Goal: Task Accomplishment & Management: Complete application form

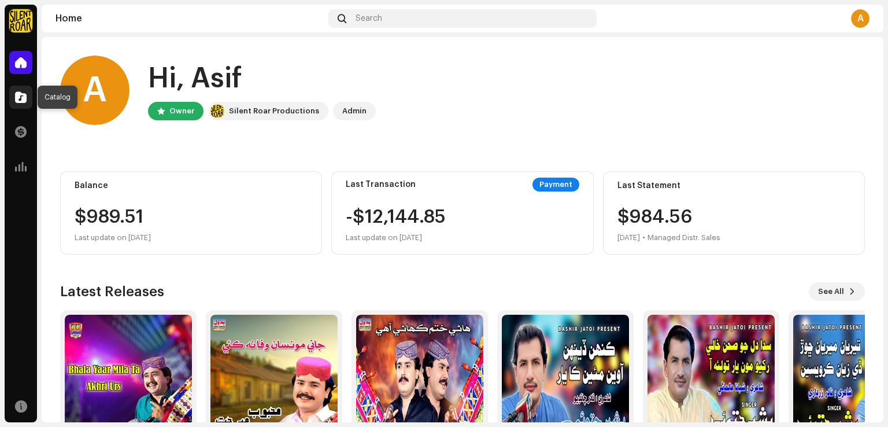
click at [16, 94] on span at bounding box center [21, 97] width 12 height 9
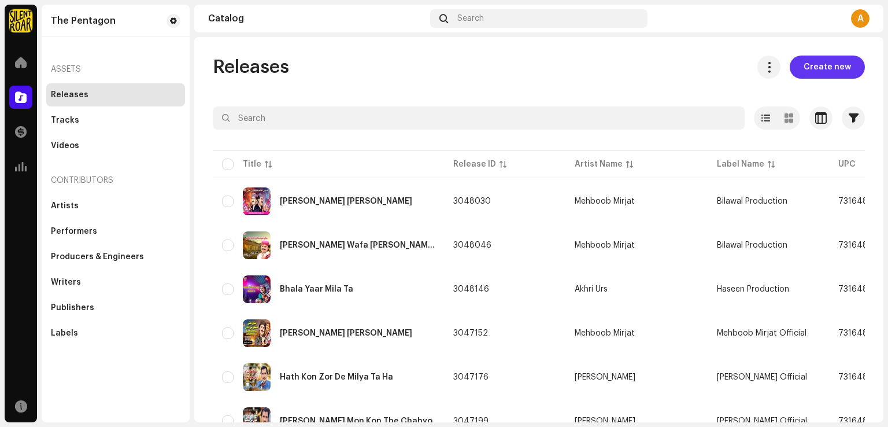
click at [812, 67] on span "Create new" at bounding box center [827, 67] width 47 height 23
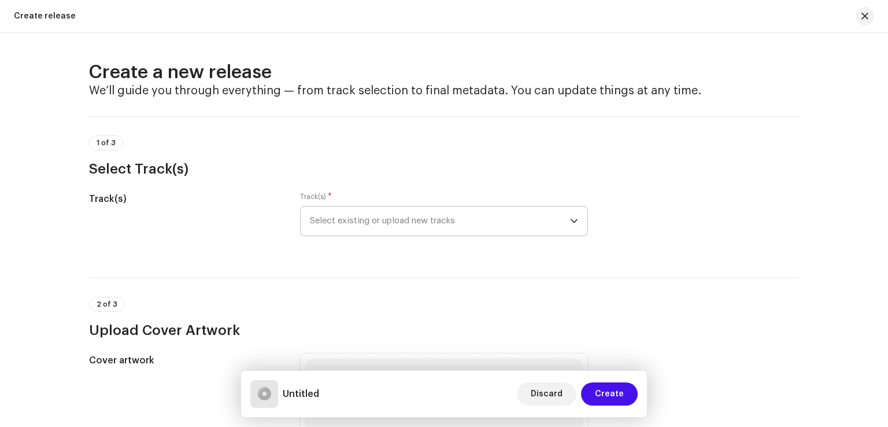
click at [445, 230] on span "Select existing or upload new tracks" at bounding box center [440, 220] width 260 height 29
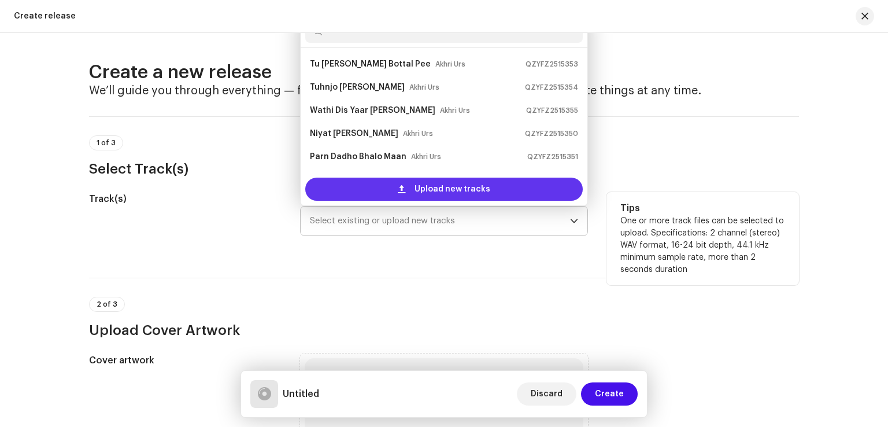
click at [442, 192] on span "Upload new tracks" at bounding box center [453, 189] width 76 height 23
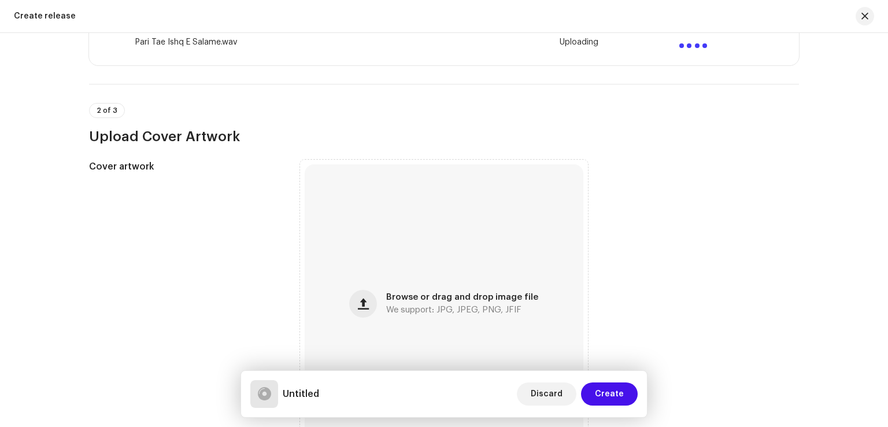
scroll to position [405, 0]
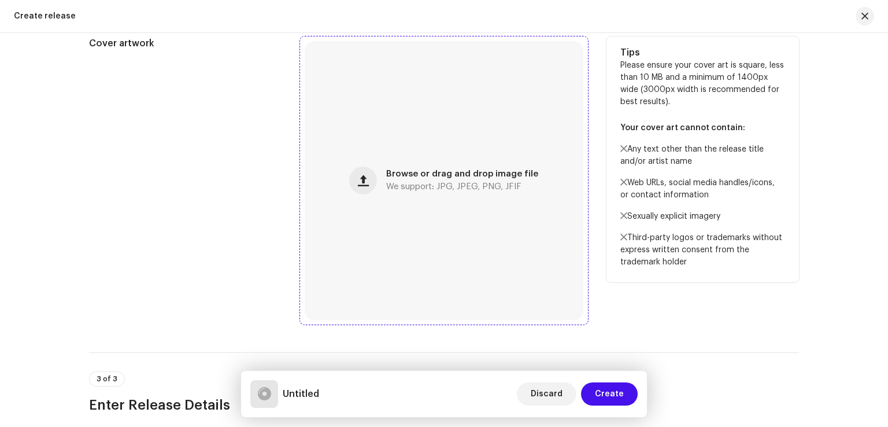
click at [433, 163] on div "Browse or drag and drop image file We support: JPG, JPEG, PNG, JFIF" at bounding box center [444, 180] width 279 height 279
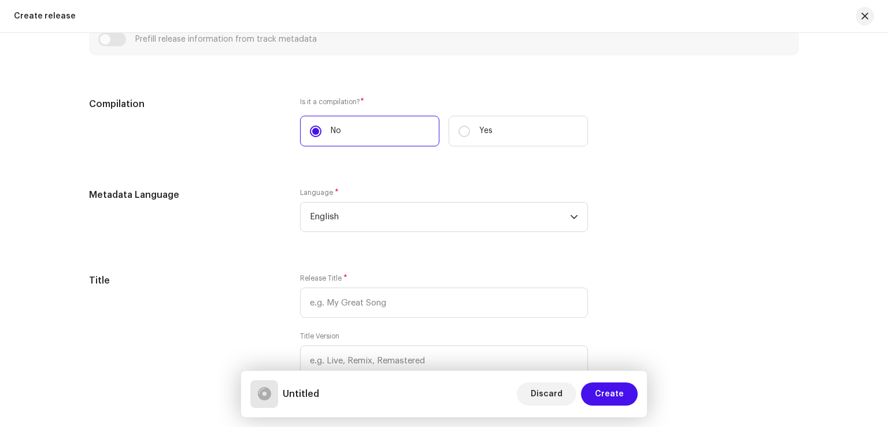
scroll to position [983, 0]
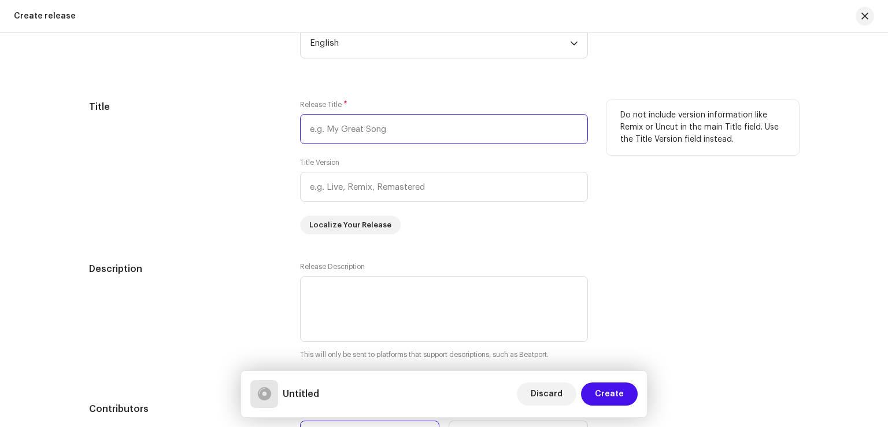
click at [358, 126] on input "text" at bounding box center [444, 129] width 288 height 30
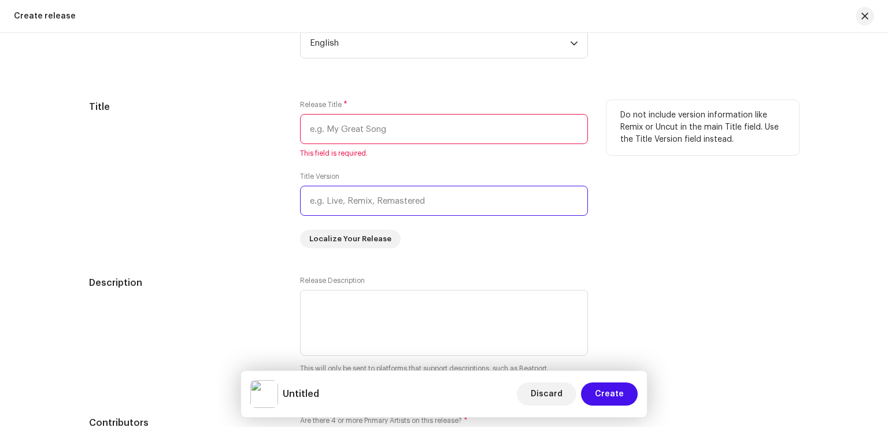
click at [351, 207] on input "text" at bounding box center [444, 201] width 288 height 30
click at [352, 134] on input "text" at bounding box center [444, 129] width 288 height 30
paste input "Pari Tae Ishq E Salame"
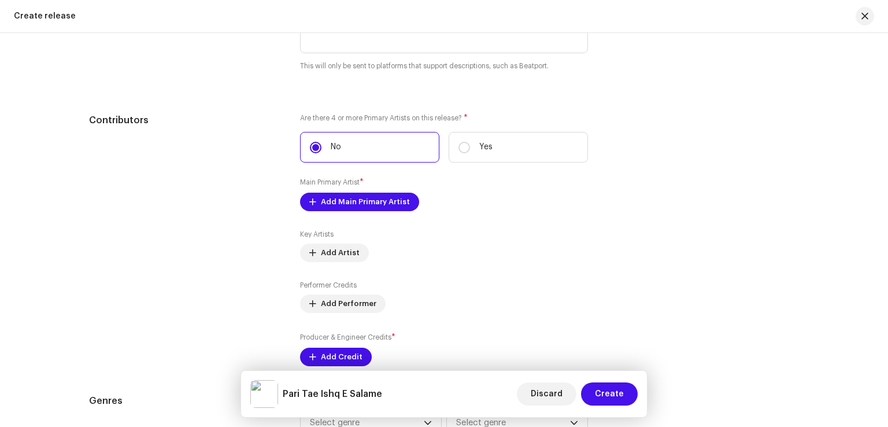
scroll to position [1272, 0]
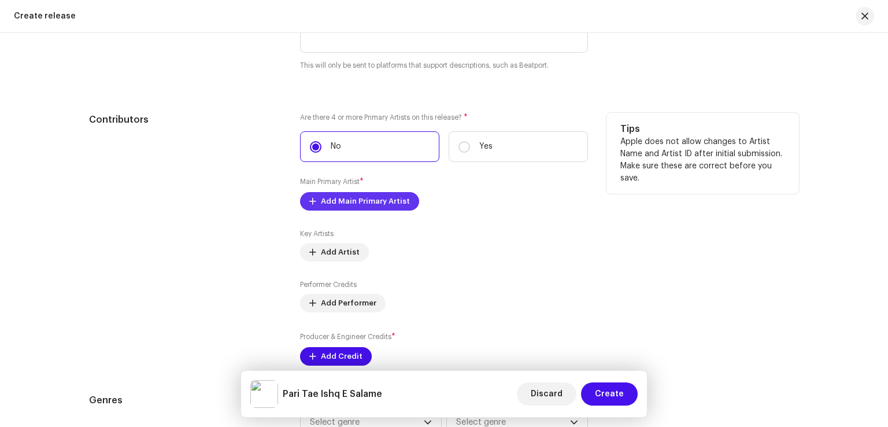
type input "Pari Tae Ishq E Salame"
click at [377, 202] on span "Add Main Primary Artist" at bounding box center [365, 201] width 89 height 23
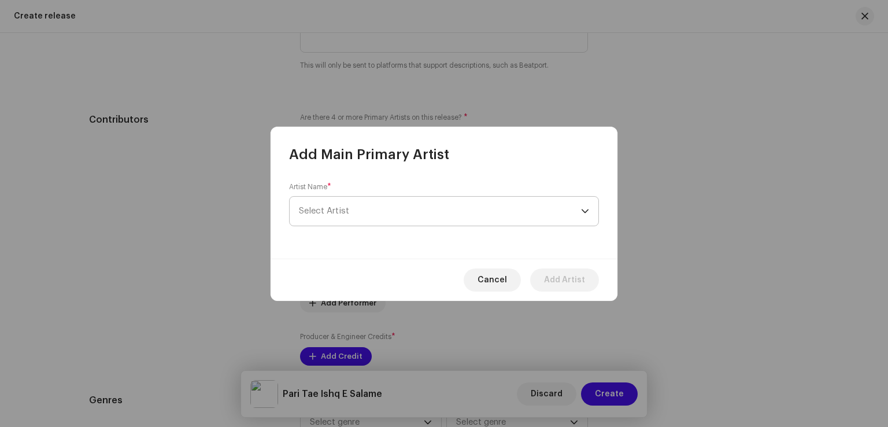
click at [372, 211] on span "Select Artist" at bounding box center [440, 211] width 282 height 29
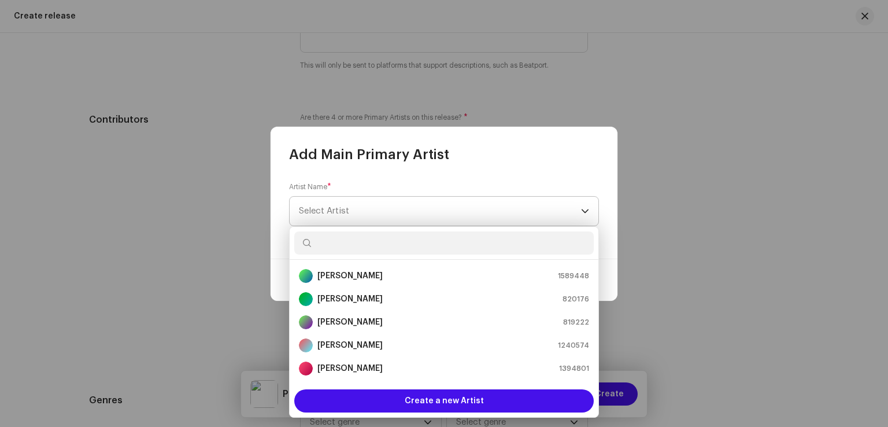
scroll to position [1319, 0]
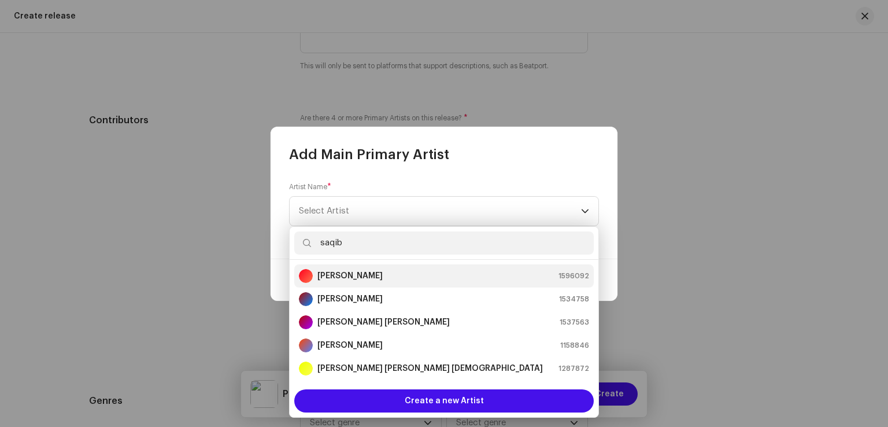
type input "saqib"
click at [340, 278] on strong "[PERSON_NAME]" at bounding box center [350, 276] width 65 height 12
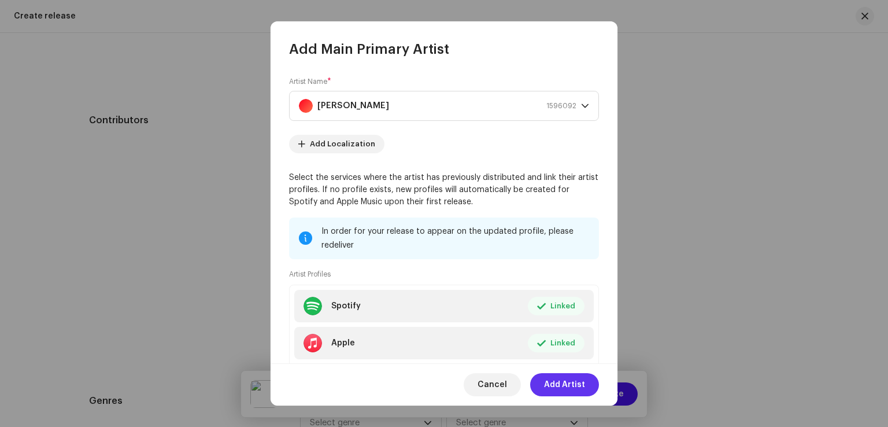
click at [562, 390] on span "Add Artist" at bounding box center [564, 384] width 41 height 23
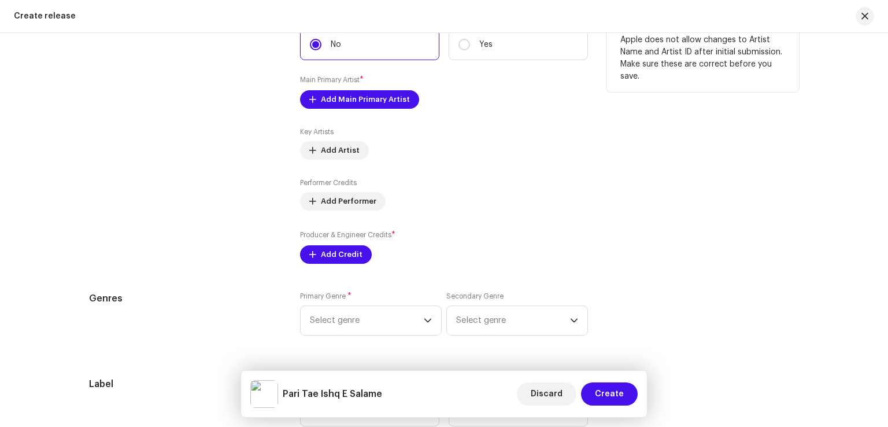
scroll to position [1434, 0]
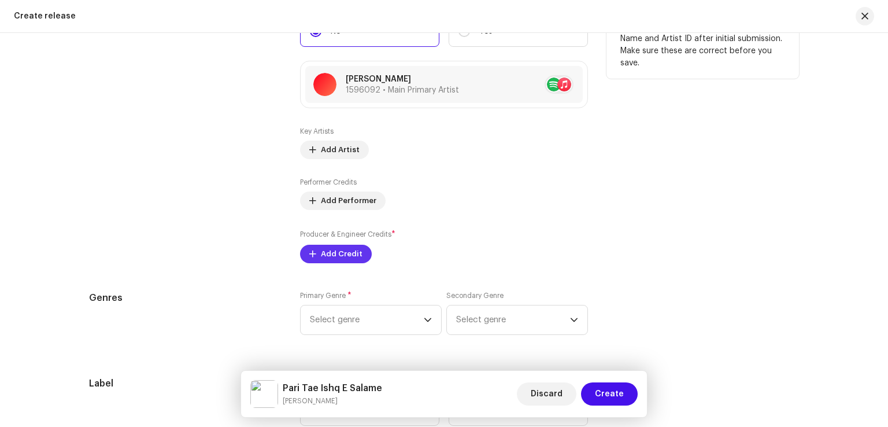
click at [333, 250] on span "Add Credit" at bounding box center [342, 253] width 42 height 23
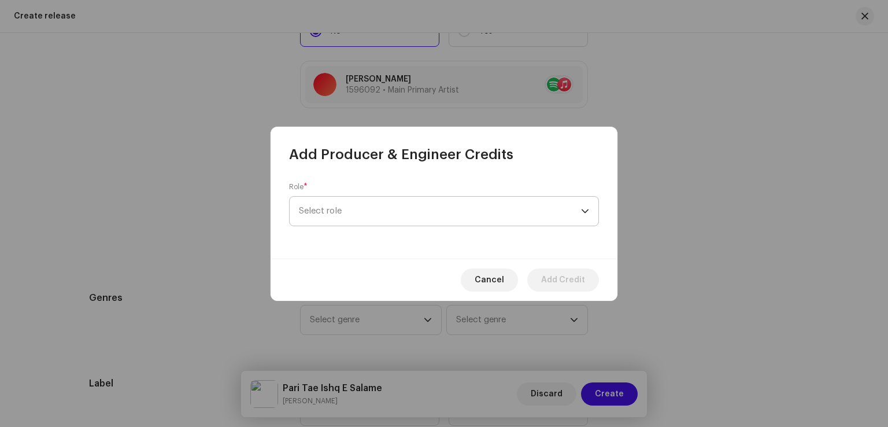
click at [349, 214] on span "Select role" at bounding box center [440, 211] width 282 height 29
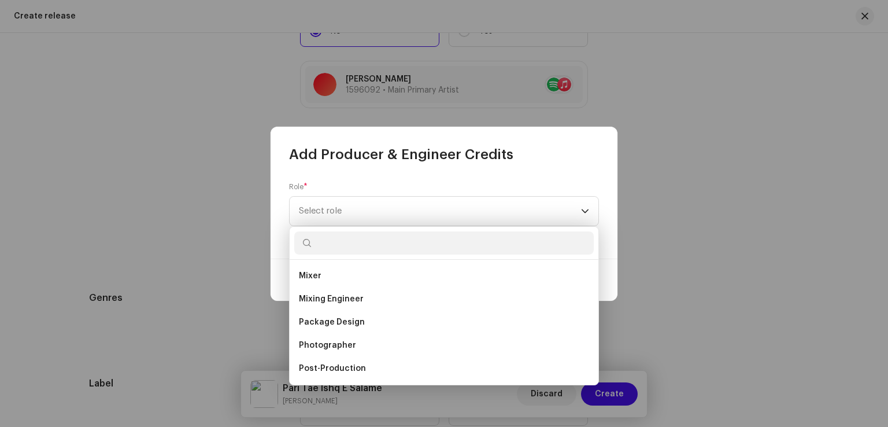
scroll to position [405, 0]
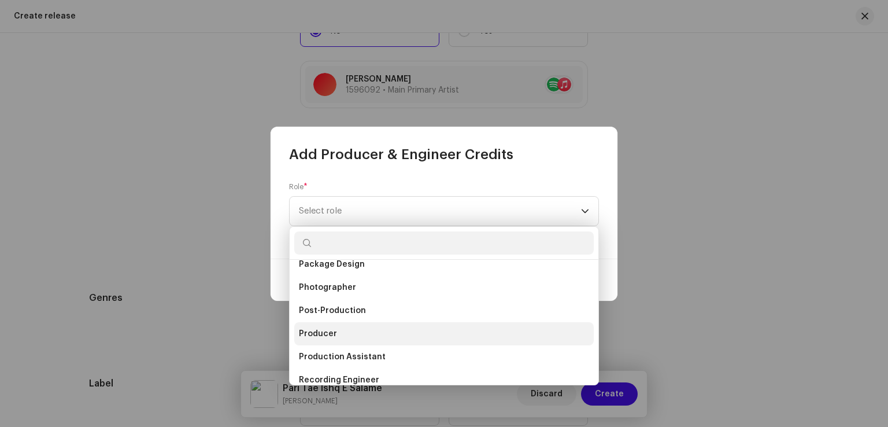
click at [333, 330] on span "Producer" at bounding box center [318, 334] width 38 height 12
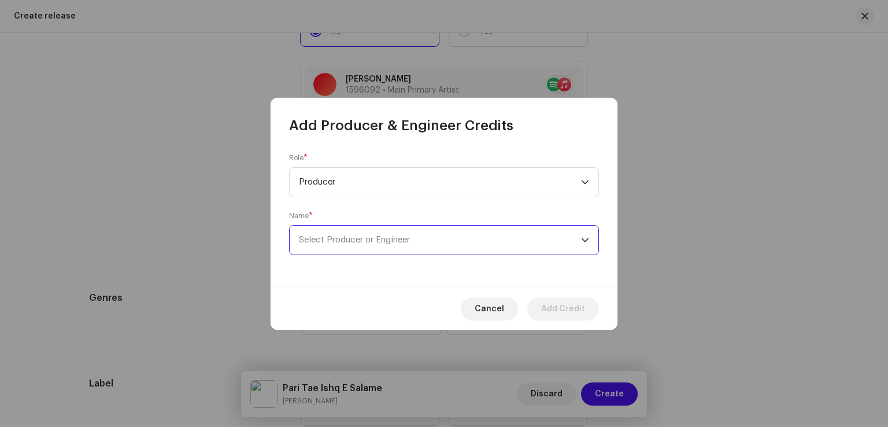
click at [379, 241] on span "Select Producer or Engineer" at bounding box center [354, 239] width 111 height 9
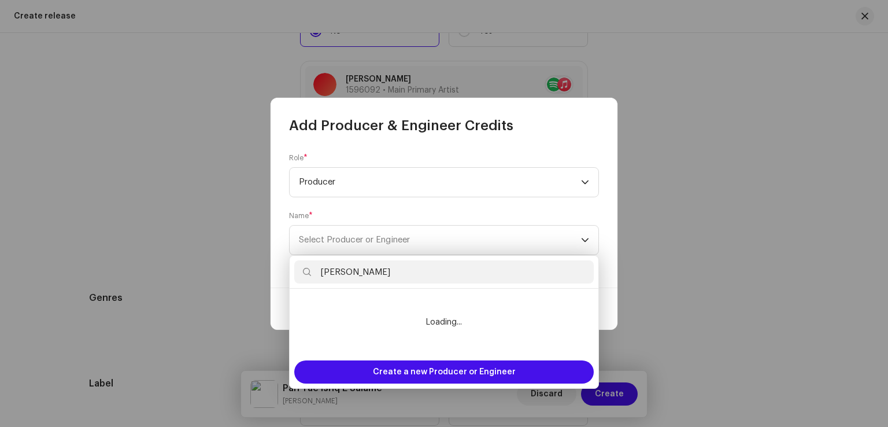
type input "akber taj"
drag, startPoint x: 374, startPoint y: 272, endPoint x: 383, endPoint y: 271, distance: 9.9
click at [374, 272] on input "akber taj" at bounding box center [444, 271] width 300 height 23
drag, startPoint x: 400, startPoint y: 271, endPoint x: 250, endPoint y: 272, distance: 150.4
click at [250, 272] on body "The Pentagon Home Catalog Transactions Analytics Resources The Pentagon Assets …" at bounding box center [444, 213] width 888 height 427
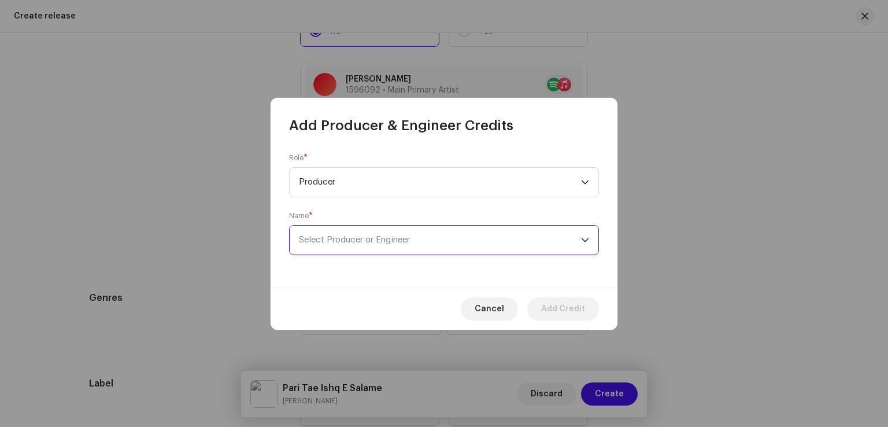
click at [368, 245] on span "Select Producer or Engineer" at bounding box center [440, 240] width 282 height 29
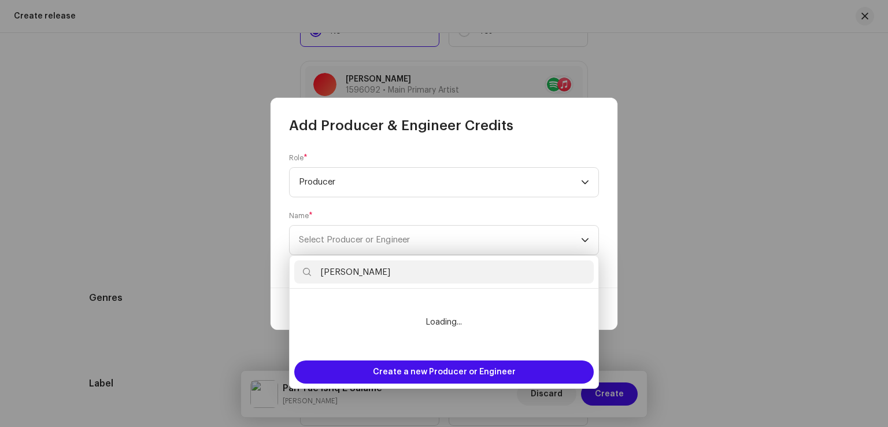
click at [361, 270] on input "akber taj" at bounding box center [444, 271] width 300 height 23
type input "a"
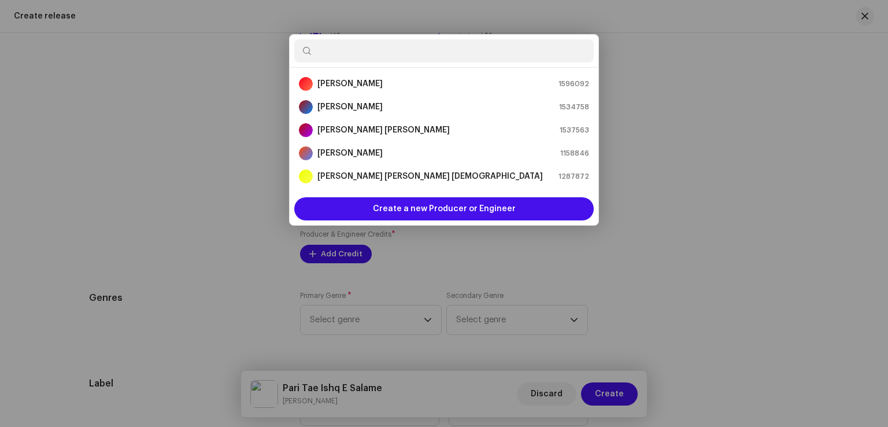
click at [731, 255] on div "Add Producer & Engineer Credits Role * Producer Name * Select Producer or Engin…" at bounding box center [444, 213] width 888 height 427
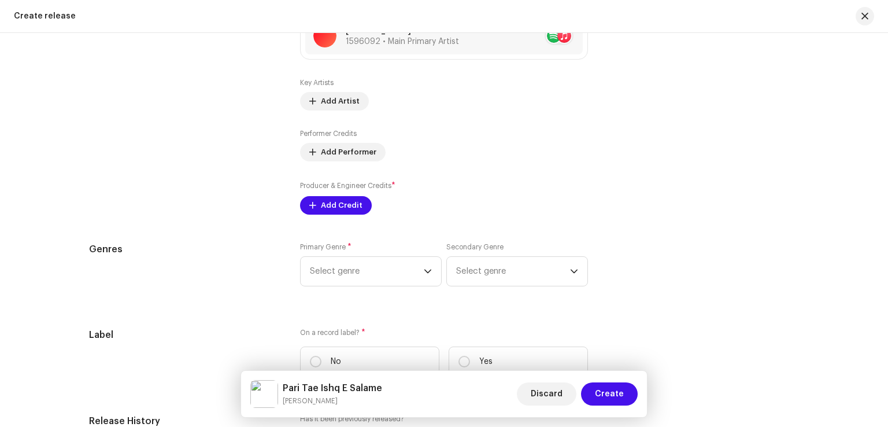
scroll to position [1550, 0]
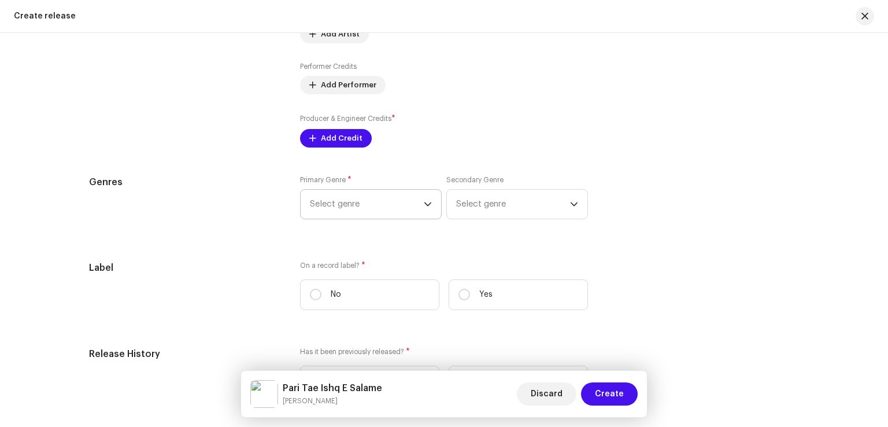
click at [383, 202] on span "Select genre" at bounding box center [367, 204] width 114 height 29
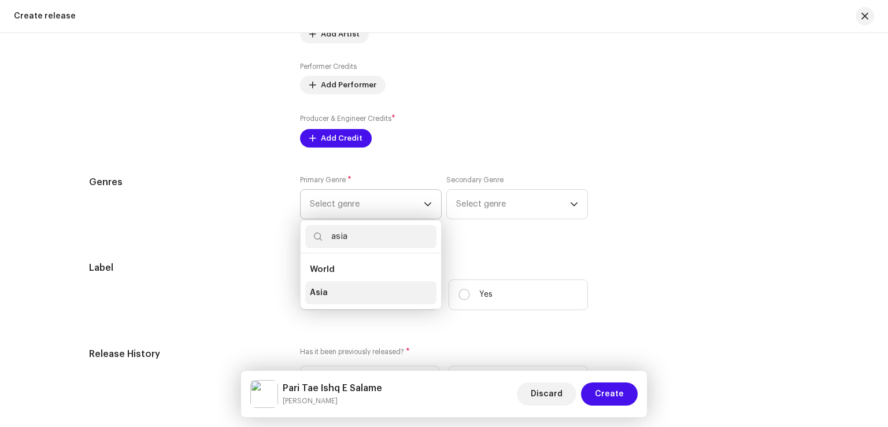
type input "asia"
click at [325, 293] on li "Asia" at bounding box center [370, 292] width 131 height 23
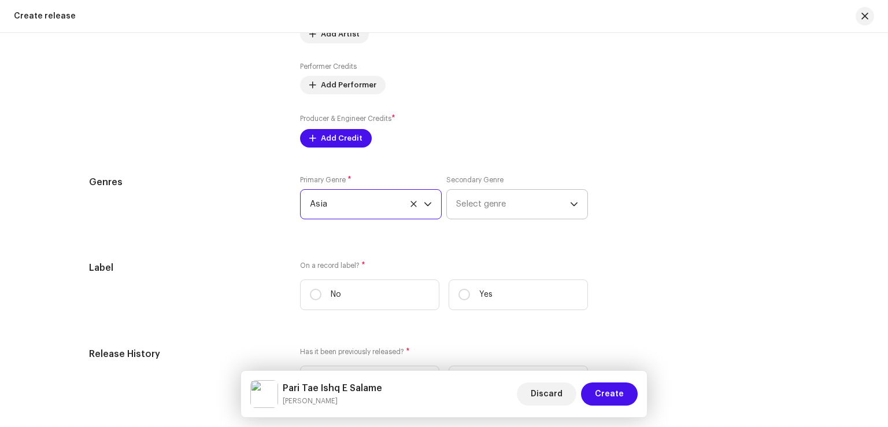
click at [511, 212] on span "Select genre" at bounding box center [513, 204] width 114 height 29
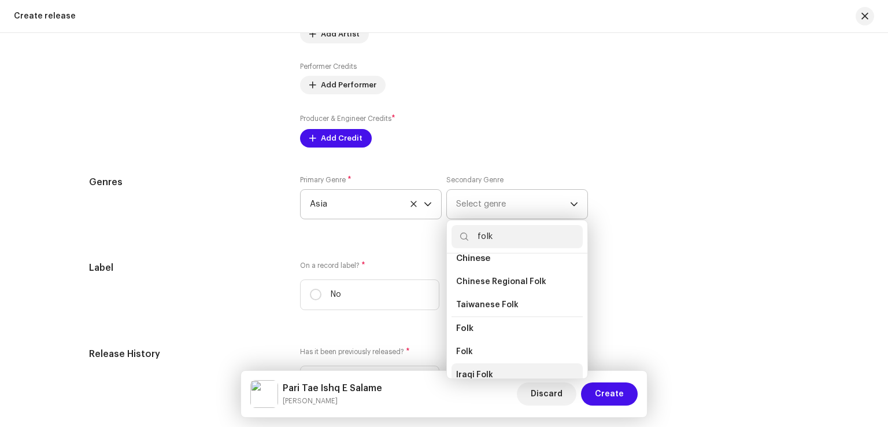
scroll to position [65, 0]
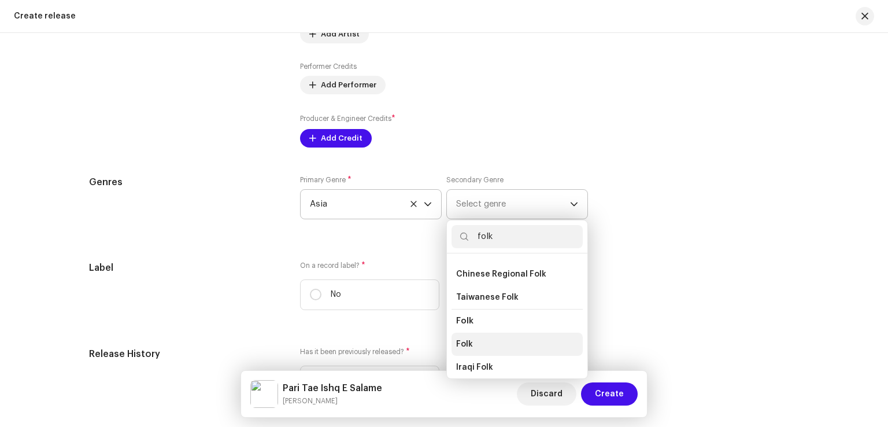
type input "folk"
click at [469, 346] on span "Folk" at bounding box center [464, 344] width 17 height 12
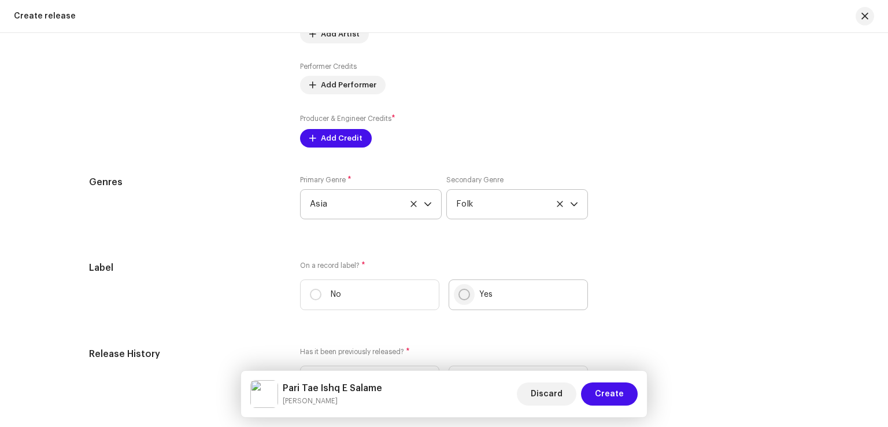
click at [467, 298] on input "Yes" at bounding box center [465, 295] width 12 height 12
radio input "true"
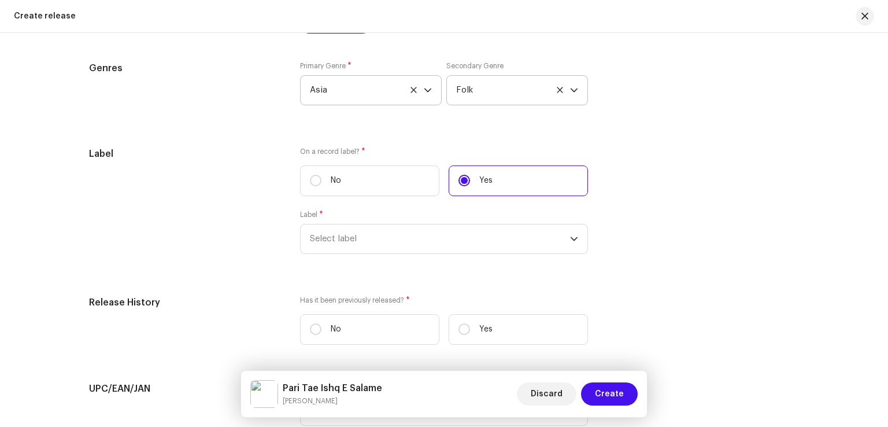
scroll to position [1666, 0]
click at [382, 252] on span "Select label" at bounding box center [440, 237] width 260 height 29
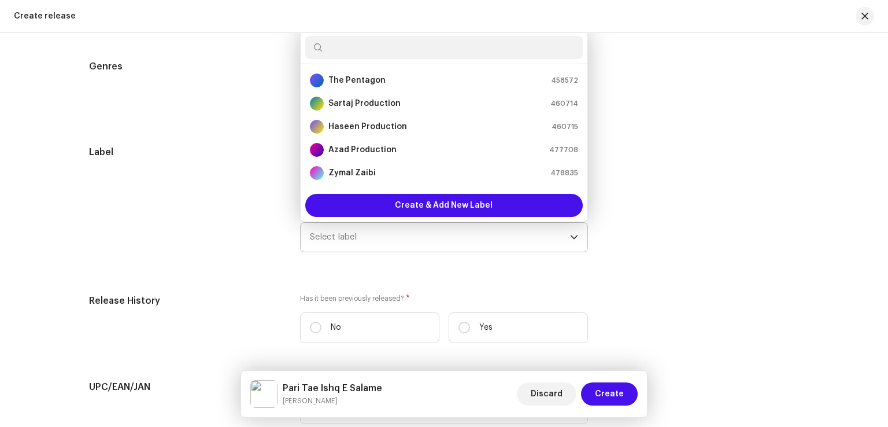
type input "a"
type input "f"
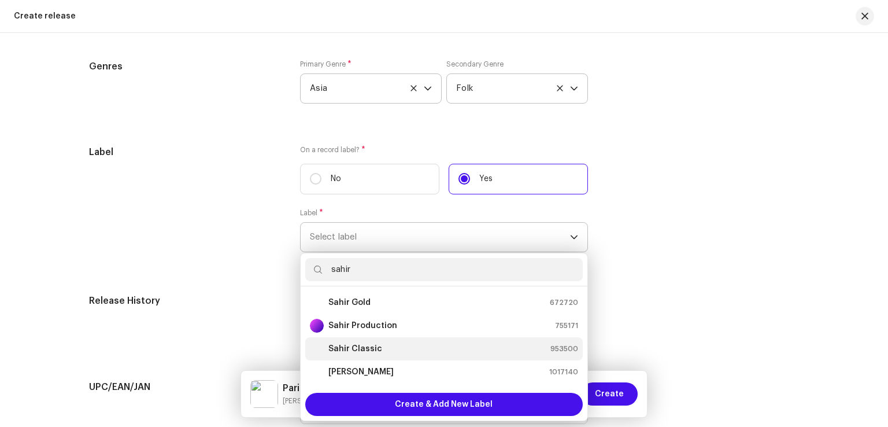
type input "sahir"
click at [363, 352] on strong "Sahir Classic" at bounding box center [356, 349] width 54 height 12
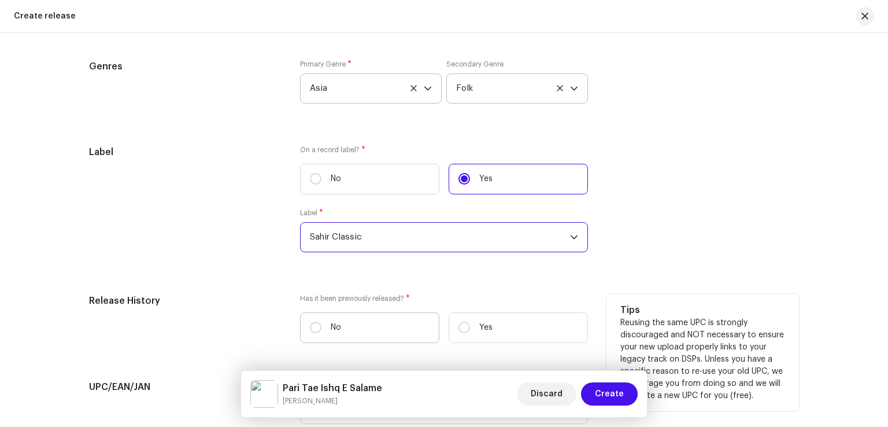
scroll to position [1724, 0]
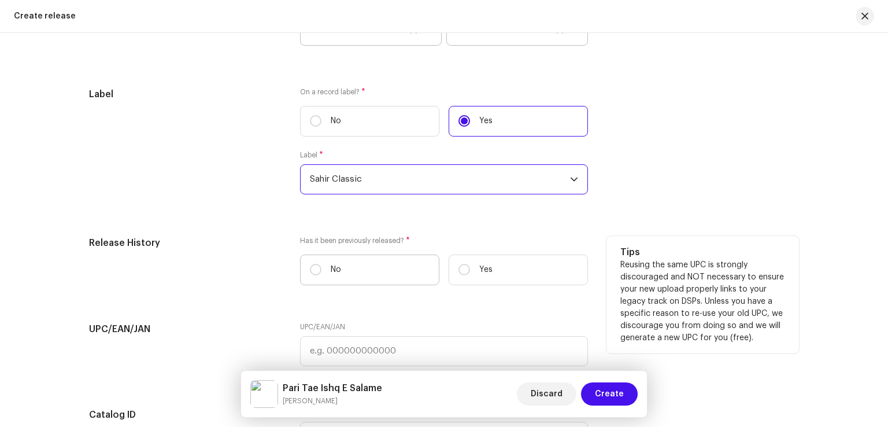
click at [340, 279] on label "No" at bounding box center [369, 269] width 139 height 31
click at [322, 275] on input "No" at bounding box center [316, 270] width 12 height 12
radio input "true"
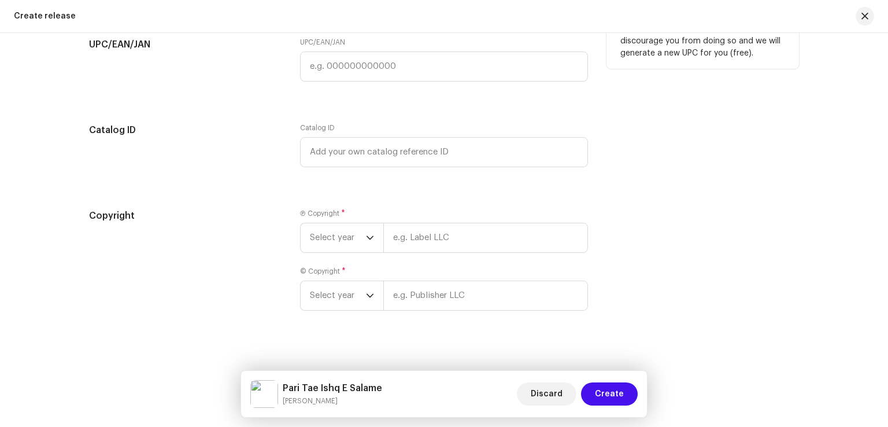
scroll to position [2013, 0]
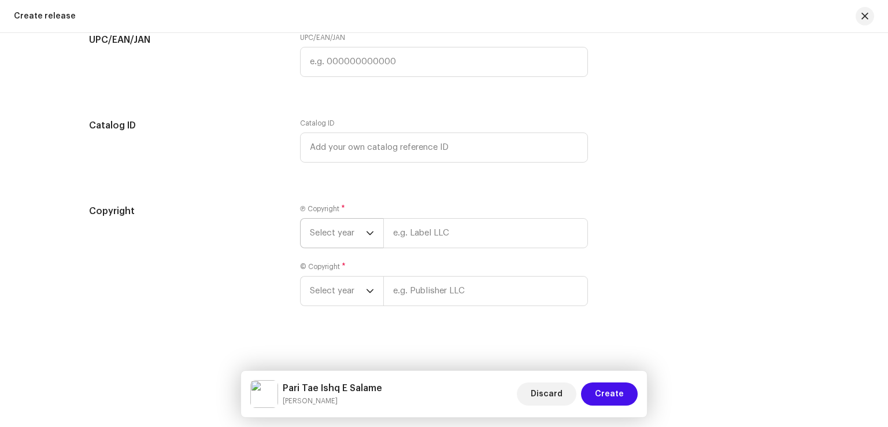
click at [356, 237] on span "Select year" at bounding box center [338, 233] width 56 height 29
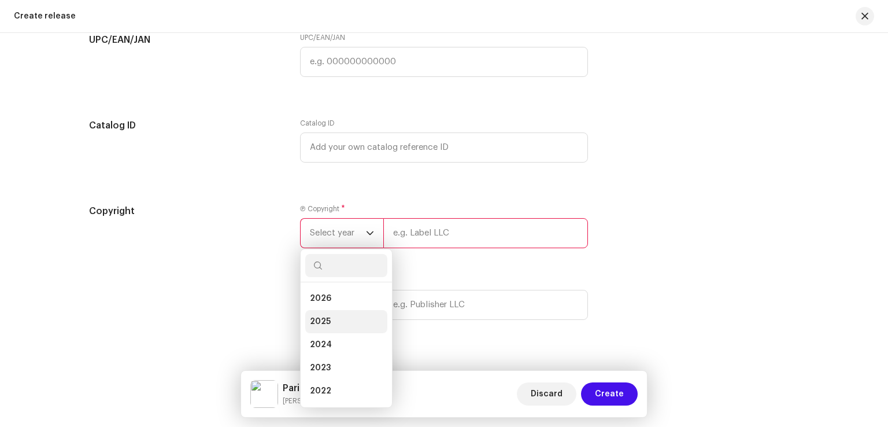
click at [332, 318] on li "2025" at bounding box center [346, 321] width 82 height 23
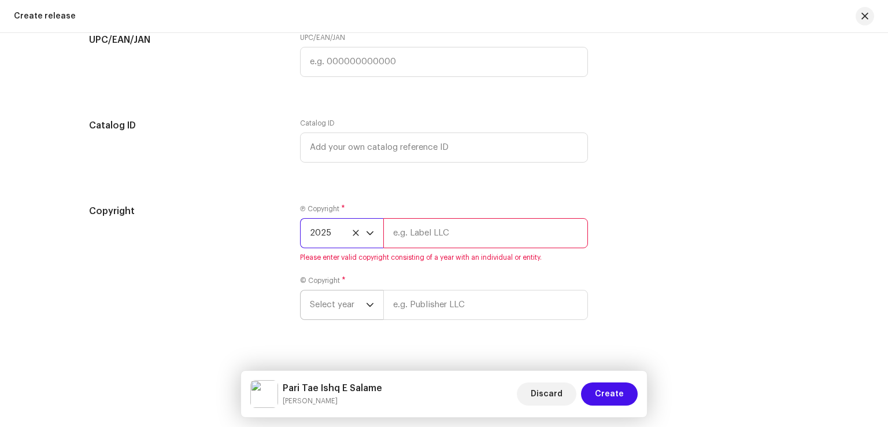
click at [334, 308] on span "Select year" at bounding box center [338, 304] width 56 height 29
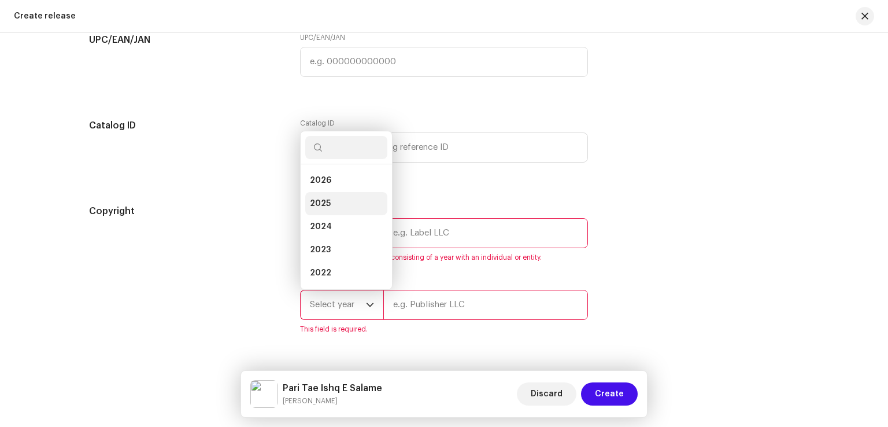
click at [318, 204] on span "2025" at bounding box center [320, 204] width 21 height 12
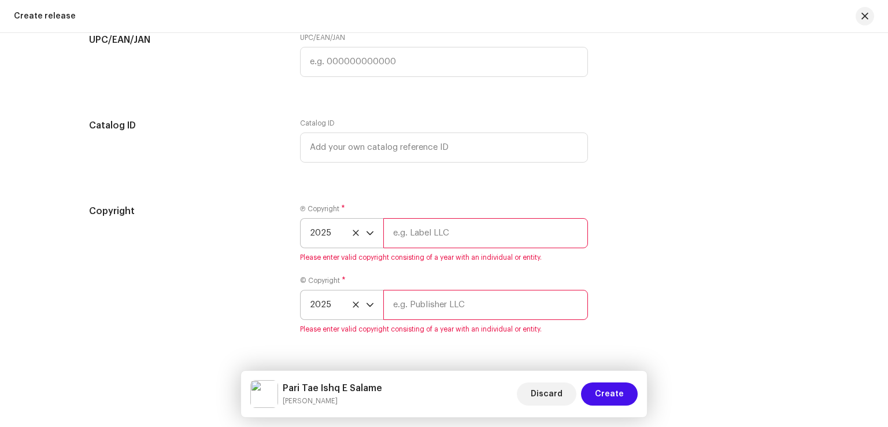
click at [438, 237] on input "text" at bounding box center [485, 233] width 205 height 30
drag, startPoint x: 436, startPoint y: 240, endPoint x: 346, endPoint y: 233, distance: 90.5
click at [346, 233] on div "2025 sahi" at bounding box center [444, 233] width 288 height 30
type input "Sahir Classic"
click at [420, 311] on div "© Copyright * 2025 Please enter valid copyright consisting of a year with an in…" at bounding box center [444, 305] width 288 height 58
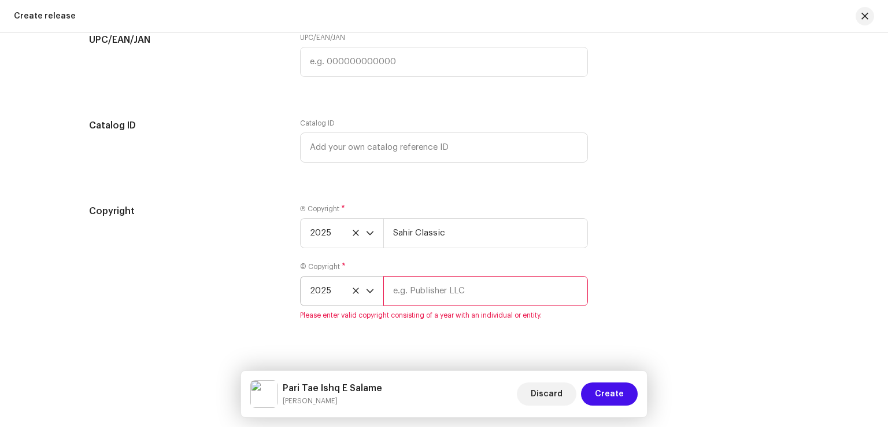
paste input "Sahir Classic"
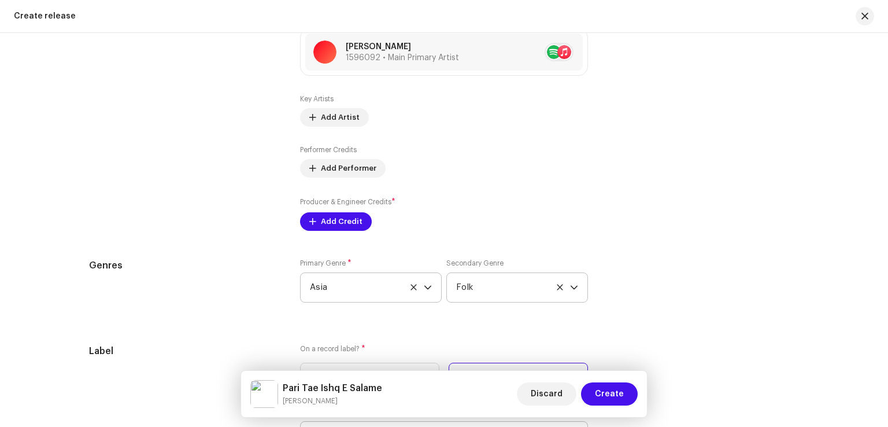
scroll to position [1434, 0]
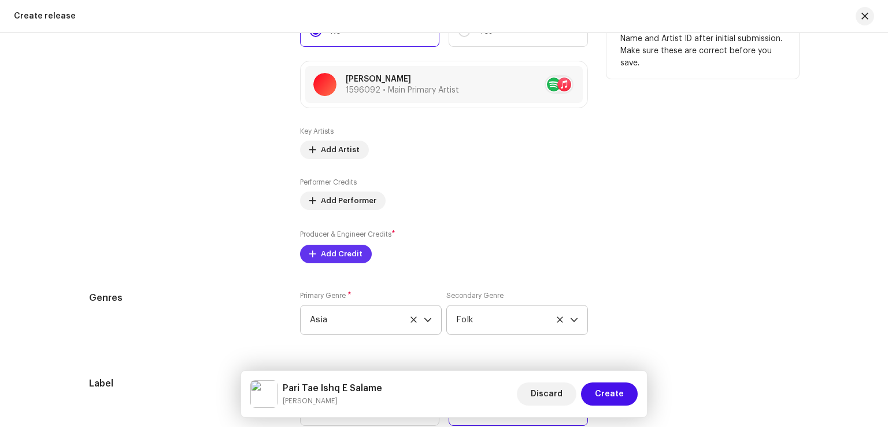
type input "Sahir Classic"
click at [348, 255] on span "Add Credit" at bounding box center [342, 253] width 42 height 23
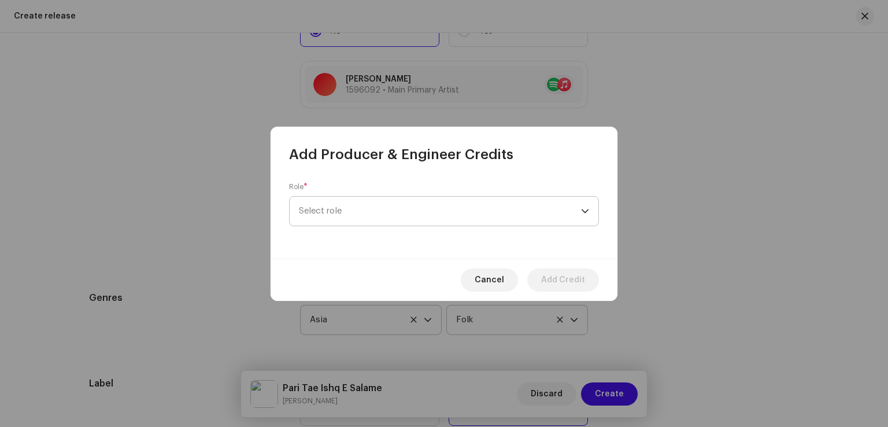
click at [375, 211] on span "Select role" at bounding box center [440, 211] width 282 height 29
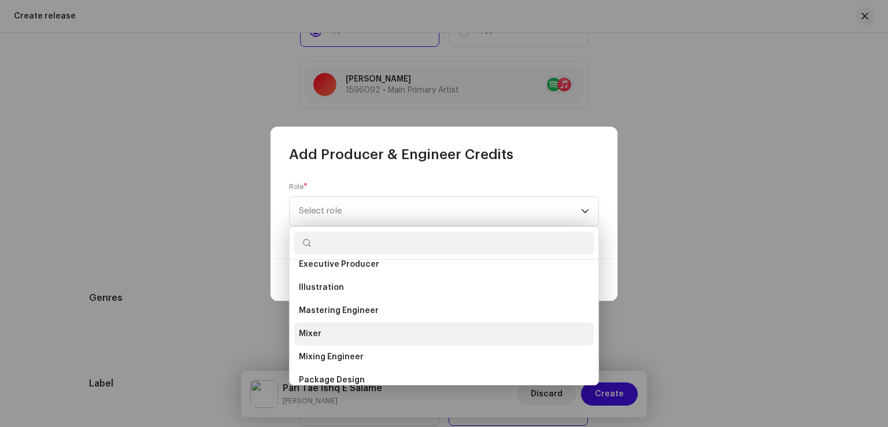
scroll to position [405, 0]
click at [321, 331] on span "Producer" at bounding box center [318, 334] width 38 height 12
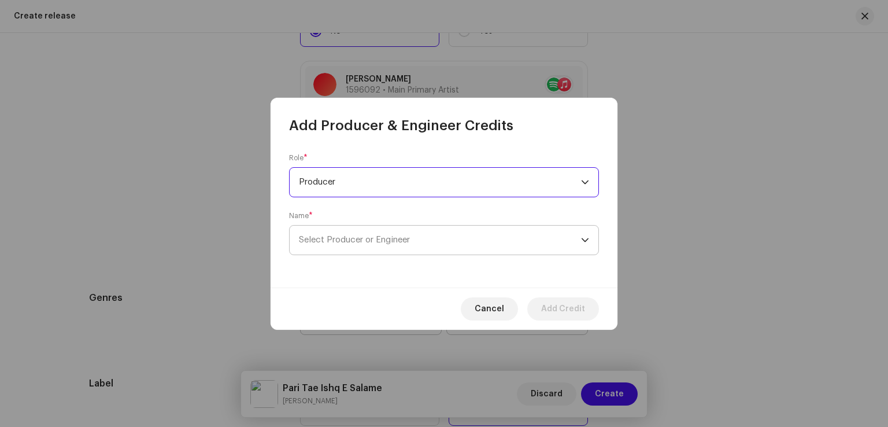
click at [367, 242] on span "Select Producer or Engineer" at bounding box center [354, 239] width 111 height 9
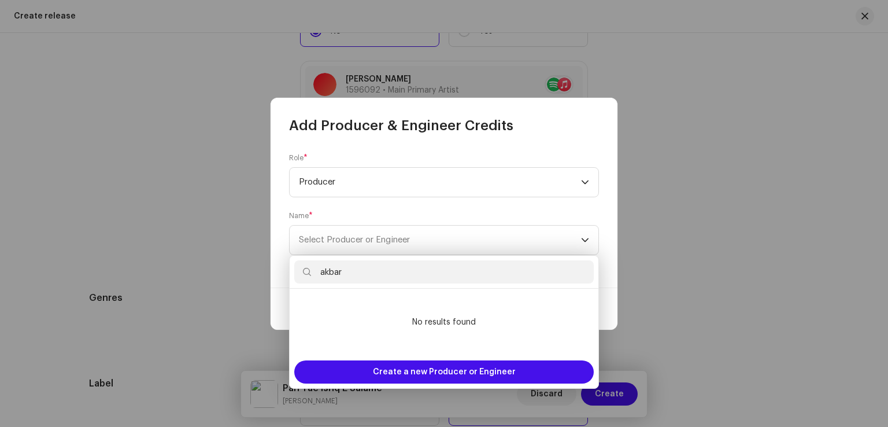
click at [390, 275] on input "akbar" at bounding box center [444, 271] width 300 height 23
type input "a"
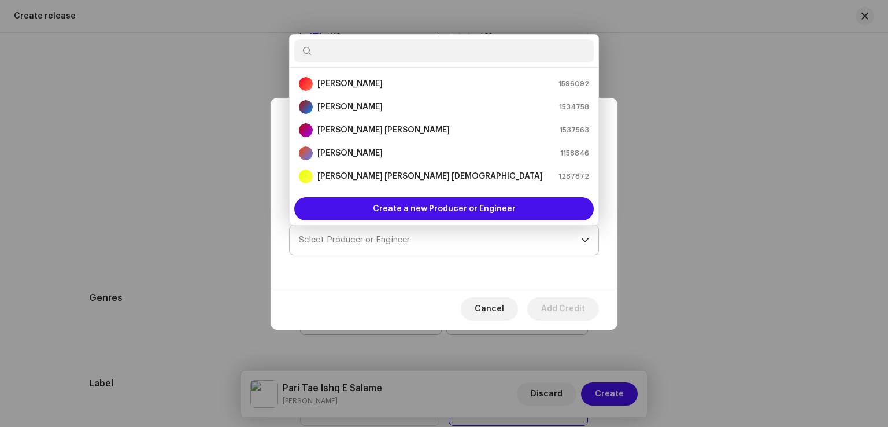
click at [433, 243] on span "Select Producer or Engineer" at bounding box center [440, 240] width 282 height 29
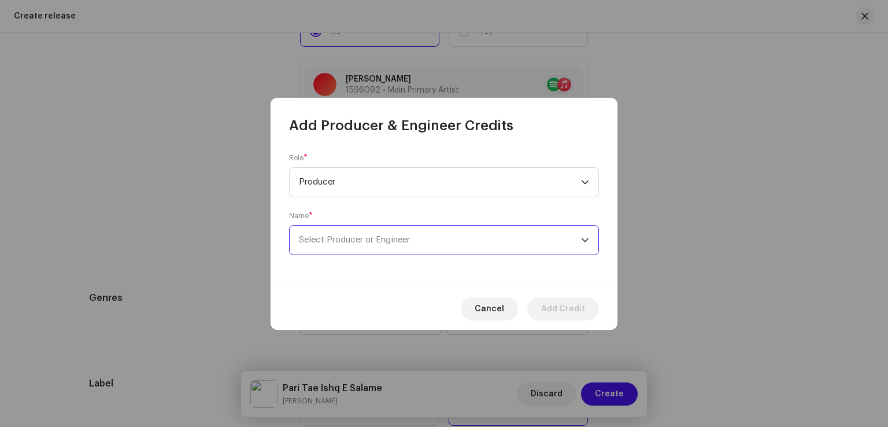
click at [364, 244] on span "Select Producer or Engineer" at bounding box center [440, 240] width 282 height 29
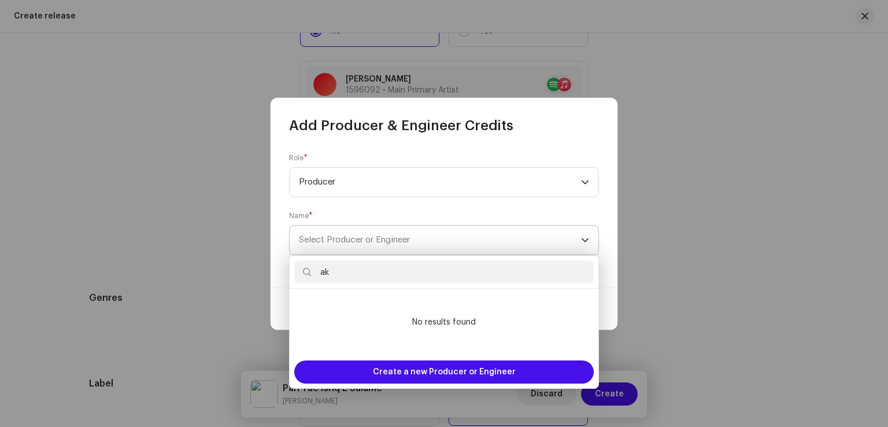
type input "a"
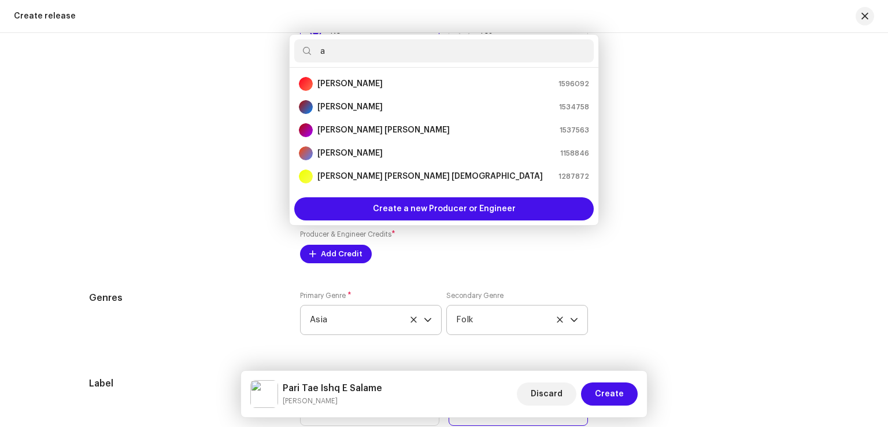
click at [689, 245] on div "Add Producer & Engineer Credits Role * Producer Name * Select Producer or Engin…" at bounding box center [444, 213] width 888 height 427
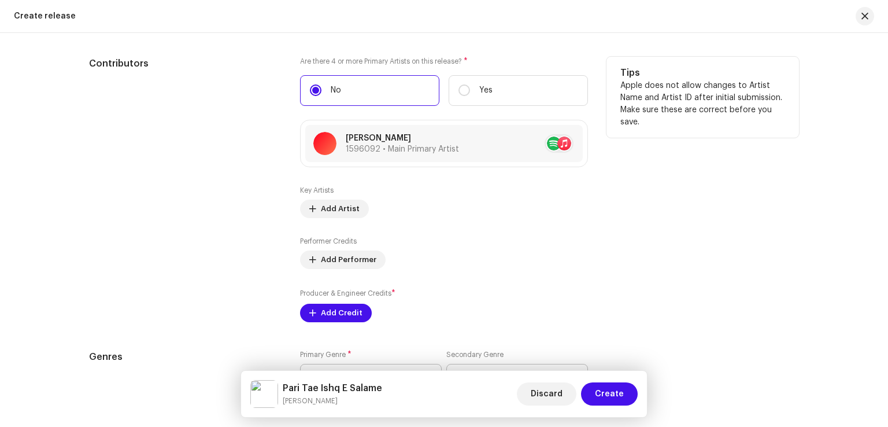
scroll to position [1377, 0]
click at [329, 316] on span "Add Credit" at bounding box center [342, 311] width 42 height 23
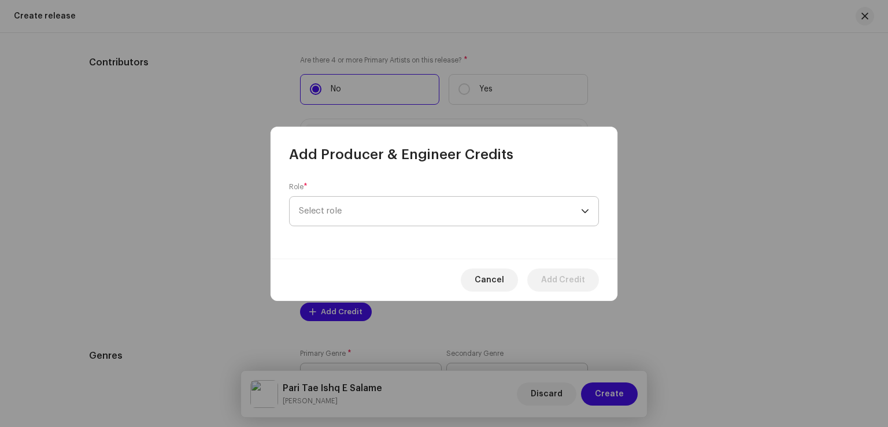
click at [385, 212] on span "Select role" at bounding box center [440, 211] width 282 height 29
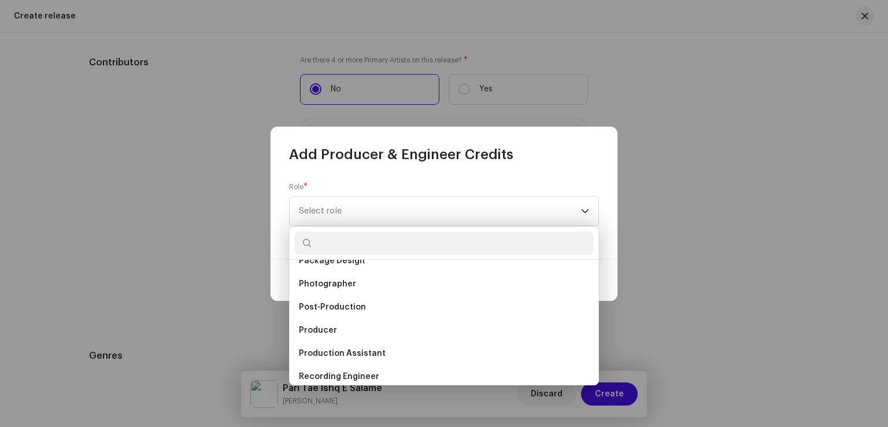
scroll to position [463, 0]
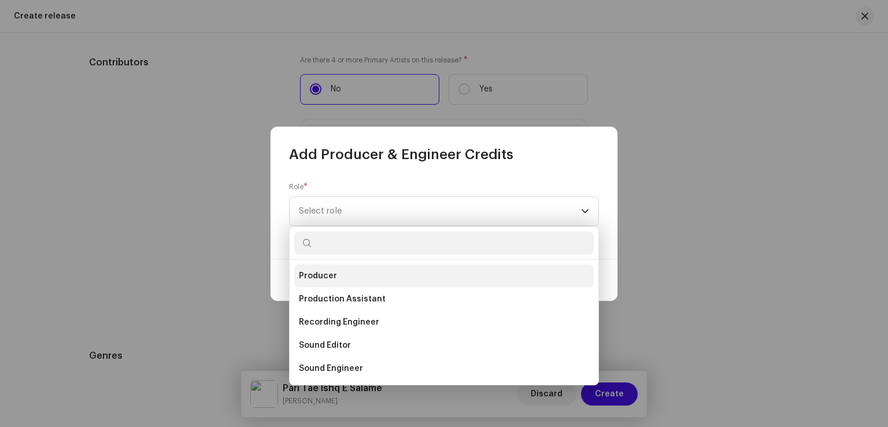
click at [333, 279] on span "Producer" at bounding box center [318, 276] width 38 height 12
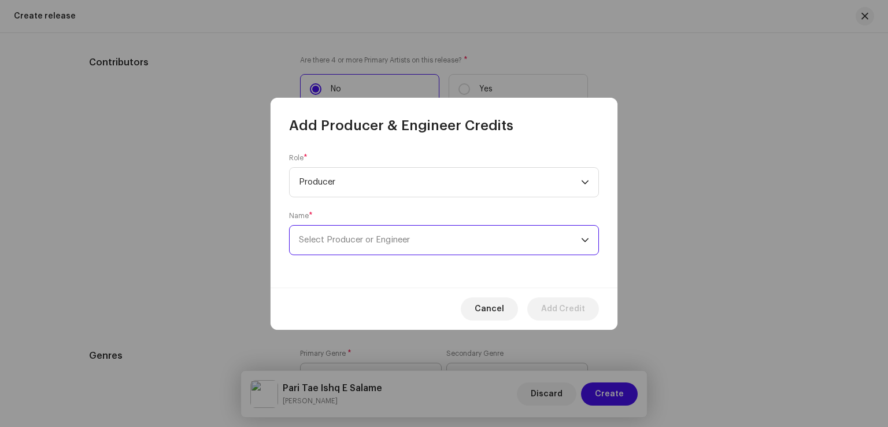
click at [445, 240] on span "Select Producer or Engineer" at bounding box center [440, 240] width 282 height 29
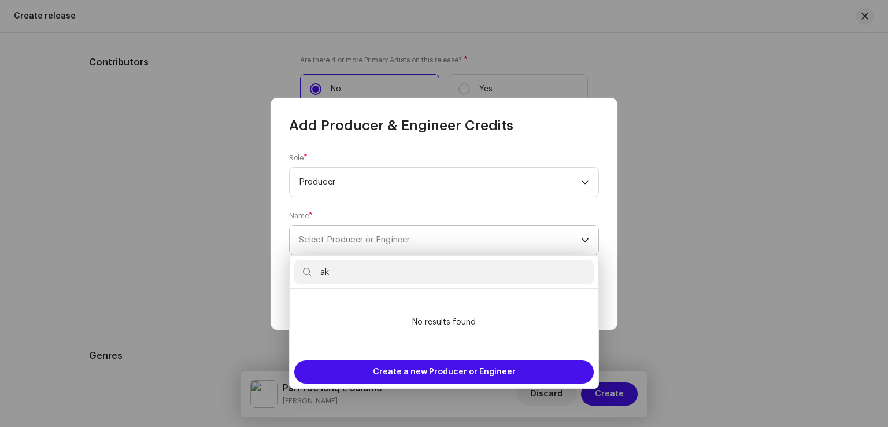
type input "a"
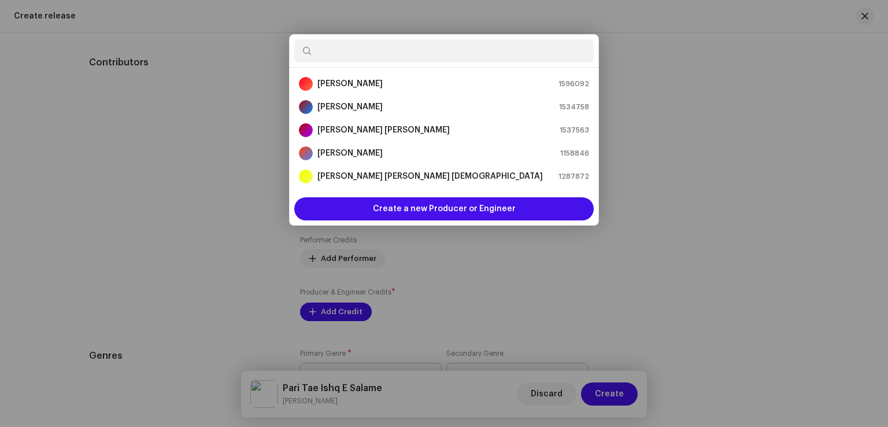
click at [671, 250] on div "Add Producer & Engineer Credits Role * Producer Name * Select Producer or Engin…" at bounding box center [444, 213] width 888 height 427
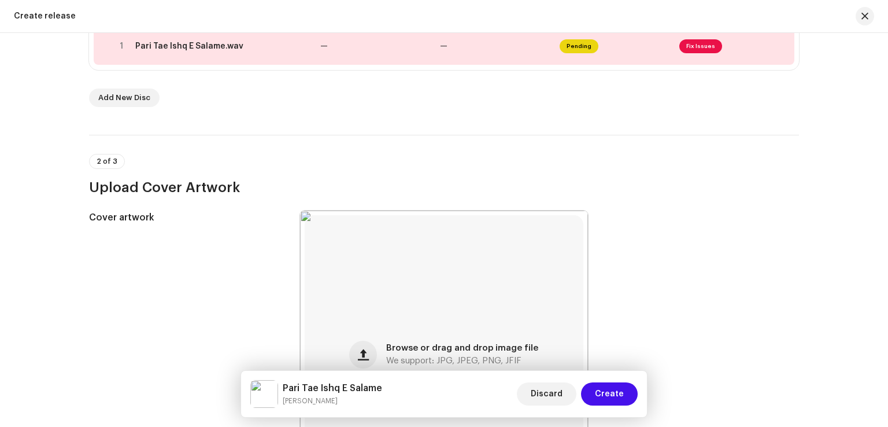
scroll to position [104, 0]
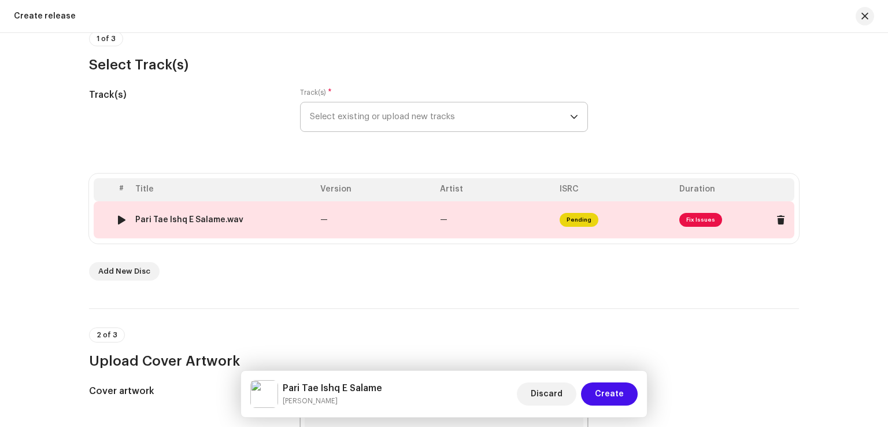
click at [403, 227] on td "—" at bounding box center [376, 219] width 120 height 37
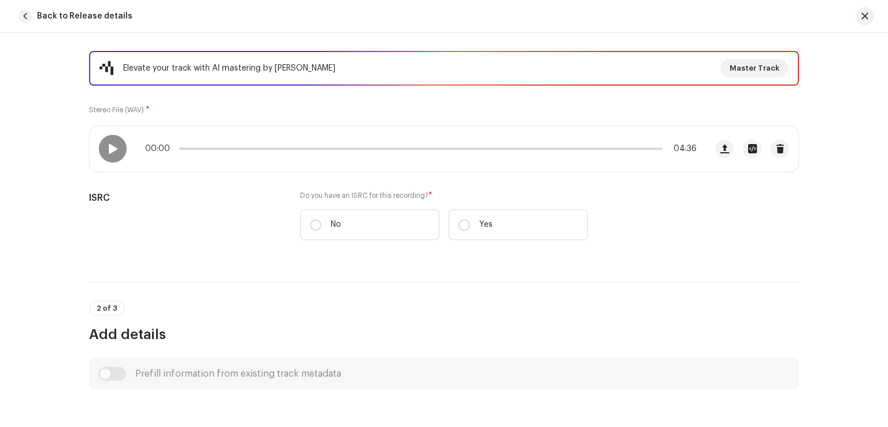
scroll to position [231, 0]
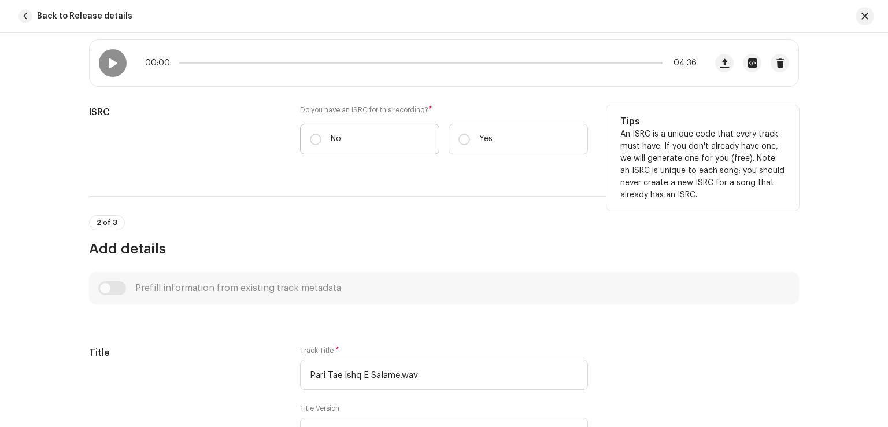
click at [322, 136] on label "No" at bounding box center [369, 139] width 139 height 31
click at [322, 136] on input "No" at bounding box center [316, 140] width 12 height 12
radio input "true"
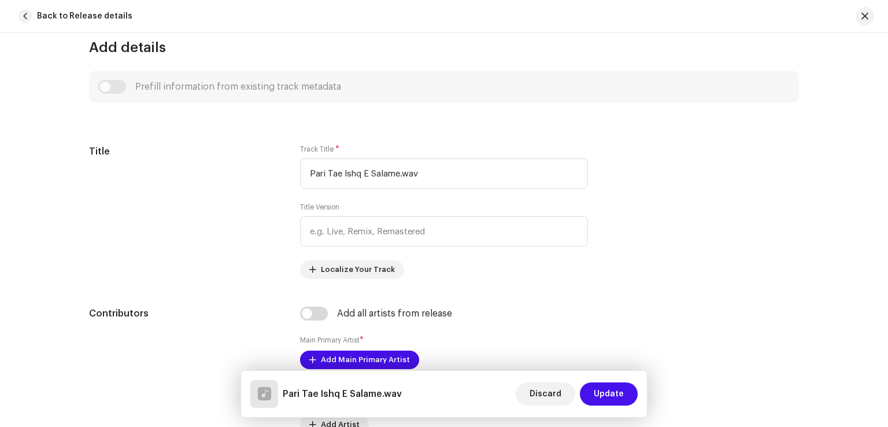
scroll to position [578, 0]
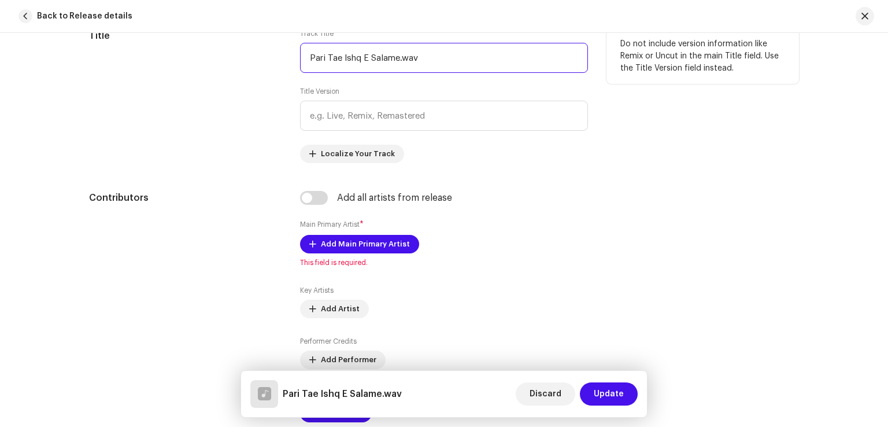
click at [518, 61] on input "Pari Tae Ishq E Salame.wav" at bounding box center [444, 58] width 288 height 30
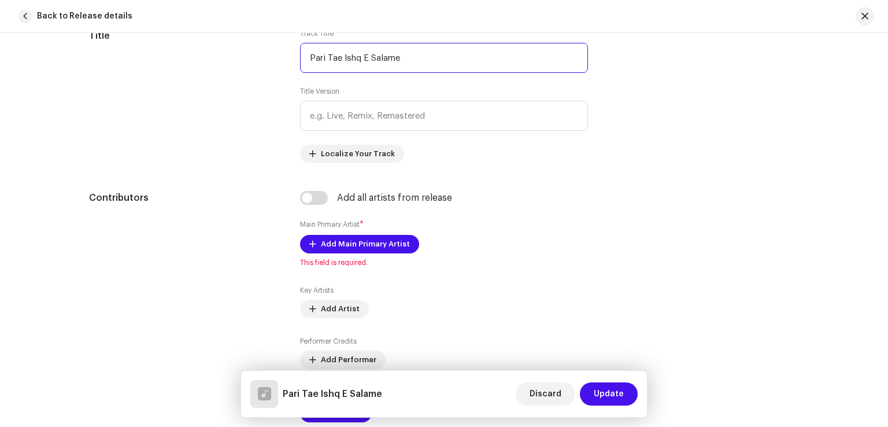
scroll to position [636, 0]
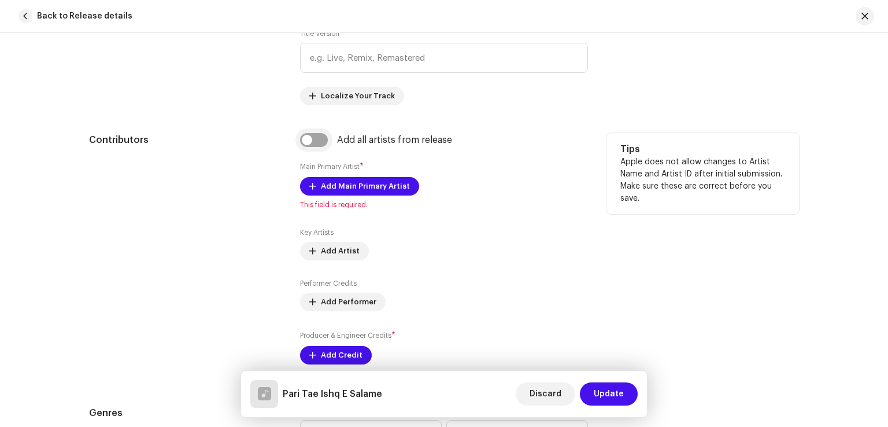
type input "Pari Tae Ishq E Salame"
click at [322, 133] on input "checkbox" at bounding box center [314, 140] width 28 height 14
checkbox input "true"
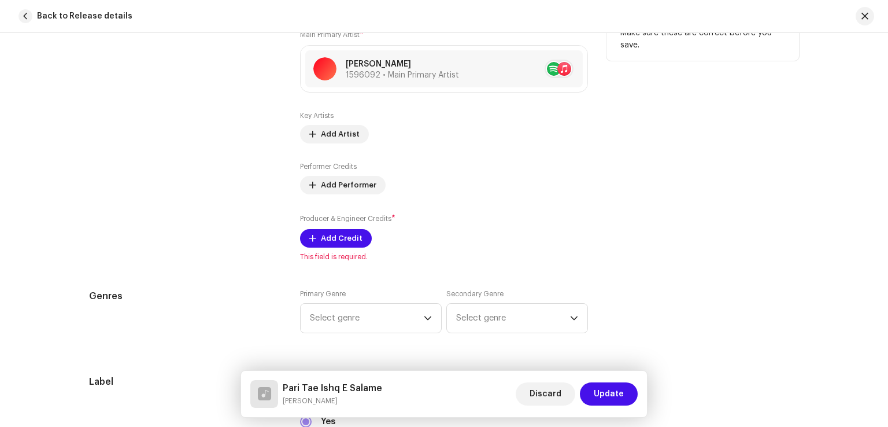
scroll to position [810, 0]
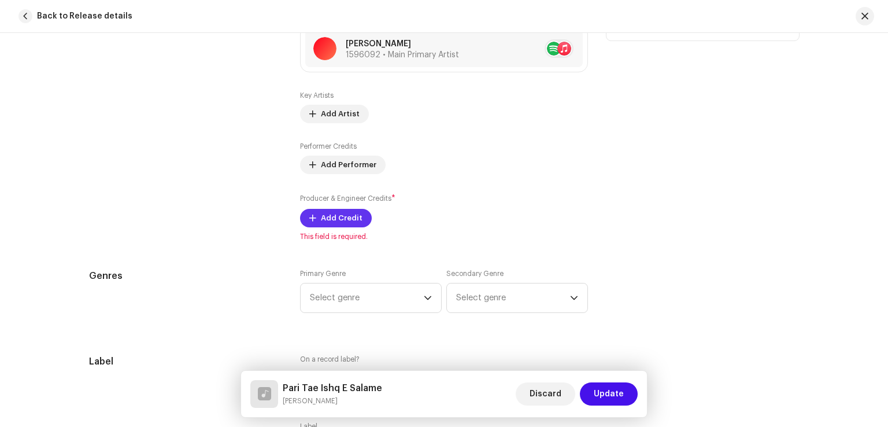
click at [341, 214] on span "Add Credit" at bounding box center [342, 217] width 42 height 23
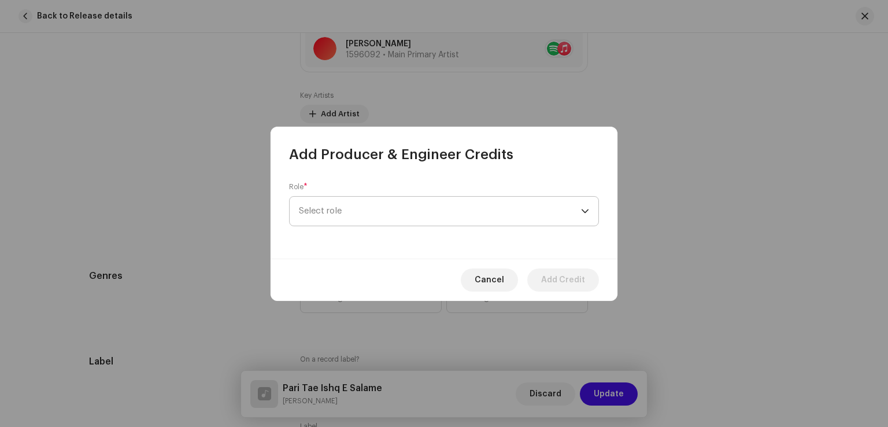
click at [358, 209] on span "Select role" at bounding box center [440, 211] width 282 height 29
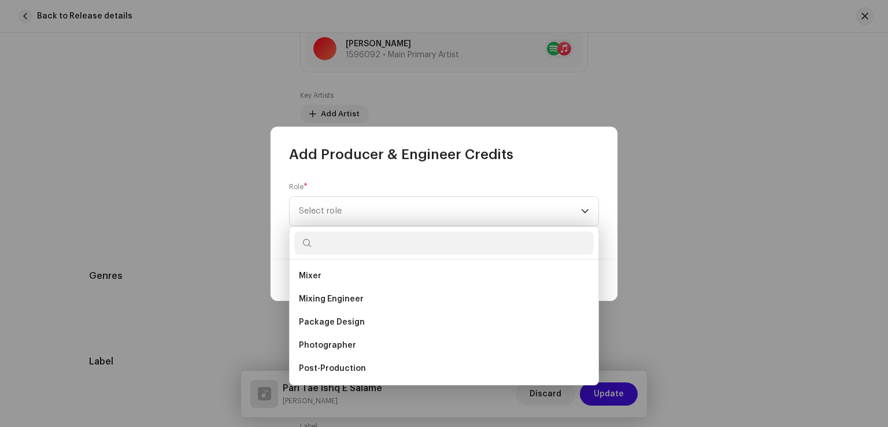
scroll to position [405, 0]
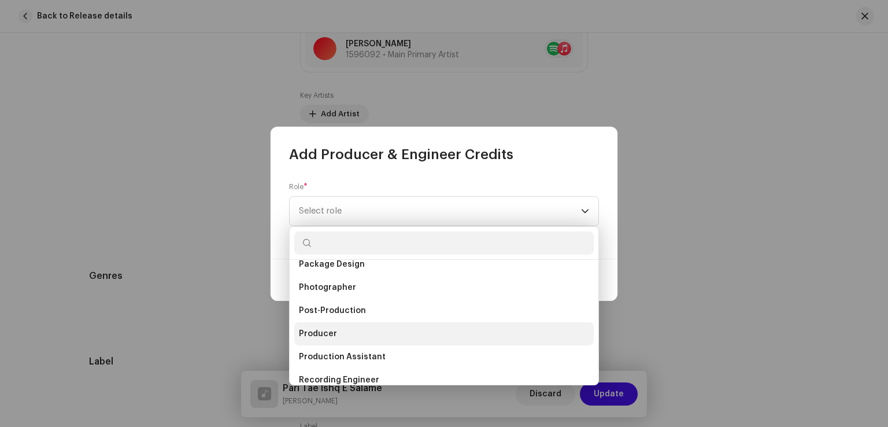
click at [317, 326] on li "Producer" at bounding box center [444, 333] width 300 height 23
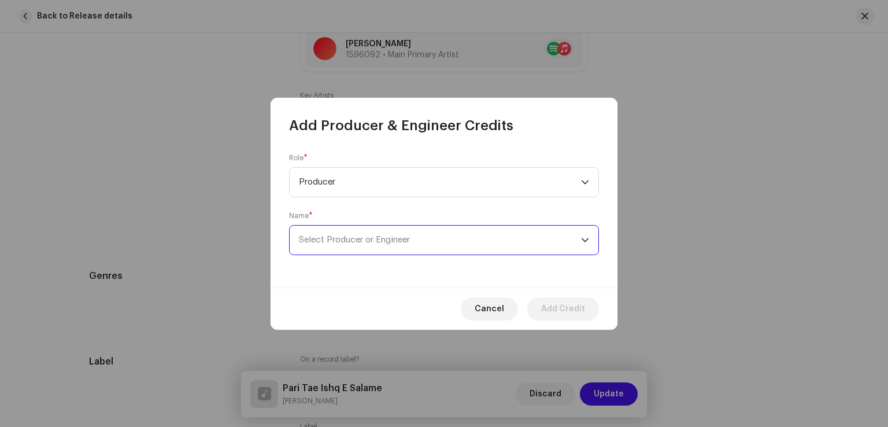
click at [376, 238] on span "Select Producer or Engineer" at bounding box center [354, 239] width 111 height 9
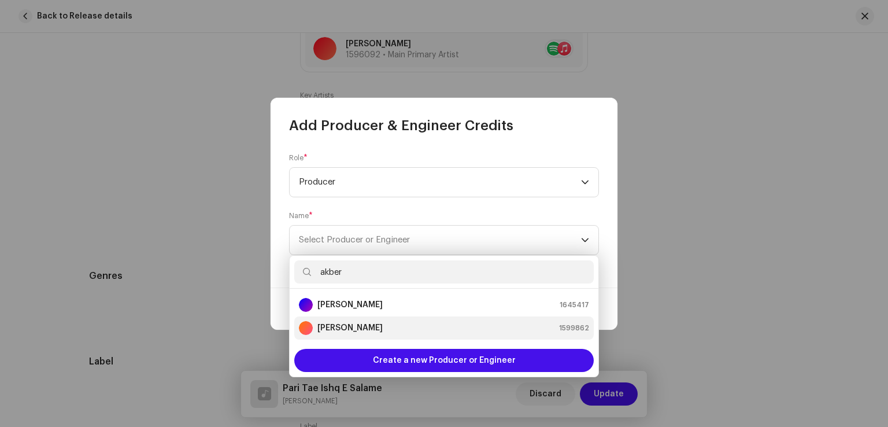
type input "akber"
click at [338, 329] on strong "Akber Taj" at bounding box center [350, 328] width 65 height 12
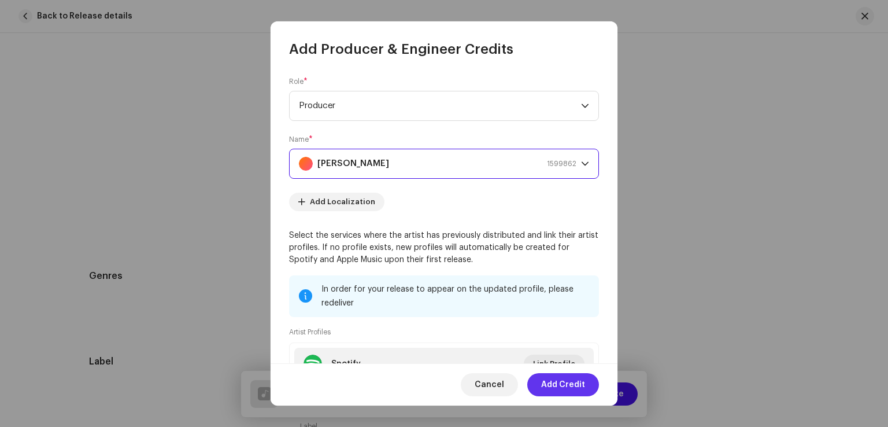
click at [559, 386] on span "Add Credit" at bounding box center [563, 384] width 44 height 23
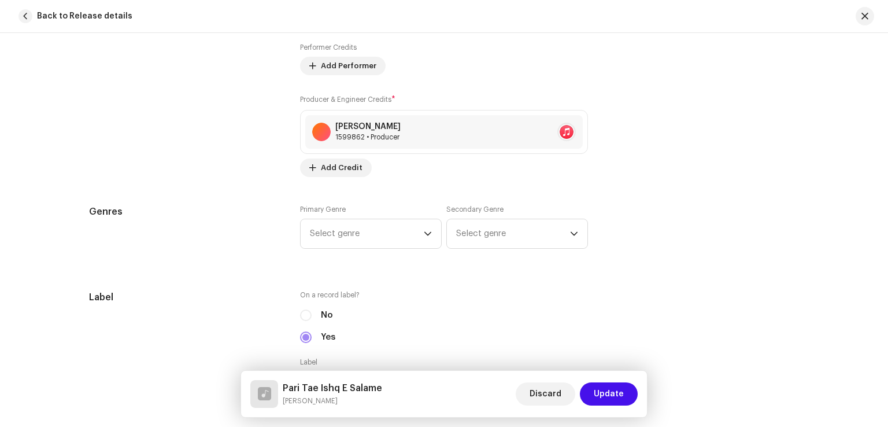
scroll to position [925, 0]
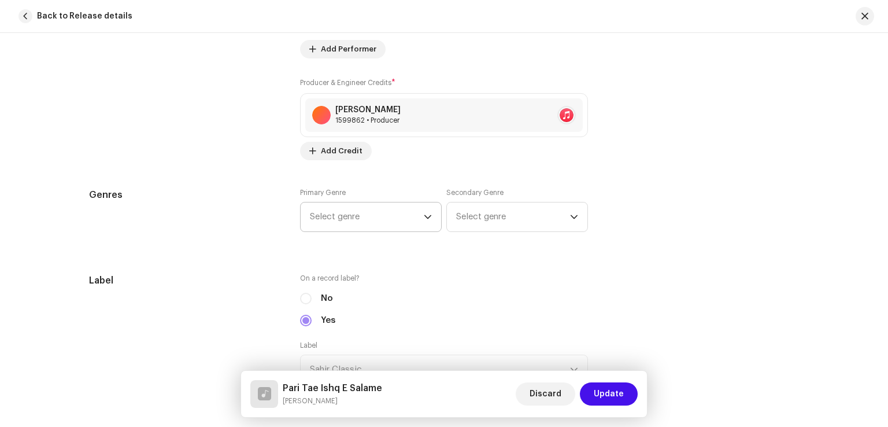
click at [380, 208] on span "Select genre" at bounding box center [367, 216] width 114 height 29
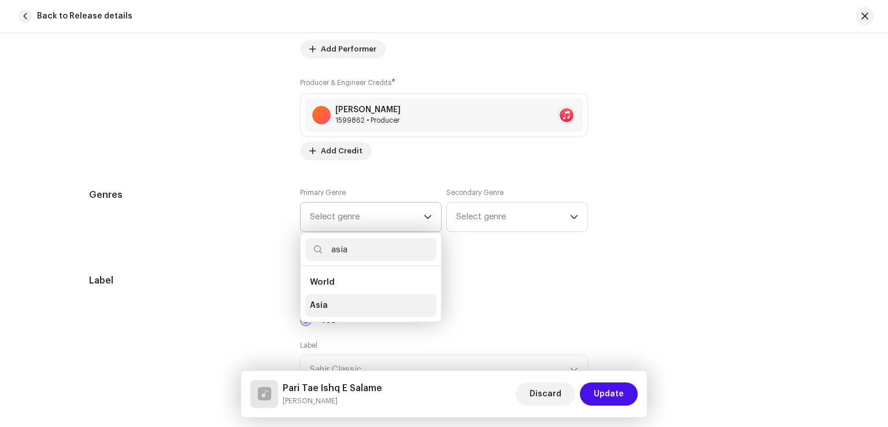
type input "asia"
click at [349, 301] on li "Asia" at bounding box center [370, 305] width 131 height 23
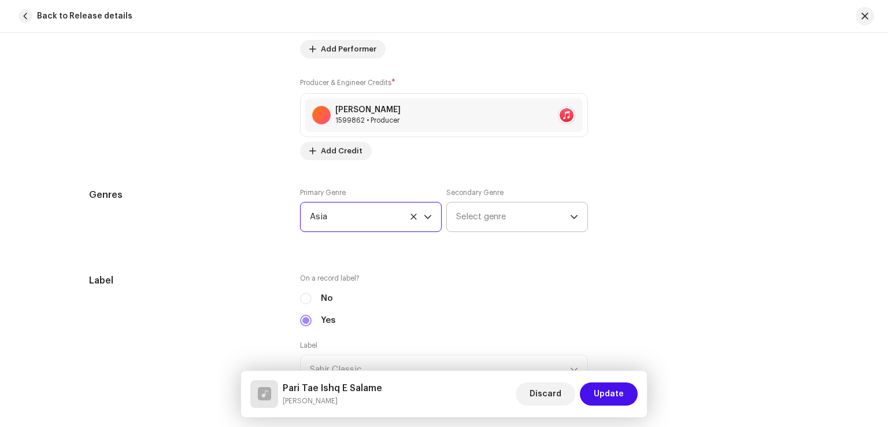
click at [498, 205] on span "Select genre" at bounding box center [513, 216] width 114 height 29
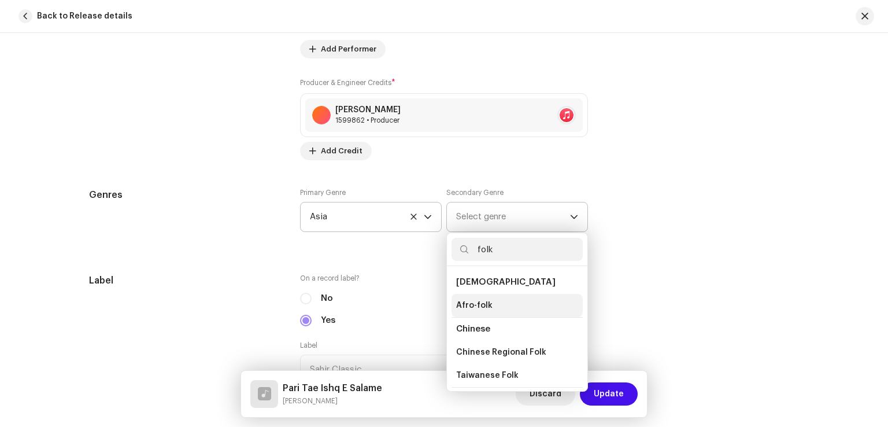
scroll to position [58, 0]
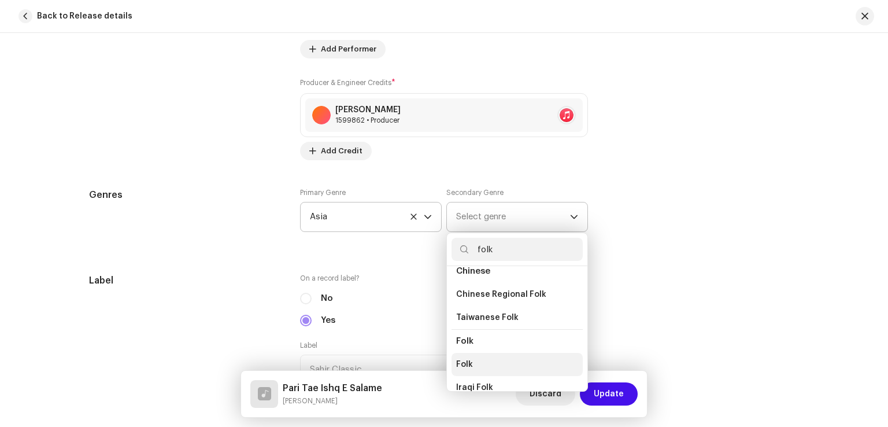
type input "folk"
click at [463, 361] on span "Folk" at bounding box center [464, 365] width 17 height 12
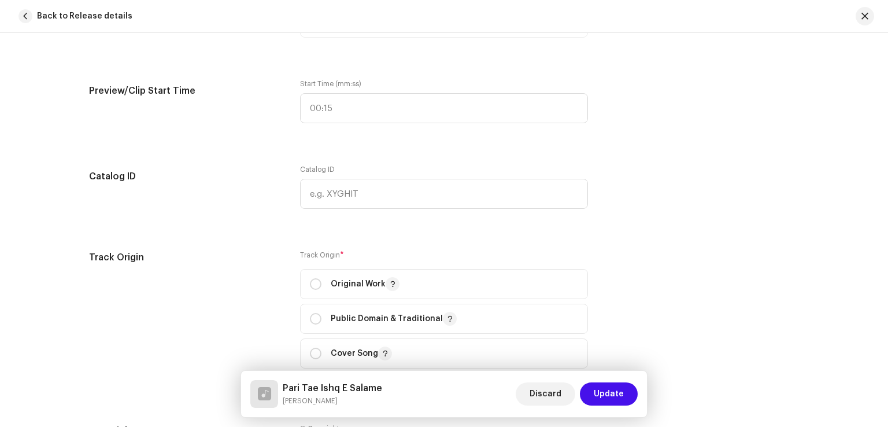
scroll to position [1330, 0]
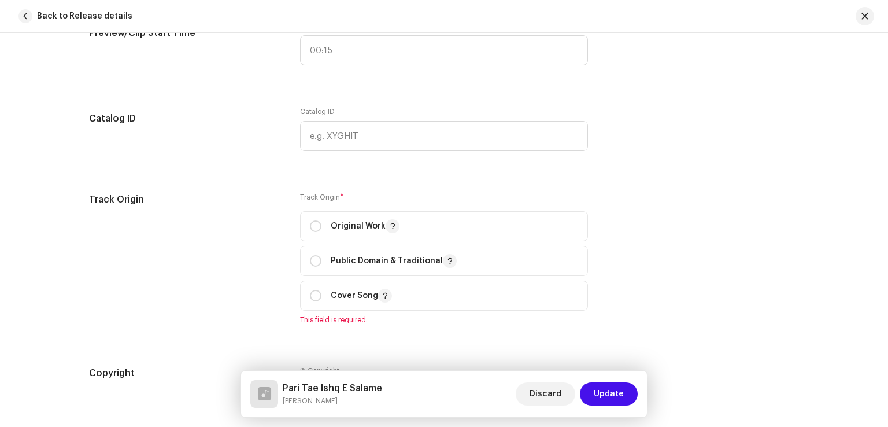
click at [338, 204] on div "Track Origin * Original Work Public Domain & Traditional Cover Song This field …" at bounding box center [444, 259] width 288 height 132
click at [333, 233] on p "Original Work" at bounding box center [365, 226] width 69 height 14
radio input "true"
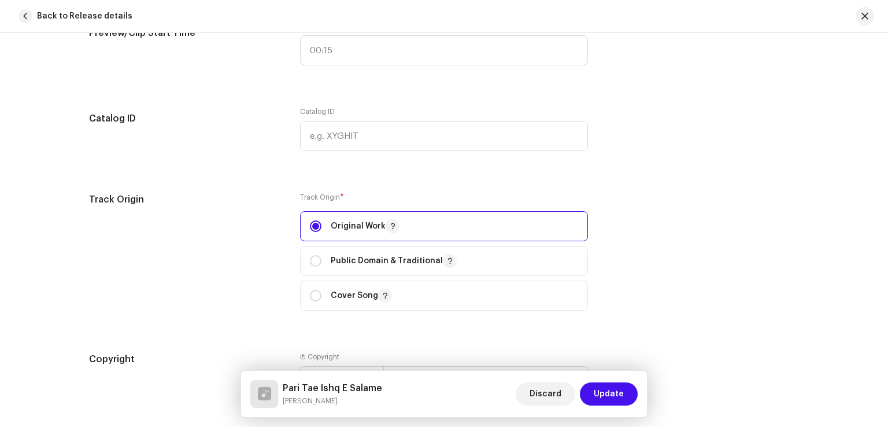
scroll to position [1504, 0]
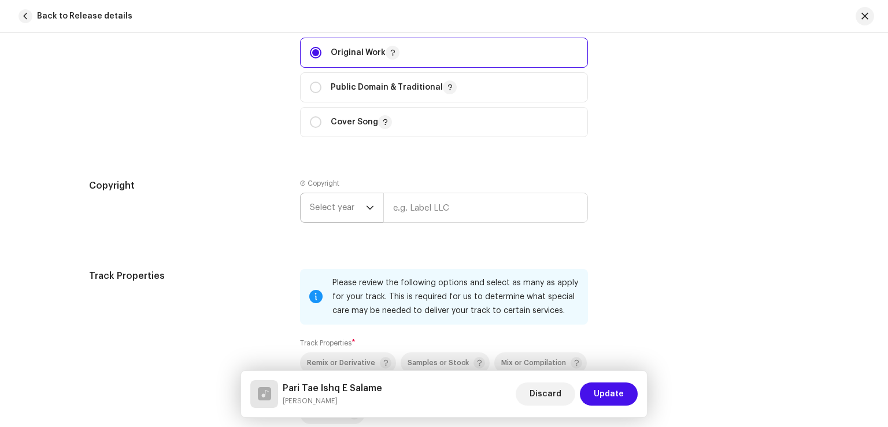
click at [340, 217] on span "Select year" at bounding box center [338, 207] width 56 height 29
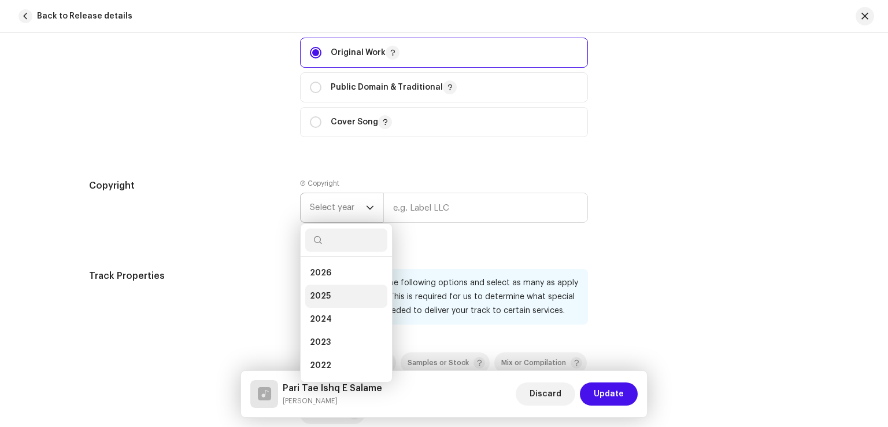
click at [333, 288] on li "2025" at bounding box center [346, 296] width 82 height 23
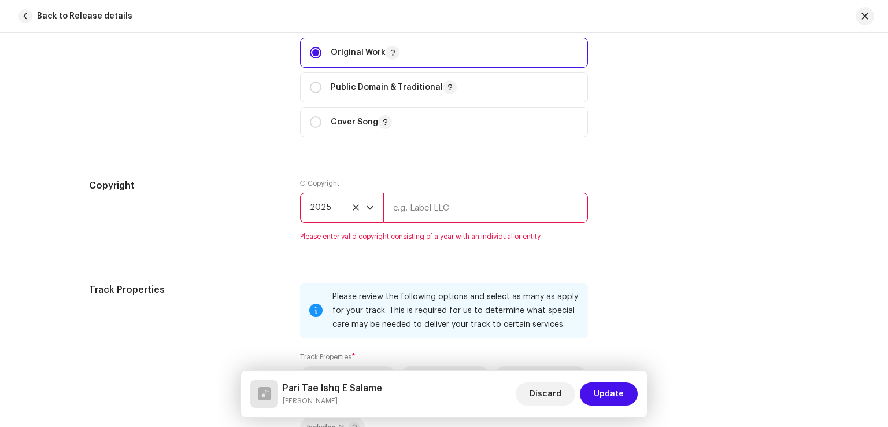
click at [407, 217] on input "text" at bounding box center [485, 208] width 205 height 30
type input "Sahir Classic"
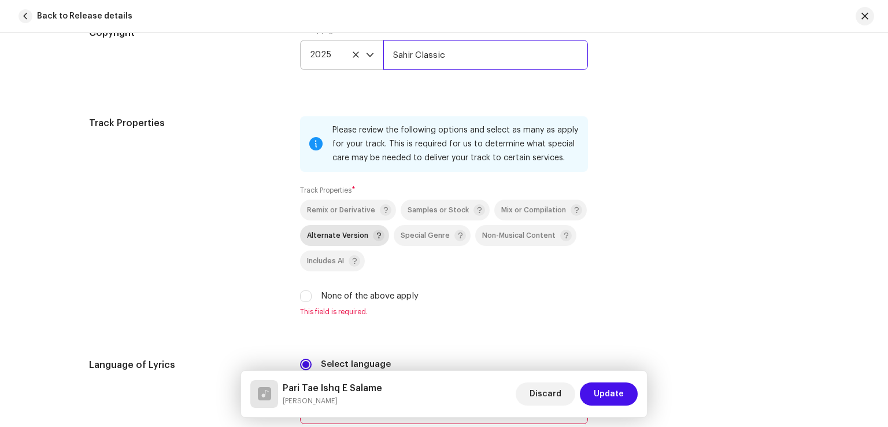
scroll to position [1677, 0]
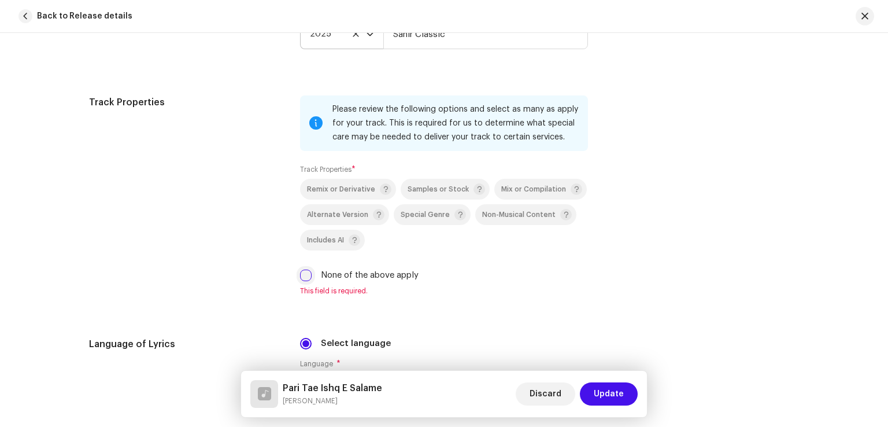
click at [305, 281] on input "None of the above apply" at bounding box center [306, 276] width 12 height 12
checkbox input "true"
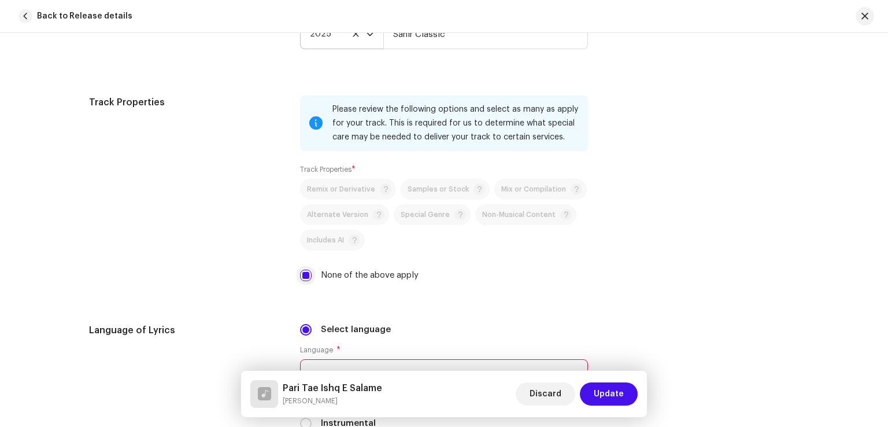
scroll to position [1909, 0]
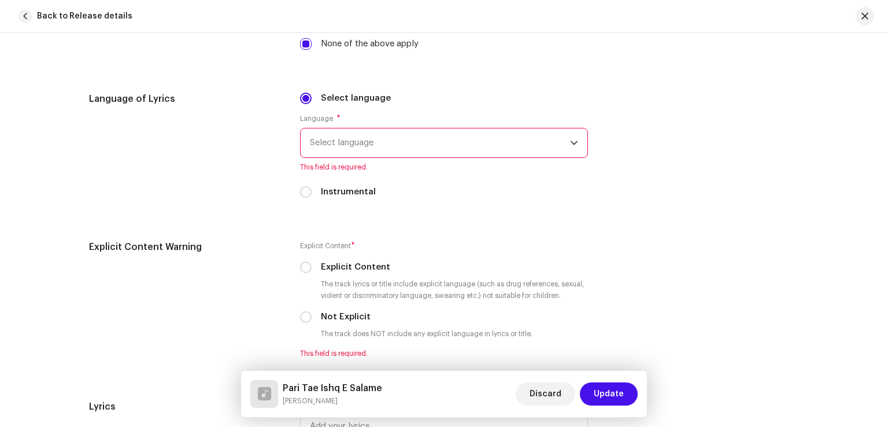
click at [374, 161] on div "Language * Select language This field is required." at bounding box center [444, 143] width 288 height 58
click at [382, 148] on span "Select language" at bounding box center [440, 142] width 260 height 29
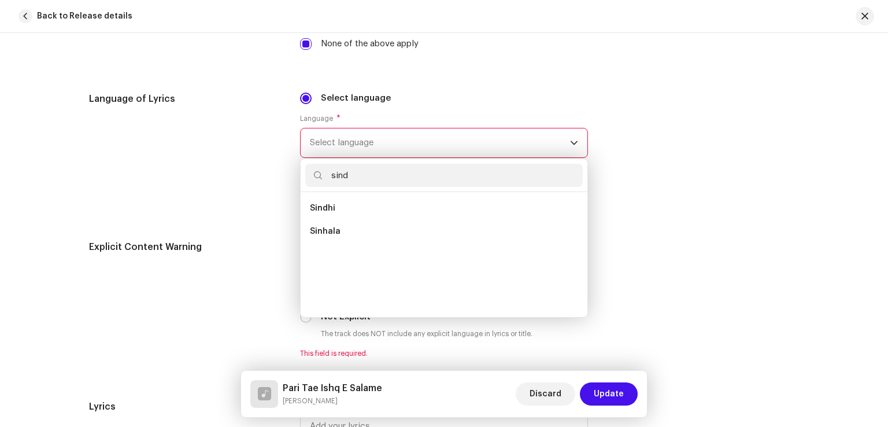
scroll to position [0, 0]
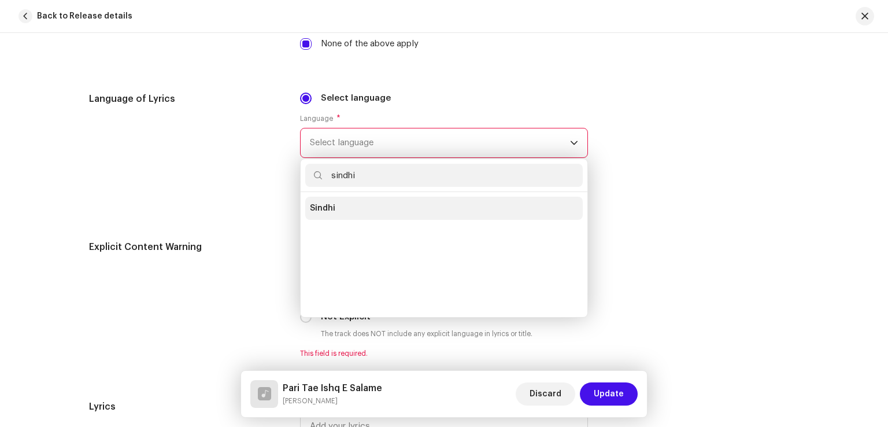
type input "sindhi"
click at [329, 206] on span "Sindhi" at bounding box center [322, 208] width 25 height 12
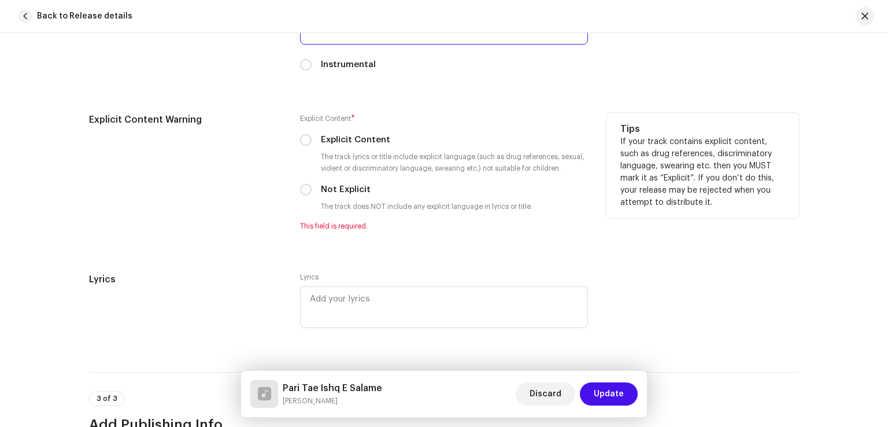
scroll to position [2024, 0]
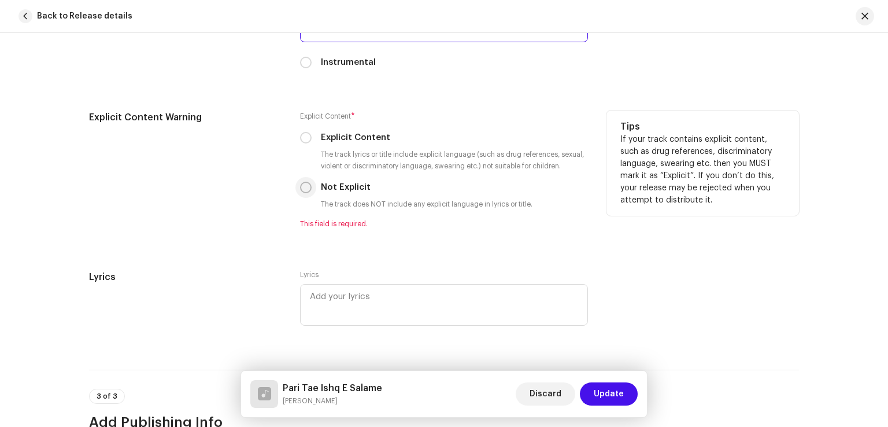
click at [305, 187] on input "Not Explicit" at bounding box center [306, 188] width 12 height 12
radio input "true"
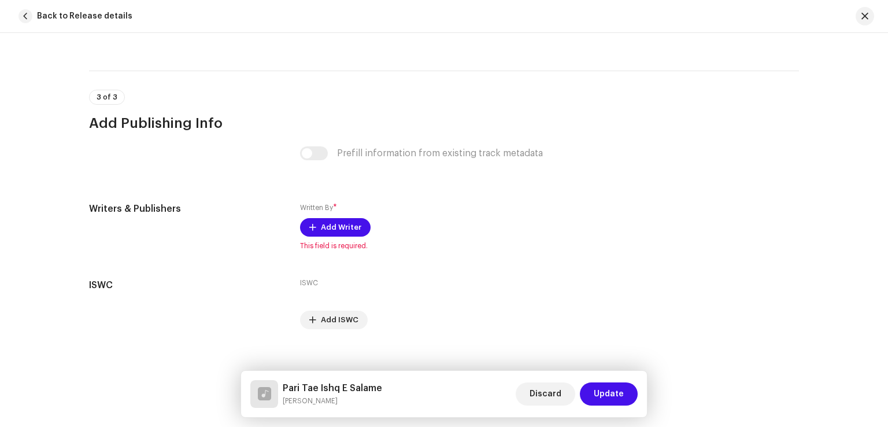
scroll to position [2314, 0]
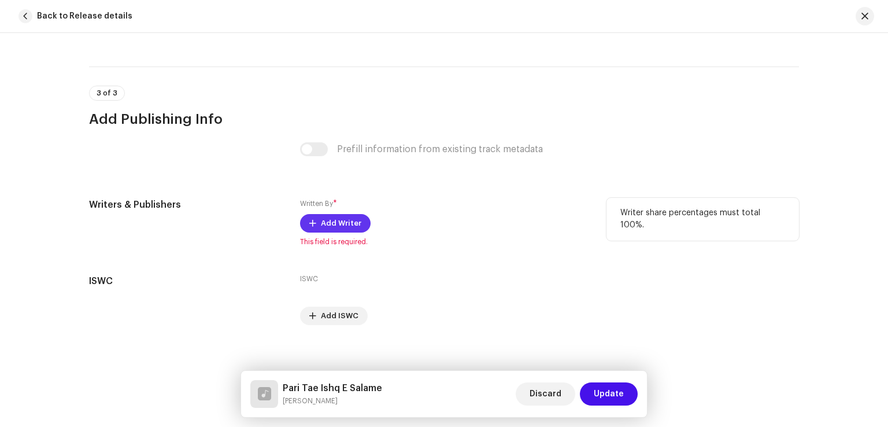
click at [338, 231] on span "Add Writer" at bounding box center [341, 223] width 40 height 23
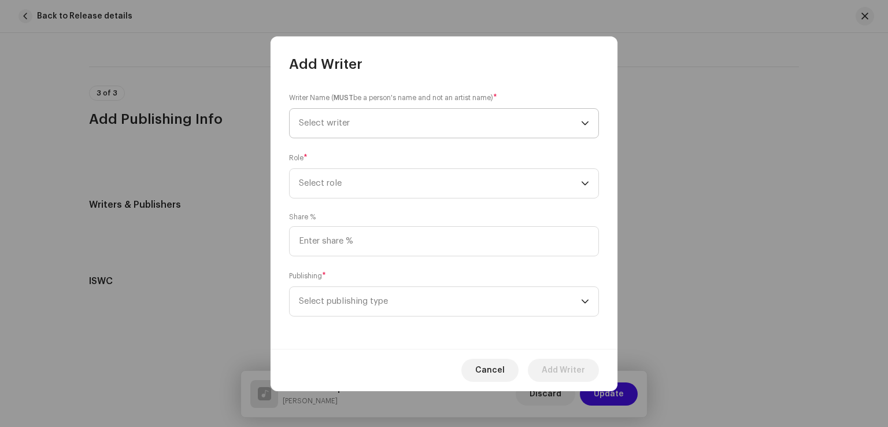
click at [388, 126] on span "Select writer" at bounding box center [440, 123] width 282 height 29
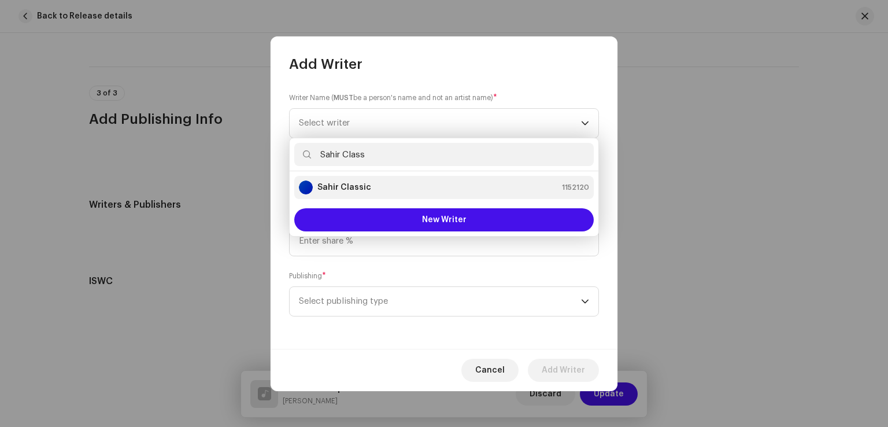
type input "Sahir Class"
click at [356, 191] on strong "Sahir Classic" at bounding box center [345, 188] width 54 height 12
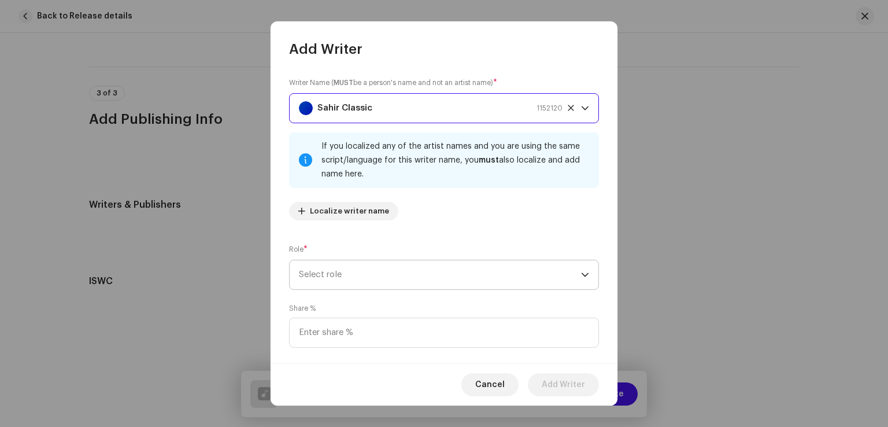
click at [390, 277] on span "Select role" at bounding box center [440, 274] width 282 height 29
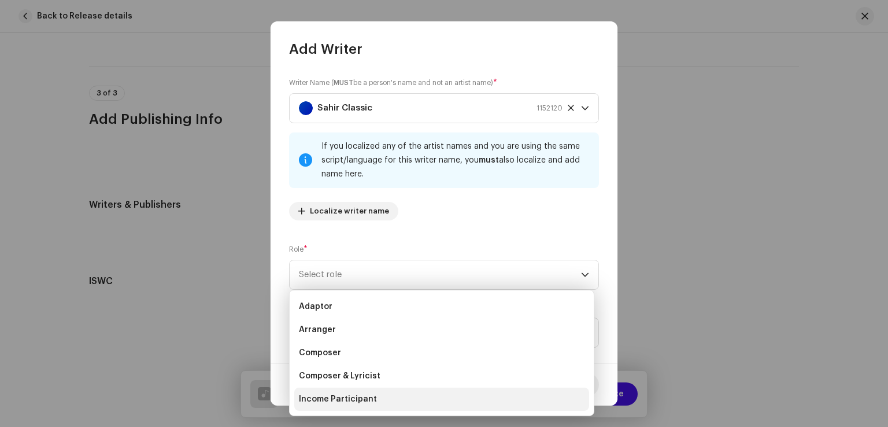
click at [352, 397] on span "Income Participant" at bounding box center [338, 399] width 78 height 12
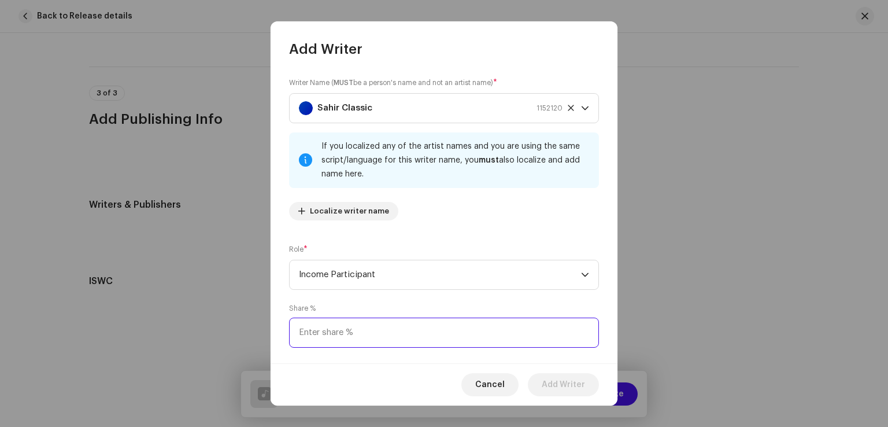
click at [367, 323] on input at bounding box center [444, 333] width 310 height 30
type input "50.00"
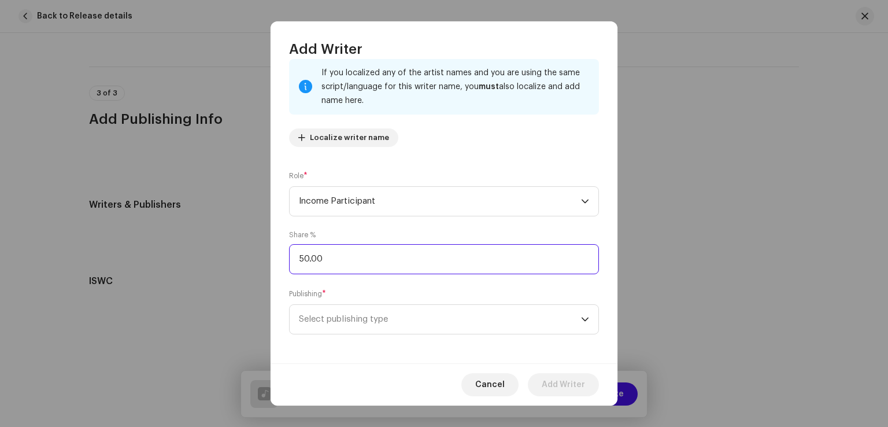
scroll to position [77, 0]
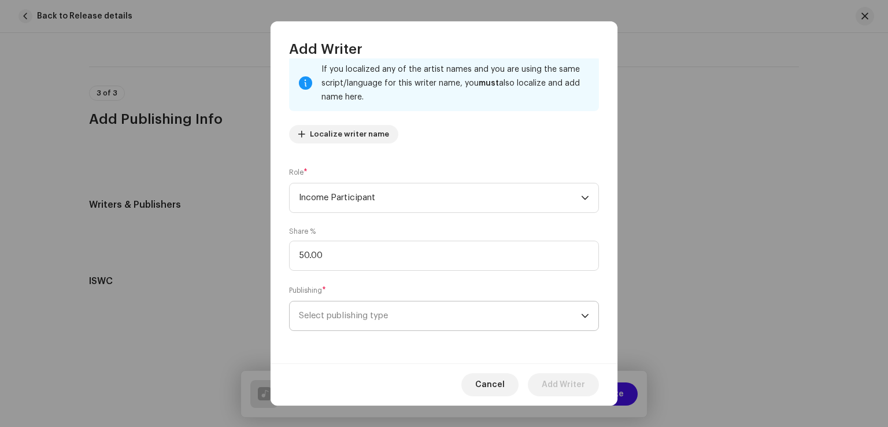
click at [365, 315] on span "Select publishing type" at bounding box center [440, 315] width 282 height 29
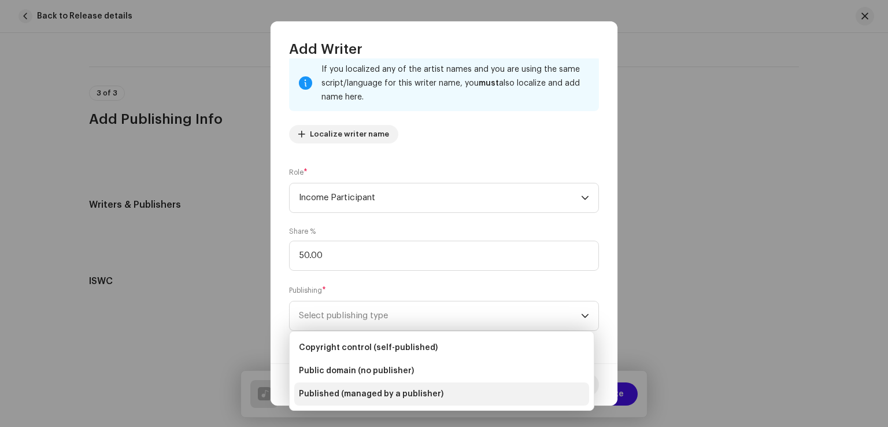
click at [334, 394] on span "Published (managed by a publisher)" at bounding box center [371, 394] width 145 height 12
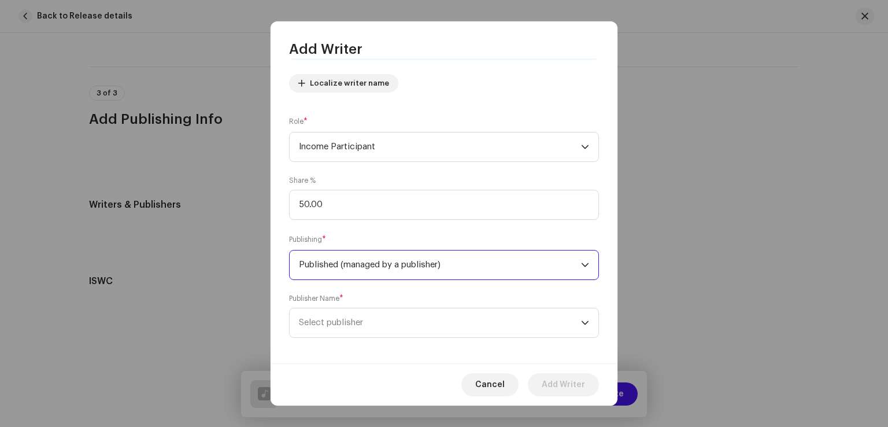
scroll to position [135, 0]
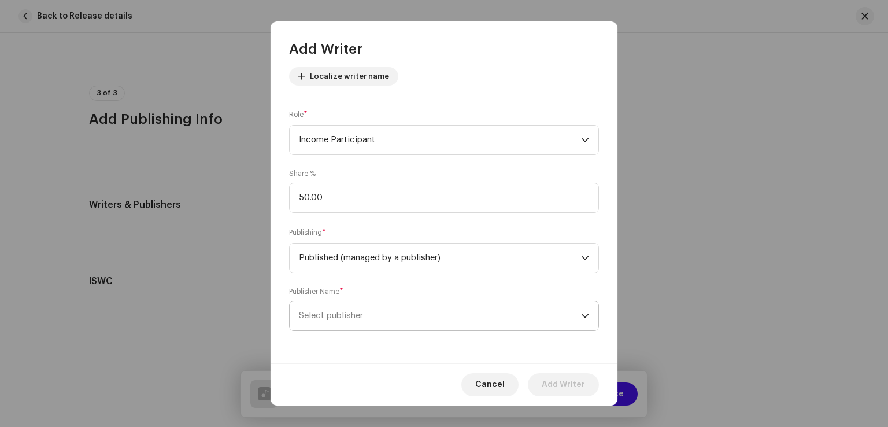
click at [346, 318] on span "Select publisher" at bounding box center [331, 315] width 64 height 9
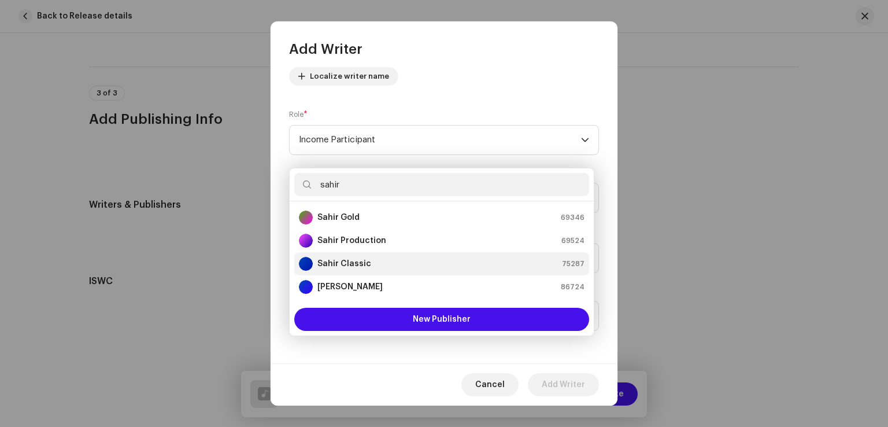
type input "sahir"
click at [361, 252] on li "Sahir Classic 75287" at bounding box center [441, 263] width 295 height 23
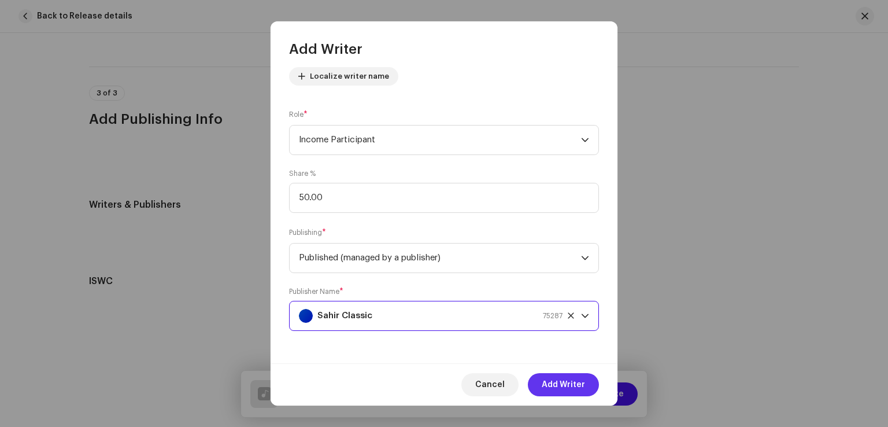
click at [556, 382] on span "Add Writer" at bounding box center [563, 384] width 43 height 23
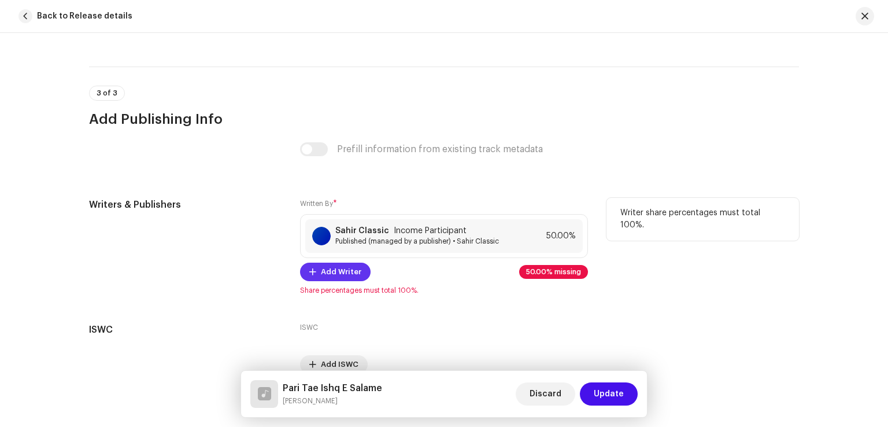
click at [349, 274] on span "Add Writer" at bounding box center [341, 271] width 40 height 23
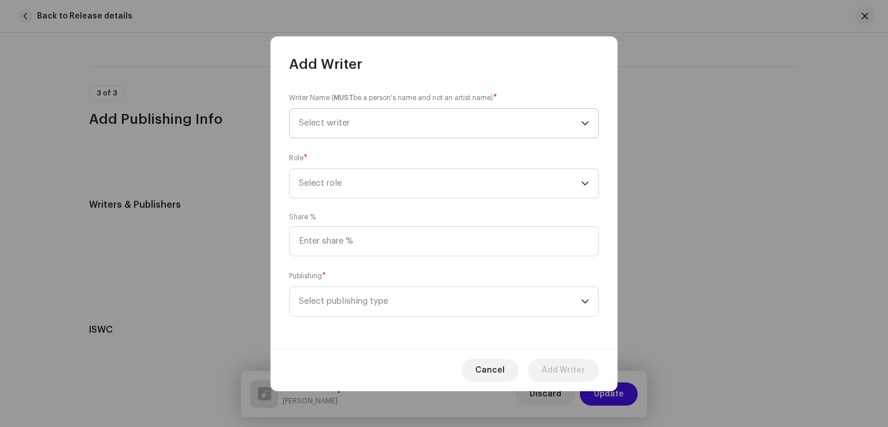
click at [342, 120] on span "Select writer" at bounding box center [324, 123] width 51 height 9
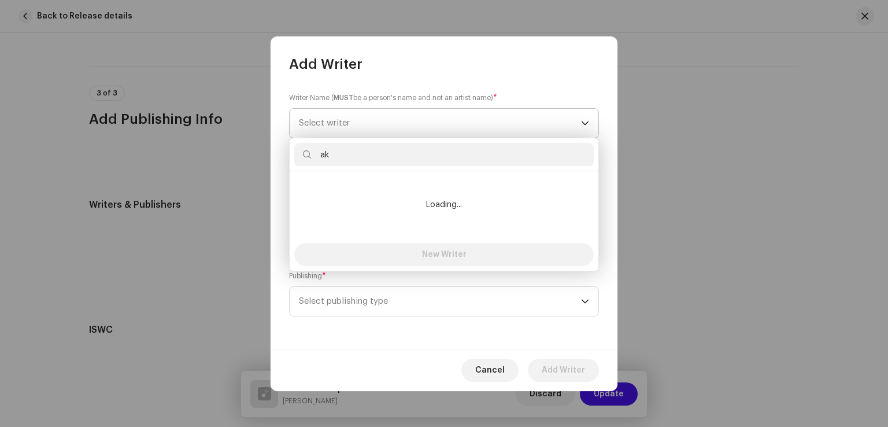
type input "a"
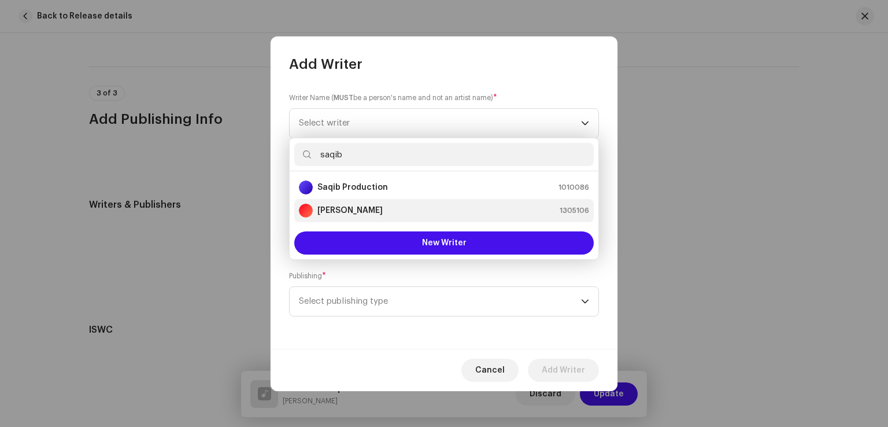
type input "saqib"
click at [333, 211] on strong "[PERSON_NAME]" at bounding box center [350, 211] width 65 height 12
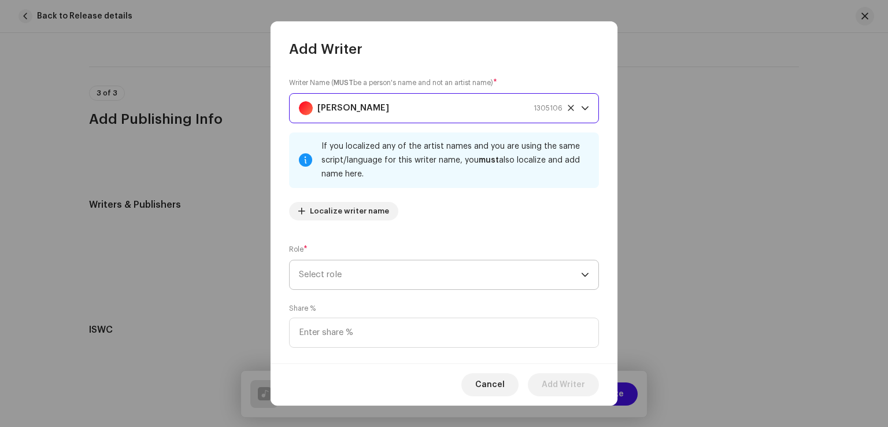
click at [361, 274] on span "Select role" at bounding box center [440, 274] width 282 height 29
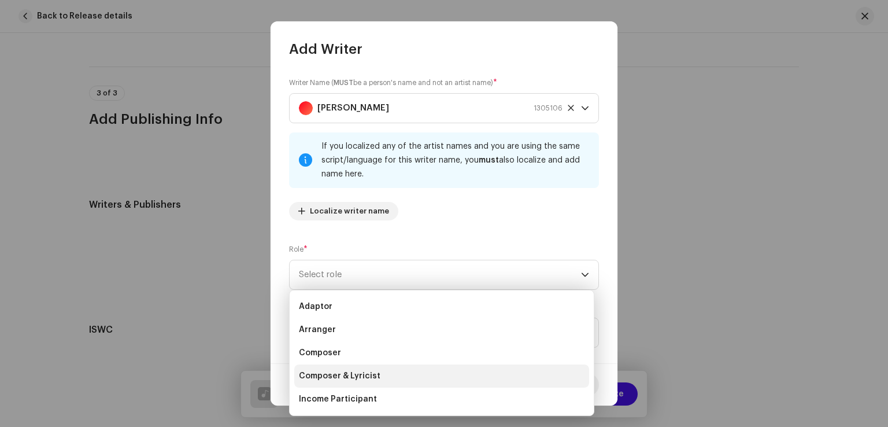
click at [345, 374] on span "Composer & Lyricist" at bounding box center [340, 376] width 82 height 12
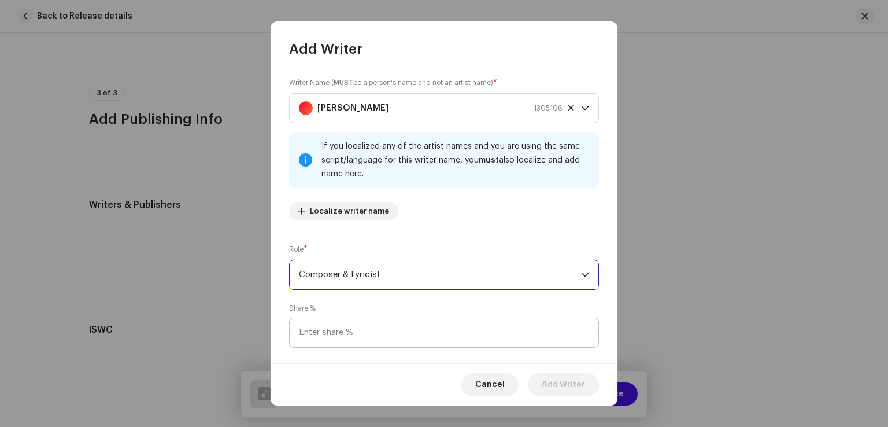
scroll to position [58, 0]
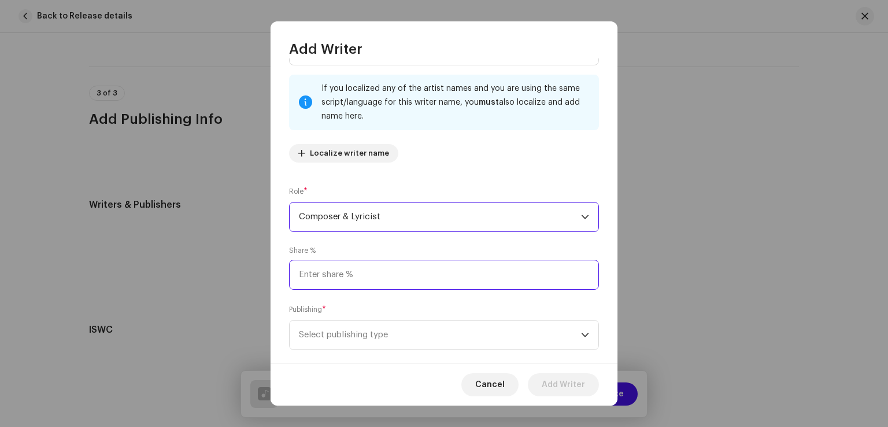
click at [376, 279] on input at bounding box center [444, 275] width 310 height 30
type input "50.00"
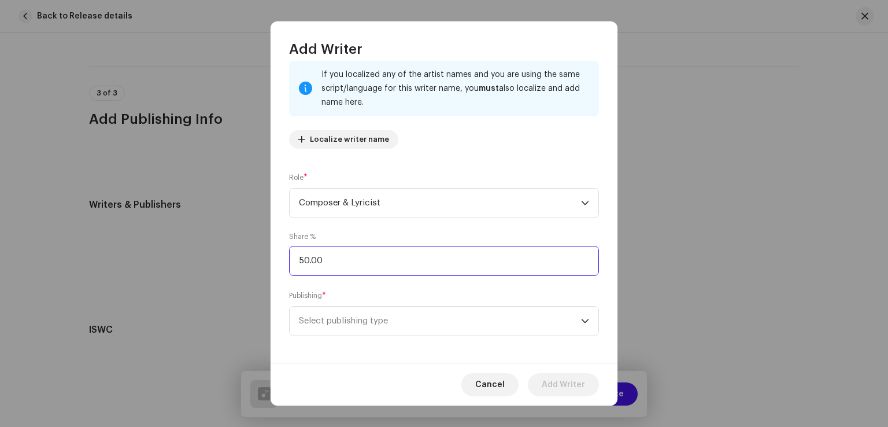
scroll to position [77, 0]
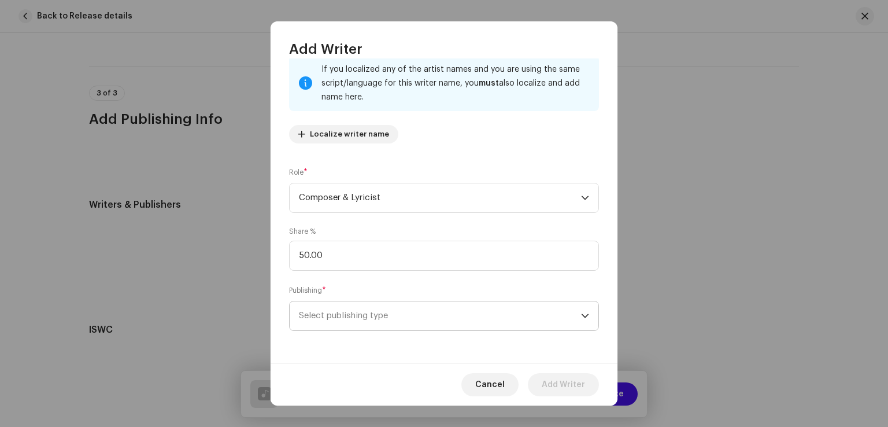
click at [377, 316] on span "Select publishing type" at bounding box center [440, 315] width 282 height 29
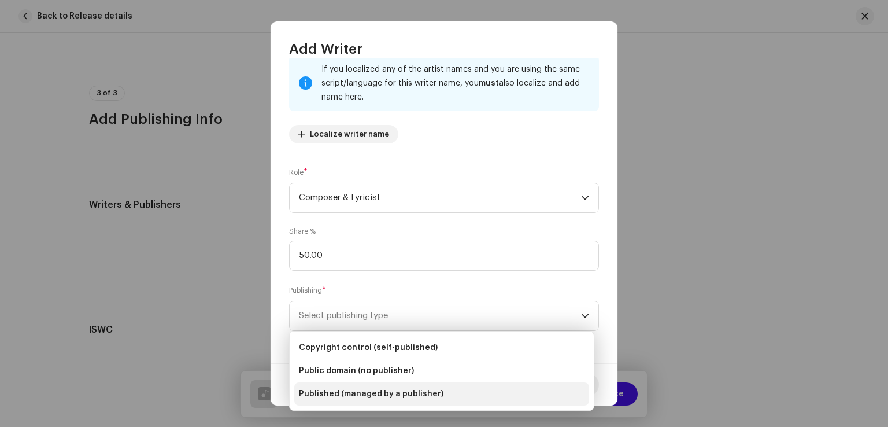
click at [346, 394] on span "Published (managed by a publisher)" at bounding box center [371, 394] width 145 height 12
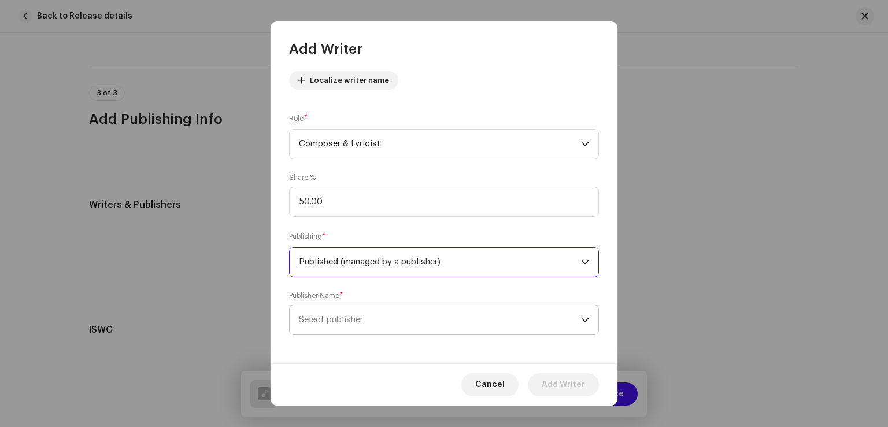
scroll to position [135, 0]
click at [346, 310] on span "Select publisher" at bounding box center [440, 315] width 282 height 29
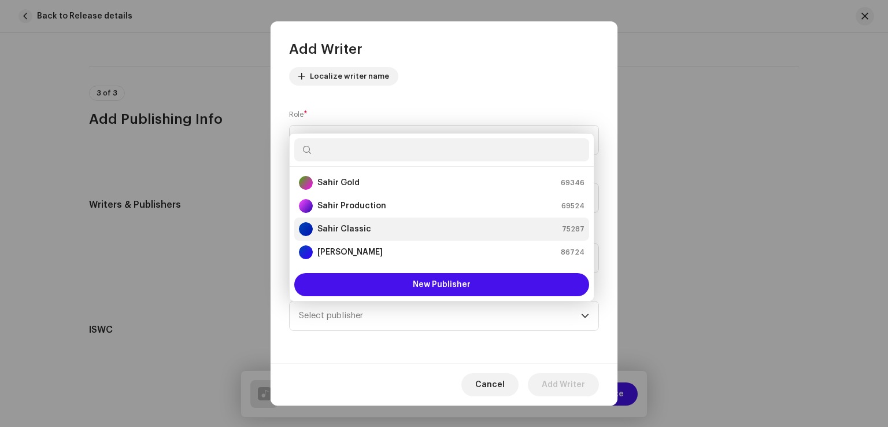
click at [333, 230] on strong "Sahir Classic" at bounding box center [345, 229] width 54 height 12
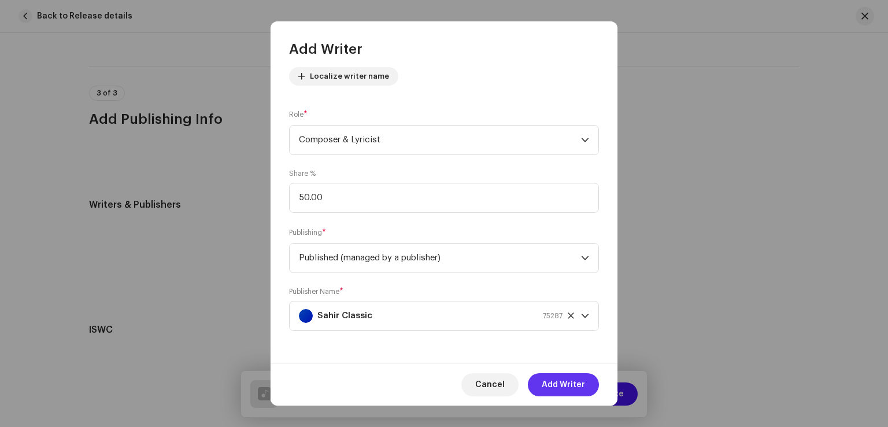
click at [546, 382] on span "Add Writer" at bounding box center [563, 384] width 43 height 23
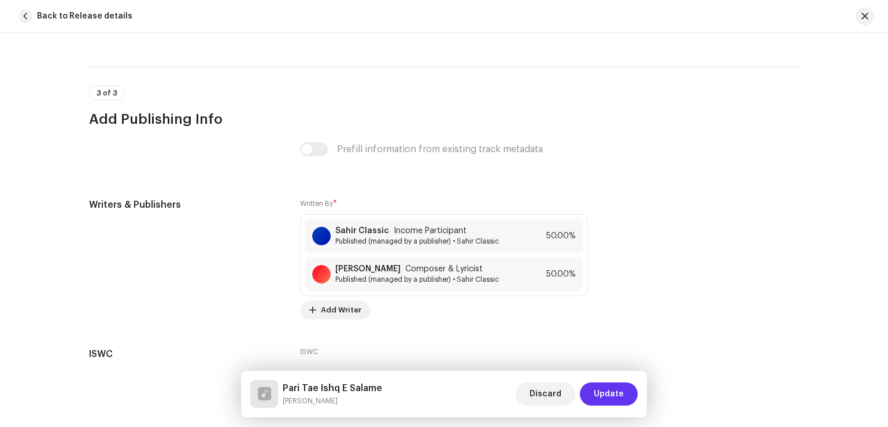
click at [604, 393] on span "Update" at bounding box center [609, 393] width 30 height 23
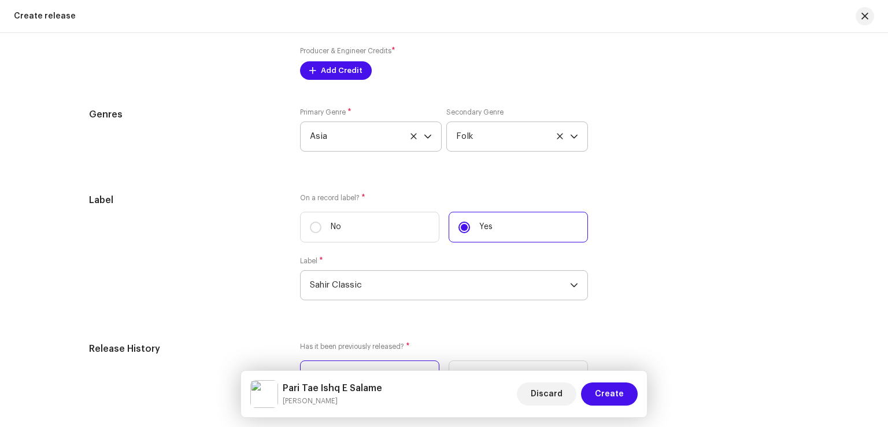
scroll to position [1501, 0]
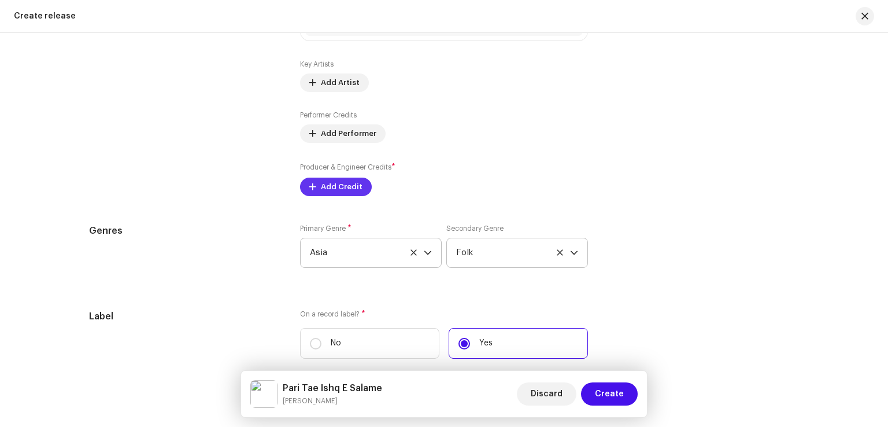
click at [342, 195] on span "Add Credit" at bounding box center [342, 186] width 42 height 23
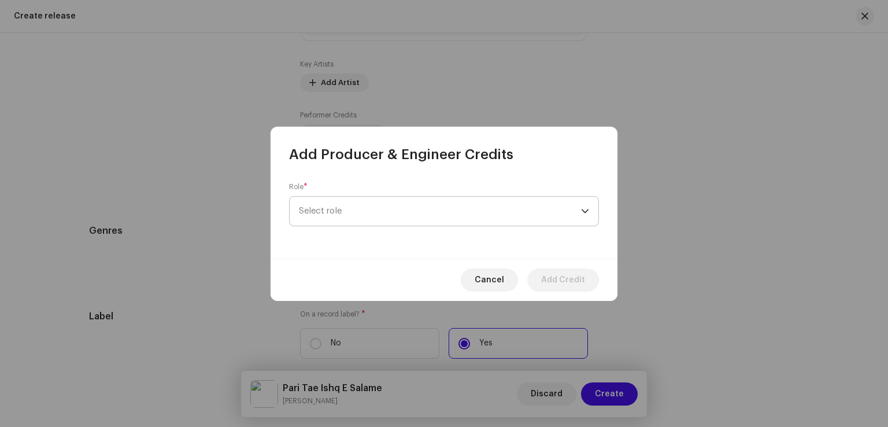
click at [353, 211] on span "Select role" at bounding box center [440, 211] width 282 height 29
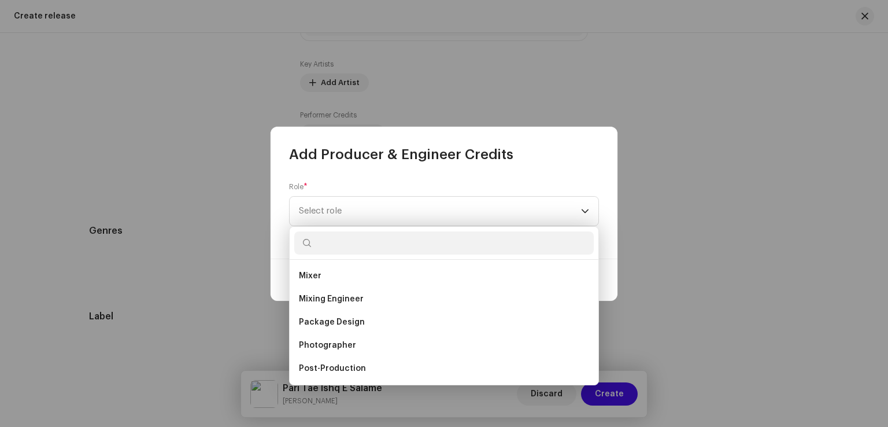
scroll to position [405, 0]
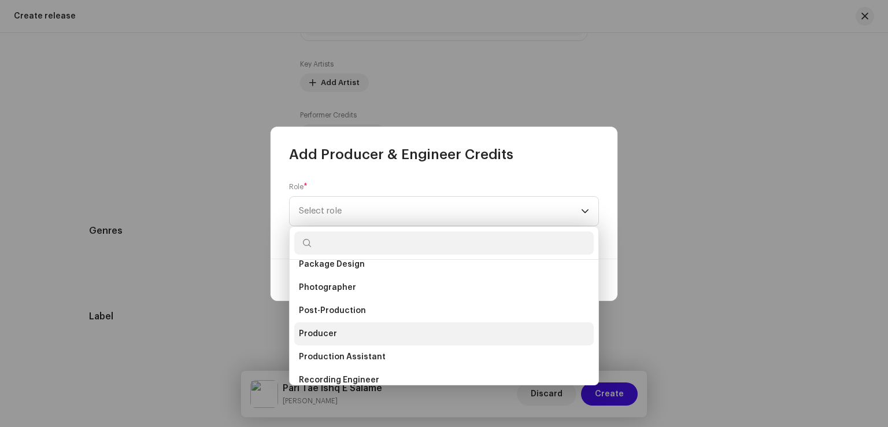
click at [329, 328] on span "Producer" at bounding box center [318, 334] width 38 height 12
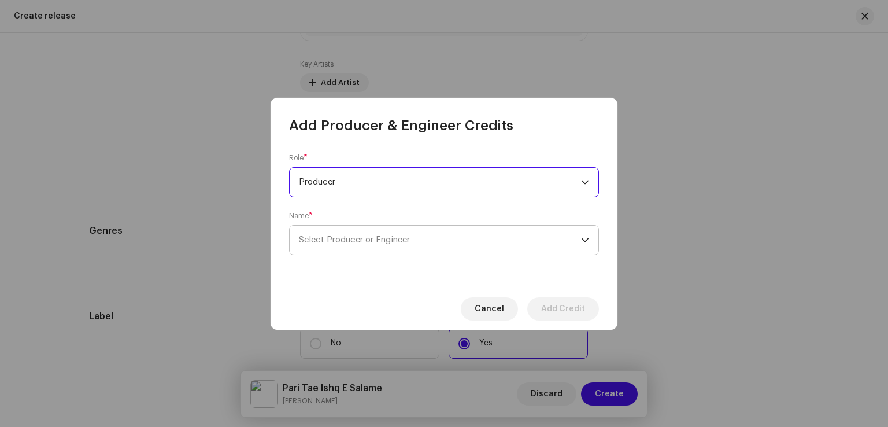
click at [391, 237] on span "Select Producer or Engineer" at bounding box center [354, 239] width 111 height 9
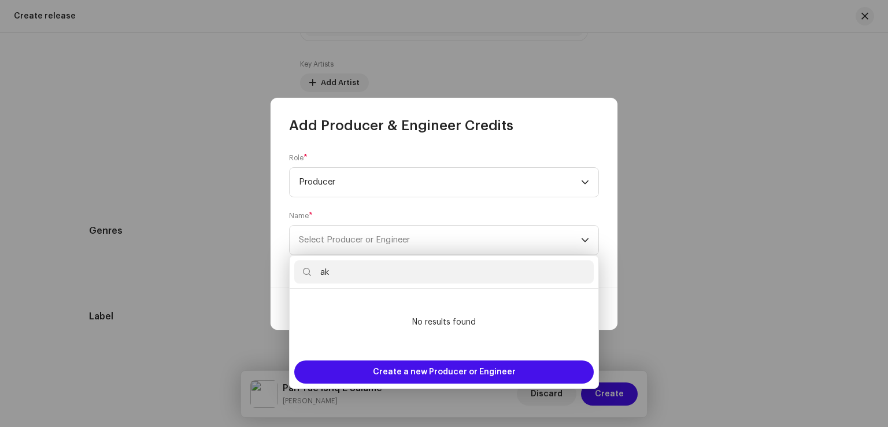
type input "a"
type input "A"
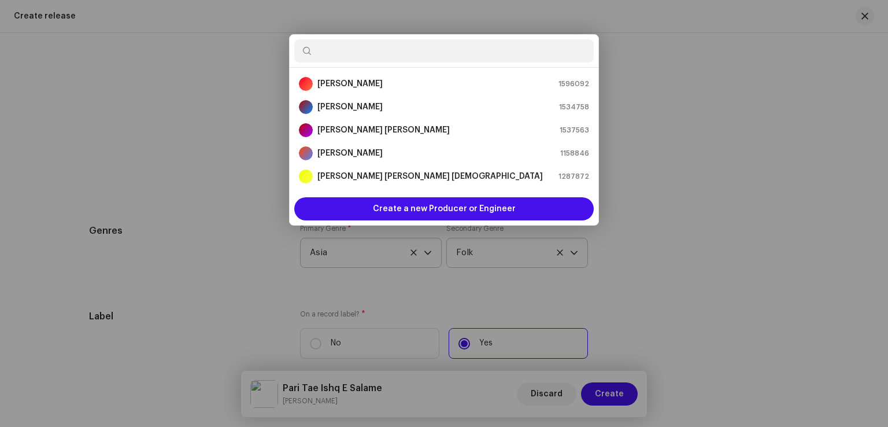
click at [790, 207] on div "Add Producer & Engineer Credits Role * Producer Name * Select Producer or Engin…" at bounding box center [444, 213] width 888 height 427
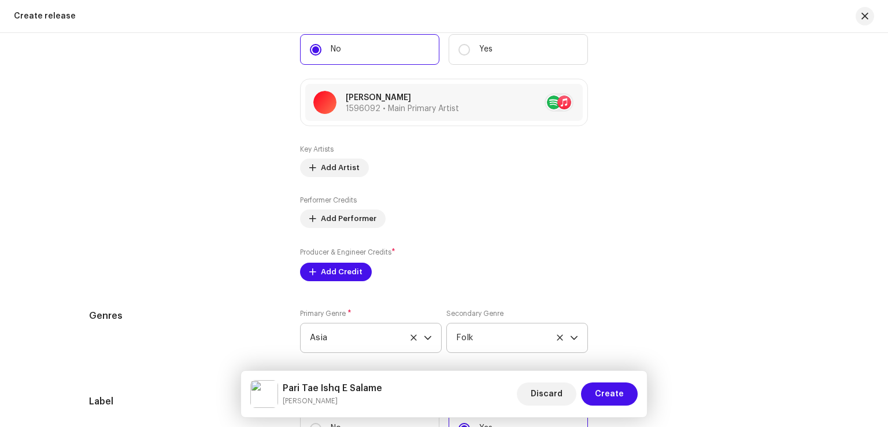
scroll to position [1443, 0]
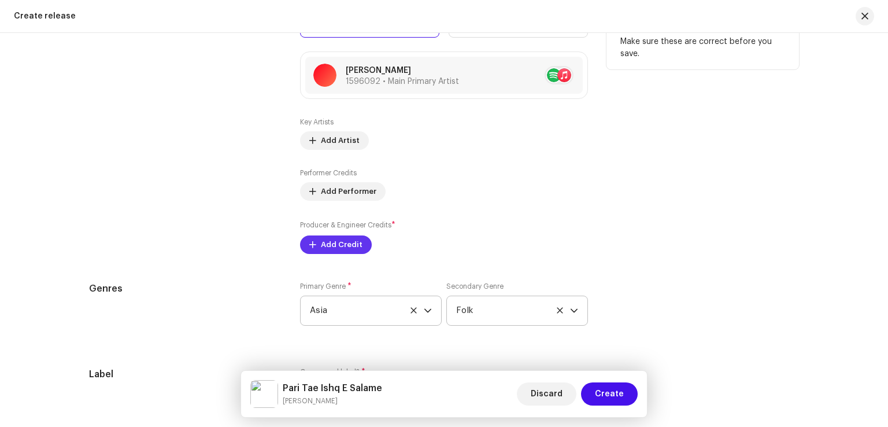
click at [342, 238] on span "Add Credit" at bounding box center [342, 244] width 42 height 23
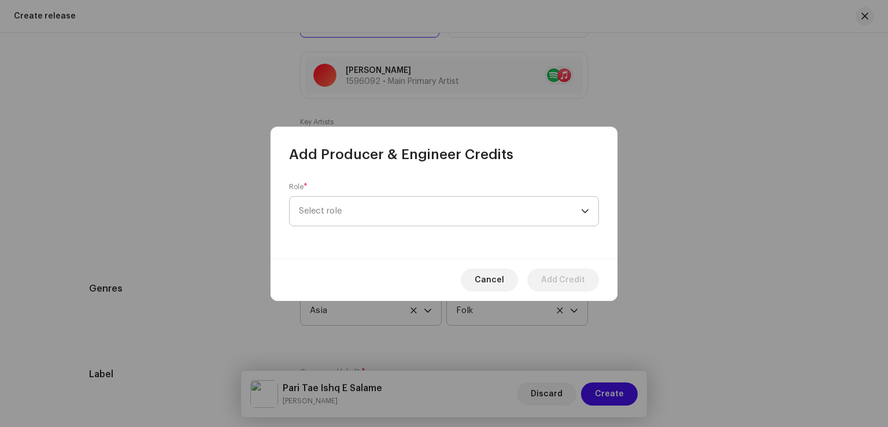
click at [375, 208] on span "Select role" at bounding box center [440, 211] width 282 height 29
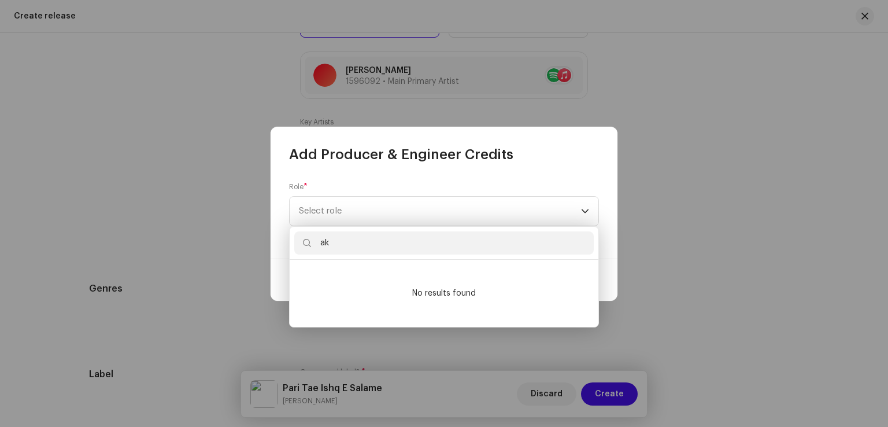
type input "a"
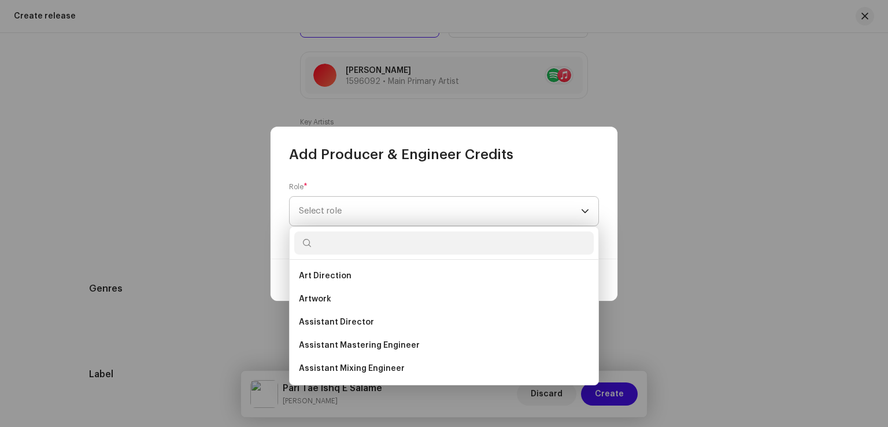
click at [432, 212] on span "Select role" at bounding box center [440, 211] width 282 height 29
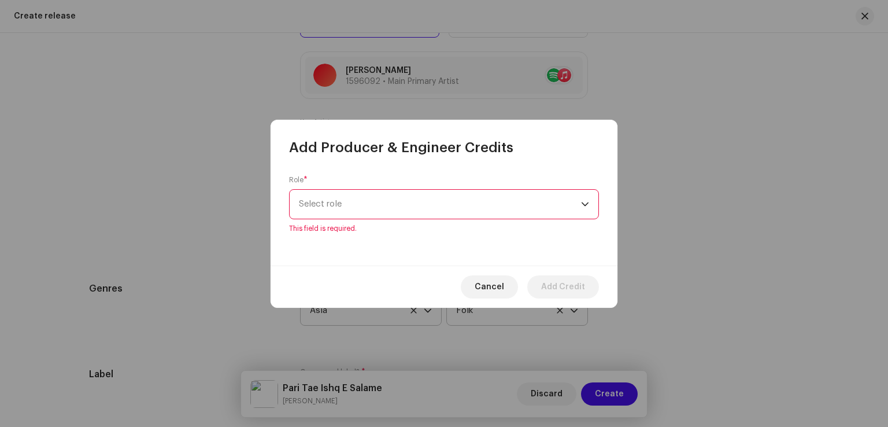
click at [436, 199] on span "Select role" at bounding box center [440, 204] width 282 height 29
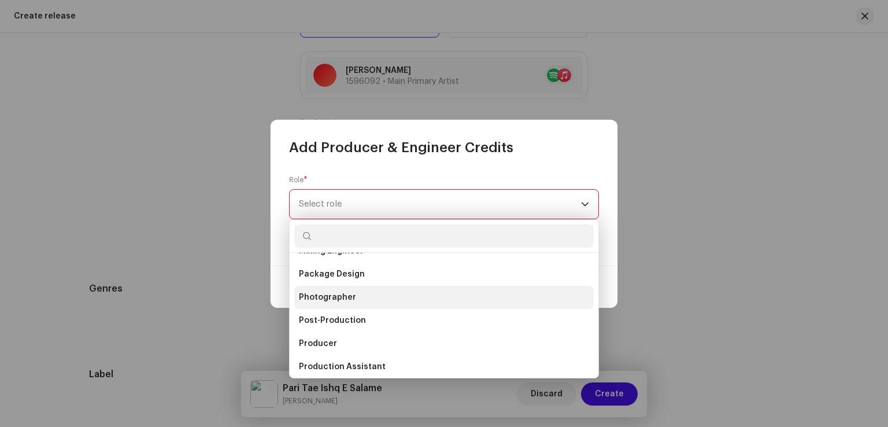
scroll to position [405, 0]
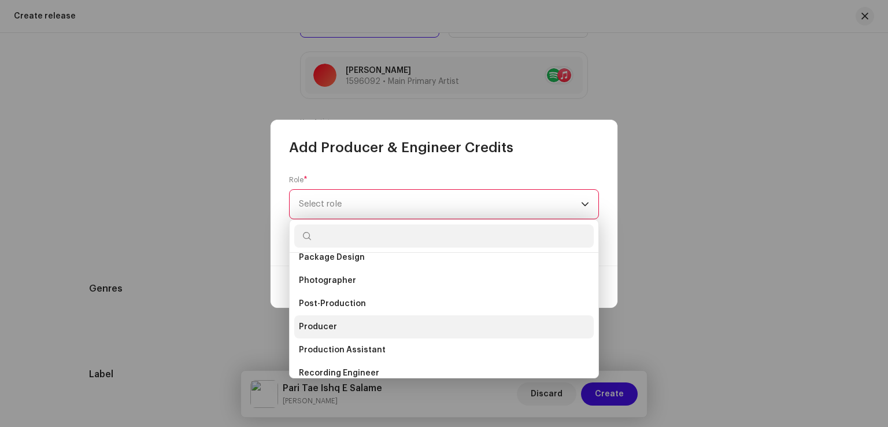
click at [324, 329] on span "Producer" at bounding box center [318, 327] width 38 height 12
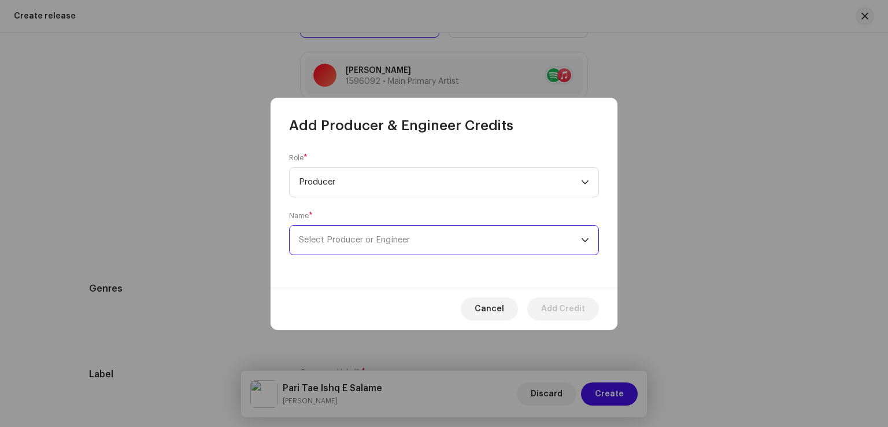
click at [357, 247] on span "Select Producer or Engineer" at bounding box center [440, 240] width 282 height 29
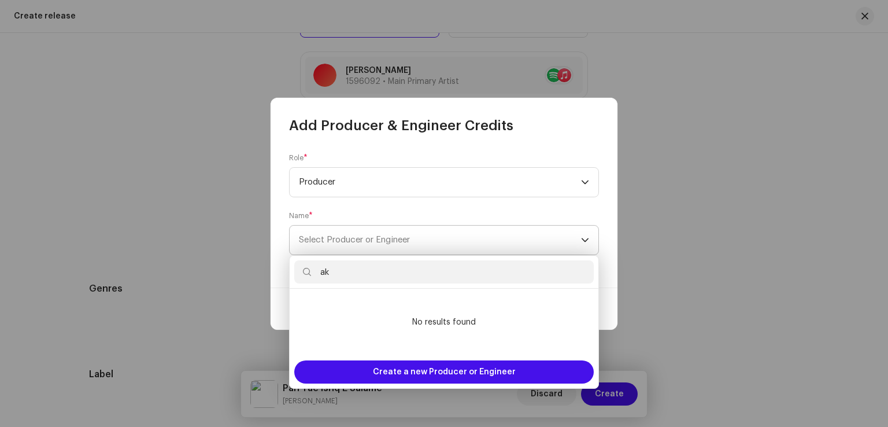
type input "a"
type input "A"
type input "Waseem Ullah"
drag, startPoint x: 392, startPoint y: 272, endPoint x: 271, endPoint y: 276, distance: 120.4
click at [271, 276] on body "The Pentagon Home Catalog Transactions Analytics Resources The Pentagon Assets …" at bounding box center [444, 213] width 888 height 427
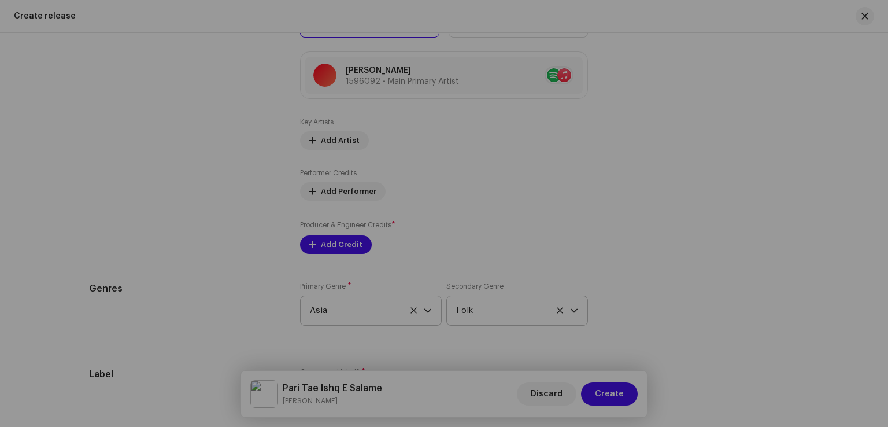
click at [643, 276] on div "Add Producer & Engineer Credits Role * Producer Name * Select Producer or Engin…" at bounding box center [444, 213] width 888 height 427
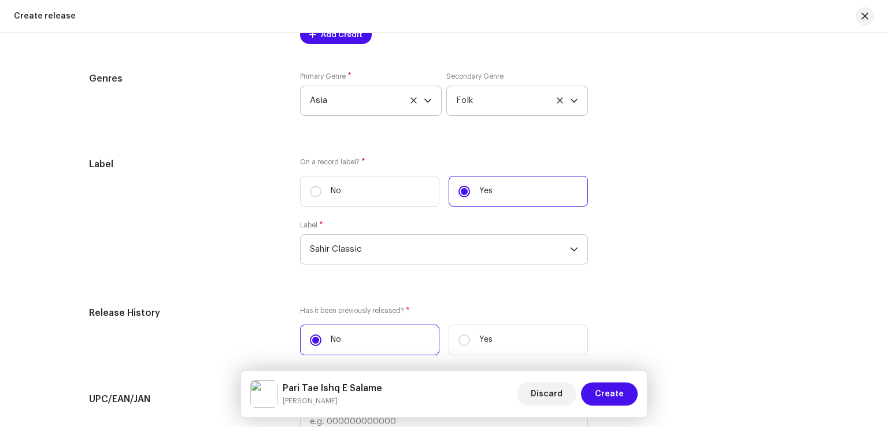
scroll to position [1674, 0]
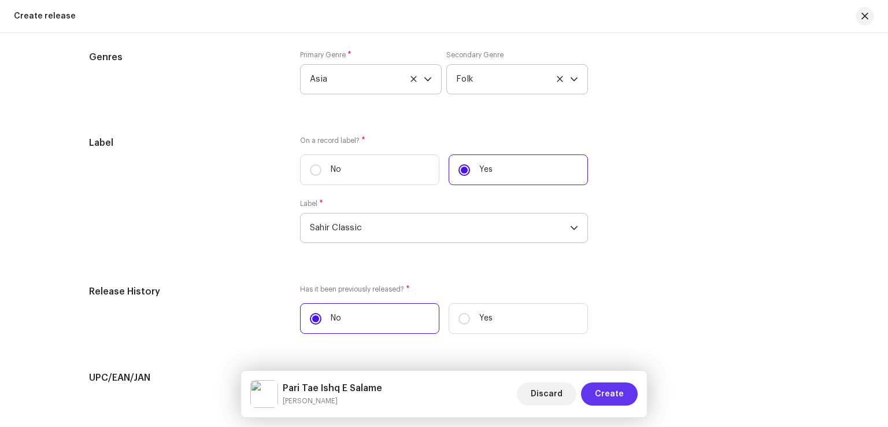
click at [599, 394] on span "Create" at bounding box center [609, 393] width 29 height 23
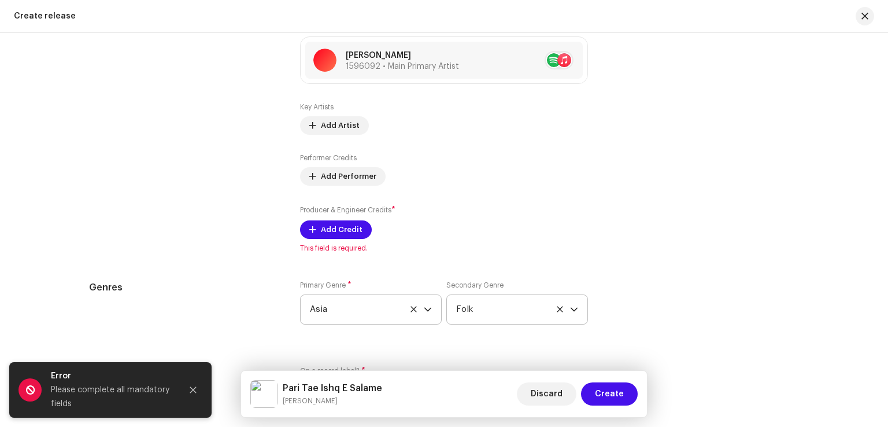
scroll to position [1457, 0]
click at [347, 239] on span "Add Credit" at bounding box center [342, 230] width 42 height 23
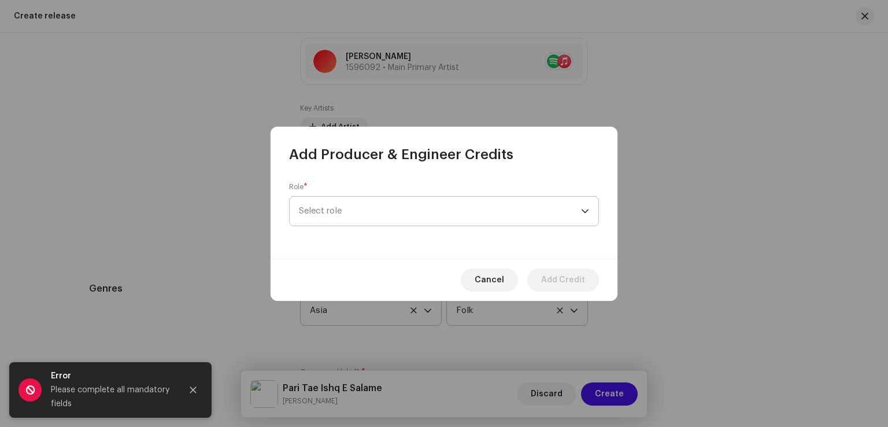
click at [377, 211] on span "Select role" at bounding box center [440, 211] width 282 height 29
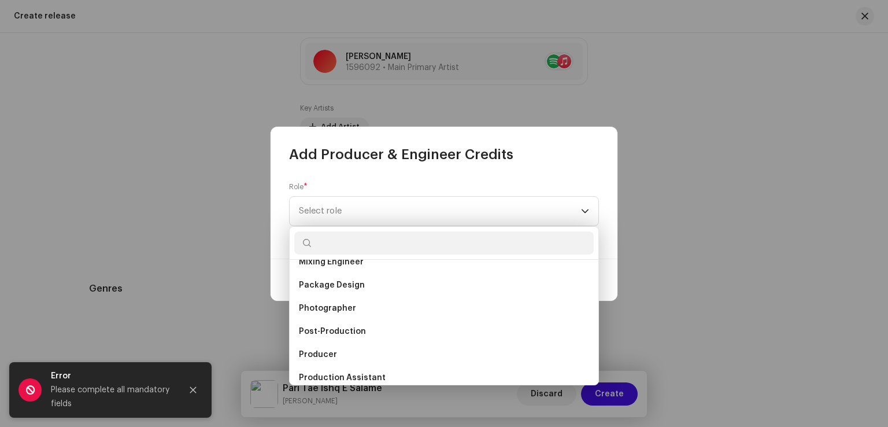
scroll to position [405, 0]
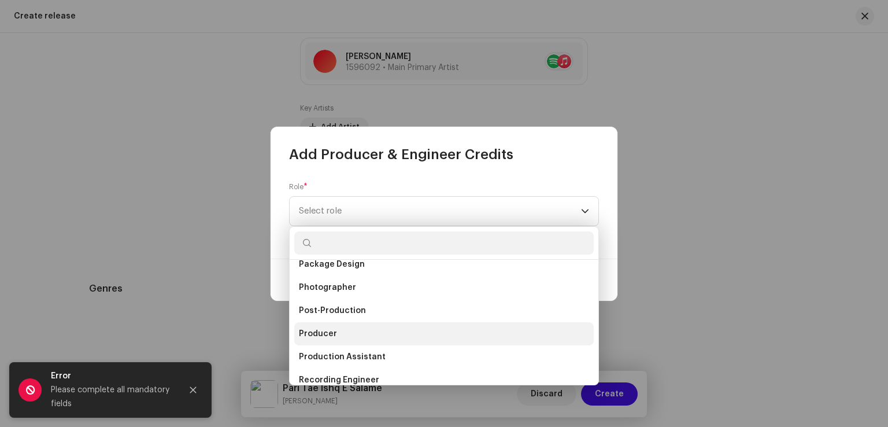
click at [326, 338] on span "Producer" at bounding box center [318, 334] width 38 height 12
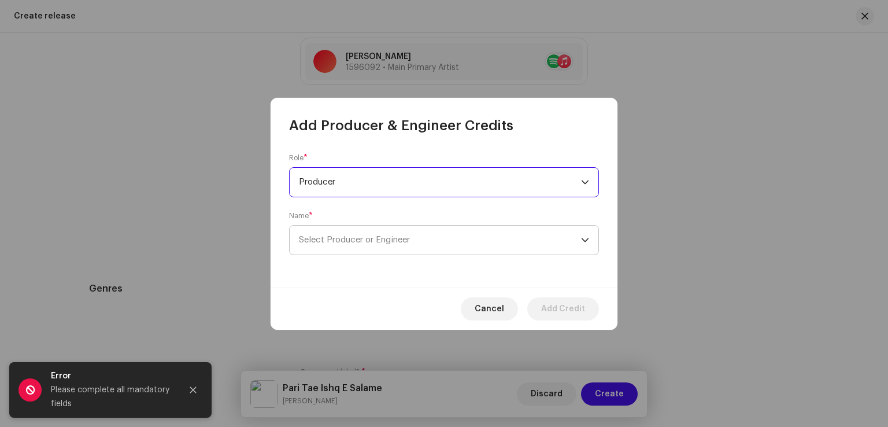
click at [346, 251] on span "Select Producer or Engineer" at bounding box center [440, 240] width 282 height 29
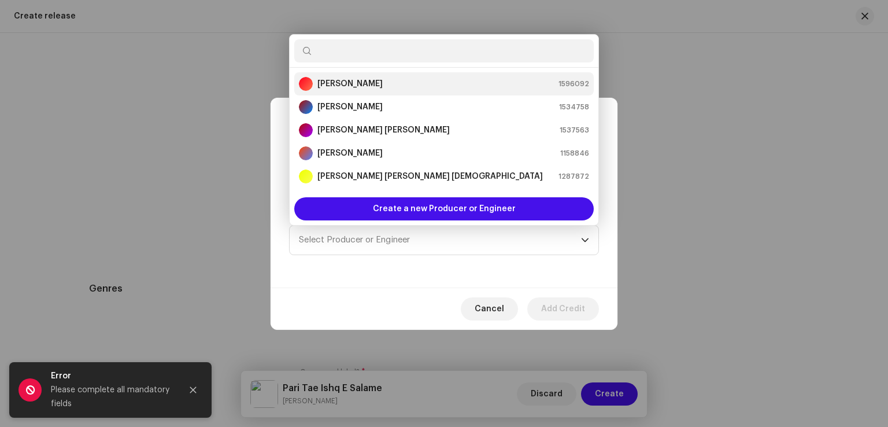
click at [346, 84] on strong "[PERSON_NAME]" at bounding box center [350, 84] width 65 height 12
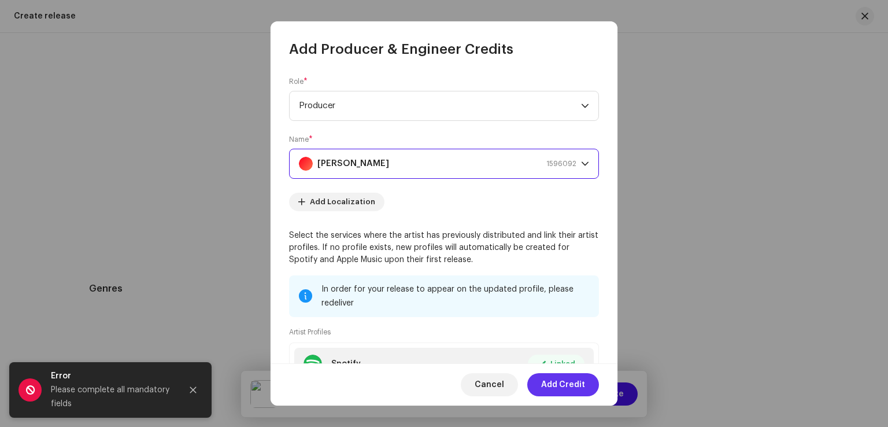
click at [565, 385] on span "Add Credit" at bounding box center [563, 384] width 44 height 23
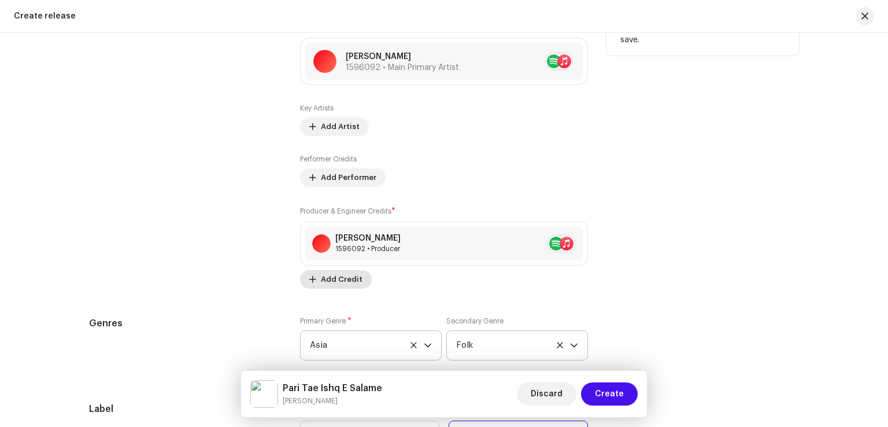
click at [353, 283] on span "Add Credit" at bounding box center [342, 279] width 42 height 23
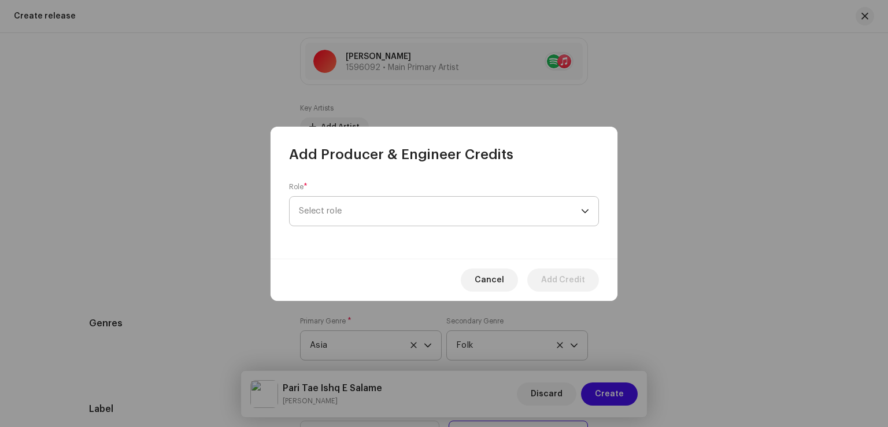
click at [354, 217] on span "Select role" at bounding box center [440, 211] width 282 height 29
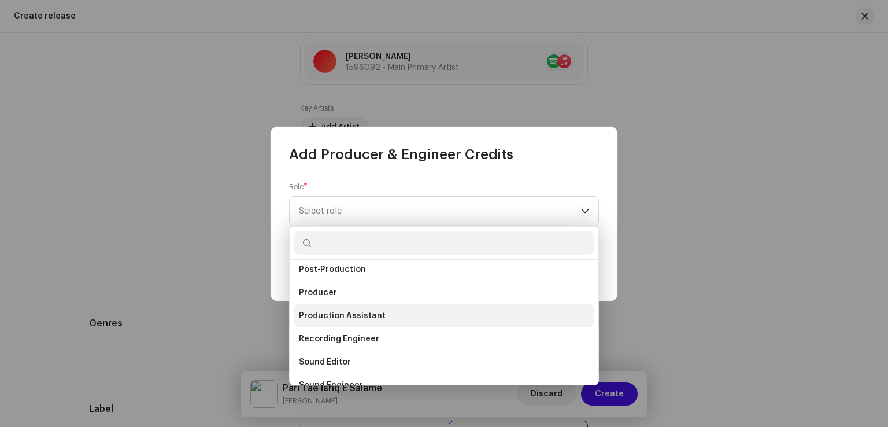
scroll to position [463, 0]
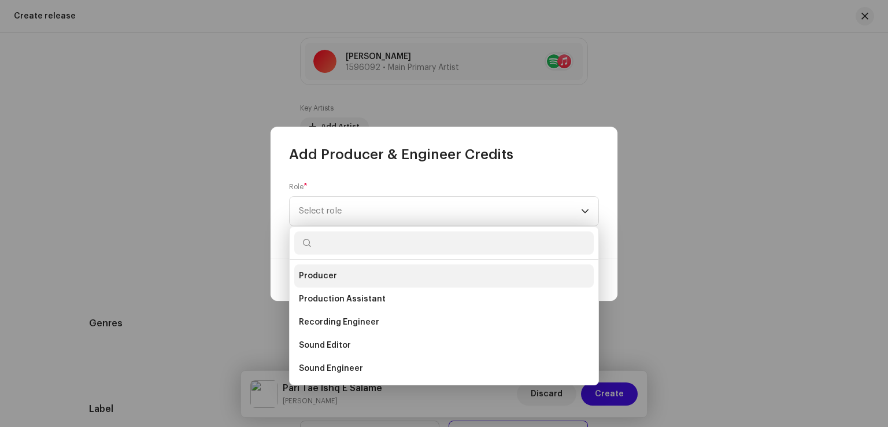
click at [330, 272] on span "Producer" at bounding box center [318, 276] width 38 height 12
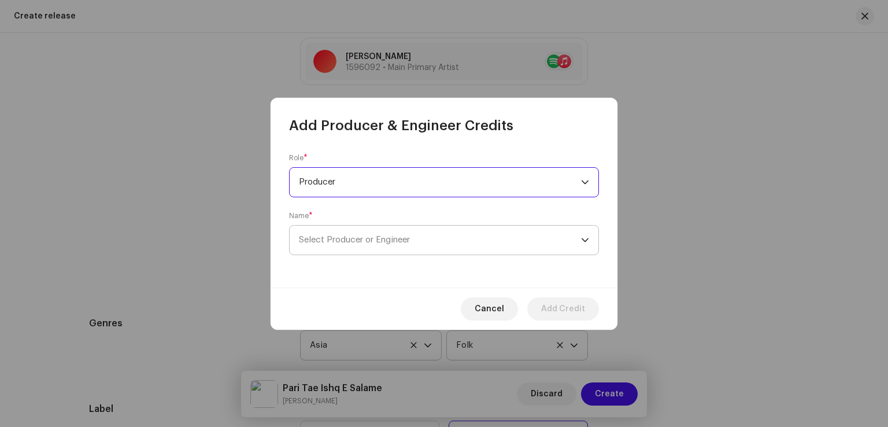
click at [351, 238] on span "Select Producer or Engineer" at bounding box center [354, 239] width 111 height 9
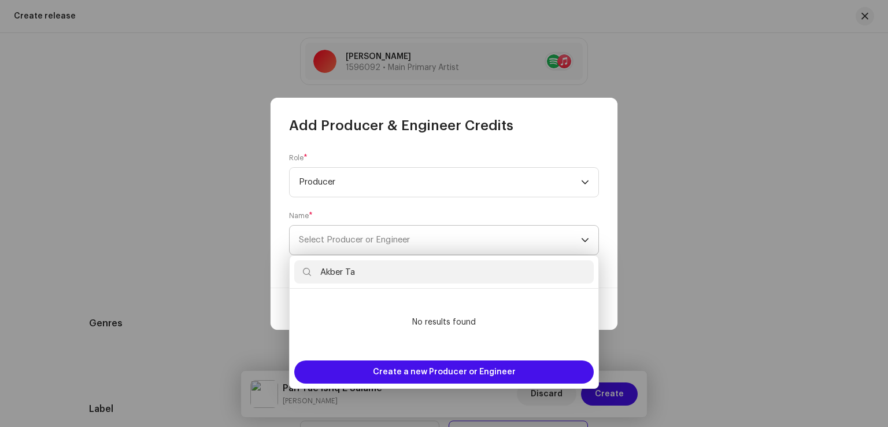
type input "Akber Taj"
drag, startPoint x: 370, startPoint y: 270, endPoint x: 300, endPoint y: 269, distance: 70.6
click at [300, 269] on input "Akber Taj" at bounding box center [444, 271] width 300 height 23
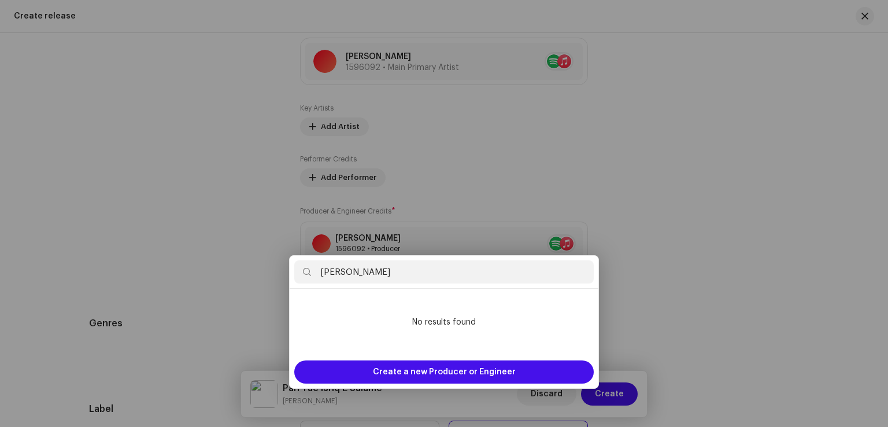
click at [691, 316] on div "Add Producer & Engineer Credits Role * Producer Name * Select Producer or Engin…" at bounding box center [444, 213] width 888 height 427
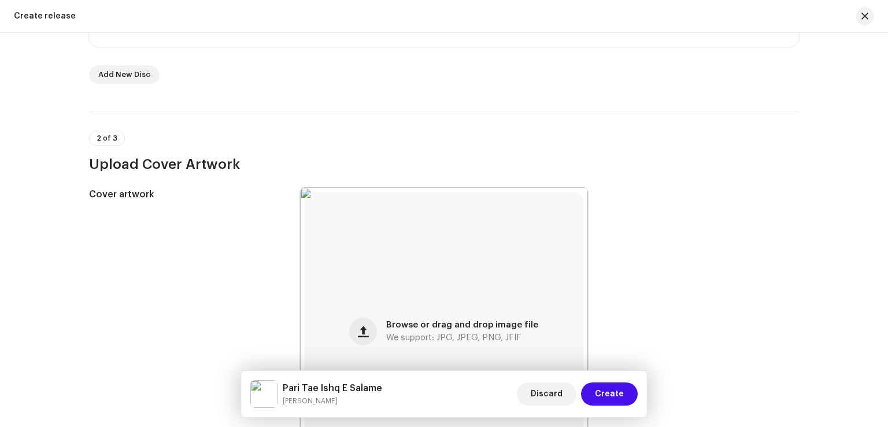
scroll to position [69, 0]
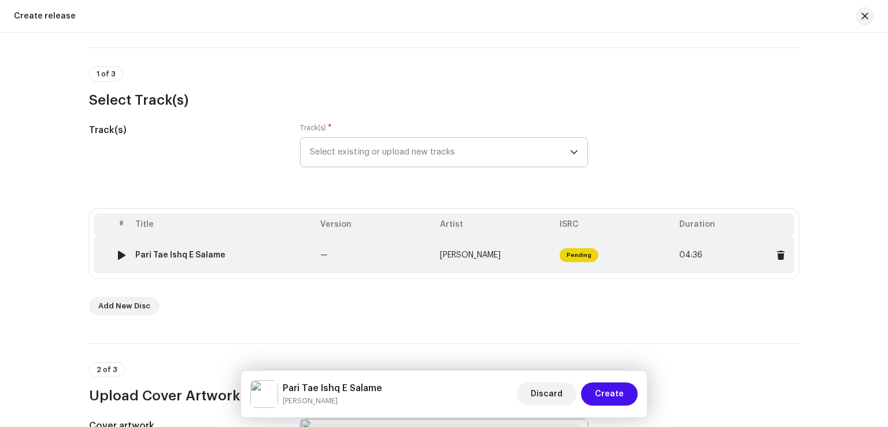
click at [416, 259] on td "—" at bounding box center [376, 255] width 120 height 37
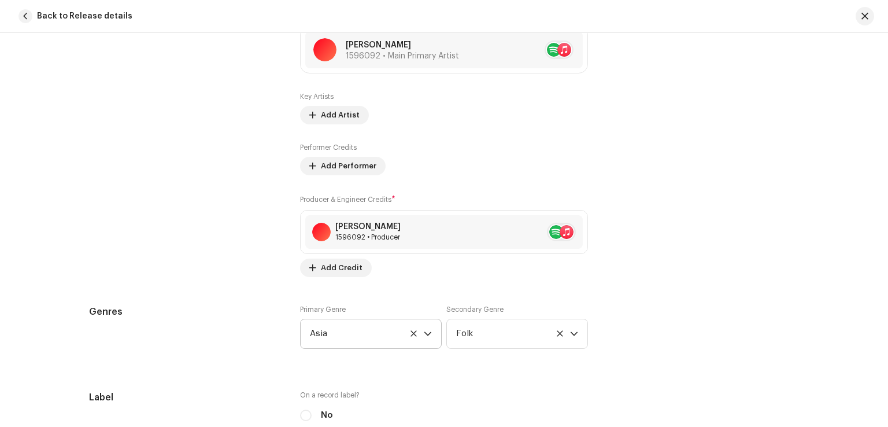
scroll to position [810, 0]
click at [333, 264] on span "Add Credit" at bounding box center [342, 266] width 42 height 23
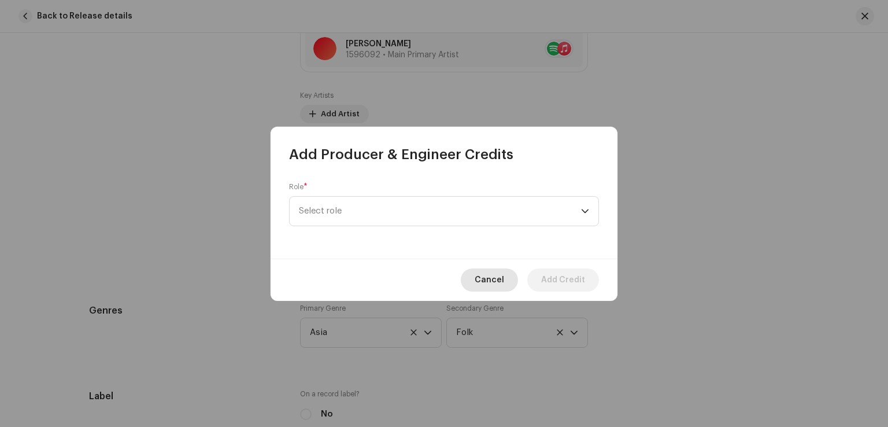
drag, startPoint x: 477, startPoint y: 272, endPoint x: 486, endPoint y: 283, distance: 14.0
click at [477, 272] on div "Cancel Add Credit" at bounding box center [444, 280] width 347 height 42
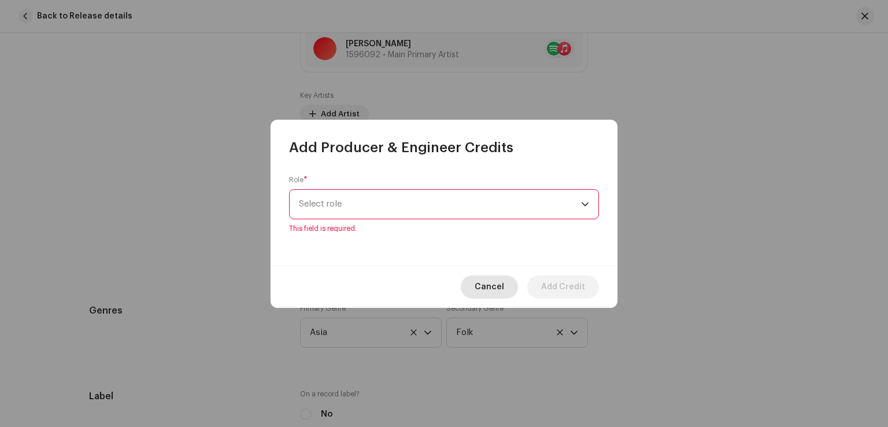
click at [504, 281] on span "Cancel" at bounding box center [489, 286] width 29 height 23
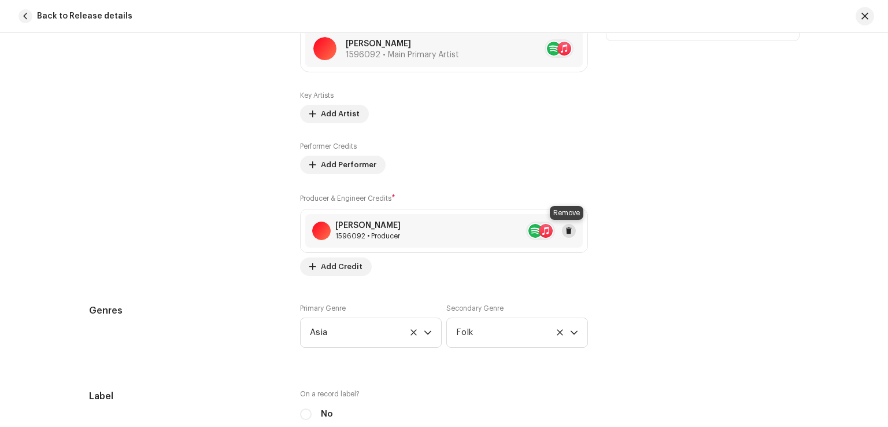
click at [567, 229] on span at bounding box center [569, 230] width 7 height 9
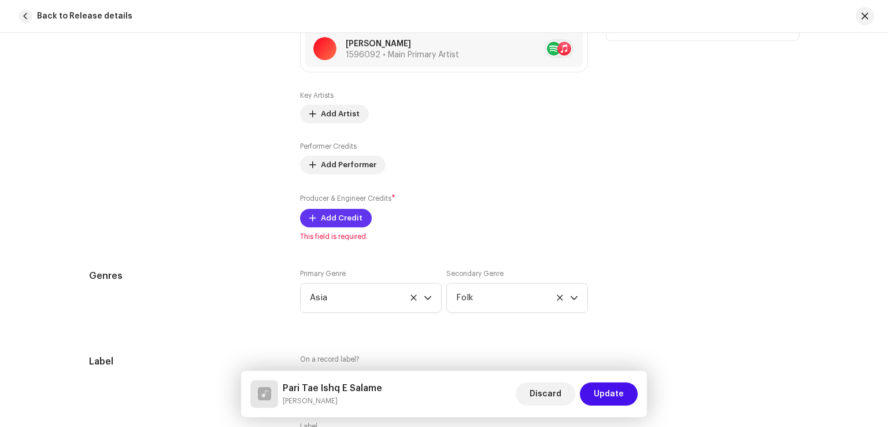
click at [342, 214] on span "Add Credit" at bounding box center [342, 217] width 42 height 23
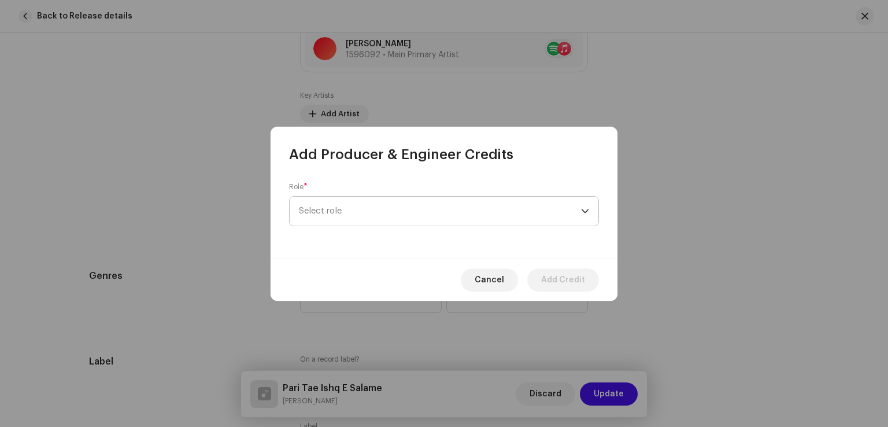
click at [362, 216] on span "Select role" at bounding box center [440, 211] width 282 height 29
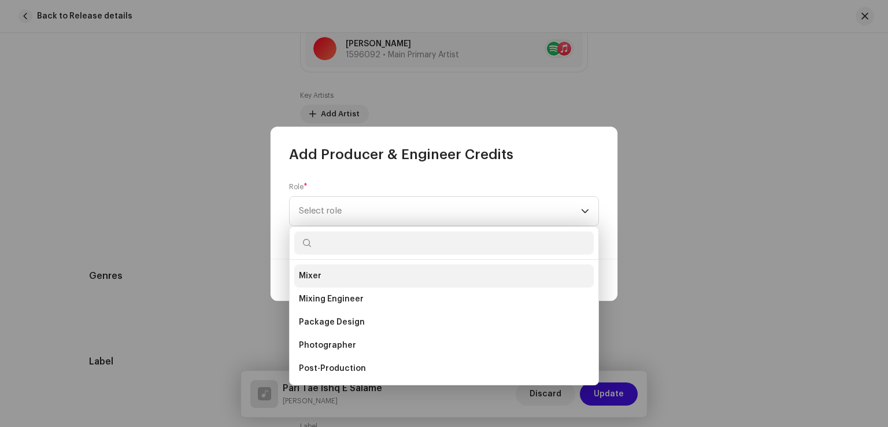
scroll to position [405, 0]
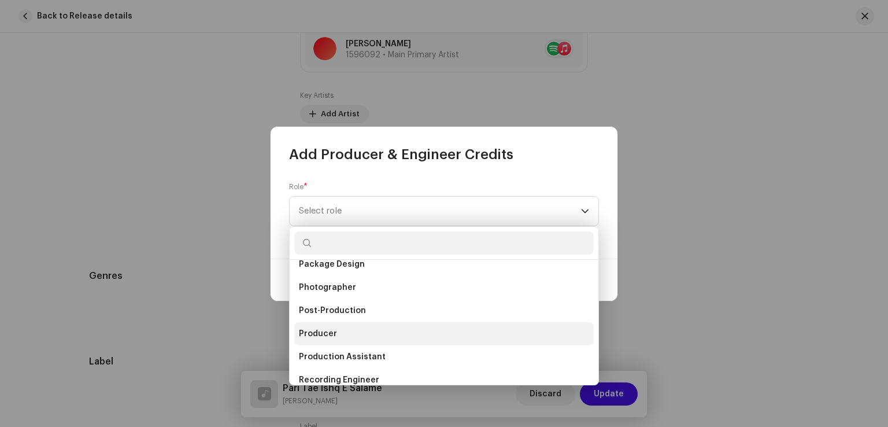
click at [335, 337] on li "Producer" at bounding box center [444, 333] width 300 height 23
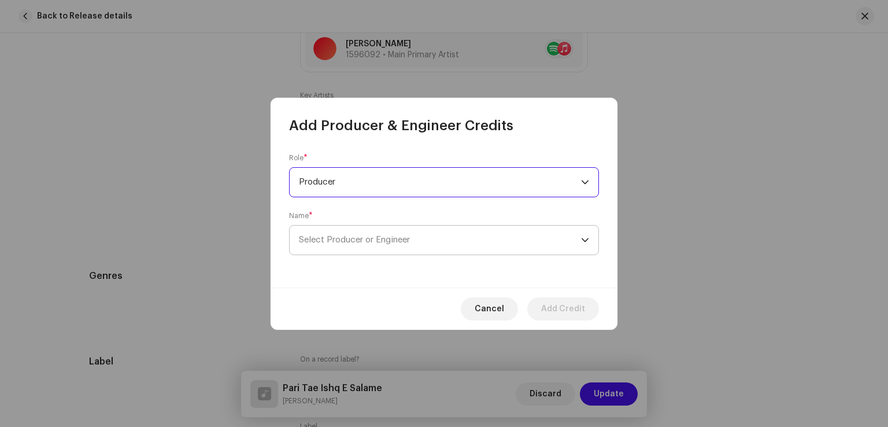
click at [367, 250] on span "Select Producer or Engineer" at bounding box center [440, 240] width 282 height 29
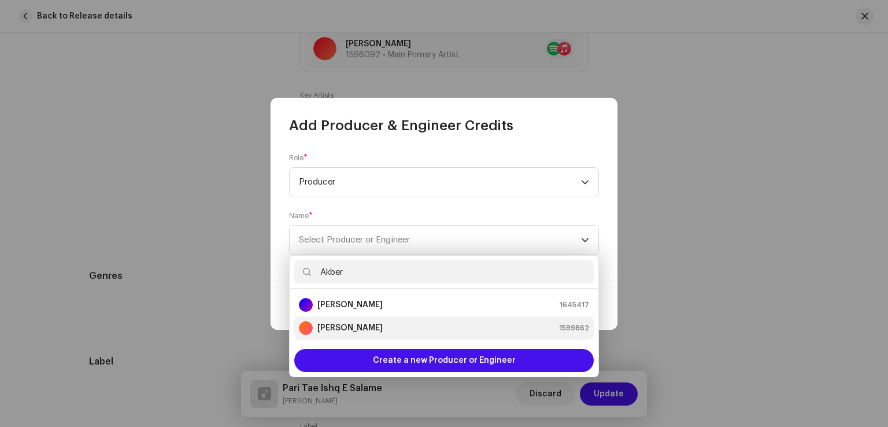
type input "Akber"
click at [349, 325] on strong "Akber Taj" at bounding box center [350, 328] width 65 height 12
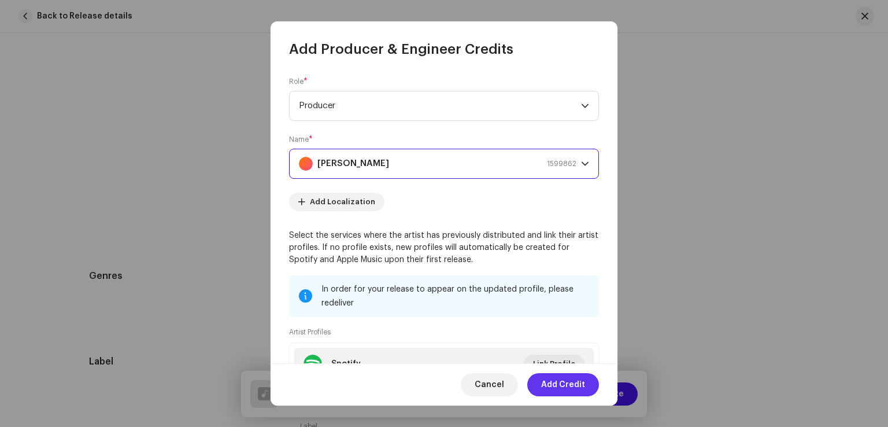
click at [574, 387] on span "Add Credit" at bounding box center [563, 384] width 44 height 23
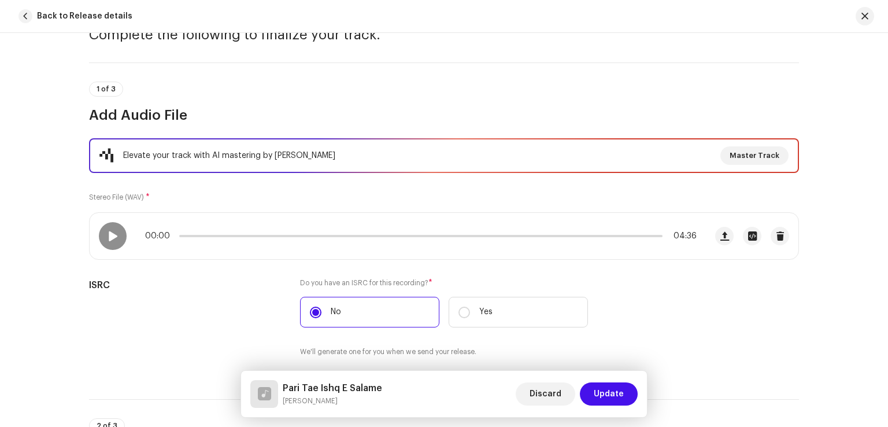
scroll to position [58, 0]
click at [608, 398] on span "Update" at bounding box center [609, 393] width 30 height 23
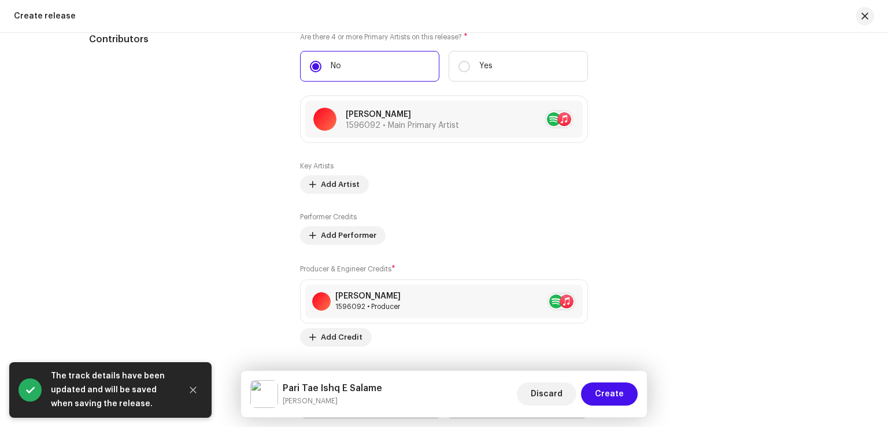
scroll to position [1515, 0]
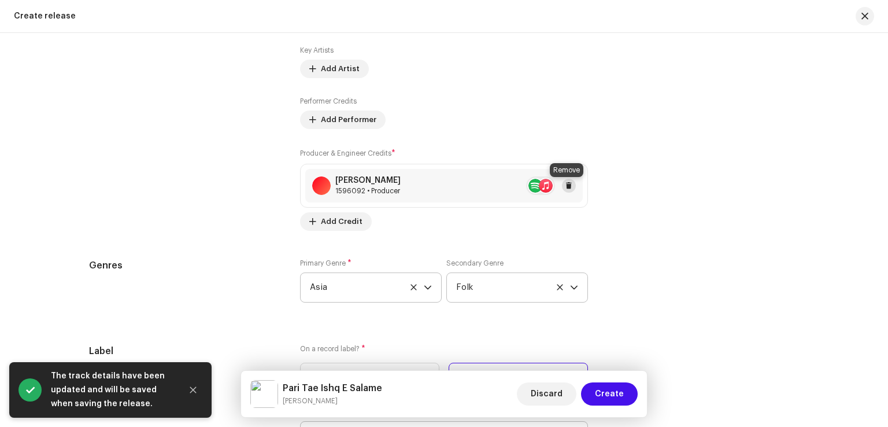
click at [569, 187] on span at bounding box center [569, 185] width 7 height 9
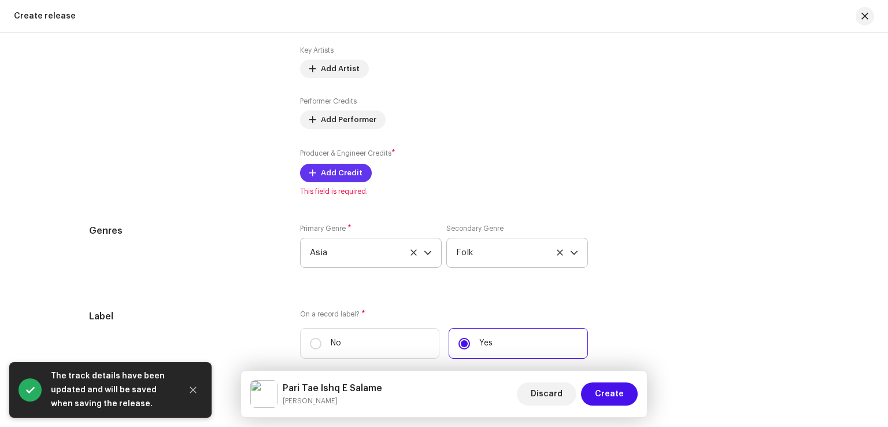
click at [347, 174] on span "Add Credit" at bounding box center [342, 172] width 42 height 23
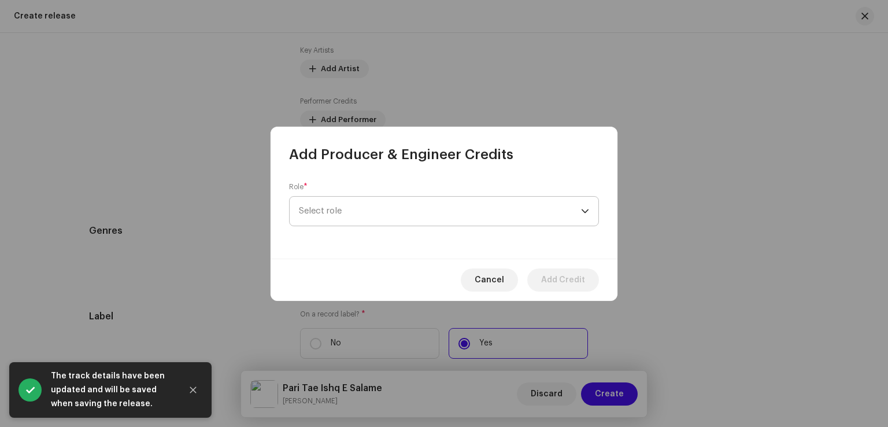
click at [361, 217] on span "Select role" at bounding box center [440, 211] width 282 height 29
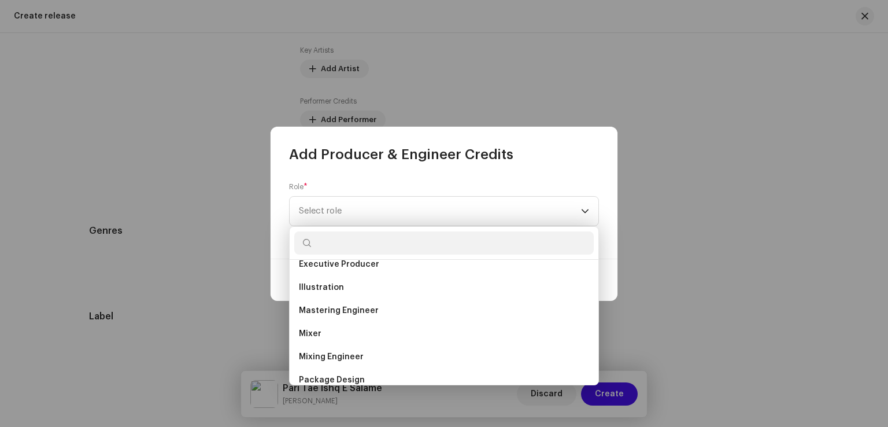
scroll to position [405, 0]
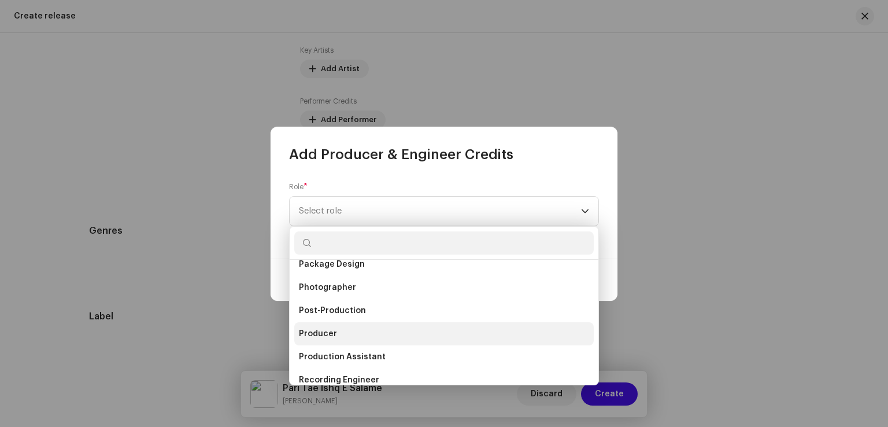
click at [335, 327] on li "Producer" at bounding box center [444, 333] width 300 height 23
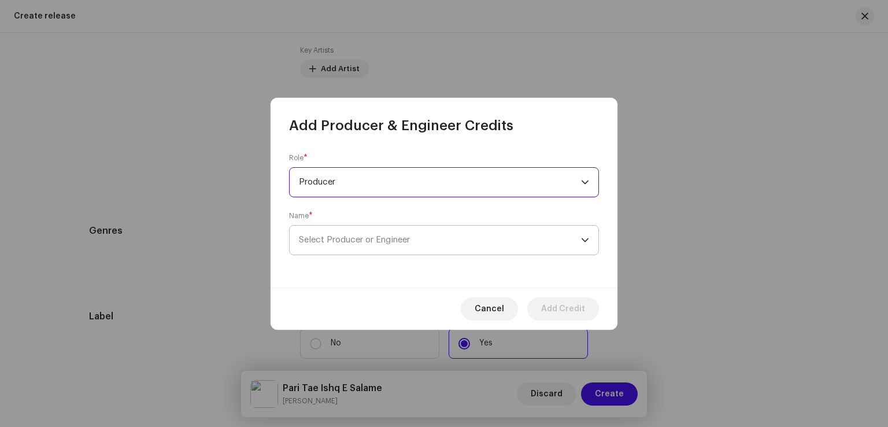
click at [360, 241] on span "Select Producer or Engineer" at bounding box center [354, 239] width 111 height 9
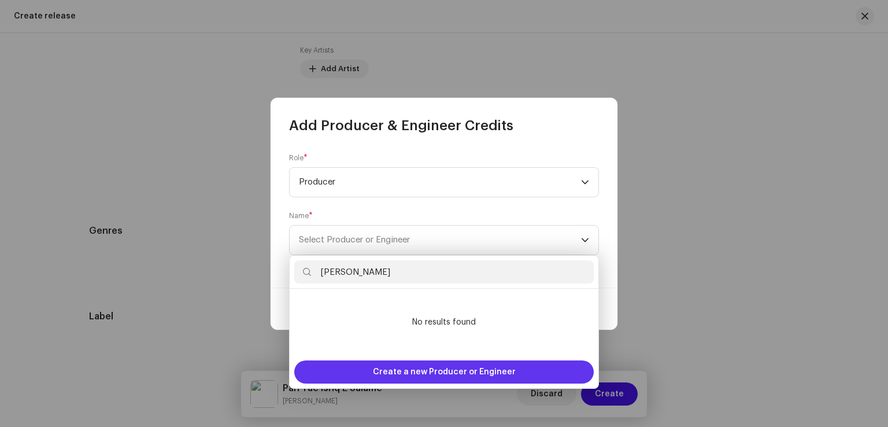
type input "Akber Taj"
click at [416, 373] on span "Create a new Producer or Engineer" at bounding box center [444, 371] width 143 height 23
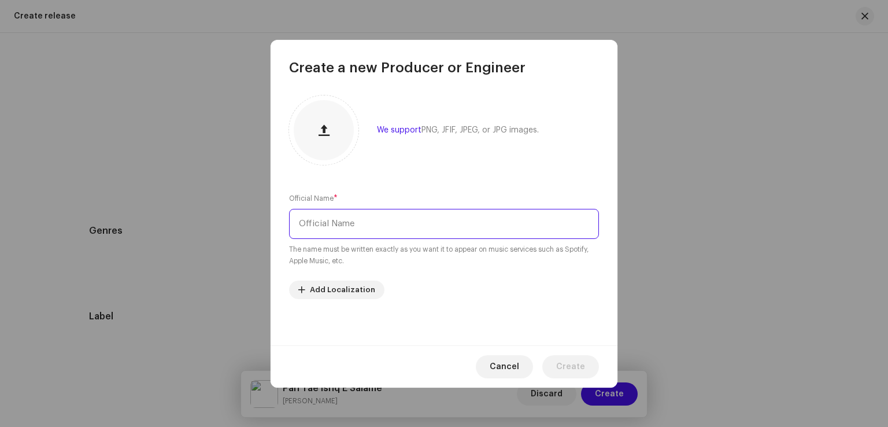
click at [379, 219] on input "text" at bounding box center [444, 224] width 310 height 30
paste input "Akber Taj"
type input "Akber Taj"
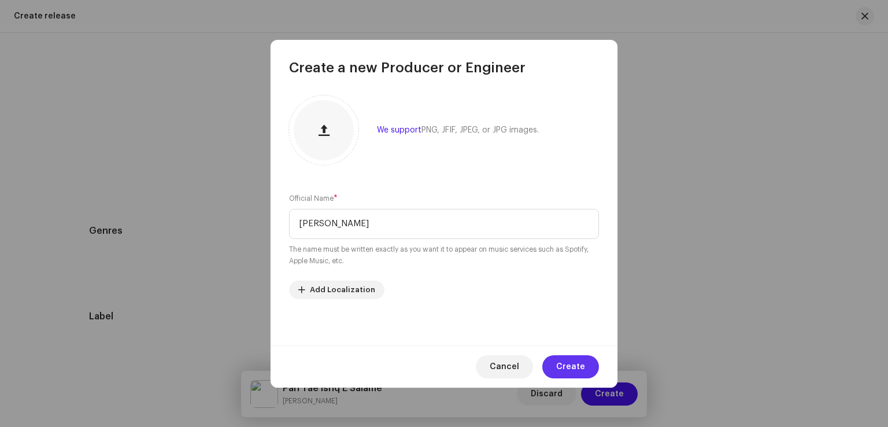
click at [581, 360] on span "Create" at bounding box center [570, 366] width 29 height 23
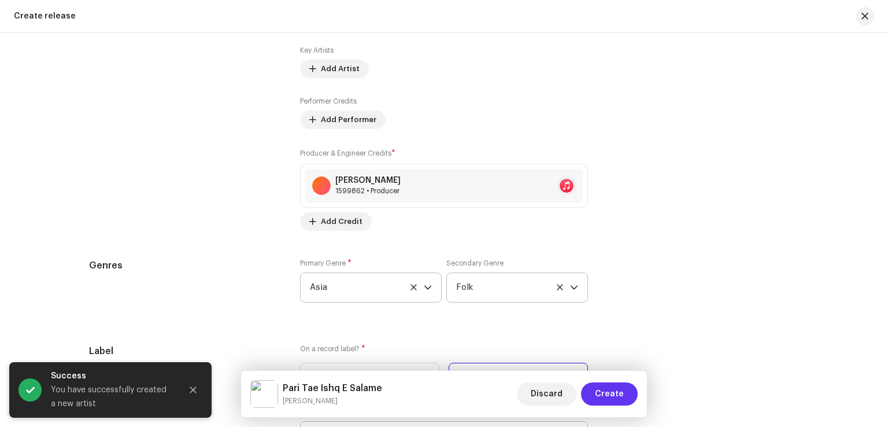
click at [604, 389] on span "Create" at bounding box center [609, 393] width 29 height 23
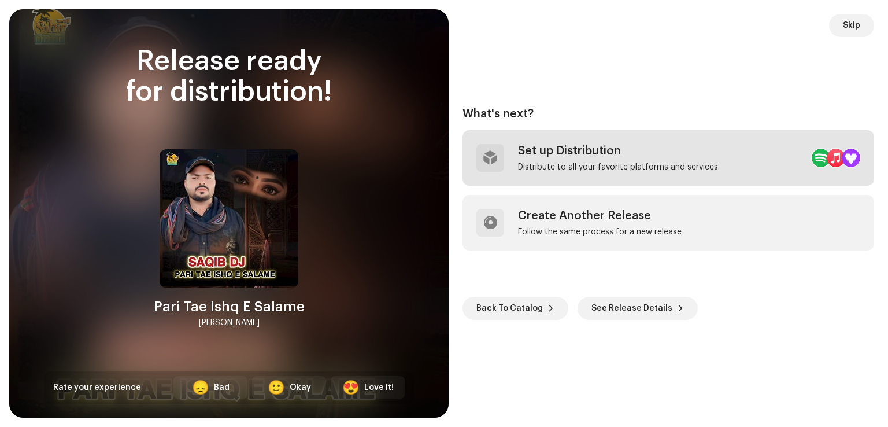
click at [710, 159] on div "Set up Distribution Distribute to all your favorite platforms and services" at bounding box center [618, 158] width 200 height 28
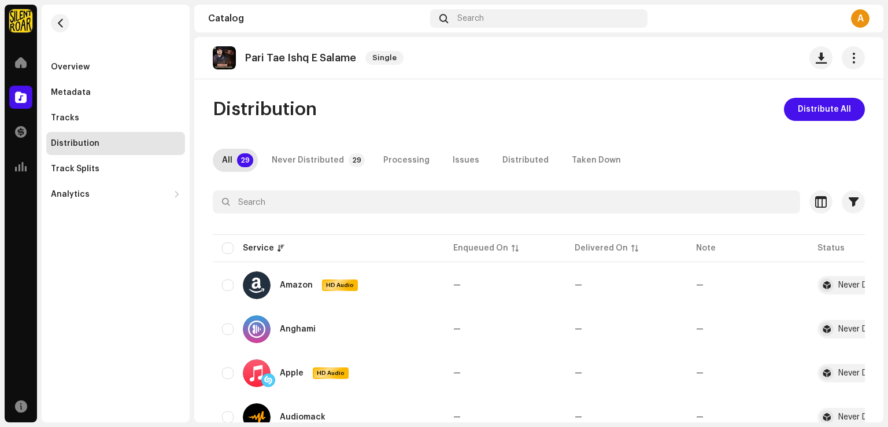
click at [805, 115] on span "Distribute All" at bounding box center [824, 109] width 53 height 23
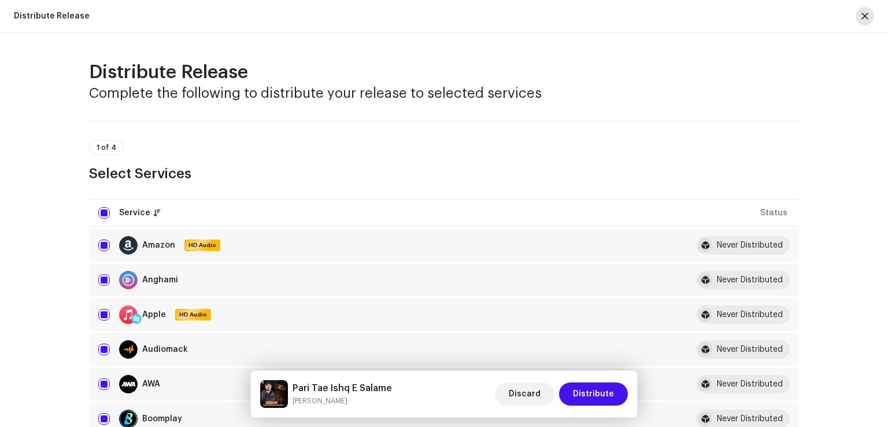
click at [863, 17] on span "button" at bounding box center [865, 16] width 7 height 9
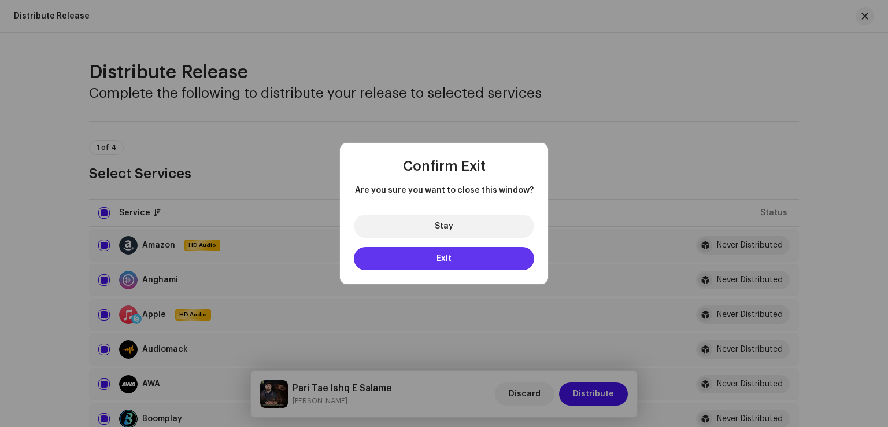
click at [441, 257] on span "Exit" at bounding box center [444, 258] width 15 height 8
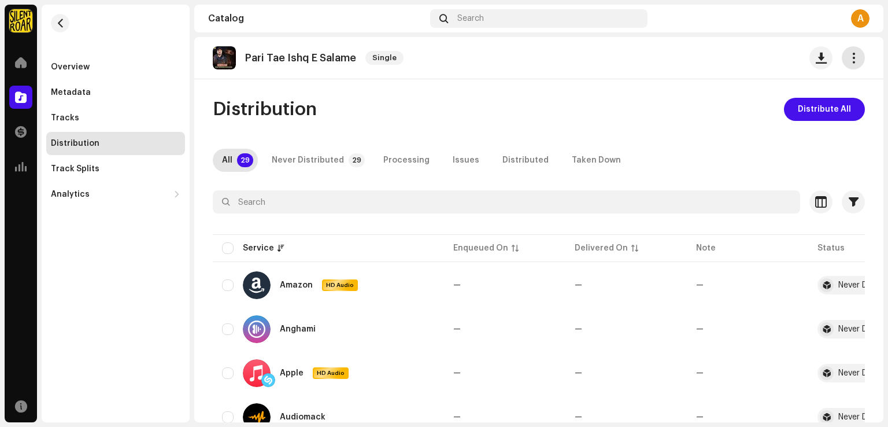
click at [848, 54] on span "button" at bounding box center [853, 57] width 11 height 9
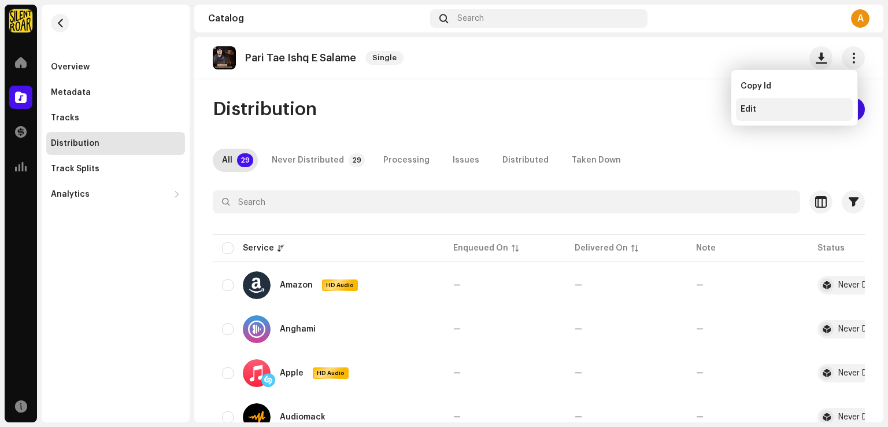
click at [746, 105] on span "Edit" at bounding box center [749, 109] width 16 height 9
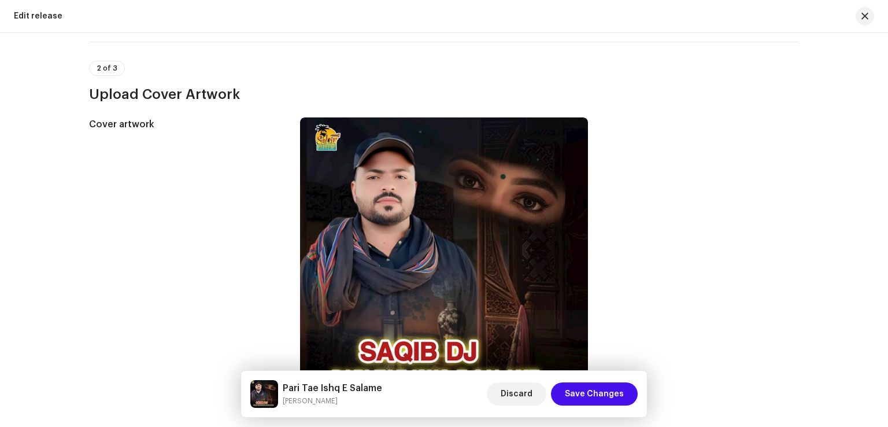
scroll to position [219, 0]
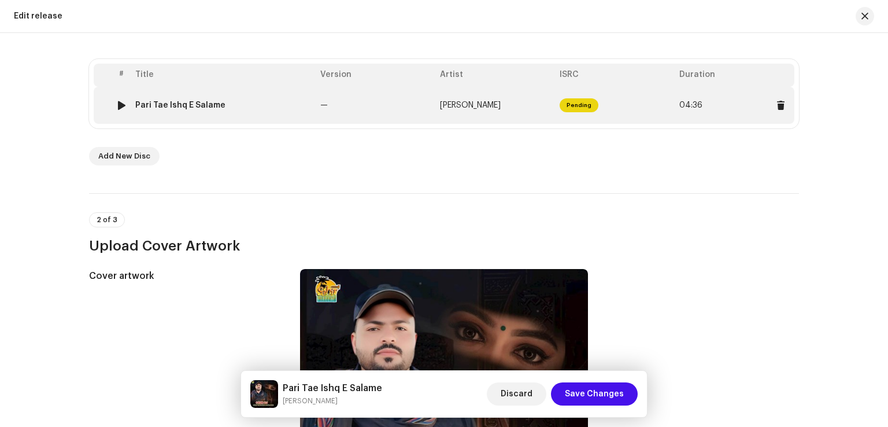
click at [386, 112] on td "—" at bounding box center [376, 105] width 120 height 37
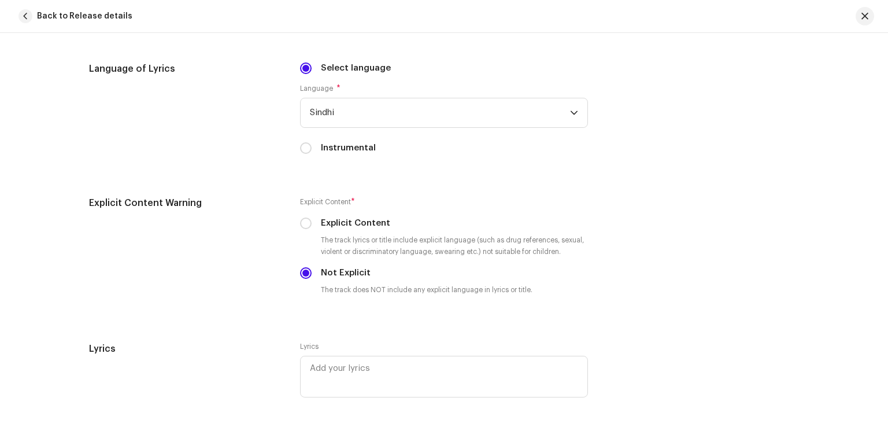
scroll to position [1851, 0]
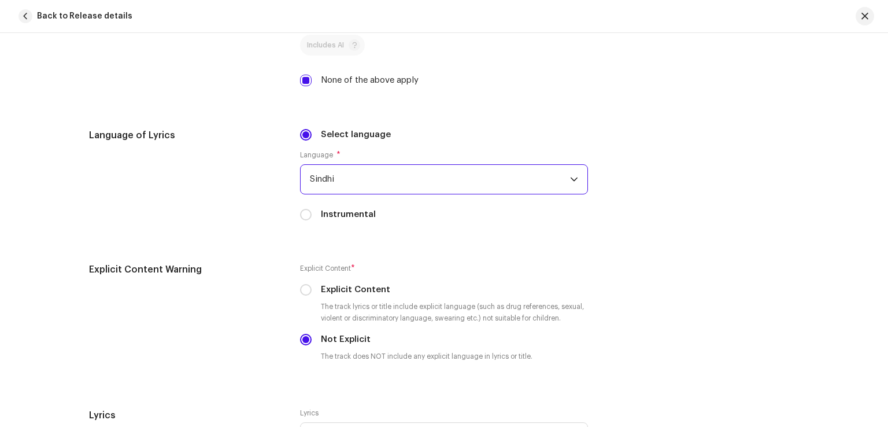
click at [385, 174] on span "Sindhi" at bounding box center [440, 179] width 260 height 29
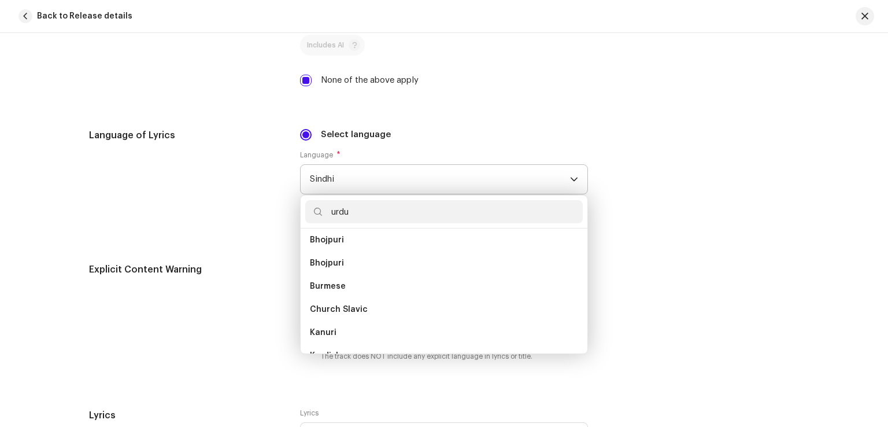
scroll to position [0, 0]
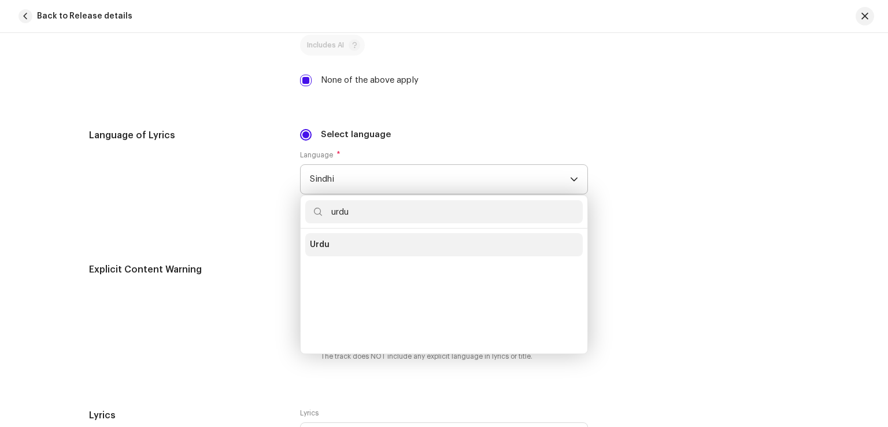
type input "urdu"
click at [329, 249] on li "Urdu" at bounding box center [444, 244] width 278 height 23
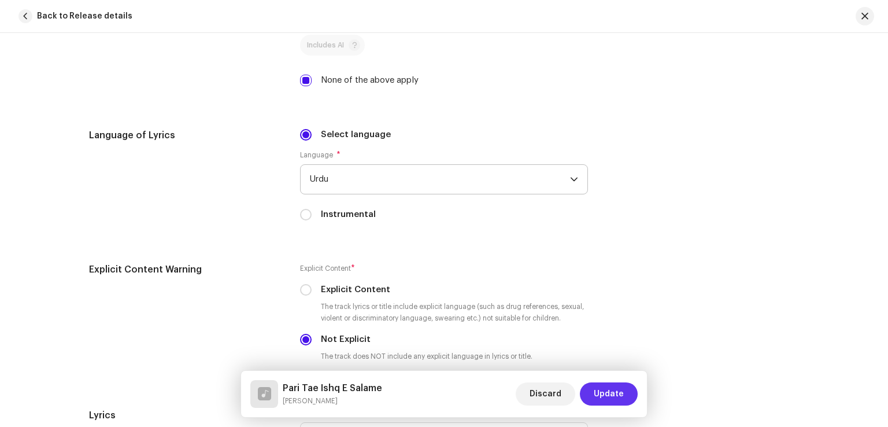
click at [615, 397] on span "Update" at bounding box center [609, 393] width 30 height 23
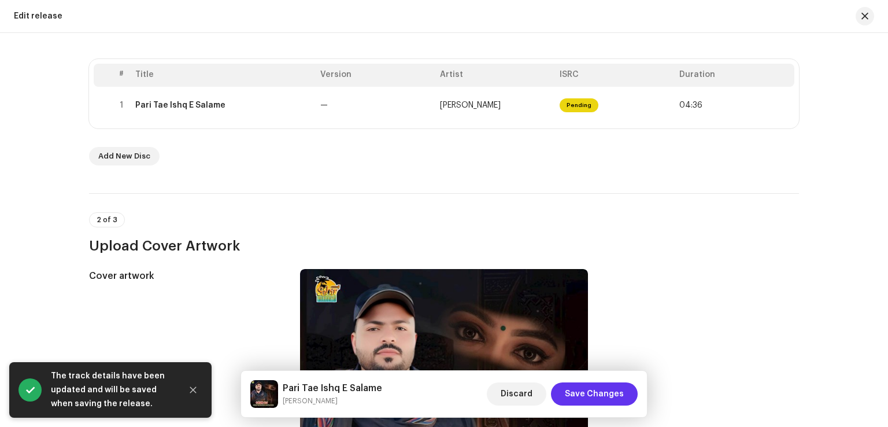
click at [595, 385] on span "Save Changes" at bounding box center [594, 393] width 59 height 23
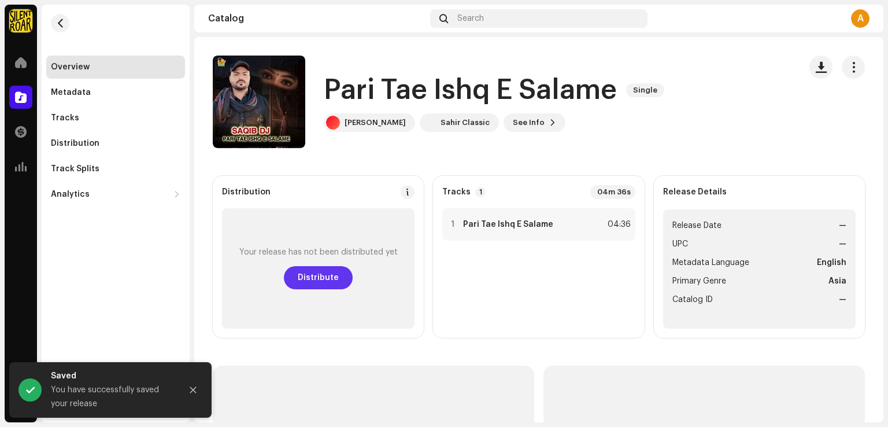
click at [311, 269] on span "Distribute" at bounding box center [318, 277] width 41 height 23
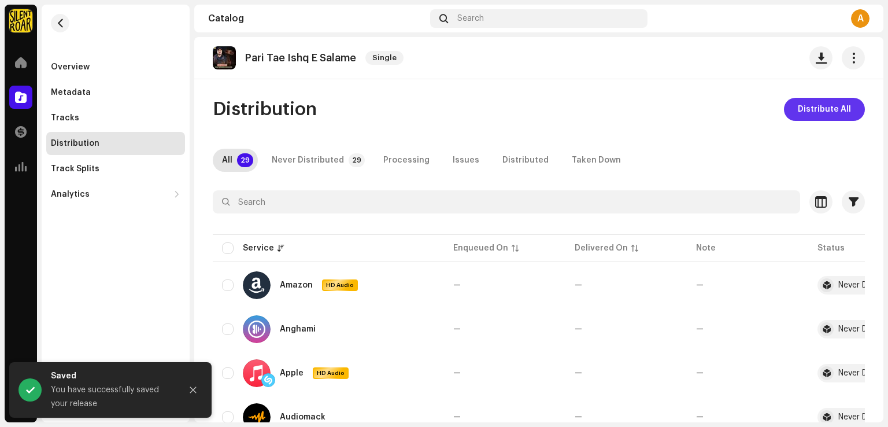
click at [804, 114] on span "Distribute All" at bounding box center [824, 109] width 53 height 23
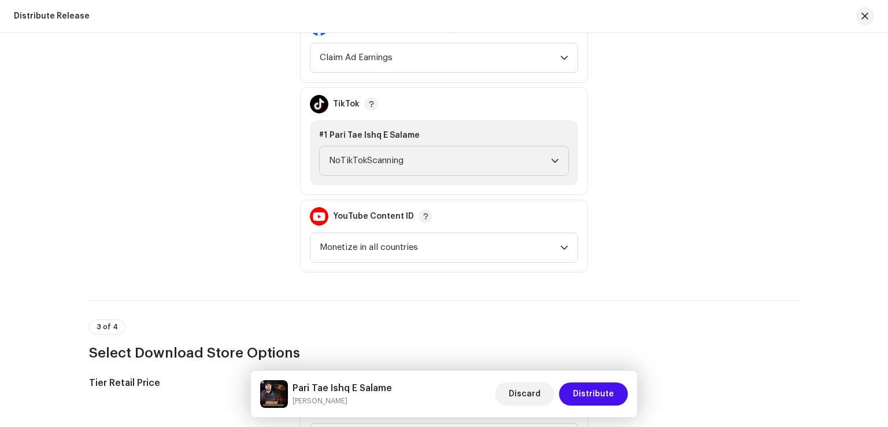
scroll to position [1330, 0]
click at [429, 156] on span "NoTikTokScanning" at bounding box center [440, 159] width 222 height 29
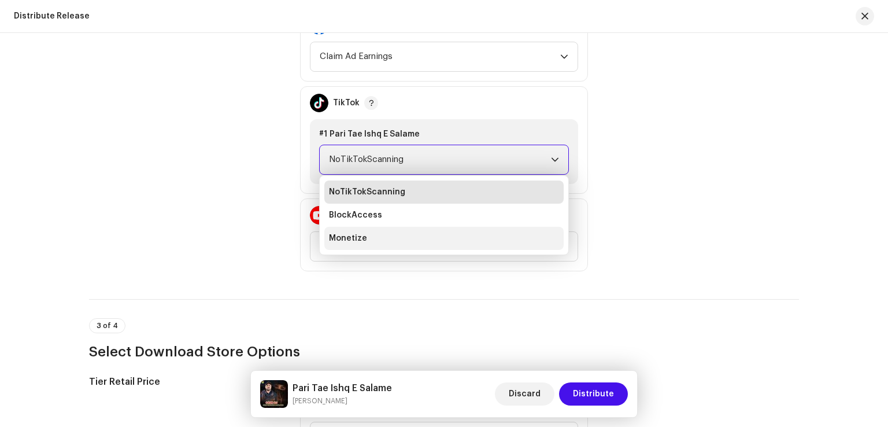
click at [368, 238] on li "Monetize" at bounding box center [443, 238] width 239 height 23
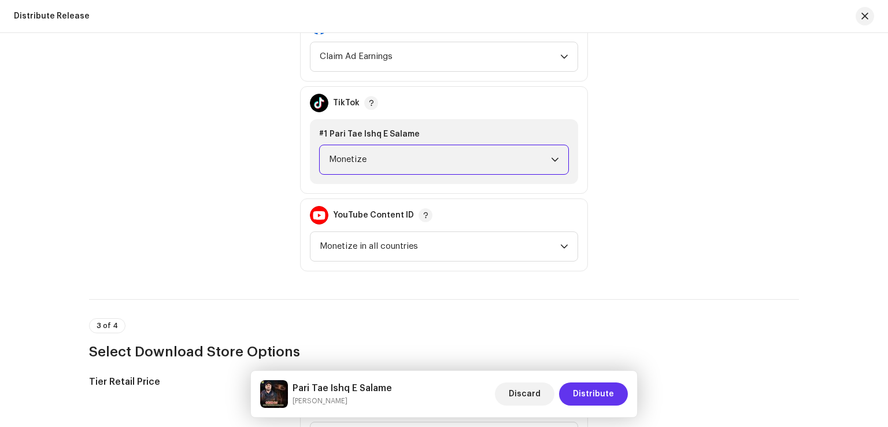
click at [597, 388] on span "Distribute" at bounding box center [593, 393] width 41 height 23
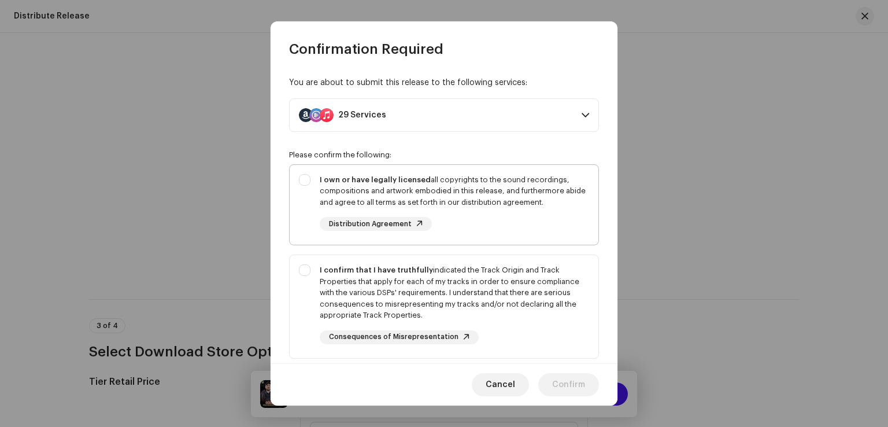
click at [471, 205] on div "I own or have legally licensed all copyrights to the sound recordings, composit…" at bounding box center [455, 191] width 270 height 34
checkbox input "true"
click at [471, 281] on div "I confirm that I have truthfully indicated the Track Origin and Track Propertie…" at bounding box center [455, 292] width 270 height 57
checkbox input "true"
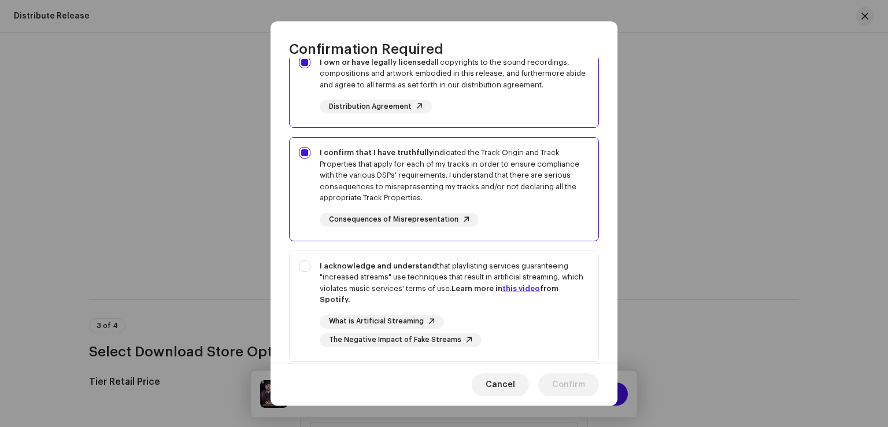
scroll to position [193, 0]
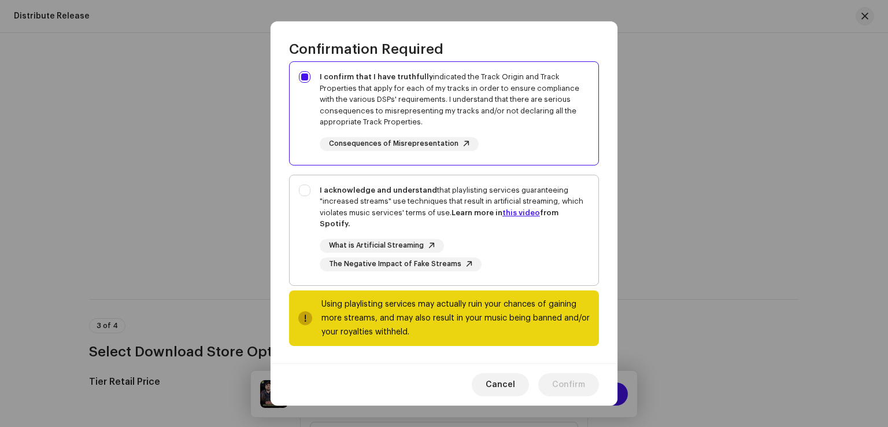
click at [470, 193] on div "I acknowledge and understand that playlisting services guaranteeing "increased …" at bounding box center [455, 207] width 270 height 45
checkbox input "true"
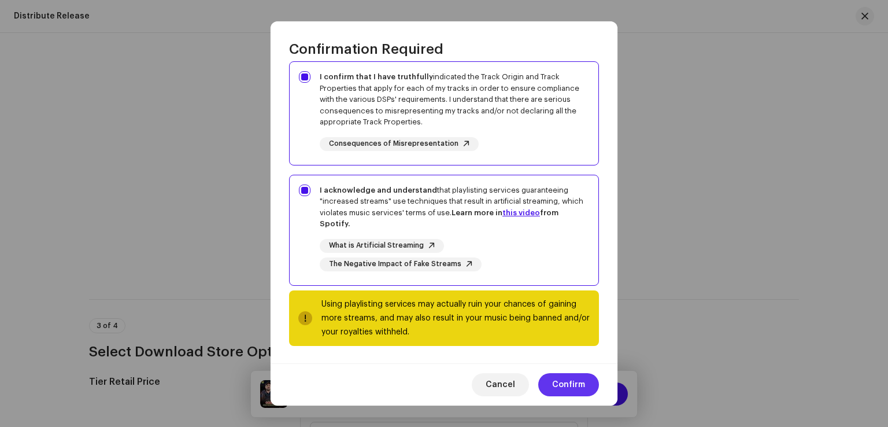
click at [565, 389] on span "Confirm" at bounding box center [568, 384] width 33 height 23
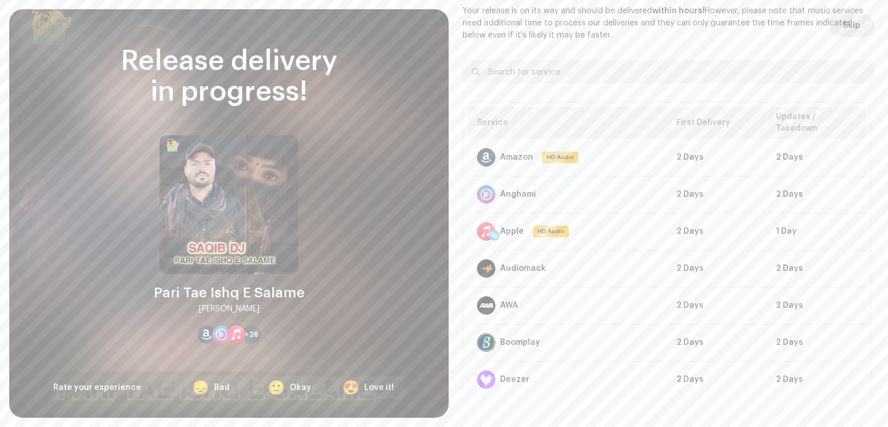
click at [851, 26] on span "Skip" at bounding box center [851, 25] width 17 height 23
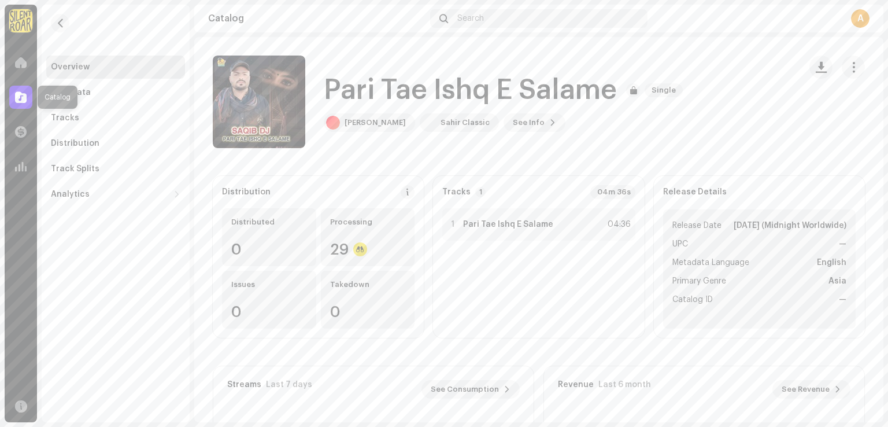
click at [19, 94] on span at bounding box center [21, 97] width 12 height 9
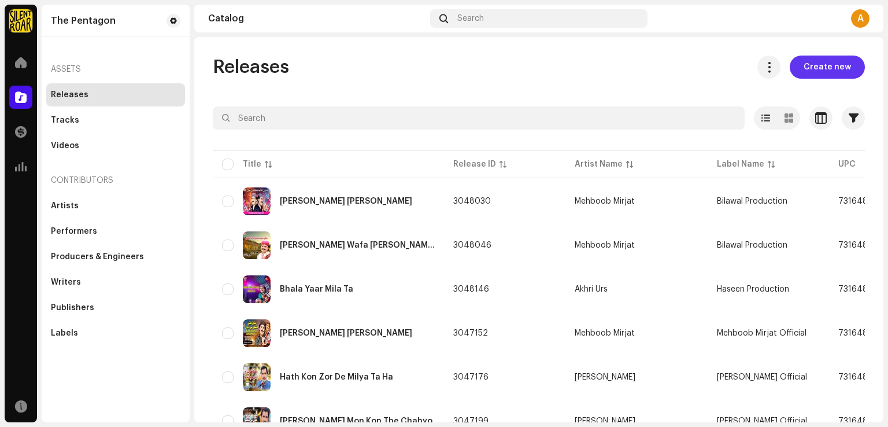
click at [819, 67] on span "Create new" at bounding box center [827, 67] width 47 height 23
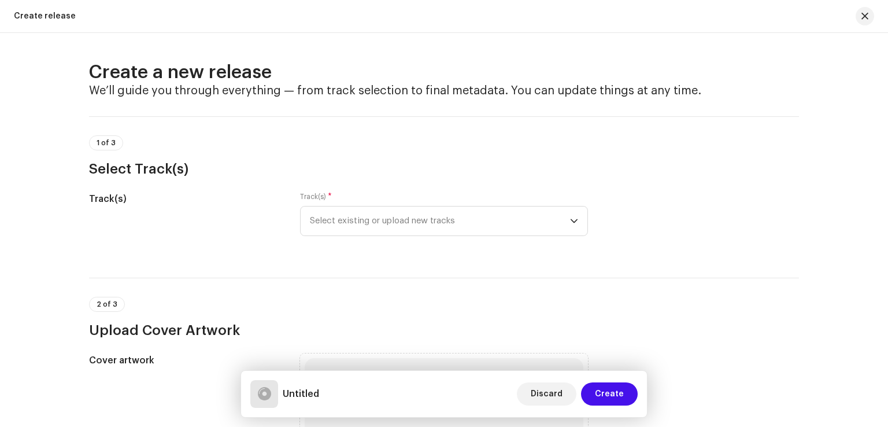
scroll to position [174, 0]
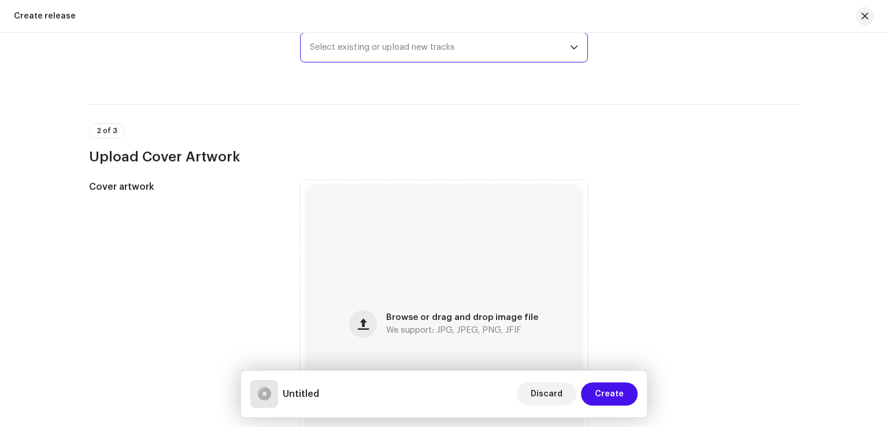
click at [422, 54] on span "Select existing or upload new tracks" at bounding box center [440, 47] width 260 height 29
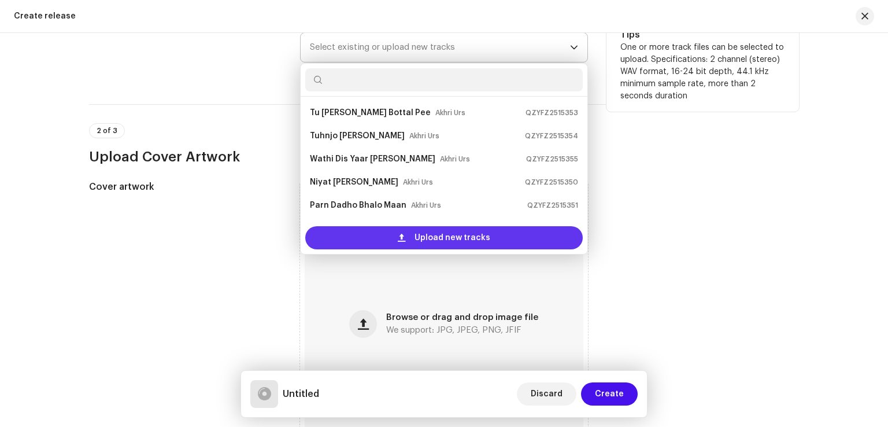
scroll to position [19, 0]
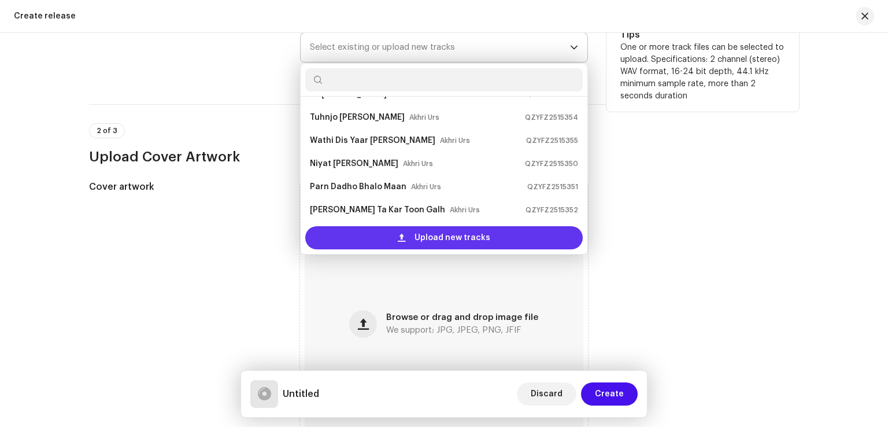
click at [401, 234] on span at bounding box center [402, 237] width 8 height 9
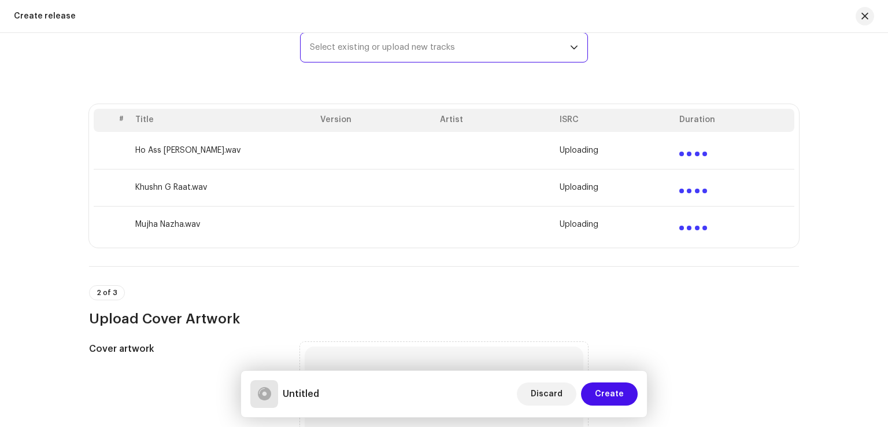
scroll to position [347, 0]
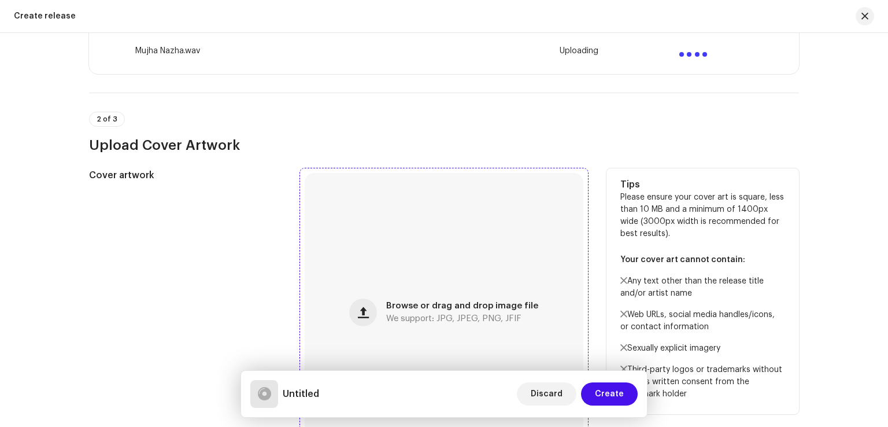
click at [446, 304] on span "Browse or drag and drop image file" at bounding box center [462, 306] width 152 height 8
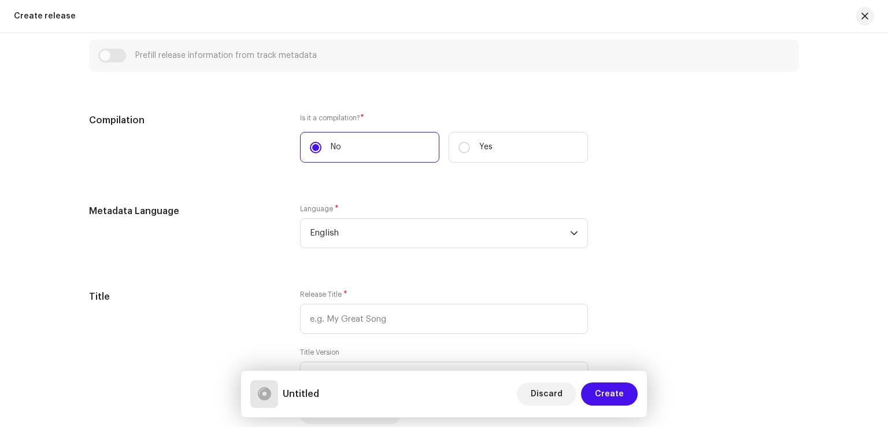
scroll to position [1041, 0]
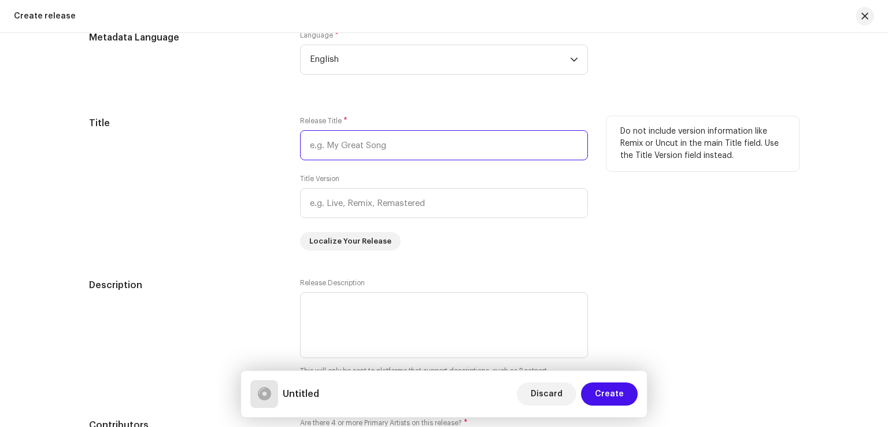
click at [355, 147] on input "text" at bounding box center [444, 145] width 288 height 30
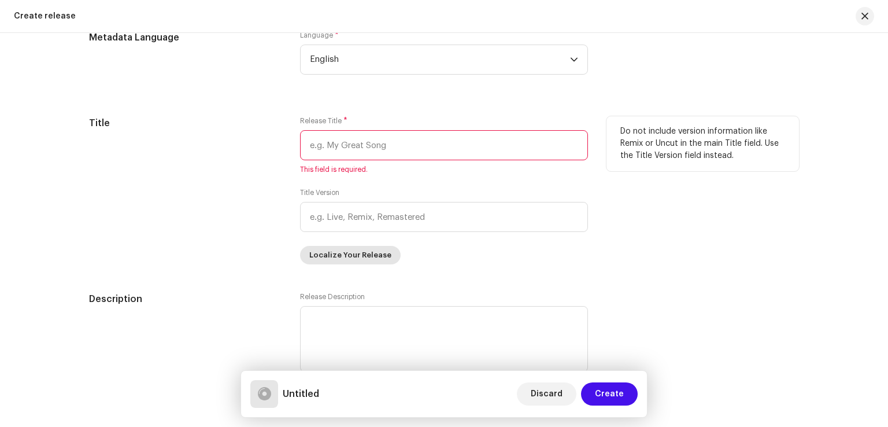
paste input "Mujha Nazha"
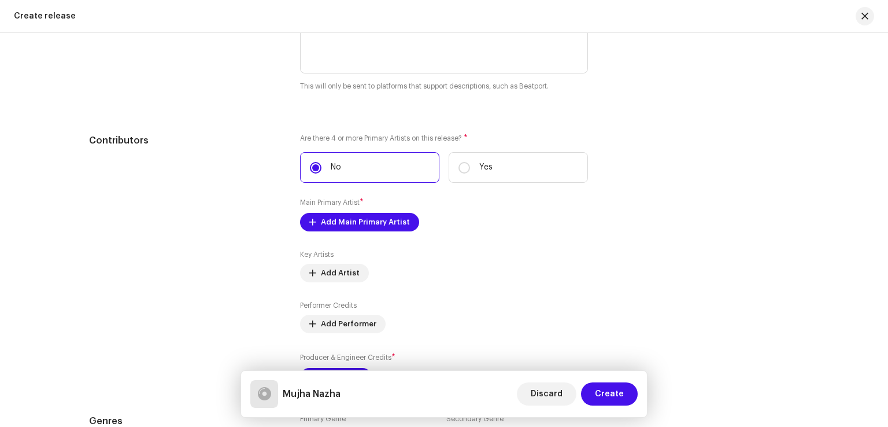
scroll to position [1330, 0]
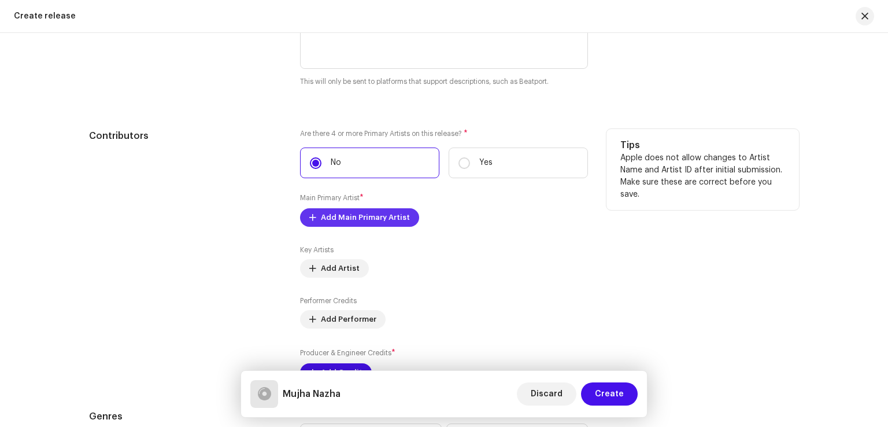
type input "Mujha Nazha"
click at [345, 221] on span "Add Main Primary Artist" at bounding box center [365, 217] width 89 height 23
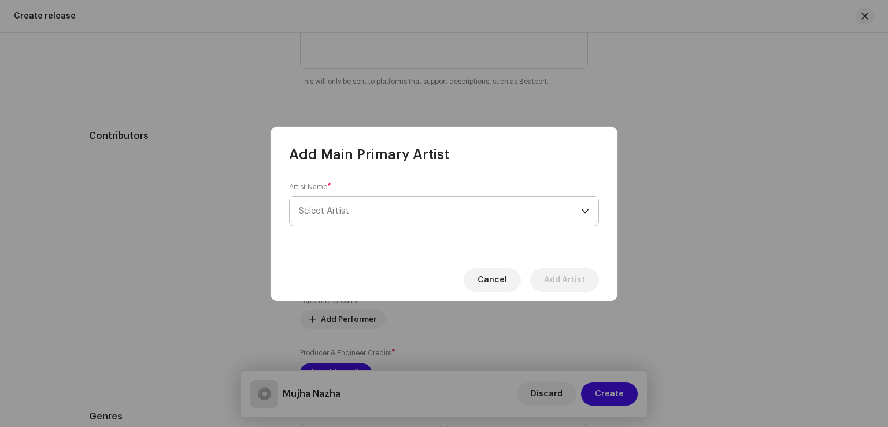
click at [352, 212] on span "Select Artist" at bounding box center [440, 211] width 282 height 29
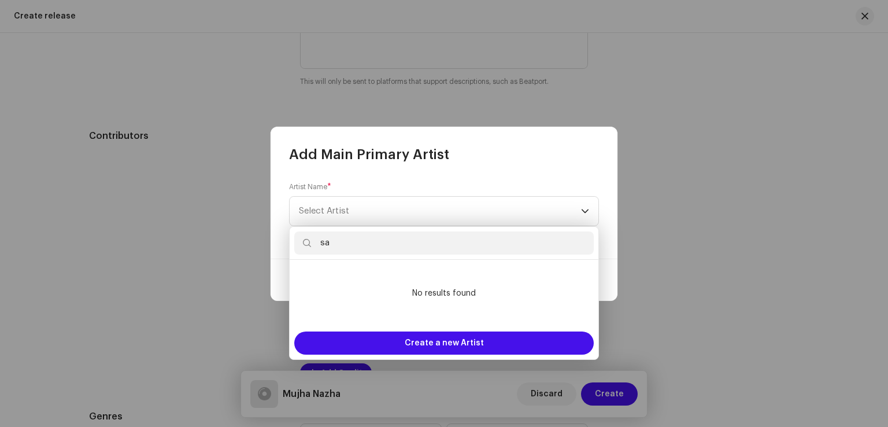
type input "s"
type input "Saqib DJ"
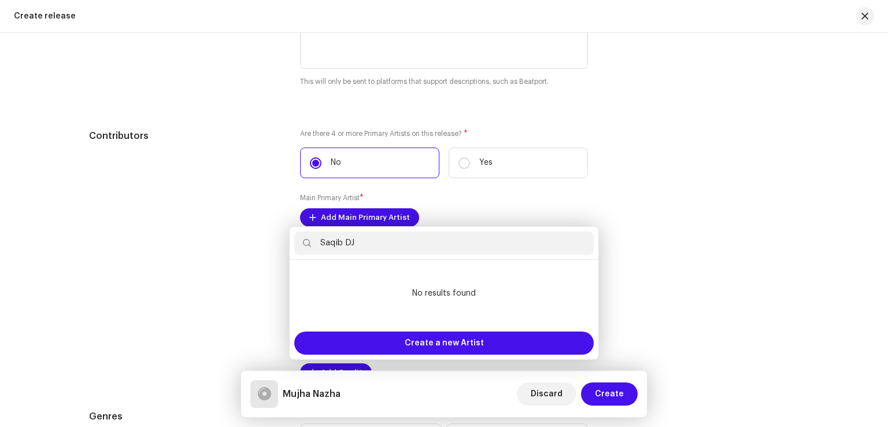
click at [696, 269] on div "Add Main Primary Artist Artist Name * Select Artist Cancel Add Artist" at bounding box center [444, 213] width 888 height 427
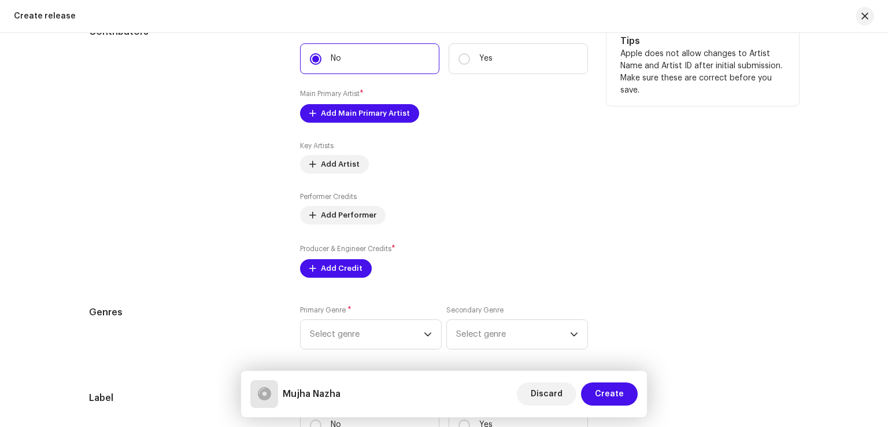
scroll to position [1446, 0]
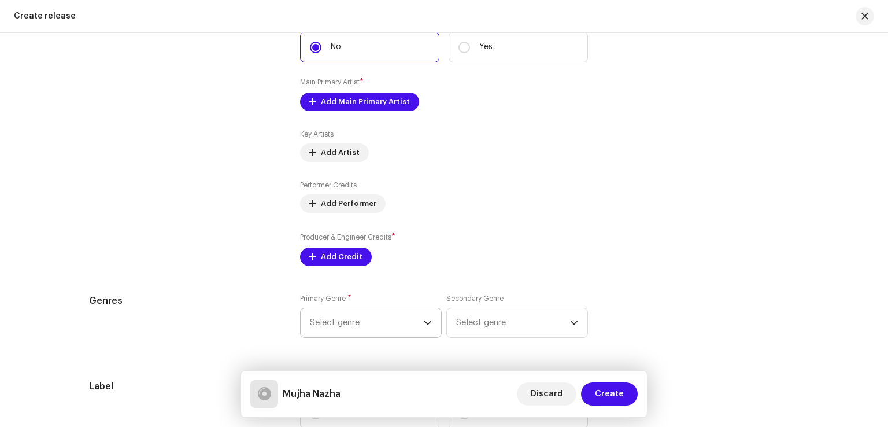
click at [370, 329] on span "Select genre" at bounding box center [367, 322] width 114 height 29
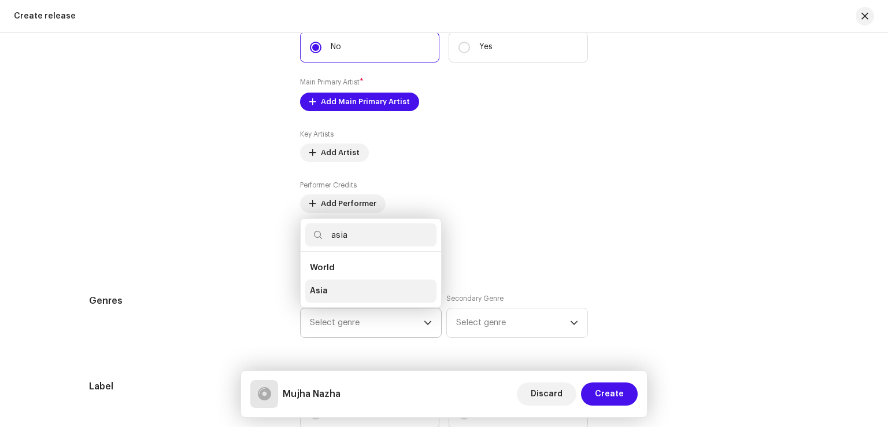
type input "asia"
click at [350, 296] on li "Asia" at bounding box center [370, 290] width 131 height 23
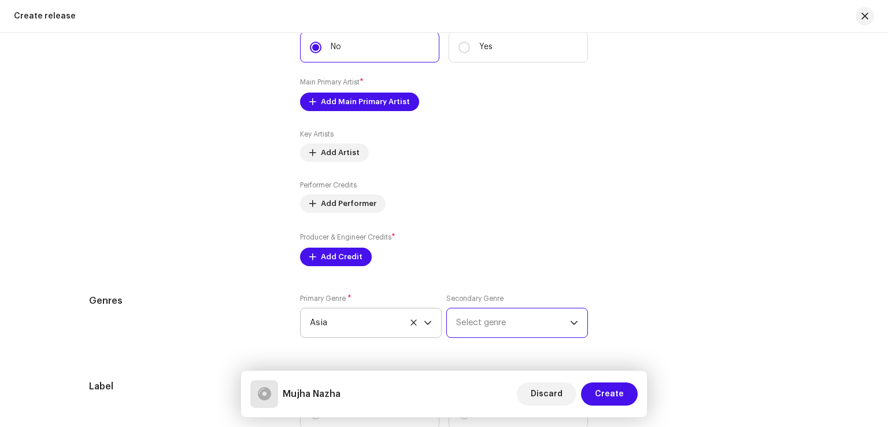
click at [514, 327] on span "Select genre" at bounding box center [513, 322] width 114 height 29
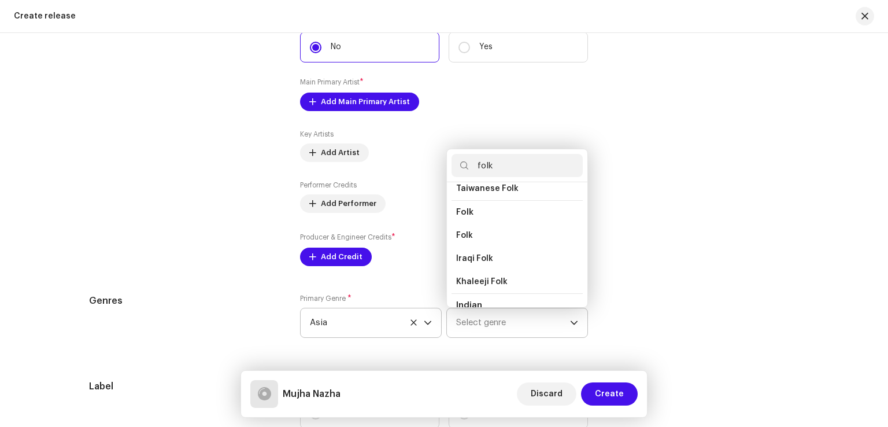
scroll to position [116, 0]
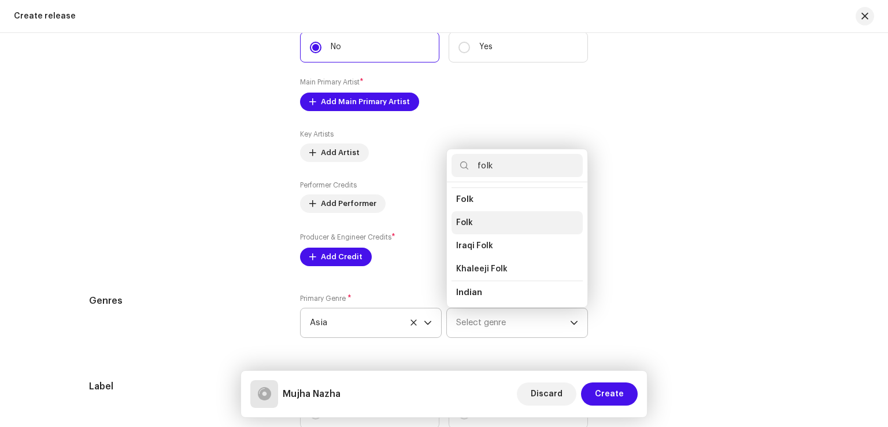
type input "folk"
click at [467, 225] on span "Folk" at bounding box center [464, 223] width 17 height 12
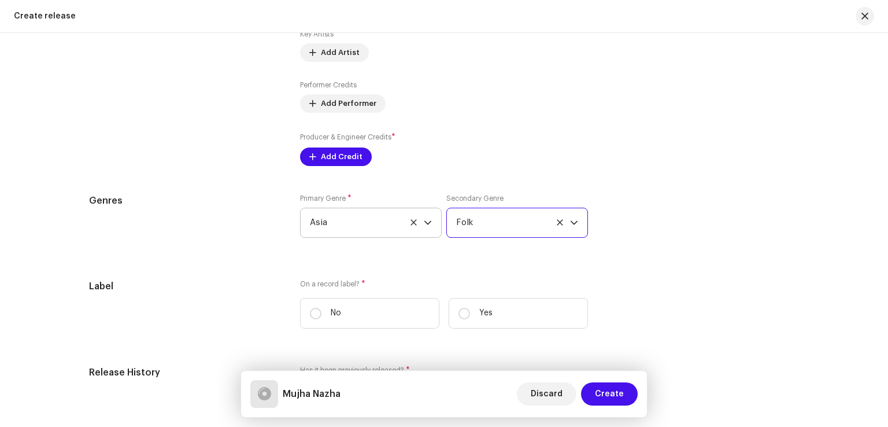
scroll to position [1619, 0]
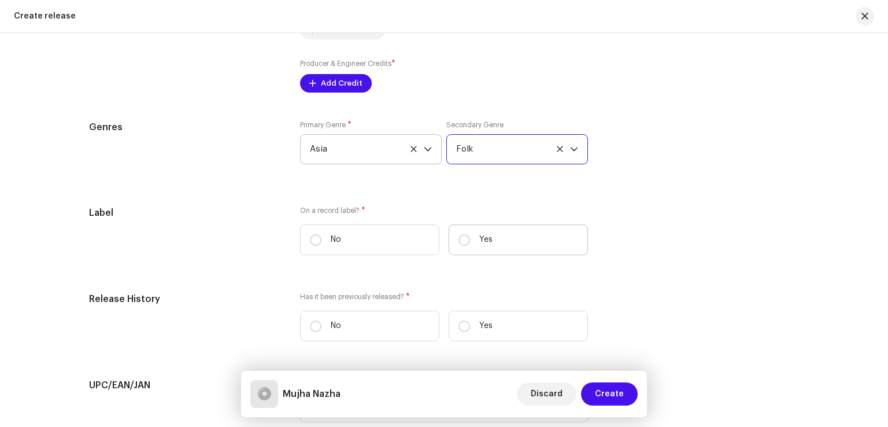
click at [495, 246] on label "Yes" at bounding box center [518, 239] width 139 height 31
click at [470, 246] on input "Yes" at bounding box center [465, 240] width 12 height 12
radio input "true"
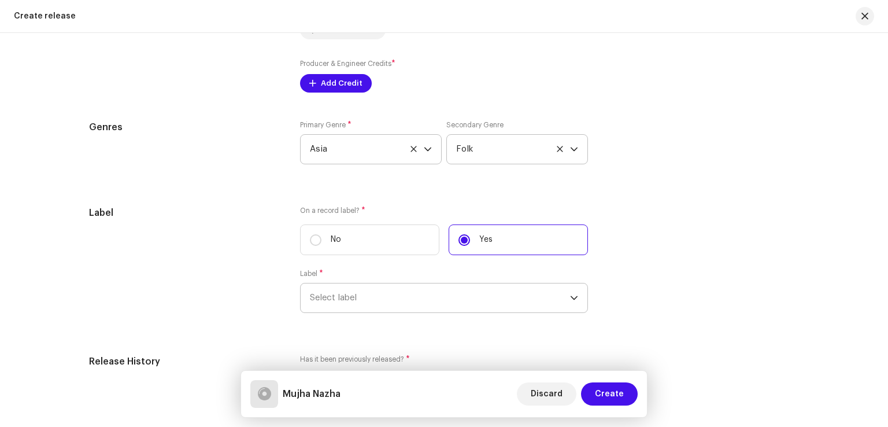
click at [396, 308] on span "Select label" at bounding box center [440, 297] width 260 height 29
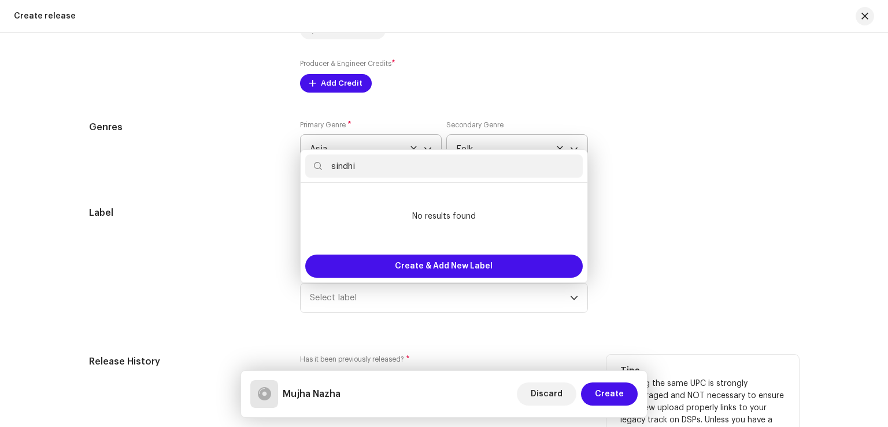
type input "sindhi"
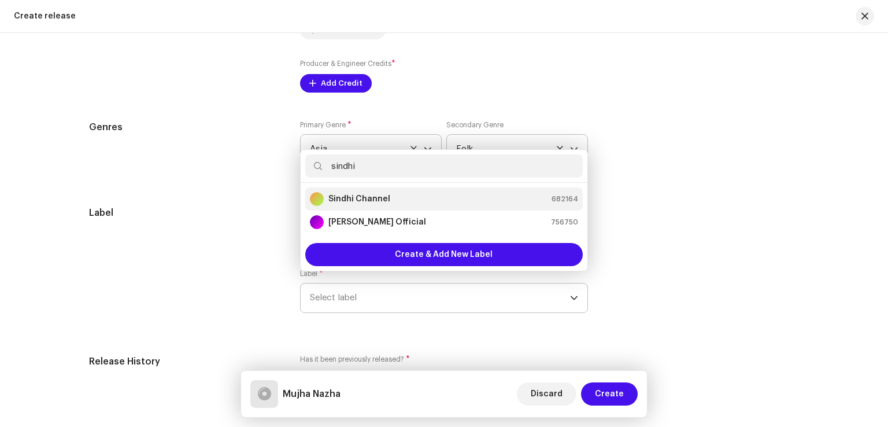
click at [368, 199] on strong "Sindhi Channel" at bounding box center [360, 199] width 62 height 12
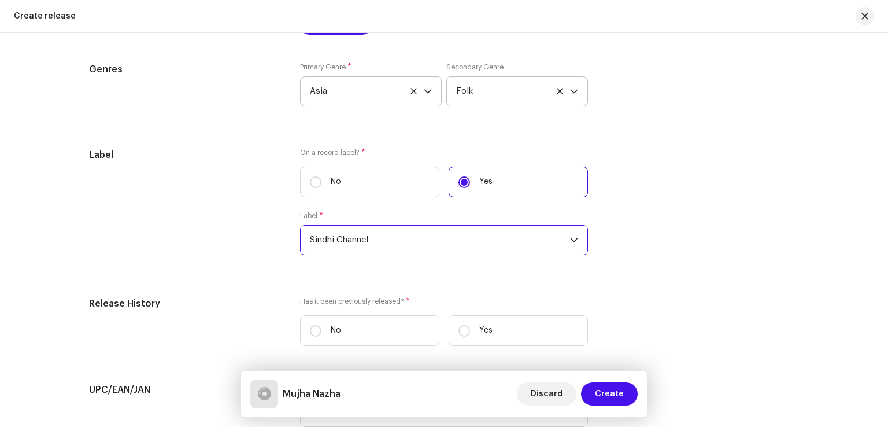
scroll to position [1793, 0]
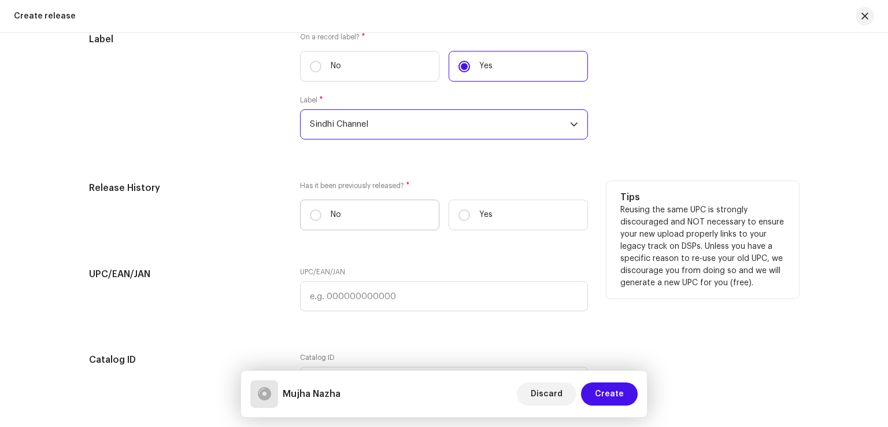
click at [368, 222] on label "No" at bounding box center [369, 215] width 139 height 31
click at [322, 221] on input "No" at bounding box center [316, 215] width 12 height 12
radio input "true"
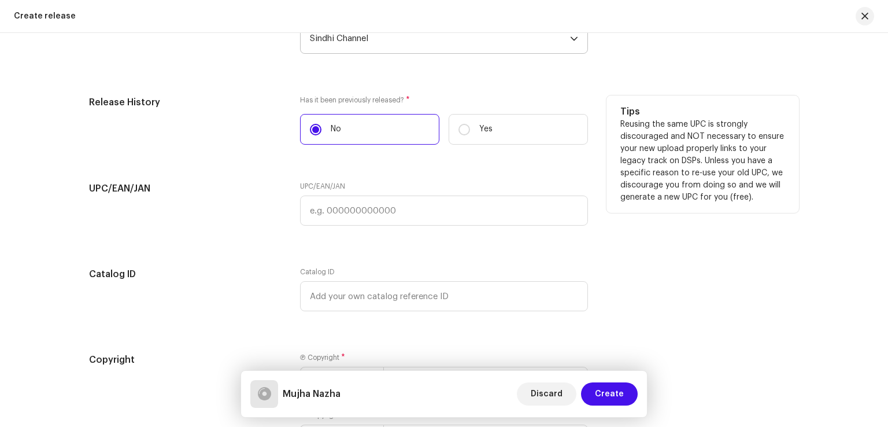
scroll to position [1967, 0]
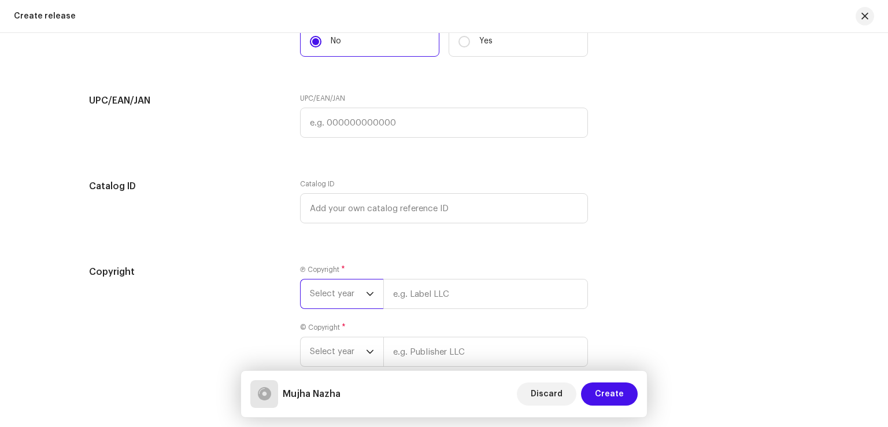
click at [349, 308] on span "Select year" at bounding box center [338, 293] width 56 height 29
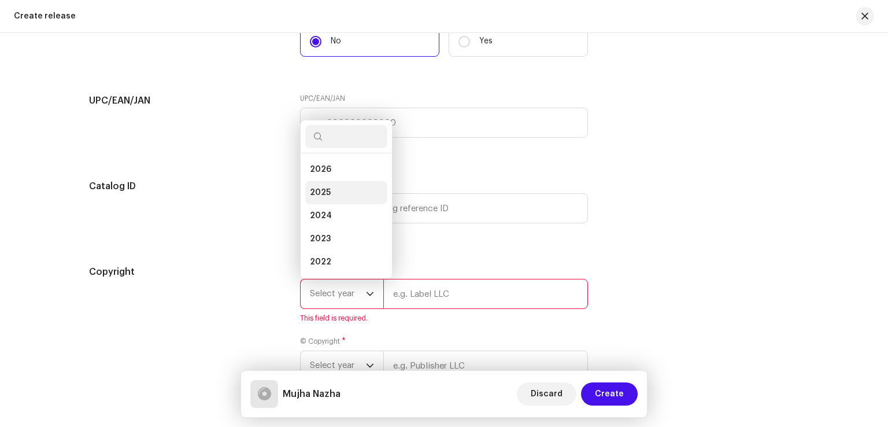
click at [339, 193] on li "2025" at bounding box center [346, 192] width 82 height 23
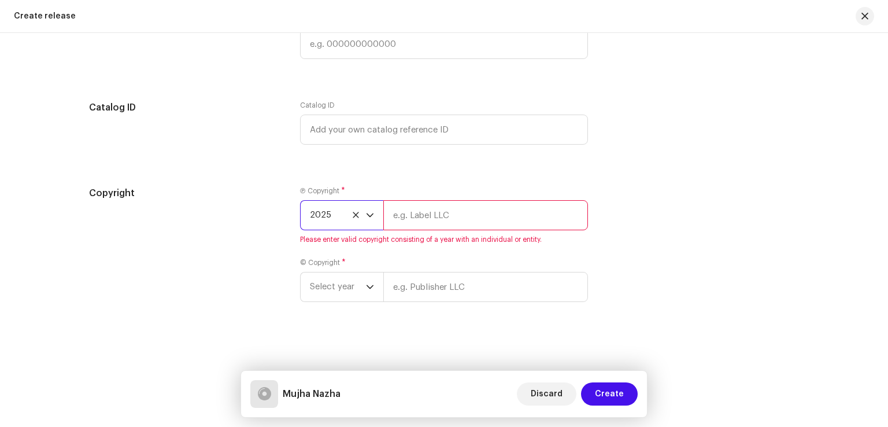
scroll to position [2050, 0]
click at [349, 292] on span "Select year" at bounding box center [338, 286] width 56 height 29
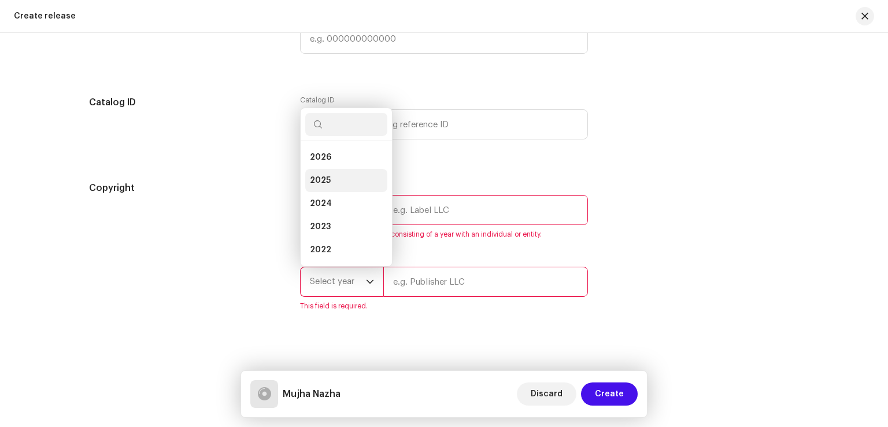
click at [331, 183] on li "2025" at bounding box center [346, 180] width 82 height 23
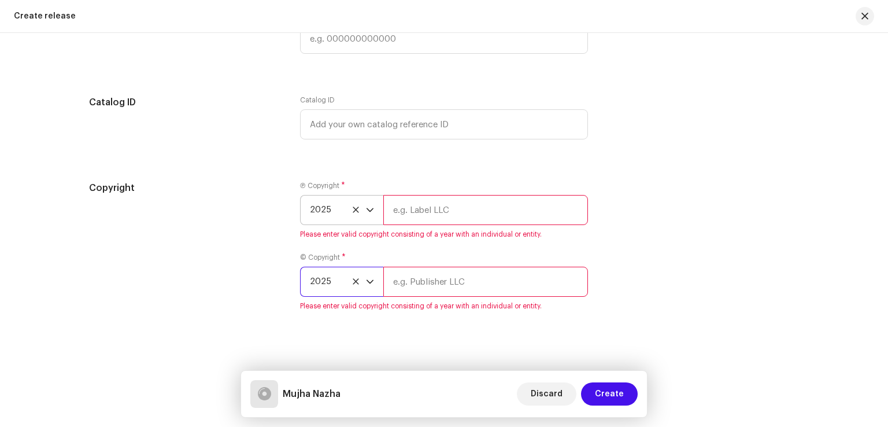
click at [413, 222] on input "text" at bounding box center [485, 210] width 205 height 30
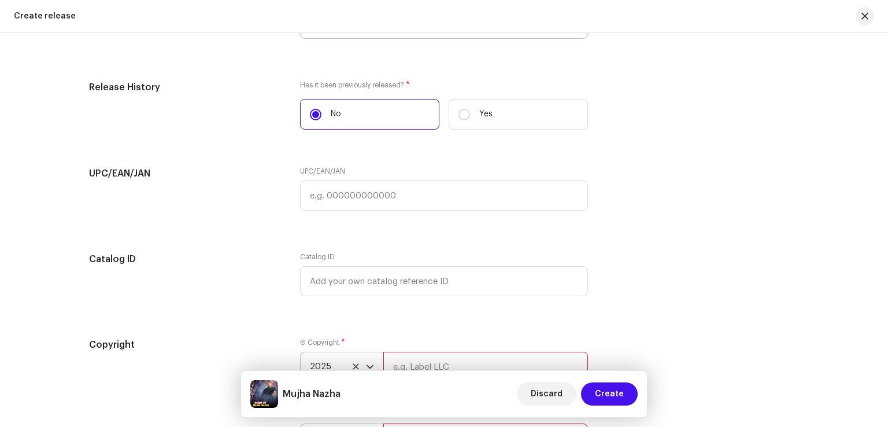
scroll to position [1993, 0]
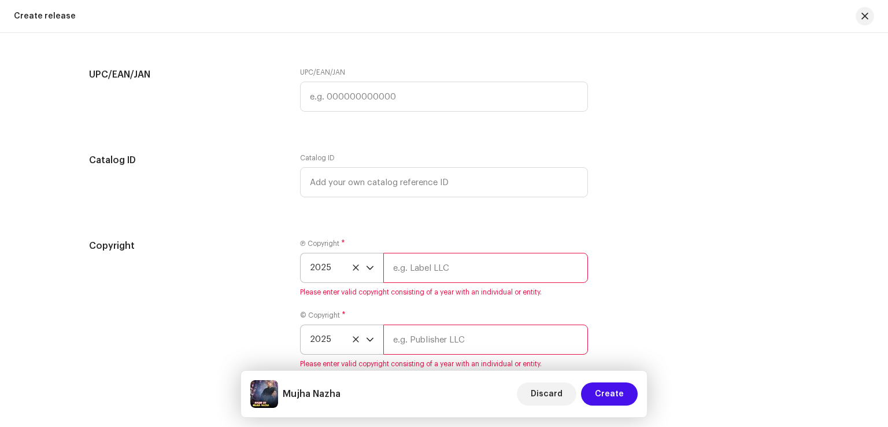
click at [420, 272] on input "text" at bounding box center [485, 268] width 205 height 30
type input "Sindhi Channel"
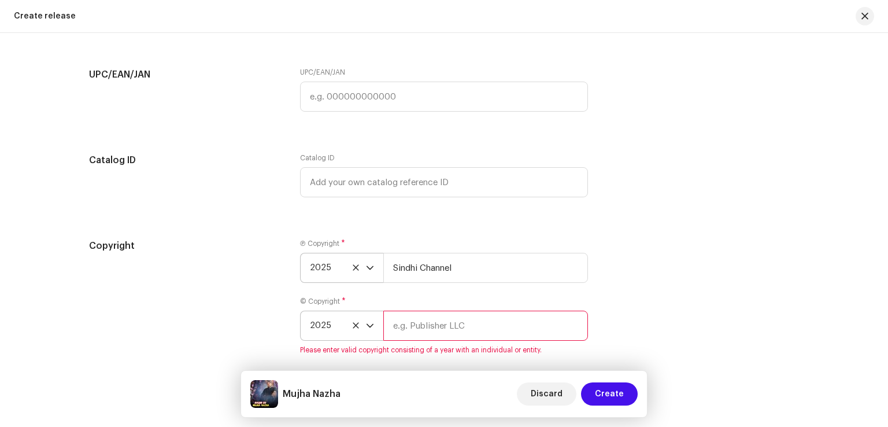
click at [443, 338] on input "text" at bounding box center [485, 326] width 205 height 30
type input "Sindhi Channel"
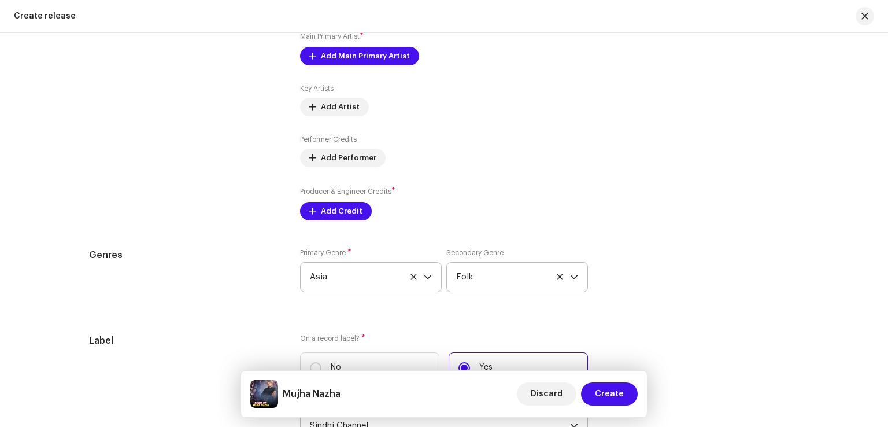
scroll to position [1472, 0]
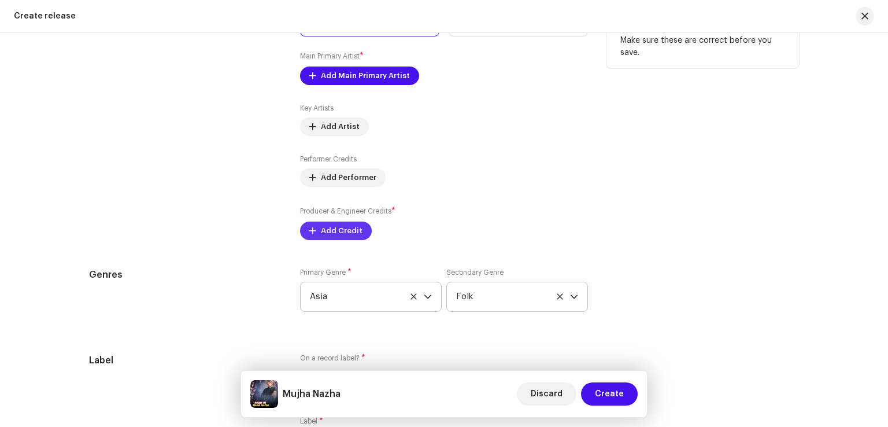
click at [359, 233] on button "Add Credit" at bounding box center [336, 231] width 72 height 19
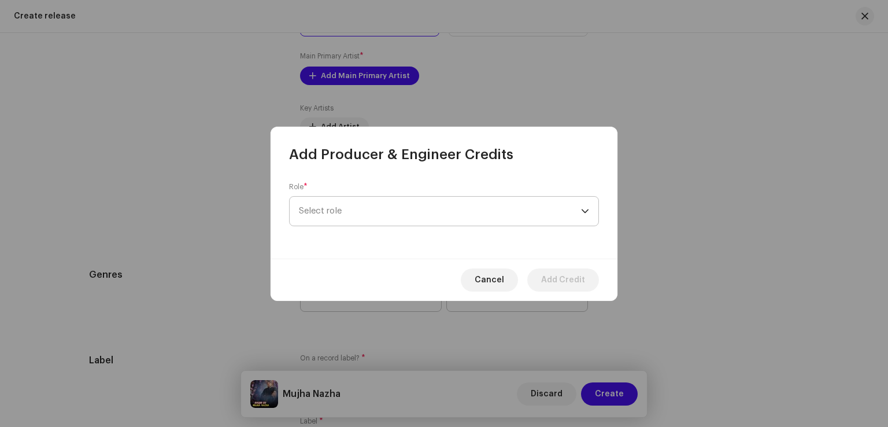
click at [388, 216] on span "Select role" at bounding box center [440, 211] width 282 height 29
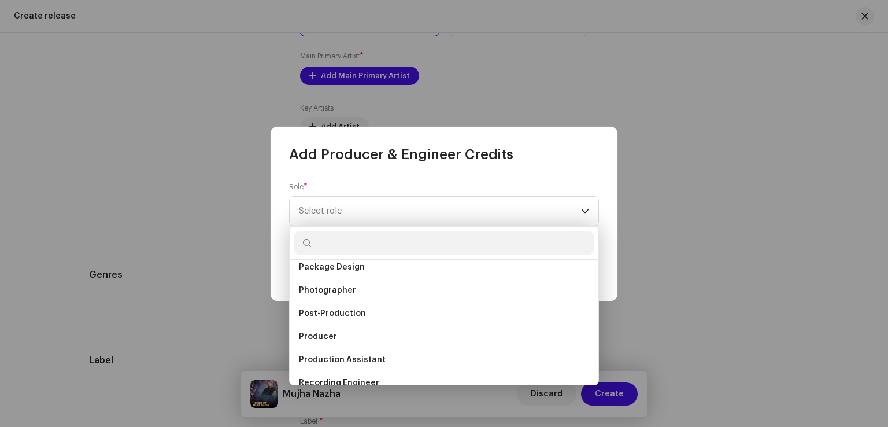
scroll to position [405, 0]
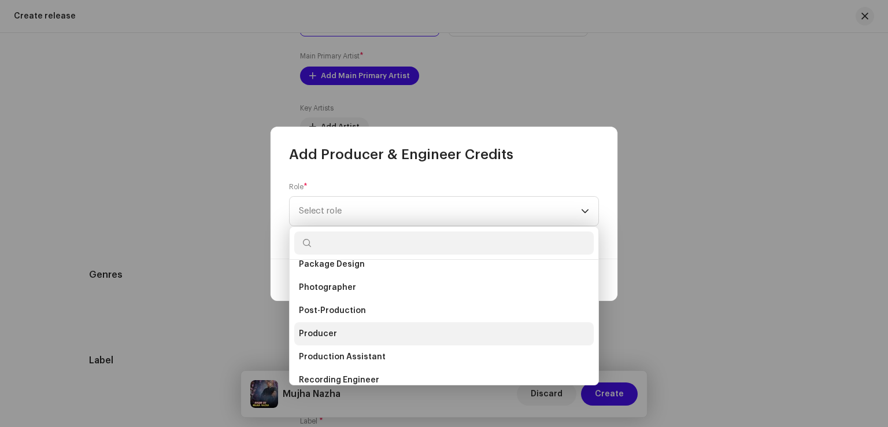
click at [338, 335] on li "Producer" at bounding box center [444, 333] width 300 height 23
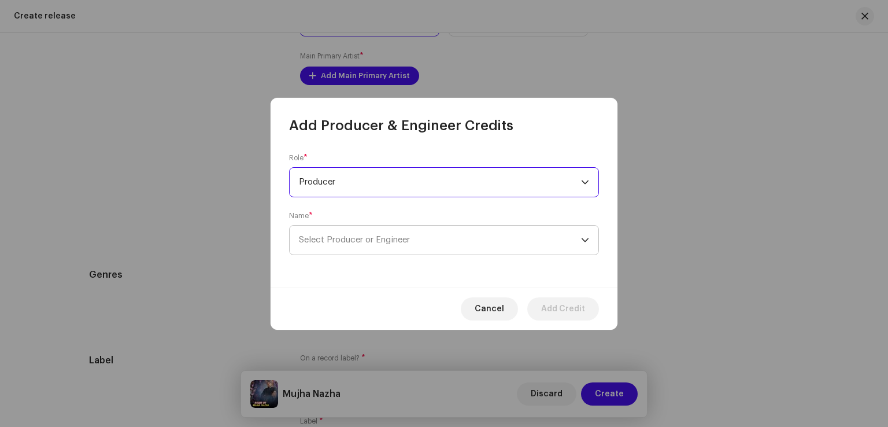
click at [370, 242] on span "Select Producer or Engineer" at bounding box center [354, 239] width 111 height 9
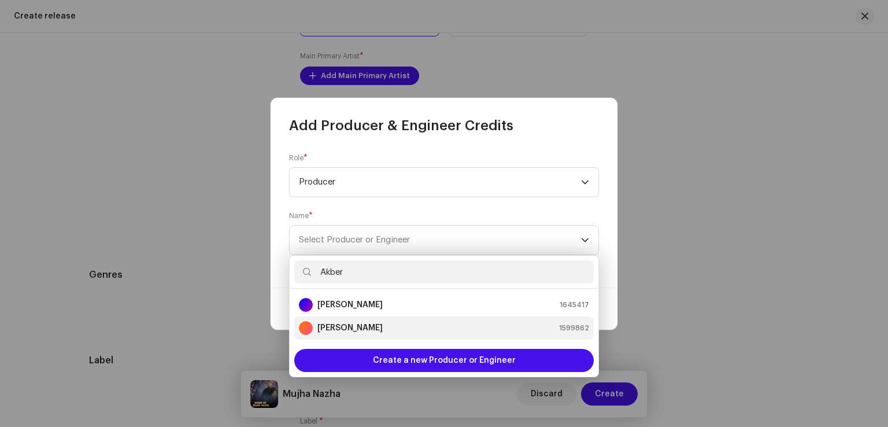
type input "Akber"
click at [352, 331] on strong "Akber Taj" at bounding box center [350, 328] width 65 height 12
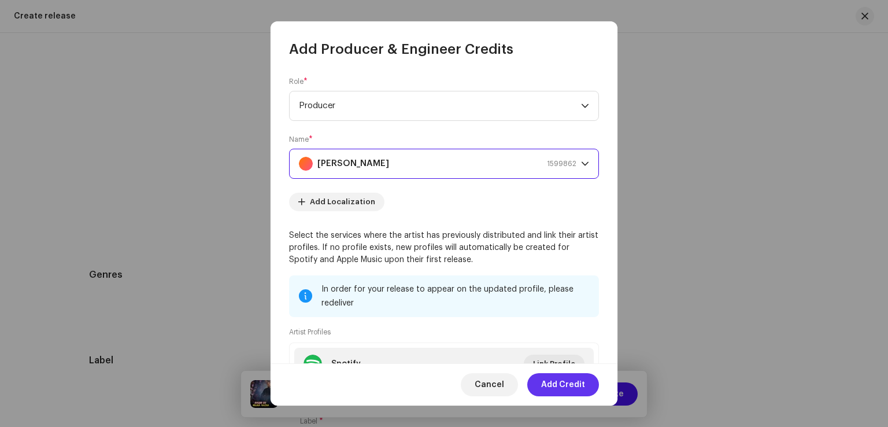
click at [548, 387] on span "Add Credit" at bounding box center [563, 384] width 44 height 23
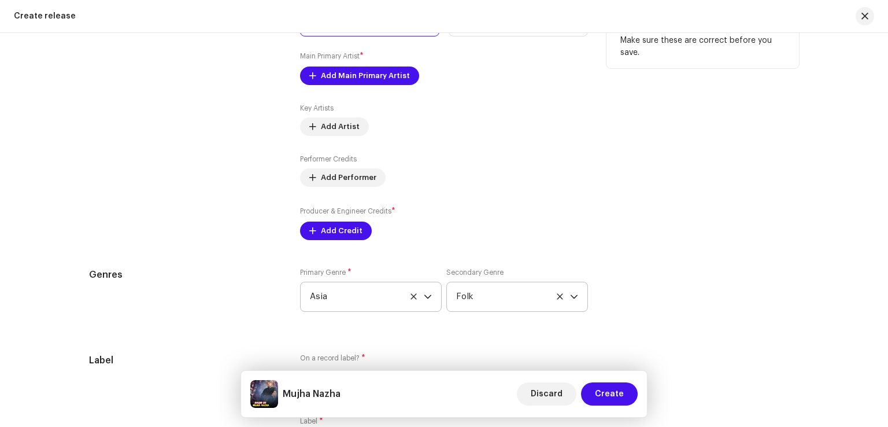
scroll to position [1356, 0]
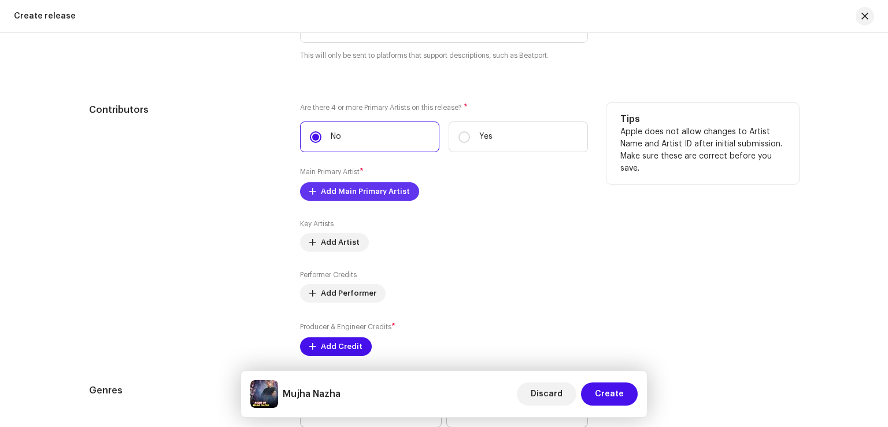
click at [377, 194] on span "Add Main Primary Artist" at bounding box center [365, 191] width 89 height 23
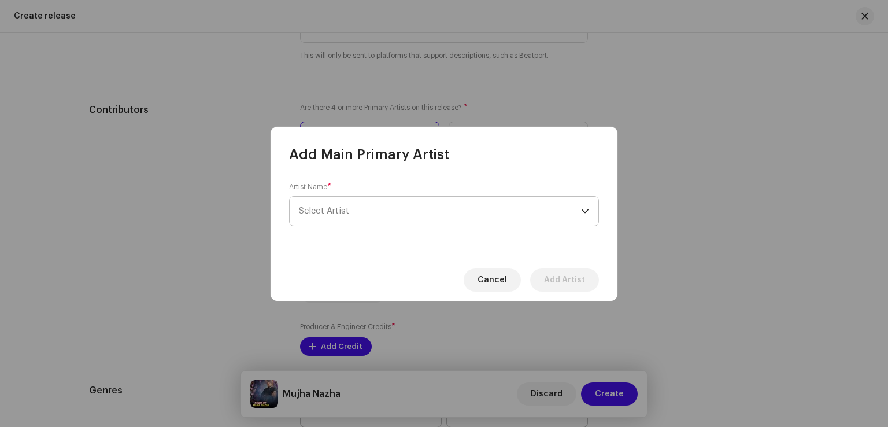
click at [378, 207] on span "Select Artist" at bounding box center [440, 211] width 282 height 29
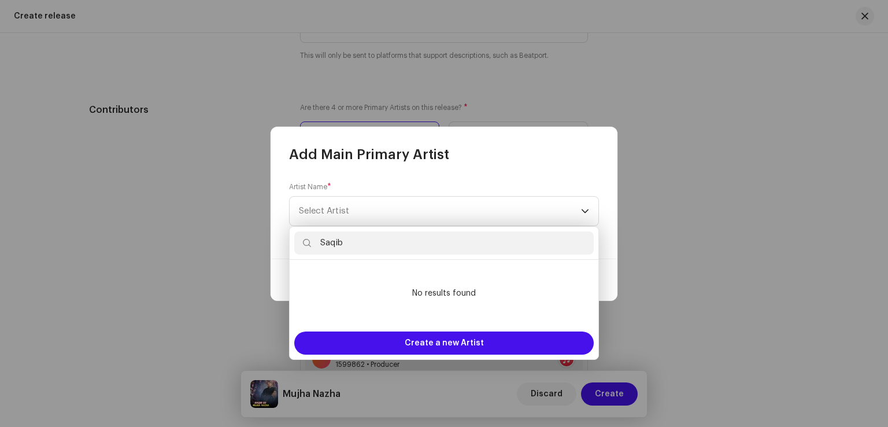
click at [386, 248] on input "Saqib" at bounding box center [444, 242] width 300 height 23
type input "Saqib"
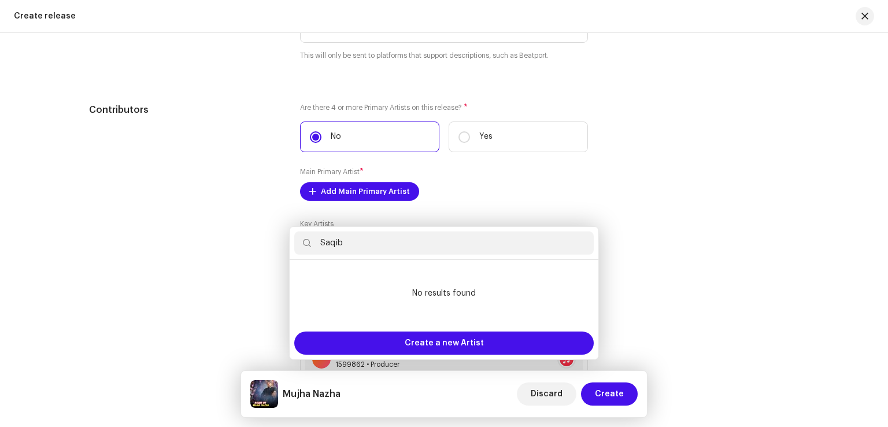
click at [786, 255] on div "Add Main Primary Artist Artist Name * Select Artist Cancel Add Artist" at bounding box center [444, 213] width 888 height 427
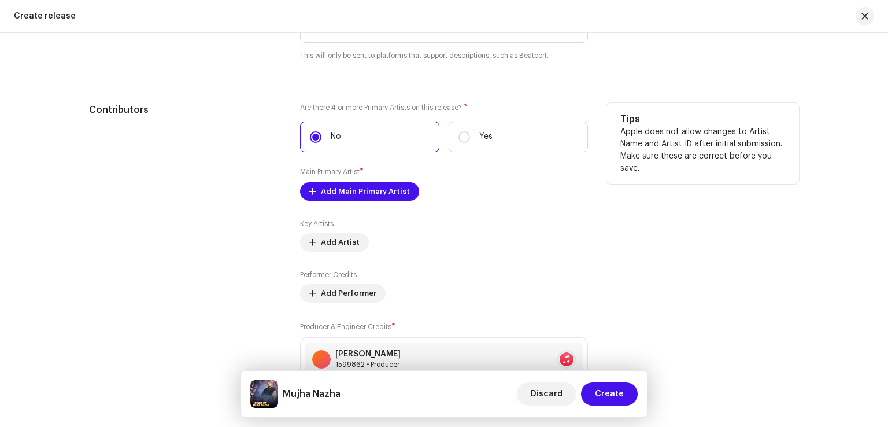
scroll to position [1414, 0]
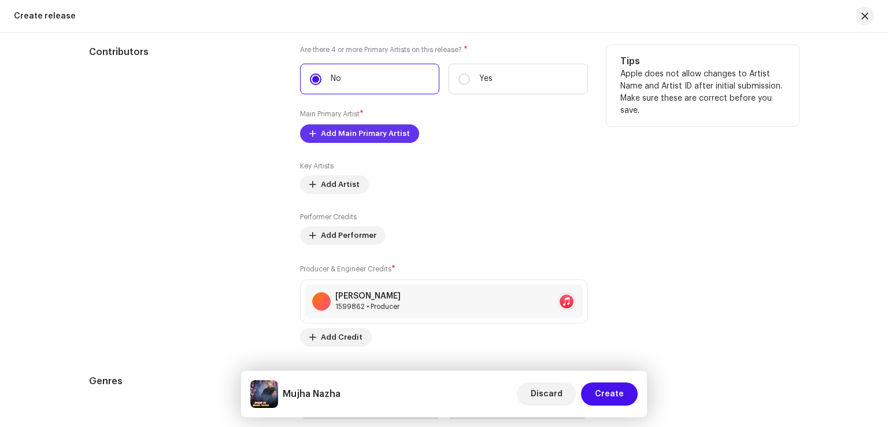
click at [388, 134] on span "Add Main Primary Artist" at bounding box center [365, 133] width 89 height 23
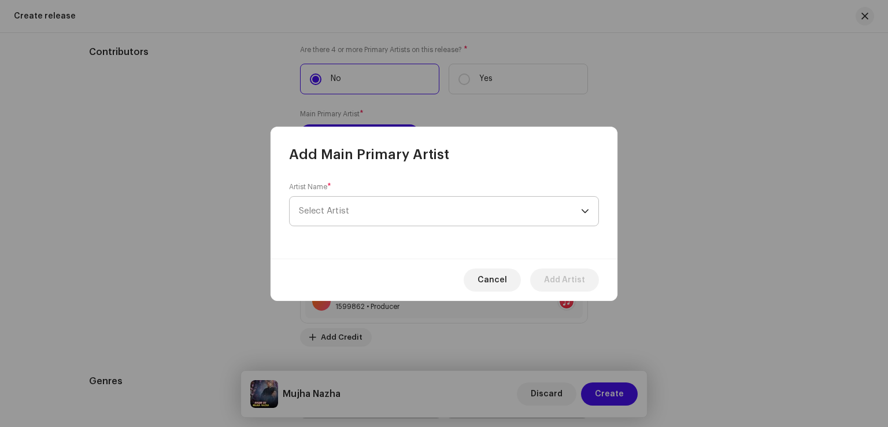
click at [392, 213] on span "Select Artist" at bounding box center [440, 211] width 282 height 29
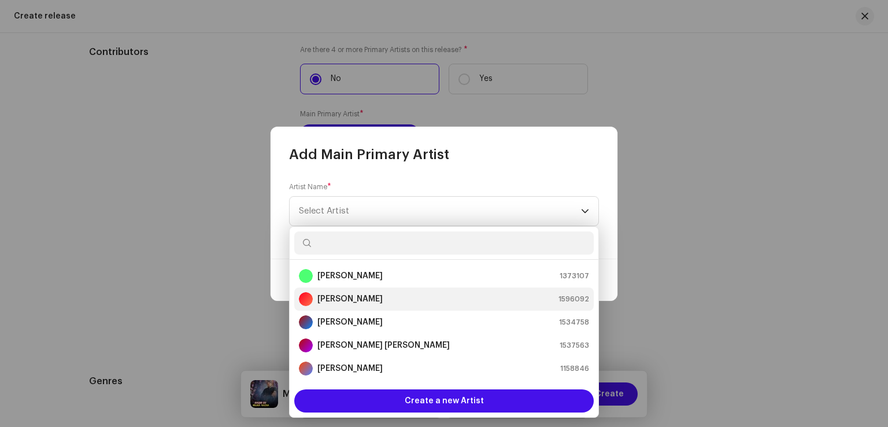
click at [357, 297] on div "Saqib Dj 1596092" at bounding box center [444, 299] width 290 height 14
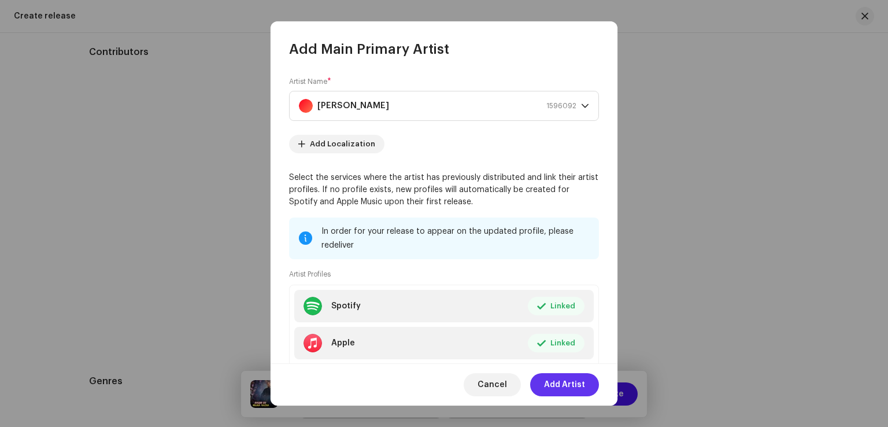
click at [571, 382] on span "Add Artist" at bounding box center [564, 384] width 41 height 23
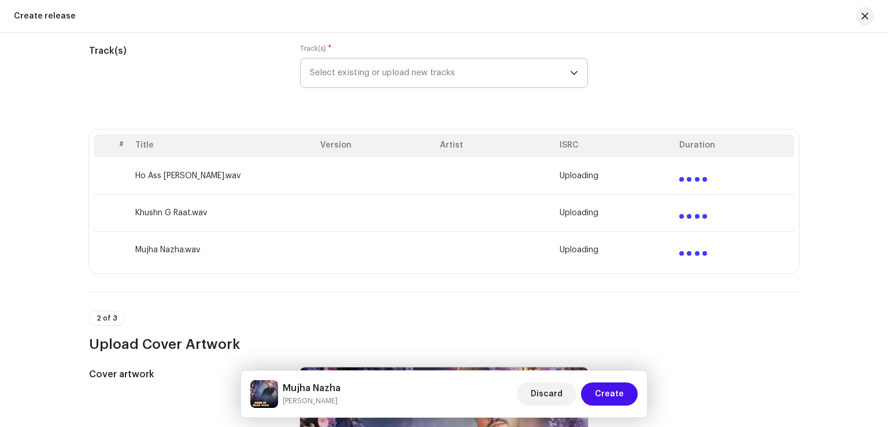
scroll to position [131, 0]
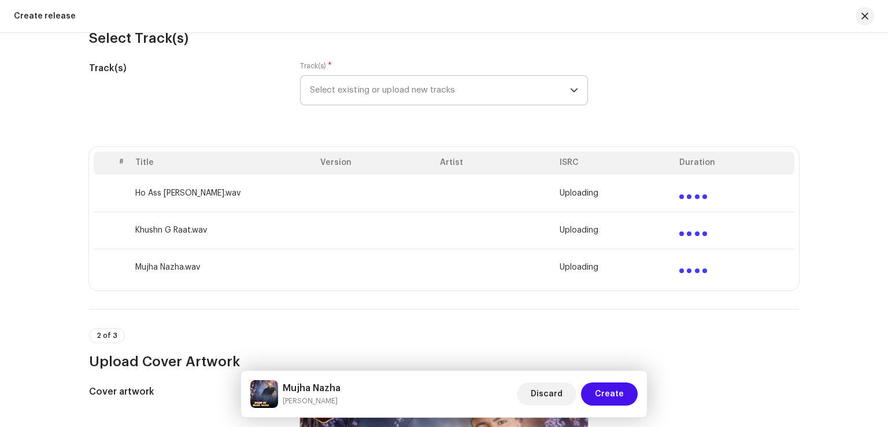
click at [418, 95] on span "Select existing or upload new tracks" at bounding box center [440, 90] width 260 height 29
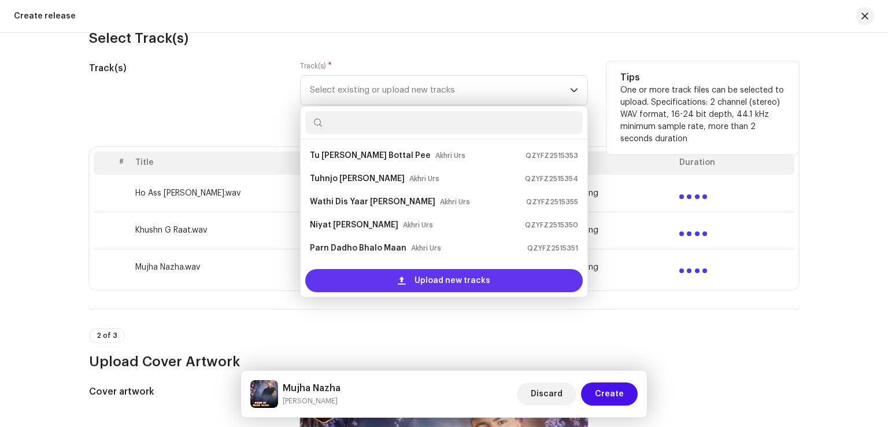
click at [434, 278] on span "Upload new tracks" at bounding box center [453, 280] width 76 height 23
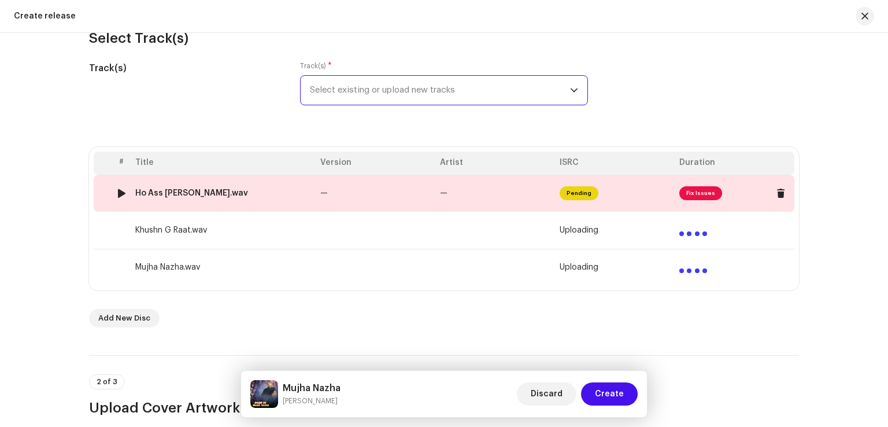
click at [415, 189] on td "—" at bounding box center [376, 193] width 120 height 37
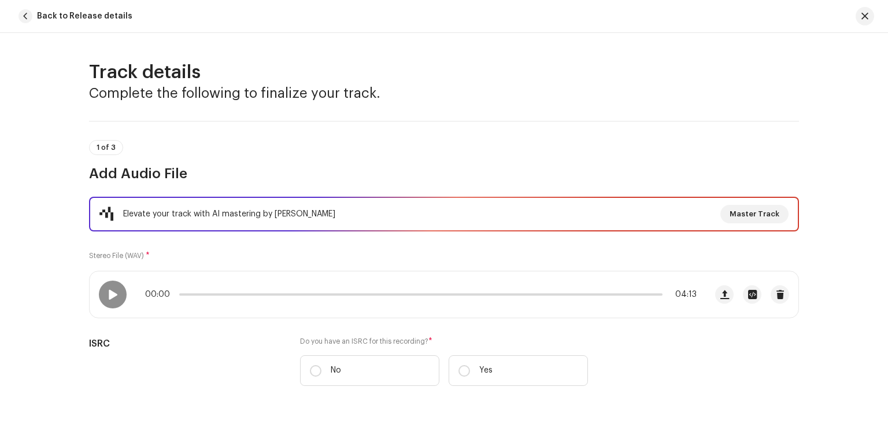
scroll to position [231, 0]
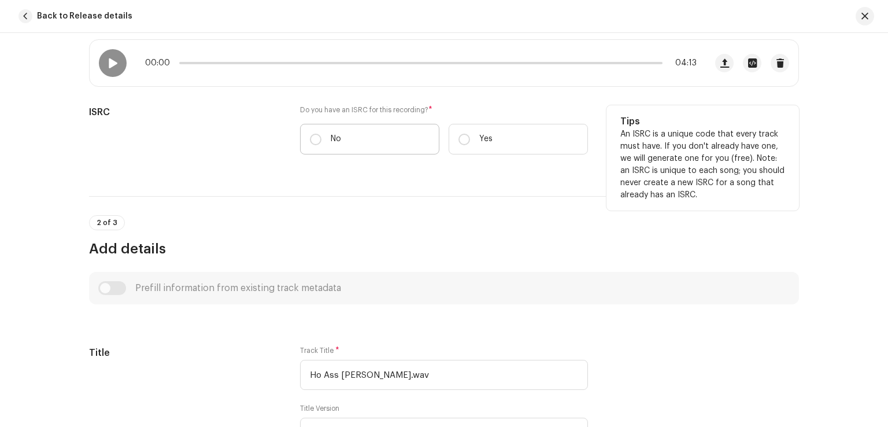
click at [324, 145] on label "No" at bounding box center [369, 139] width 139 height 31
click at [322, 145] on input "No" at bounding box center [316, 140] width 12 height 12
radio input "true"
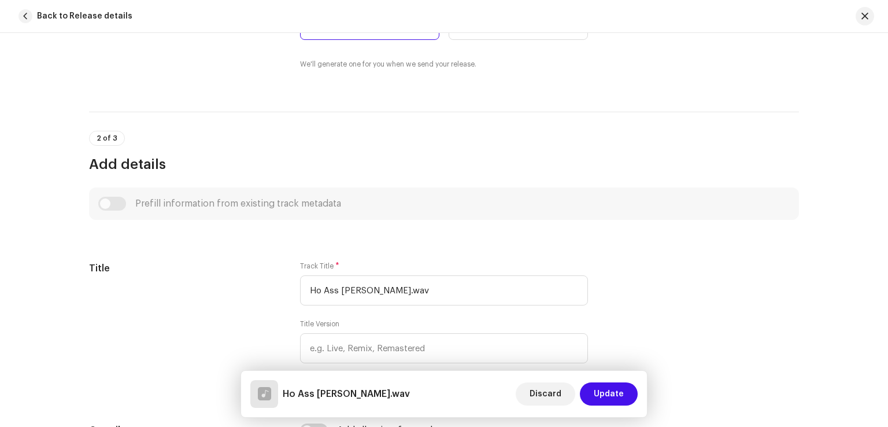
scroll to position [347, 0]
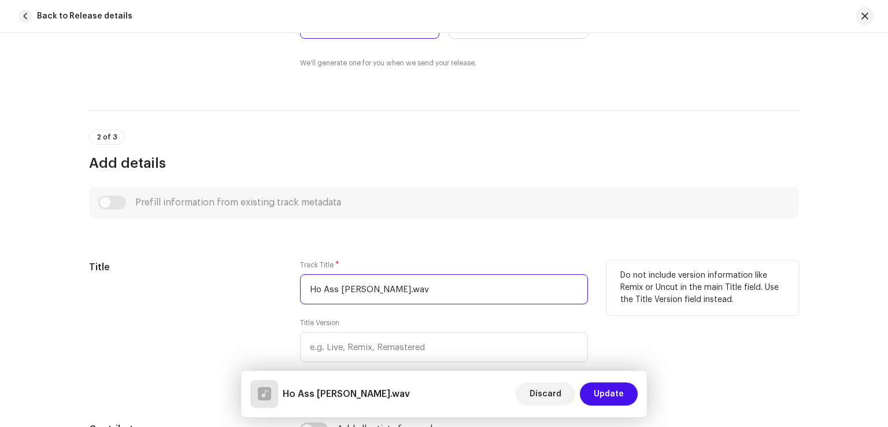
click at [415, 298] on input "Ho Ass Ranj Mai.wav" at bounding box center [444, 289] width 288 height 30
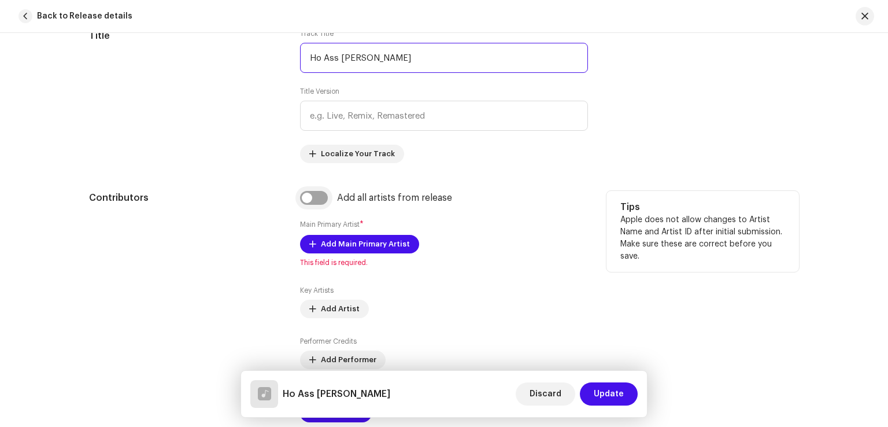
type input "Ho Ass Ranj Mai"
click at [319, 202] on input "checkbox" at bounding box center [314, 198] width 28 height 14
checkbox input "true"
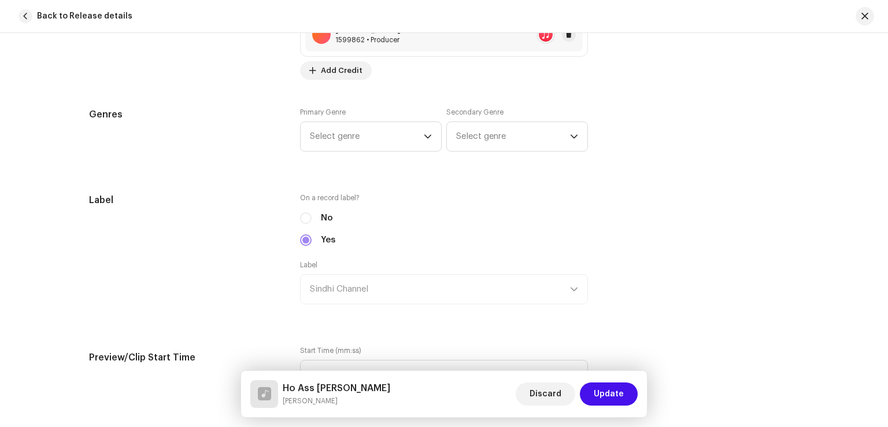
scroll to position [1041, 0]
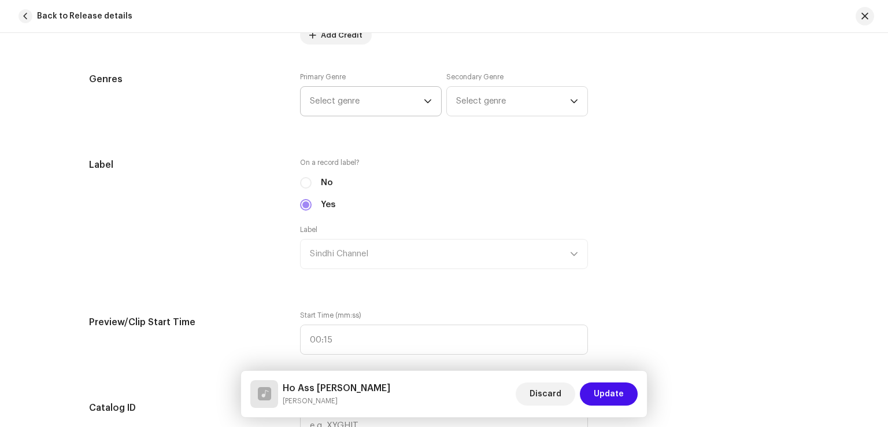
click at [416, 96] on span "Select genre" at bounding box center [367, 101] width 114 height 29
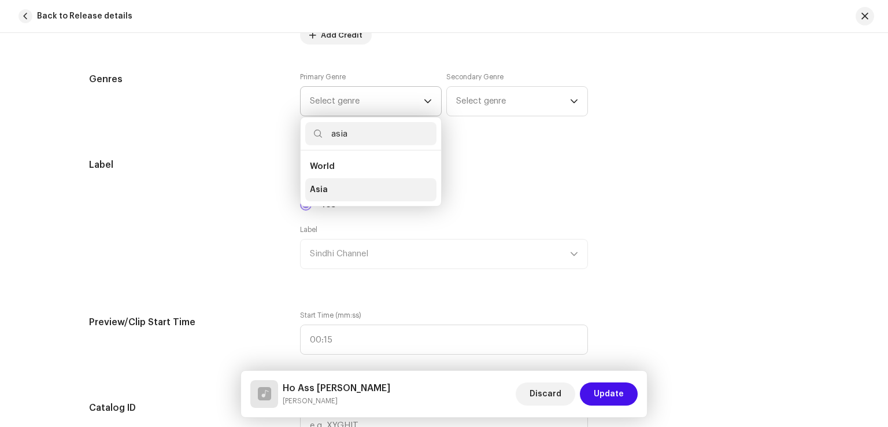
type input "asia"
click at [330, 190] on li "Asia" at bounding box center [370, 189] width 131 height 23
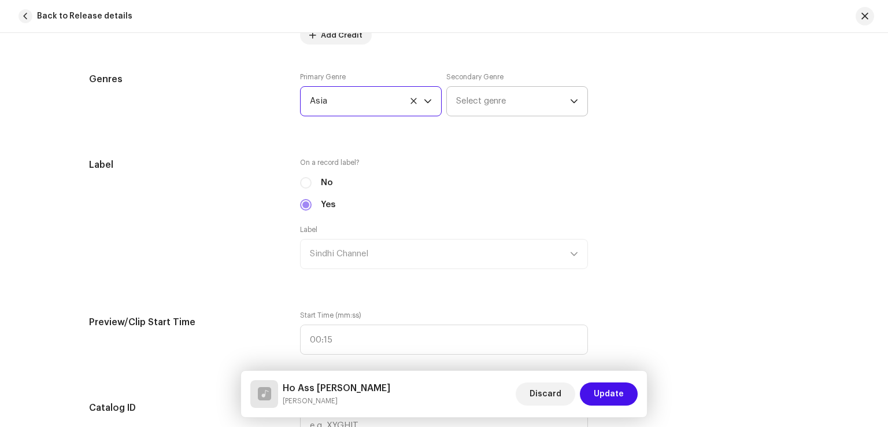
drag, startPoint x: 530, startPoint y: 98, endPoint x: 523, endPoint y: 101, distance: 7.0
click at [529, 99] on span "Select genre" at bounding box center [513, 101] width 114 height 29
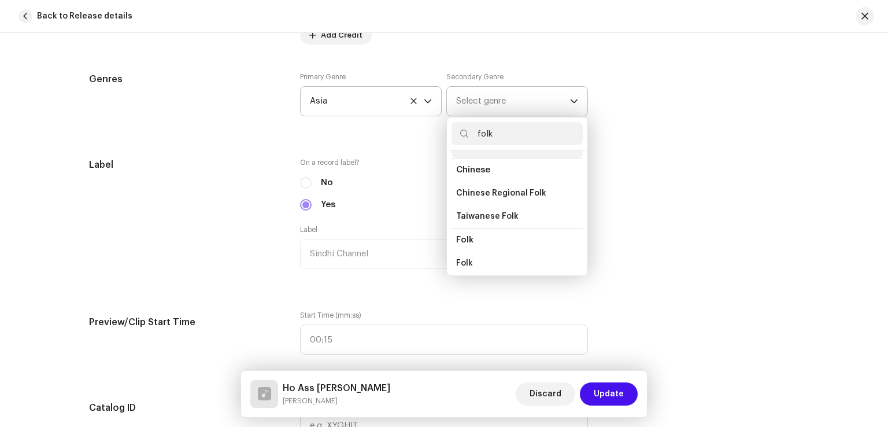
scroll to position [116, 0]
type input "folk"
click at [479, 194] on li "Folk" at bounding box center [517, 190] width 131 height 23
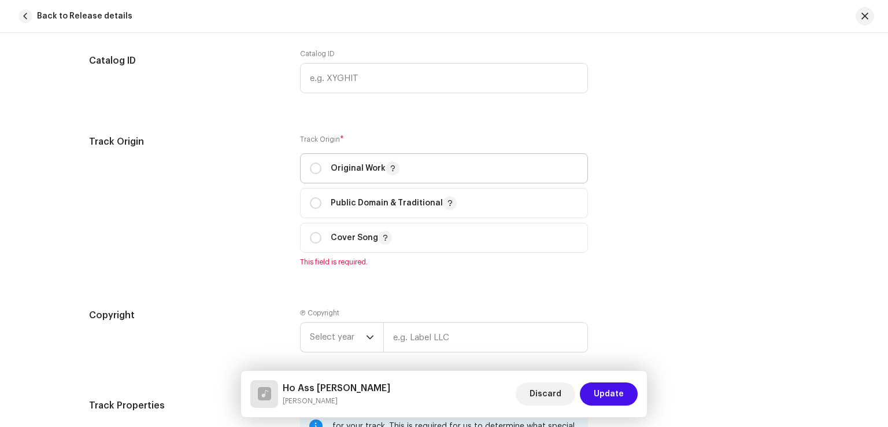
click at [347, 167] on p "Original Work" at bounding box center [365, 168] width 69 height 14
radio input "true"
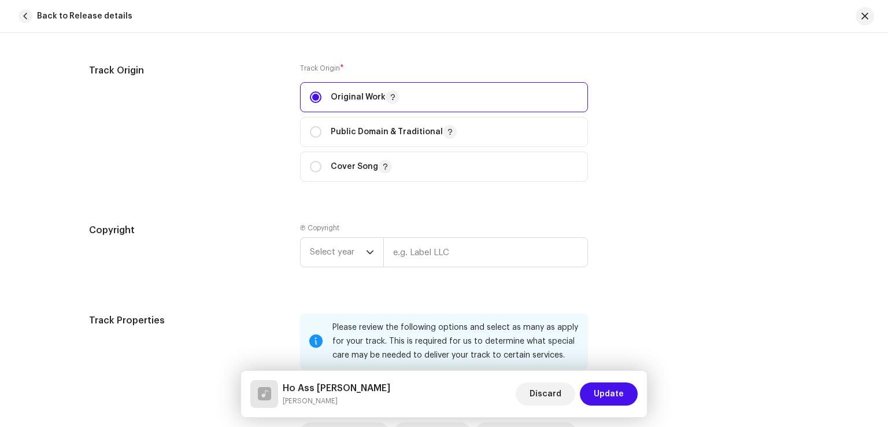
scroll to position [1562, 0]
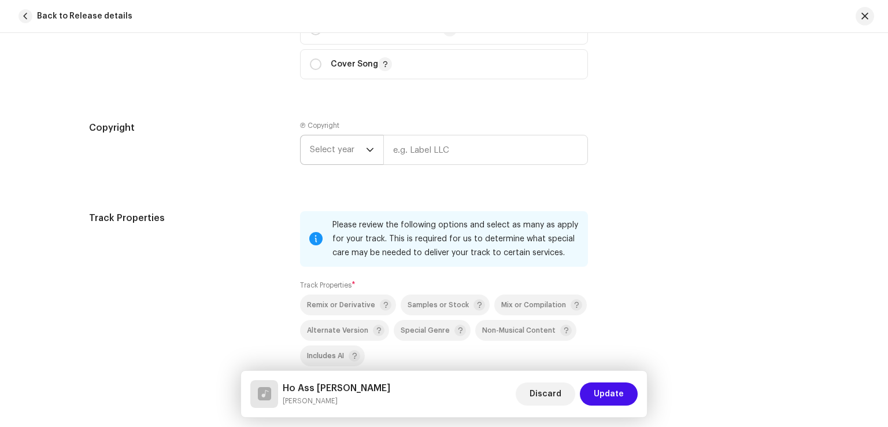
click at [352, 154] on span "Select year" at bounding box center [338, 149] width 56 height 29
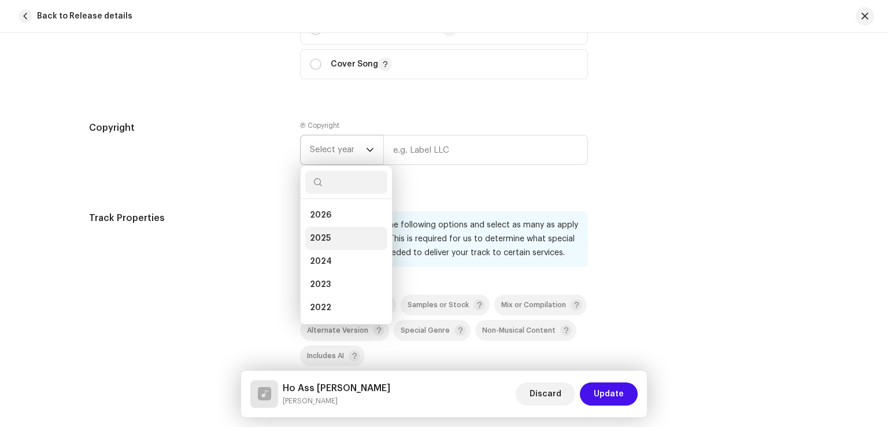
click at [329, 244] on li "2025" at bounding box center [346, 238] width 82 height 23
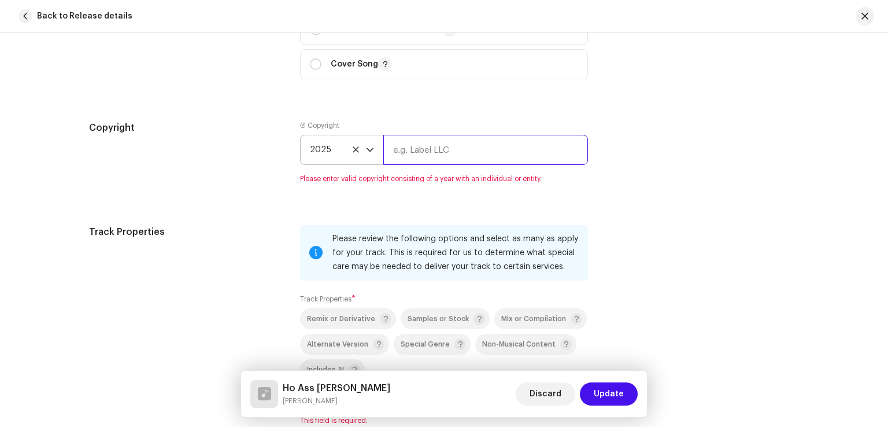
click at [407, 155] on input "text" at bounding box center [485, 150] width 205 height 30
type input "Sindhi Channel"
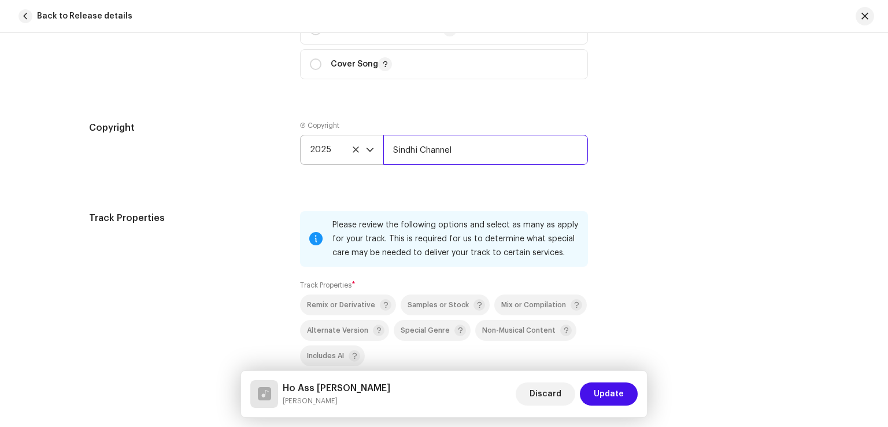
scroll to position [1793, 0]
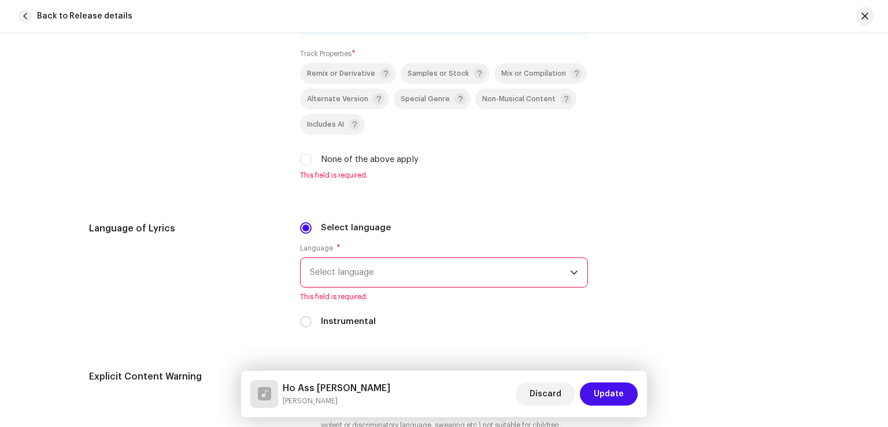
click at [323, 162] on label "None of the above apply" at bounding box center [370, 159] width 98 height 13
click at [312, 162] on input "None of the above apply" at bounding box center [306, 160] width 12 height 12
checkbox input "true"
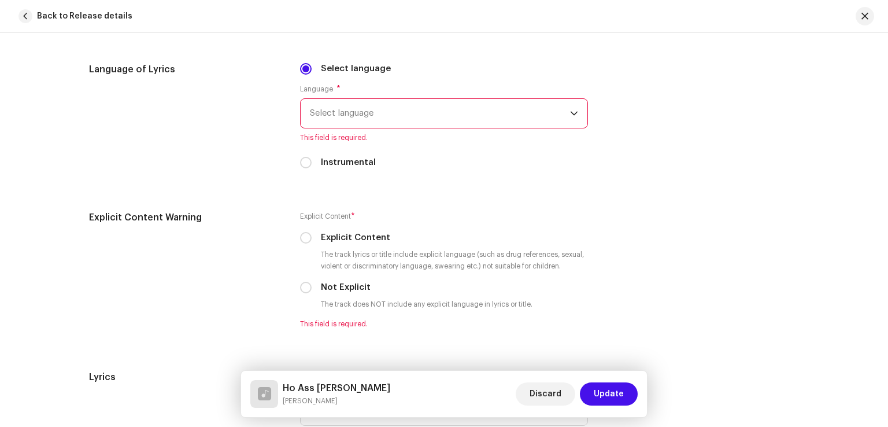
scroll to position [1967, 0]
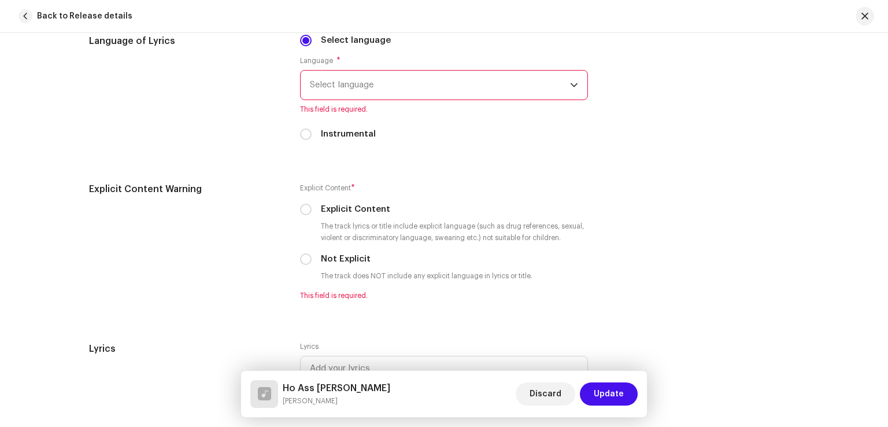
click at [415, 84] on span "Select language" at bounding box center [440, 85] width 260 height 29
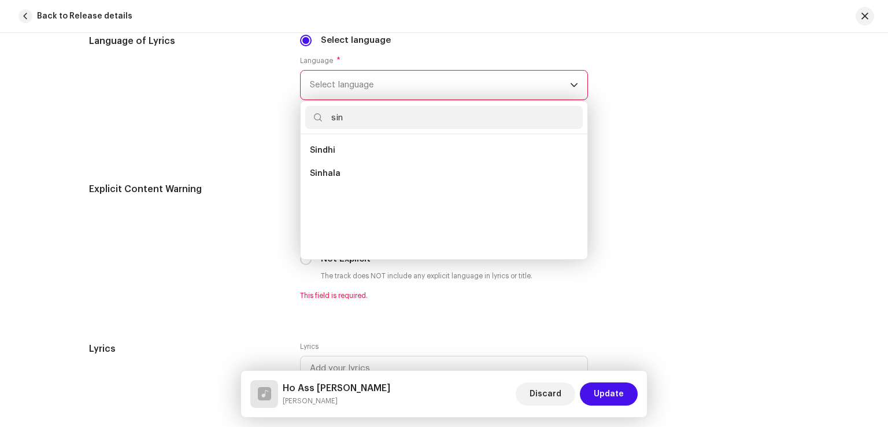
scroll to position [0, 0]
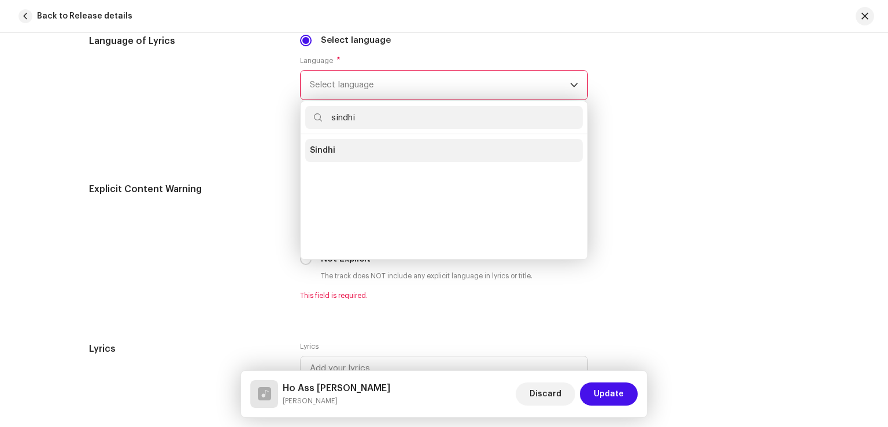
type input "sindhi"
click at [310, 151] on span "Sindhi" at bounding box center [322, 151] width 25 height 12
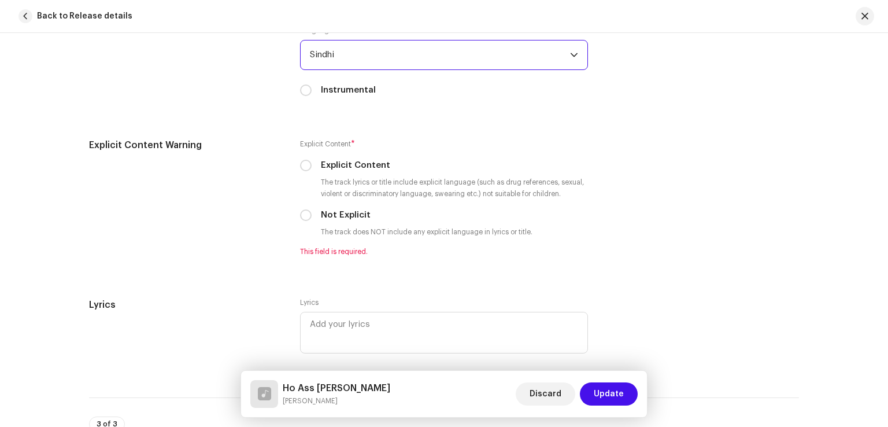
scroll to position [2024, 0]
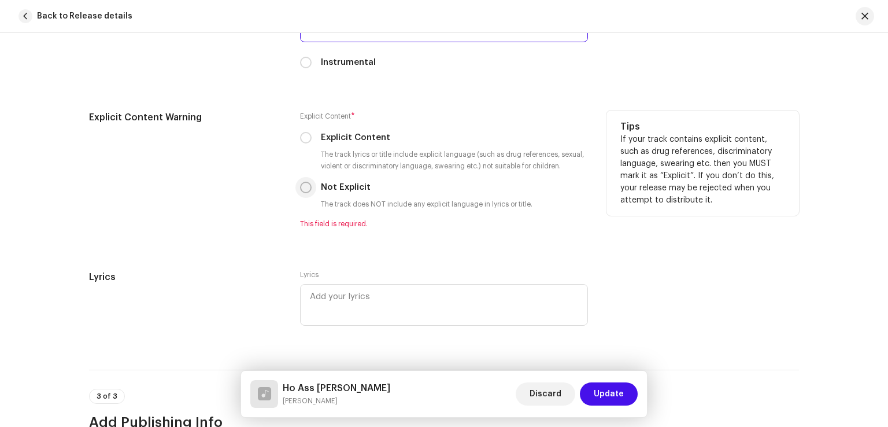
click at [304, 188] on input "Not Explicit" at bounding box center [306, 188] width 12 height 12
radio input "true"
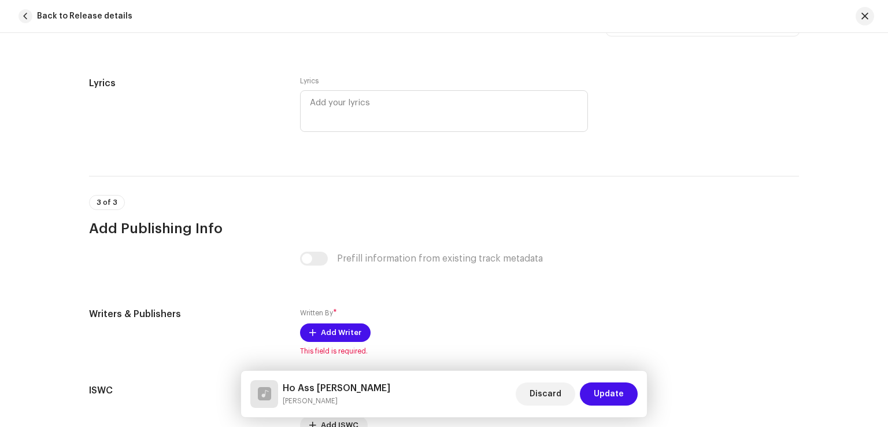
scroll to position [2314, 0]
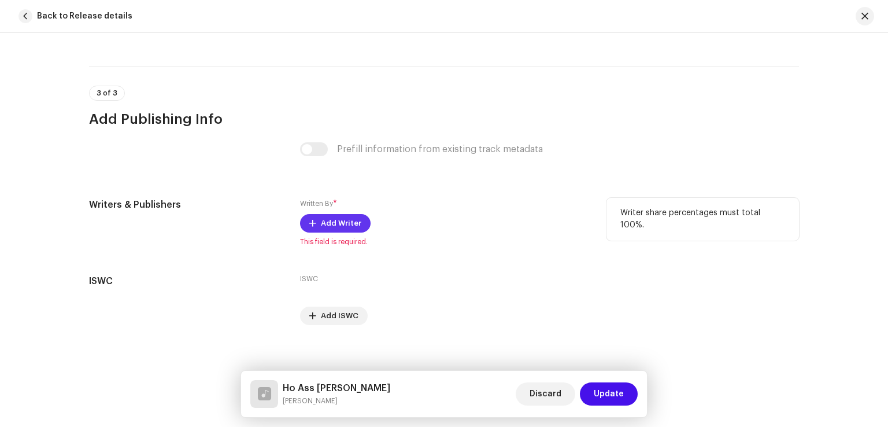
click at [331, 223] on span "Add Writer" at bounding box center [341, 223] width 40 height 23
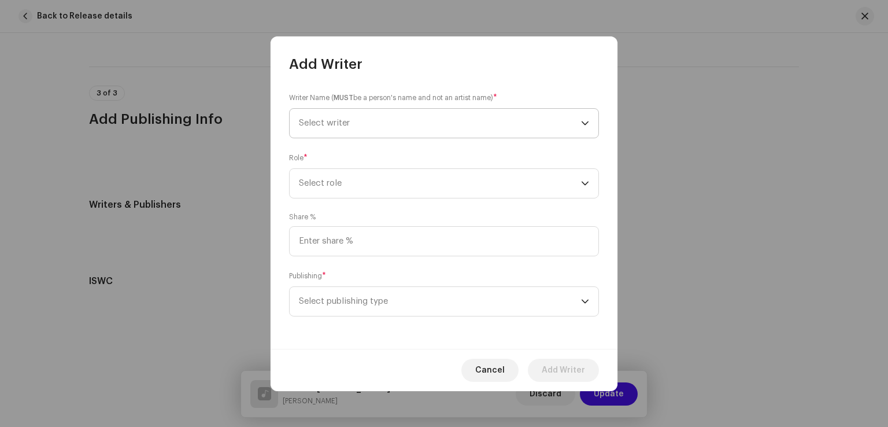
click at [388, 123] on span "Select writer" at bounding box center [440, 123] width 282 height 29
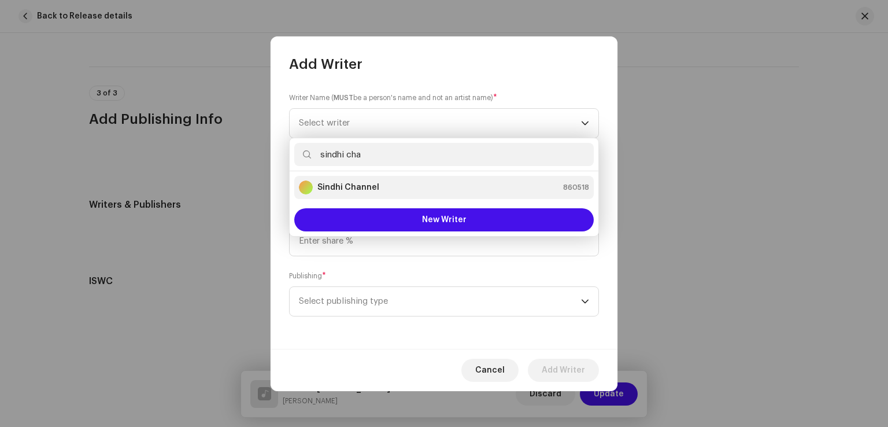
type input "sindhi cha"
click at [375, 182] on strong "Sindhi Channel" at bounding box center [349, 188] width 62 height 12
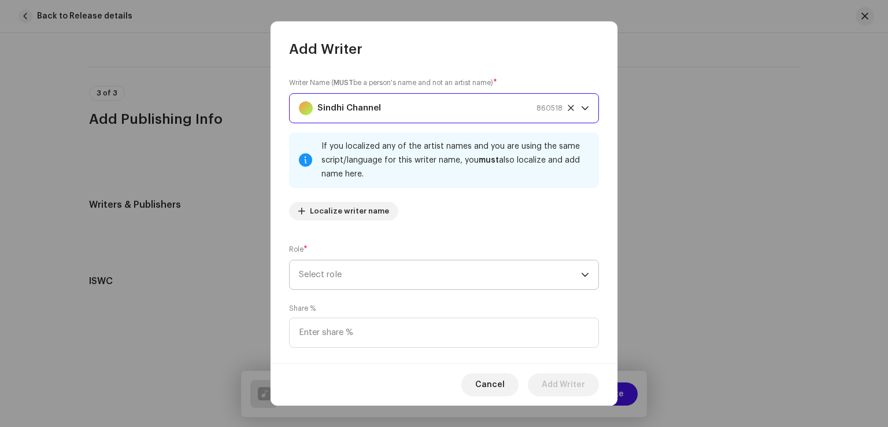
click at [399, 276] on span "Select role" at bounding box center [440, 274] width 282 height 29
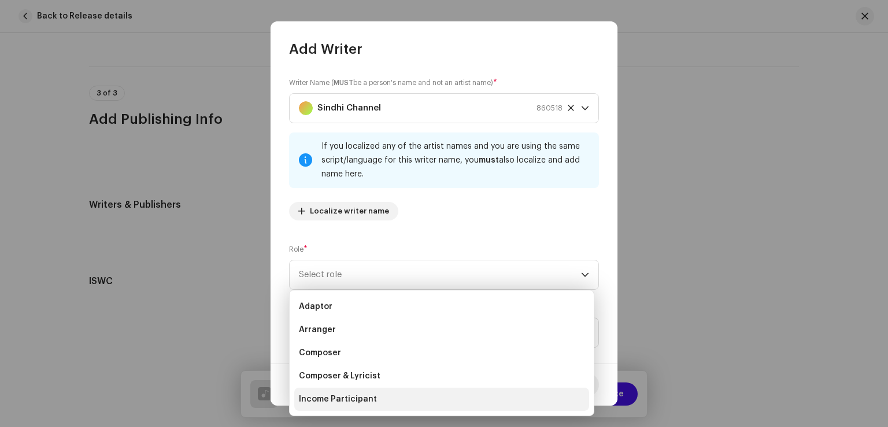
click at [360, 395] on span "Income Participant" at bounding box center [338, 399] width 78 height 12
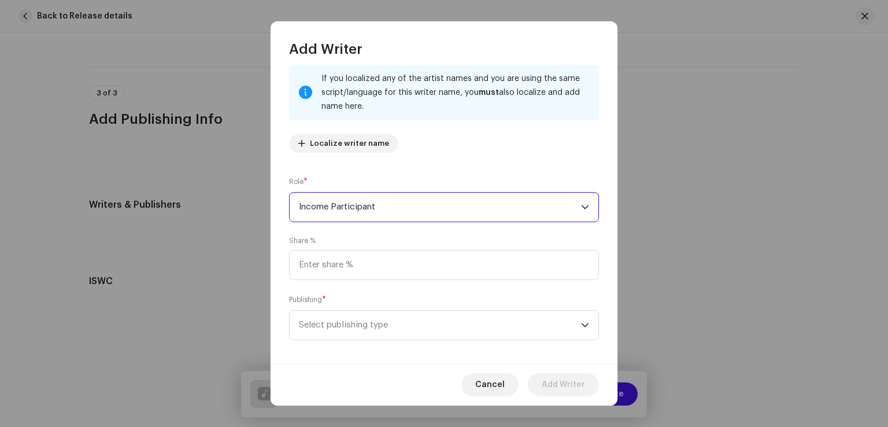
scroll to position [77, 0]
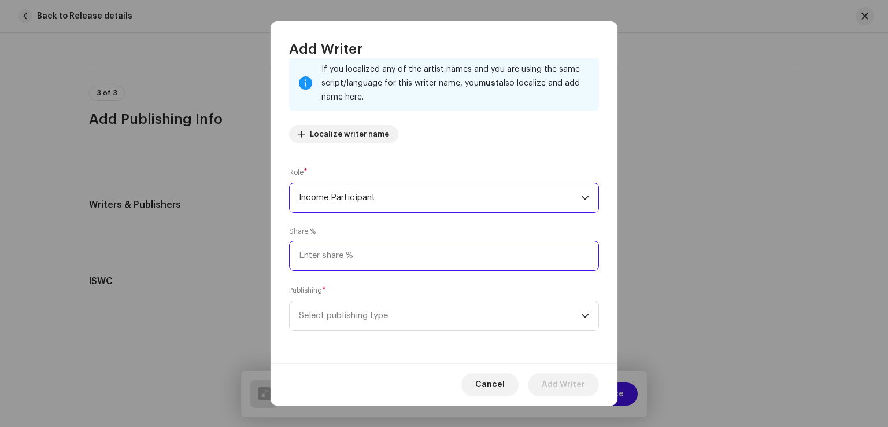
click at [386, 270] on input at bounding box center [444, 256] width 310 height 30
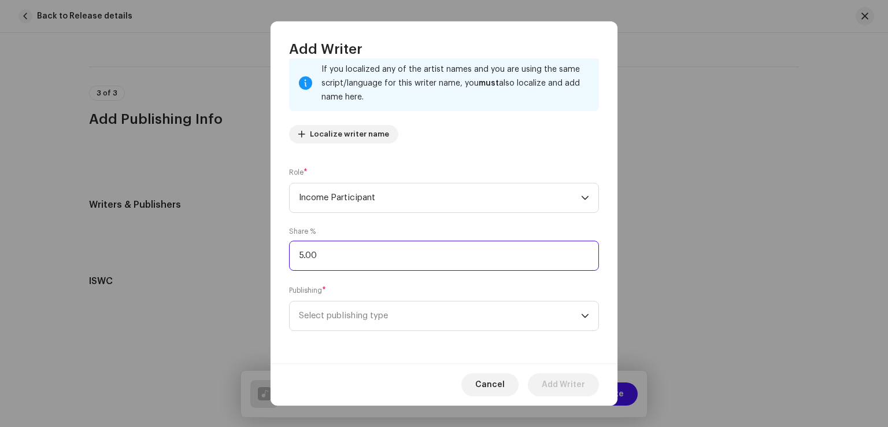
type input "50.00"
click at [388, 314] on span "Select publishing type" at bounding box center [440, 315] width 282 height 29
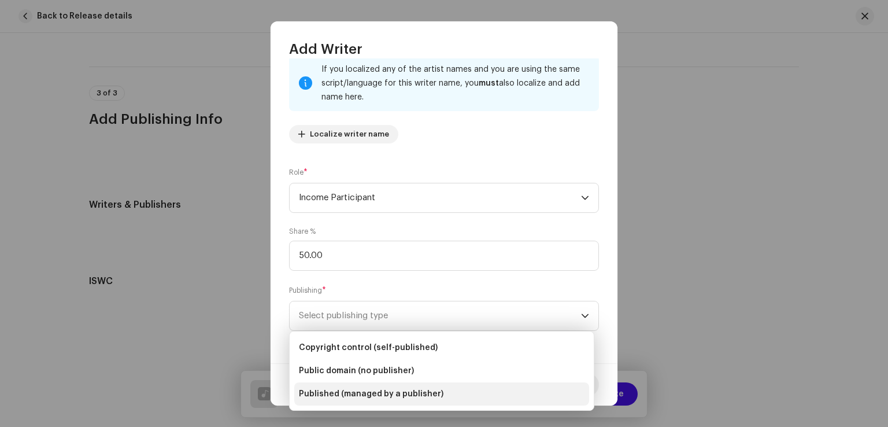
click at [356, 398] on span "Published (managed by a publisher)" at bounding box center [371, 394] width 145 height 12
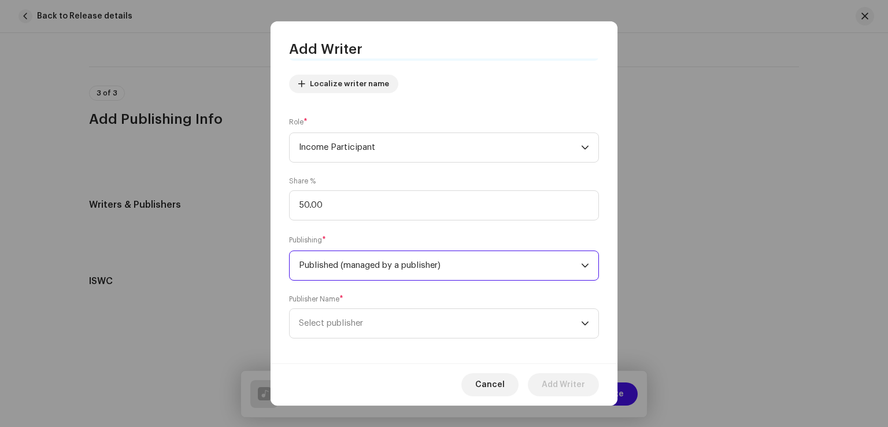
scroll to position [135, 0]
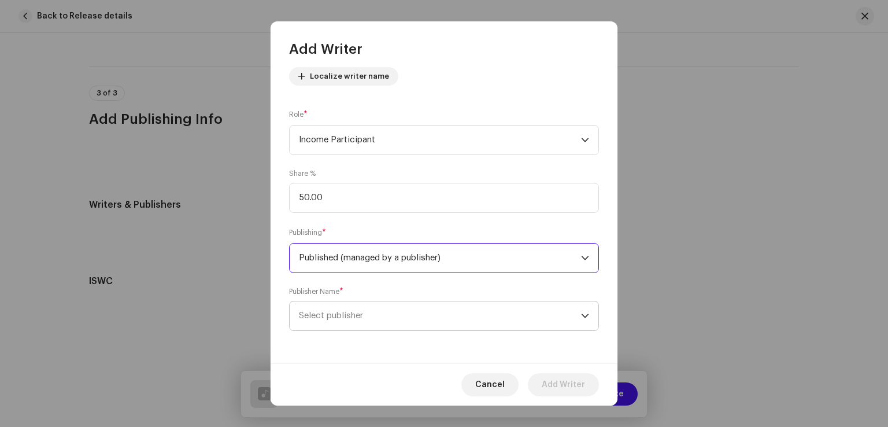
click at [372, 313] on span "Select publisher" at bounding box center [440, 315] width 282 height 29
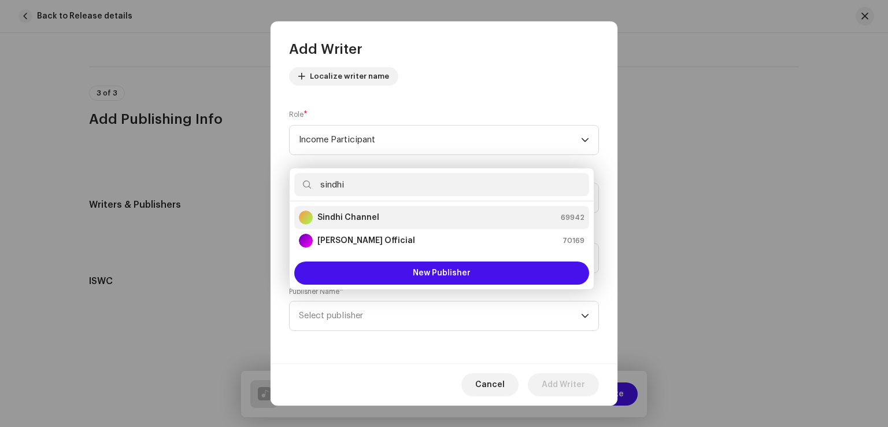
type input "sindhi"
click at [357, 217] on strong "Sindhi Channel" at bounding box center [349, 218] width 62 height 12
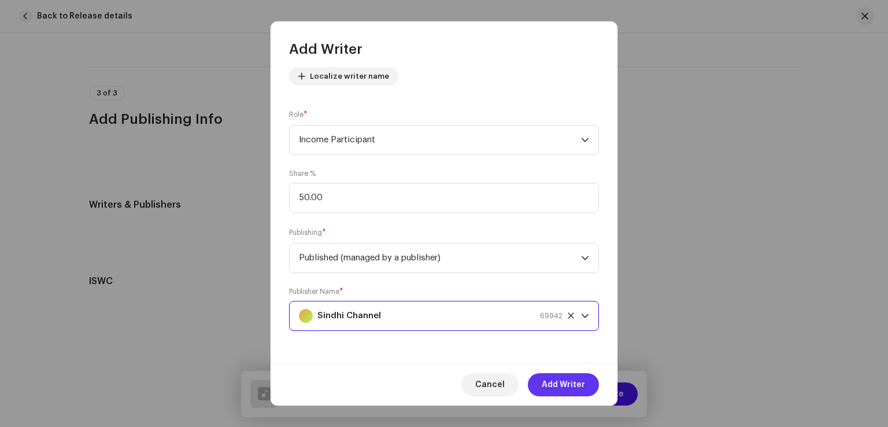
click at [554, 382] on span "Add Writer" at bounding box center [563, 384] width 43 height 23
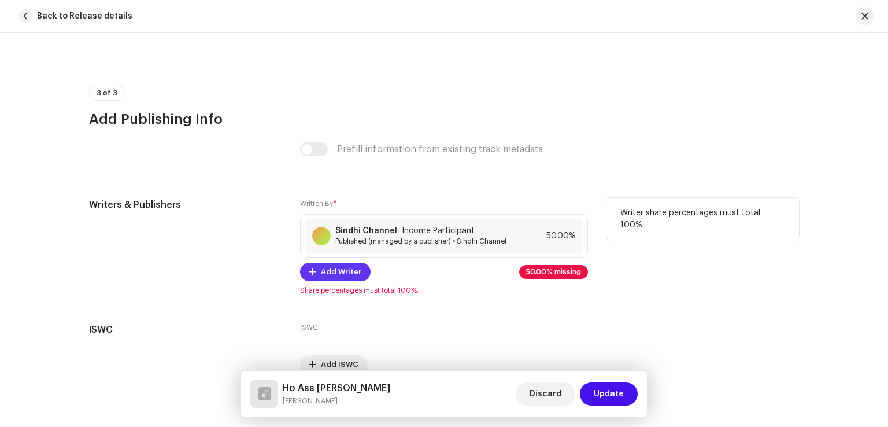
click at [331, 267] on span "Add Writer" at bounding box center [341, 271] width 40 height 23
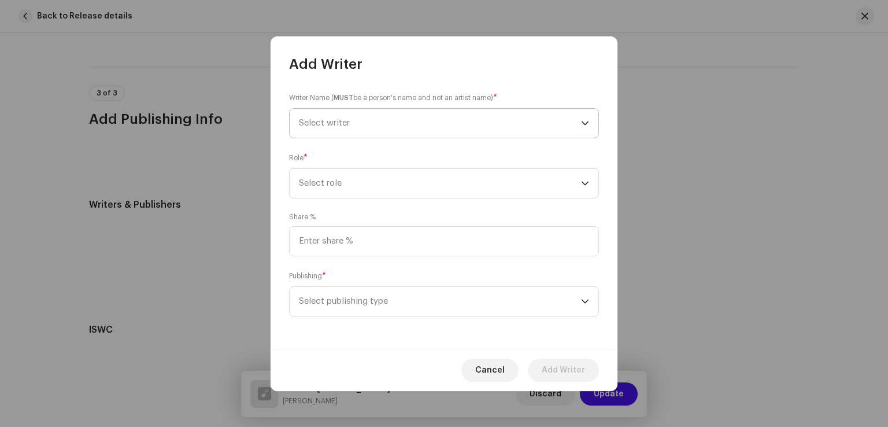
click at [377, 128] on span "Select writer" at bounding box center [440, 123] width 282 height 29
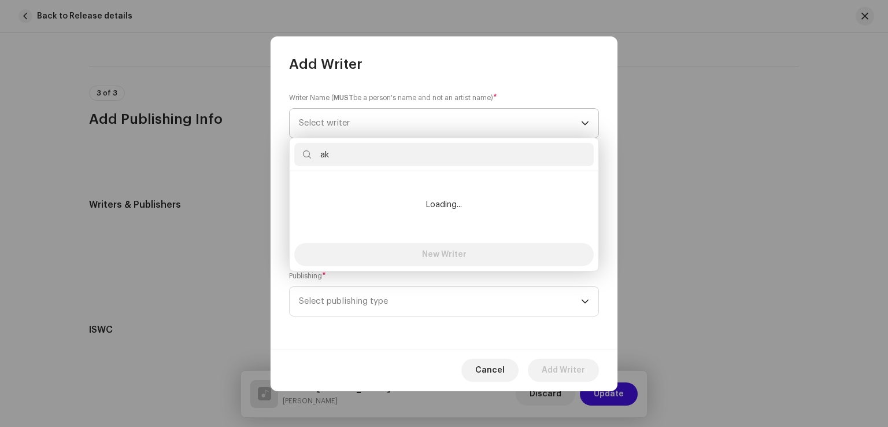
type input "a"
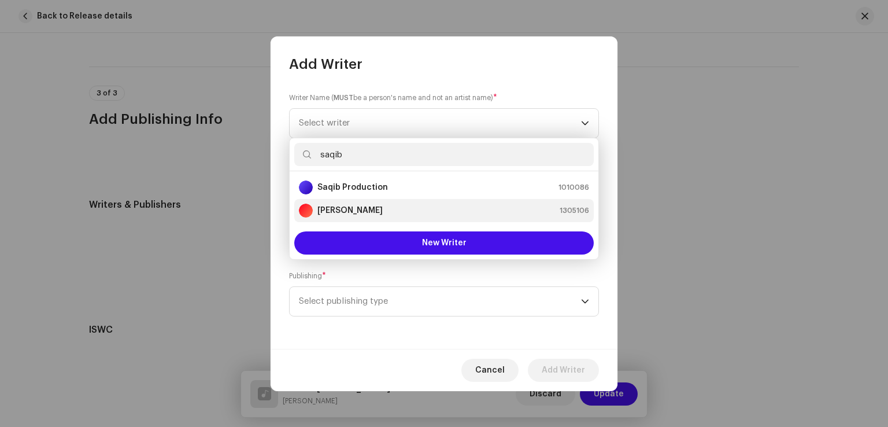
type input "saqib"
click at [343, 206] on strong "[PERSON_NAME]" at bounding box center [350, 211] width 65 height 12
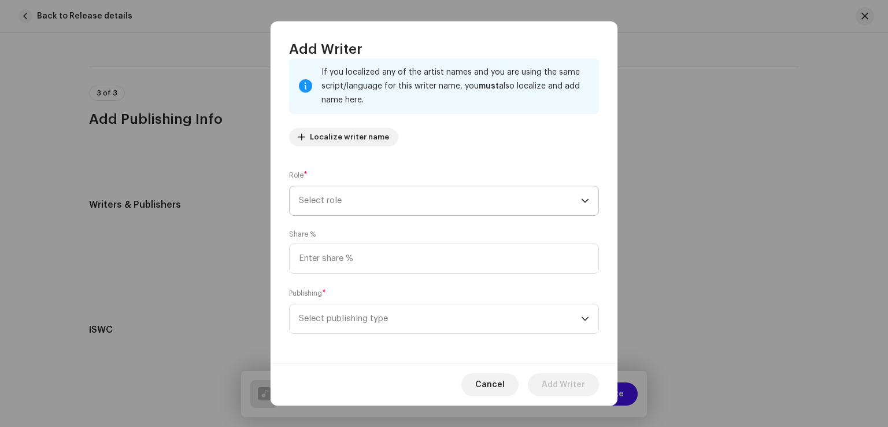
scroll to position [77, 0]
click at [370, 188] on span "Select role" at bounding box center [440, 197] width 282 height 29
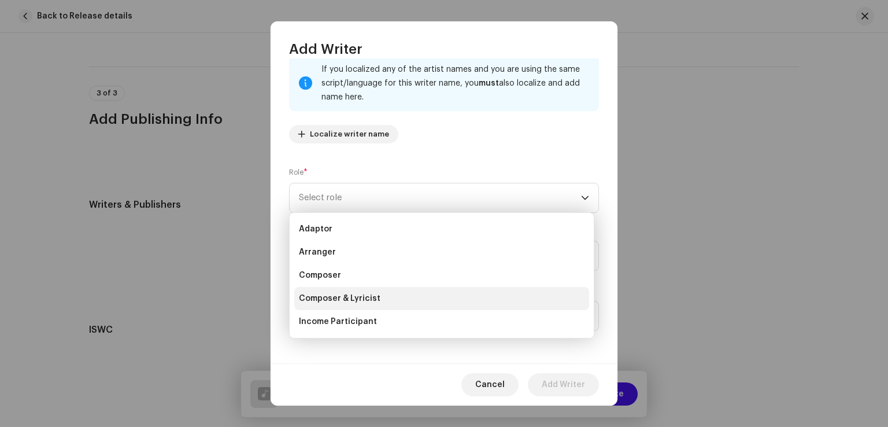
click at [345, 297] on span "Composer & Lyricist" at bounding box center [340, 299] width 82 height 12
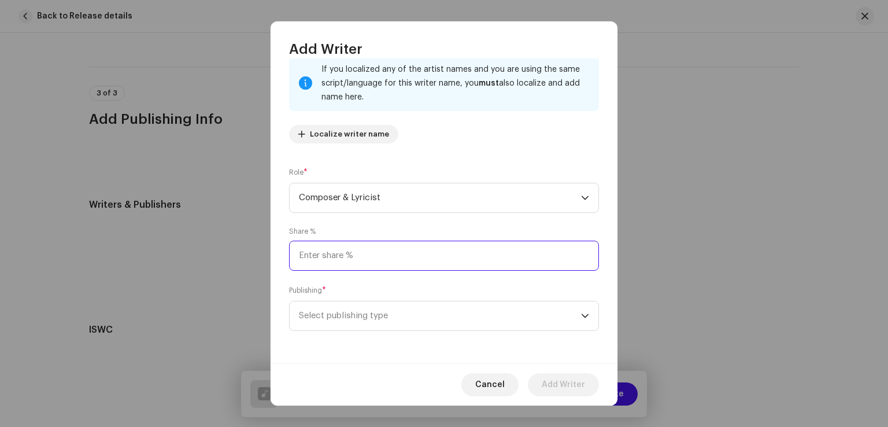
click at [368, 256] on input at bounding box center [444, 256] width 310 height 30
type input "50.00"
click at [364, 329] on span "Select publishing type" at bounding box center [440, 315] width 282 height 29
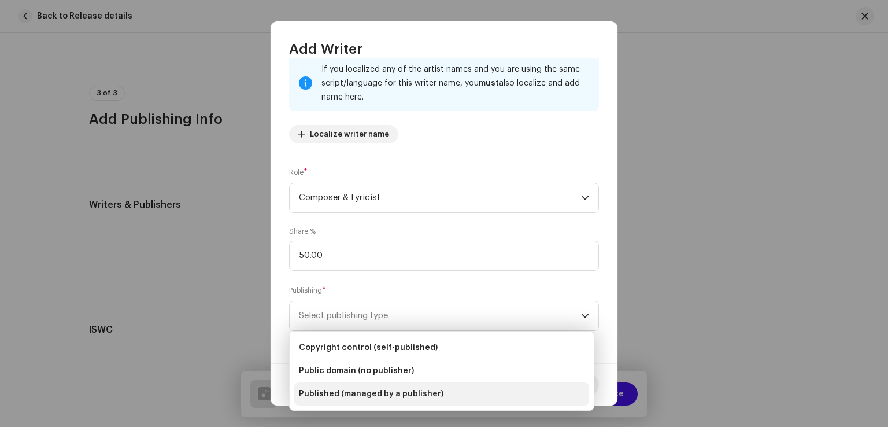
click at [343, 394] on span "Published (managed by a publisher)" at bounding box center [371, 394] width 145 height 12
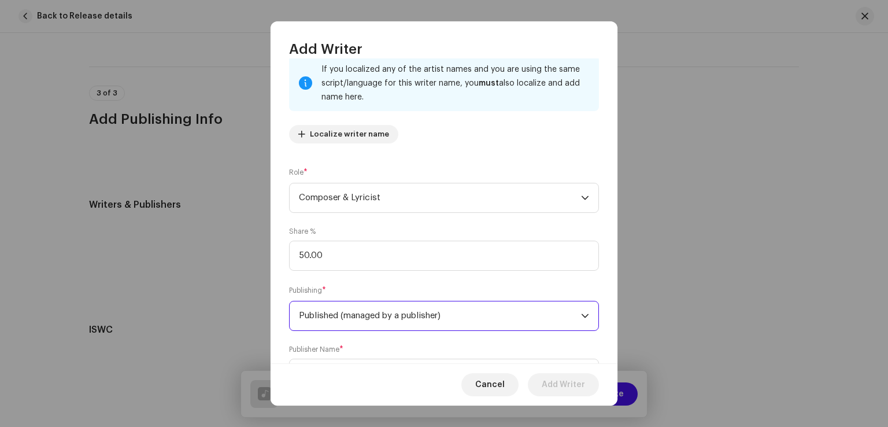
scroll to position [135, 0]
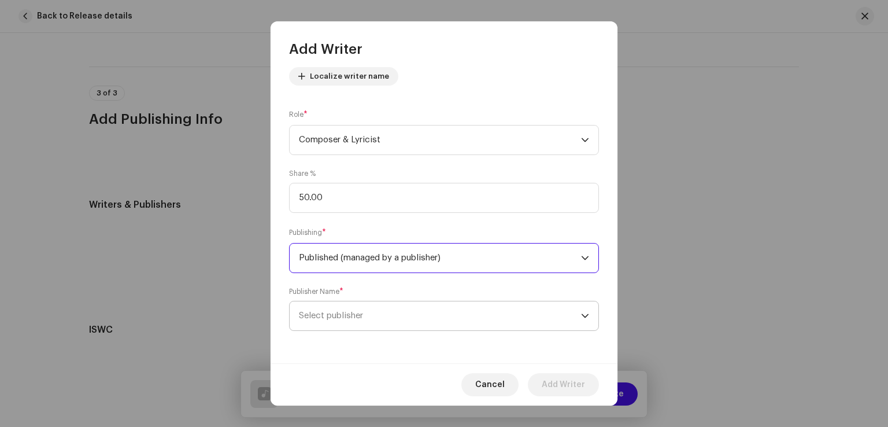
click at [348, 309] on span "Select publisher" at bounding box center [440, 315] width 282 height 29
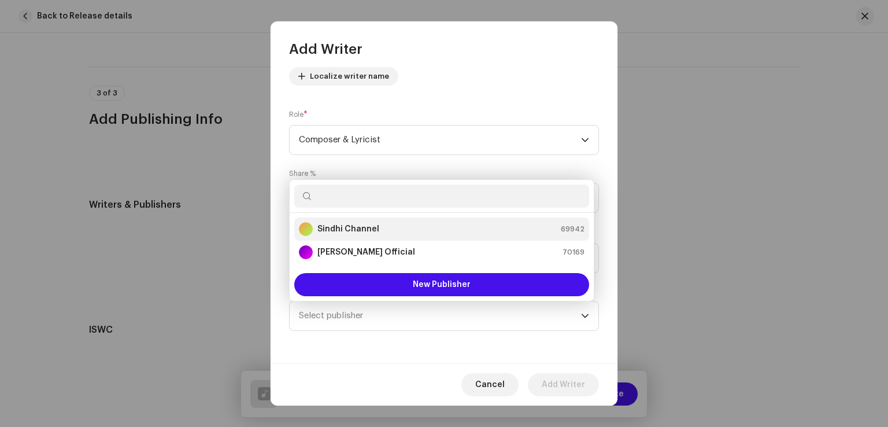
click at [351, 230] on strong "Sindhi Channel" at bounding box center [349, 229] width 62 height 12
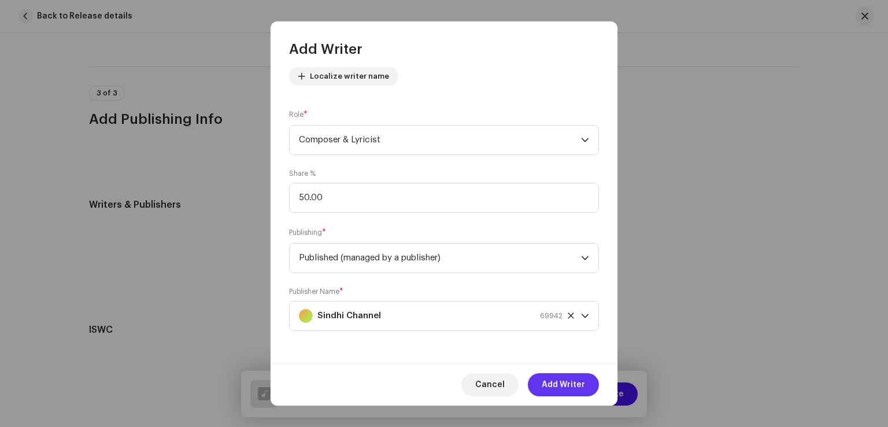
click at [548, 383] on span "Add Writer" at bounding box center [563, 384] width 43 height 23
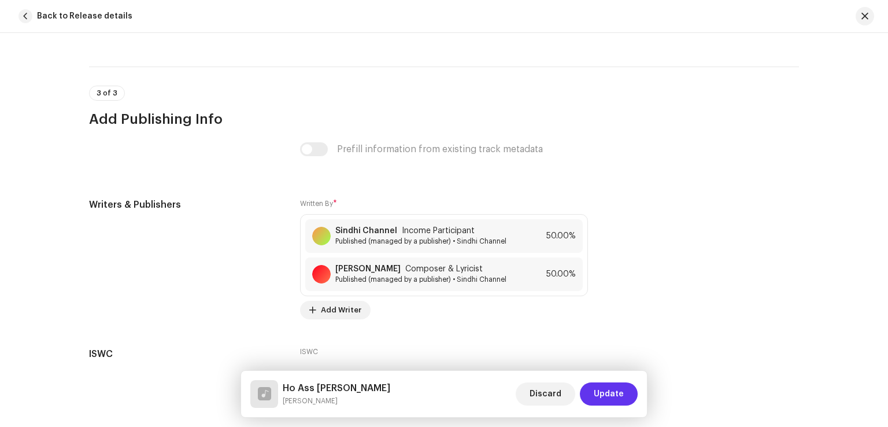
click at [602, 393] on span "Update" at bounding box center [609, 393] width 30 height 23
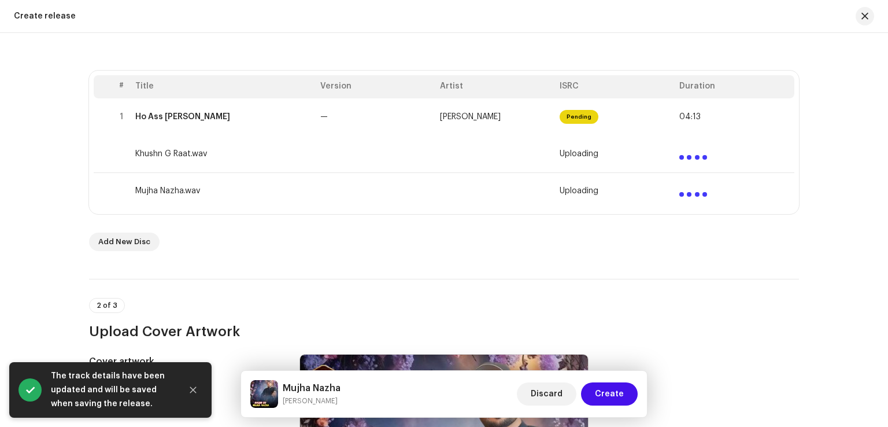
scroll to position [246, 0]
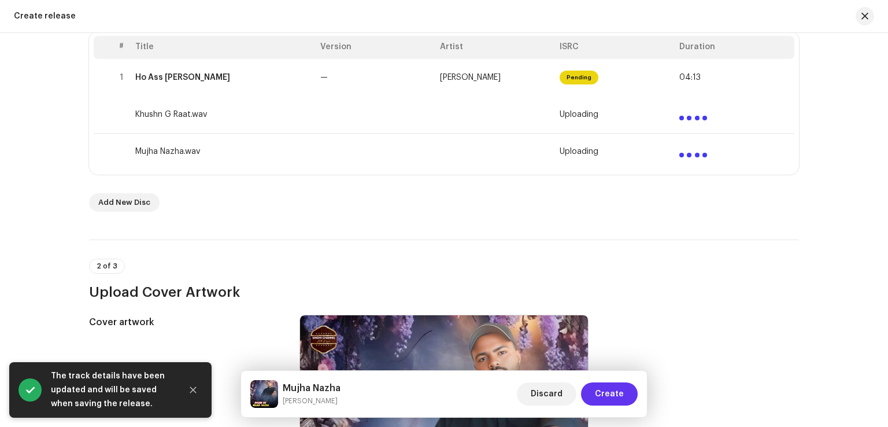
click at [622, 390] on span "Create" at bounding box center [609, 393] width 29 height 23
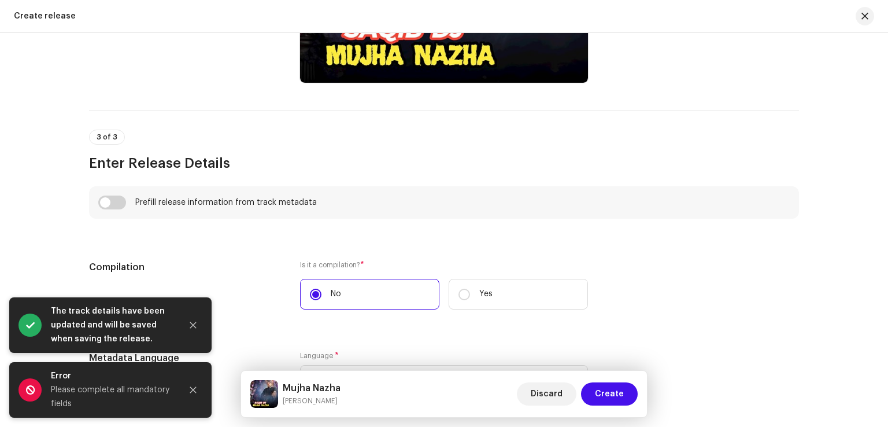
scroll to position [1114, 0]
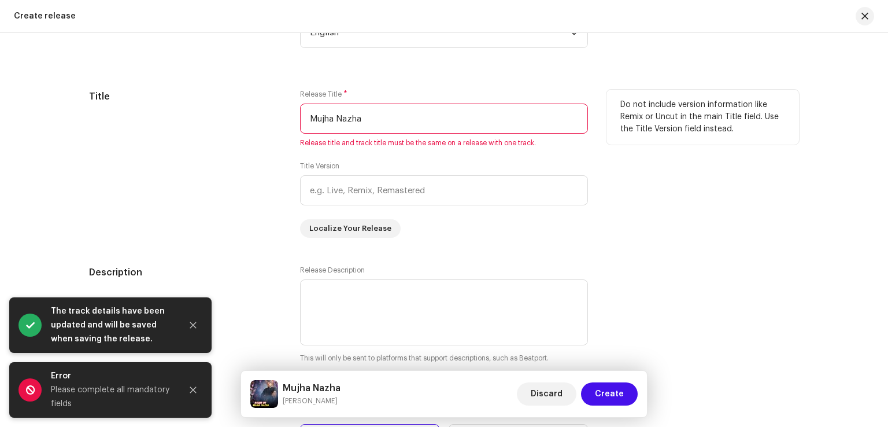
click at [384, 126] on input "Mujha Nazha" at bounding box center [444, 119] width 288 height 30
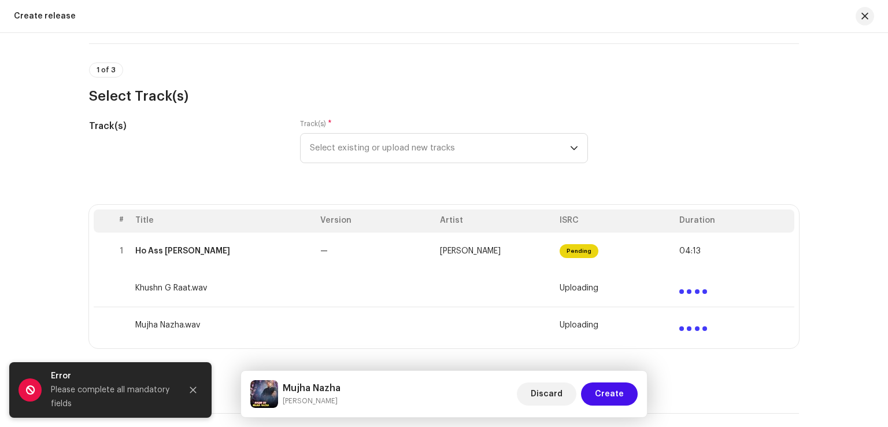
scroll to position [131, 0]
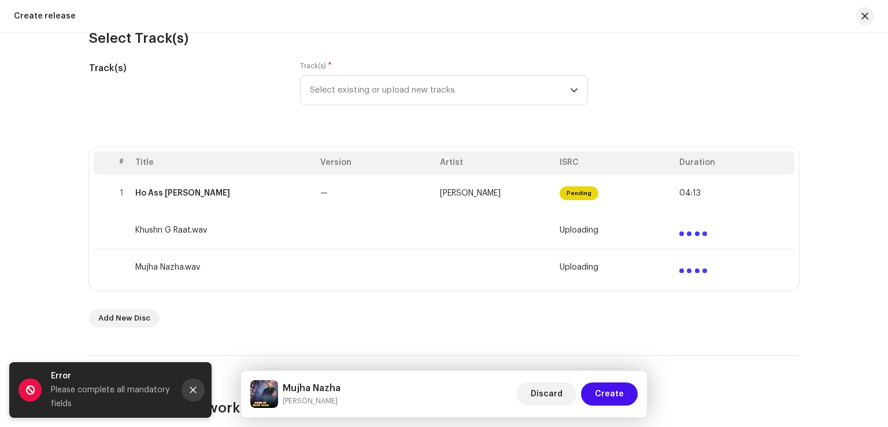
drag, startPoint x: 193, startPoint y: 392, endPoint x: 256, endPoint y: 330, distance: 88.8
click at [193, 390] on icon "Close" at bounding box center [193, 390] width 8 height 8
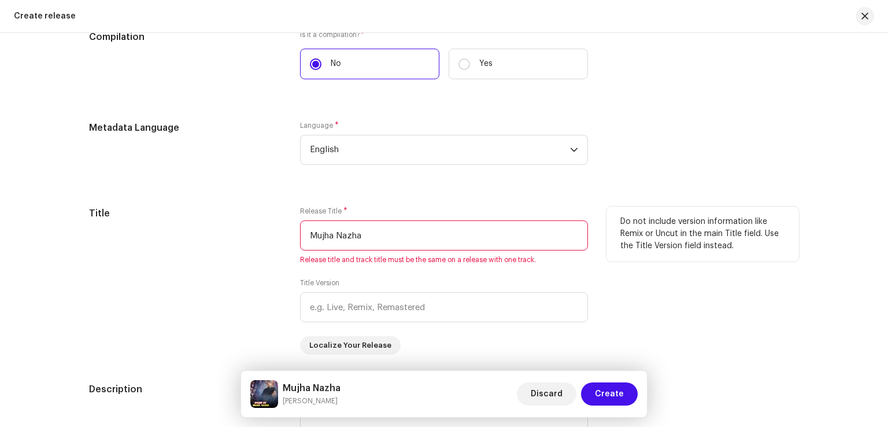
scroll to position [998, 0]
drag, startPoint x: 356, startPoint y: 230, endPoint x: 235, endPoint y: 224, distance: 121.6
click at [248, 224] on div "Title Release Title * Mujha Nazha Release title and track title must be the sam…" at bounding box center [444, 279] width 710 height 148
paste input "Ho Ass Ranj Mai"
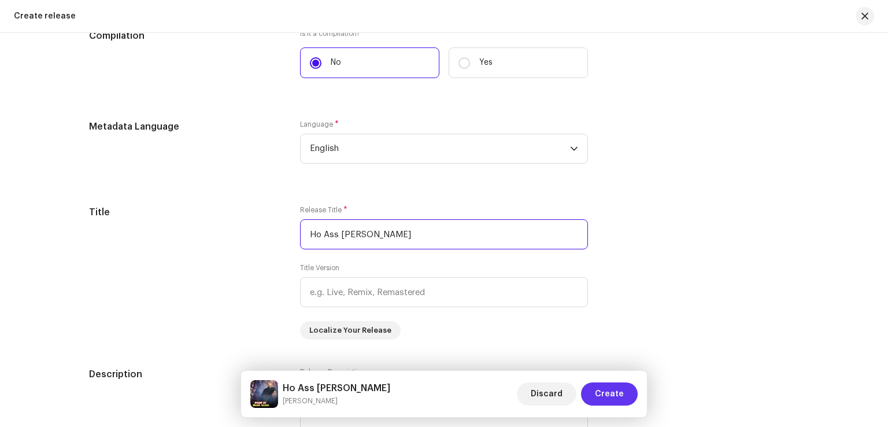
type input "Ho Ass Ranj Mai"
click at [608, 390] on span "Create" at bounding box center [609, 393] width 29 height 23
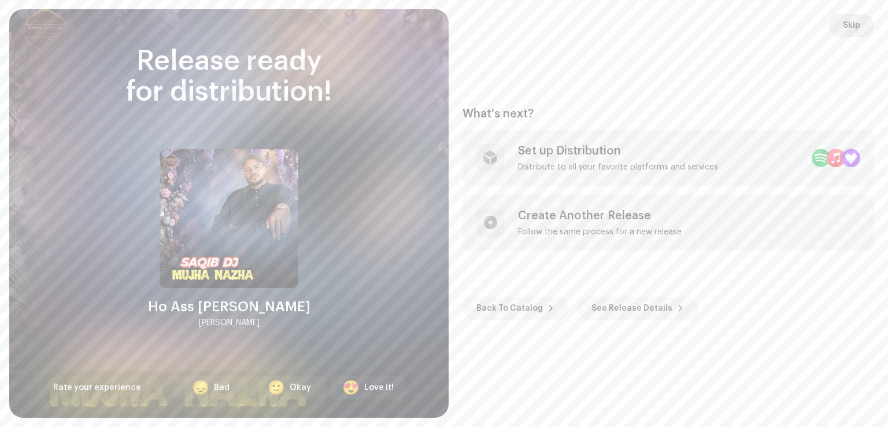
click at [847, 21] on span "Skip" at bounding box center [851, 25] width 17 height 23
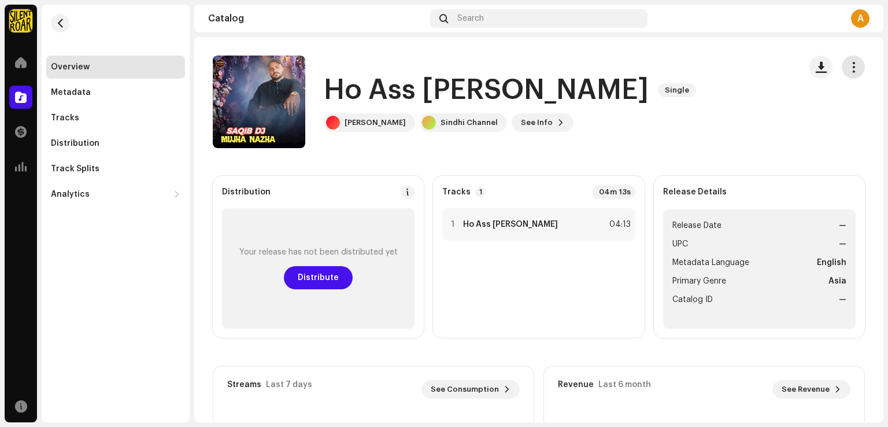
click at [848, 71] on span "button" at bounding box center [853, 66] width 11 height 9
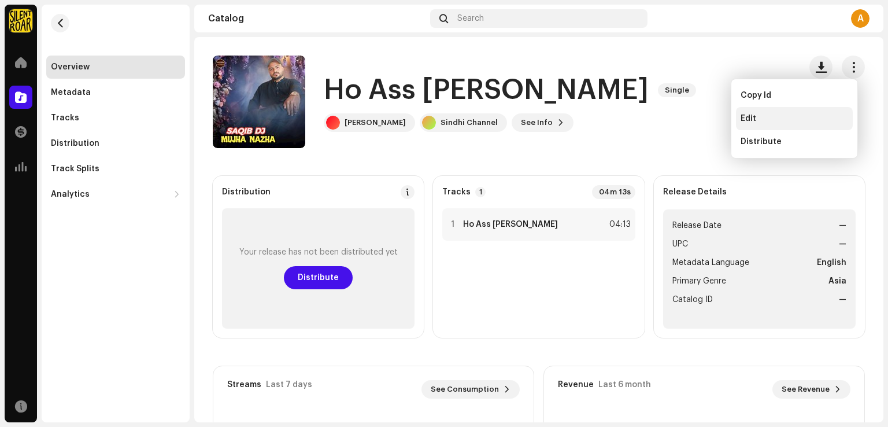
click at [785, 120] on div "Edit" at bounding box center [795, 118] width 108 height 9
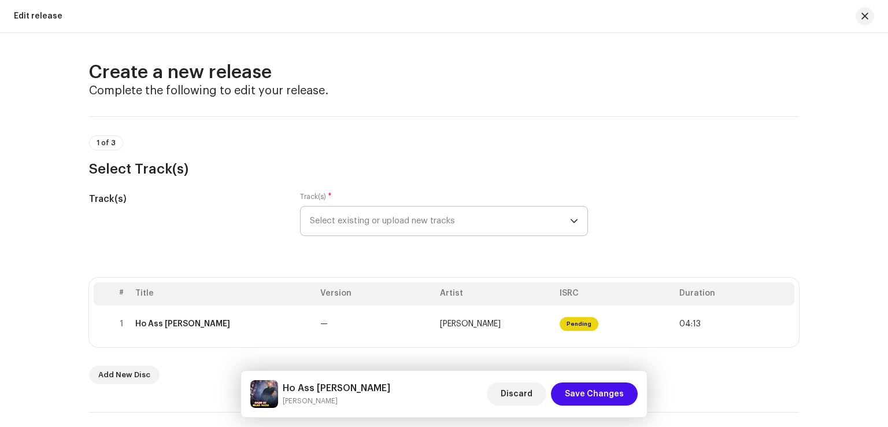
click at [490, 228] on span "Select existing or upload new tracks" at bounding box center [440, 220] width 260 height 29
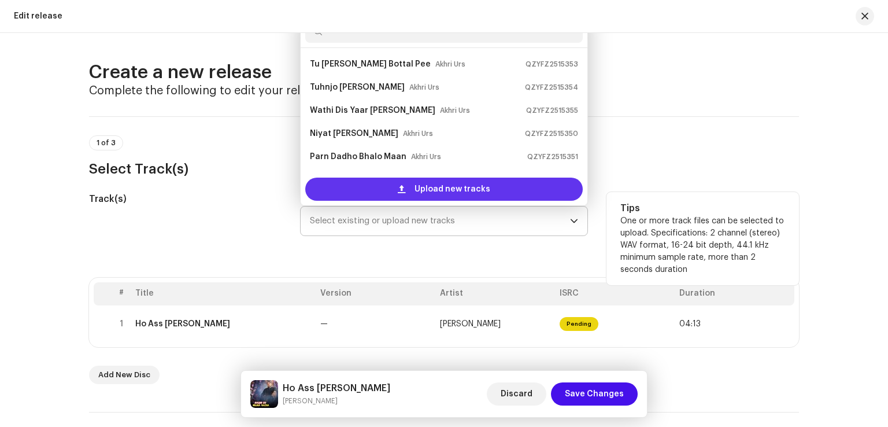
click at [421, 190] on span "Upload new tracks" at bounding box center [453, 189] width 76 height 23
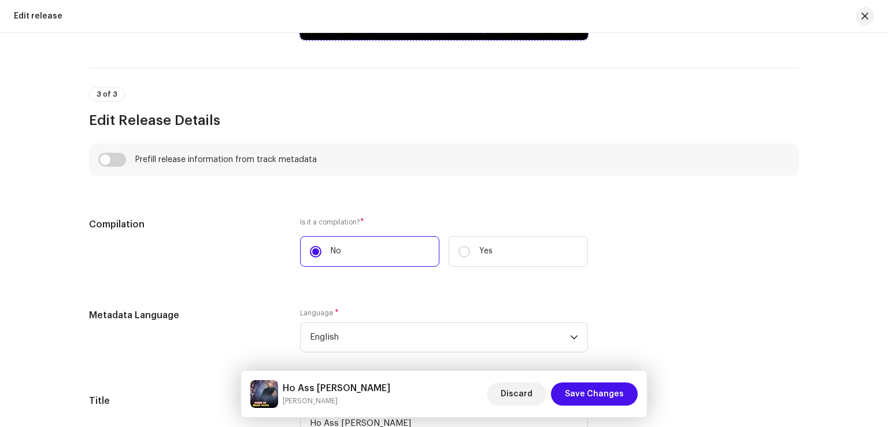
scroll to position [1099, 0]
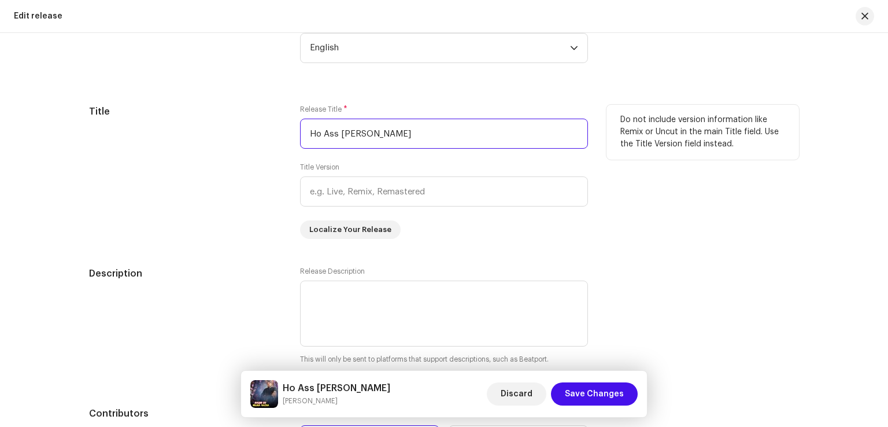
drag, startPoint x: 379, startPoint y: 138, endPoint x: 154, endPoint y: 126, distance: 224.7
click at [155, 126] on div "Title Release Title * Ho Ass Ranj Mai Title Version Localize Your Release Do no…" at bounding box center [444, 172] width 710 height 134
paste input "Mujha Nazha"
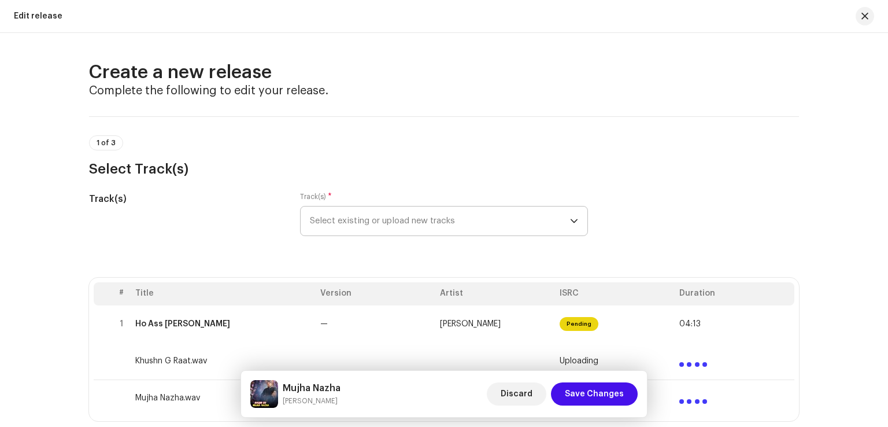
scroll to position [231, 0]
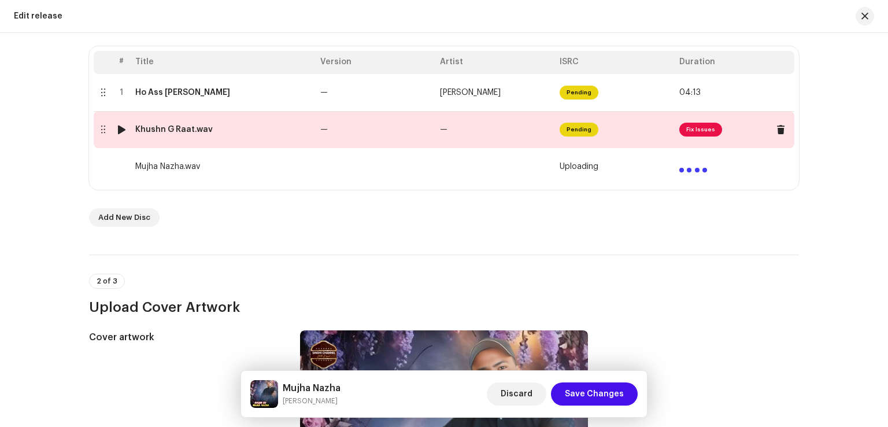
type input "Mujha Nazha"
click at [397, 137] on td "—" at bounding box center [376, 129] width 120 height 37
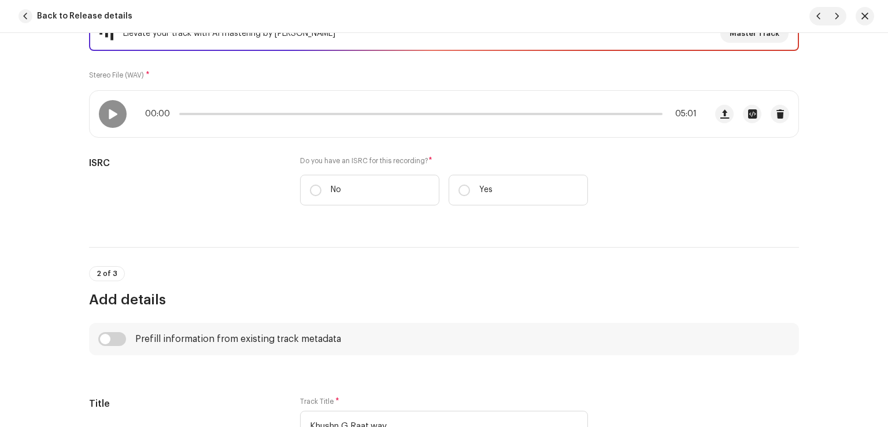
scroll to position [289, 0]
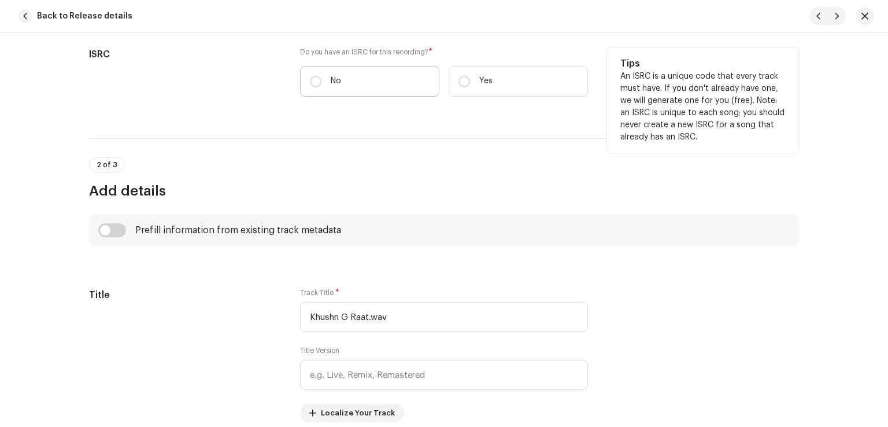
click at [331, 84] on p "No" at bounding box center [336, 81] width 10 height 12
click at [322, 84] on input "No" at bounding box center [316, 82] width 12 height 12
radio input "true"
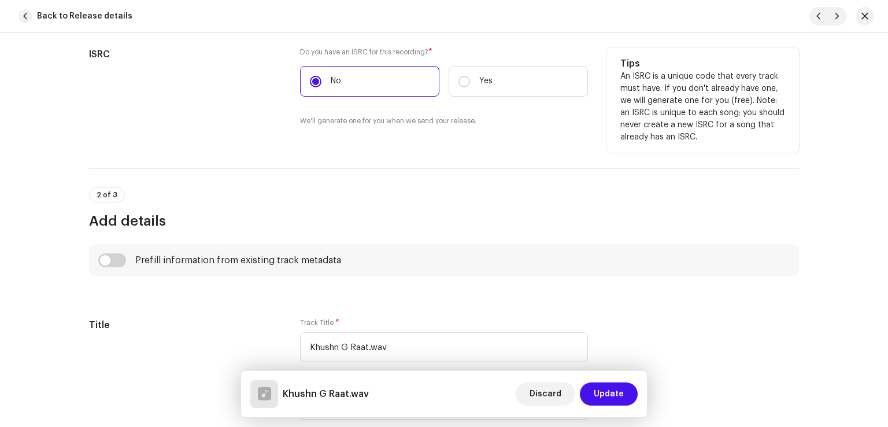
scroll to position [521, 0]
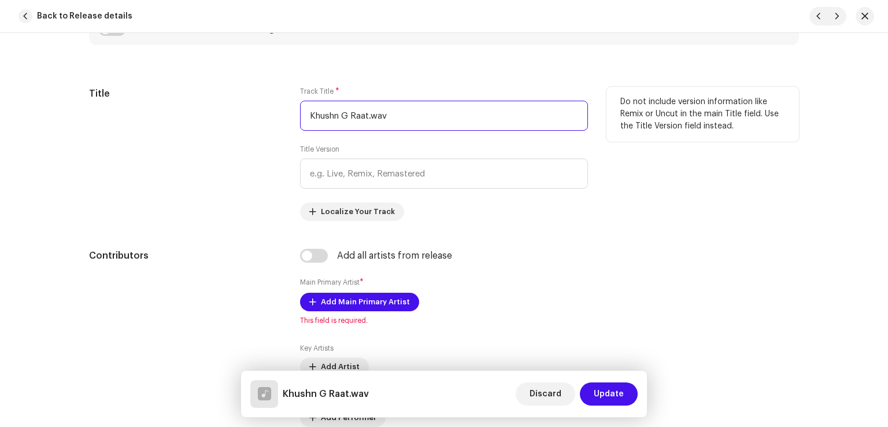
click at [415, 123] on input "Khushn G Raat.wav" at bounding box center [444, 116] width 288 height 30
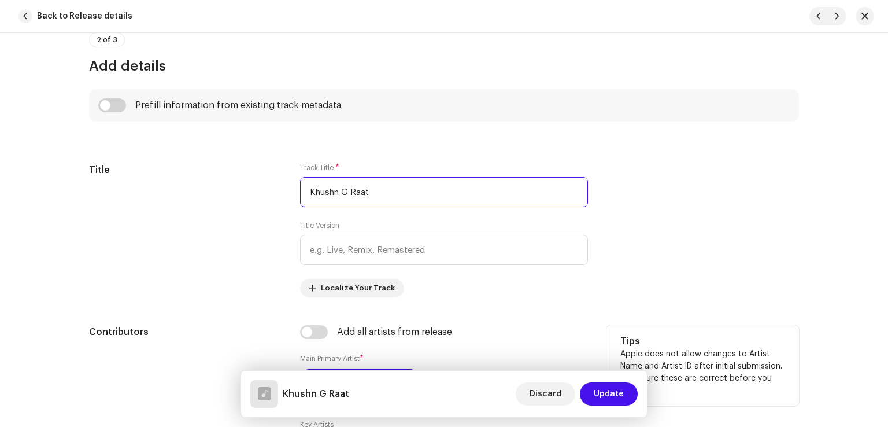
scroll to position [347, 0]
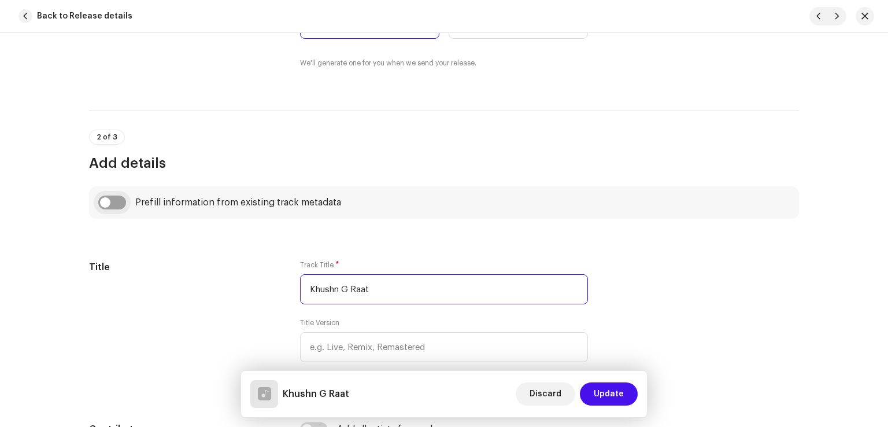
type input "Khushn G Raat"
click at [106, 206] on input "checkbox" at bounding box center [112, 202] width 28 height 14
checkbox input "true"
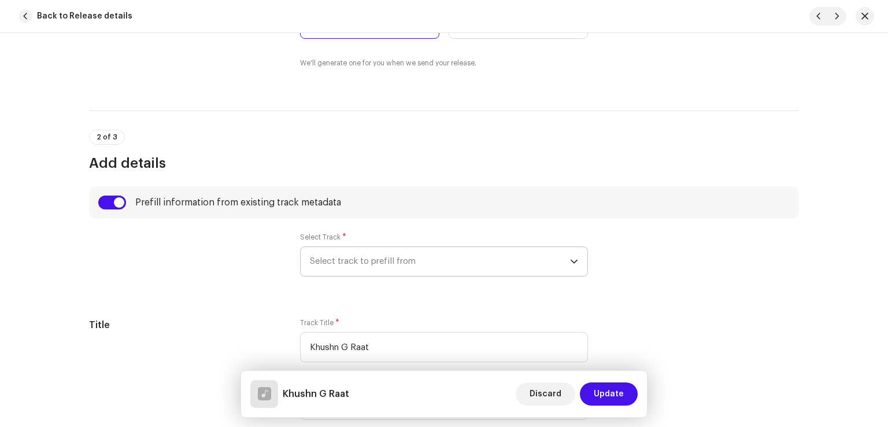
click at [329, 264] on span "Select track to prefill from" at bounding box center [440, 261] width 260 height 29
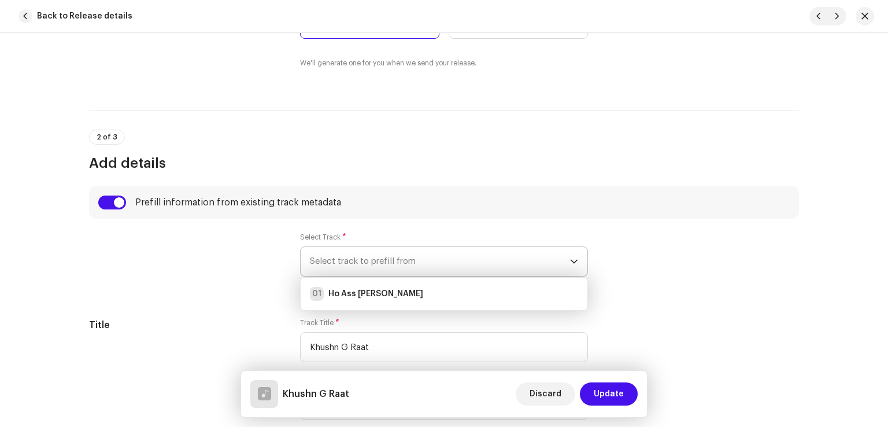
click at [370, 290] on strong "Ho Ass Ranj Mai" at bounding box center [376, 294] width 95 height 12
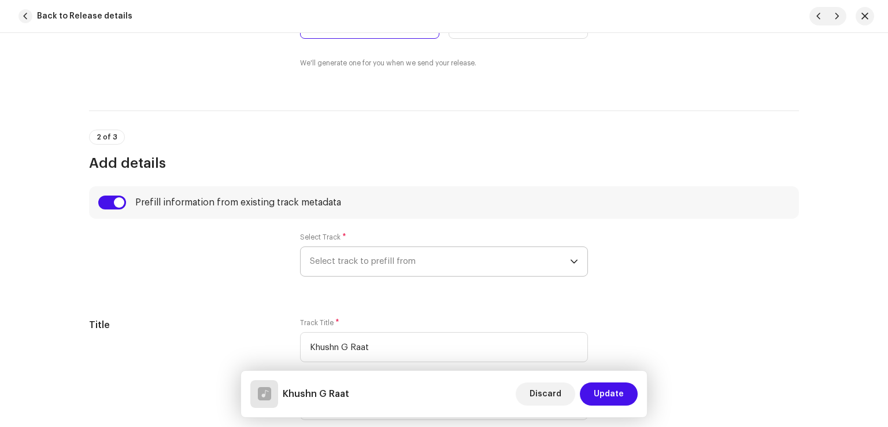
type input "00:15"
radio input "true"
type input "Sindhi Channel"
checkbox input "true"
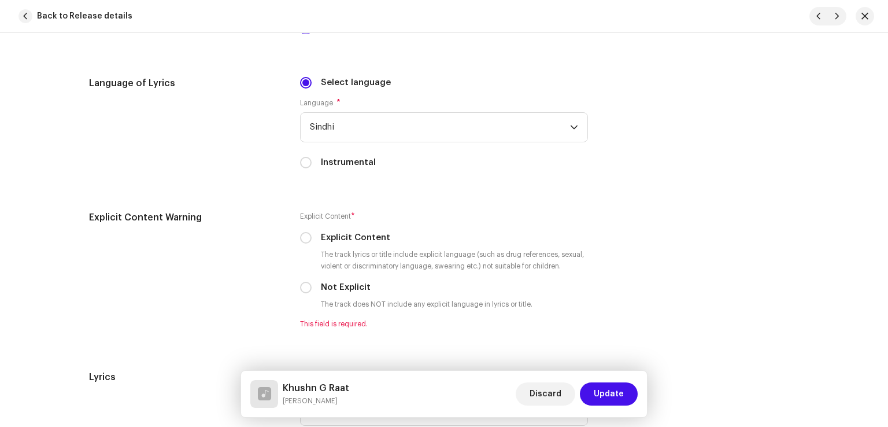
scroll to position [2024, 0]
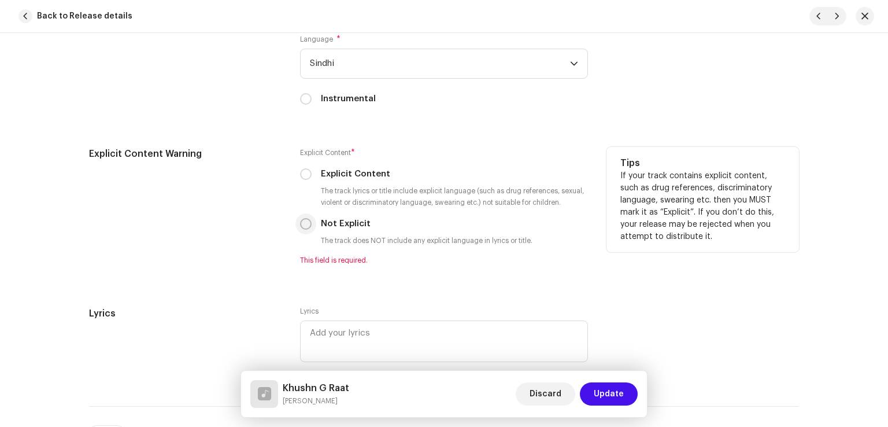
click at [304, 229] on input "Not Explicit" at bounding box center [306, 224] width 12 height 12
radio input "true"
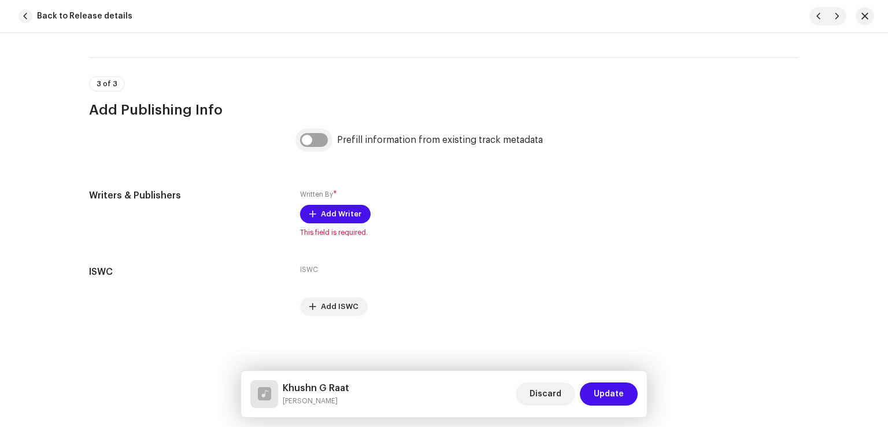
click at [313, 135] on input "checkbox" at bounding box center [314, 140] width 28 height 14
checkbox input "true"
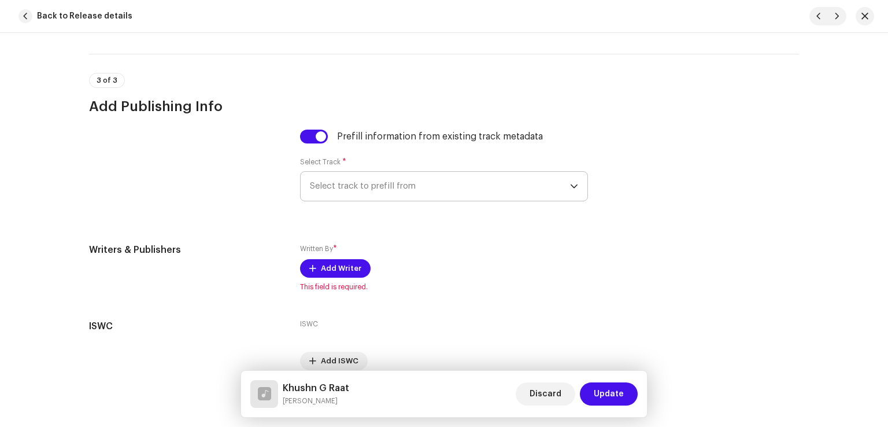
click at [352, 189] on span "Select track to prefill from" at bounding box center [440, 186] width 260 height 29
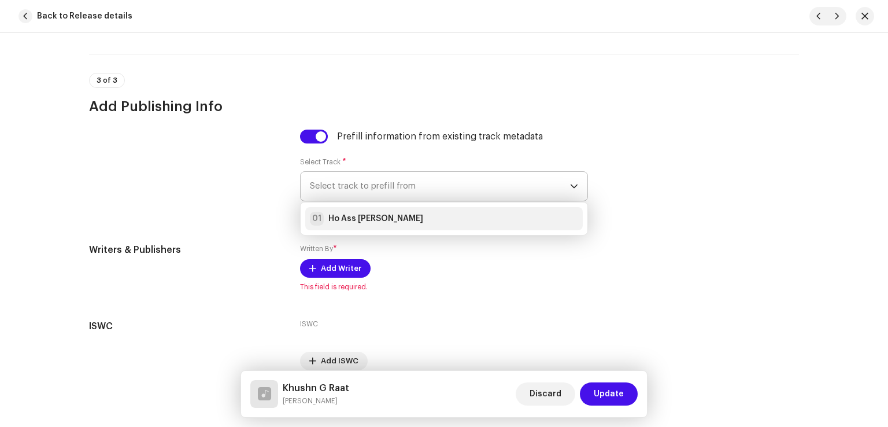
click at [365, 219] on strong "Ho Ass Ranj Mai" at bounding box center [376, 219] width 95 height 12
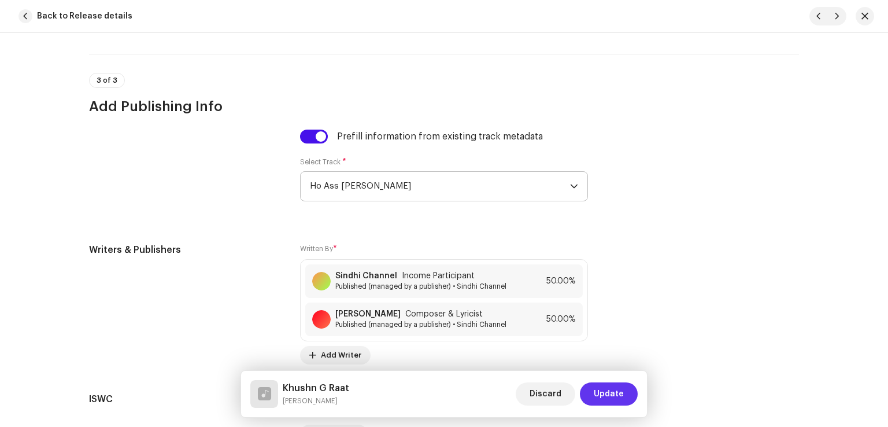
click at [619, 400] on span "Update" at bounding box center [609, 393] width 30 height 23
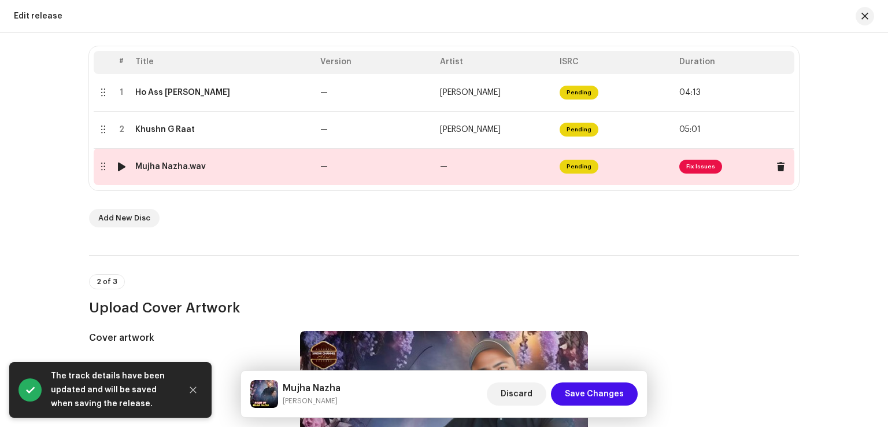
click at [400, 170] on td "—" at bounding box center [376, 166] width 120 height 37
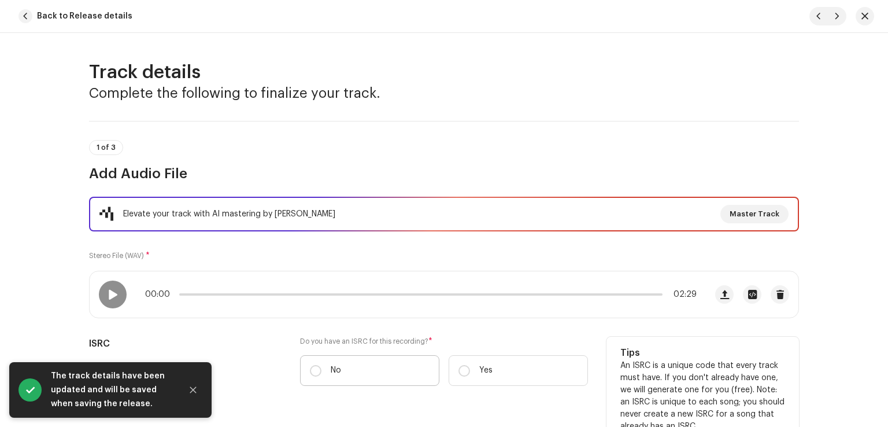
click at [342, 361] on label "No" at bounding box center [369, 370] width 139 height 31
click at [322, 365] on input "No" at bounding box center [316, 371] width 12 height 12
radio input "true"
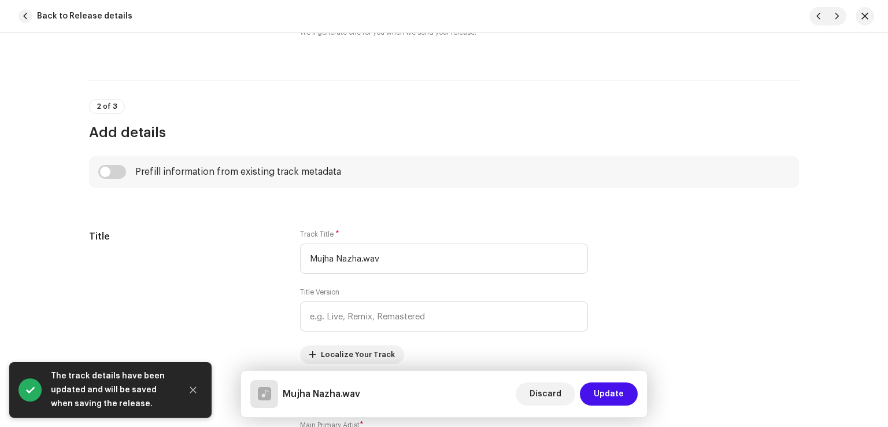
scroll to position [463, 0]
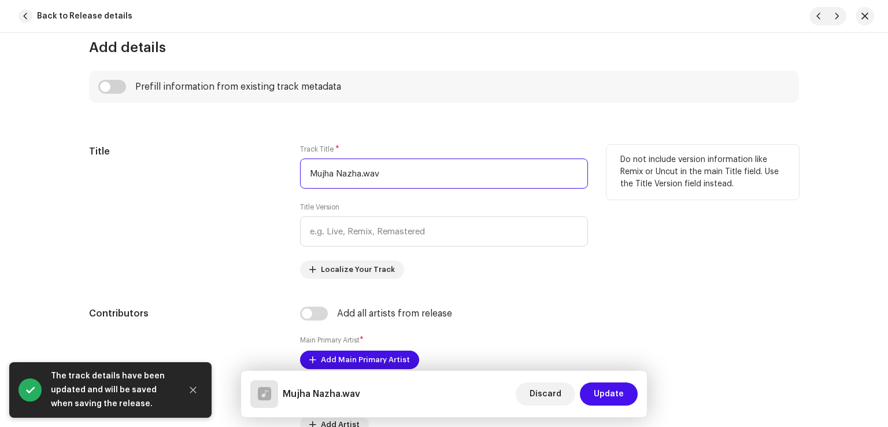
click at [408, 176] on input "Mujha Nazha.wav" at bounding box center [444, 173] width 288 height 30
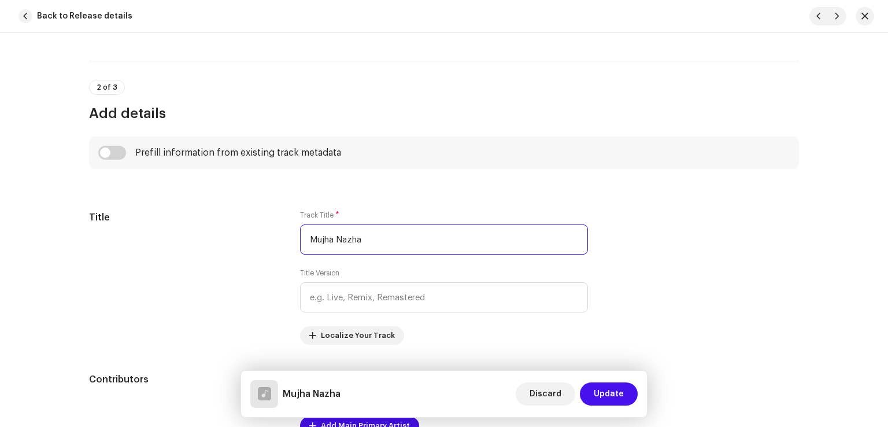
scroll to position [289, 0]
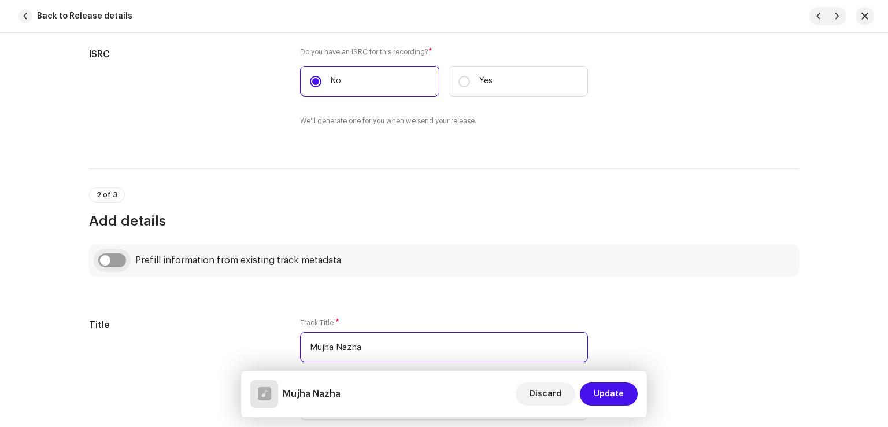
type input "Mujha Nazha"
click at [100, 264] on input "checkbox" at bounding box center [112, 260] width 28 height 14
checkbox input "true"
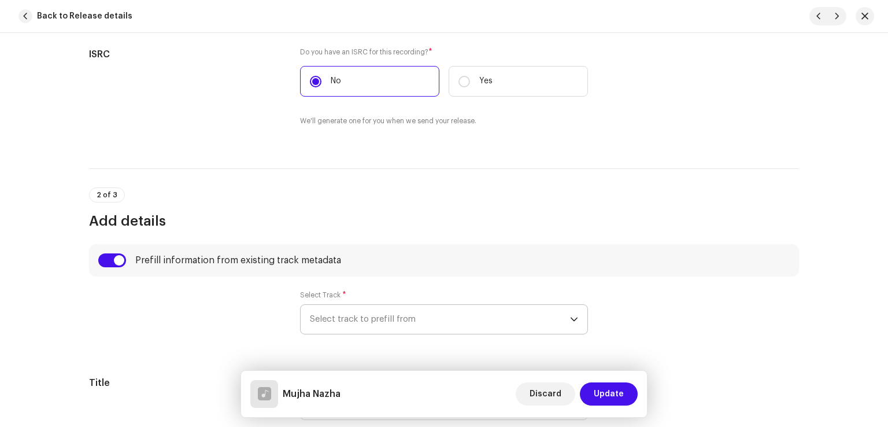
click at [378, 315] on span "Select track to prefill from" at bounding box center [440, 319] width 260 height 29
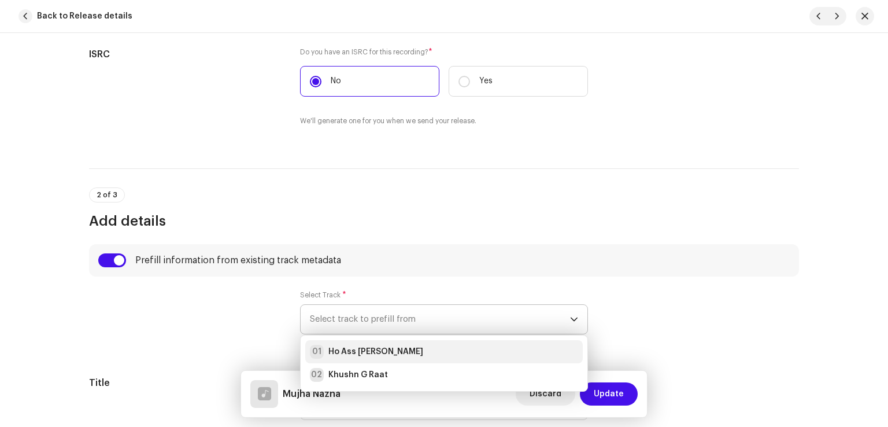
click at [379, 343] on li "01 Ho Ass Ranj Mai" at bounding box center [444, 351] width 278 height 23
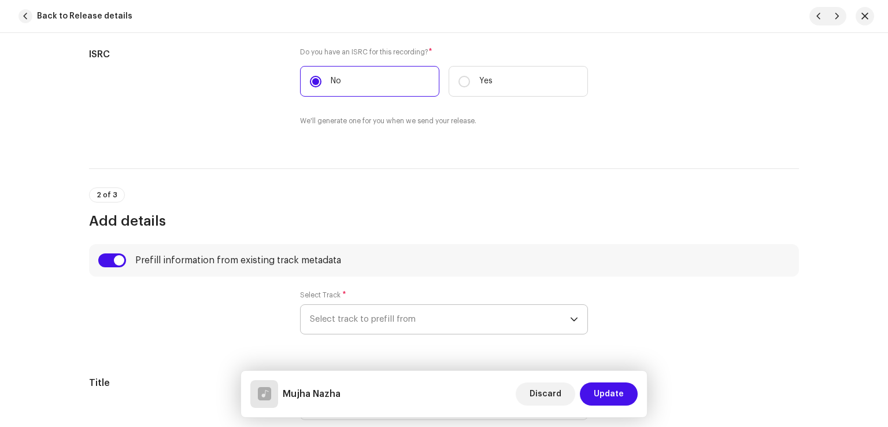
type input "00:15"
radio input "true"
type input "Sindhi Channel"
checkbox input "true"
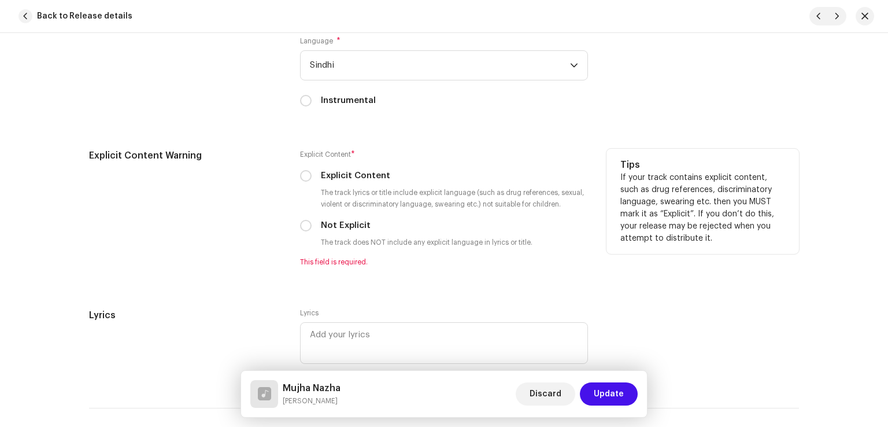
scroll to position [1967, 0]
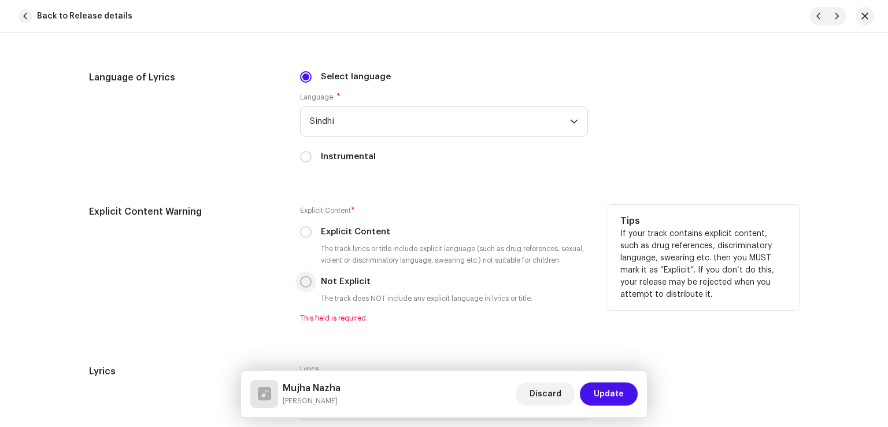
click at [305, 286] on input "Not Explicit" at bounding box center [306, 282] width 12 height 12
radio input "true"
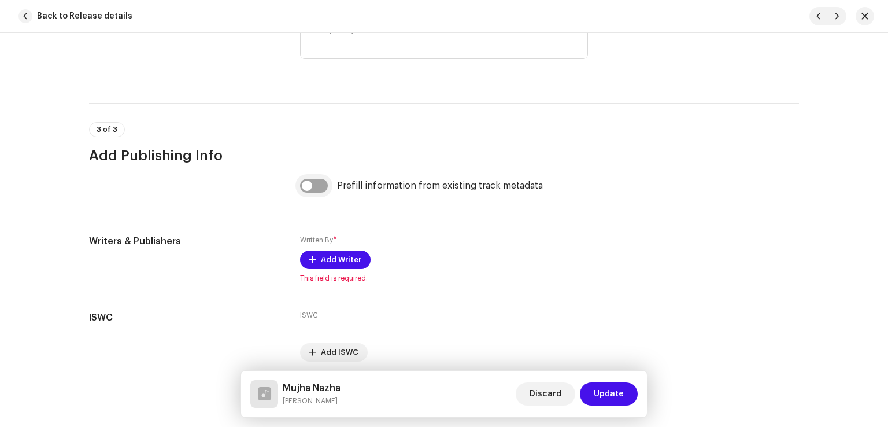
click at [313, 183] on input "checkbox" at bounding box center [314, 186] width 28 height 14
checkbox input "true"
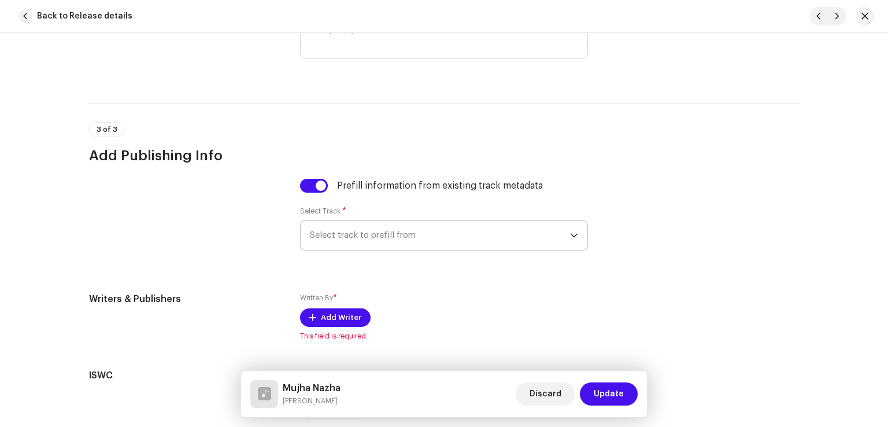
click at [359, 246] on span "Select track to prefill from" at bounding box center [440, 235] width 260 height 29
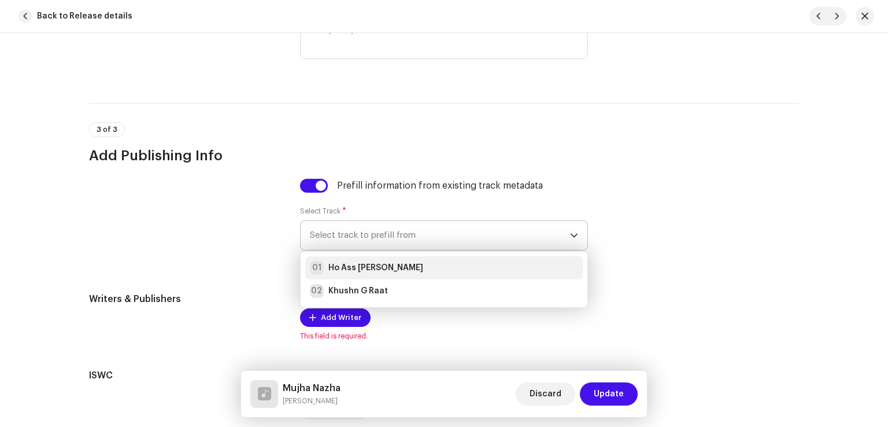
click at [369, 266] on strong "Ho Ass Ranj Mai" at bounding box center [376, 268] width 95 height 12
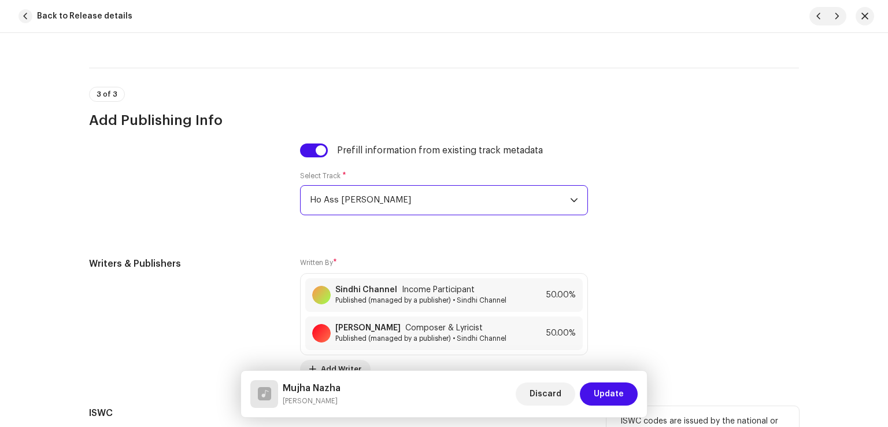
scroll to position [2429, 0]
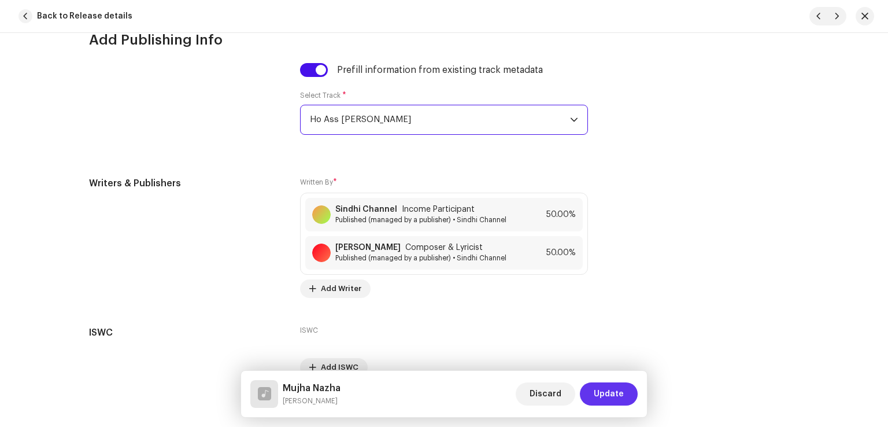
click at [606, 392] on span "Update" at bounding box center [609, 393] width 30 height 23
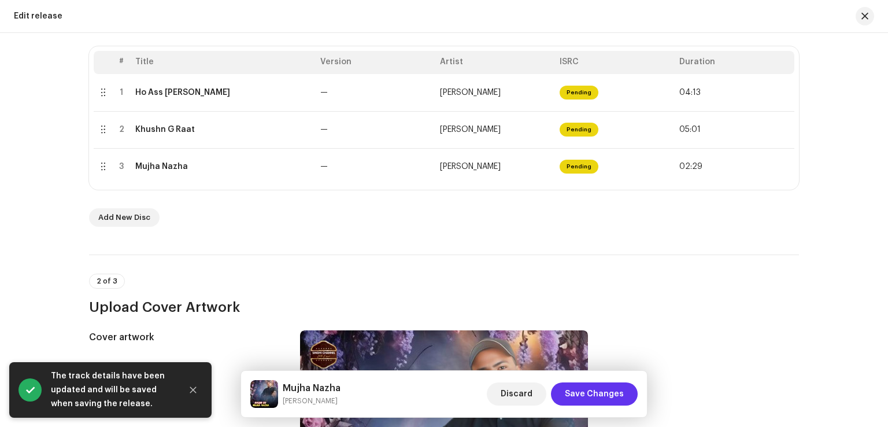
click at [590, 394] on span "Save Changes" at bounding box center [594, 393] width 59 height 23
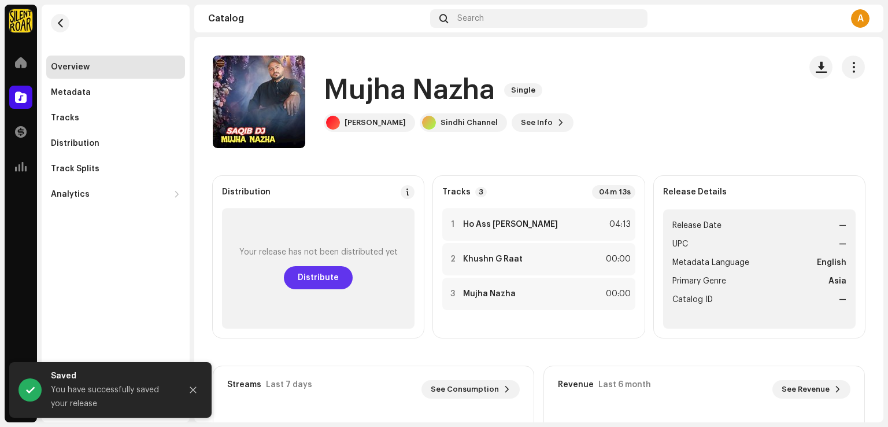
click at [316, 278] on span "Distribute" at bounding box center [318, 277] width 41 height 23
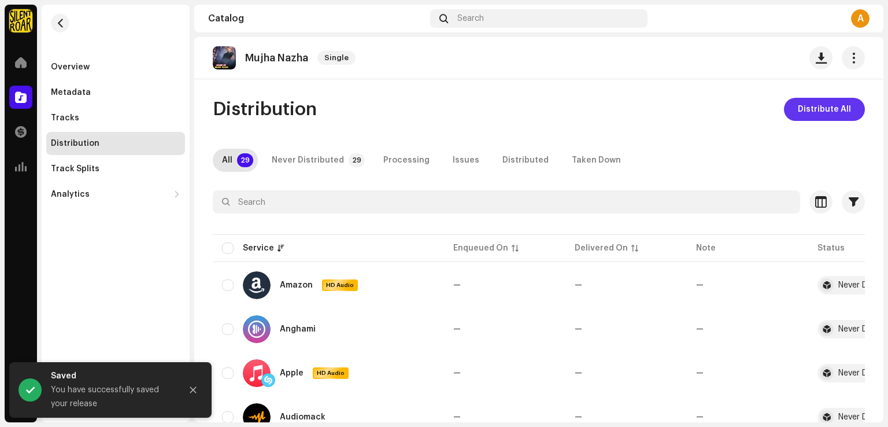
click at [831, 109] on span "Distribute All" at bounding box center [824, 109] width 53 height 23
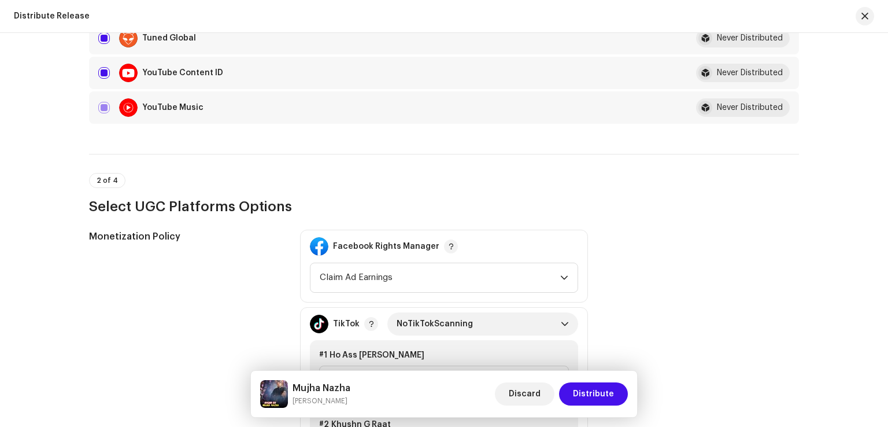
scroll to position [1157, 0]
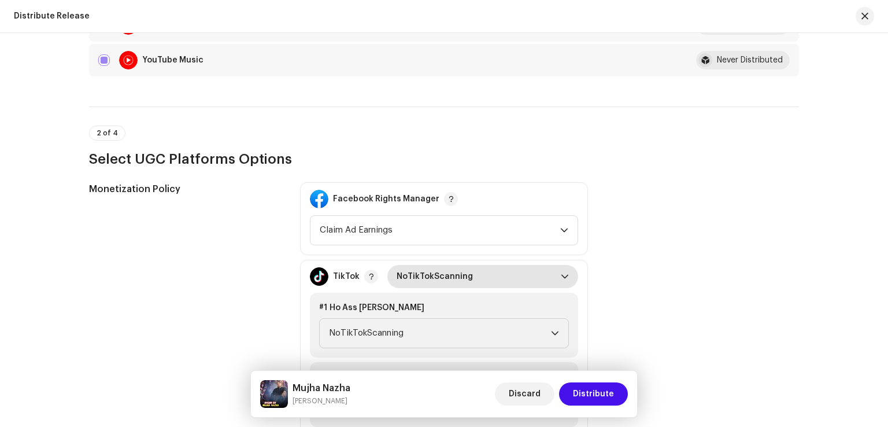
click at [504, 283] on span "NoTikTokScanning" at bounding box center [479, 276] width 164 height 23
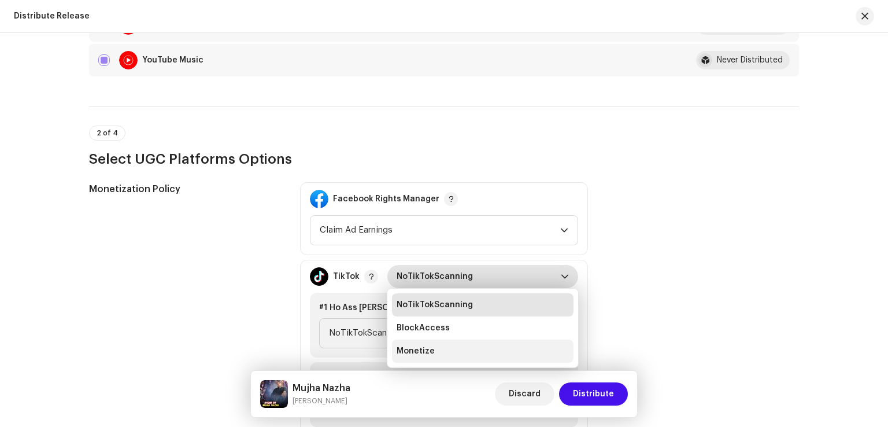
click at [436, 355] on li "Monetize" at bounding box center [483, 351] width 182 height 23
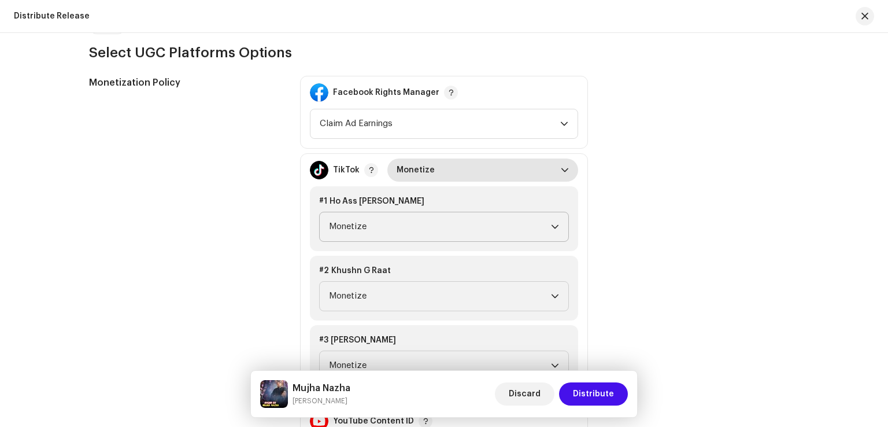
scroll to position [1330, 0]
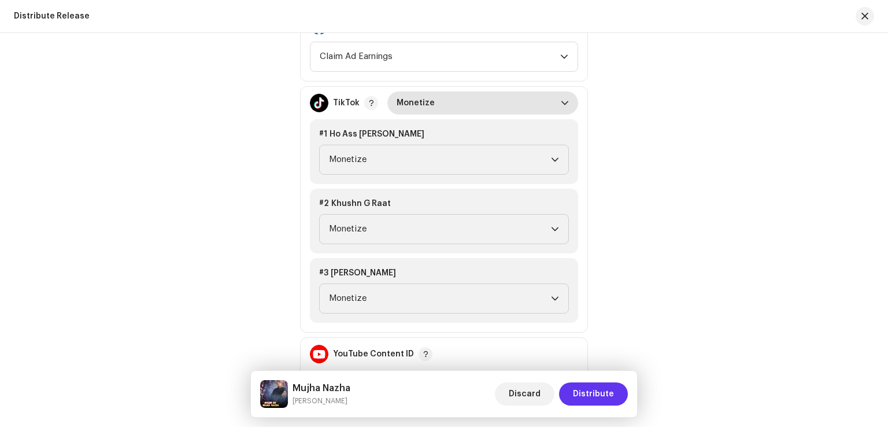
click at [606, 403] on span "Distribute" at bounding box center [593, 393] width 41 height 23
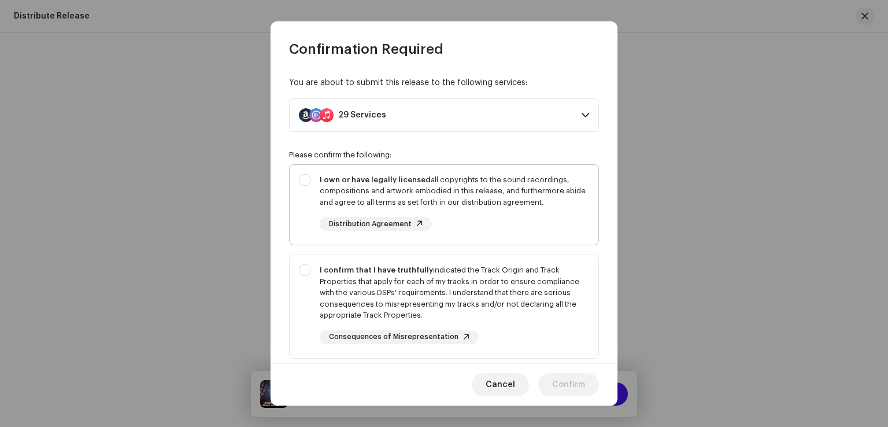
click at [470, 193] on div "I own or have legally licensed all copyrights to the sound recordings, composit…" at bounding box center [455, 191] width 270 height 34
checkbox input "true"
click at [492, 276] on div "I confirm that I have truthfully indicated the Track Origin and Track Propertie…" at bounding box center [455, 292] width 270 height 57
checkbox input "true"
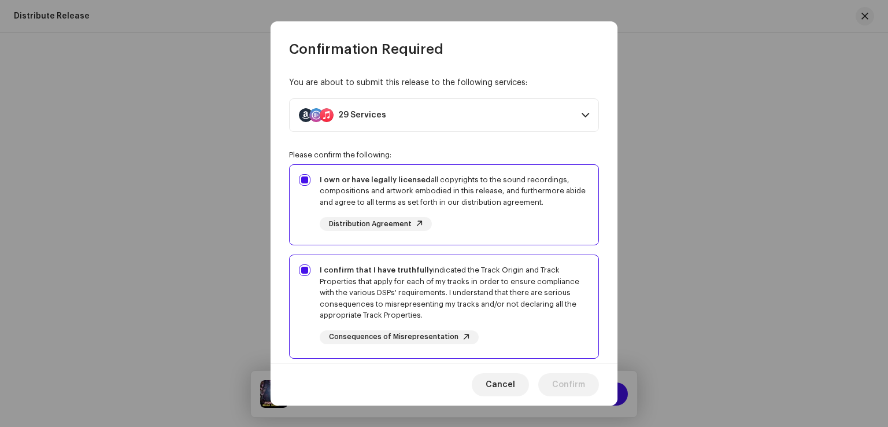
scroll to position [174, 0]
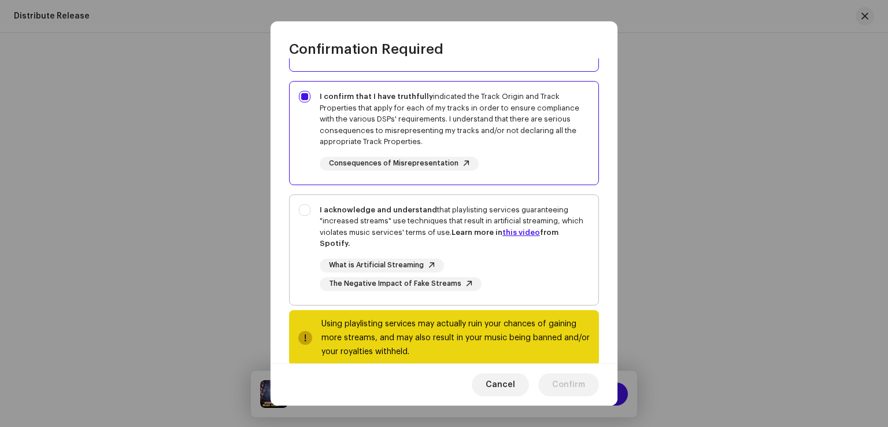
click at [486, 213] on div "I acknowledge and understand that playlisting services guaranteeing "increased …" at bounding box center [455, 226] width 270 height 45
checkbox input "true"
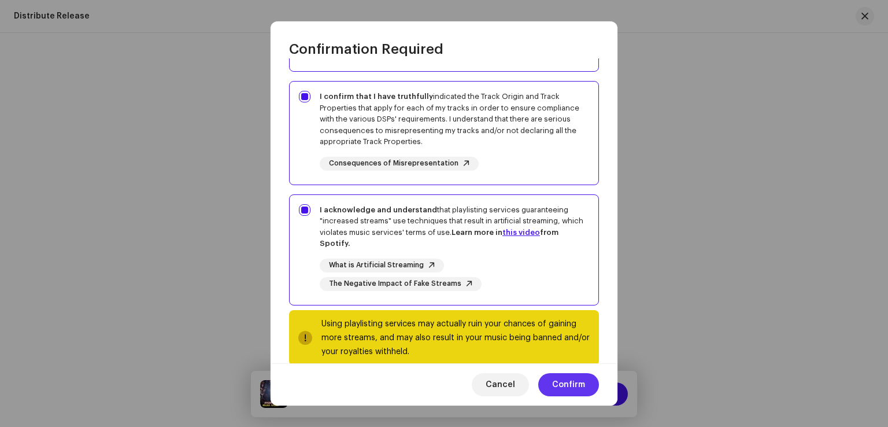
click at [578, 382] on span "Confirm" at bounding box center [568, 384] width 33 height 23
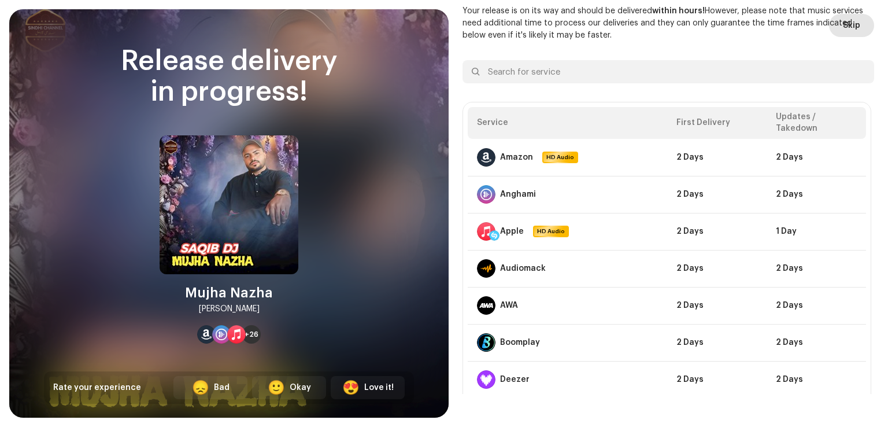
click at [845, 29] on span "Skip" at bounding box center [851, 25] width 17 height 23
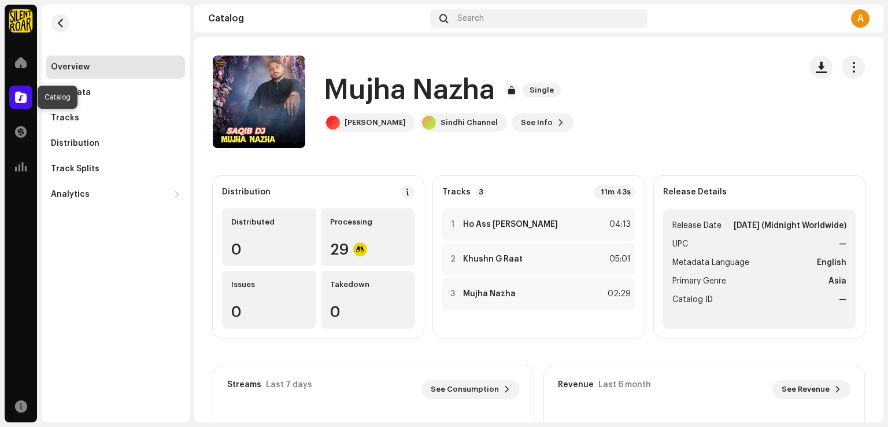
click at [17, 98] on span at bounding box center [21, 97] width 12 height 9
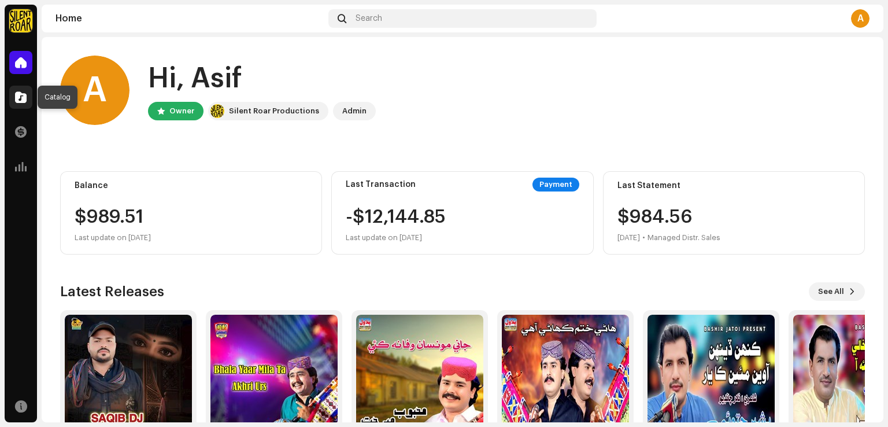
click at [14, 93] on div at bounding box center [20, 97] width 23 height 23
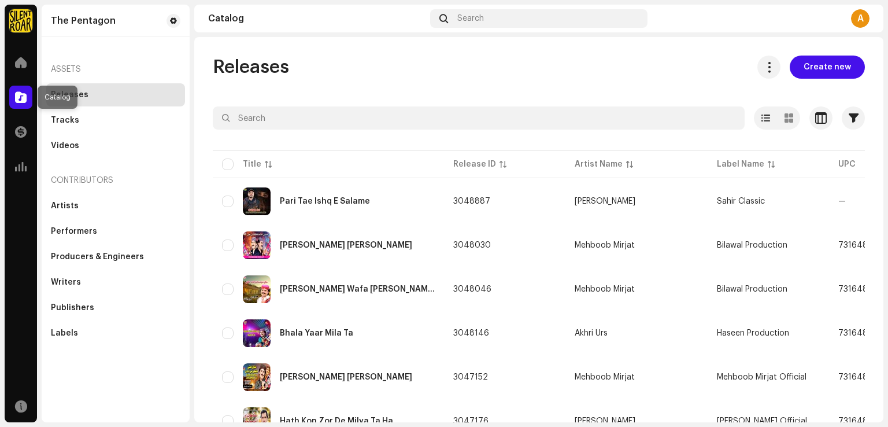
click at [28, 100] on div at bounding box center [20, 97] width 23 height 23
click at [810, 65] on span "Create new" at bounding box center [827, 67] width 47 height 23
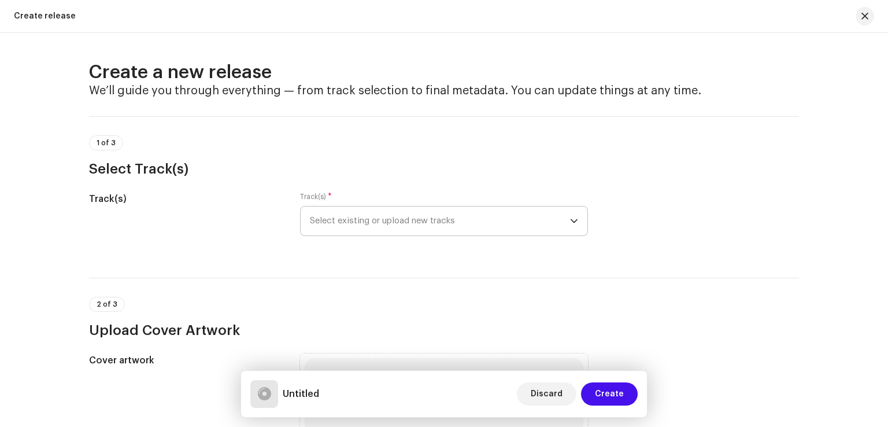
click at [514, 224] on span "Select existing or upload new tracks" at bounding box center [440, 220] width 260 height 29
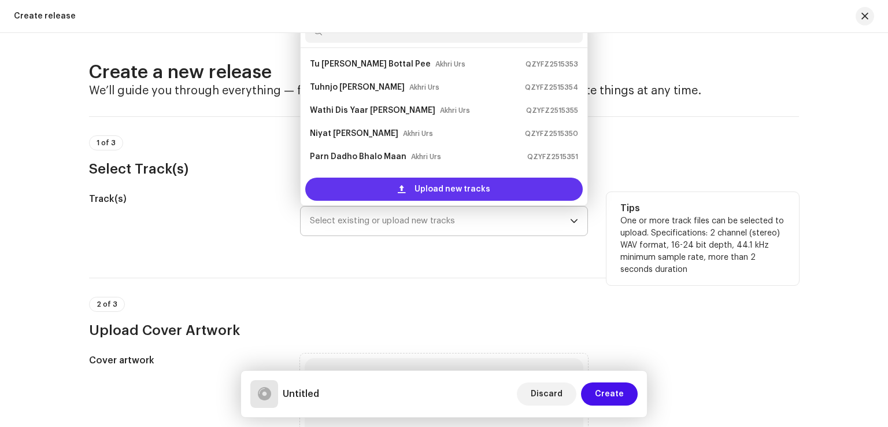
click at [475, 197] on span "Upload new tracks" at bounding box center [453, 189] width 76 height 23
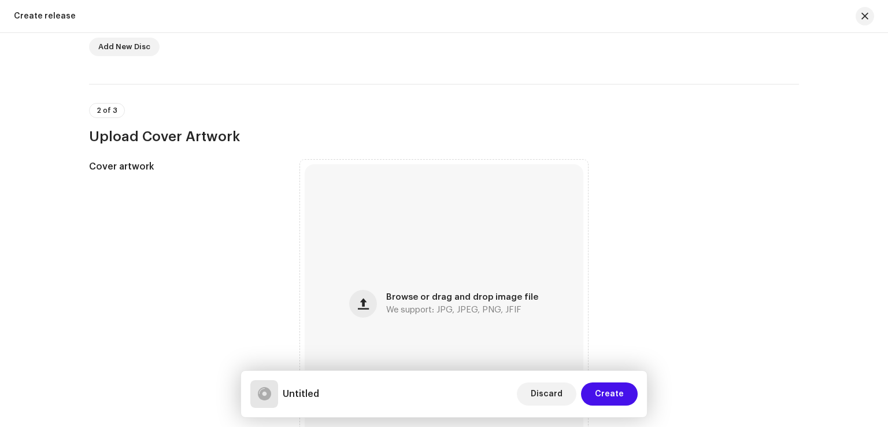
scroll to position [925, 0]
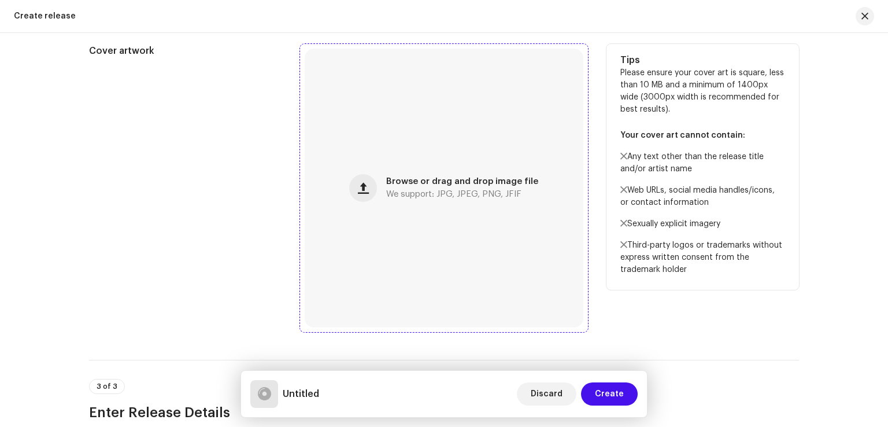
click at [455, 189] on div "Browse or drag and drop image file We support: JPG, JPEG, PNG, JFIF" at bounding box center [462, 188] width 152 height 21
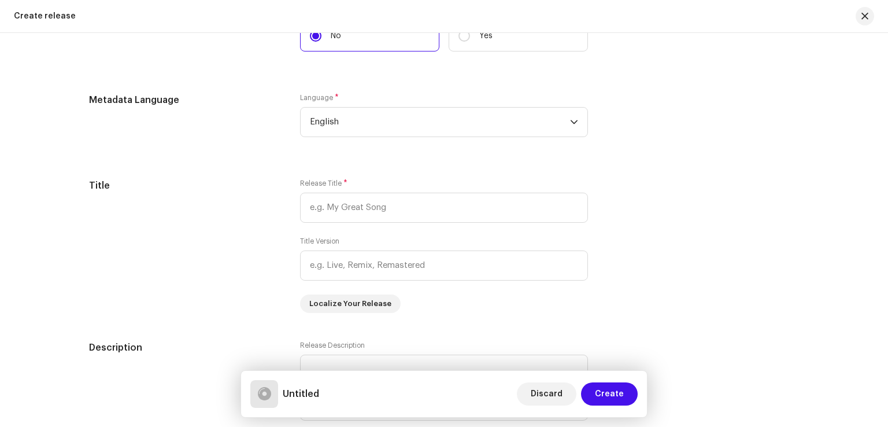
scroll to position [1504, 0]
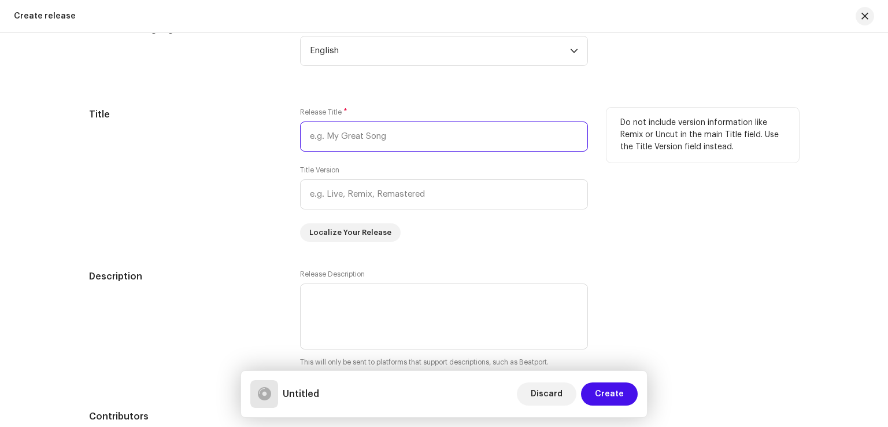
click at [397, 138] on input "text" at bounding box center [444, 136] width 288 height 30
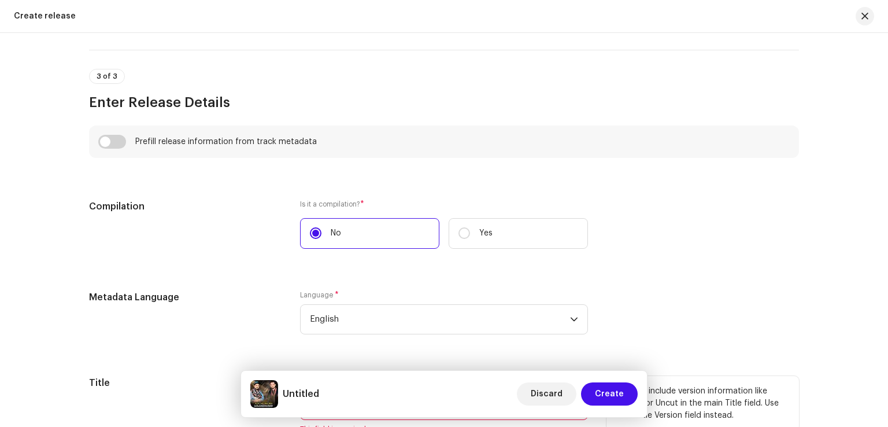
scroll to position [1330, 0]
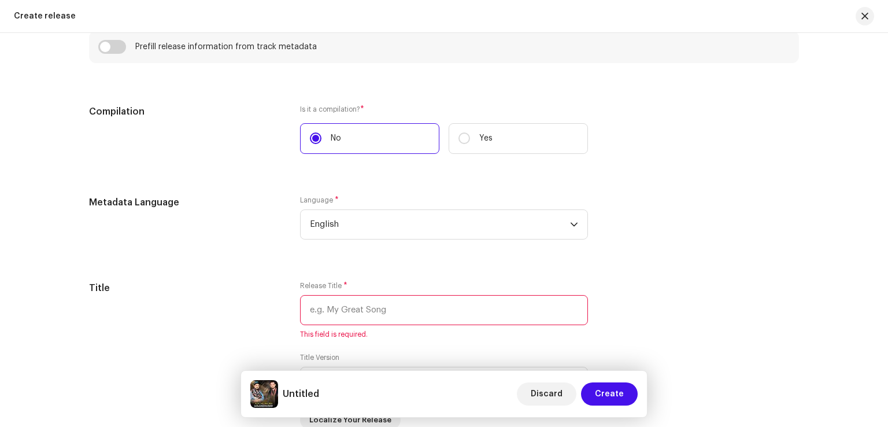
paste input "Allah Tara Abad Beka"
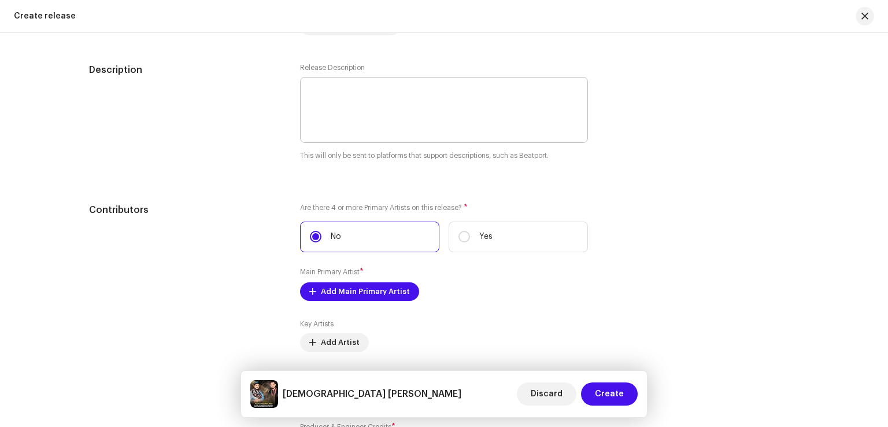
scroll to position [1735, 0]
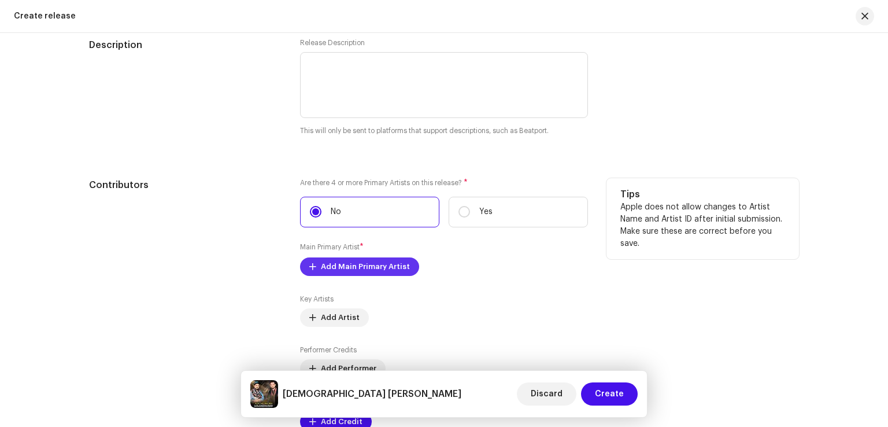
type input "Allah Tara Abad Beka"
click at [391, 270] on span "Add Main Primary Artist" at bounding box center [365, 266] width 89 height 23
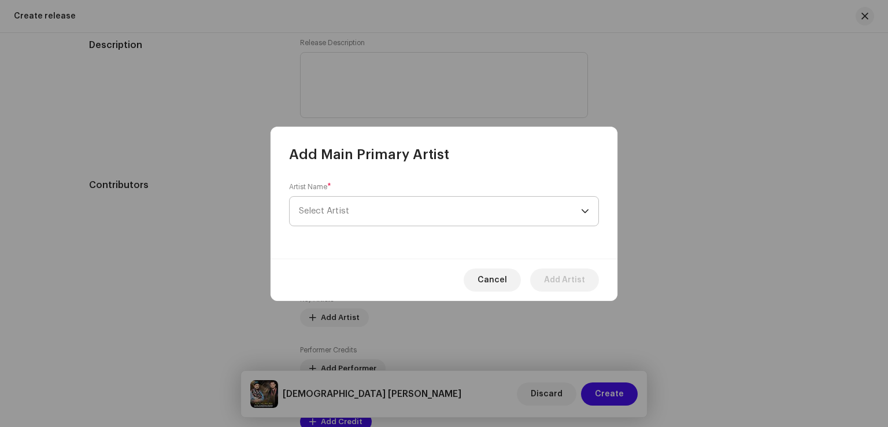
click at [408, 215] on span "Select Artist" at bounding box center [440, 211] width 282 height 29
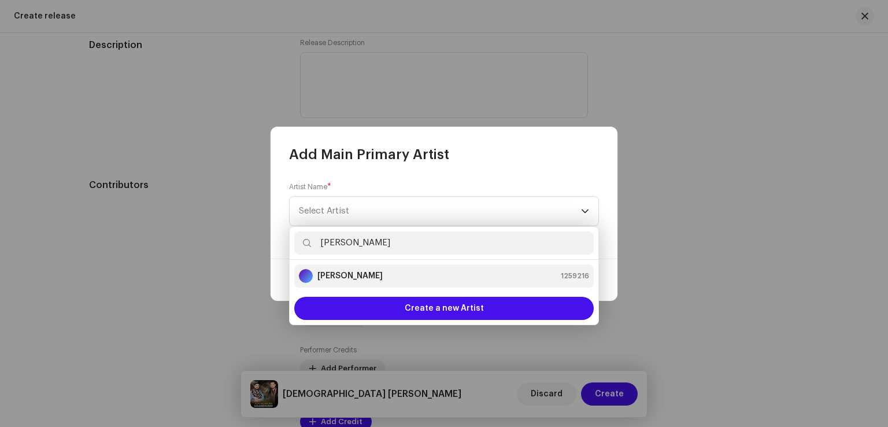
type input "lal mohd"
click at [342, 270] on strong "Lal Mohd Laloo" at bounding box center [350, 276] width 65 height 12
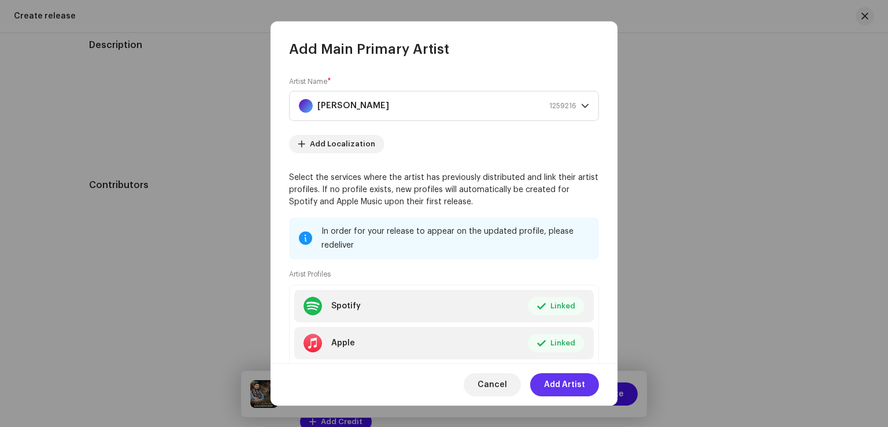
click at [560, 389] on span "Add Artist" at bounding box center [564, 384] width 41 height 23
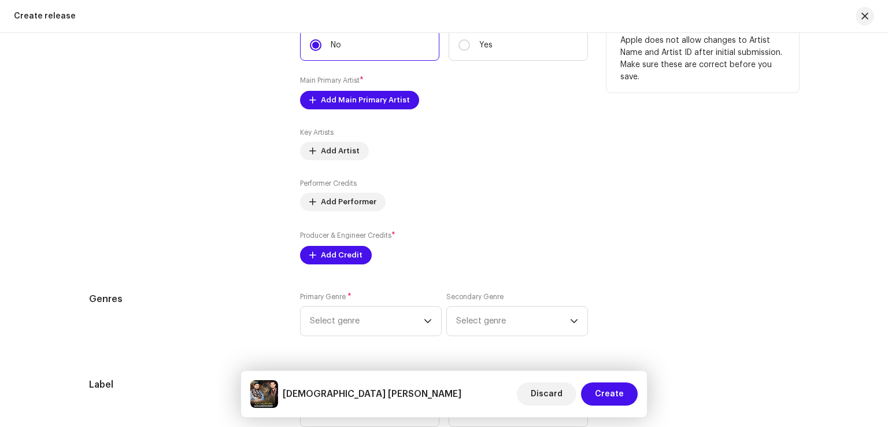
scroll to position [1909, 0]
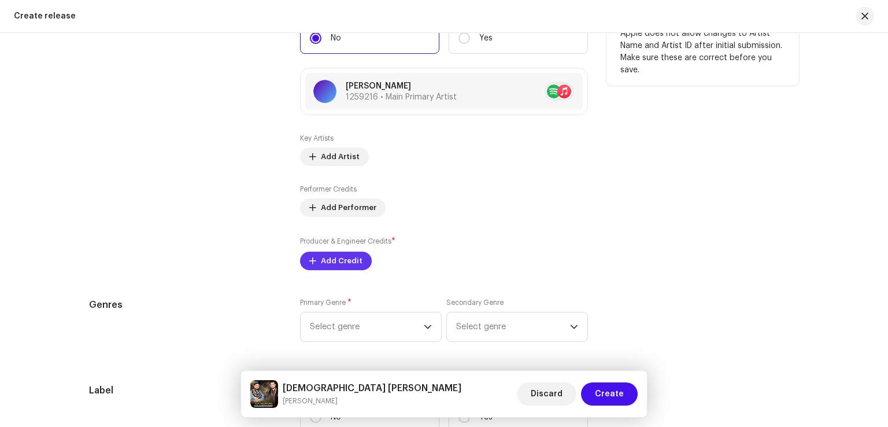
click at [359, 267] on button "Add Credit" at bounding box center [336, 261] width 72 height 19
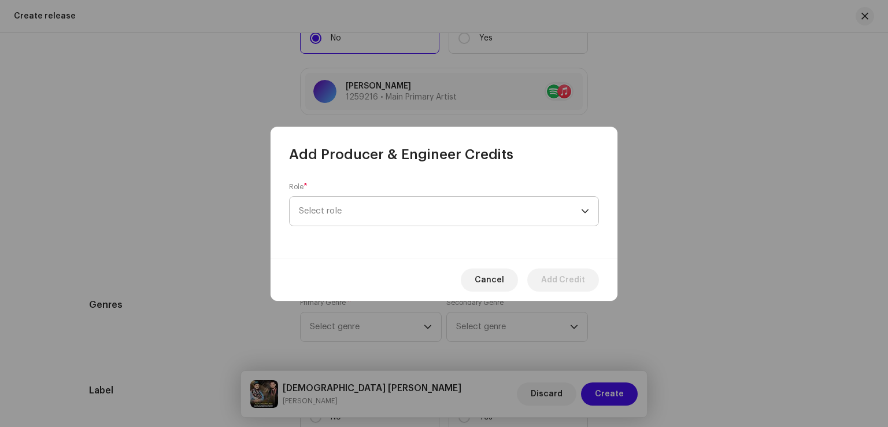
click at [398, 216] on span "Select role" at bounding box center [440, 211] width 282 height 29
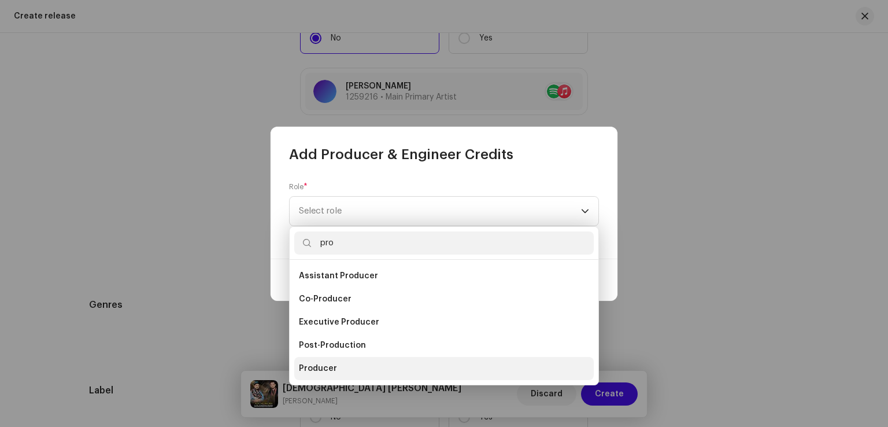
type input "pro"
click at [313, 366] on span "Producer" at bounding box center [318, 369] width 38 height 12
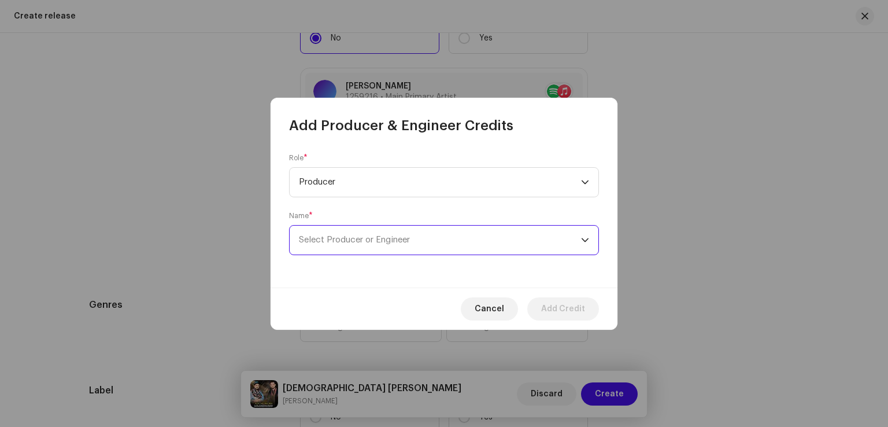
click at [370, 250] on span "Select Producer or Engineer" at bounding box center [440, 240] width 282 height 29
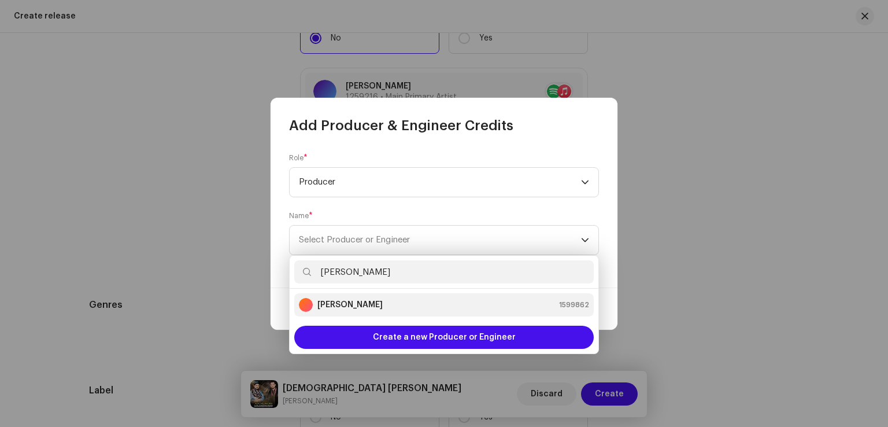
type input "akber taj"
click at [339, 300] on strong "Akber Taj" at bounding box center [350, 305] width 65 height 12
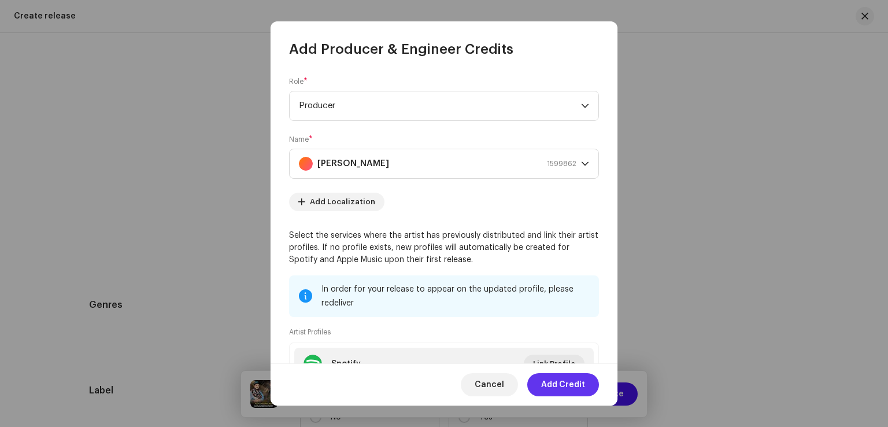
click at [565, 388] on span "Add Credit" at bounding box center [563, 384] width 44 height 23
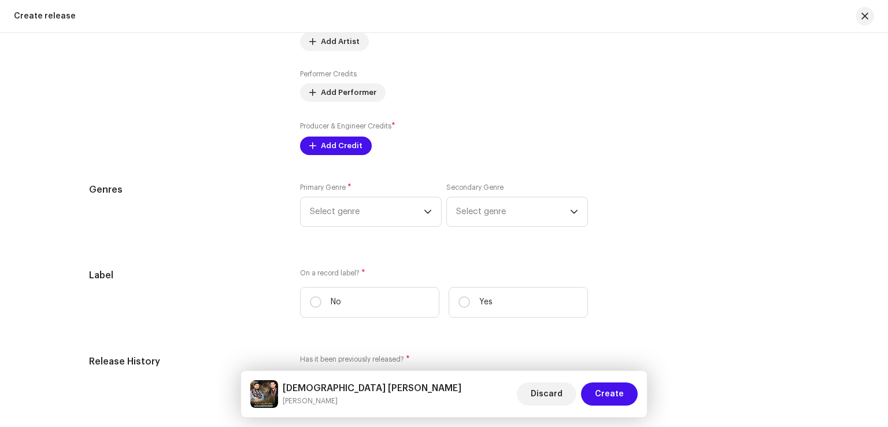
scroll to position [2024, 0]
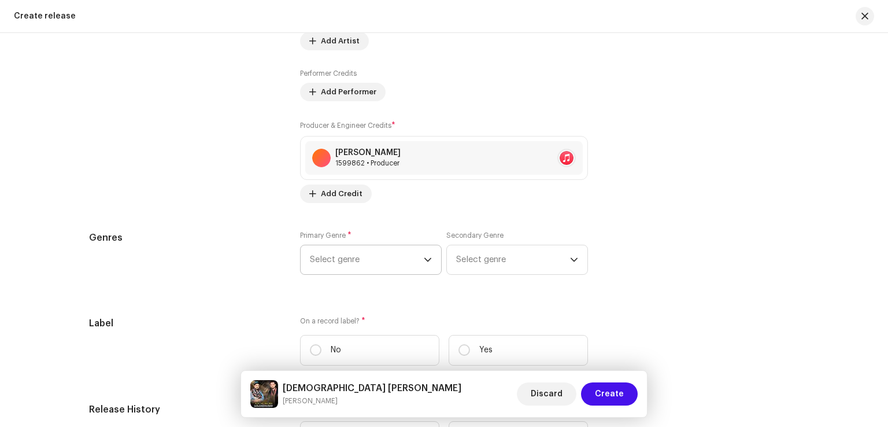
click at [406, 258] on span "Select genre" at bounding box center [367, 259] width 114 height 29
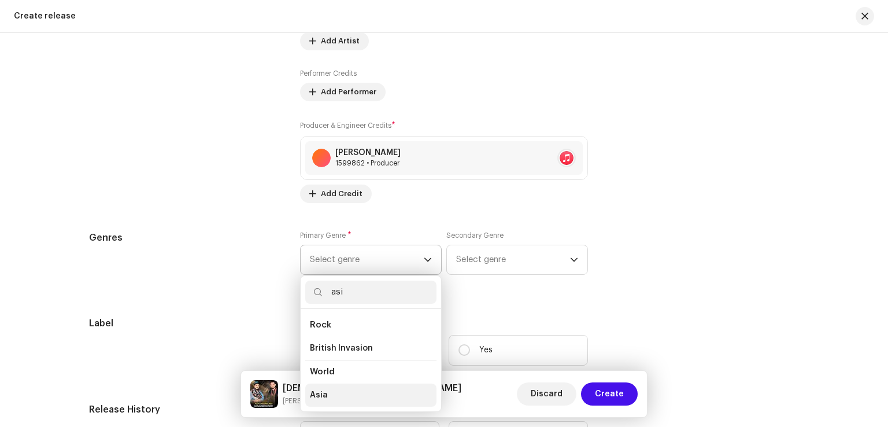
type input "asi"
click at [359, 395] on li "Asia" at bounding box center [370, 394] width 131 height 23
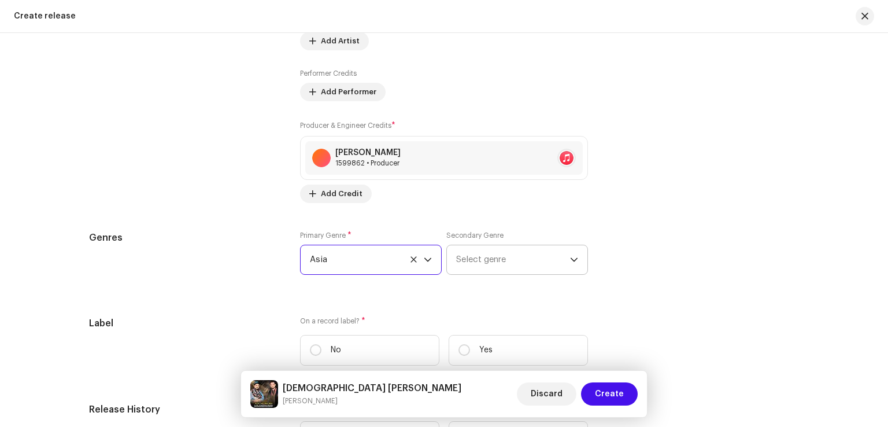
click at [478, 263] on span "Select genre" at bounding box center [513, 259] width 114 height 29
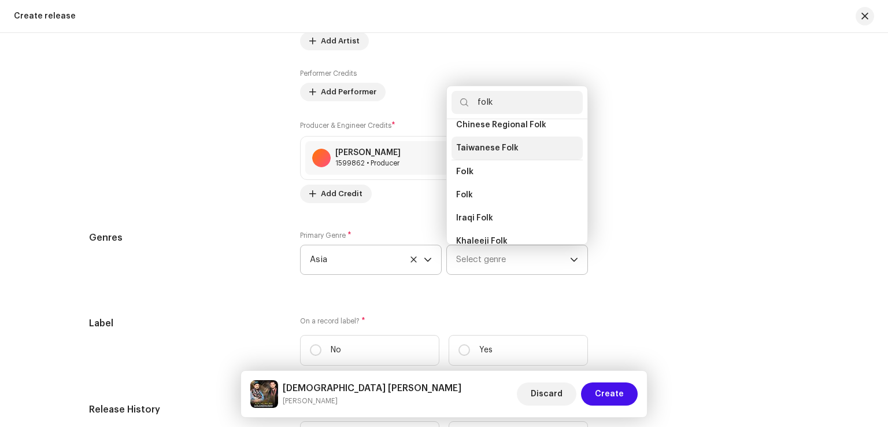
scroll to position [116, 0]
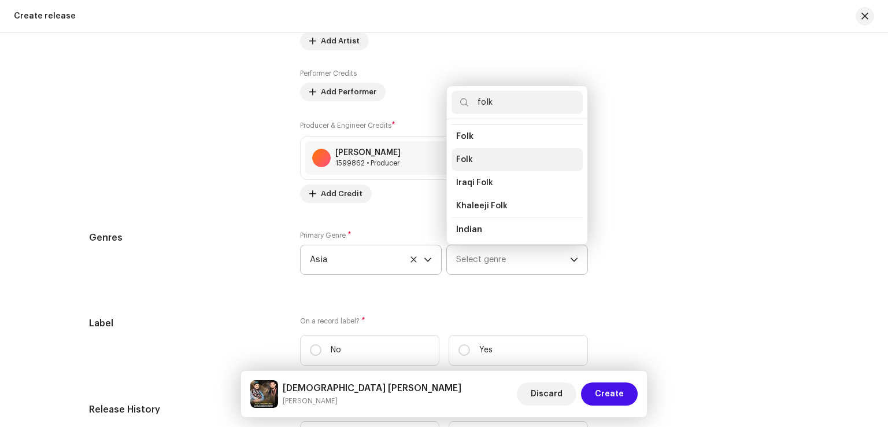
type input "folk"
click at [471, 166] on li "Folk" at bounding box center [517, 159] width 131 height 23
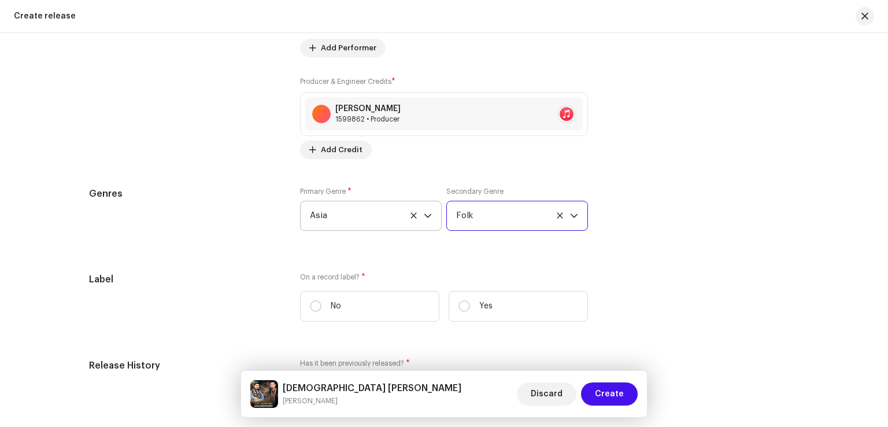
scroll to position [2140, 0]
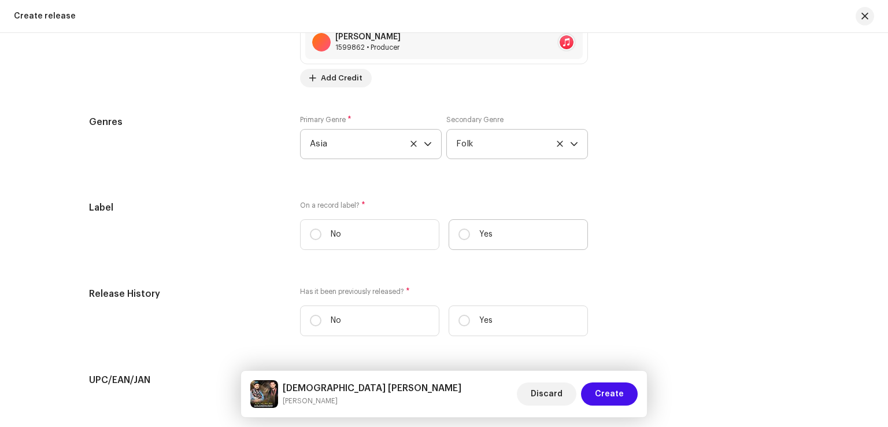
click at [497, 241] on label "Yes" at bounding box center [518, 234] width 139 height 31
click at [470, 240] on input "Yes" at bounding box center [465, 234] width 12 height 12
radio input "true"
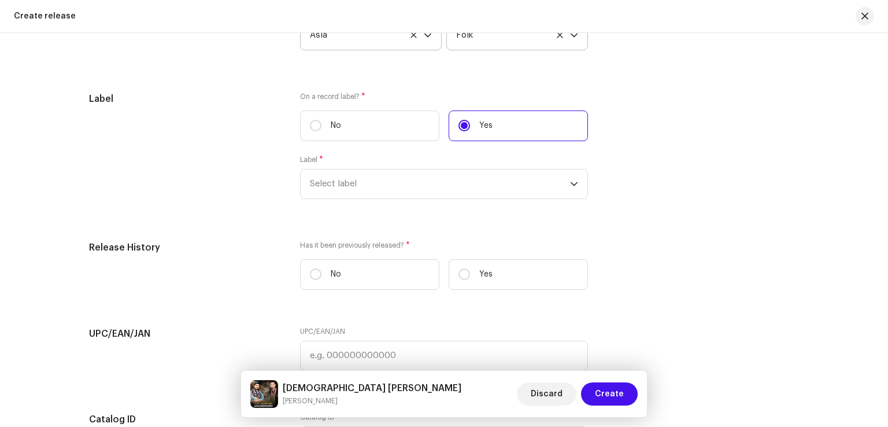
scroll to position [2256, 0]
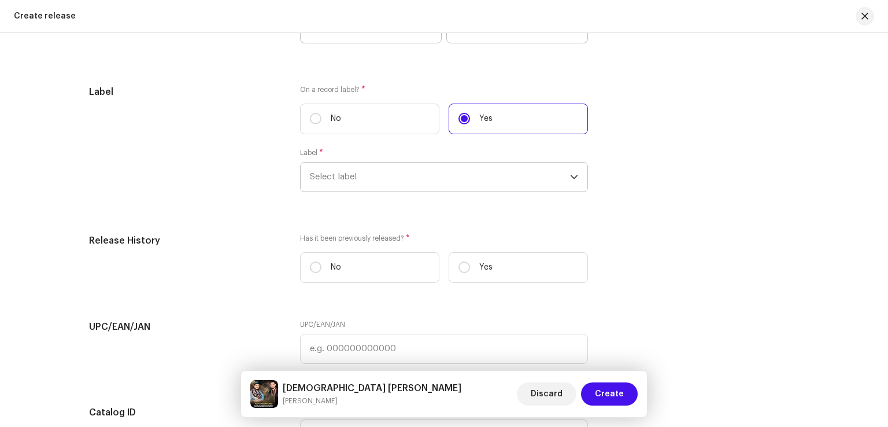
click at [381, 172] on span "Select label" at bounding box center [440, 177] width 260 height 29
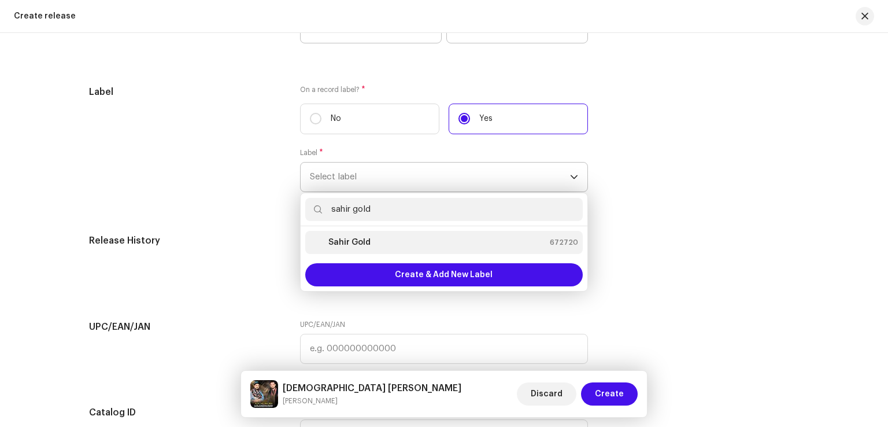
type input "sahir gold"
click at [361, 245] on strong "Sahir Gold" at bounding box center [350, 243] width 42 height 12
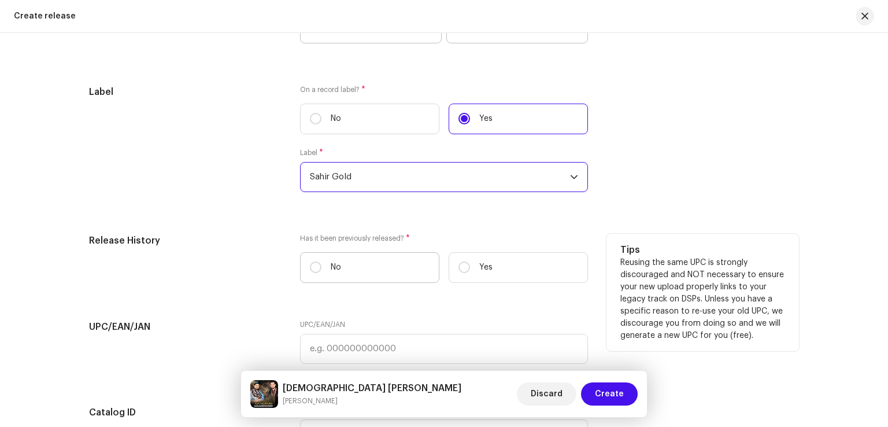
scroll to position [2314, 0]
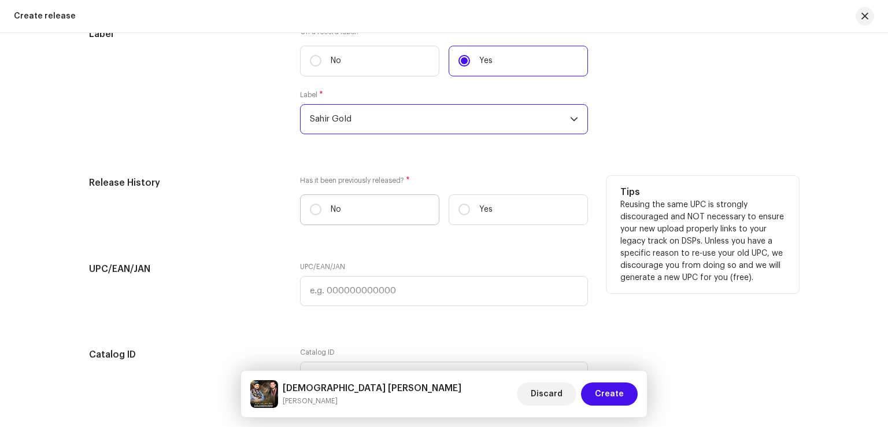
click at [408, 216] on label "No" at bounding box center [369, 209] width 139 height 31
click at [322, 215] on input "No" at bounding box center [316, 210] width 12 height 12
radio input "true"
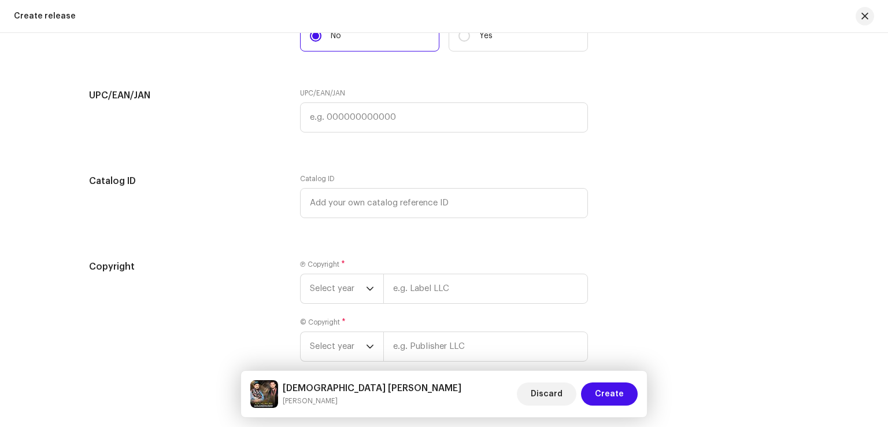
scroll to position [2545, 0]
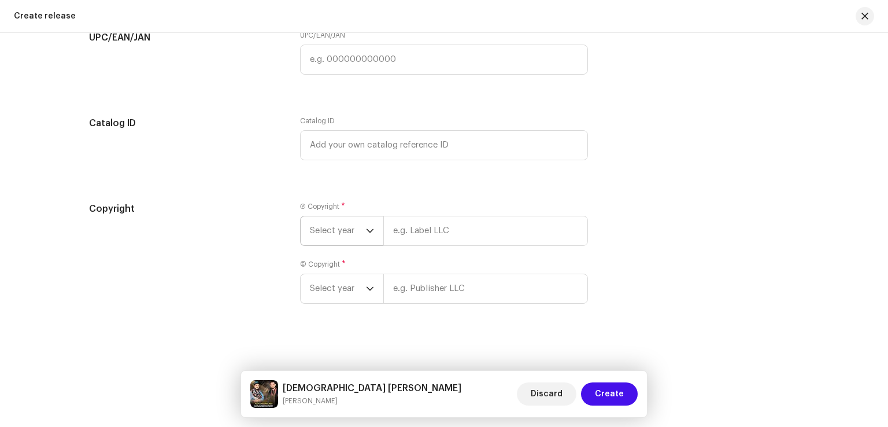
click at [356, 241] on span "Select year" at bounding box center [338, 230] width 56 height 29
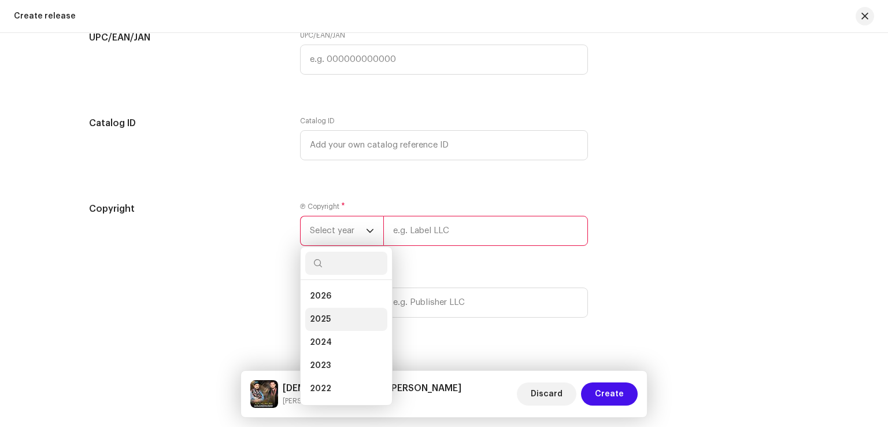
click at [333, 323] on li "2025" at bounding box center [346, 319] width 82 height 23
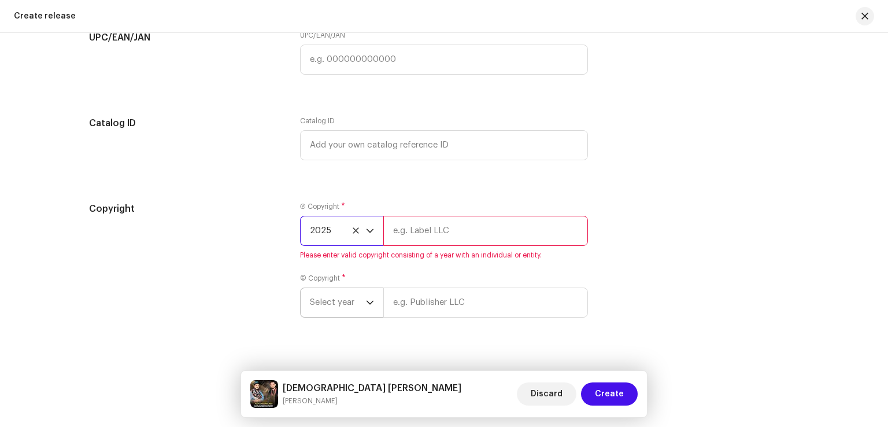
click at [343, 314] on span "Select year" at bounding box center [338, 302] width 56 height 29
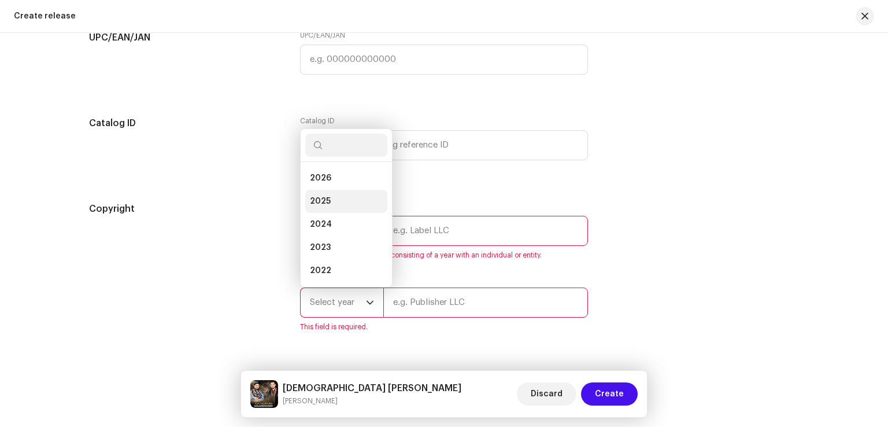
click at [318, 202] on span "2025" at bounding box center [320, 201] width 21 height 12
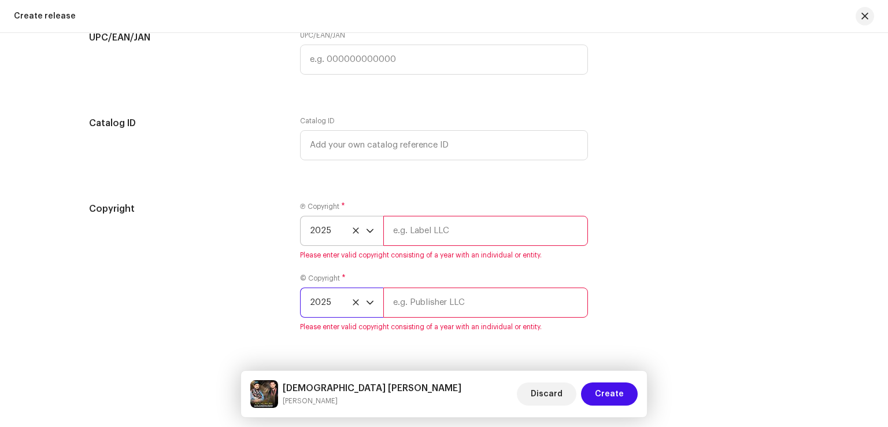
click at [400, 239] on input "text" at bounding box center [485, 231] width 205 height 30
type input "Sahir Gold"
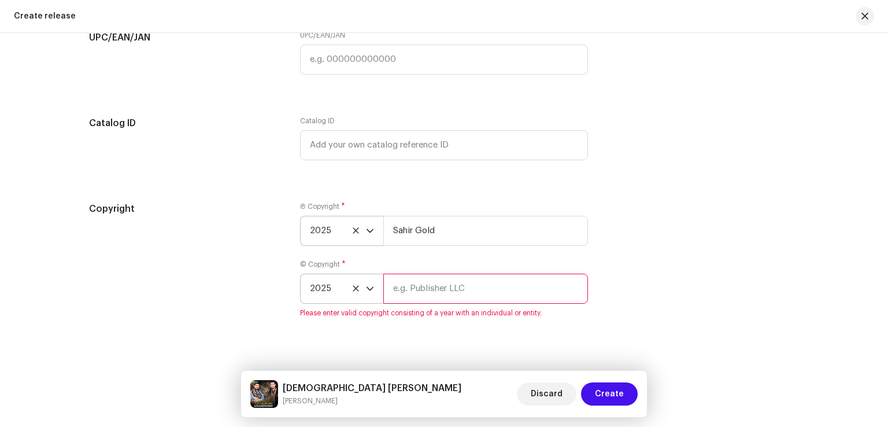
click at [443, 297] on input "text" at bounding box center [485, 289] width 205 height 30
type input "Sahir Gold"
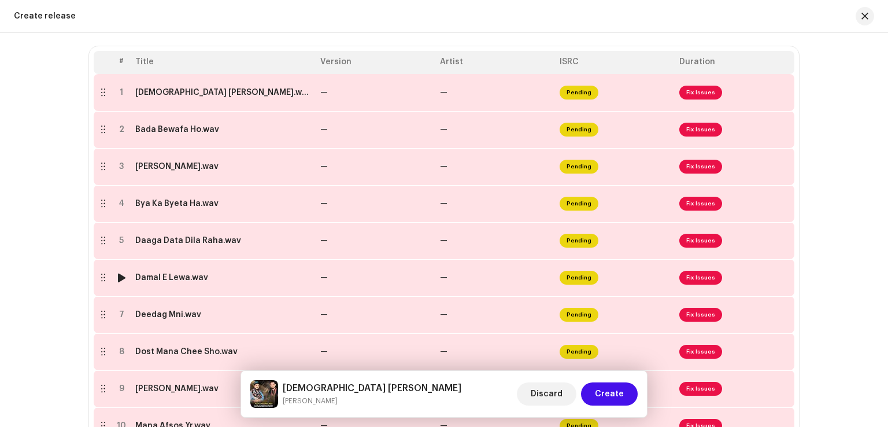
scroll to position [58, 0]
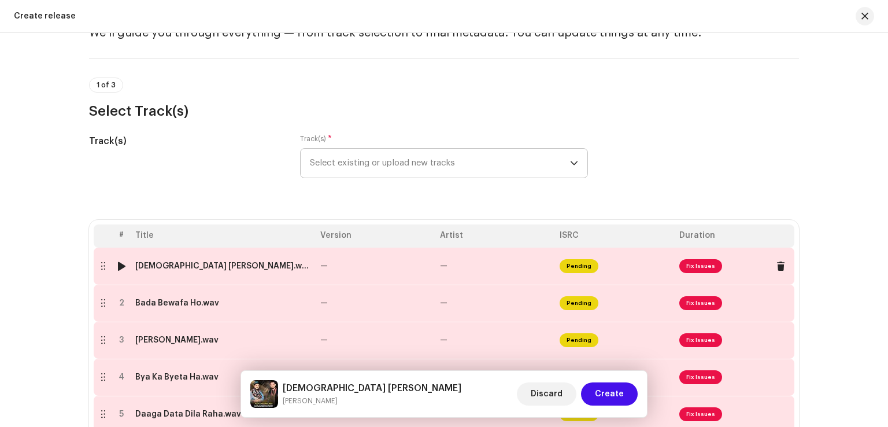
click at [388, 269] on td "—" at bounding box center [376, 266] width 120 height 37
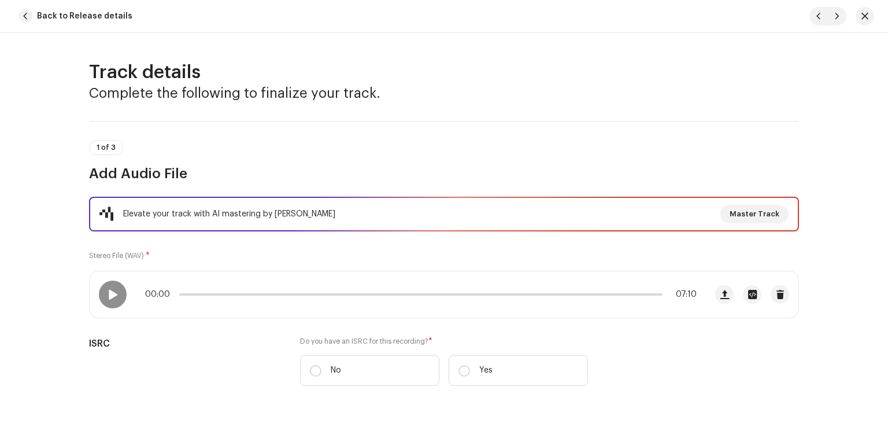
scroll to position [231, 0]
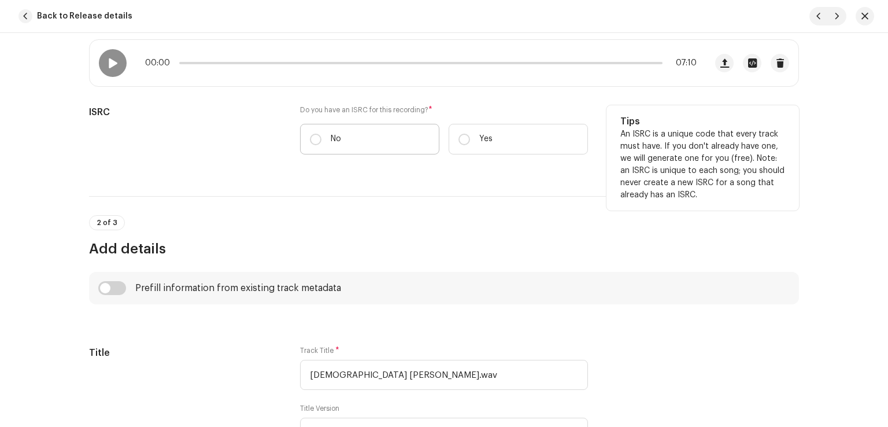
click at [357, 142] on label "No" at bounding box center [369, 139] width 139 height 31
click at [322, 142] on input "No" at bounding box center [316, 140] width 12 height 12
radio input "true"
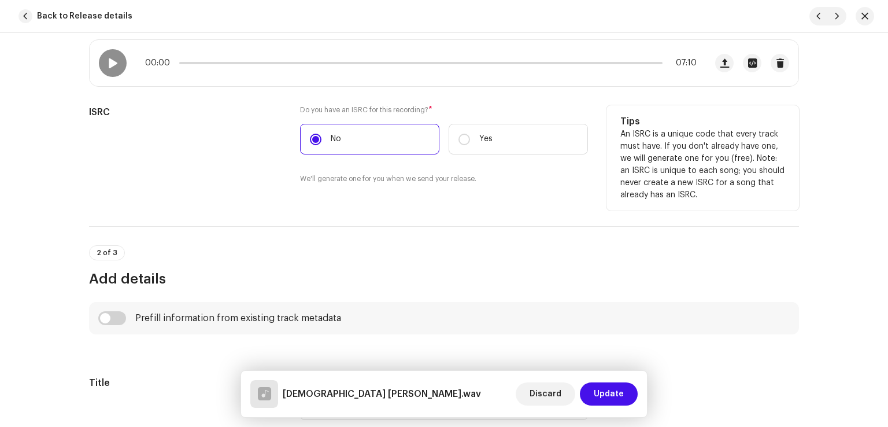
scroll to position [521, 0]
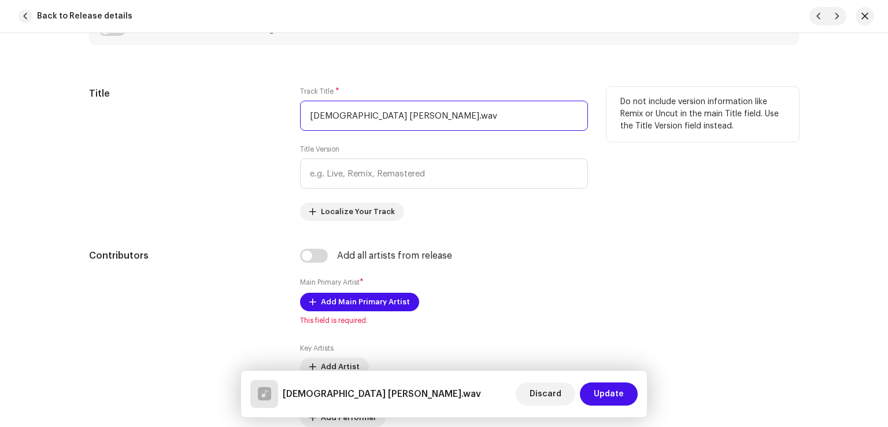
click at [463, 106] on input "Allah Tara Abad Beka.wav" at bounding box center [444, 116] width 288 height 30
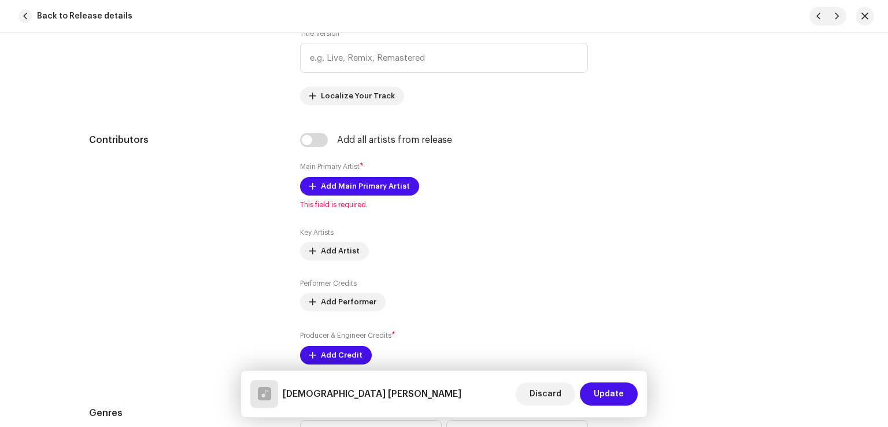
scroll to position [694, 0]
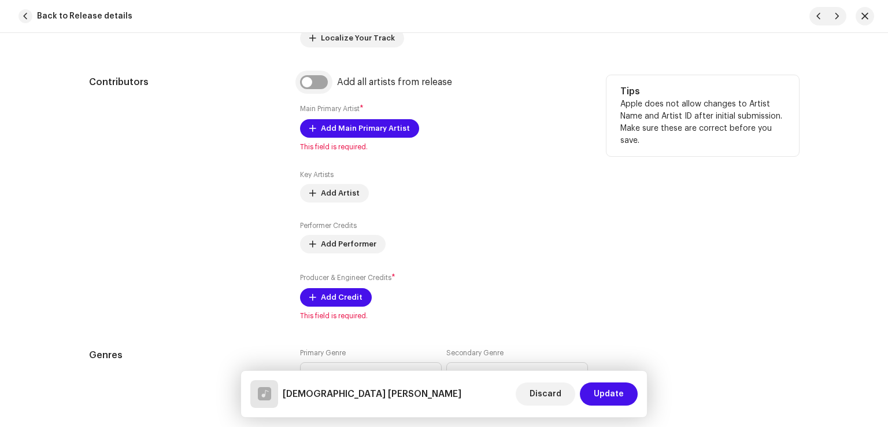
type input "[DEMOGRAPHIC_DATA] [PERSON_NAME]"
click at [318, 84] on input "checkbox" at bounding box center [314, 82] width 28 height 14
checkbox input "true"
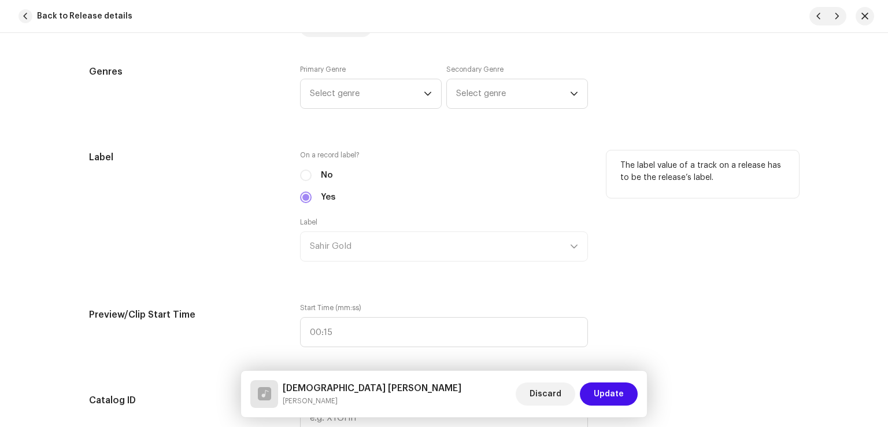
scroll to position [983, 0]
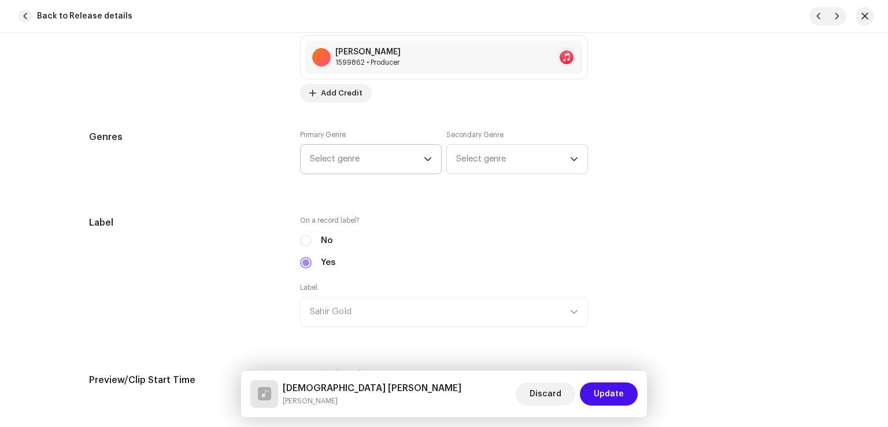
click at [368, 146] on span "Select genre" at bounding box center [367, 159] width 114 height 29
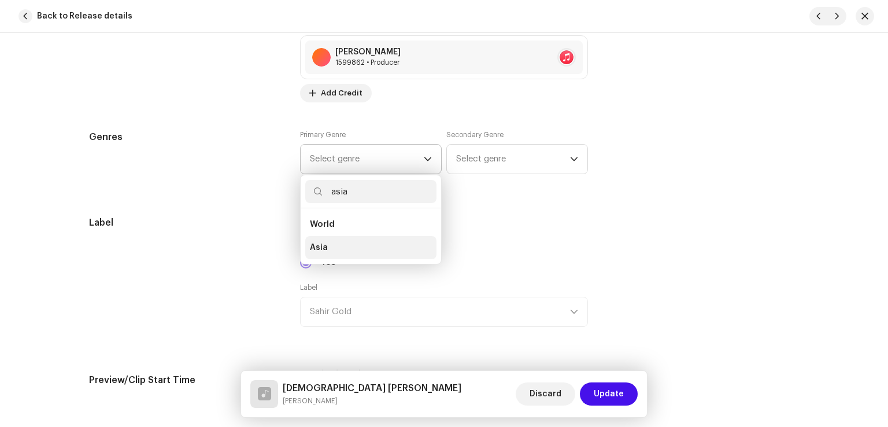
type input "asia"
click at [336, 242] on li "Asia" at bounding box center [370, 247] width 131 height 23
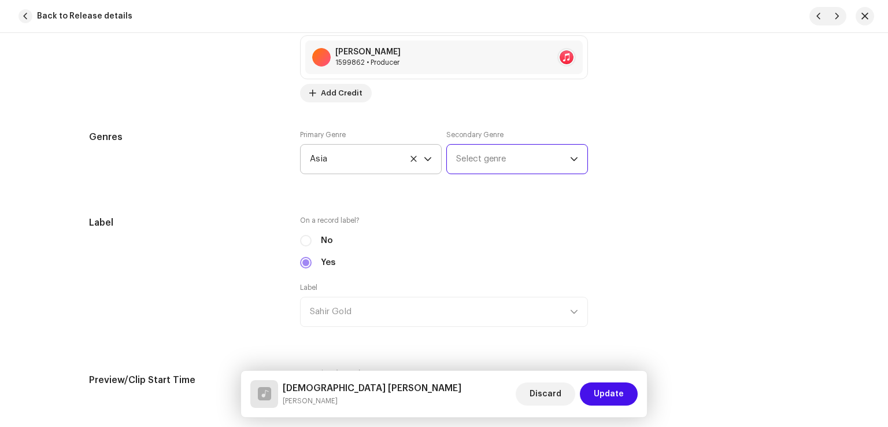
click at [489, 154] on span "Select genre" at bounding box center [513, 159] width 114 height 29
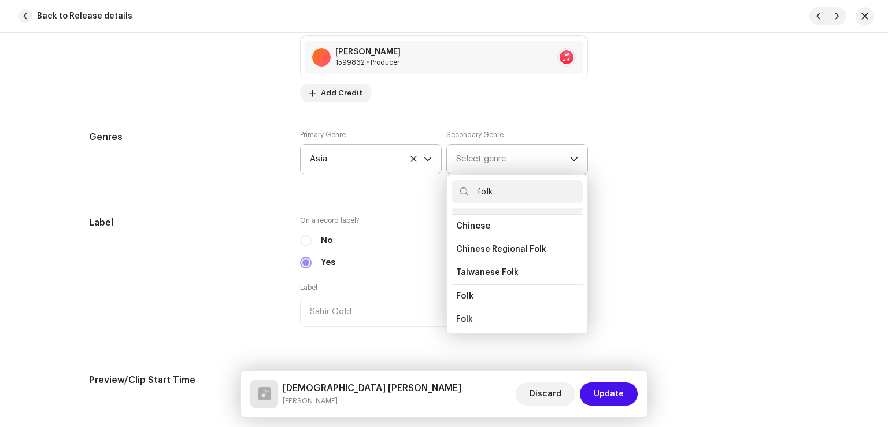
scroll to position [58, 0]
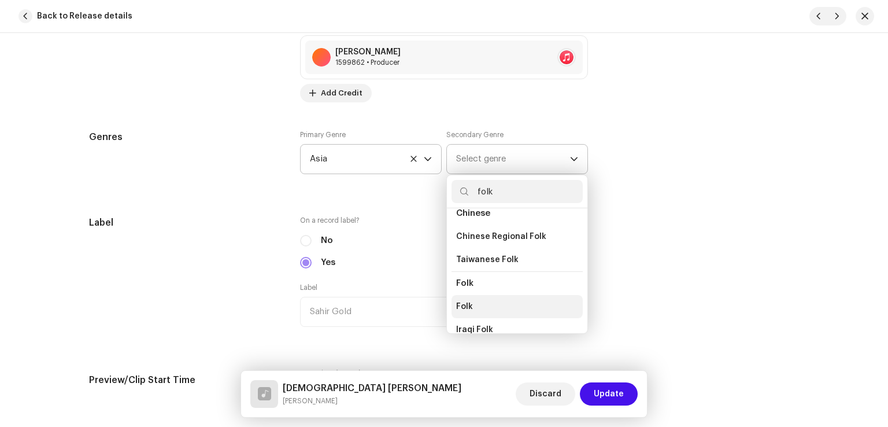
type input "folk"
click at [460, 302] on span "Folk" at bounding box center [464, 307] width 17 height 12
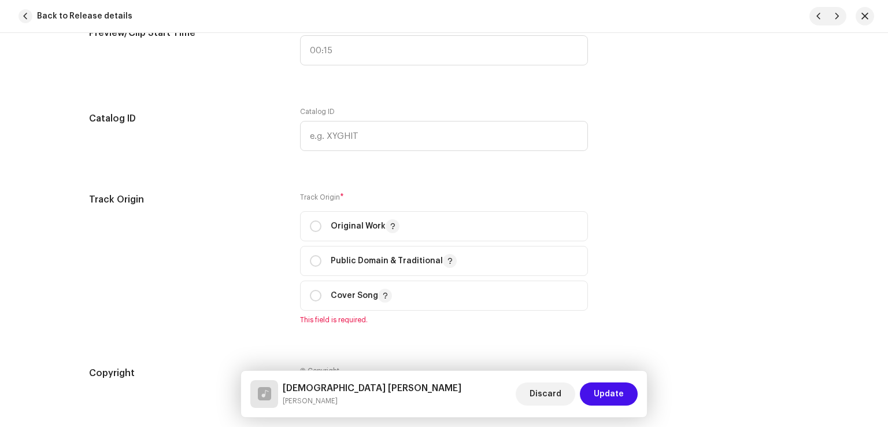
scroll to position [1446, 0]
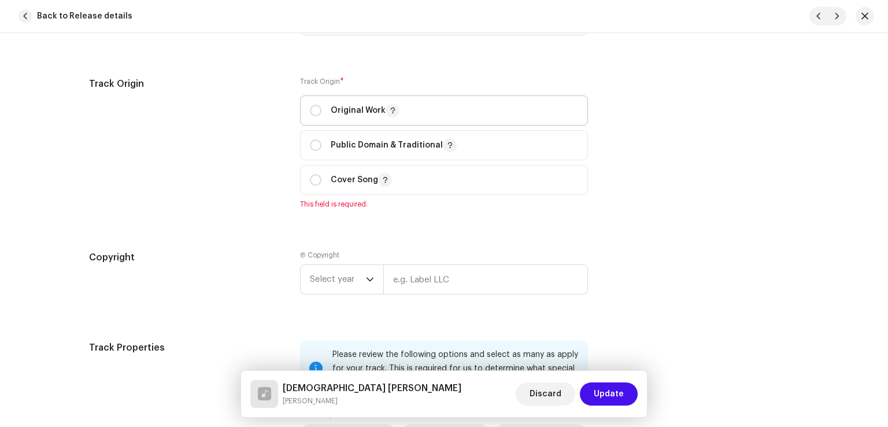
click at [333, 110] on p "Original Work" at bounding box center [365, 111] width 69 height 14
radio input "true"
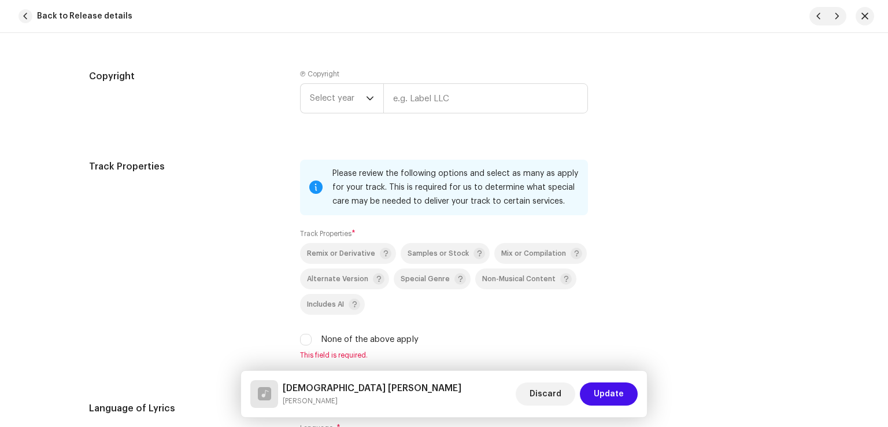
scroll to position [1619, 0]
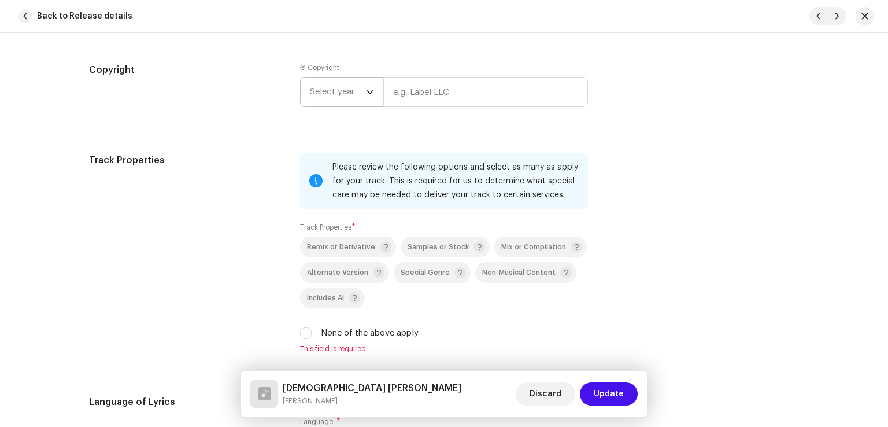
click at [351, 96] on span "Select year" at bounding box center [338, 92] width 56 height 29
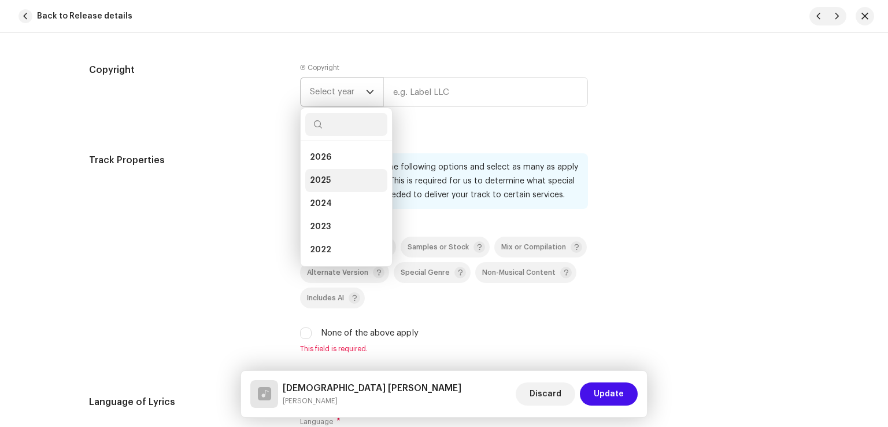
click at [335, 186] on li "2025" at bounding box center [346, 180] width 82 height 23
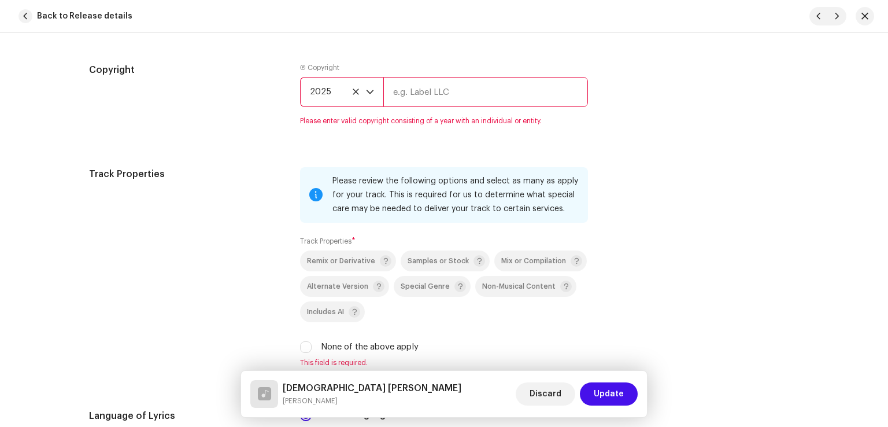
click at [422, 89] on input "text" at bounding box center [485, 92] width 205 height 30
type input "Sahir Gold"
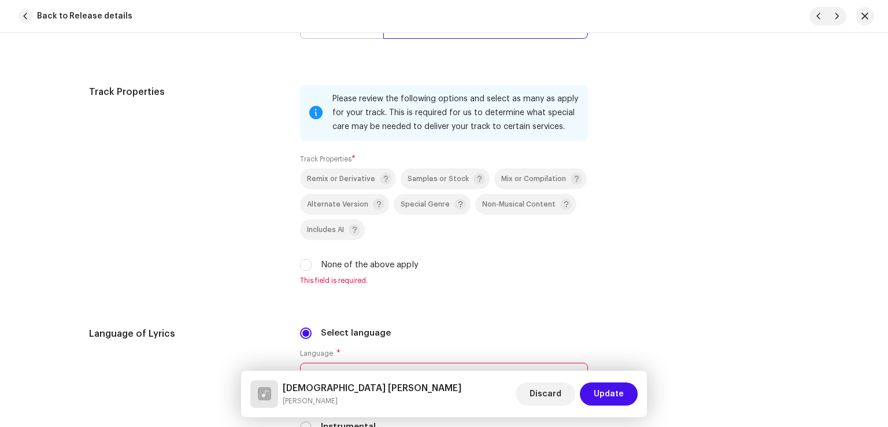
scroll to position [1793, 0]
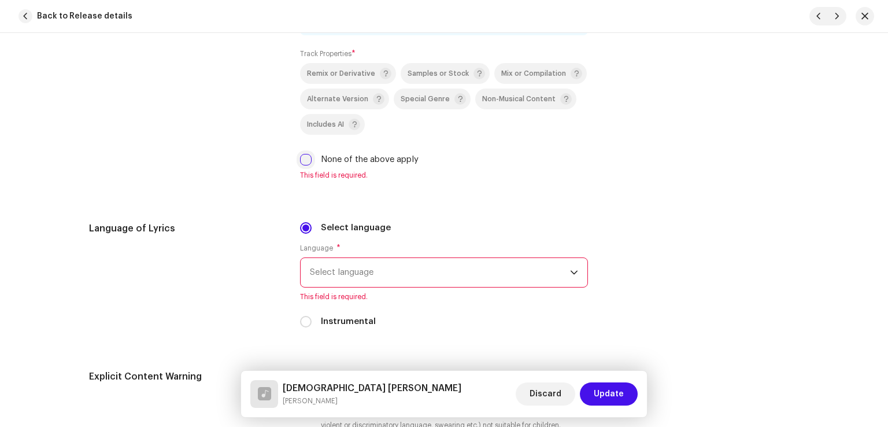
click at [305, 164] on input "None of the above apply" at bounding box center [306, 160] width 12 height 12
checkbox input "true"
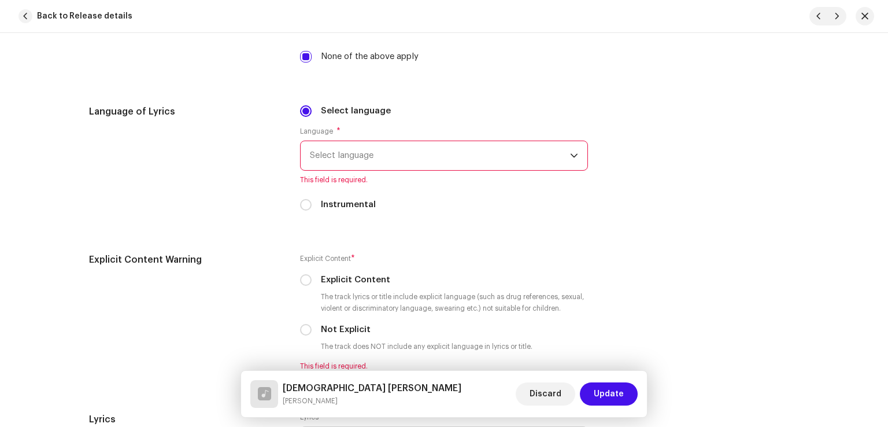
scroll to position [1909, 0]
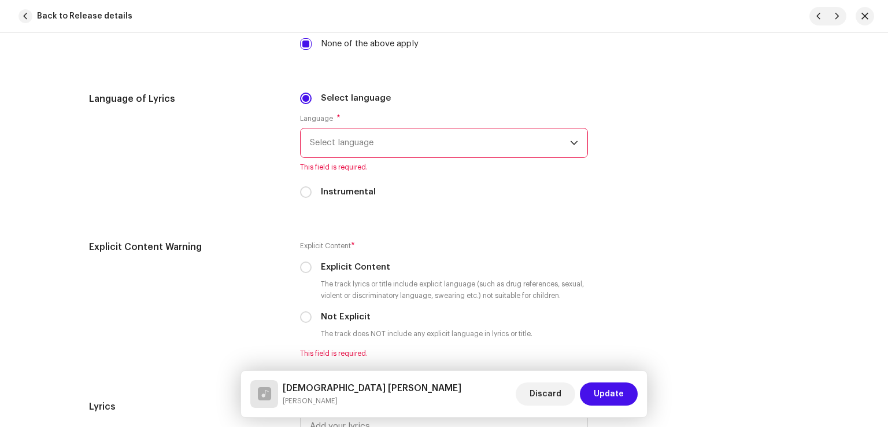
click at [427, 147] on span "Select language" at bounding box center [440, 142] width 260 height 29
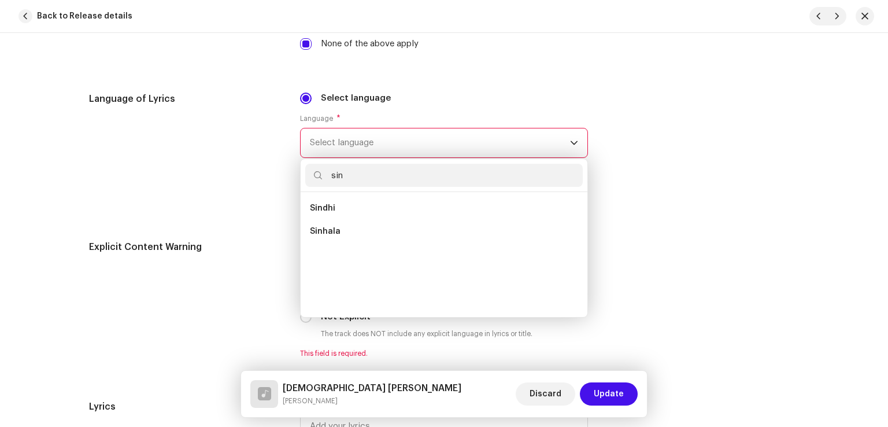
scroll to position [0, 0]
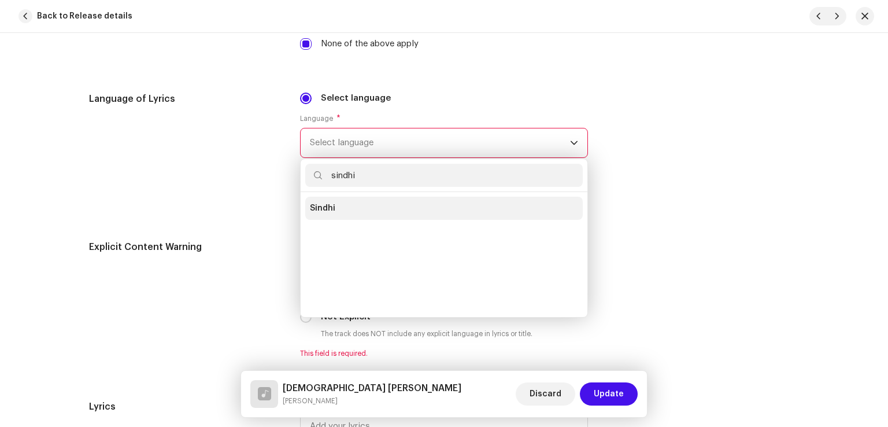
type input "sindhi"
click at [331, 212] on li "Sindhi" at bounding box center [444, 208] width 278 height 23
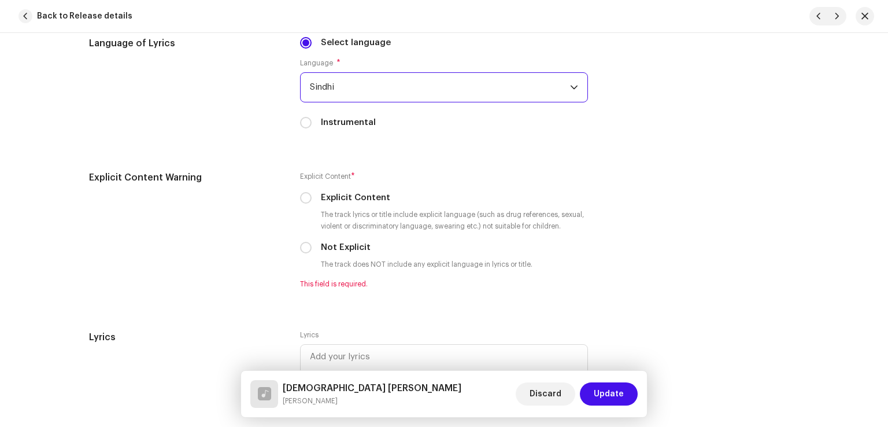
scroll to position [2024, 0]
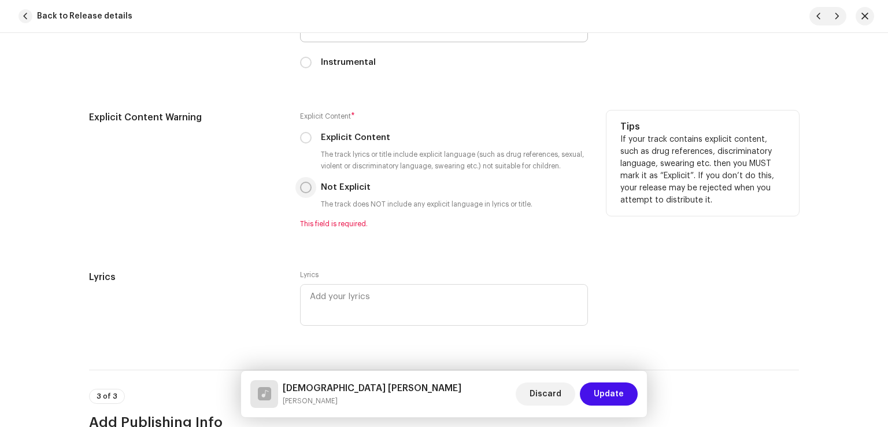
click at [302, 190] on input "Not Explicit" at bounding box center [306, 188] width 12 height 12
radio input "true"
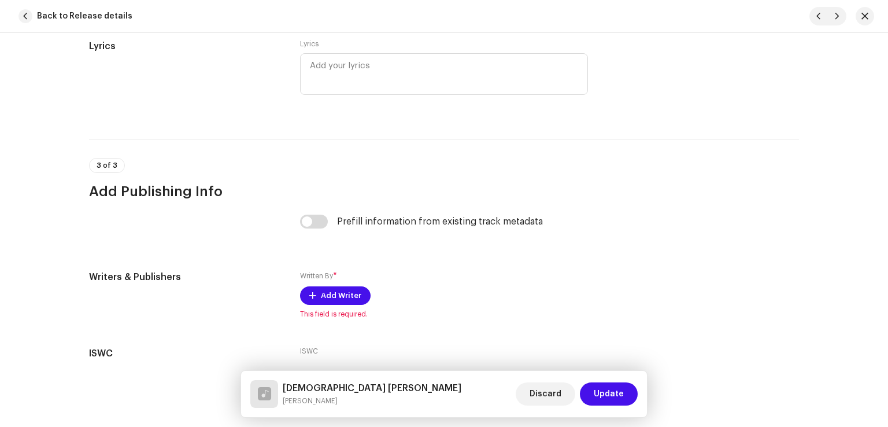
scroll to position [2314, 0]
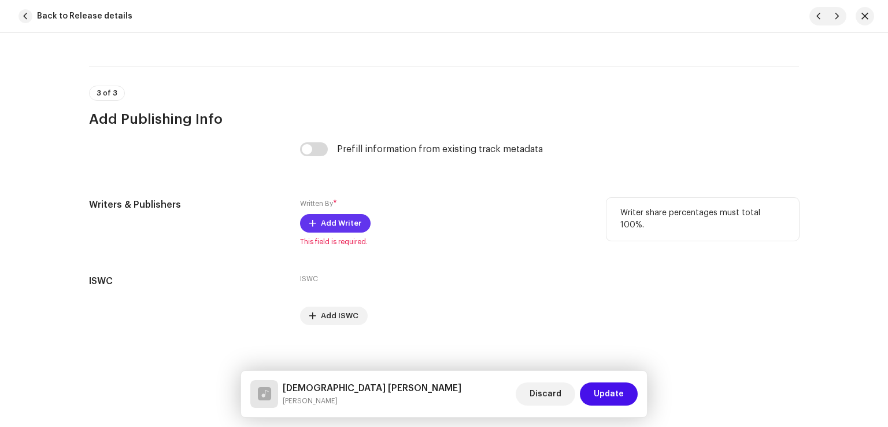
click at [344, 225] on span "Add Writer" at bounding box center [341, 223] width 40 height 23
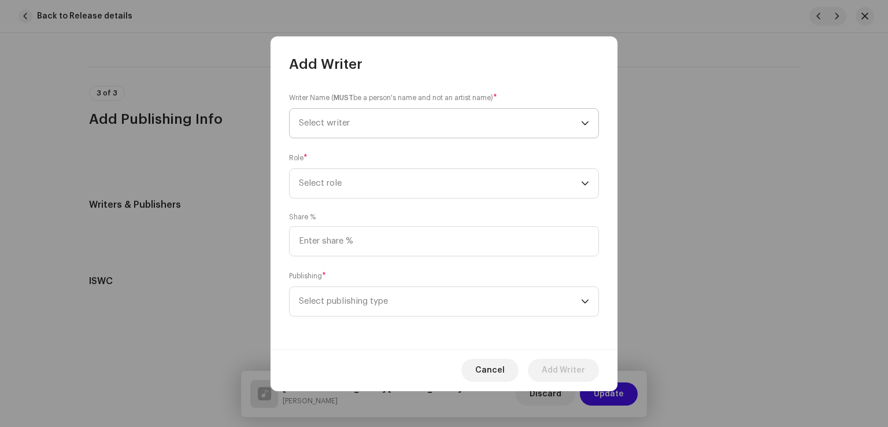
click at [375, 121] on span "Select writer" at bounding box center [440, 123] width 282 height 29
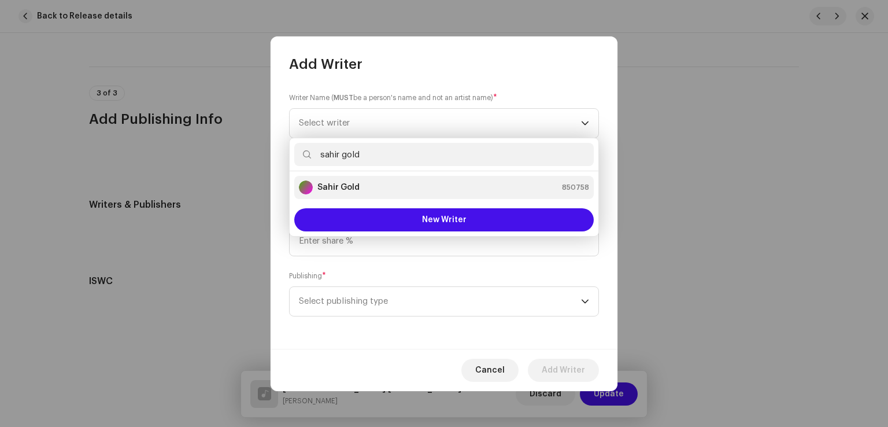
type input "sahir gold"
click at [353, 183] on strong "Sahir Gold" at bounding box center [339, 188] width 42 height 12
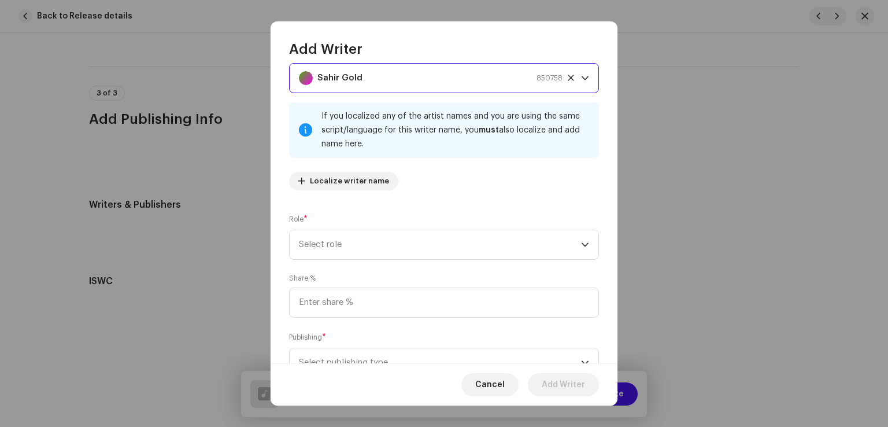
scroll to position [58, 0]
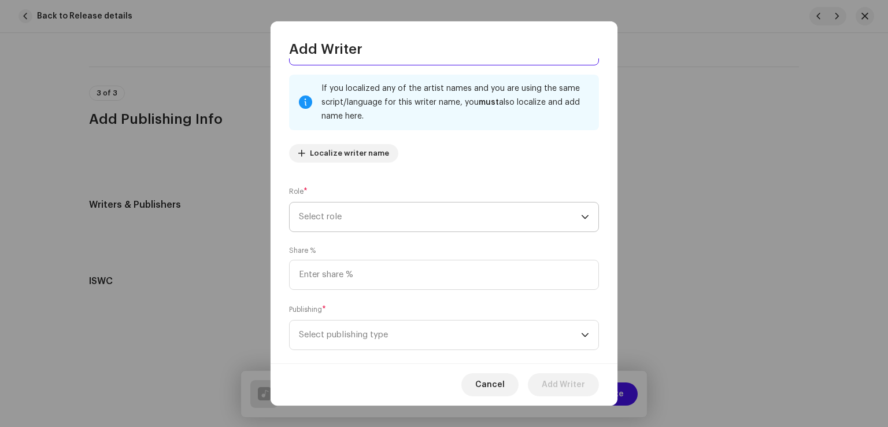
click at [404, 229] on span "Select role" at bounding box center [440, 216] width 282 height 29
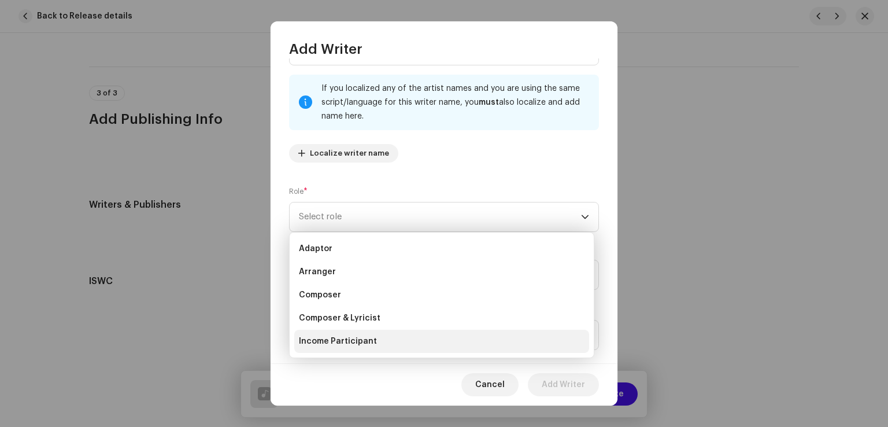
click at [341, 343] on span "Income Participant" at bounding box center [338, 341] width 78 height 12
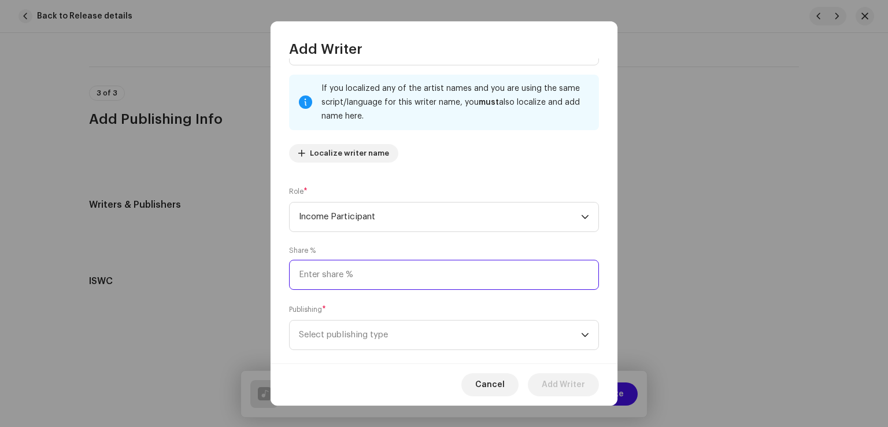
click at [356, 270] on input at bounding box center [444, 275] width 310 height 30
type input "50.00"
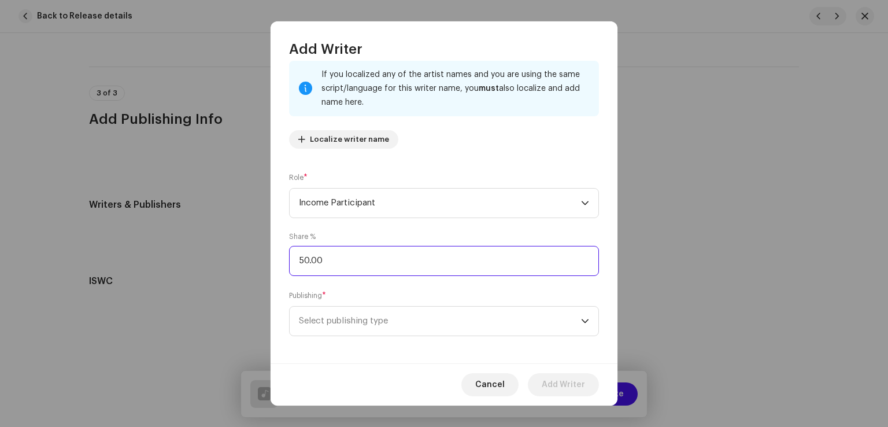
scroll to position [77, 0]
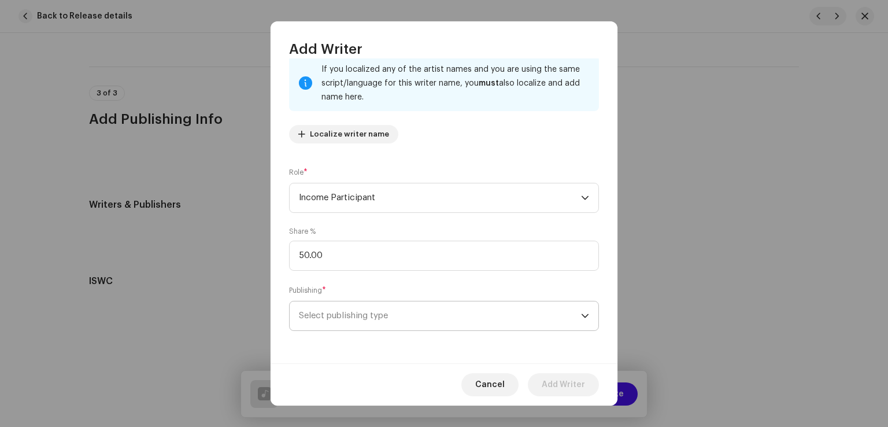
click at [356, 317] on span "Select publishing type" at bounding box center [440, 315] width 282 height 29
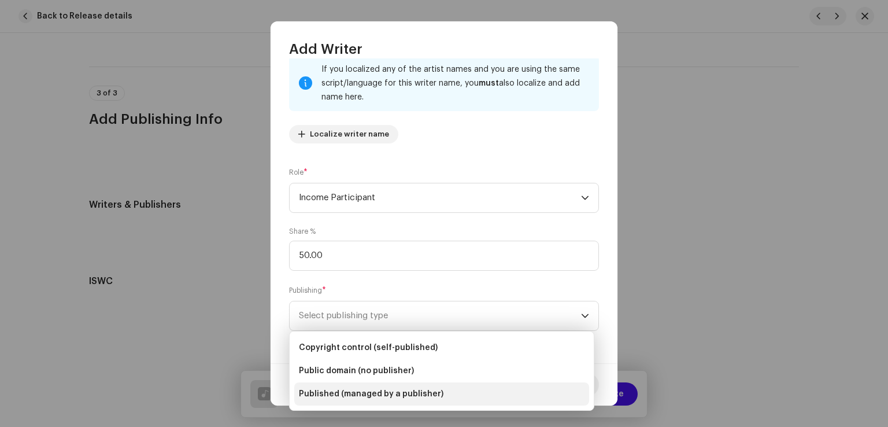
click at [329, 385] on li "Published (managed by a publisher)" at bounding box center [441, 393] width 295 height 23
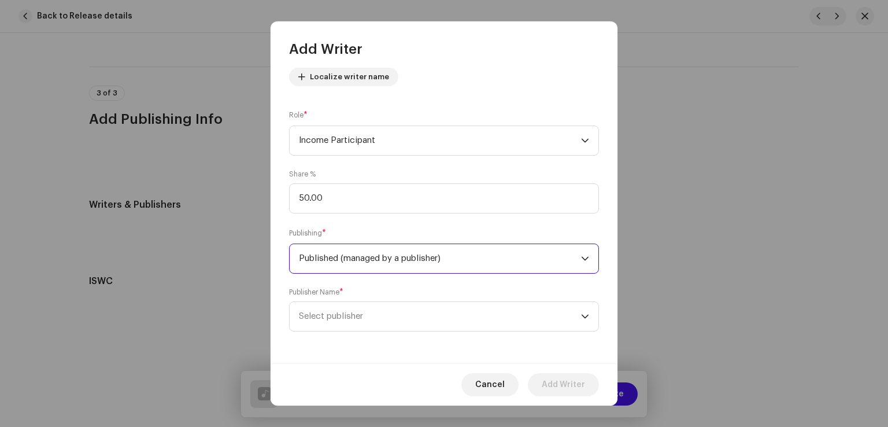
scroll to position [135, 0]
click at [361, 322] on span "Select publisher" at bounding box center [440, 315] width 282 height 29
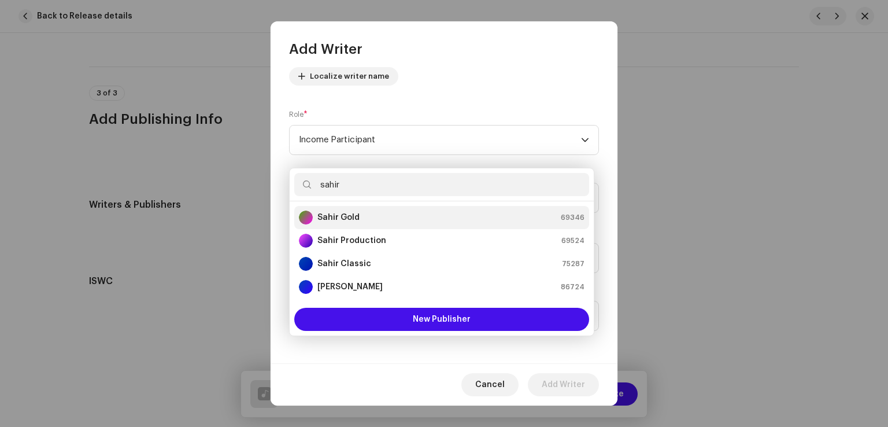
type input "sahir"
click at [359, 211] on div "Sahir Gold 69346" at bounding box center [442, 218] width 286 height 14
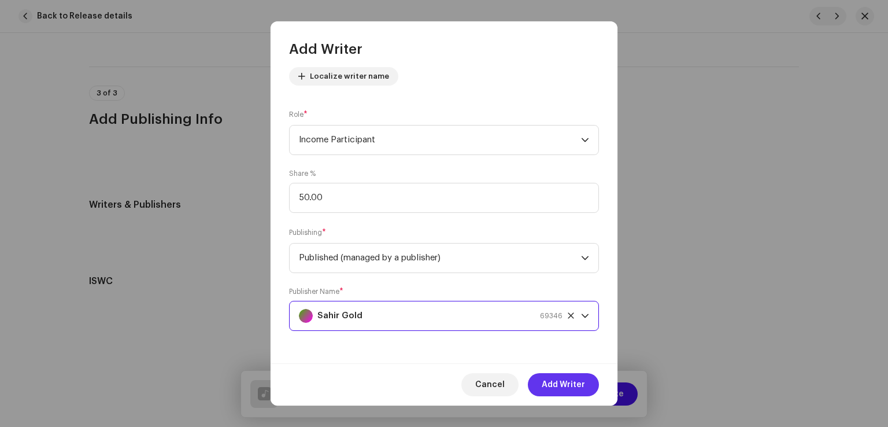
click at [548, 379] on span "Add Writer" at bounding box center [563, 384] width 43 height 23
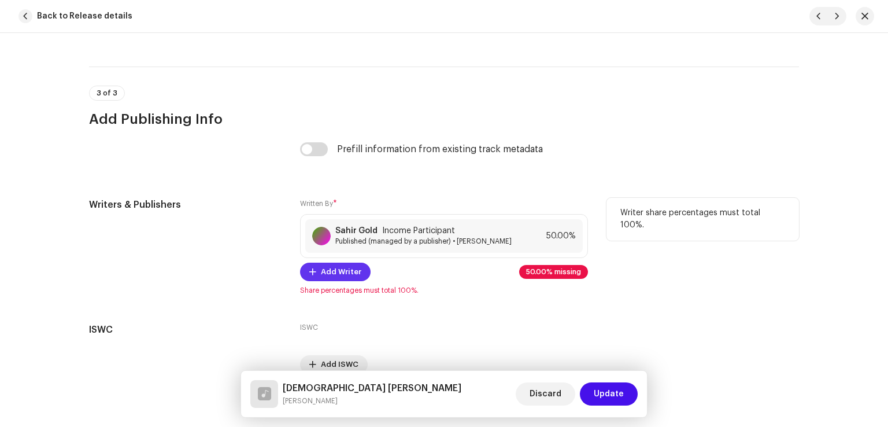
click at [340, 277] on span "Add Writer" at bounding box center [341, 271] width 40 height 23
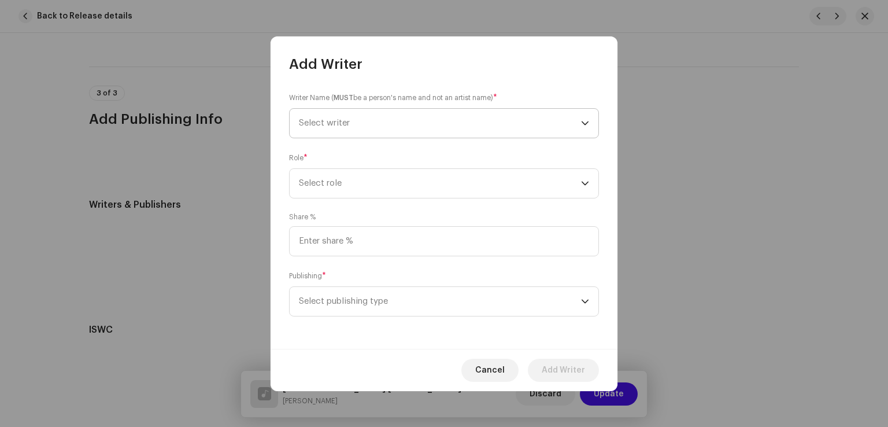
click at [370, 132] on span "Select writer" at bounding box center [440, 123] width 282 height 29
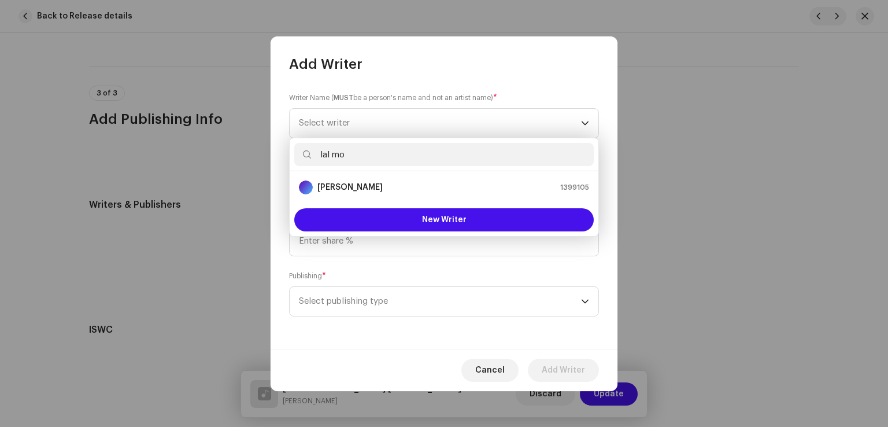
type input "lal mo"
click at [352, 185] on strong "[PERSON_NAME]" at bounding box center [350, 188] width 65 height 12
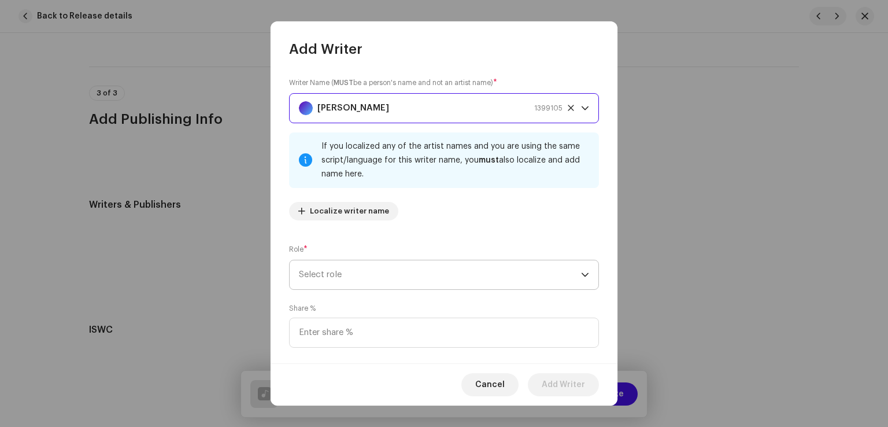
click at [366, 283] on span "Select role" at bounding box center [440, 274] width 282 height 29
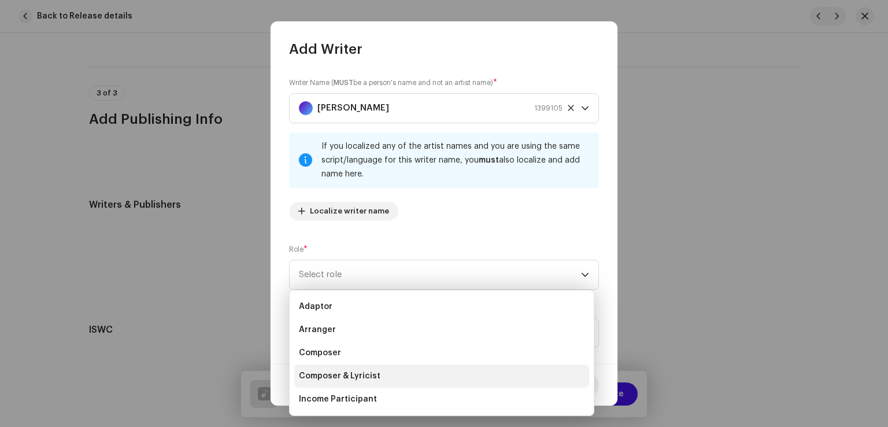
click at [347, 373] on span "Composer & Lyricist" at bounding box center [340, 376] width 82 height 12
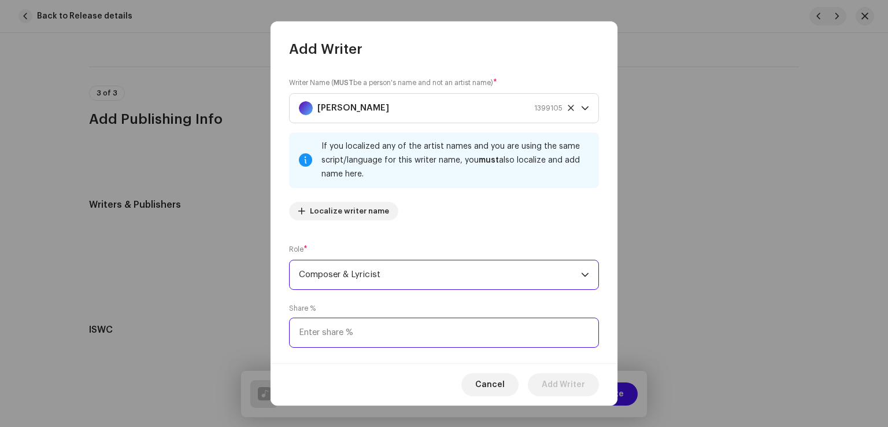
click at [352, 327] on input at bounding box center [444, 333] width 310 height 30
type input "50.00"
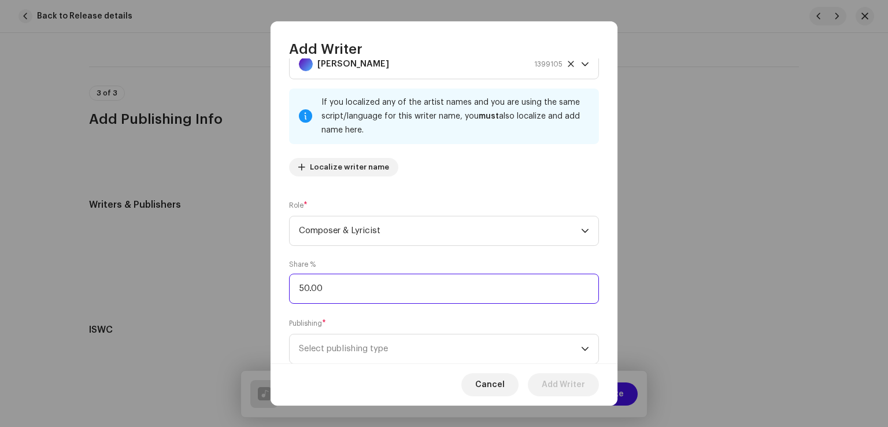
scroll to position [77, 0]
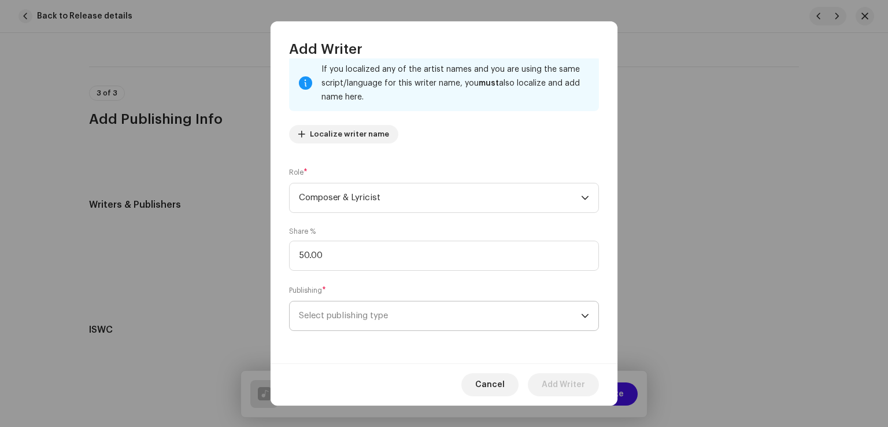
click at [352, 322] on span "Select publishing type" at bounding box center [440, 315] width 282 height 29
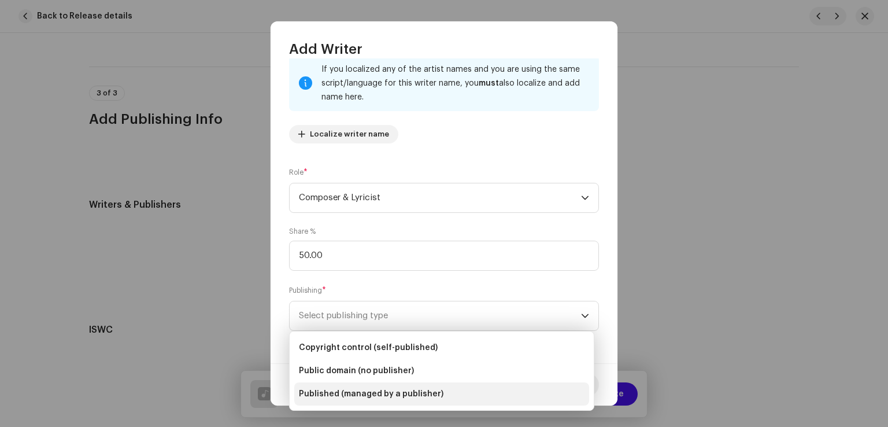
click at [338, 388] on span "Published (managed by a publisher)" at bounding box center [371, 394] width 145 height 12
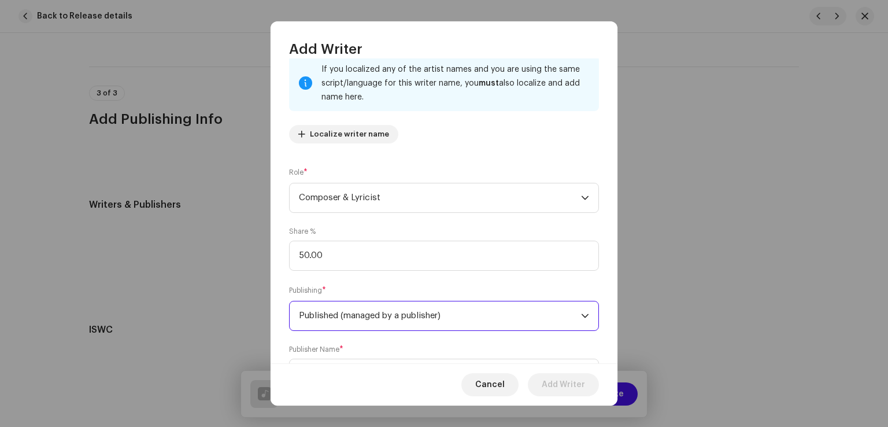
scroll to position [135, 0]
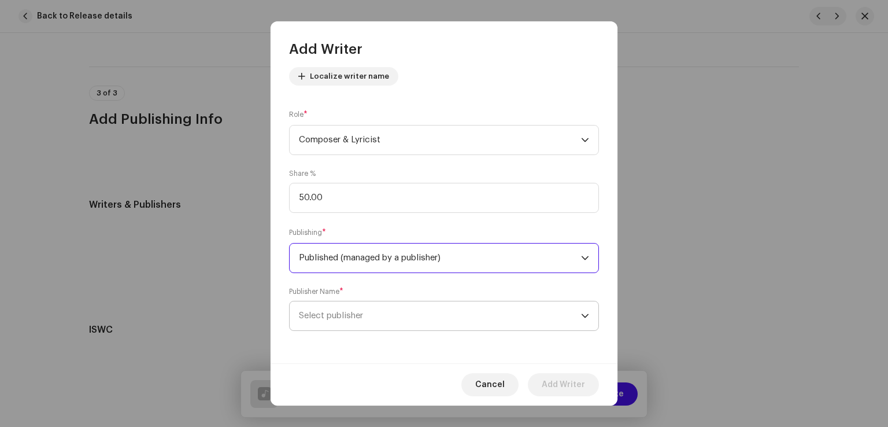
click at [371, 318] on span "Select publisher" at bounding box center [440, 315] width 282 height 29
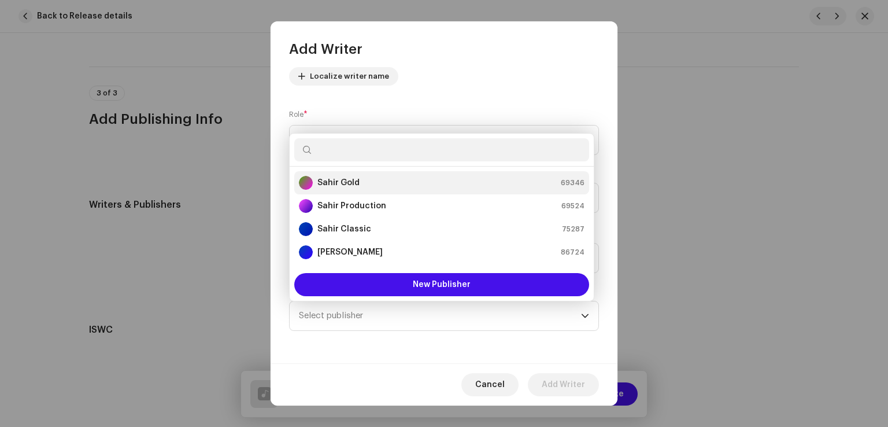
click at [349, 176] on div "Sahir Gold" at bounding box center [329, 183] width 61 height 14
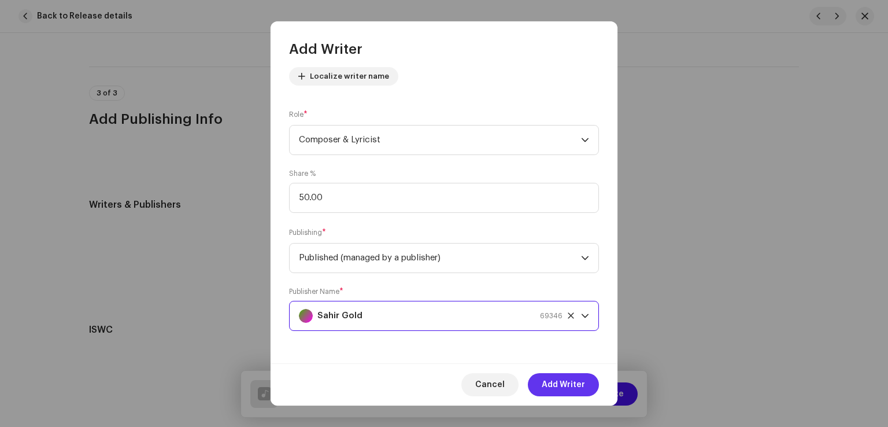
click at [560, 382] on span "Add Writer" at bounding box center [563, 384] width 43 height 23
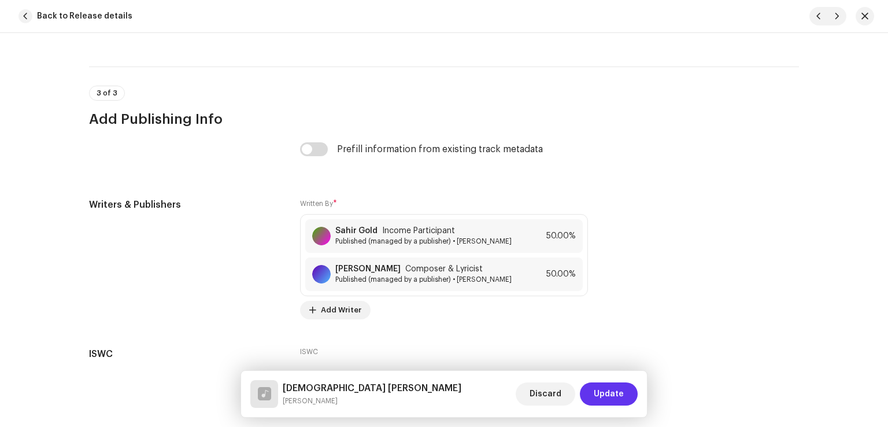
click at [606, 396] on span "Update" at bounding box center [609, 393] width 30 height 23
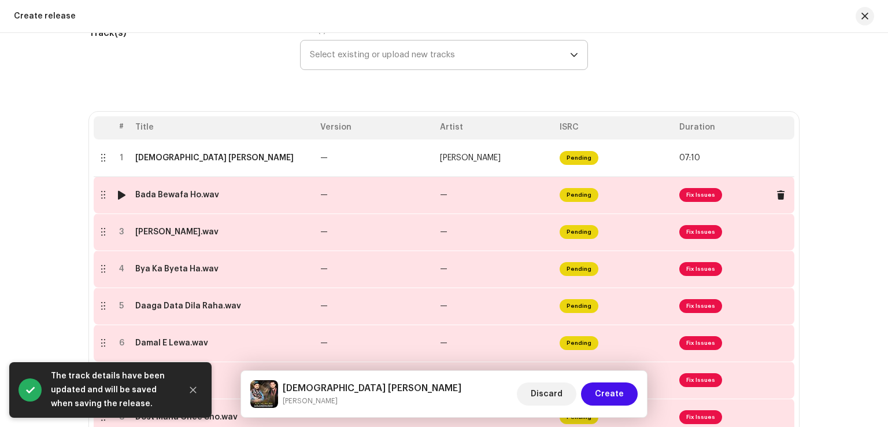
scroll to position [174, 0]
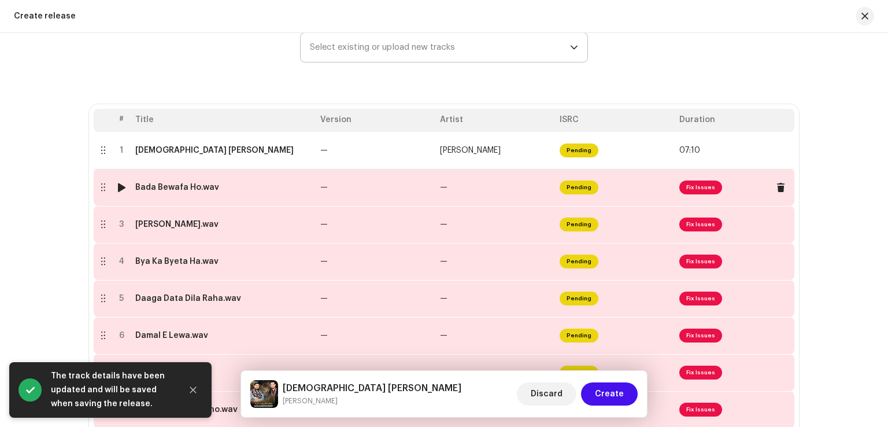
click at [421, 189] on td "—" at bounding box center [376, 187] width 120 height 37
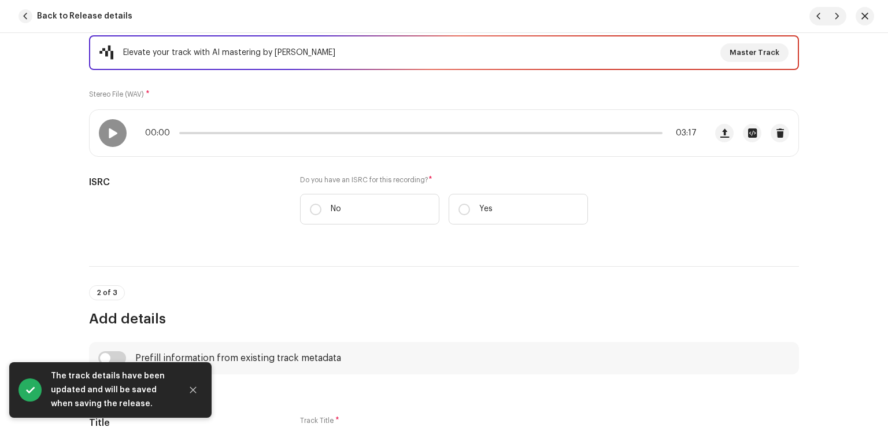
scroll to position [231, 0]
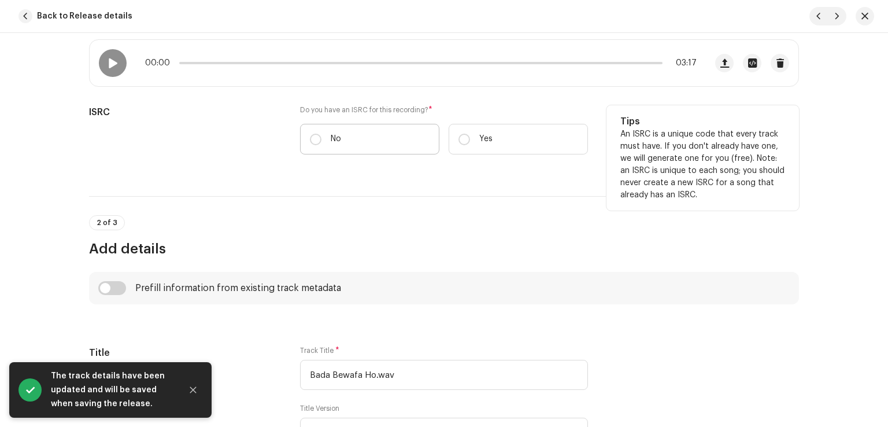
click at [324, 140] on label "No" at bounding box center [369, 139] width 139 height 31
click at [322, 140] on input "No" at bounding box center [316, 140] width 12 height 12
radio input "true"
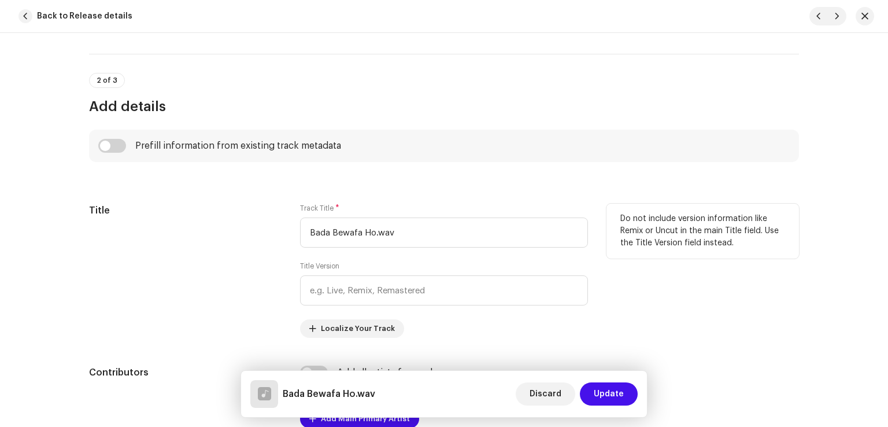
scroll to position [405, 0]
click at [452, 244] on input "Bada Bewafa Ho.wav" at bounding box center [444, 231] width 288 height 30
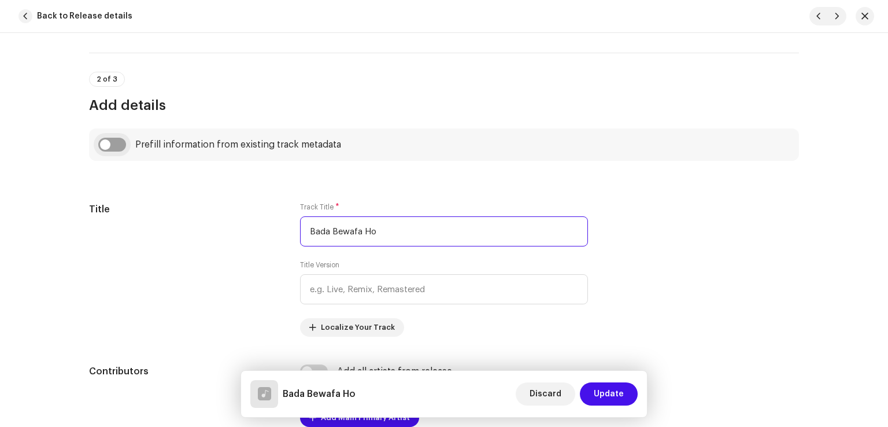
type input "Bada Bewafa Ho"
click at [112, 146] on input "checkbox" at bounding box center [112, 145] width 28 height 14
checkbox input "true"
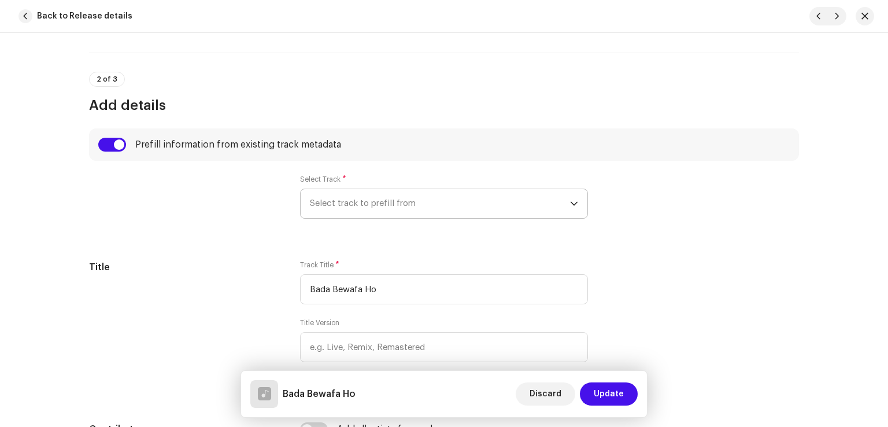
click at [412, 210] on span "Select track to prefill from" at bounding box center [440, 203] width 260 height 29
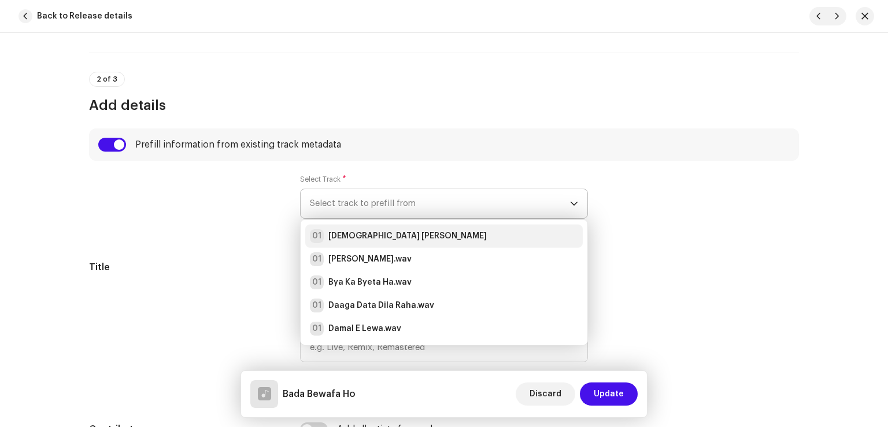
click at [409, 238] on div "01 Allah Tara Abad Beka" at bounding box center [444, 236] width 268 height 14
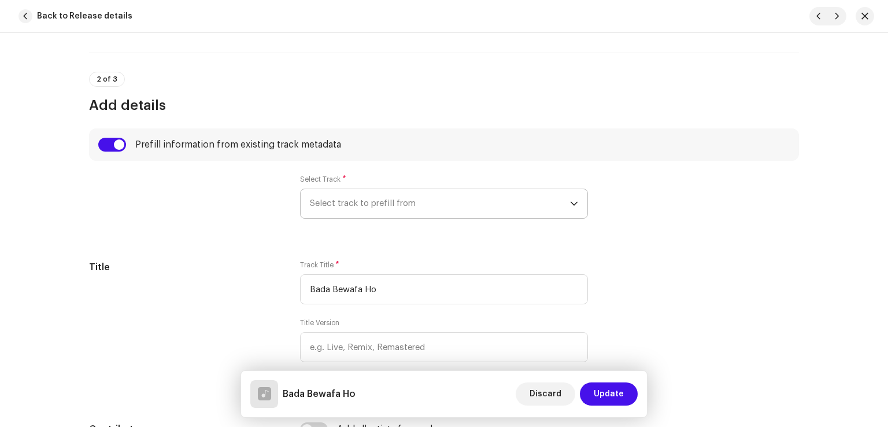
radio input "true"
type input "Sahir Gold"
checkbox input "true"
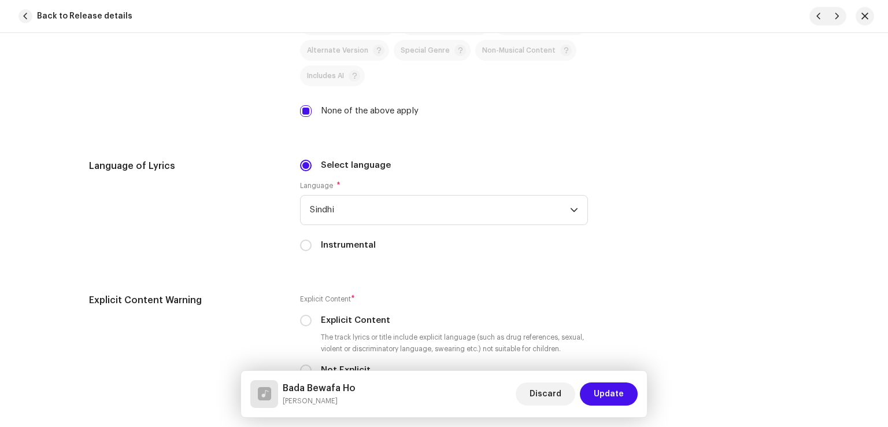
scroll to position [1967, 0]
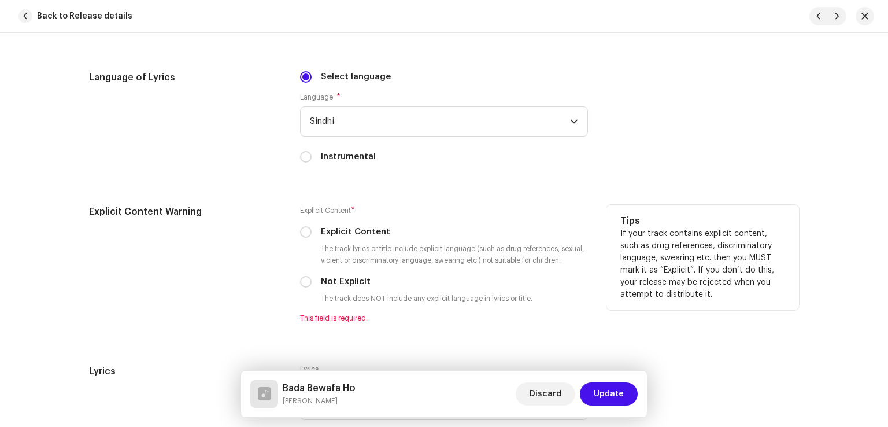
click at [311, 285] on div "Not Explicit" at bounding box center [444, 281] width 288 height 13
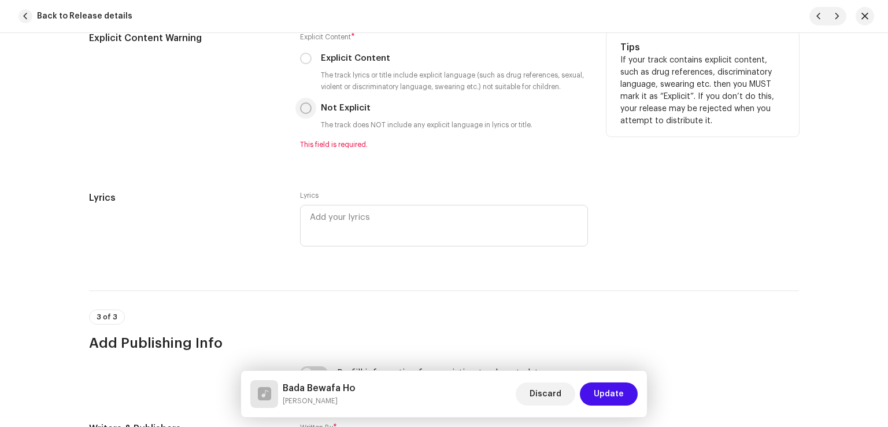
click at [302, 112] on input "Not Explicit" at bounding box center [306, 108] width 12 height 12
radio input "true"
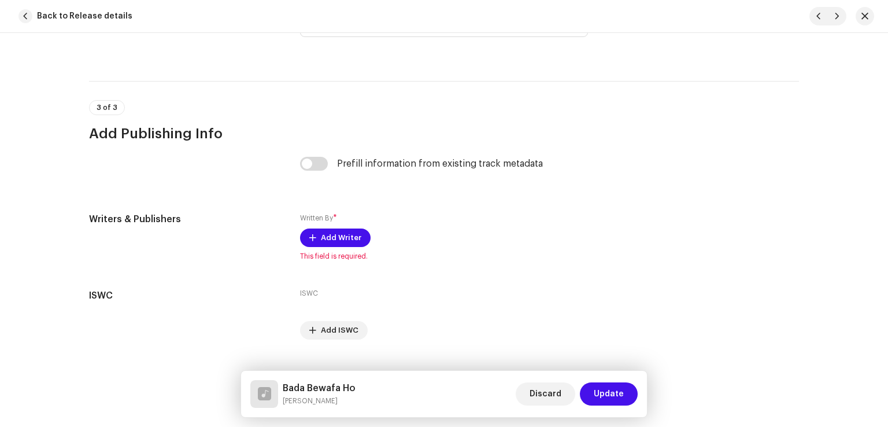
scroll to position [2363, 0]
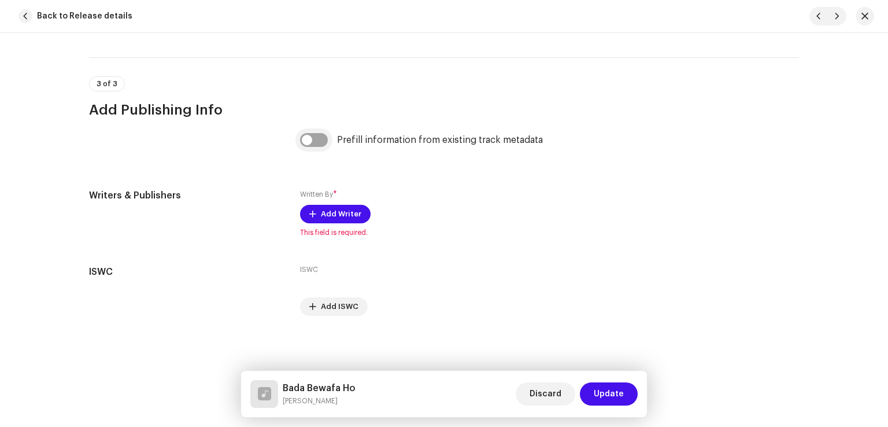
click at [317, 139] on input "checkbox" at bounding box center [314, 140] width 28 height 14
checkbox input "true"
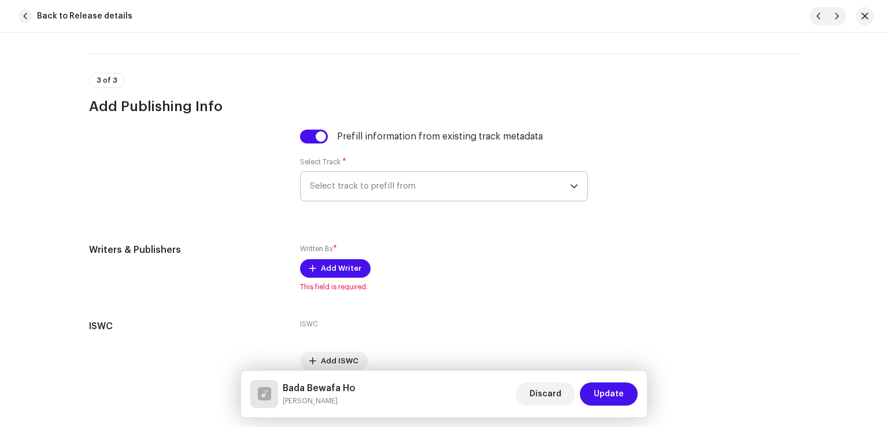
click at [374, 192] on span "Select track to prefill from" at bounding box center [440, 186] width 260 height 29
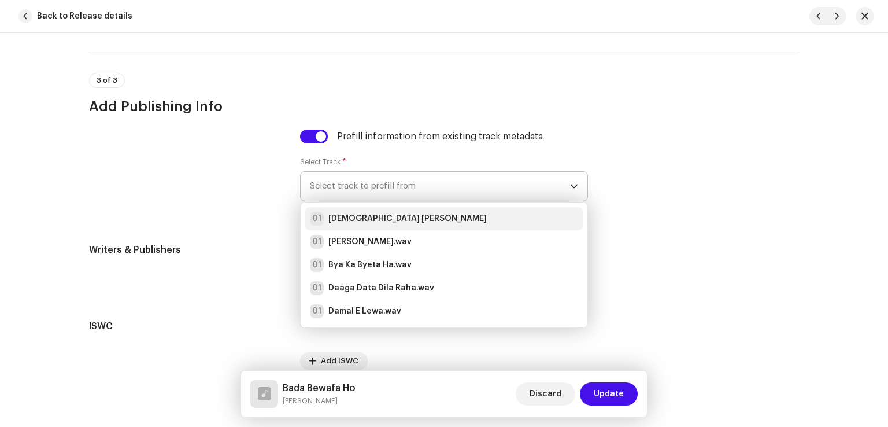
click at [374, 221] on strong "[DEMOGRAPHIC_DATA] [PERSON_NAME]" at bounding box center [408, 219] width 158 height 12
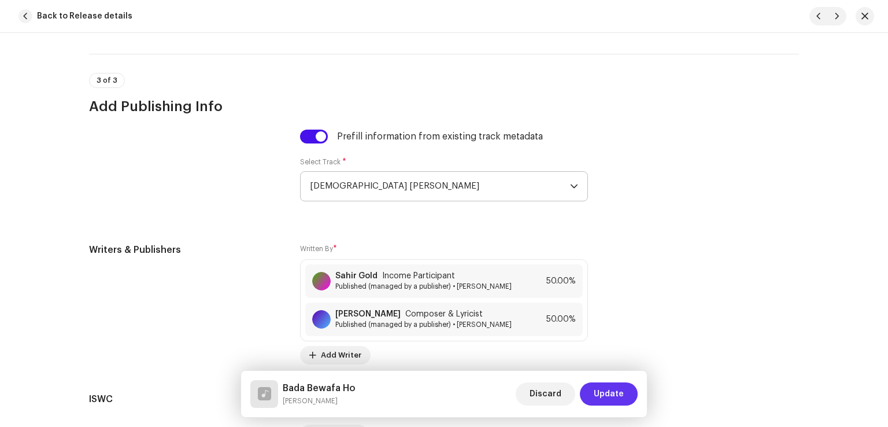
click at [625, 398] on button "Update" at bounding box center [609, 393] width 58 height 23
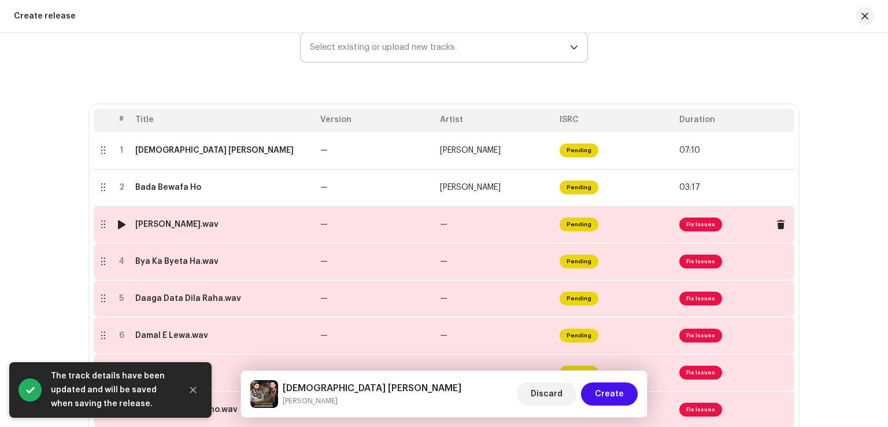
click at [393, 228] on td "—" at bounding box center [376, 224] width 120 height 37
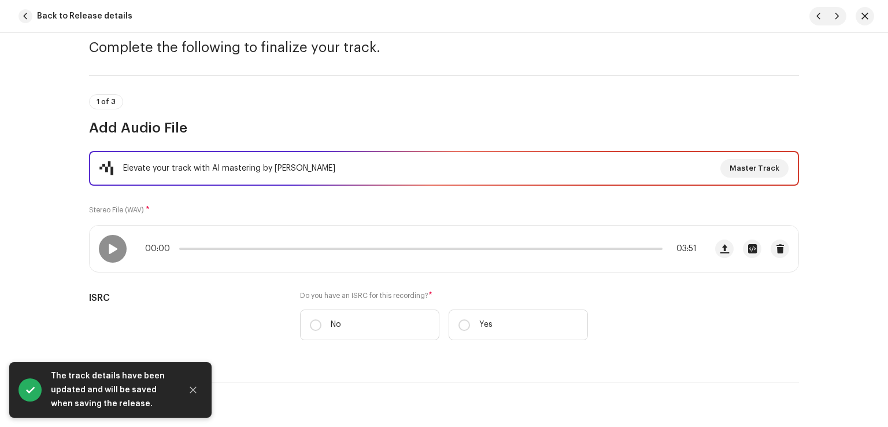
scroll to position [174, 0]
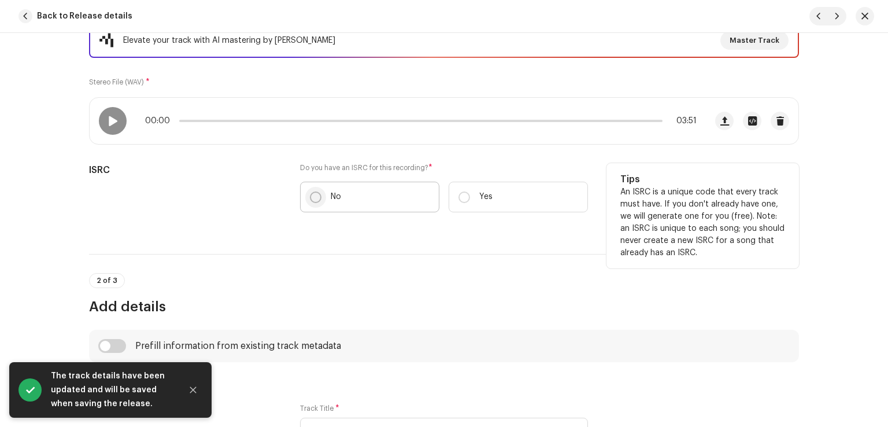
click at [312, 195] on input "No" at bounding box center [316, 197] width 12 height 12
radio input "true"
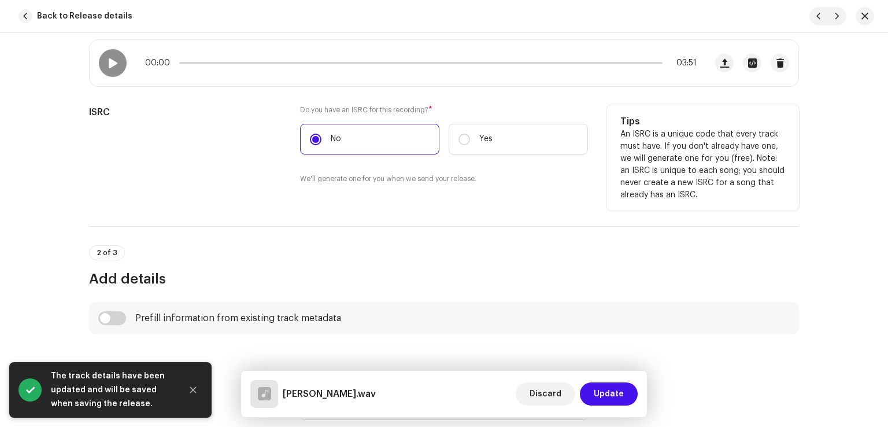
scroll to position [347, 0]
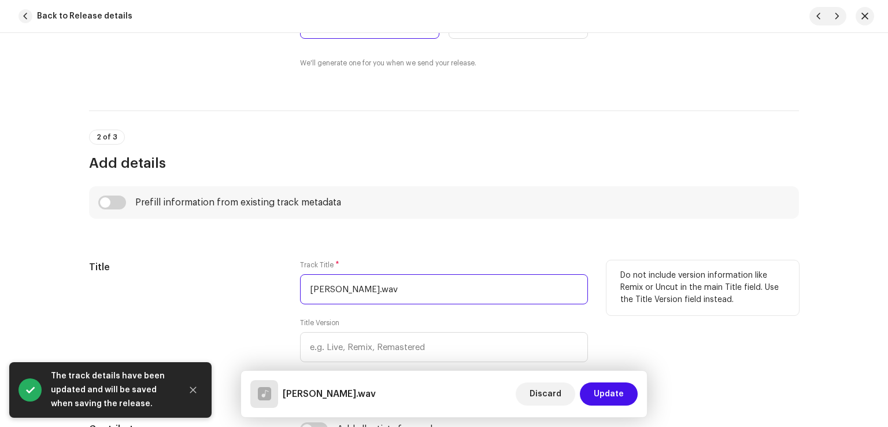
click at [428, 290] on input "Bradal Mni.wav" at bounding box center [444, 289] width 288 height 30
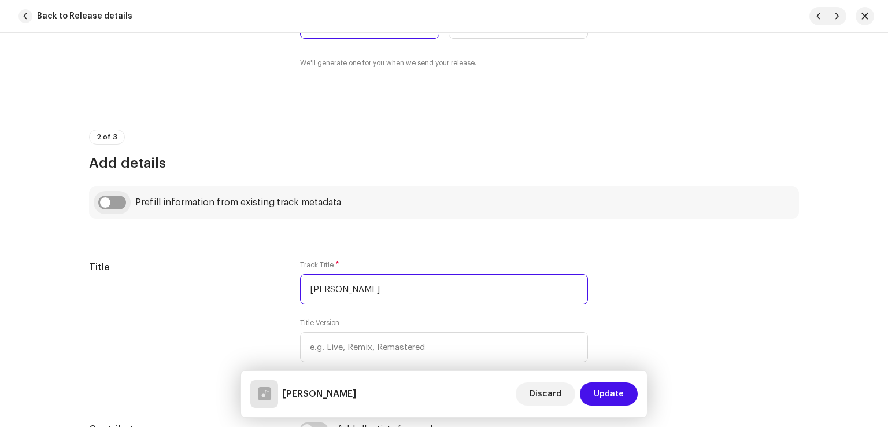
type input "Bradal Mni"
click at [116, 202] on input "checkbox" at bounding box center [112, 202] width 28 height 14
checkbox input "true"
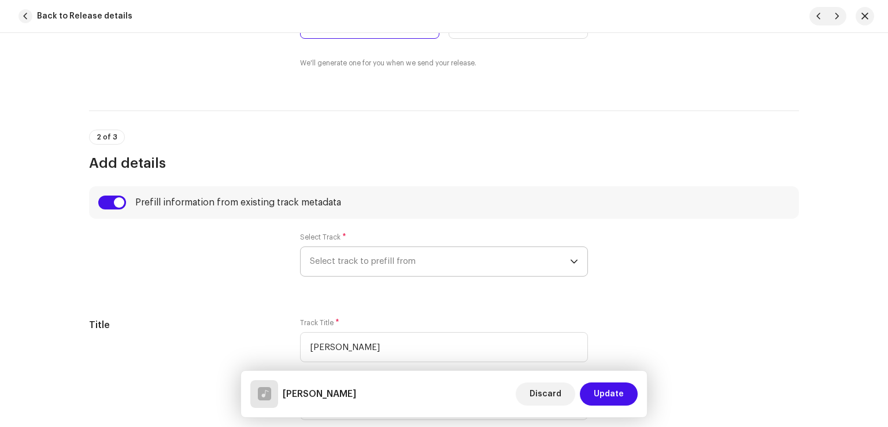
drag, startPoint x: 338, startPoint y: 263, endPoint x: 351, endPoint y: 275, distance: 18.0
click at [338, 264] on span "Select track to prefill from" at bounding box center [440, 261] width 260 height 29
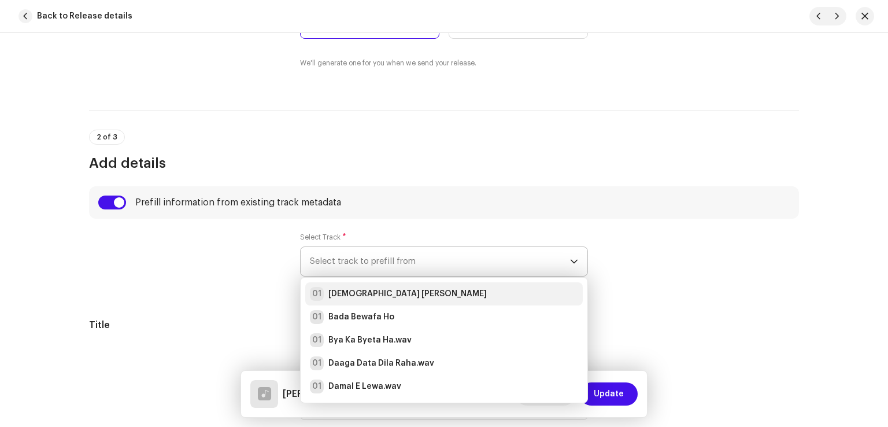
click at [363, 290] on strong "[DEMOGRAPHIC_DATA] [PERSON_NAME]" at bounding box center [408, 294] width 158 height 12
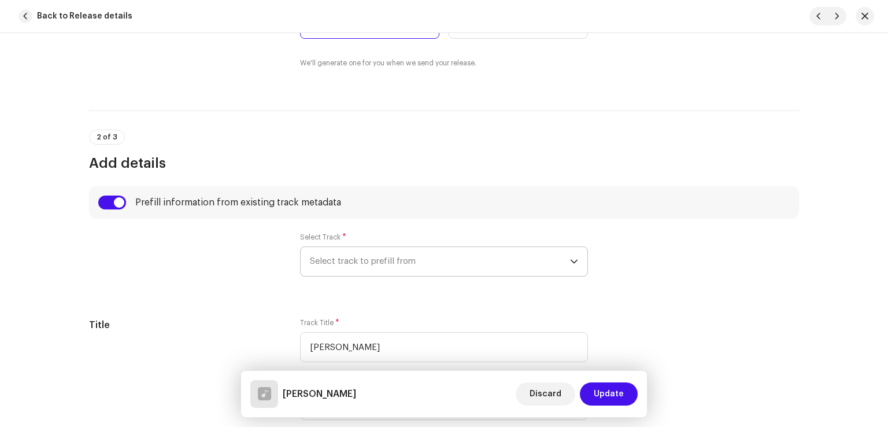
radio input "true"
type input "Sahir Gold"
checkbox input "true"
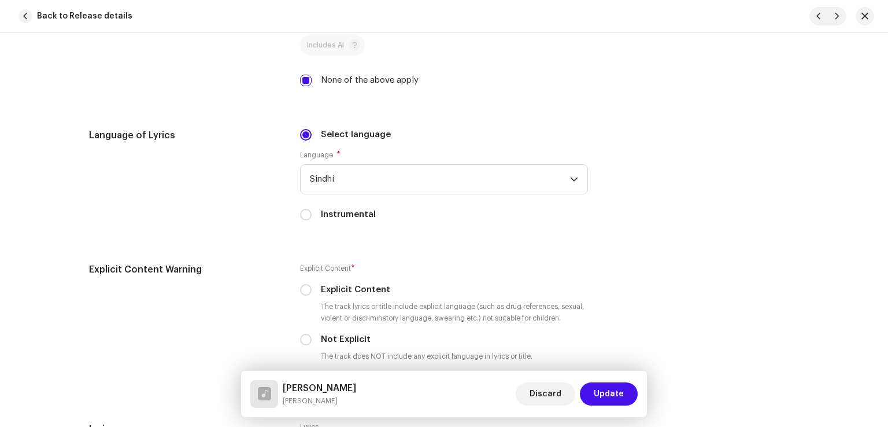
scroll to position [2140, 0]
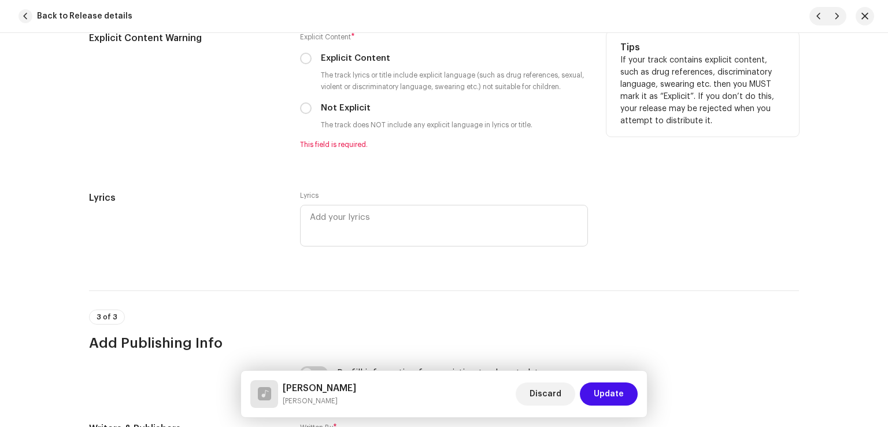
click at [305, 120] on div "Explicit Content * Explicit Content The track lyrics or title include explicit …" at bounding box center [444, 90] width 288 height 118
click at [304, 112] on input "Not Explicit" at bounding box center [306, 108] width 12 height 12
radio input "true"
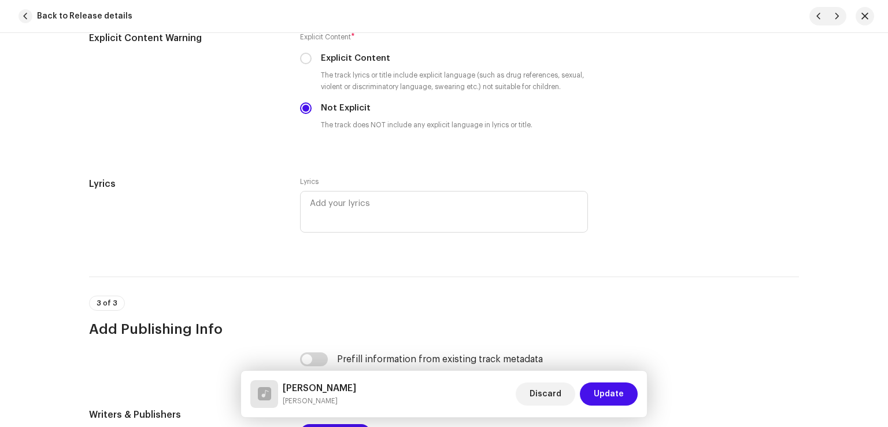
scroll to position [2363, 0]
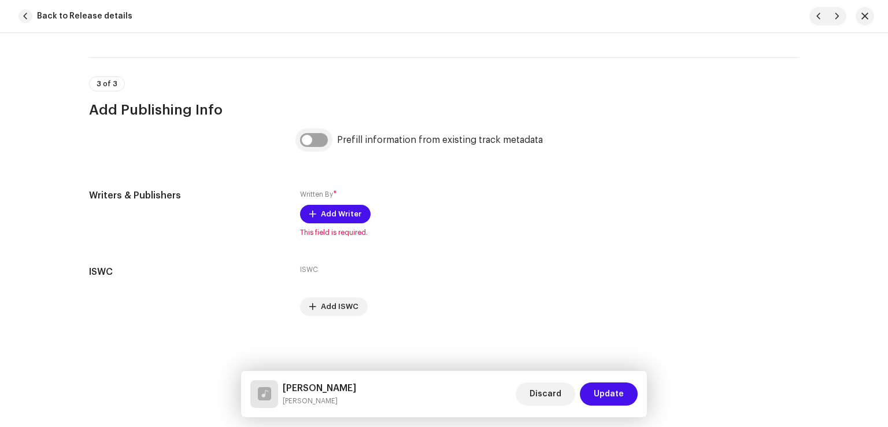
click at [314, 135] on input "checkbox" at bounding box center [314, 140] width 28 height 14
checkbox input "true"
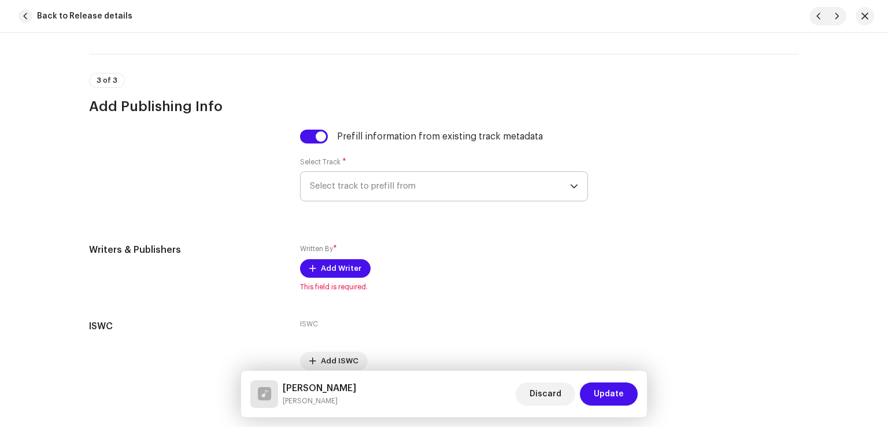
click at [352, 188] on span "Select track to prefill from" at bounding box center [440, 186] width 260 height 29
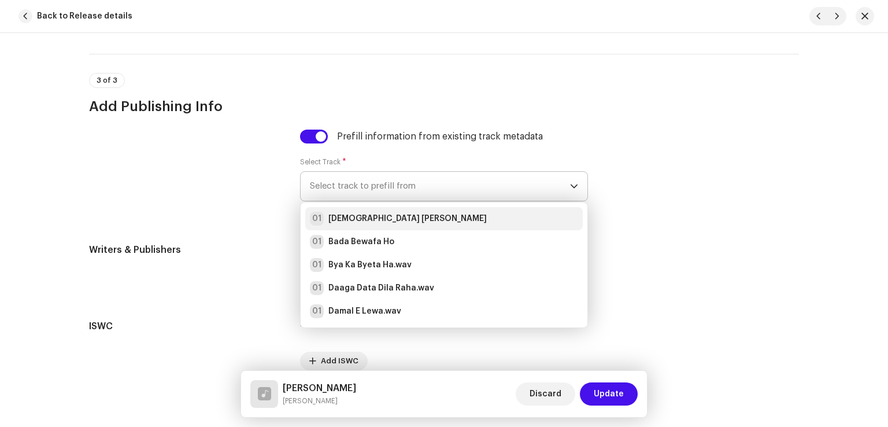
click at [358, 224] on strong "[DEMOGRAPHIC_DATA] [PERSON_NAME]" at bounding box center [408, 219] width 158 height 12
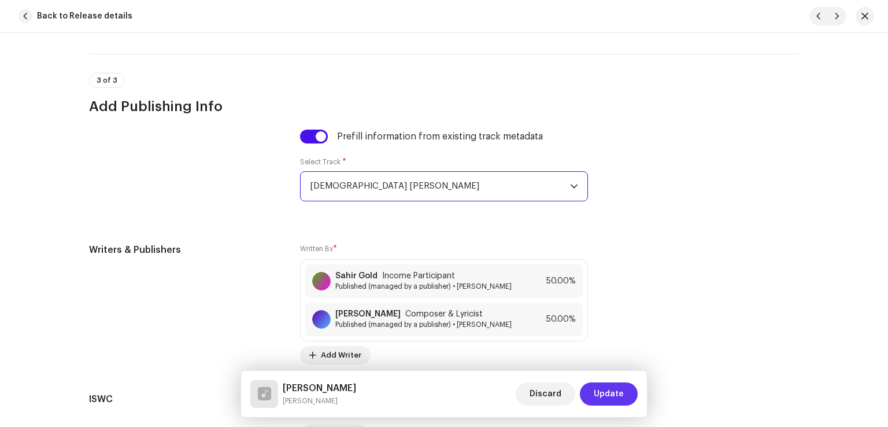
click at [604, 388] on span "Update" at bounding box center [609, 393] width 30 height 23
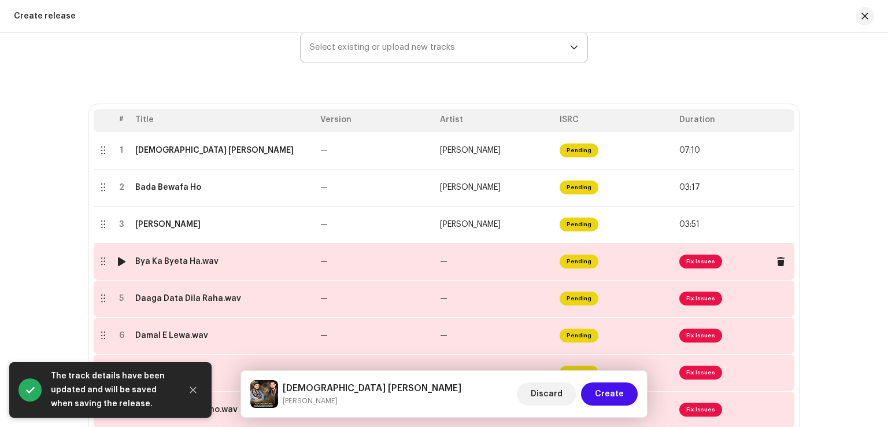
click at [426, 270] on td "—" at bounding box center [376, 261] width 120 height 37
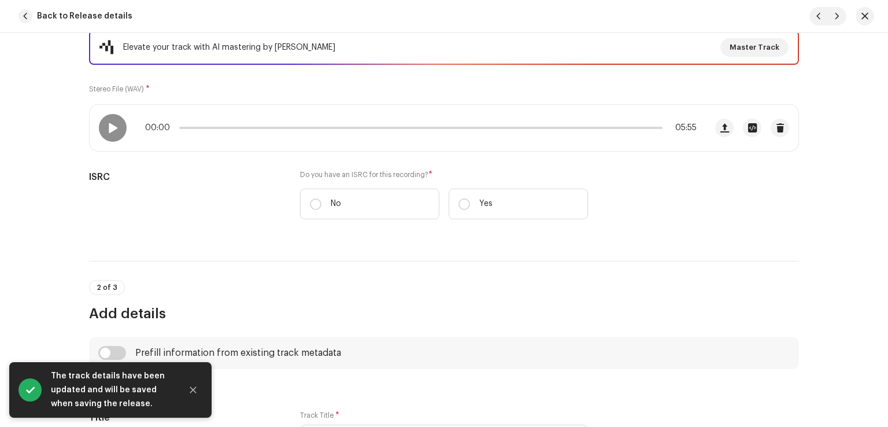
scroll to position [174, 0]
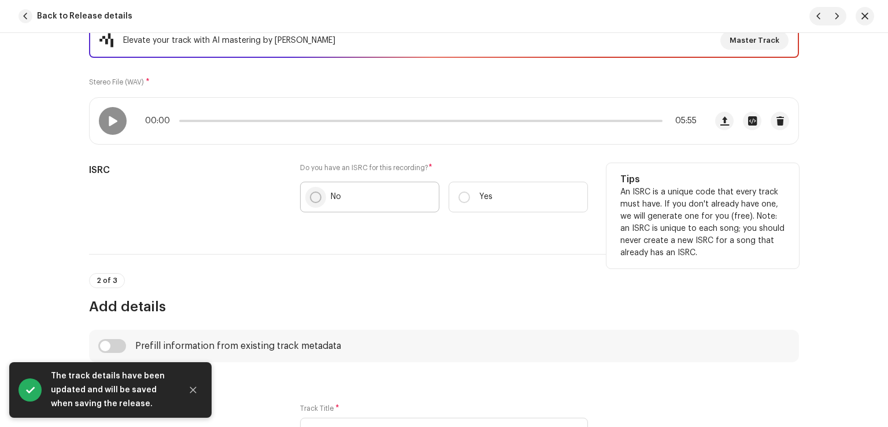
click at [317, 194] on input "No" at bounding box center [316, 197] width 12 height 12
radio input "true"
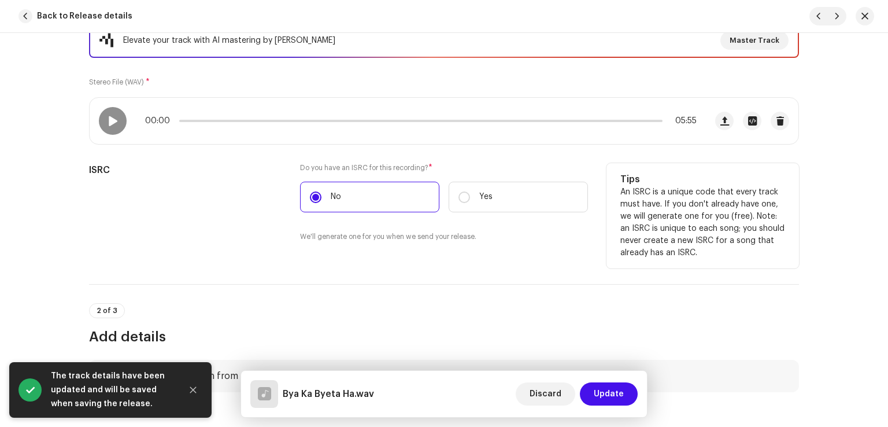
scroll to position [289, 0]
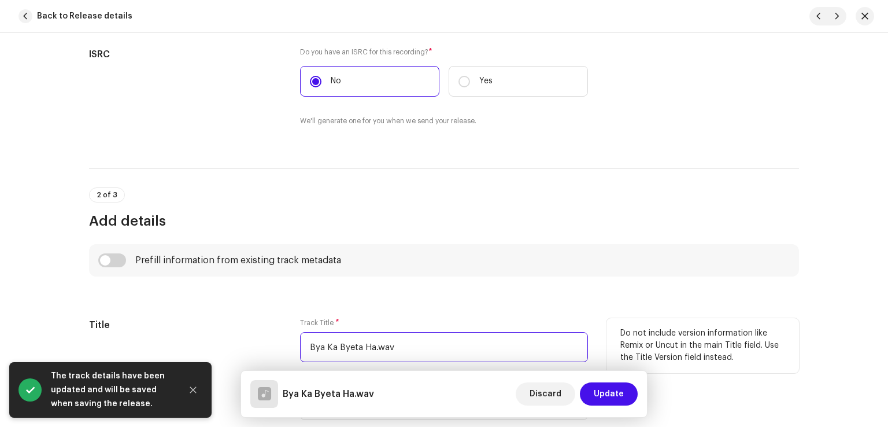
click at [447, 353] on input "Bya Ka Byeta Ha.wav" at bounding box center [444, 347] width 288 height 30
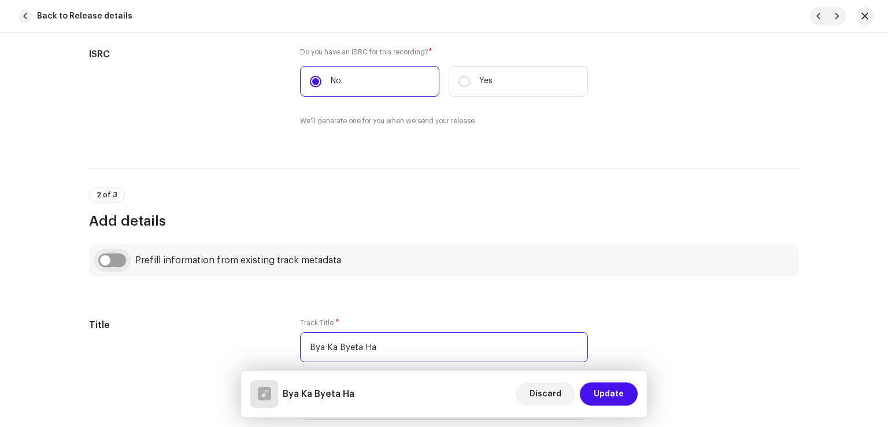
type input "Bya Ka Byeta Ha"
click at [113, 261] on input "checkbox" at bounding box center [112, 260] width 28 height 14
checkbox input "true"
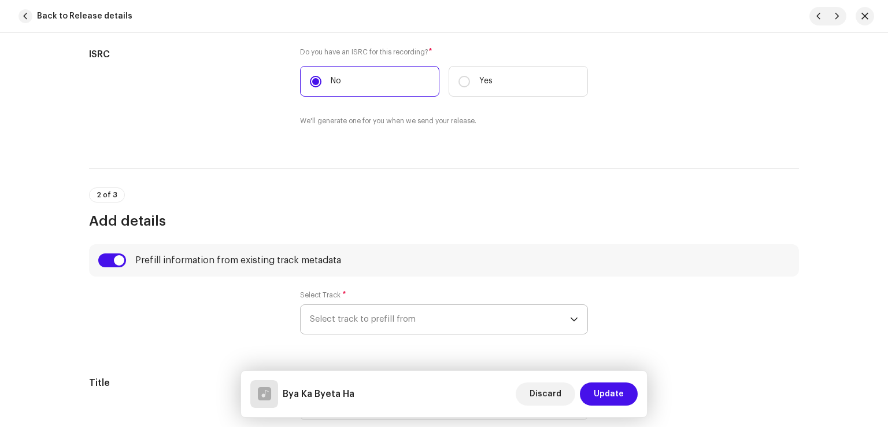
click at [330, 323] on span "Select track to prefill from" at bounding box center [440, 319] width 260 height 29
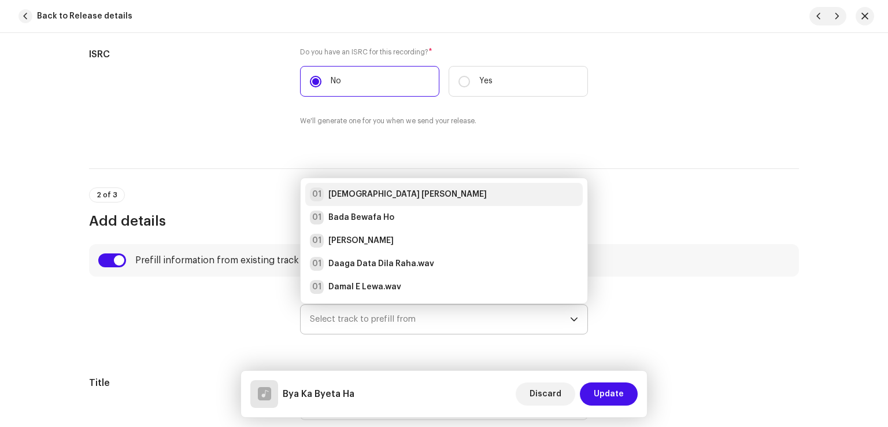
drag, startPoint x: 355, startPoint y: 185, endPoint x: 359, endPoint y: 200, distance: 15.4
click at [355, 186] on li "01 Allah Tara Abad Beka" at bounding box center [444, 194] width 278 height 23
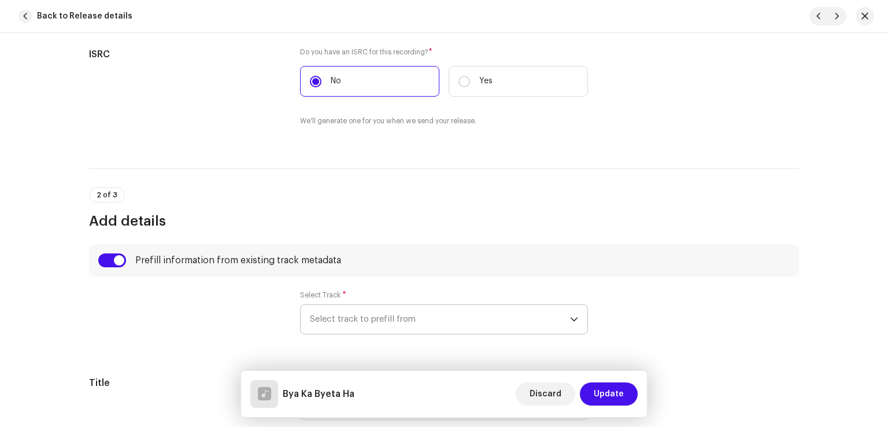
radio input "true"
type input "Sahir Gold"
checkbox input "true"
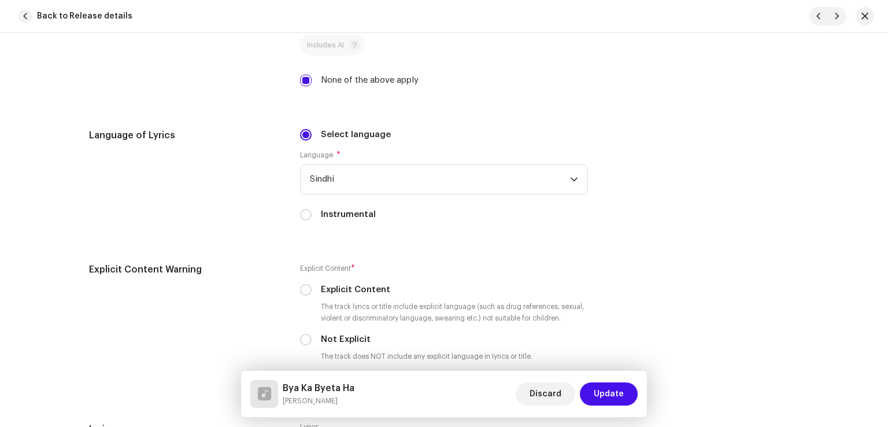
scroll to position [2082, 0]
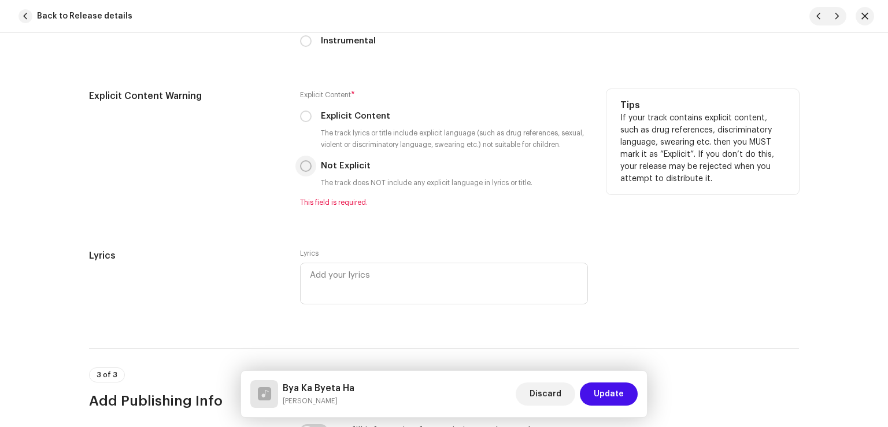
click at [305, 165] on input "Not Explicit" at bounding box center [306, 166] width 12 height 12
radio input "true"
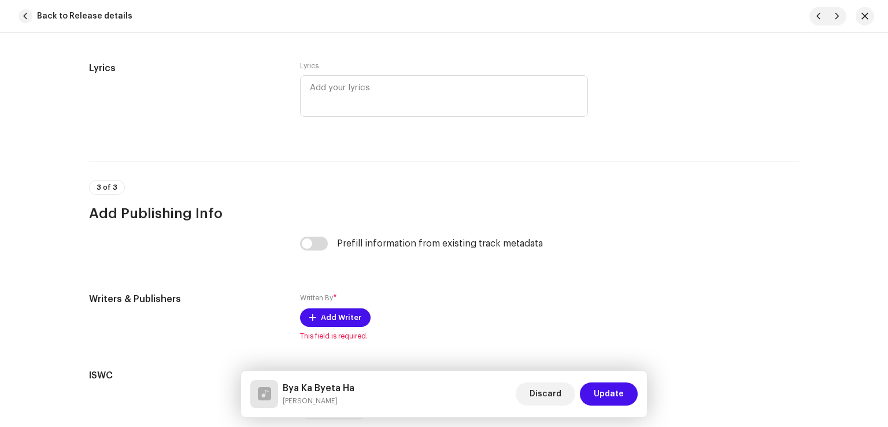
scroll to position [2363, 0]
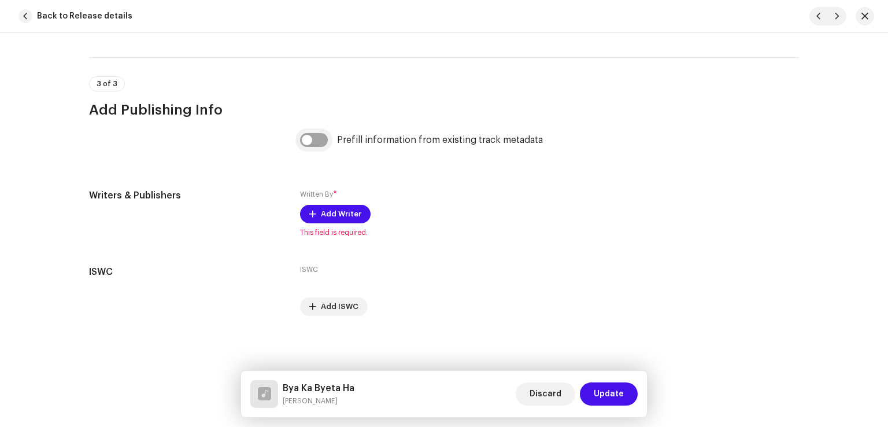
click at [315, 141] on input "checkbox" at bounding box center [314, 140] width 28 height 14
checkbox input "true"
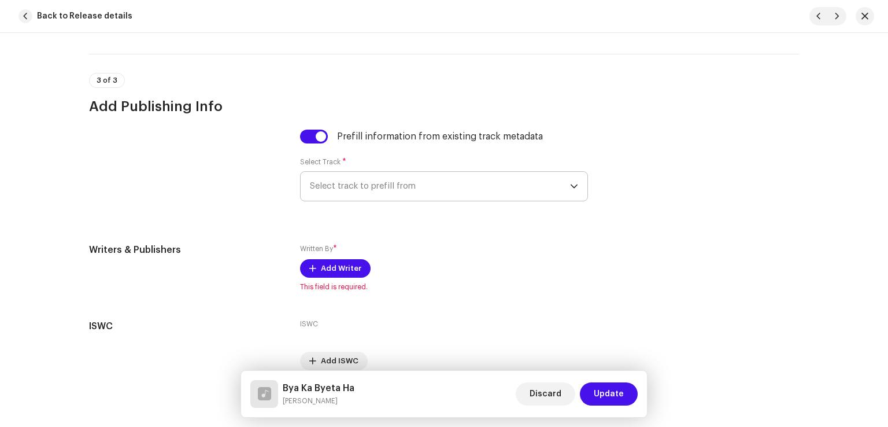
click at [372, 198] on span "Select track to prefill from" at bounding box center [440, 186] width 260 height 29
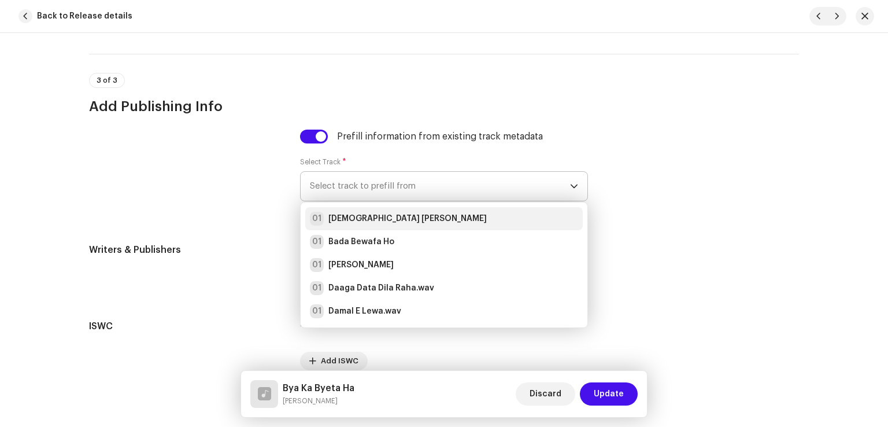
click at [371, 217] on strong "[DEMOGRAPHIC_DATA] [PERSON_NAME]" at bounding box center [408, 219] width 158 height 12
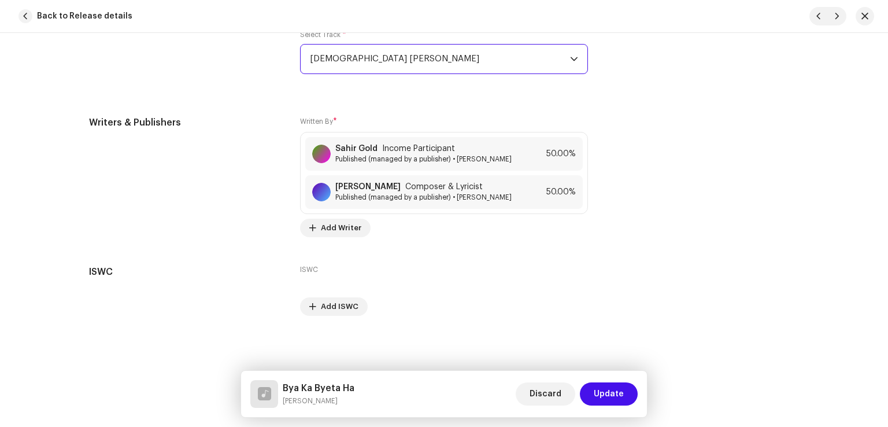
scroll to position [2494, 0]
click at [615, 395] on span "Update" at bounding box center [609, 393] width 30 height 23
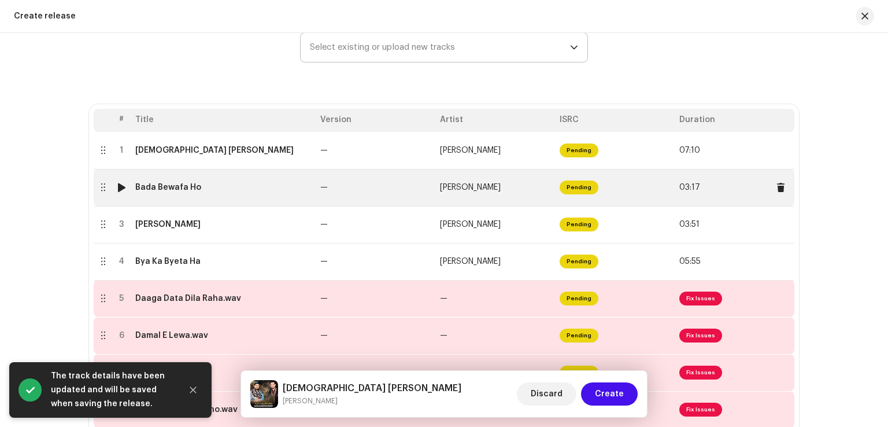
scroll to position [231, 0]
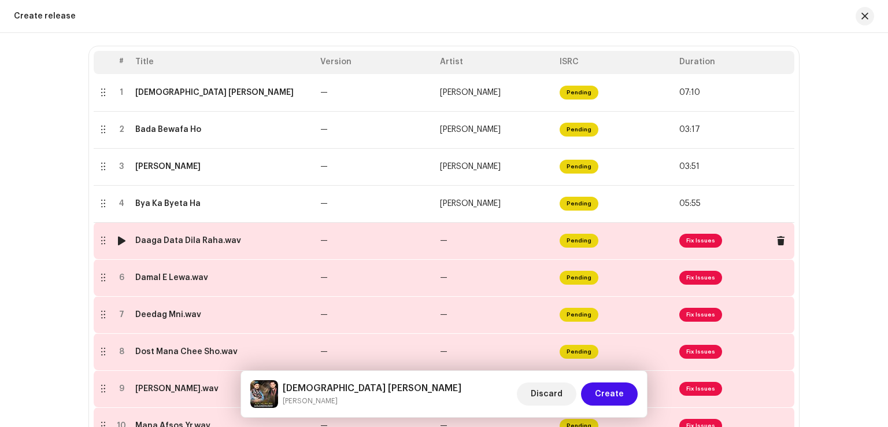
click at [466, 249] on td "—" at bounding box center [496, 240] width 120 height 37
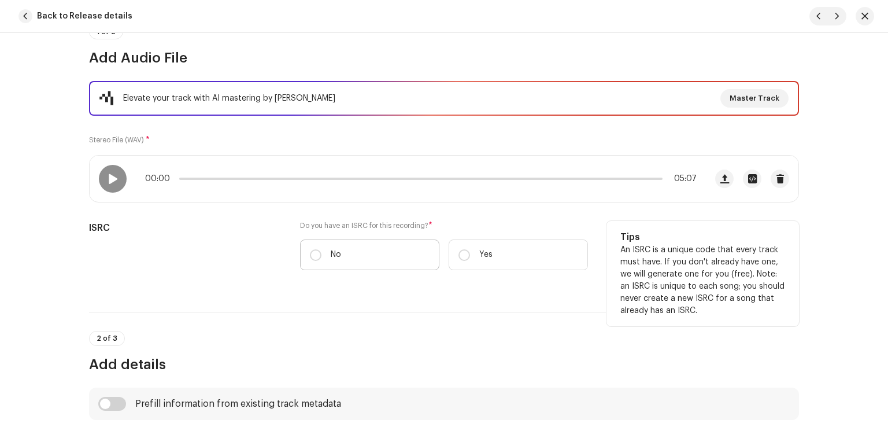
click at [375, 254] on label "No" at bounding box center [369, 254] width 139 height 31
click at [322, 254] on input "No" at bounding box center [316, 255] width 12 height 12
radio input "true"
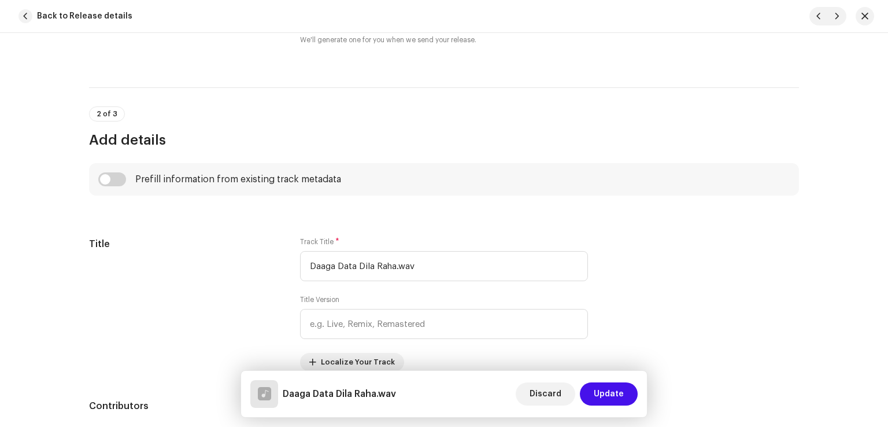
scroll to position [463, 0]
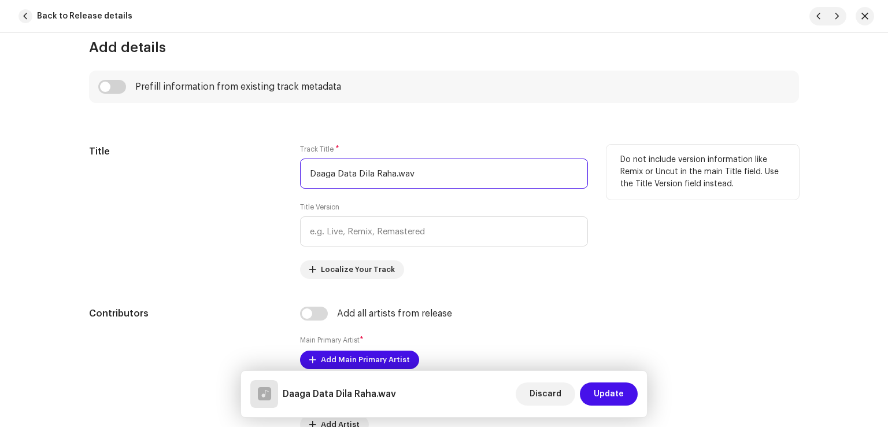
click at [437, 167] on input "Daaga Data Dila Raha.wav" at bounding box center [444, 173] width 288 height 30
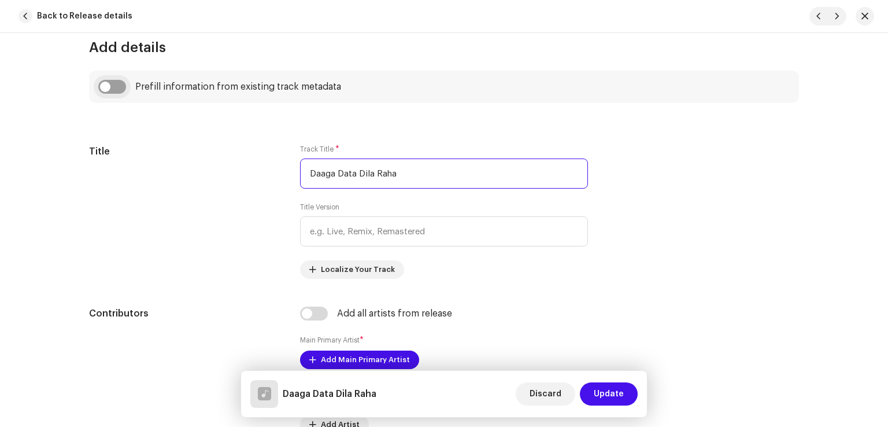
type input "Daaga Data Dila Raha"
click at [119, 86] on input "checkbox" at bounding box center [112, 87] width 28 height 14
checkbox input "true"
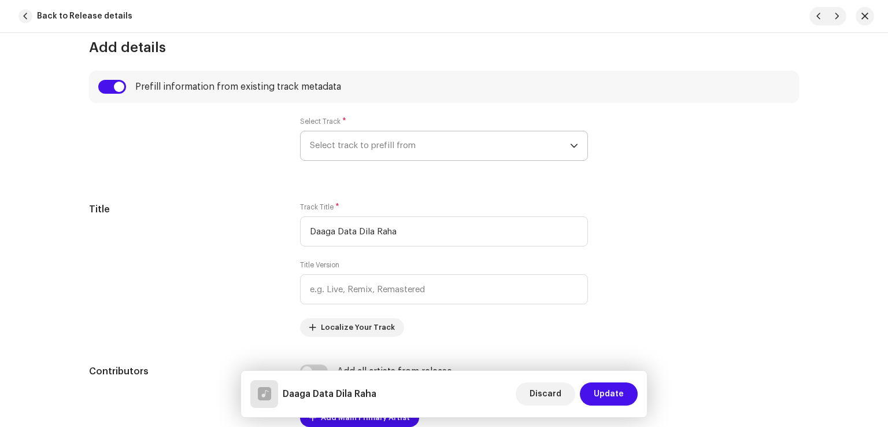
click at [367, 154] on span "Select track to prefill from" at bounding box center [440, 145] width 260 height 29
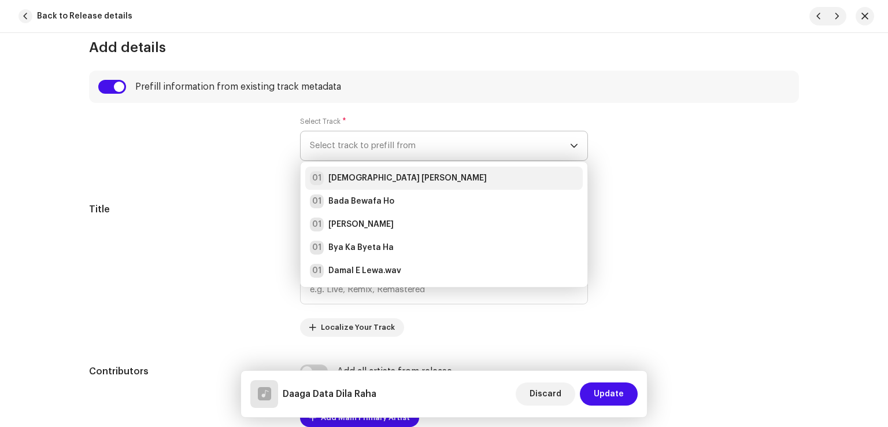
click at [375, 186] on li "01 Allah Tara Abad Beka" at bounding box center [444, 178] width 278 height 23
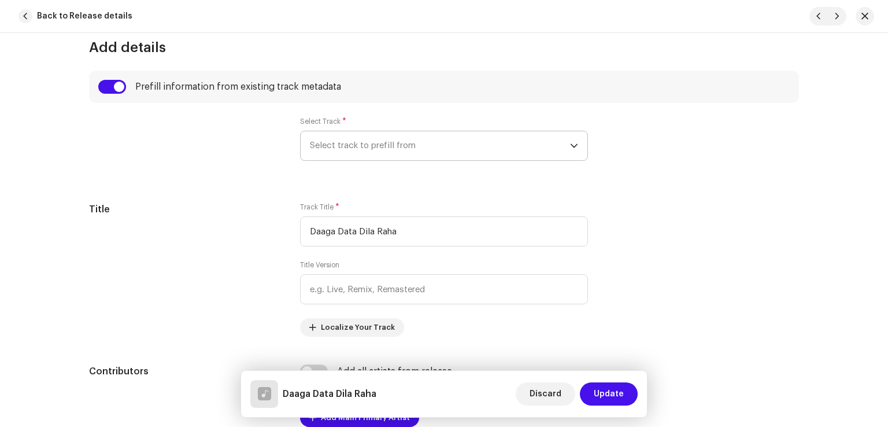
radio input "true"
type input "Sahir Gold"
checkbox input "true"
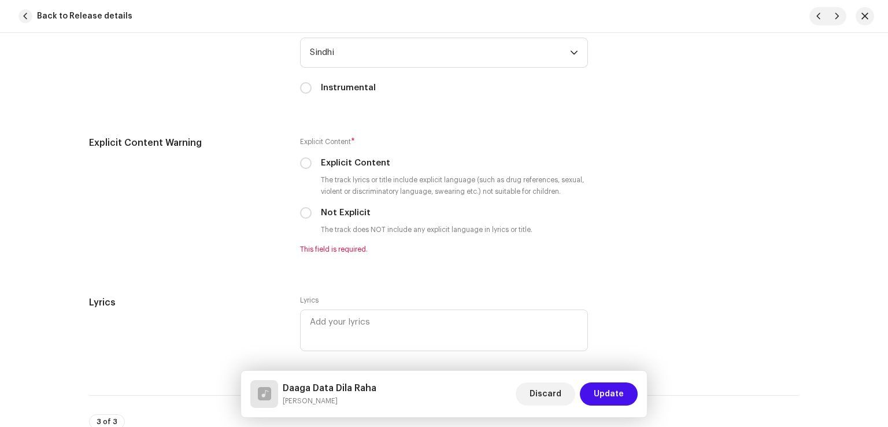
scroll to position [2082, 0]
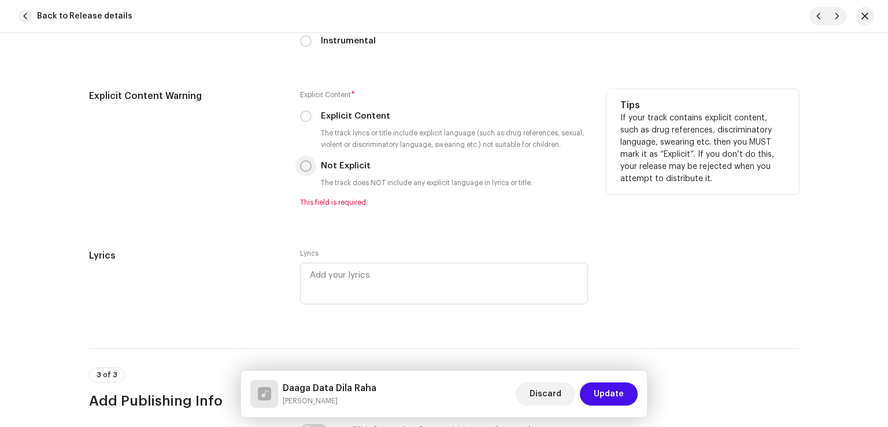
click at [302, 167] on input "Not Explicit" at bounding box center [306, 166] width 12 height 12
radio input "true"
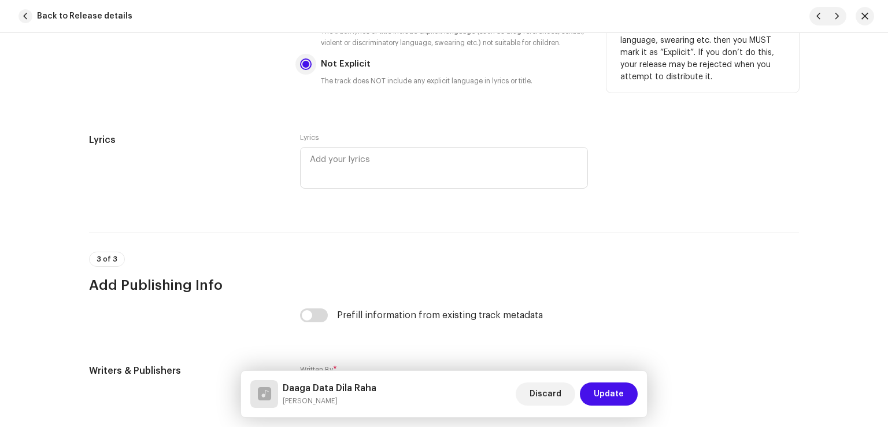
scroll to position [2256, 0]
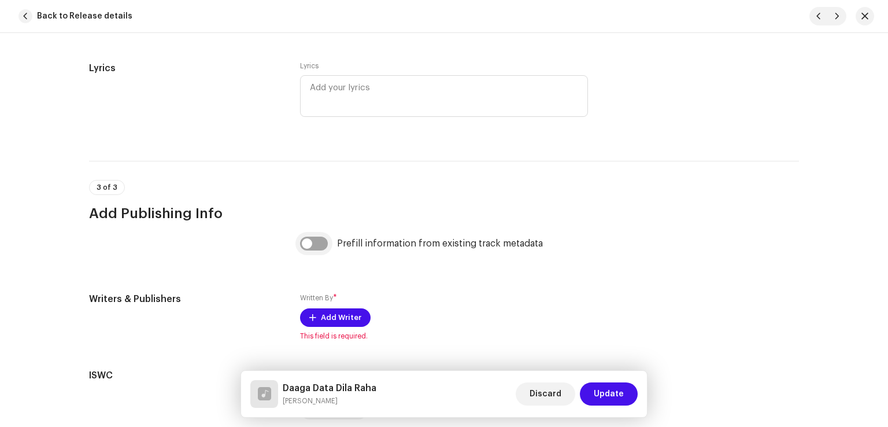
click at [319, 245] on input "checkbox" at bounding box center [314, 244] width 28 height 14
checkbox input "true"
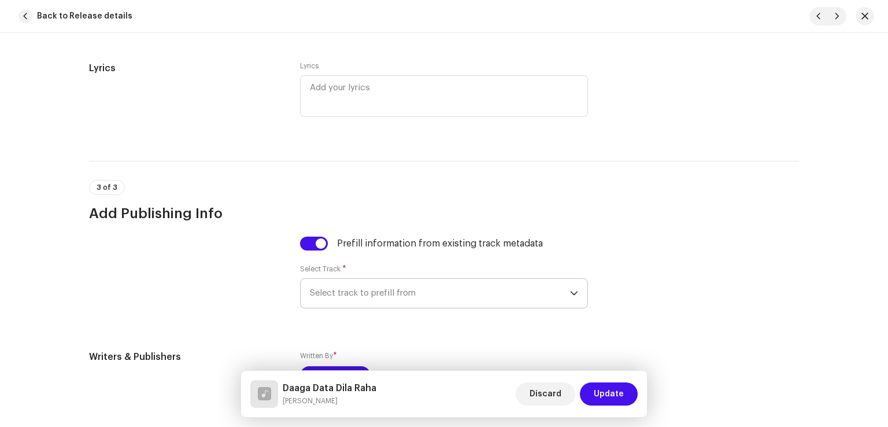
click at [370, 306] on span "Select track to prefill from" at bounding box center [440, 293] width 260 height 29
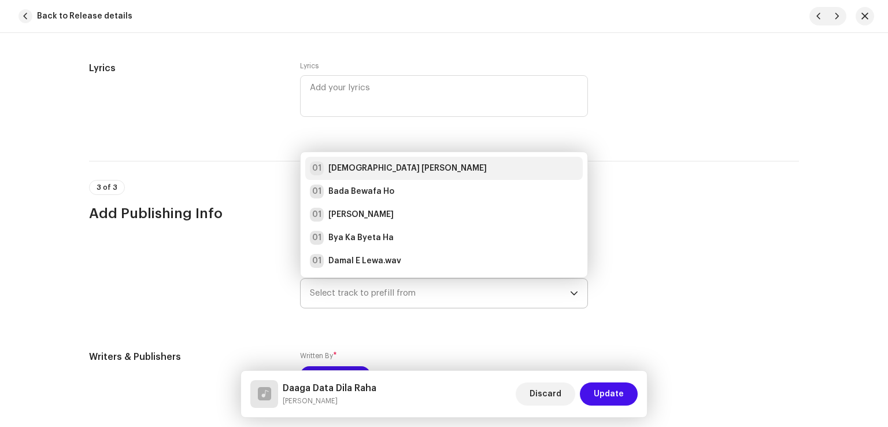
click at [363, 167] on strong "[DEMOGRAPHIC_DATA] [PERSON_NAME]" at bounding box center [408, 169] width 158 height 12
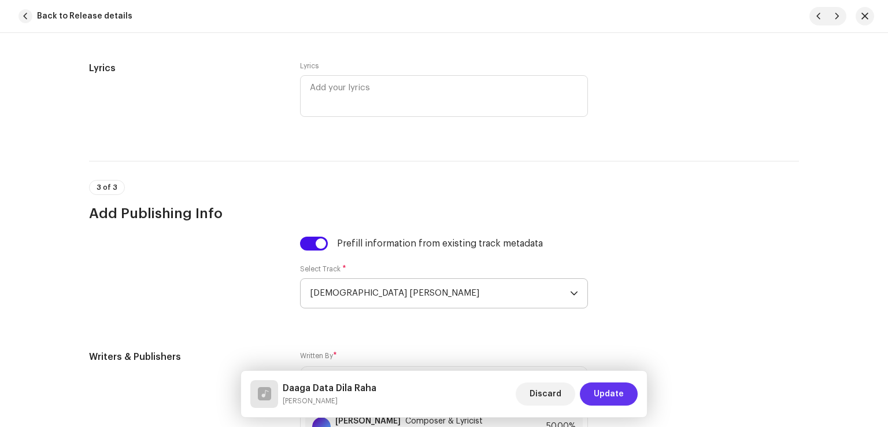
click at [604, 390] on span "Update" at bounding box center [609, 393] width 30 height 23
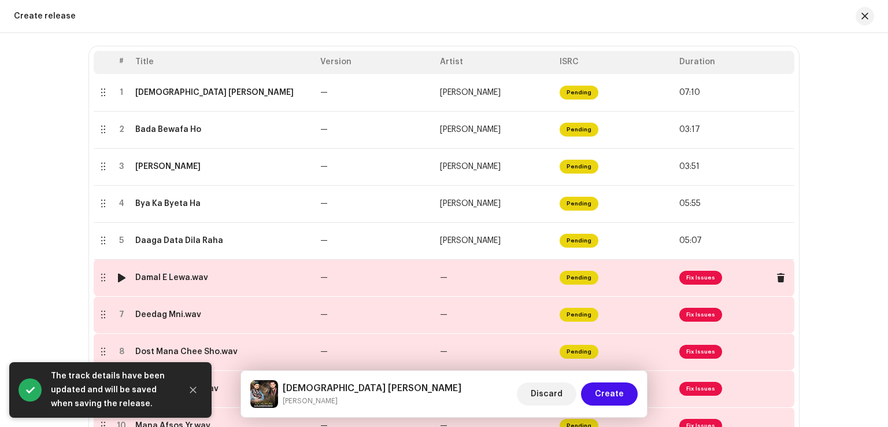
click at [400, 276] on td "—" at bounding box center [376, 277] width 120 height 37
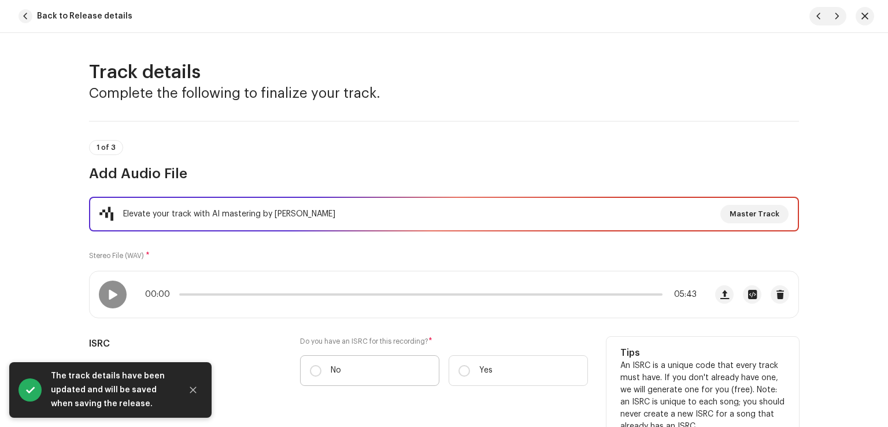
click at [331, 379] on label "No" at bounding box center [369, 370] width 139 height 31
click at [322, 377] on input "No" at bounding box center [316, 371] width 12 height 12
radio input "true"
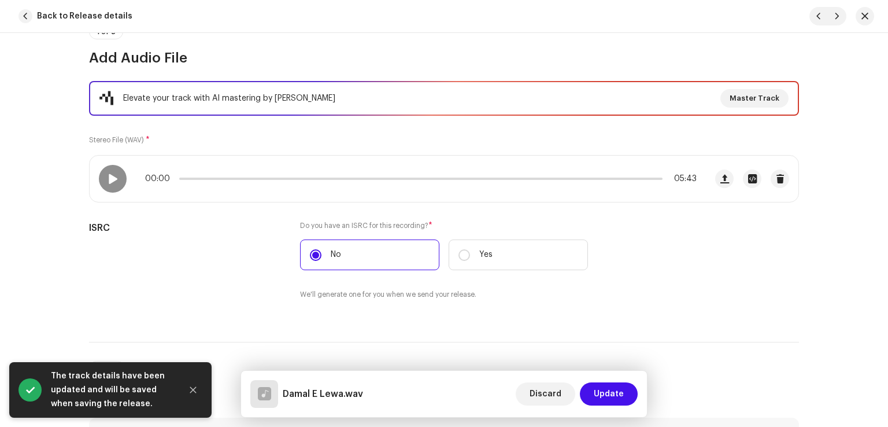
scroll to position [289, 0]
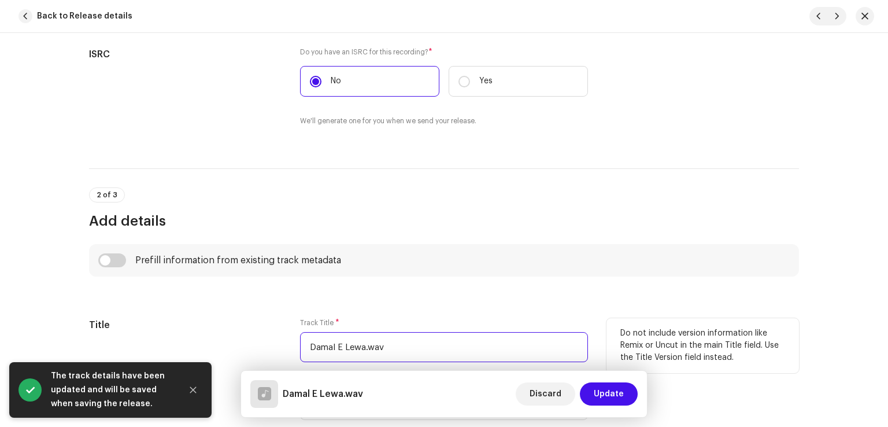
click at [412, 335] on input "Damal E Lewa.wav" at bounding box center [444, 347] width 288 height 30
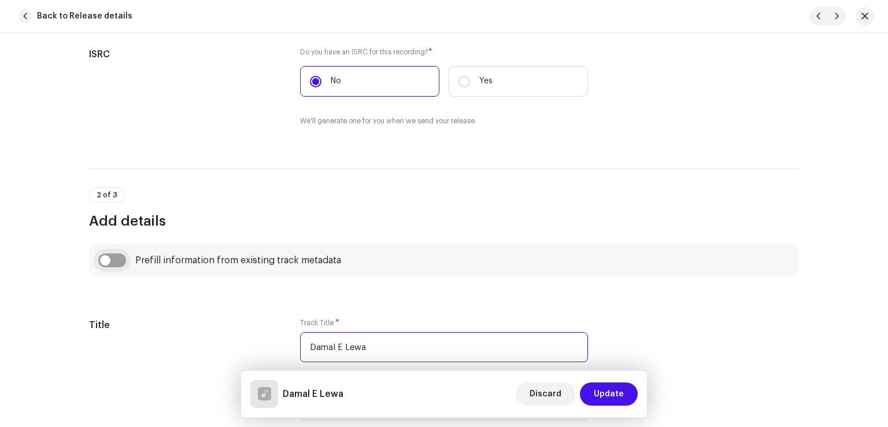
type input "Damal E Lewa"
click at [119, 259] on input "checkbox" at bounding box center [112, 260] width 28 height 14
checkbox input "true"
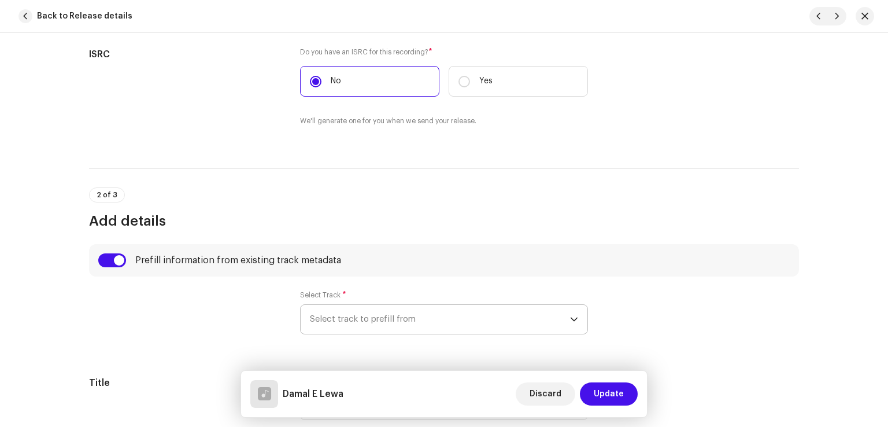
click at [354, 322] on span "Select track to prefill from" at bounding box center [440, 319] width 260 height 29
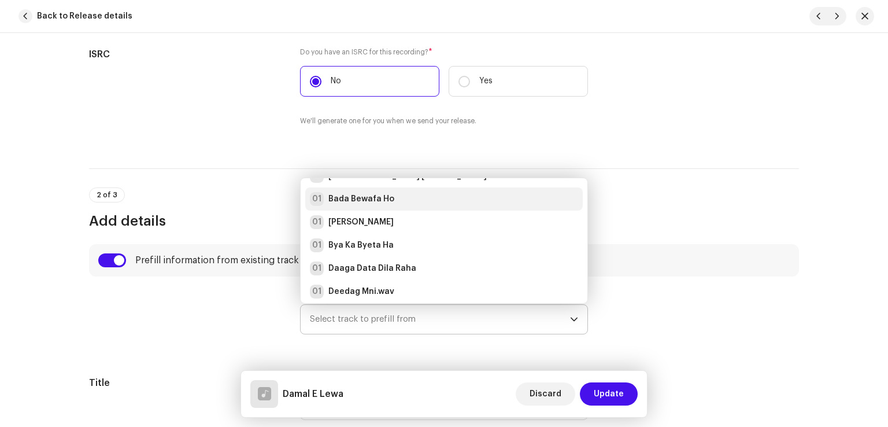
scroll to position [0, 0]
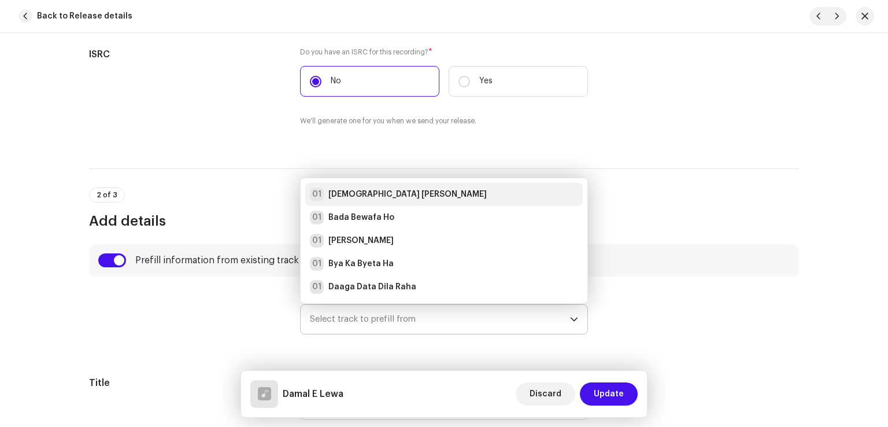
click at [368, 192] on strong "[DEMOGRAPHIC_DATA] [PERSON_NAME]" at bounding box center [408, 195] width 158 height 12
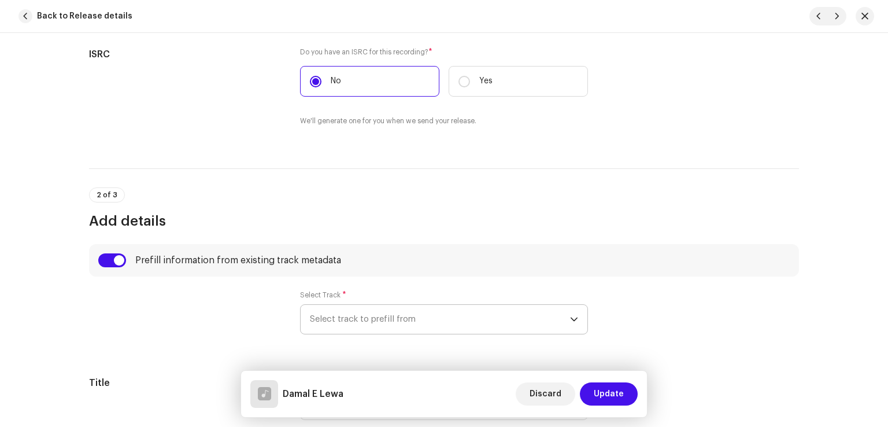
radio input "true"
type input "Sahir Gold"
checkbox input "true"
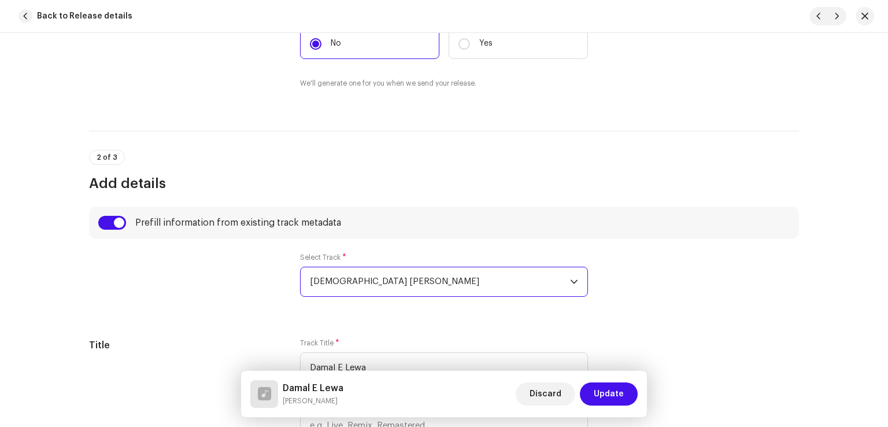
scroll to position [521, 0]
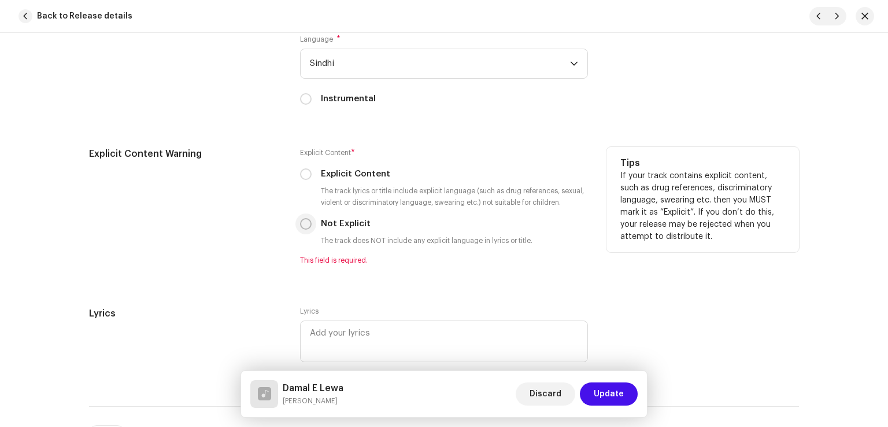
click at [304, 229] on input "Not Explicit" at bounding box center [306, 224] width 12 height 12
radio input "true"
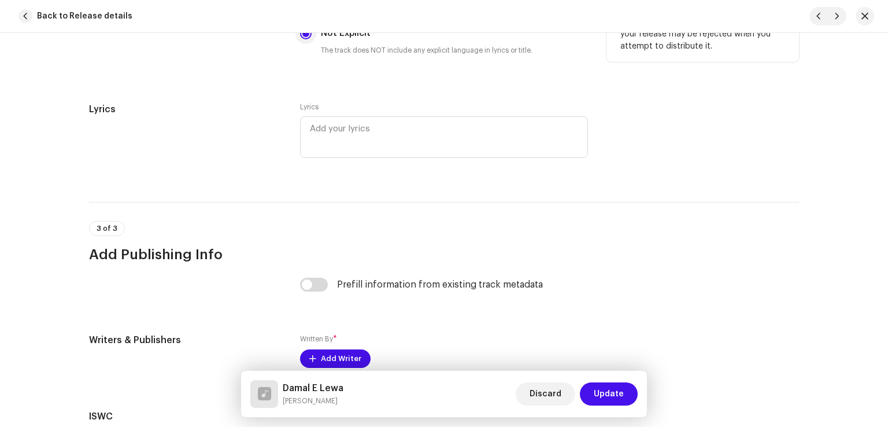
scroll to position [2256, 0]
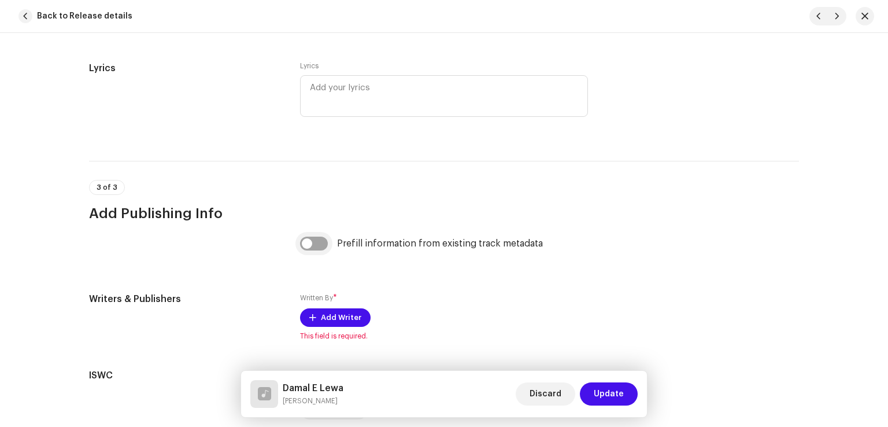
click at [322, 250] on input "checkbox" at bounding box center [314, 244] width 28 height 14
checkbox input "true"
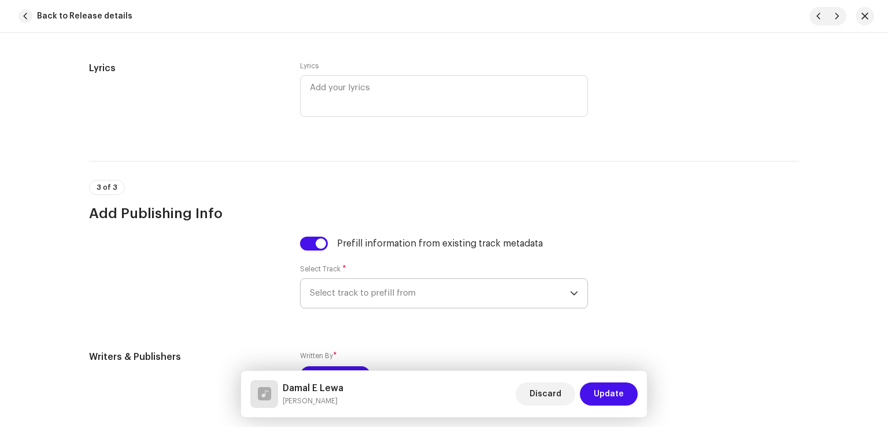
click at [382, 302] on span "Select track to prefill from" at bounding box center [440, 293] width 260 height 29
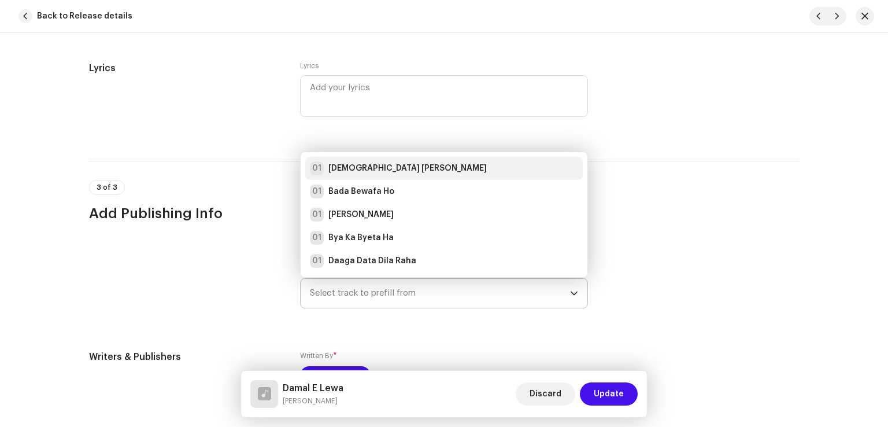
click at [393, 172] on strong "[DEMOGRAPHIC_DATA] [PERSON_NAME]" at bounding box center [408, 169] width 158 height 12
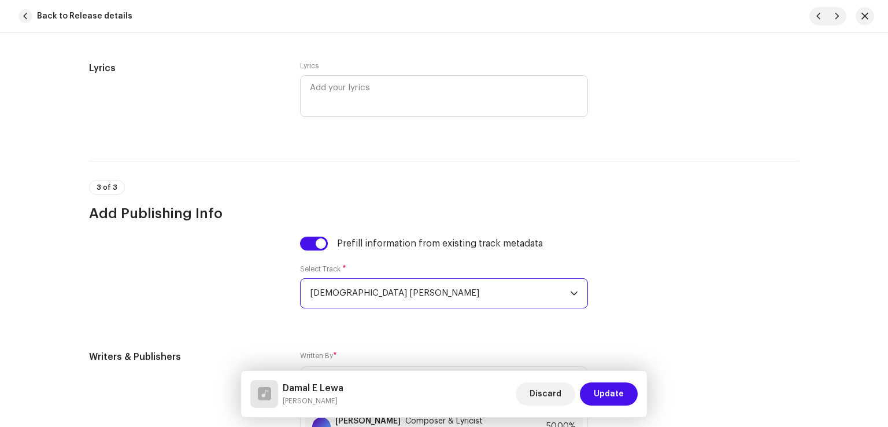
drag, startPoint x: 619, startPoint y: 399, endPoint x: 610, endPoint y: 390, distance: 12.3
click at [618, 397] on span "Update" at bounding box center [609, 393] width 30 height 23
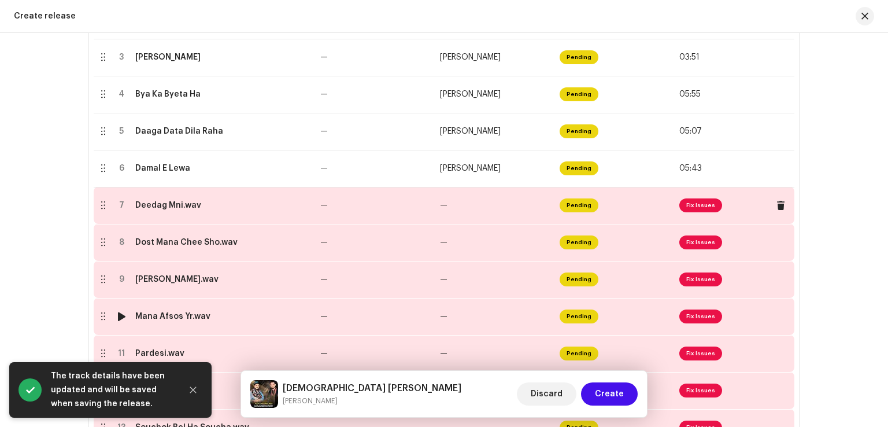
scroll to position [347, 0]
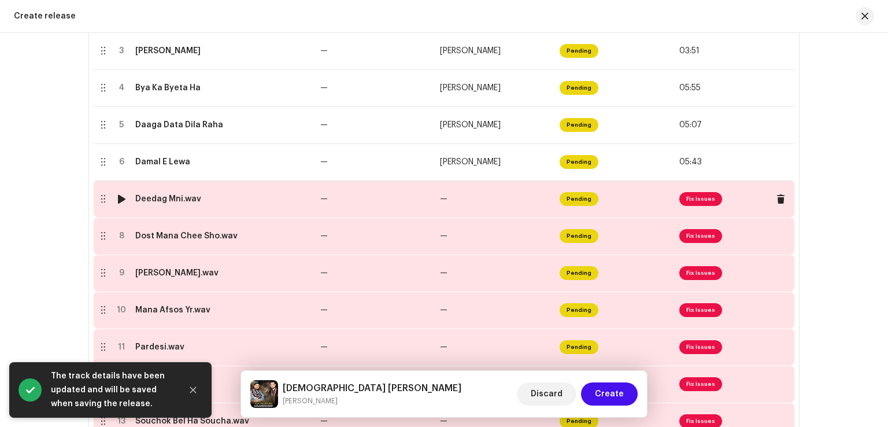
click at [453, 198] on td "—" at bounding box center [496, 198] width 120 height 37
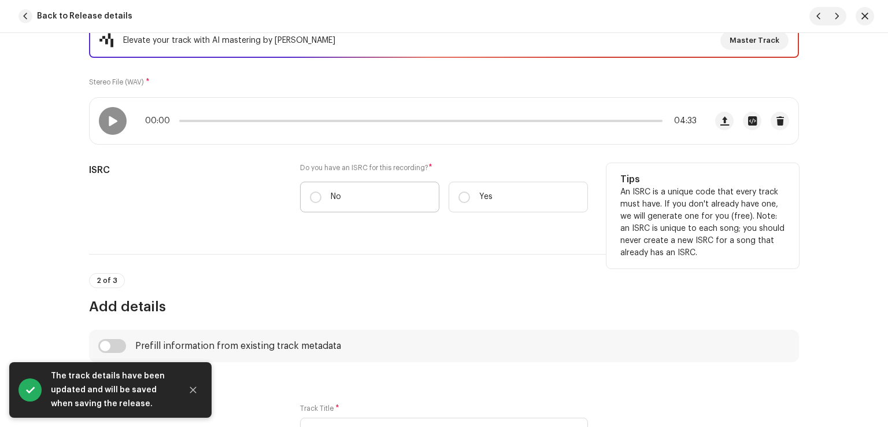
click at [342, 195] on label "No" at bounding box center [369, 197] width 139 height 31
click at [322, 195] on input "No" at bounding box center [316, 197] width 12 height 12
radio input "true"
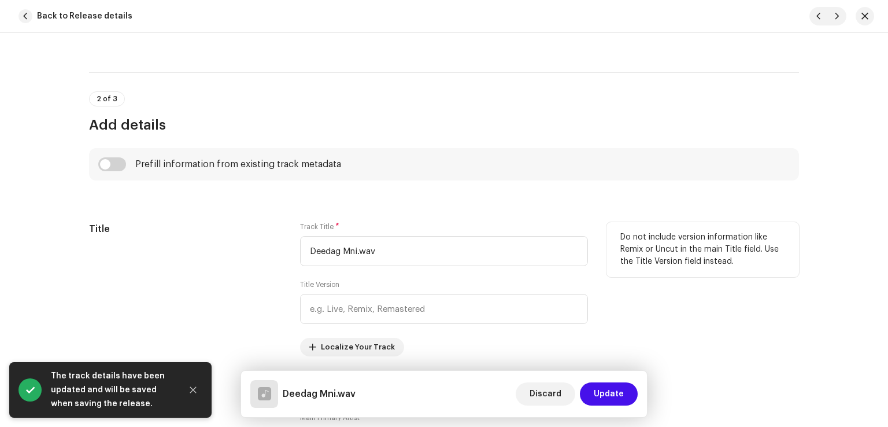
scroll to position [405, 0]
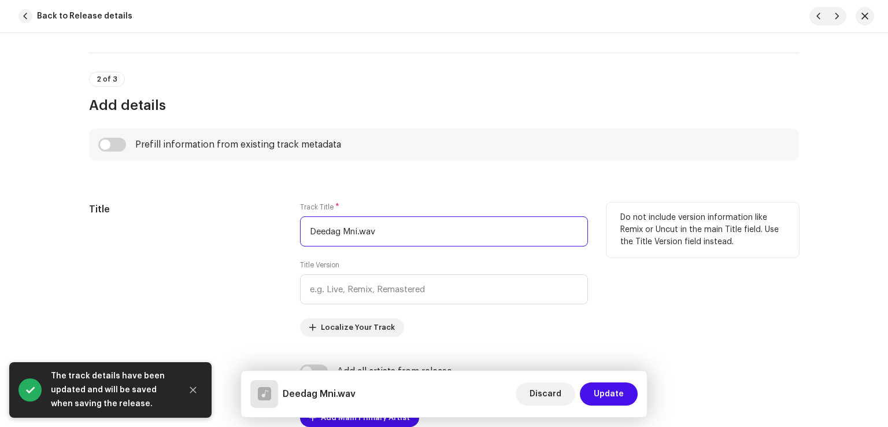
click at [394, 229] on input "Deedag Mni.wav" at bounding box center [444, 231] width 288 height 30
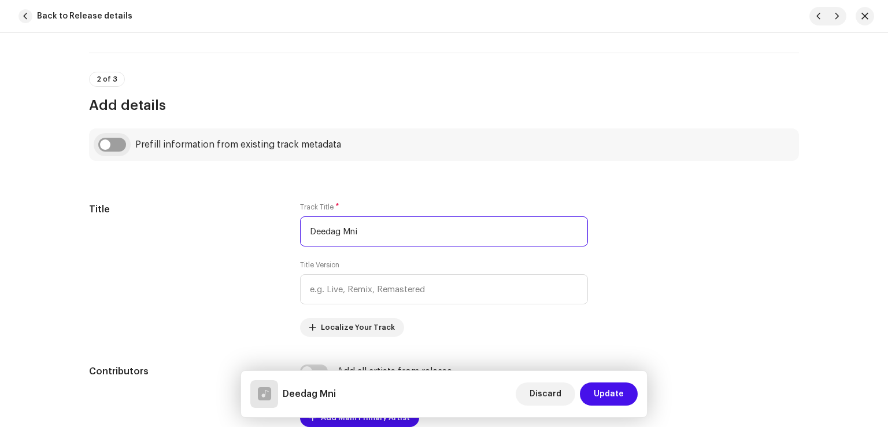
type input "Deedag Mni"
click at [111, 145] on input "checkbox" at bounding box center [112, 145] width 28 height 14
checkbox input "true"
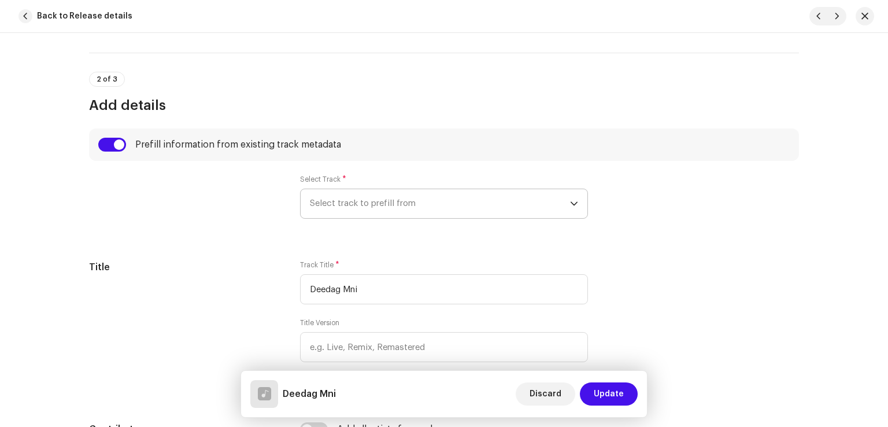
click at [383, 218] on div "Select Track * Select track to prefill from" at bounding box center [444, 204] width 288 height 58
click at [388, 211] on span "Select track to prefill from" at bounding box center [440, 203] width 260 height 29
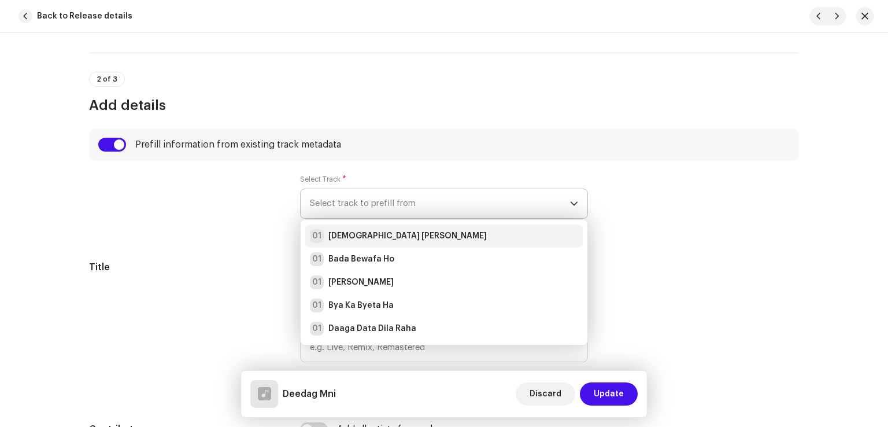
click at [392, 234] on strong "[DEMOGRAPHIC_DATA] [PERSON_NAME]" at bounding box center [408, 236] width 158 height 12
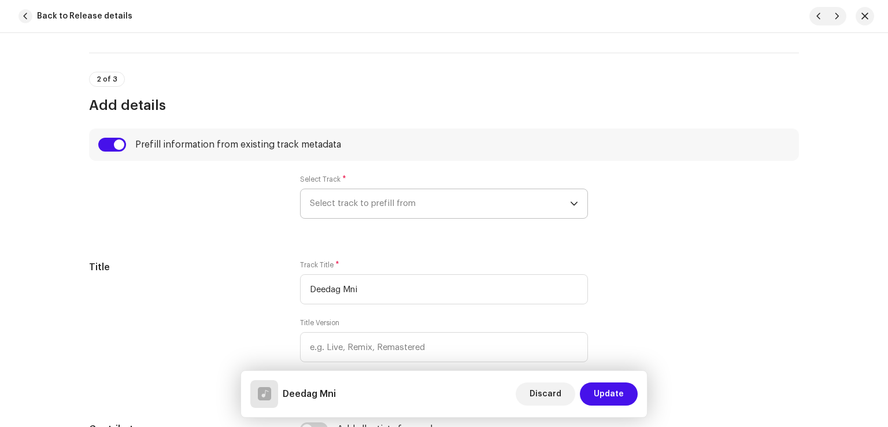
radio input "true"
type input "Sahir Gold"
checkbox input "true"
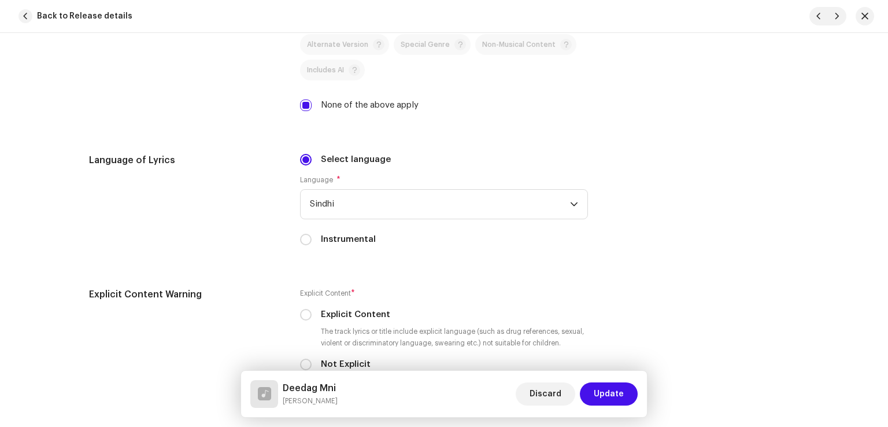
scroll to position [1967, 0]
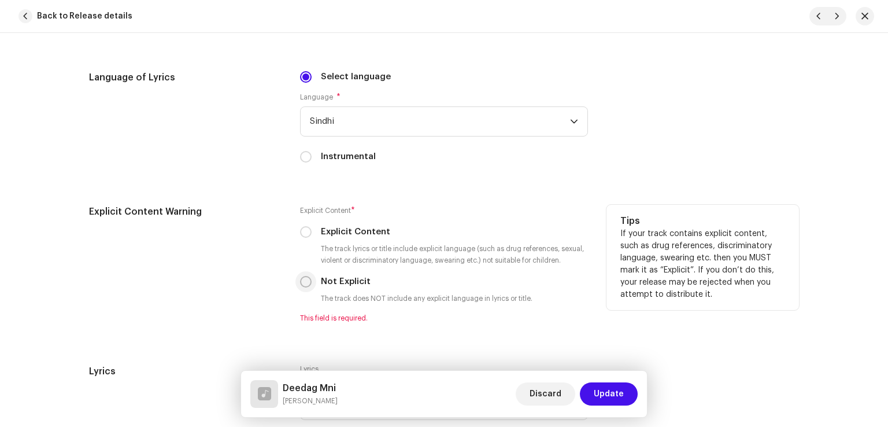
click at [305, 285] on input "Not Explicit" at bounding box center [306, 282] width 12 height 12
radio input "true"
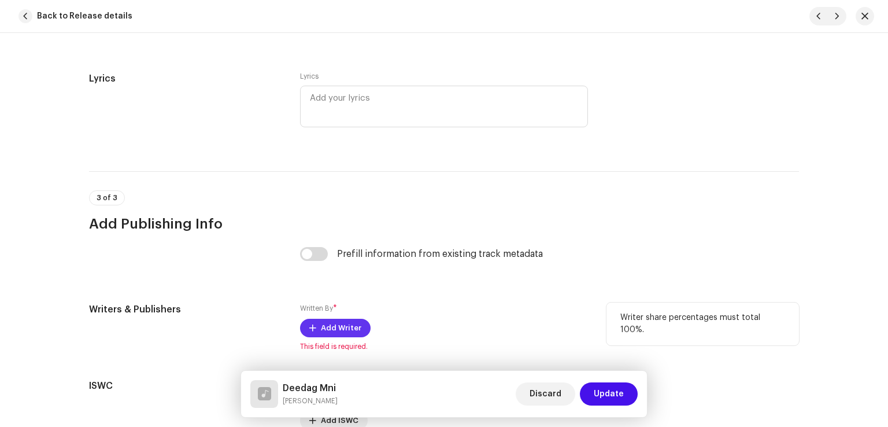
scroll to position [2314, 0]
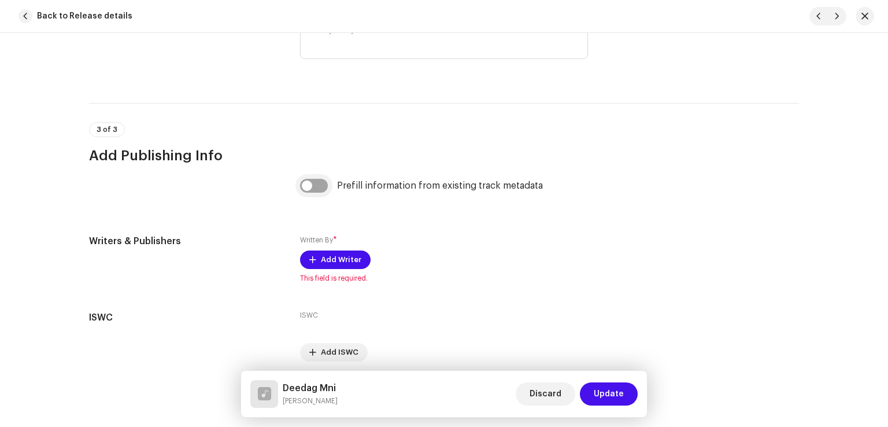
click at [316, 190] on input "checkbox" at bounding box center [314, 186] width 28 height 14
checkbox input "true"
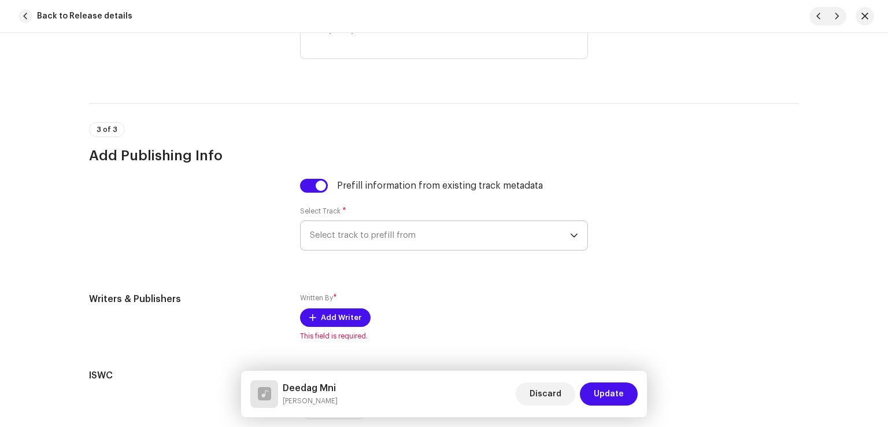
click at [409, 242] on span "Select track to prefill from" at bounding box center [440, 235] width 260 height 29
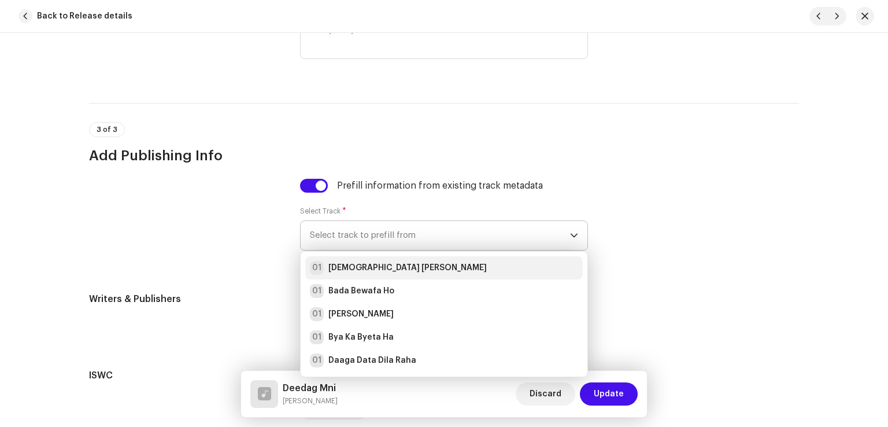
click at [399, 267] on strong "[DEMOGRAPHIC_DATA] [PERSON_NAME]" at bounding box center [408, 268] width 158 height 12
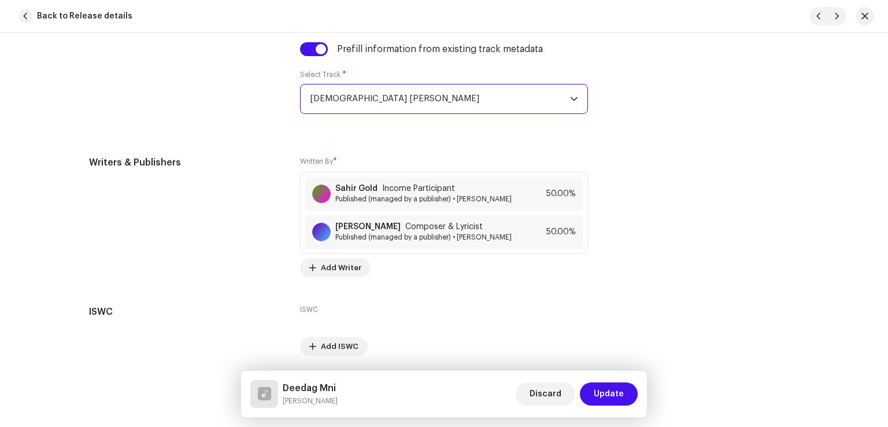
scroll to position [2494, 0]
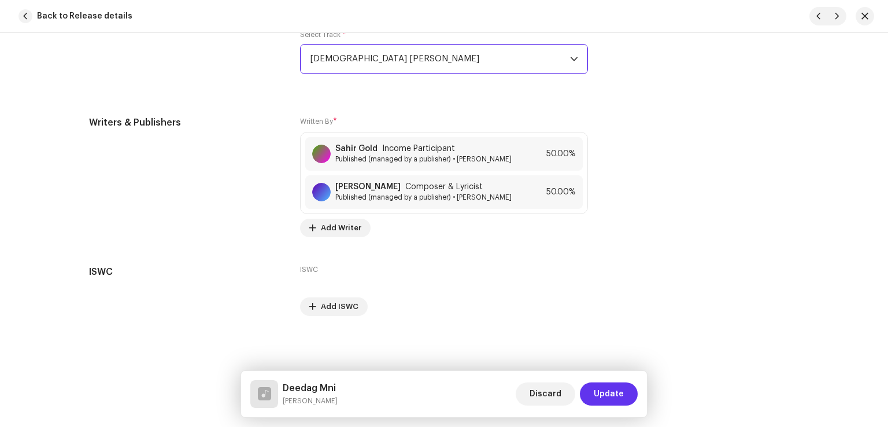
click at [604, 387] on span "Update" at bounding box center [609, 393] width 30 height 23
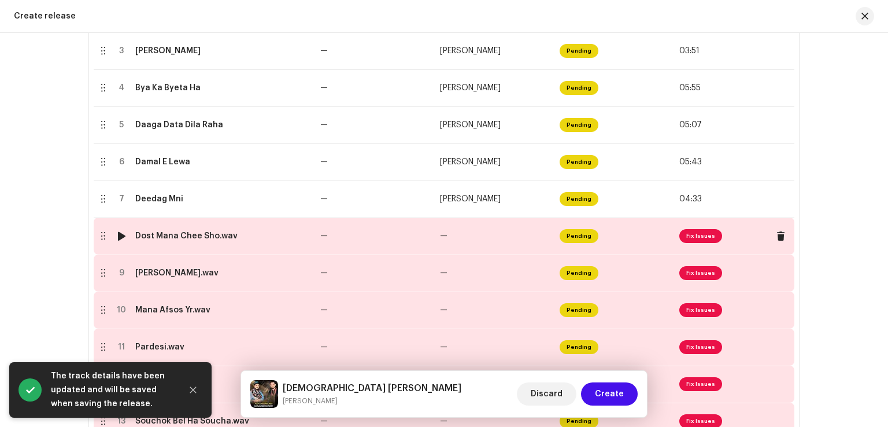
click at [418, 243] on td "—" at bounding box center [376, 235] width 120 height 37
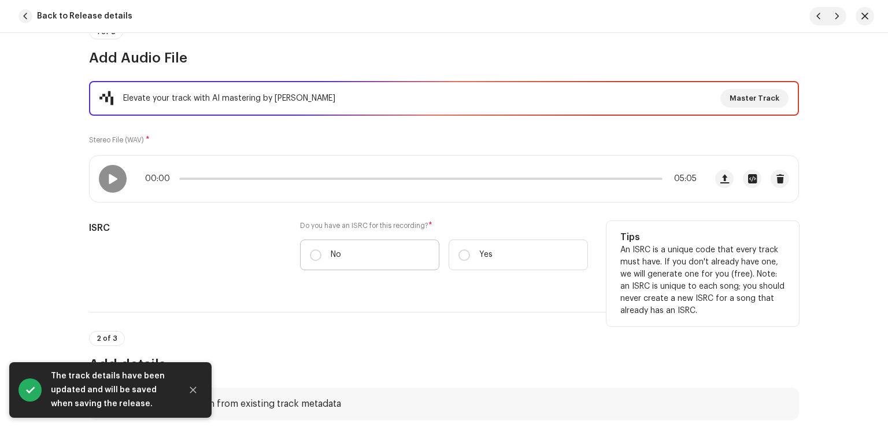
click at [342, 249] on label "No" at bounding box center [369, 254] width 139 height 31
click at [322, 249] on input "No" at bounding box center [316, 255] width 12 height 12
radio input "true"
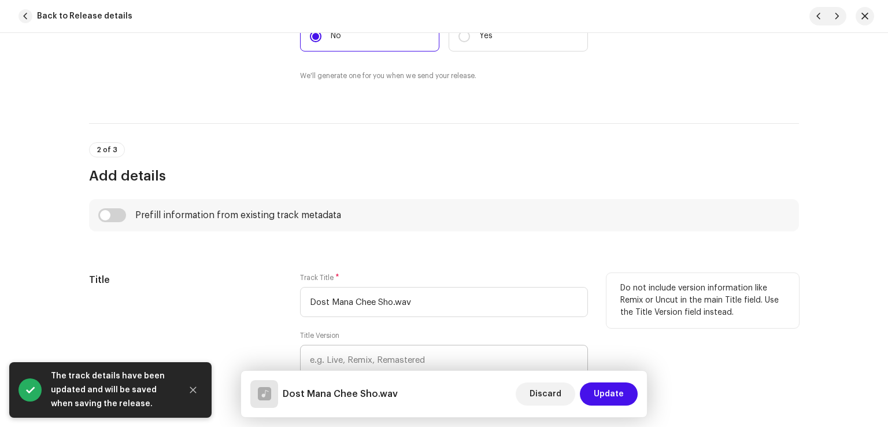
scroll to position [405, 0]
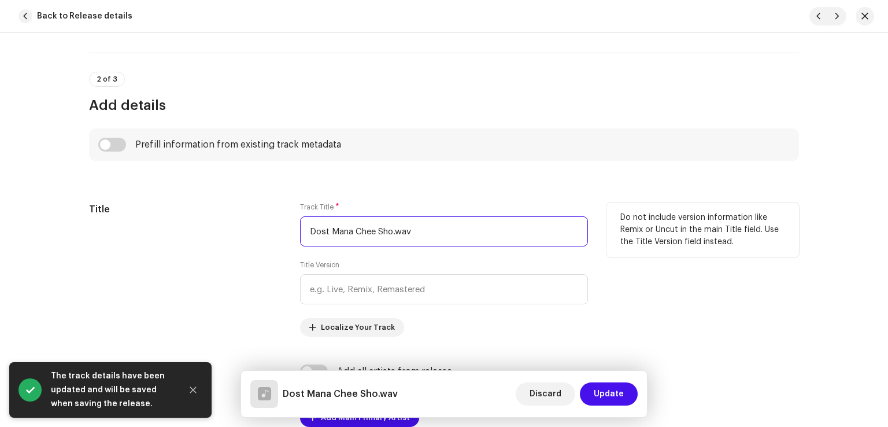
click at [437, 232] on input "Dost Mana Chee Sho.wav" at bounding box center [444, 231] width 288 height 30
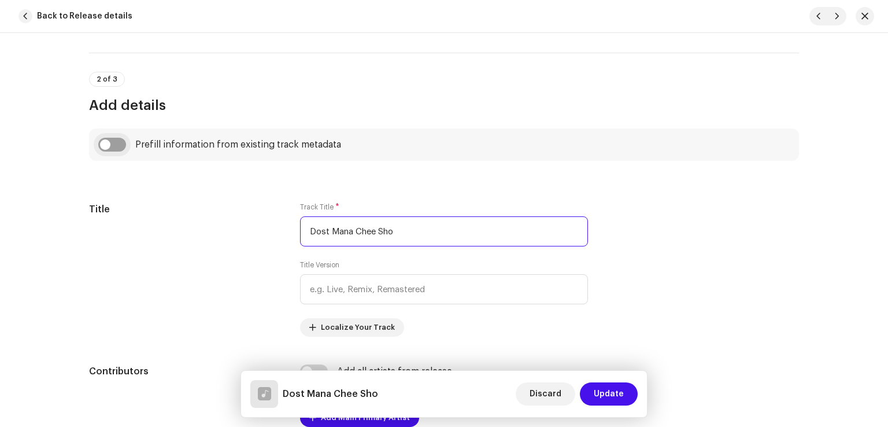
type input "Dost Mana Chee Sho"
click at [105, 142] on input "checkbox" at bounding box center [112, 145] width 28 height 14
checkbox input "true"
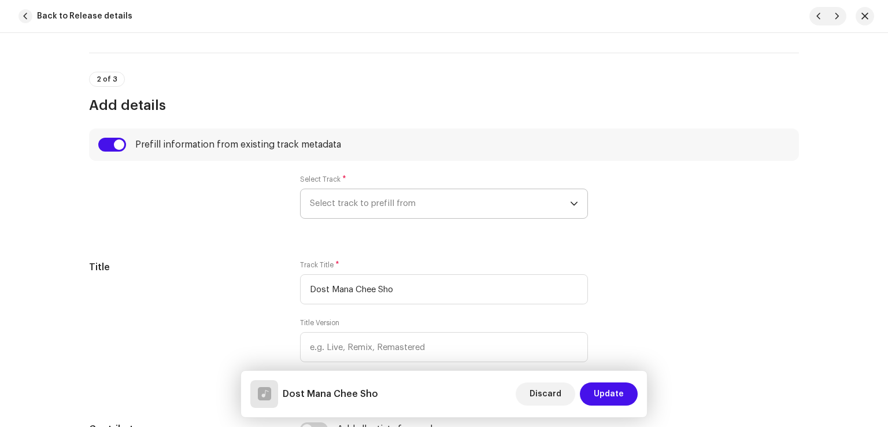
click at [386, 206] on span "Select track to prefill from" at bounding box center [440, 203] width 260 height 29
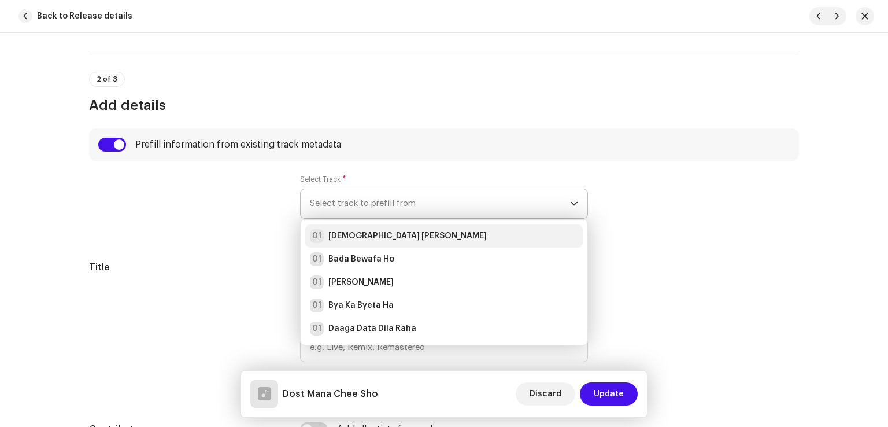
click at [418, 240] on div "01 Allah Tara Abad Beka" at bounding box center [444, 236] width 268 height 14
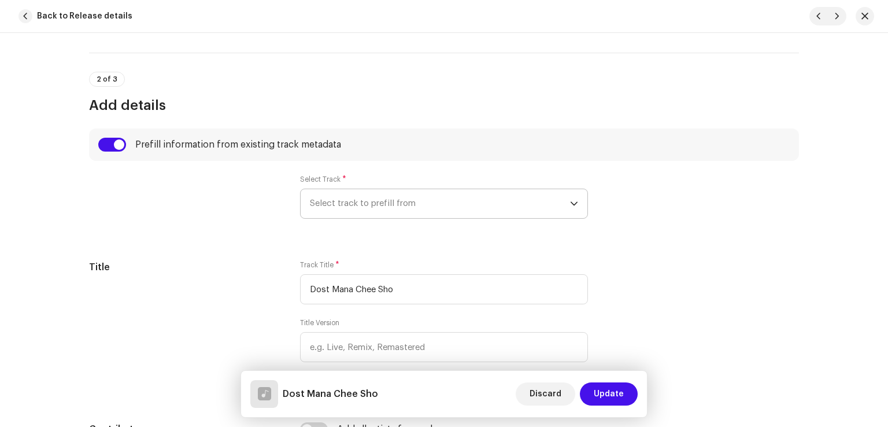
radio input "true"
type input "Sahir Gold"
checkbox input "true"
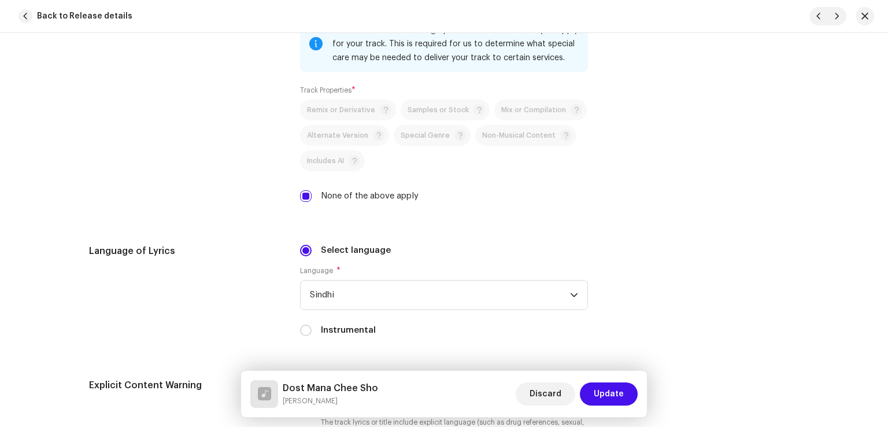
scroll to position [2024, 0]
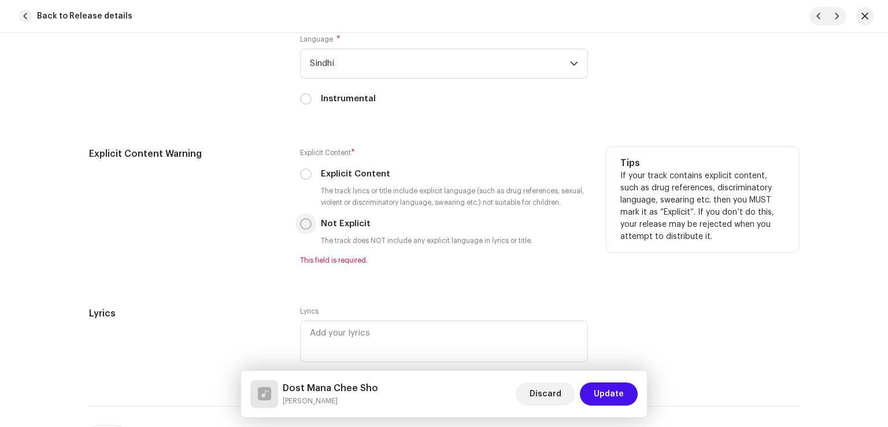
click at [306, 227] on input "Not Explicit" at bounding box center [306, 224] width 12 height 12
radio input "true"
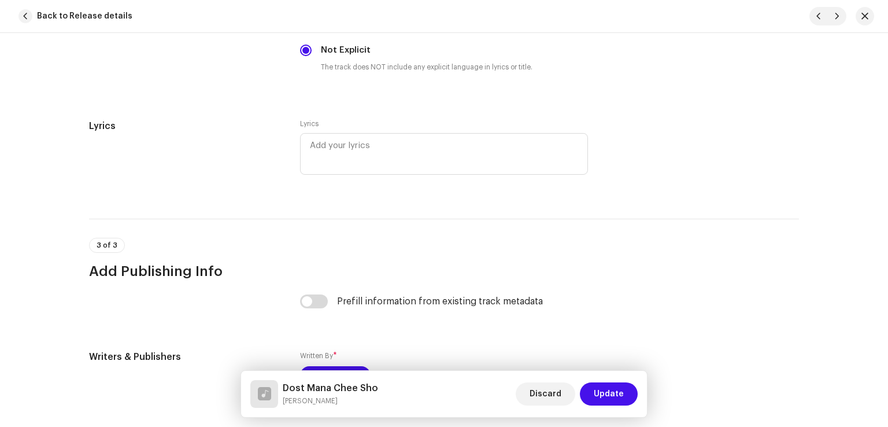
scroll to position [2314, 0]
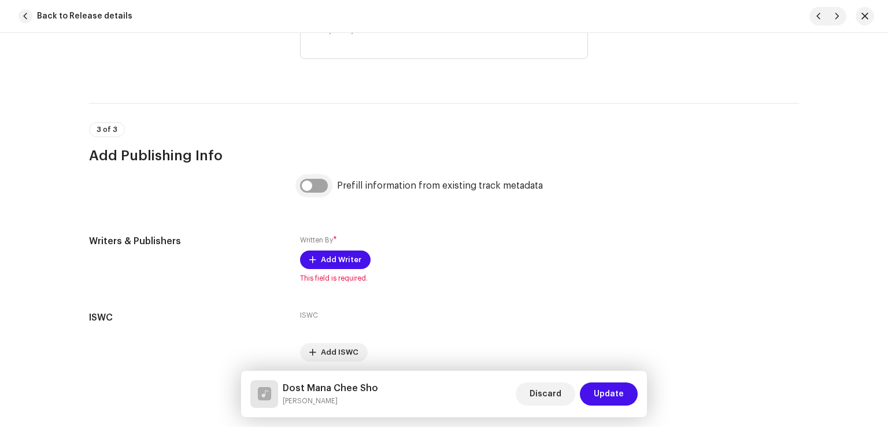
click at [313, 188] on input "checkbox" at bounding box center [314, 186] width 28 height 14
checkbox input "true"
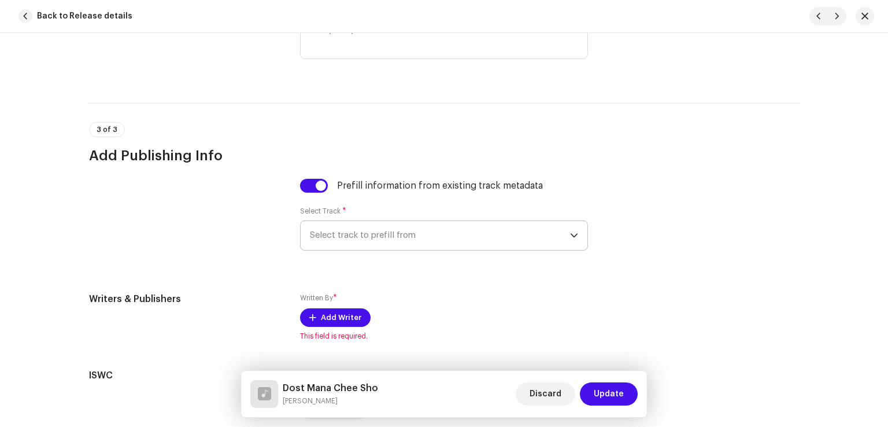
click at [396, 240] on span "Select track to prefill from" at bounding box center [440, 235] width 260 height 29
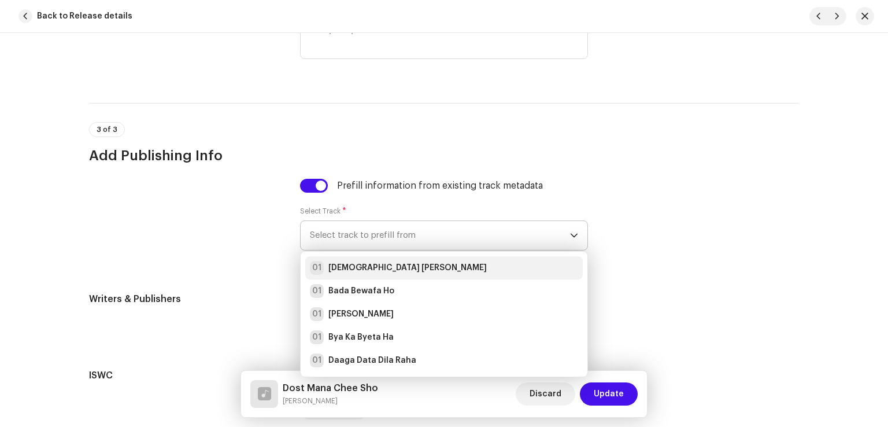
click at [401, 271] on strong "[DEMOGRAPHIC_DATA] [PERSON_NAME]" at bounding box center [408, 268] width 158 height 12
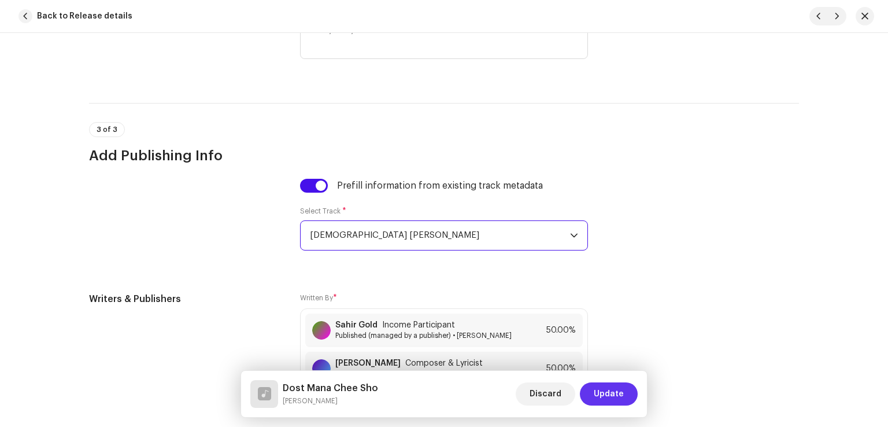
click at [595, 395] on span "Update" at bounding box center [609, 393] width 30 height 23
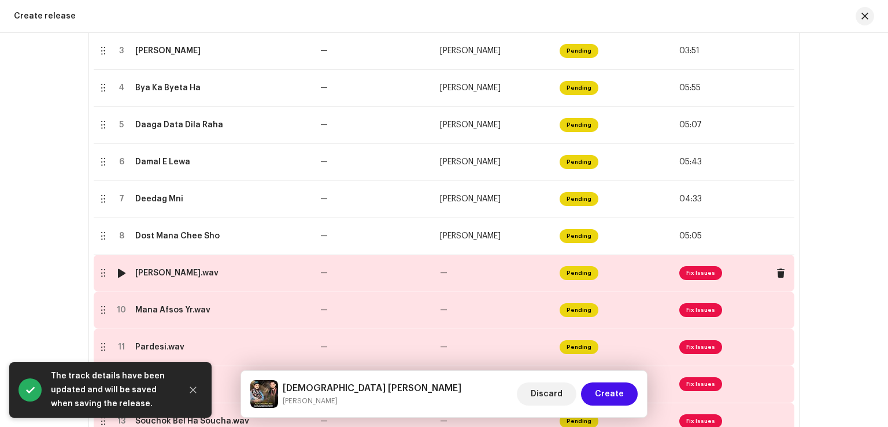
scroll to position [463, 0]
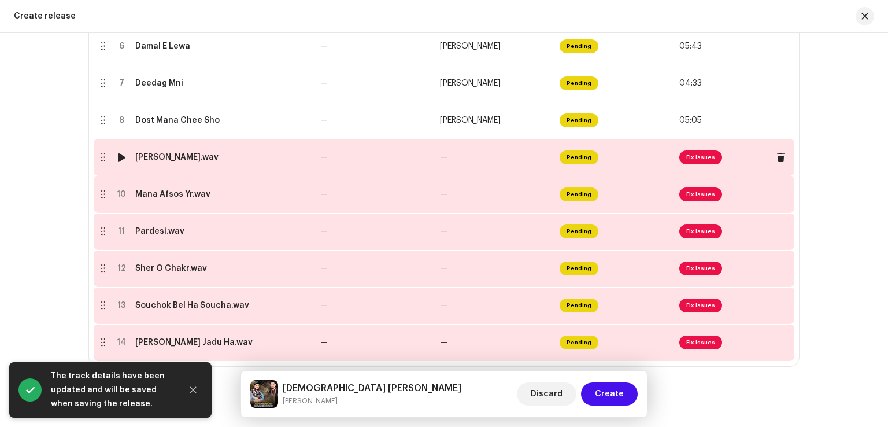
click at [411, 163] on td "—" at bounding box center [376, 157] width 120 height 37
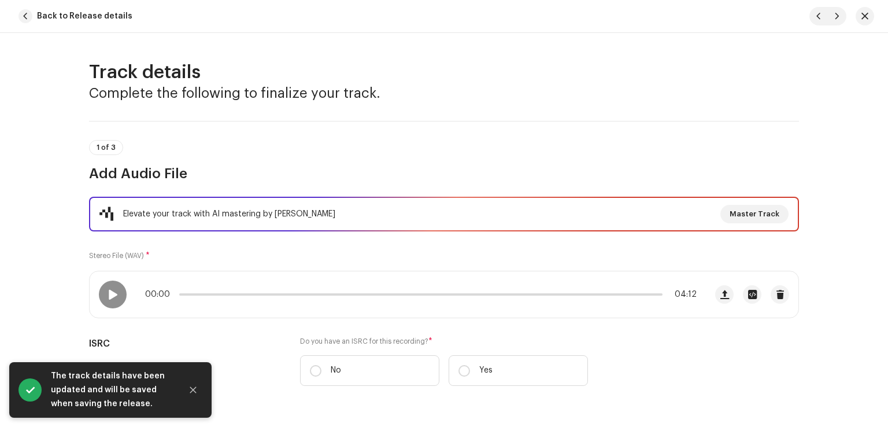
scroll to position [116, 0]
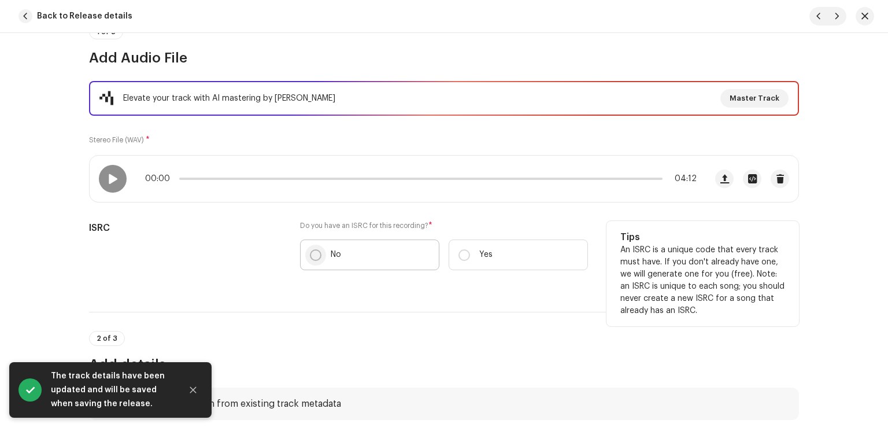
click at [315, 252] on input "No" at bounding box center [316, 255] width 12 height 12
radio input "true"
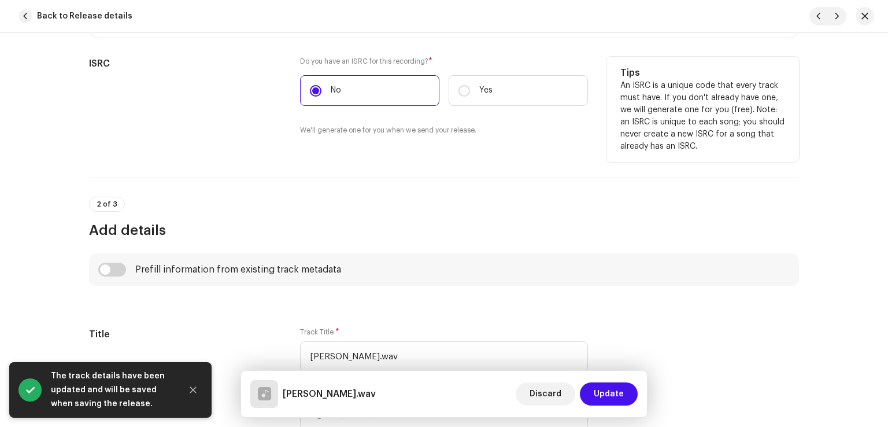
scroll to position [347, 0]
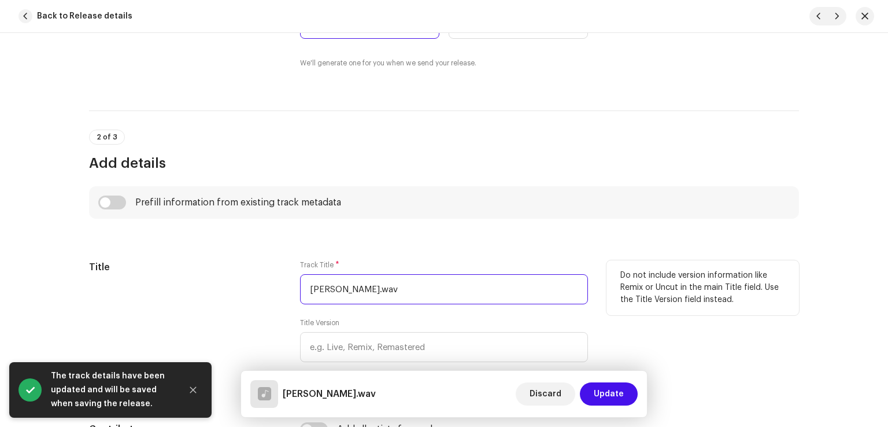
click at [436, 297] on input "Jeena Roh Zard.wav" at bounding box center [444, 289] width 288 height 30
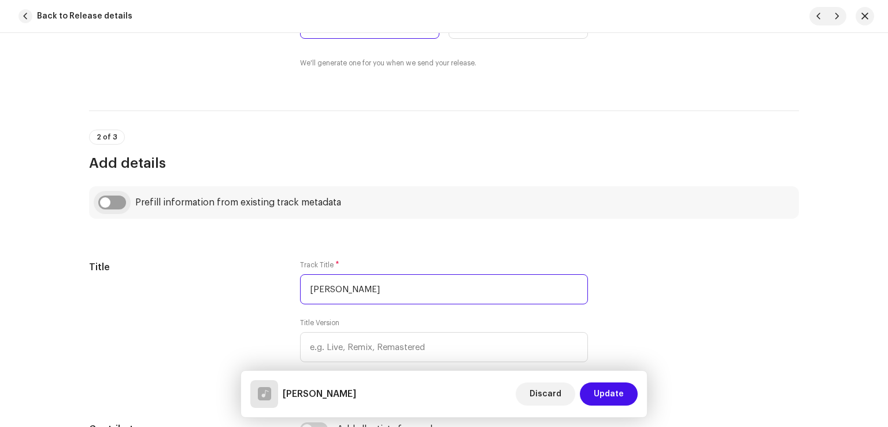
type input "Jeena Roh Zard"
click at [115, 200] on input "checkbox" at bounding box center [112, 202] width 28 height 14
checkbox input "true"
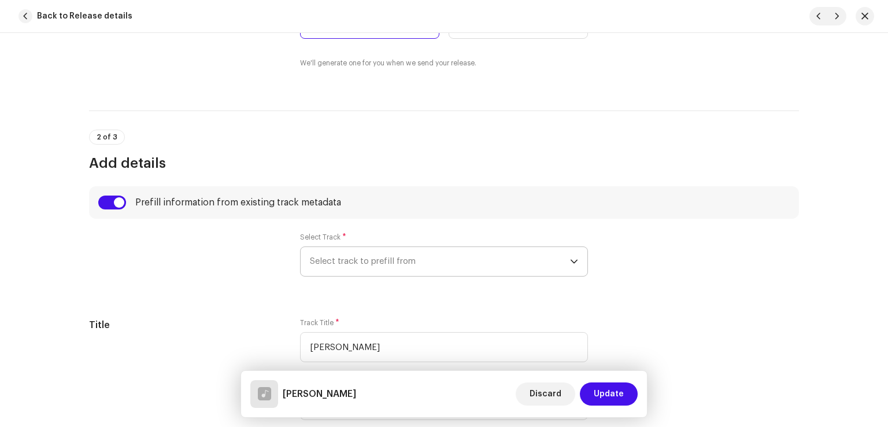
click at [368, 259] on span "Select track to prefill from" at bounding box center [440, 261] width 260 height 29
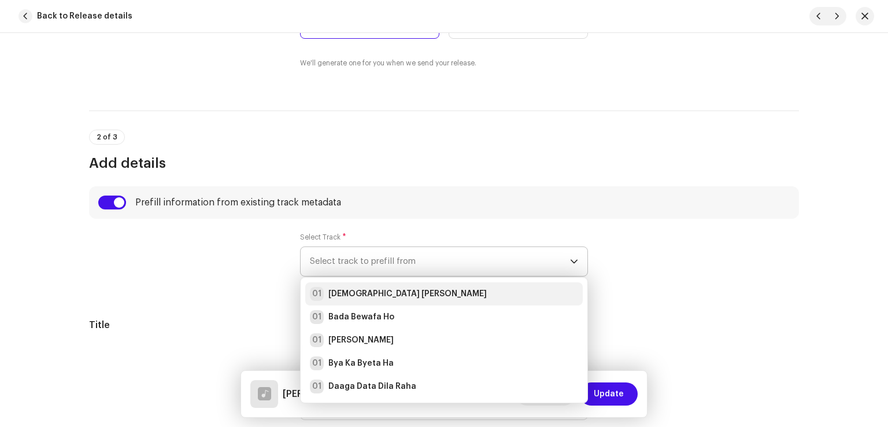
click at [387, 297] on strong "[DEMOGRAPHIC_DATA] [PERSON_NAME]" at bounding box center [408, 294] width 158 height 12
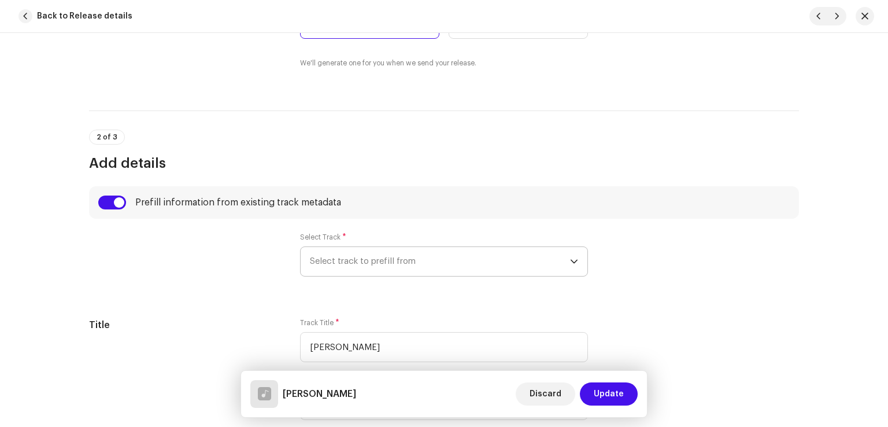
radio input "true"
type input "Sahir Gold"
checkbox input "true"
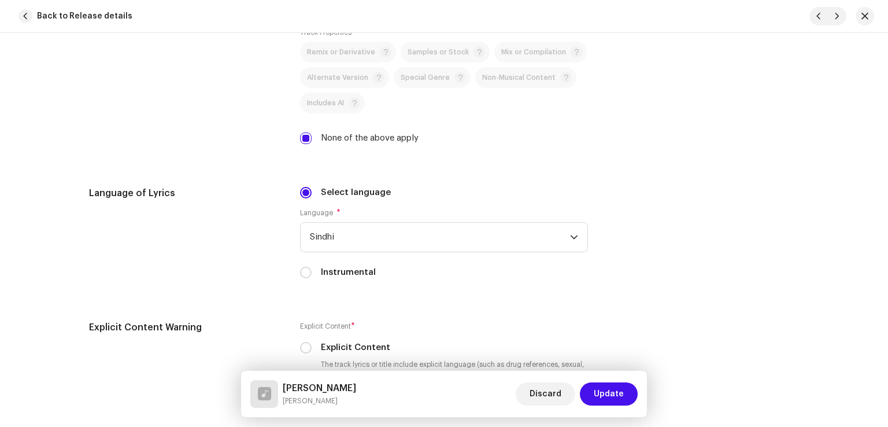
scroll to position [2024, 0]
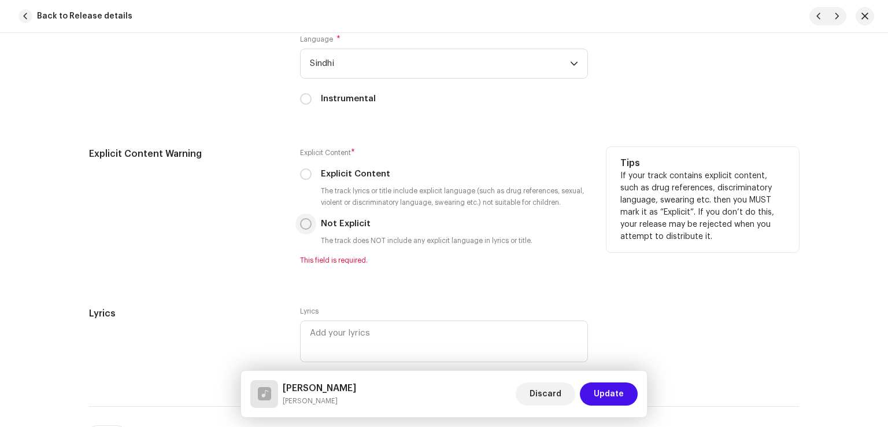
click at [300, 229] on input "Not Explicit" at bounding box center [306, 224] width 12 height 12
radio input "true"
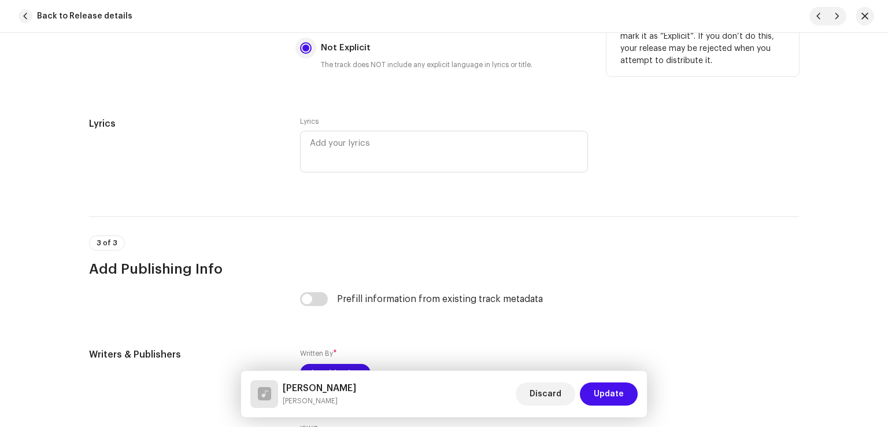
scroll to position [2256, 0]
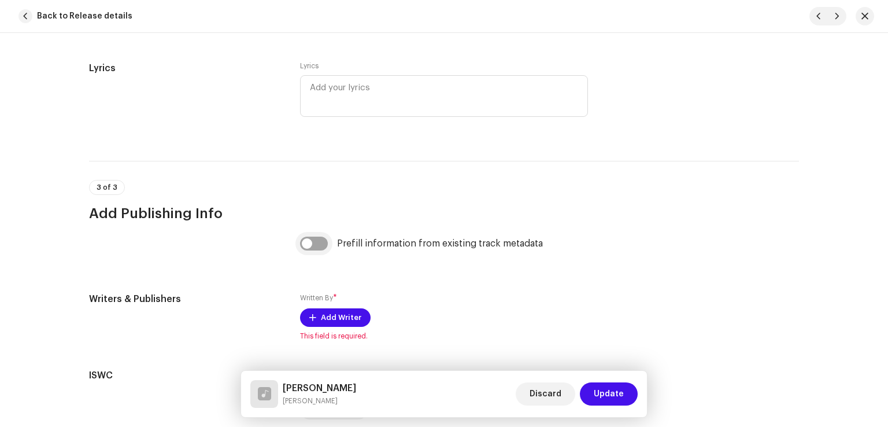
click at [315, 243] on input "checkbox" at bounding box center [314, 244] width 28 height 14
checkbox input "true"
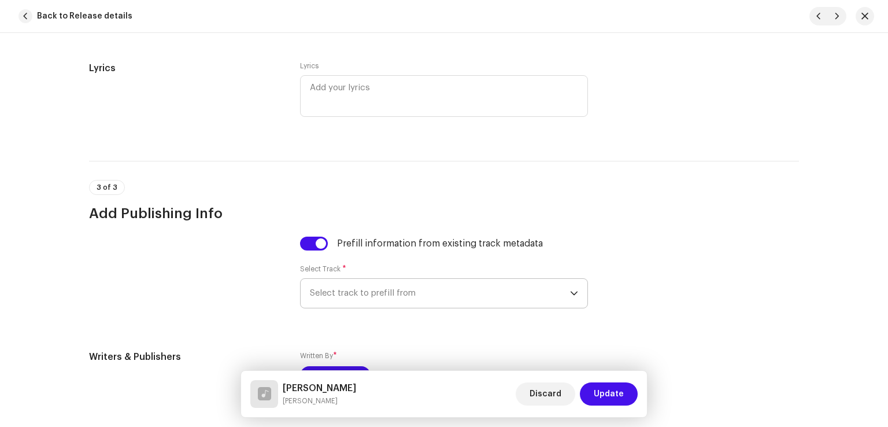
click at [396, 293] on span "Select track to prefill from" at bounding box center [440, 293] width 260 height 29
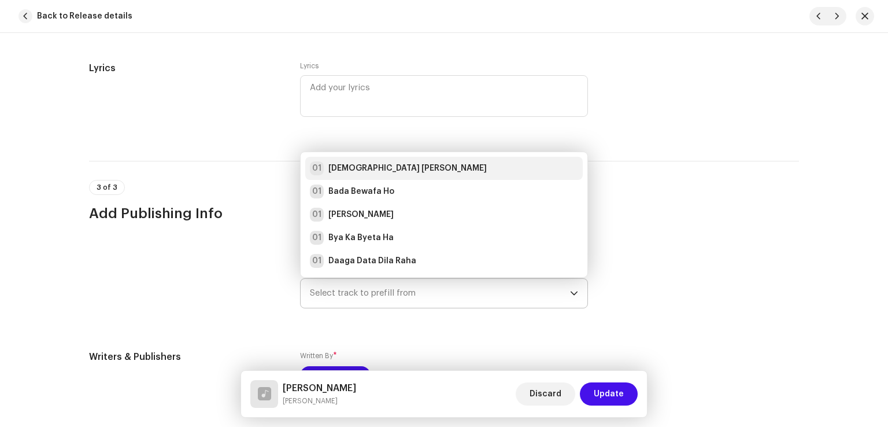
click at [388, 174] on strong "[DEMOGRAPHIC_DATA] [PERSON_NAME]" at bounding box center [408, 169] width 158 height 12
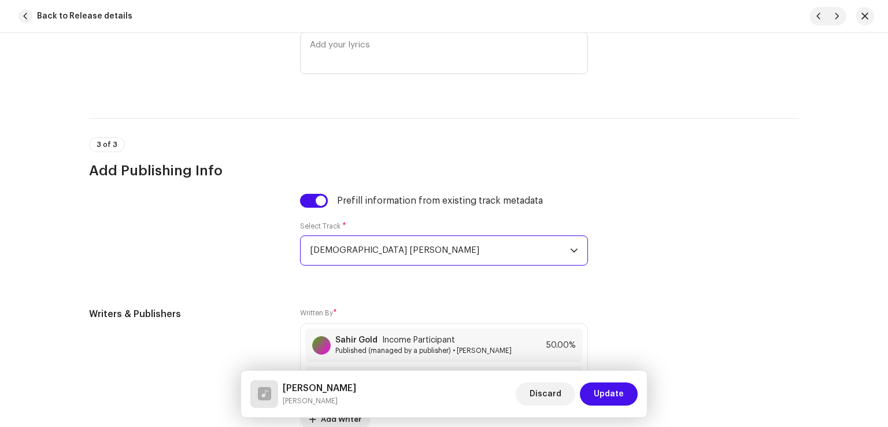
scroll to position [2429, 0]
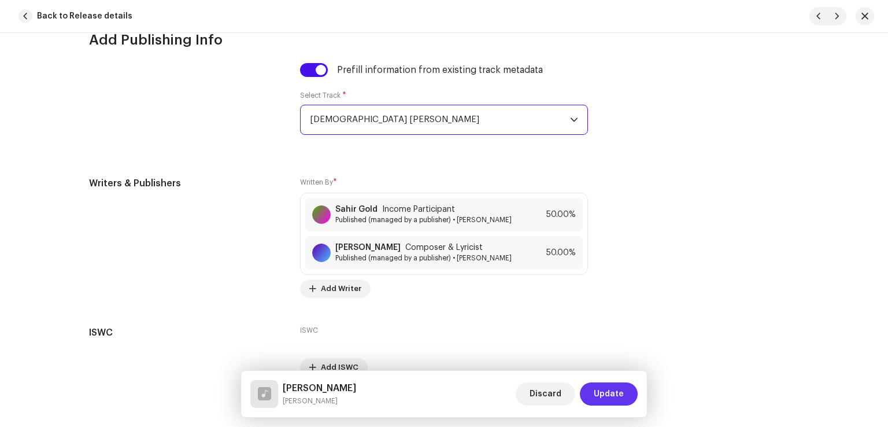
drag, startPoint x: 624, startPoint y: 400, endPoint x: 615, endPoint y: 393, distance: 10.8
click at [624, 399] on button "Update" at bounding box center [609, 393] width 58 height 23
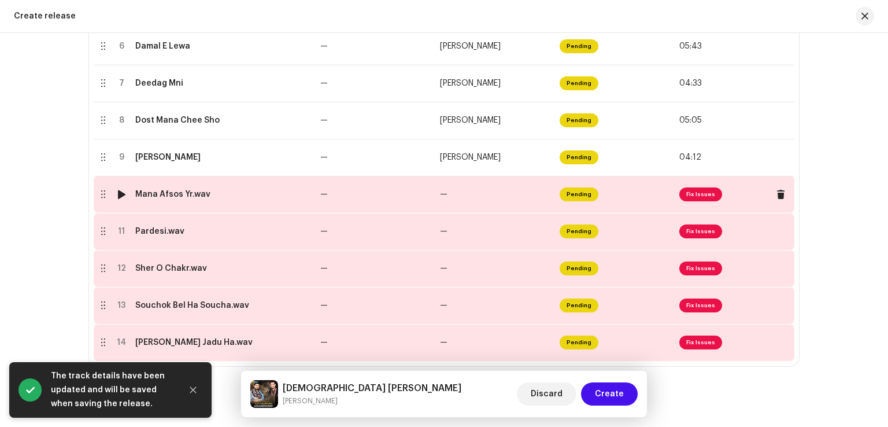
click at [416, 195] on td "—" at bounding box center [376, 194] width 120 height 37
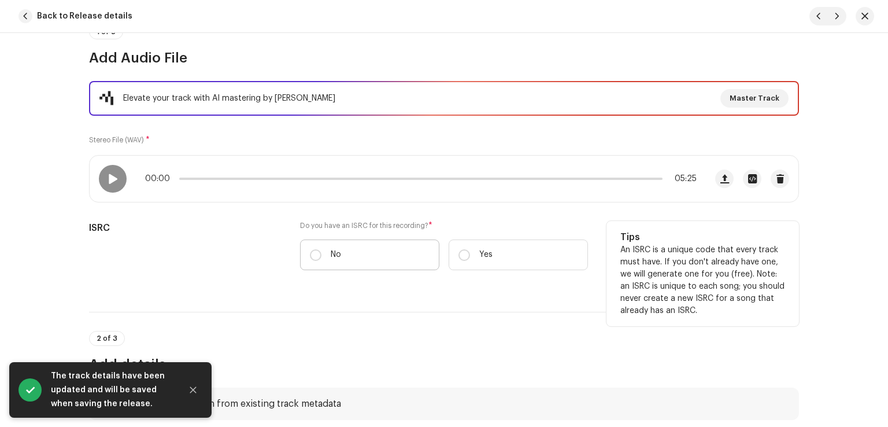
click at [321, 246] on label "No" at bounding box center [369, 254] width 139 height 31
click at [321, 249] on input "No" at bounding box center [316, 255] width 12 height 12
radio input "true"
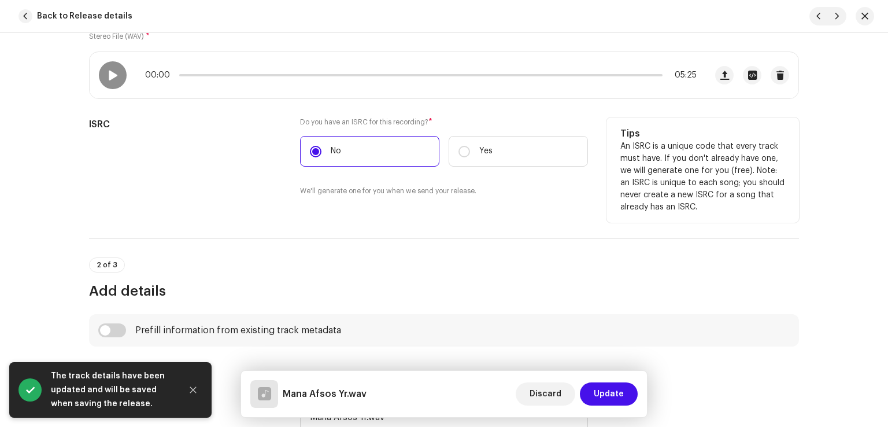
scroll to position [289, 0]
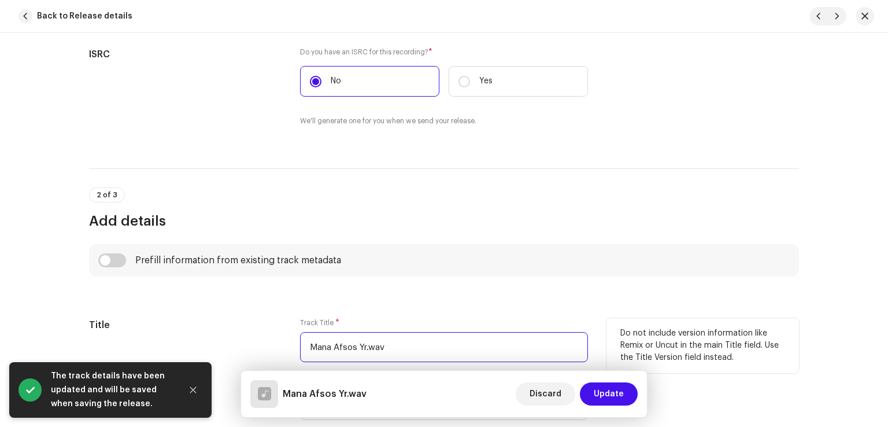
click at [460, 332] on input "Mana Afsos Yr.wav" at bounding box center [444, 347] width 288 height 30
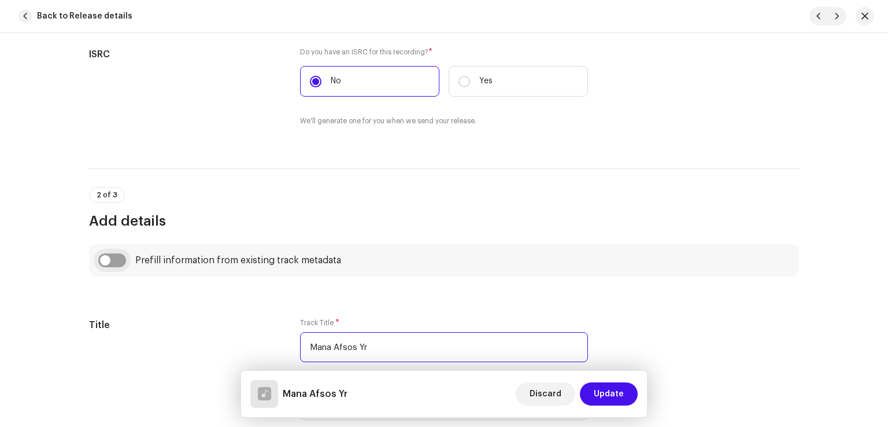
type input "Mana Afsos Yr"
click at [115, 257] on input "checkbox" at bounding box center [112, 260] width 28 height 14
checkbox input "true"
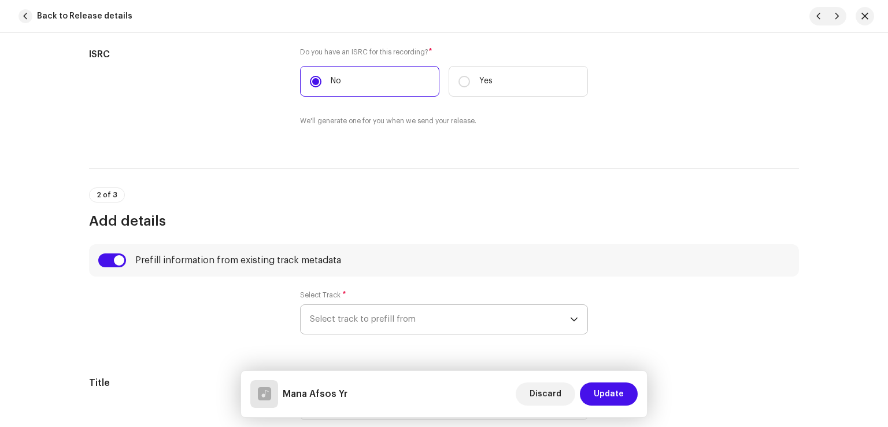
click at [403, 318] on span "Select track to prefill from" at bounding box center [440, 319] width 260 height 29
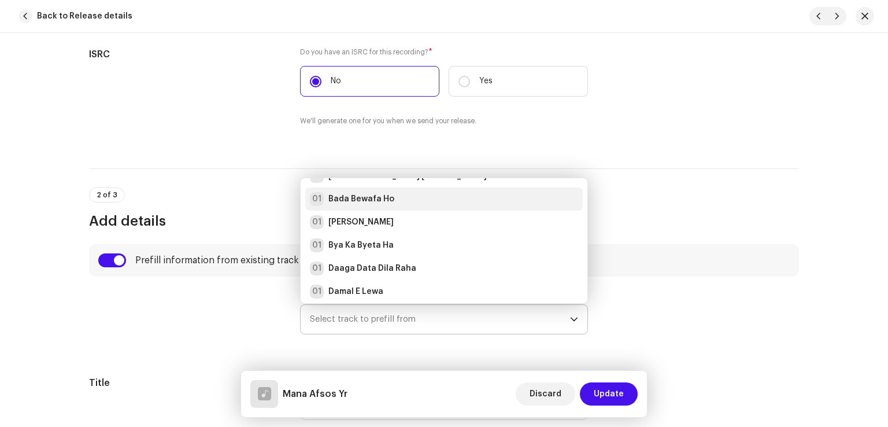
scroll to position [0, 0]
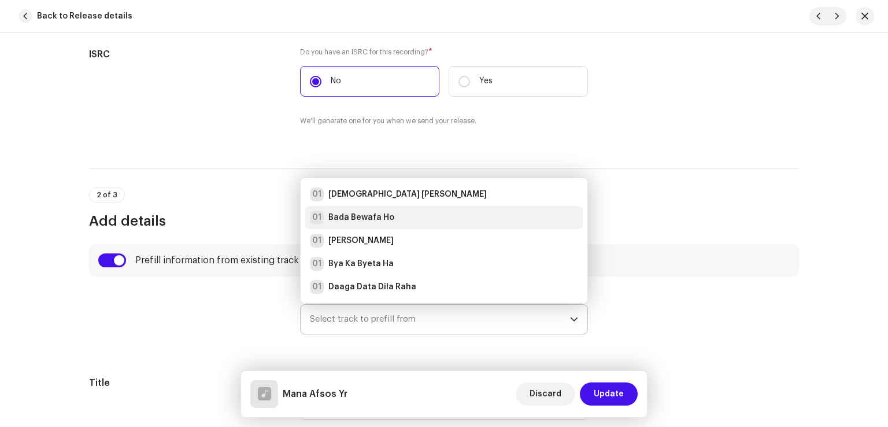
click at [361, 195] on strong "[DEMOGRAPHIC_DATA] [PERSON_NAME]" at bounding box center [408, 195] width 158 height 12
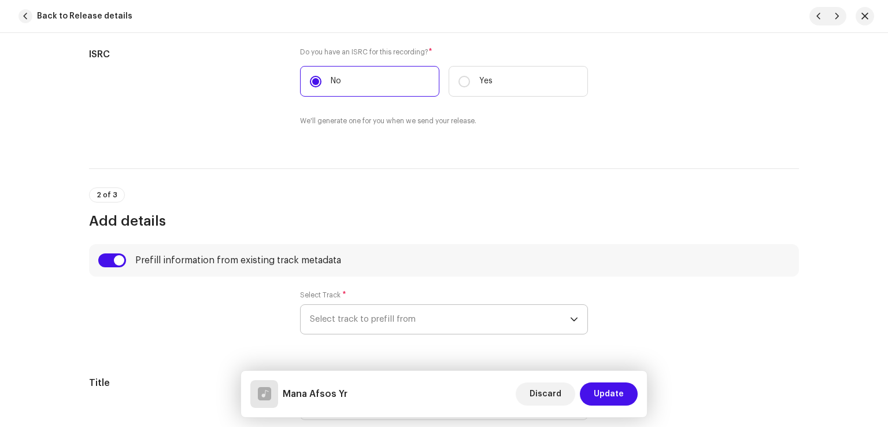
radio input "true"
type input "Sahir Gold"
checkbox input "true"
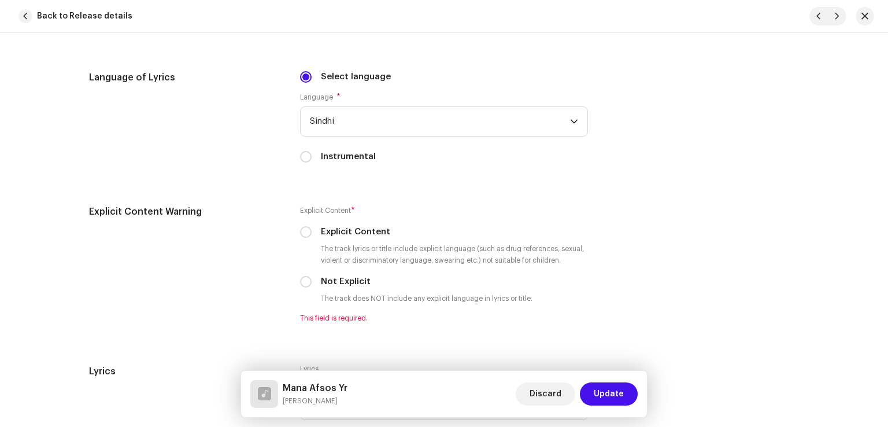
scroll to position [2140, 0]
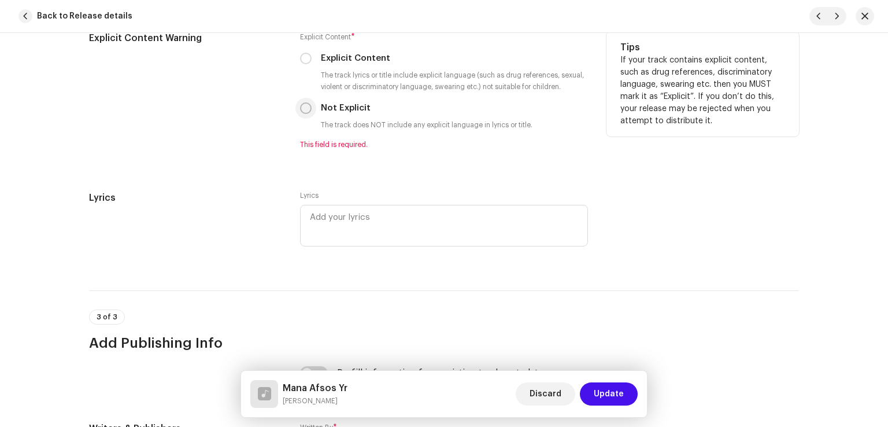
click at [303, 113] on input "Not Explicit" at bounding box center [306, 108] width 12 height 12
radio input "true"
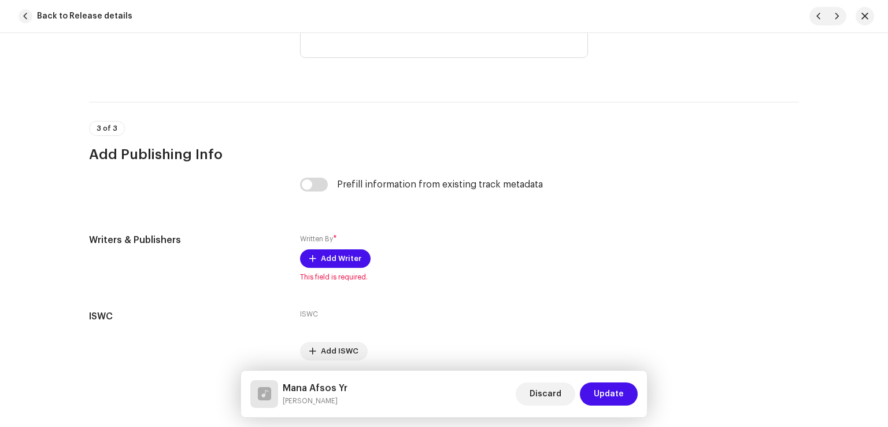
scroll to position [2363, 0]
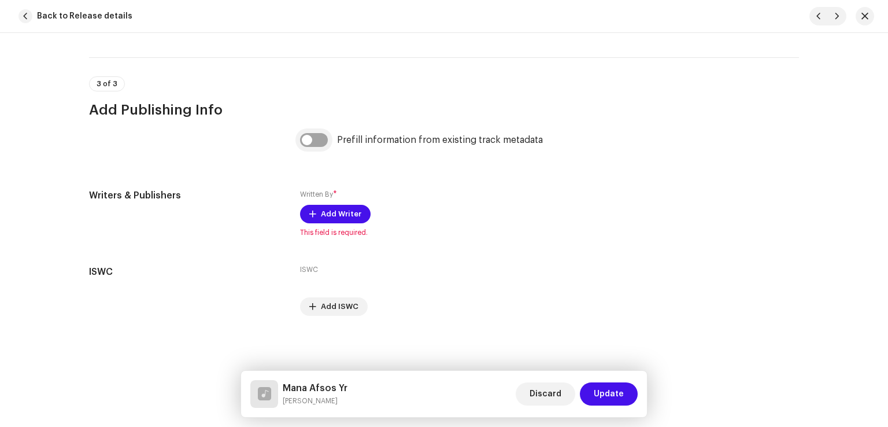
click at [307, 133] on input "checkbox" at bounding box center [314, 140] width 28 height 14
checkbox input "true"
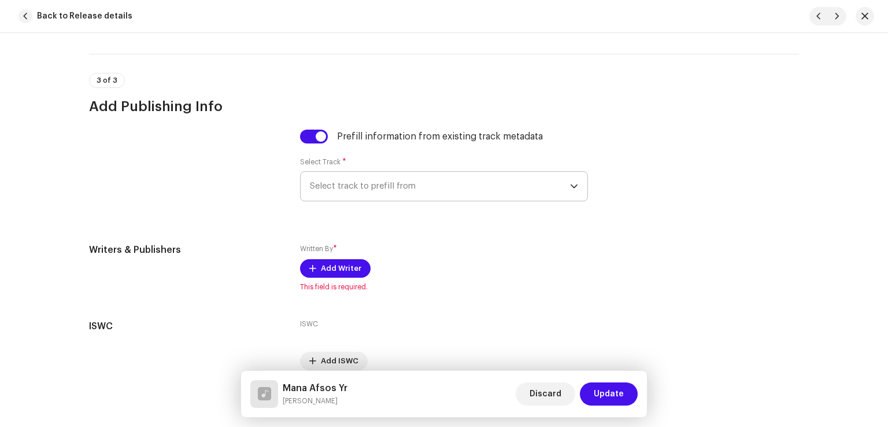
click at [390, 200] on span "Select track to prefill from" at bounding box center [440, 186] width 260 height 29
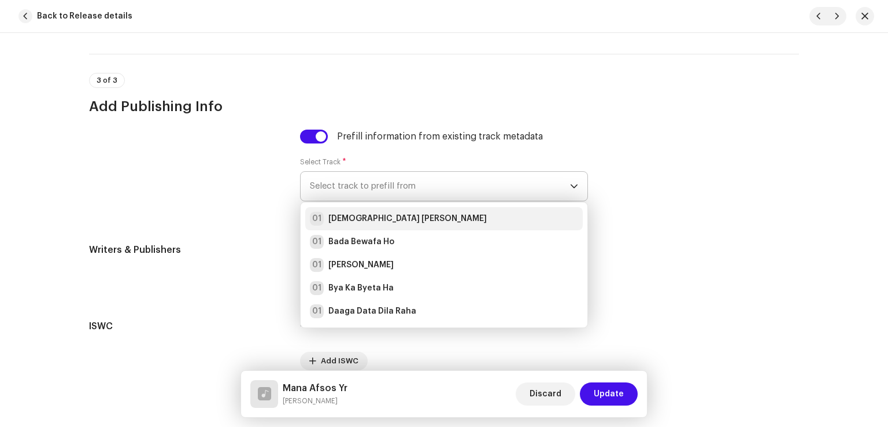
click at [391, 212] on li "01 Allah Tara Abad Beka" at bounding box center [444, 218] width 278 height 23
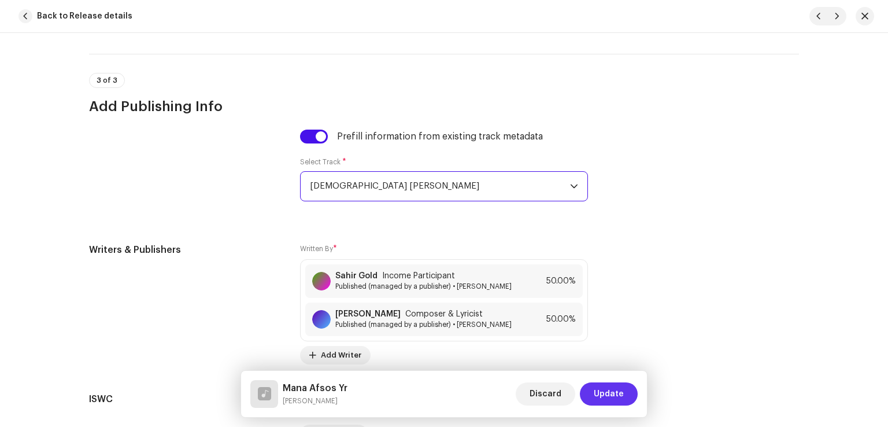
click at [603, 393] on span "Update" at bounding box center [609, 393] width 30 height 23
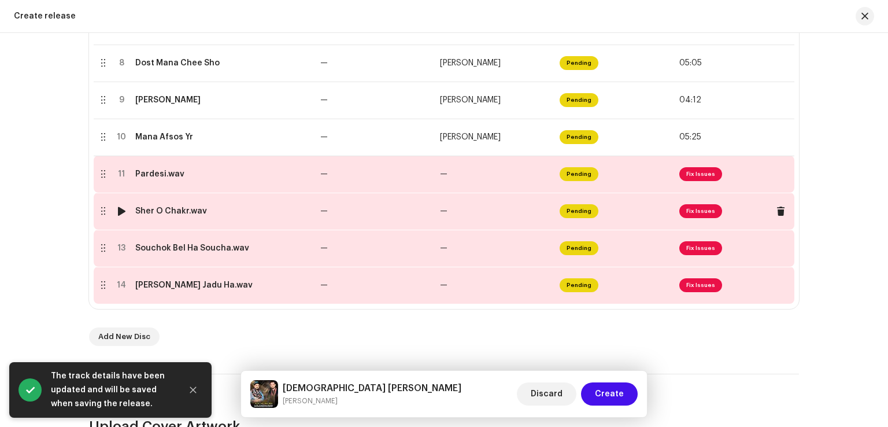
scroll to position [521, 0]
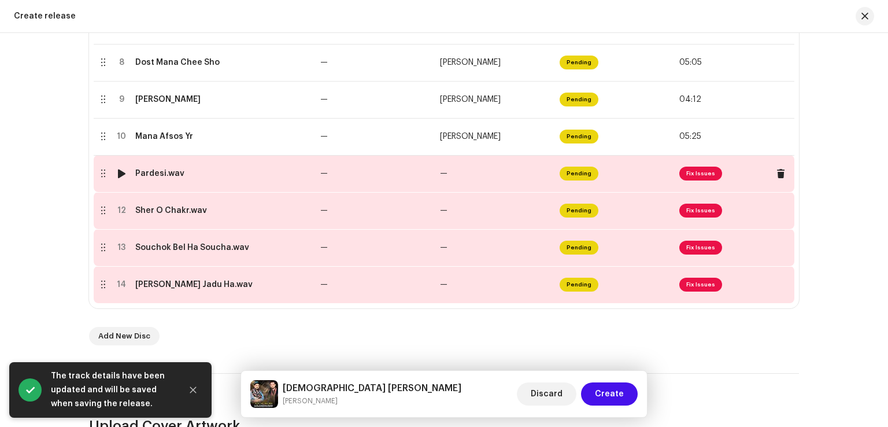
click at [407, 178] on td "—" at bounding box center [376, 173] width 120 height 37
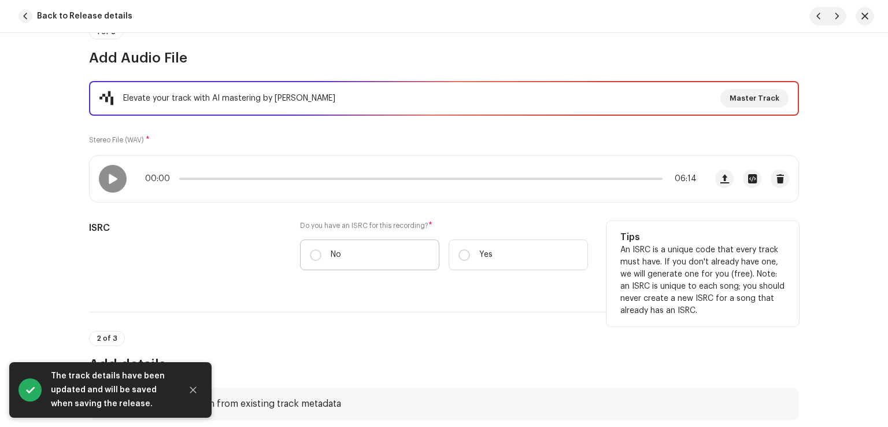
click at [361, 244] on label "No" at bounding box center [369, 254] width 139 height 31
click at [322, 249] on input "No" at bounding box center [316, 255] width 12 height 12
radio input "true"
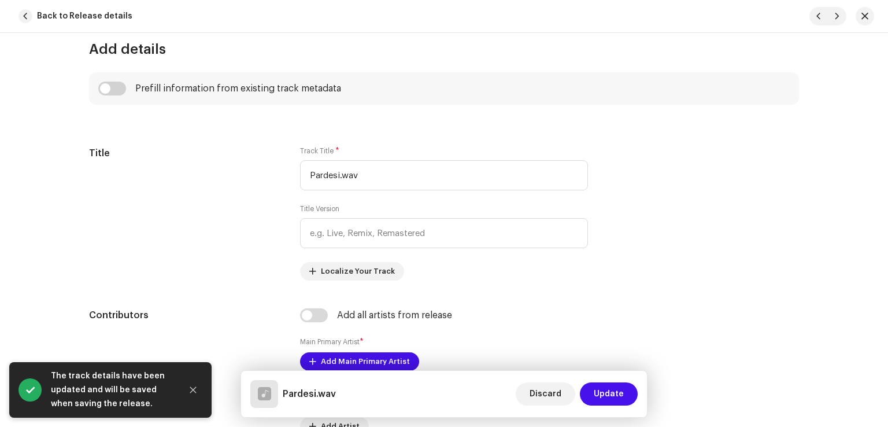
scroll to position [463, 0]
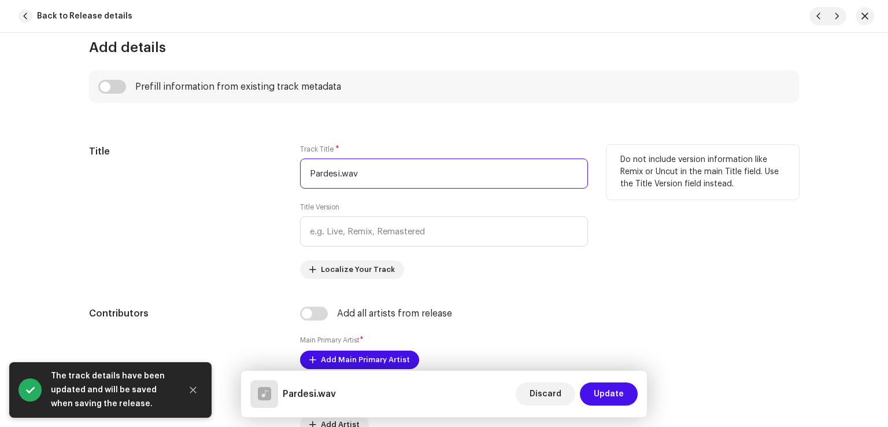
click at [384, 172] on input "Pardesi.wav" at bounding box center [444, 173] width 288 height 30
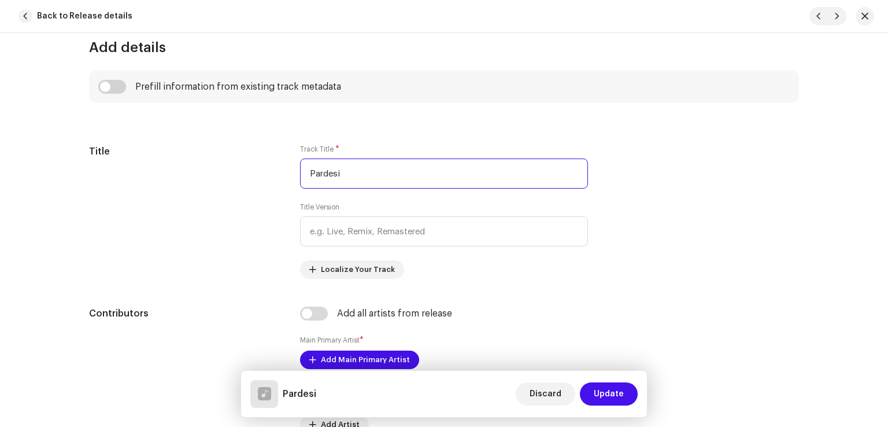
type input "Pardesi"
click at [109, 87] on input "checkbox" at bounding box center [112, 87] width 28 height 14
checkbox input "true"
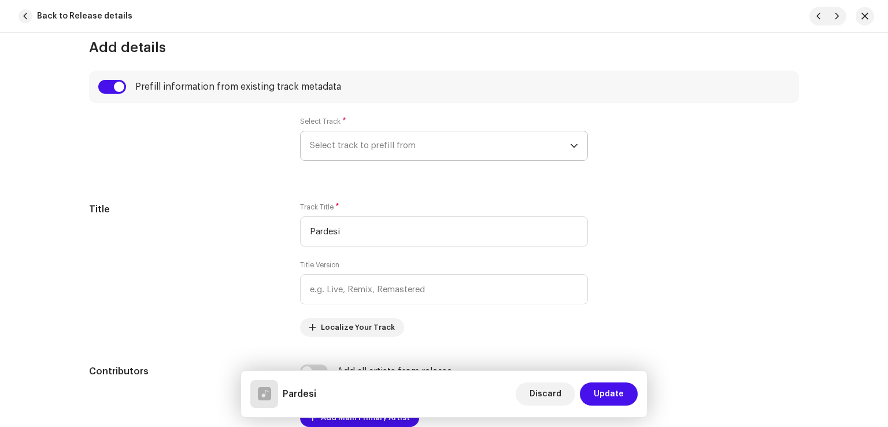
click at [359, 152] on span "Select track to prefill from" at bounding box center [440, 145] width 260 height 29
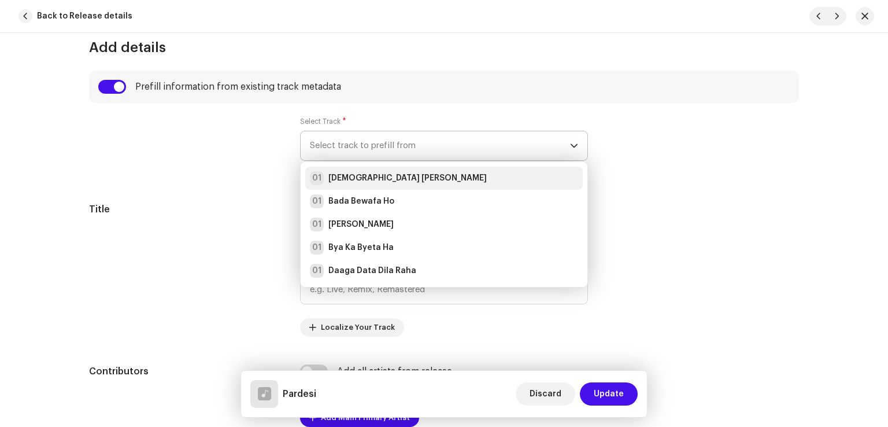
click at [387, 177] on strong "[DEMOGRAPHIC_DATA] [PERSON_NAME]" at bounding box center [408, 178] width 158 height 12
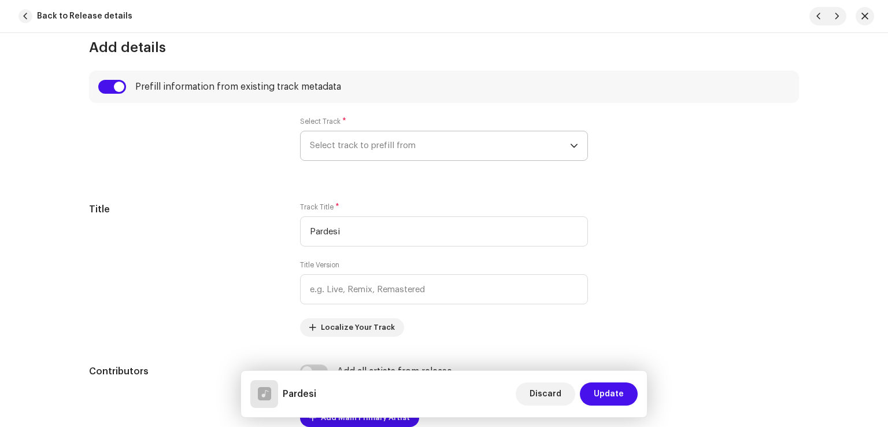
radio input "true"
type input "Sahir Gold"
checkbox input "true"
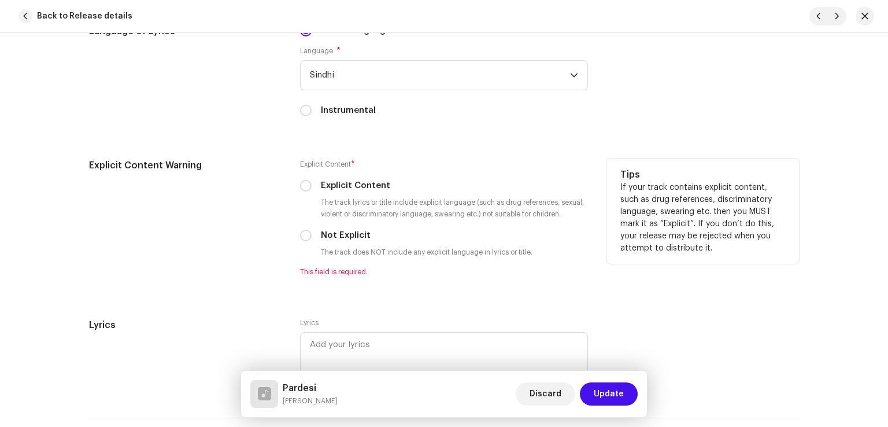
scroll to position [2082, 0]
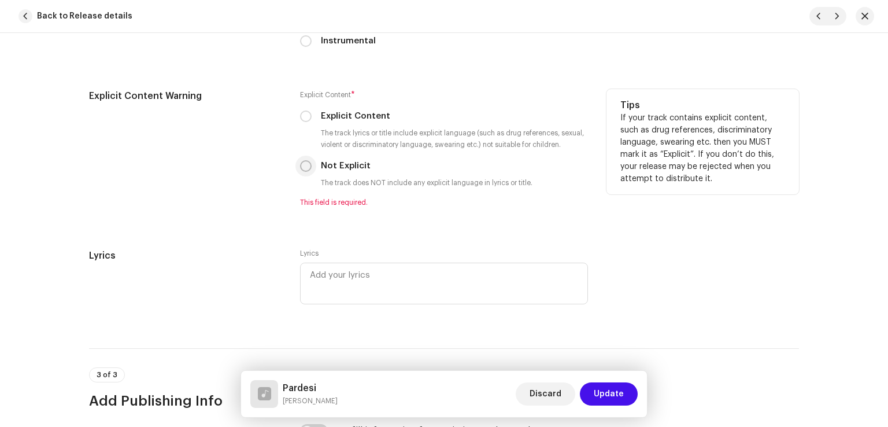
click at [305, 172] on input "Not Explicit" at bounding box center [306, 166] width 12 height 12
radio input "true"
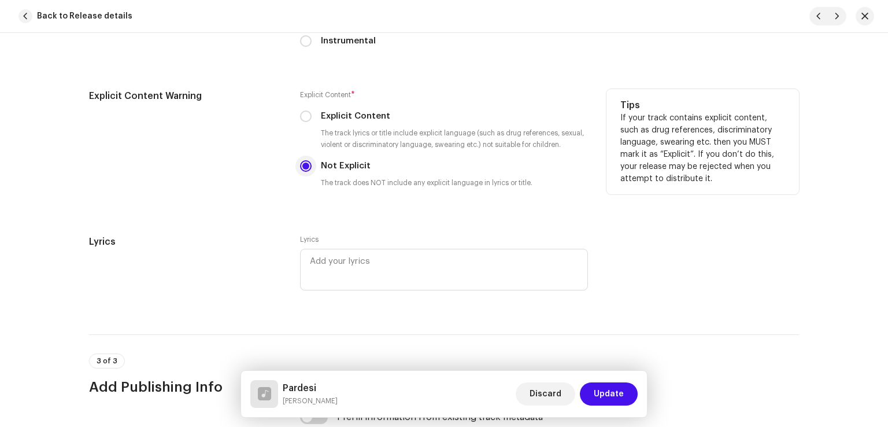
scroll to position [2256, 0]
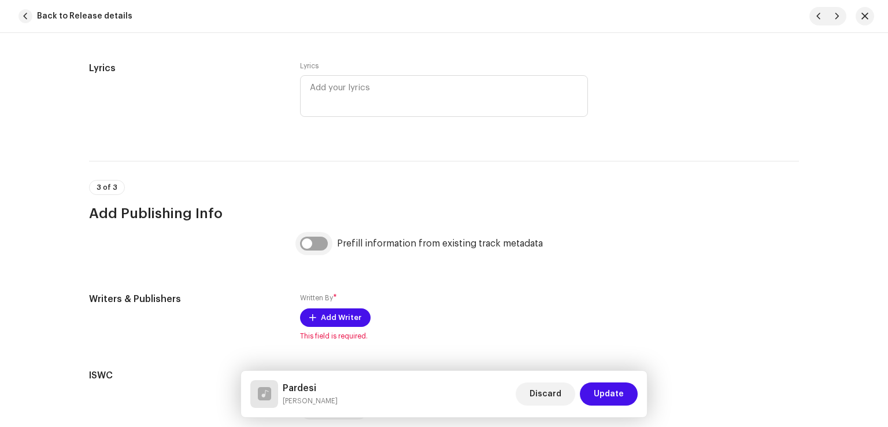
click at [313, 248] on input "checkbox" at bounding box center [314, 244] width 28 height 14
checkbox input "true"
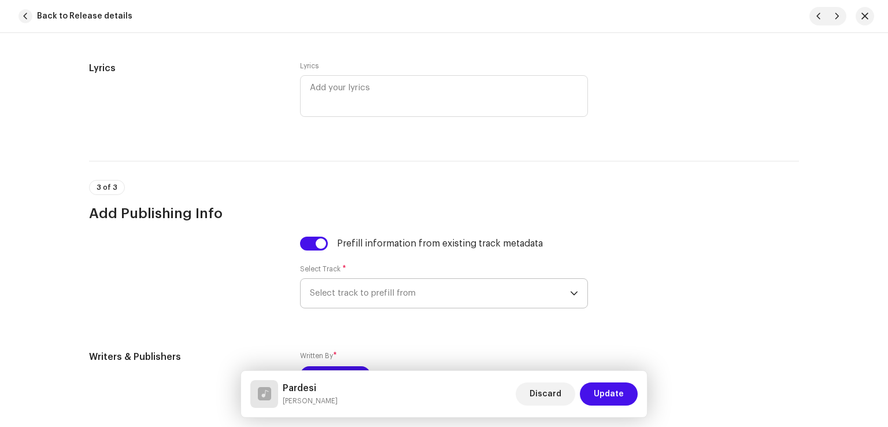
click at [381, 302] on span "Select track to prefill from" at bounding box center [440, 293] width 260 height 29
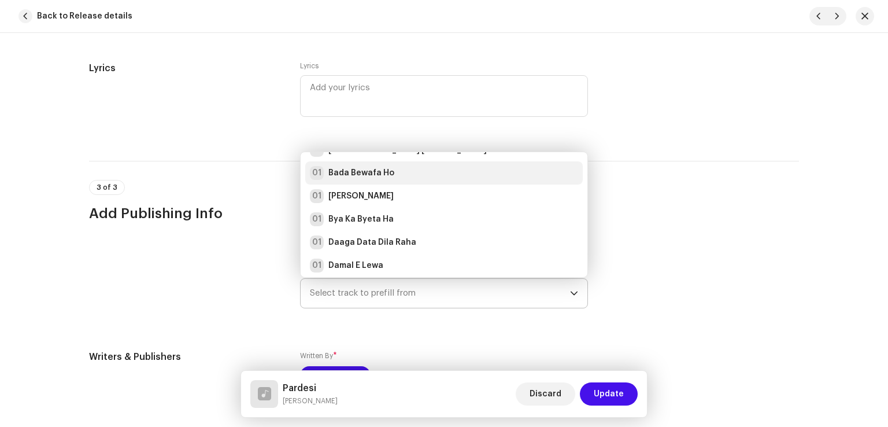
scroll to position [0, 0]
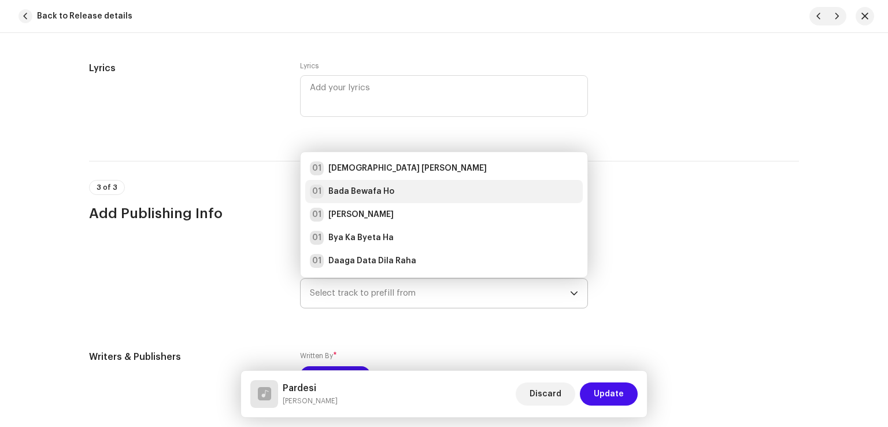
click at [351, 168] on strong "[DEMOGRAPHIC_DATA] [PERSON_NAME]" at bounding box center [408, 169] width 158 height 12
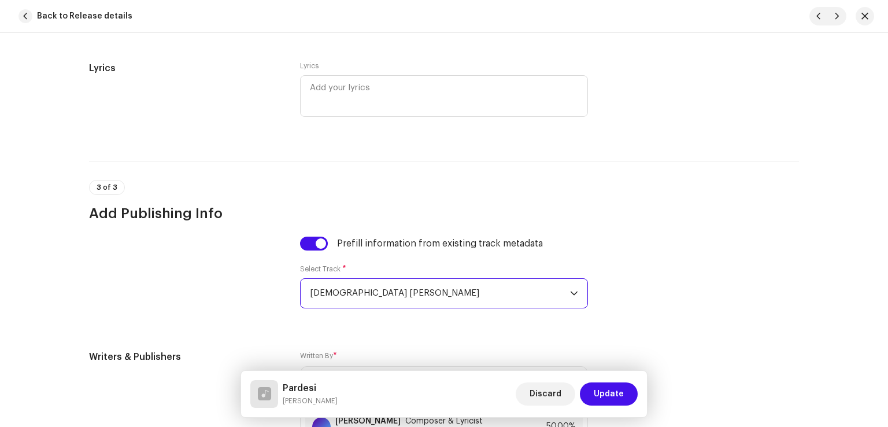
click at [601, 384] on span "Update" at bounding box center [609, 393] width 30 height 23
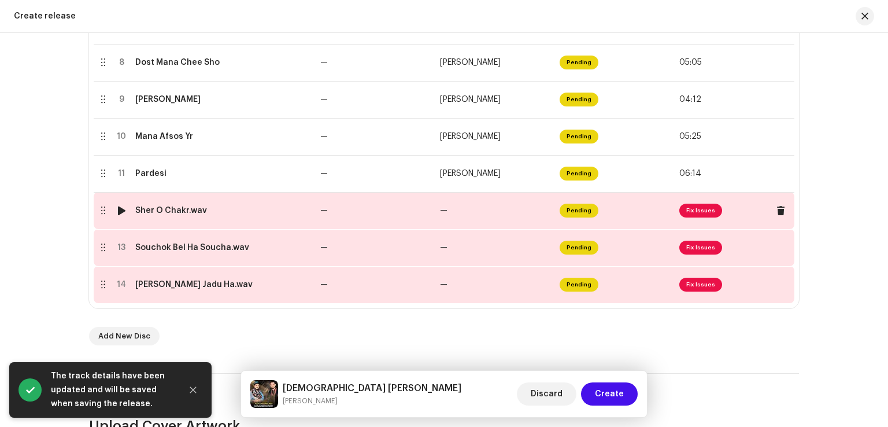
click at [401, 209] on td "—" at bounding box center [376, 210] width 120 height 37
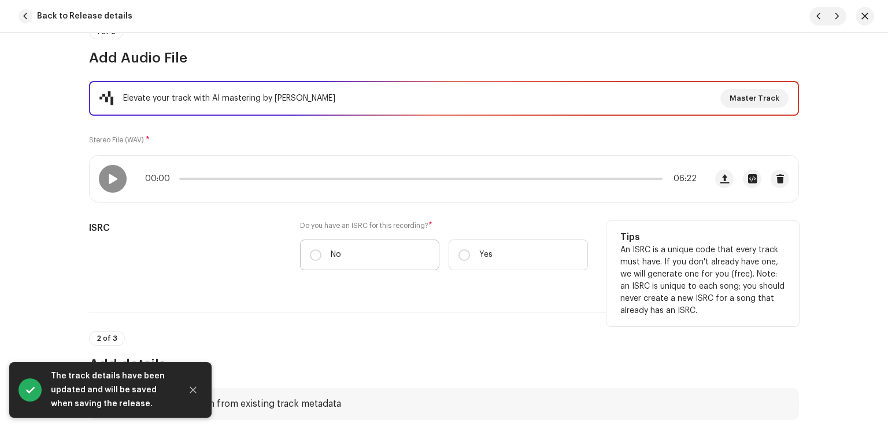
click at [321, 252] on label "No" at bounding box center [369, 254] width 139 height 31
click at [321, 252] on input "No" at bounding box center [316, 255] width 12 height 12
radio input "true"
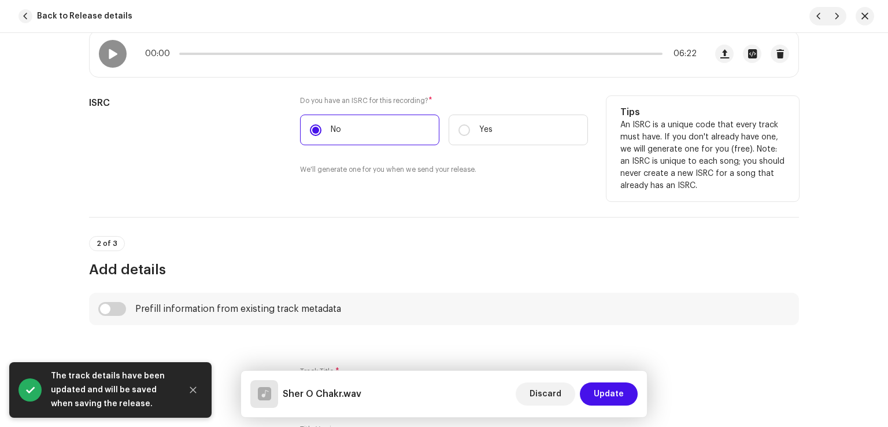
scroll to position [289, 0]
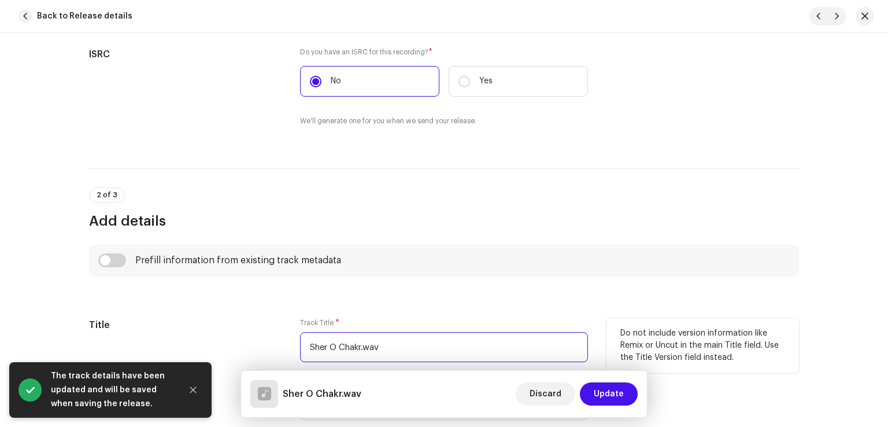
click at [412, 350] on input "Sher O Chakr.wav" at bounding box center [444, 347] width 288 height 30
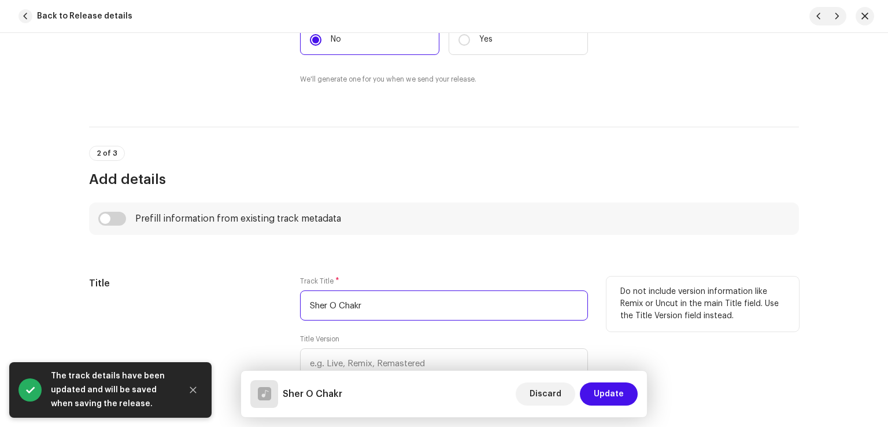
scroll to position [405, 0]
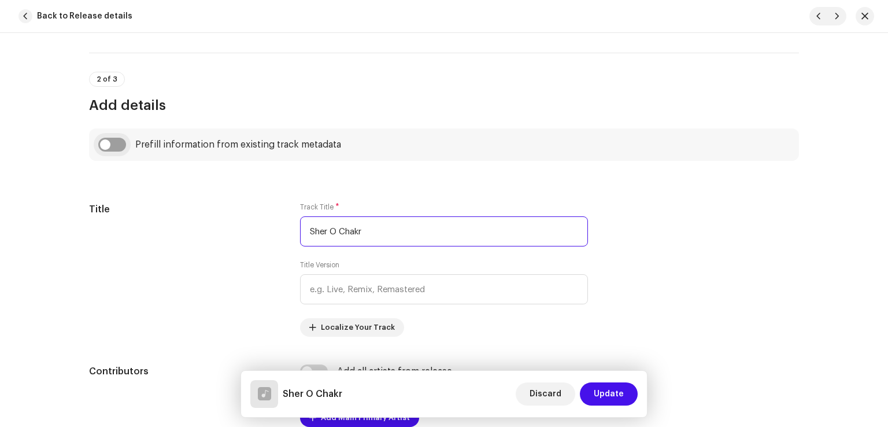
type input "Sher O Chakr"
click at [117, 142] on input "checkbox" at bounding box center [112, 145] width 28 height 14
checkbox input "true"
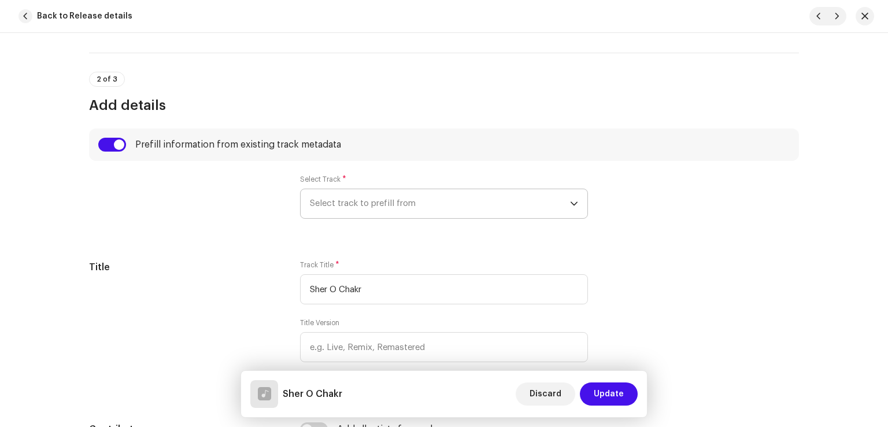
click at [400, 205] on span "Select track to prefill from" at bounding box center [440, 203] width 260 height 29
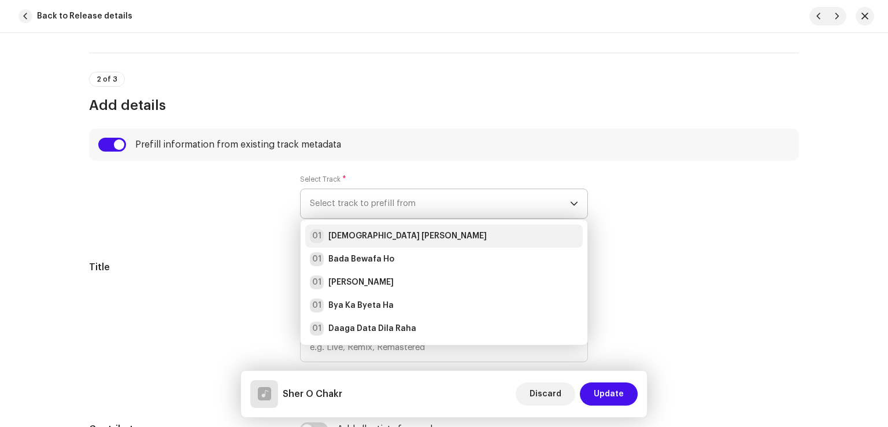
click at [396, 232] on strong "[DEMOGRAPHIC_DATA] [PERSON_NAME]" at bounding box center [408, 236] width 158 height 12
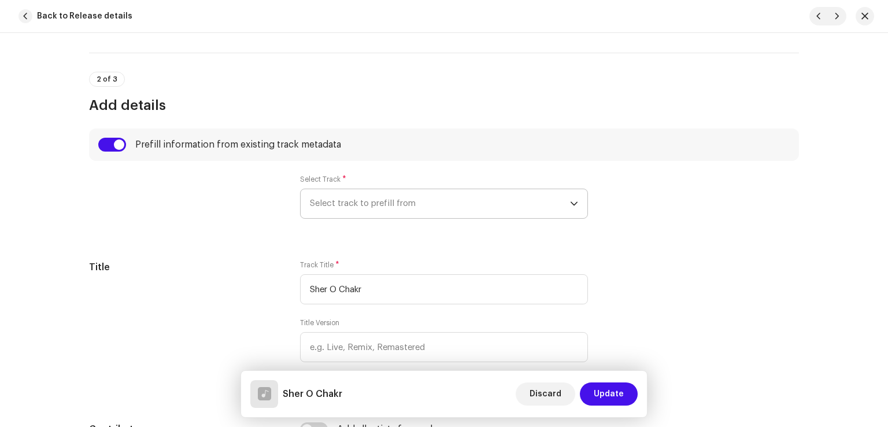
radio input "true"
type input "Sahir Gold"
checkbox input "true"
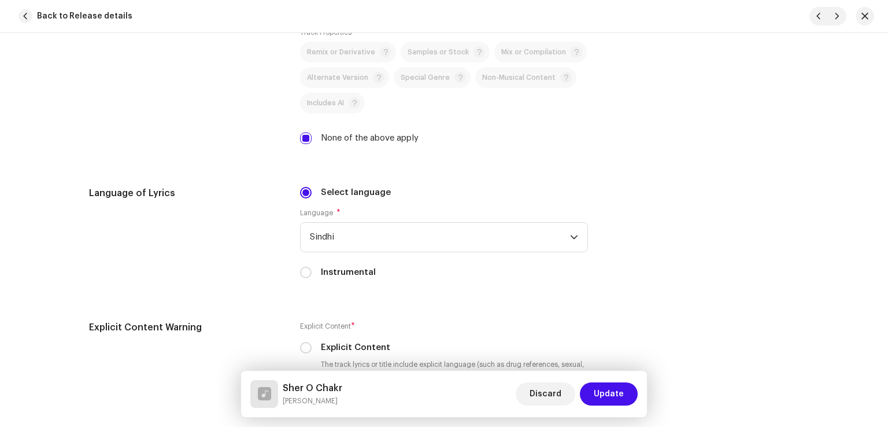
scroll to position [2024, 0]
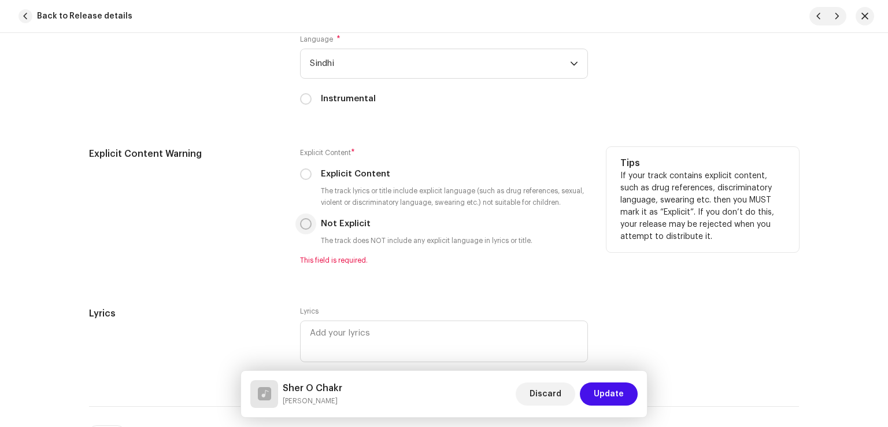
click at [300, 226] on input "Not Explicit" at bounding box center [306, 224] width 12 height 12
radio input "true"
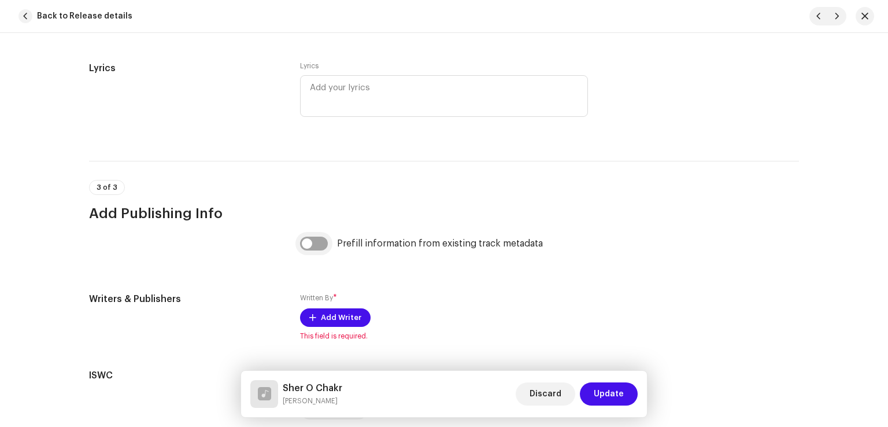
click at [315, 245] on input "checkbox" at bounding box center [314, 244] width 28 height 14
checkbox input "true"
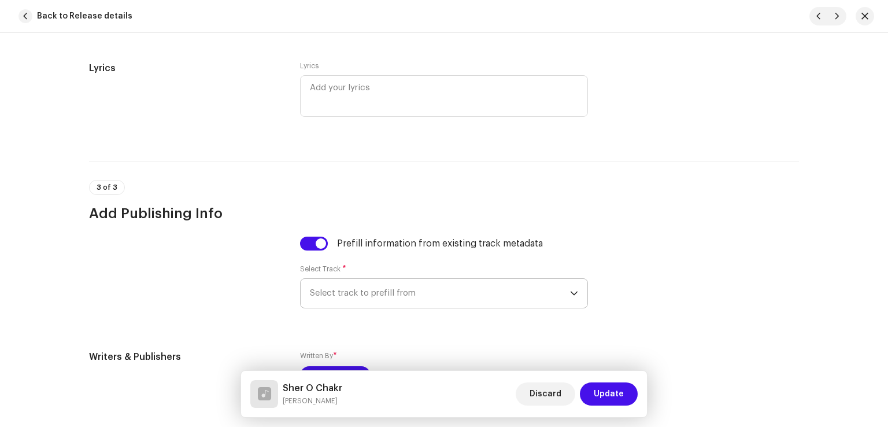
click at [385, 300] on span "Select track to prefill from" at bounding box center [440, 293] width 260 height 29
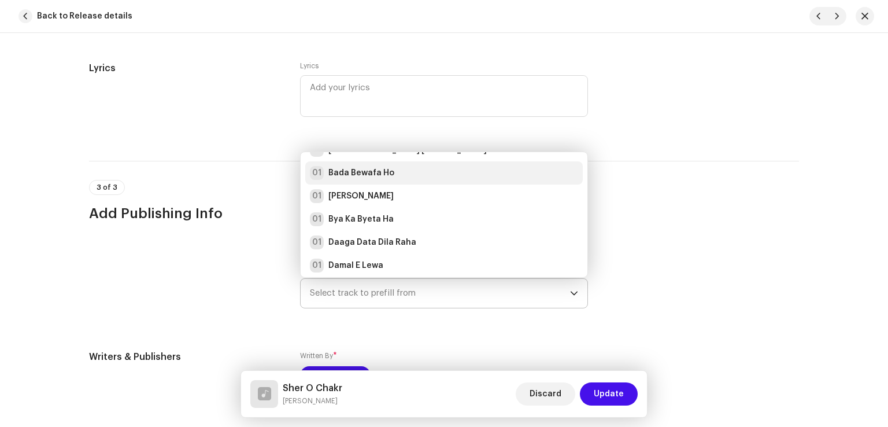
scroll to position [0, 0]
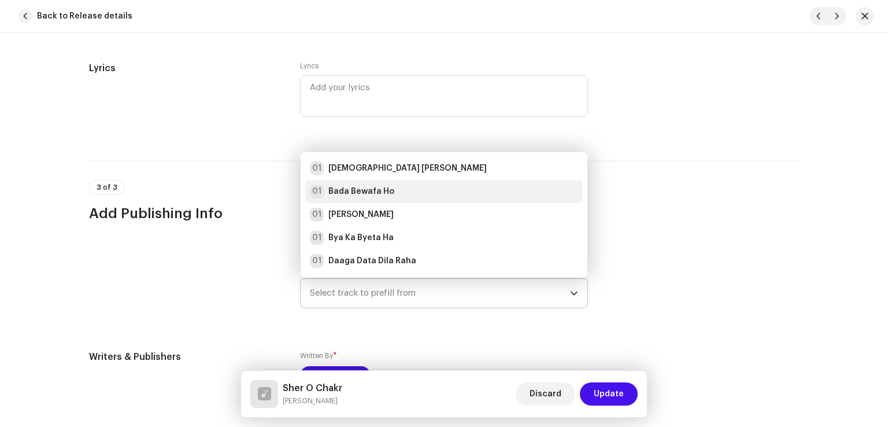
click at [371, 167] on strong "[DEMOGRAPHIC_DATA] [PERSON_NAME]" at bounding box center [408, 169] width 158 height 12
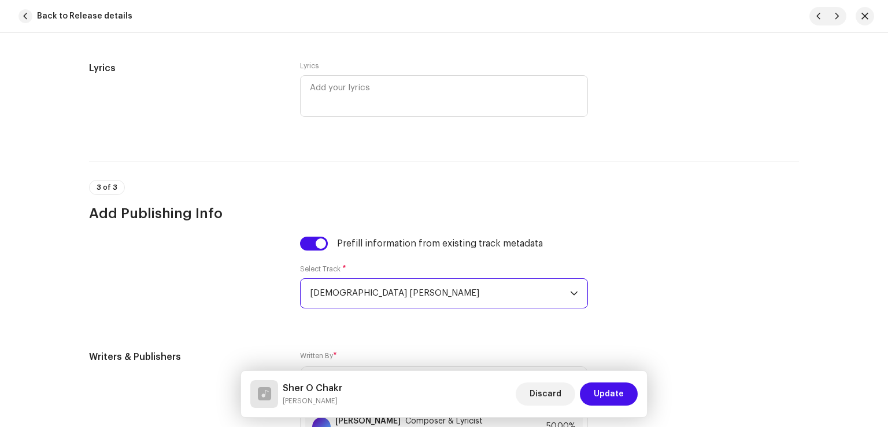
scroll to position [2429, 0]
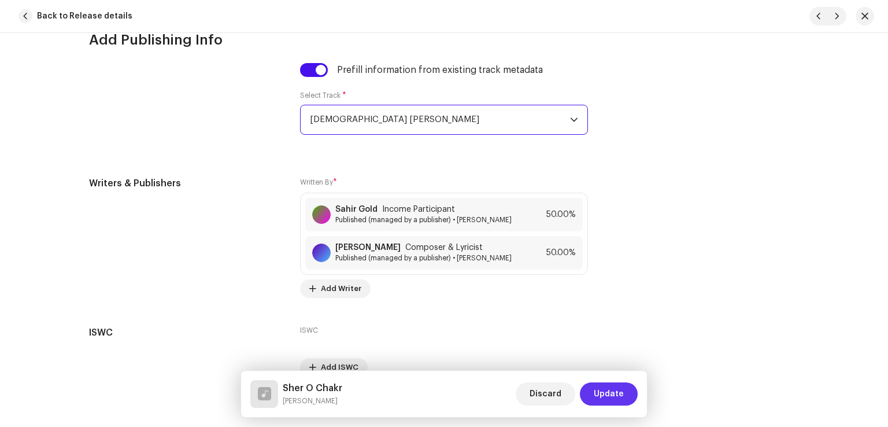
click at [604, 394] on span "Update" at bounding box center [609, 393] width 30 height 23
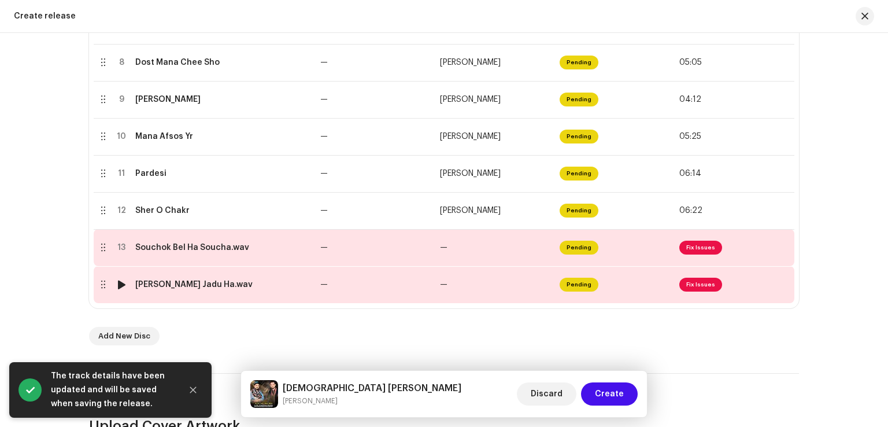
scroll to position [578, 0]
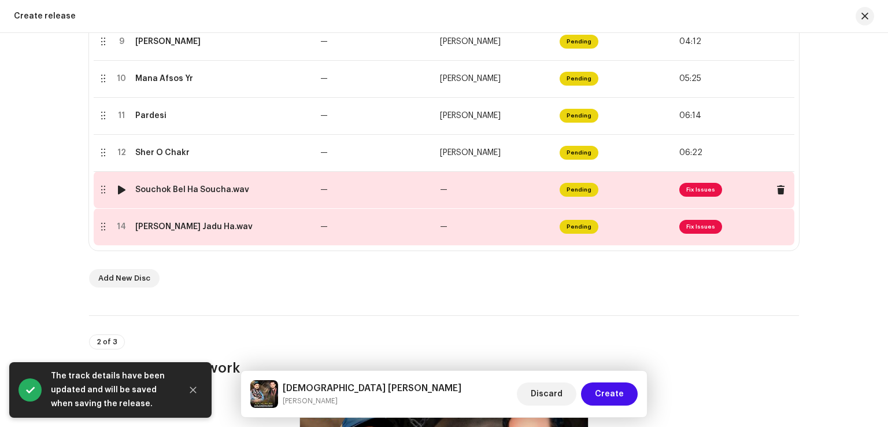
click at [407, 193] on td "—" at bounding box center [376, 189] width 120 height 37
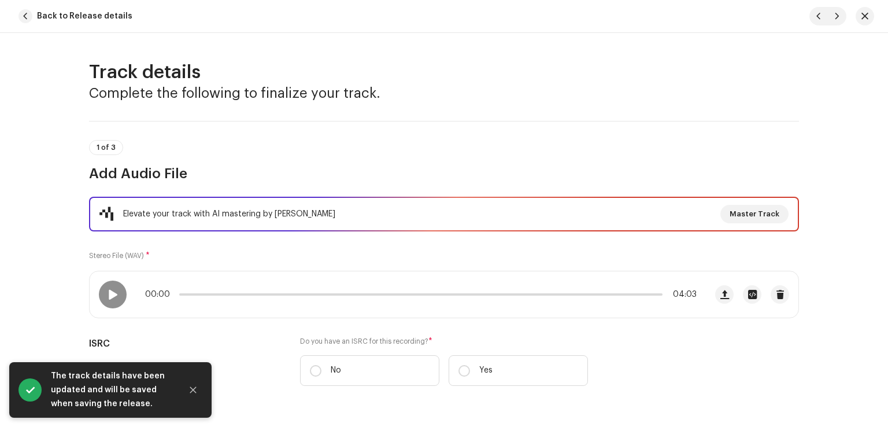
scroll to position [174, 0]
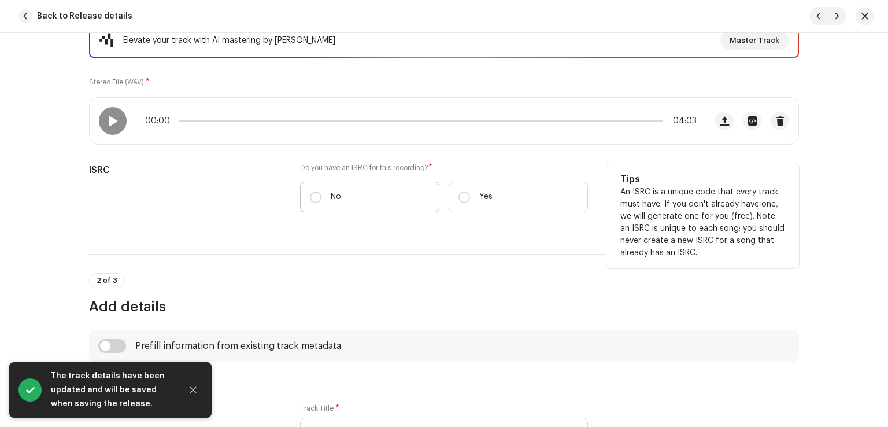
click at [352, 200] on label "No" at bounding box center [369, 197] width 139 height 31
click at [322, 200] on input "No" at bounding box center [316, 197] width 12 height 12
radio input "true"
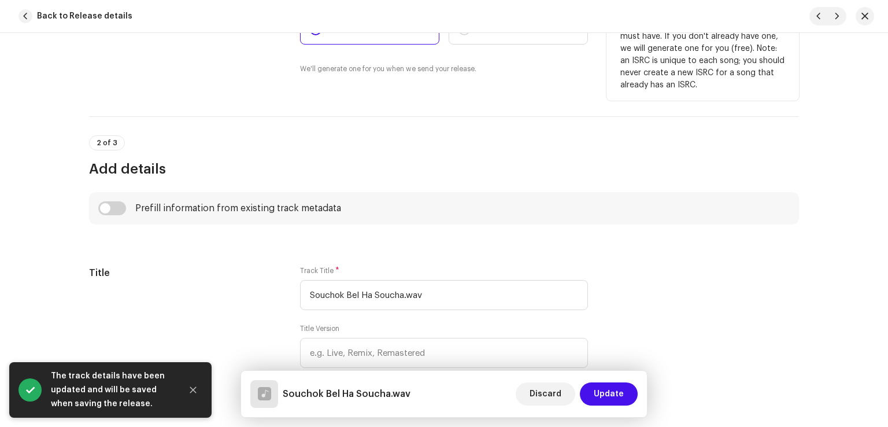
scroll to position [347, 0]
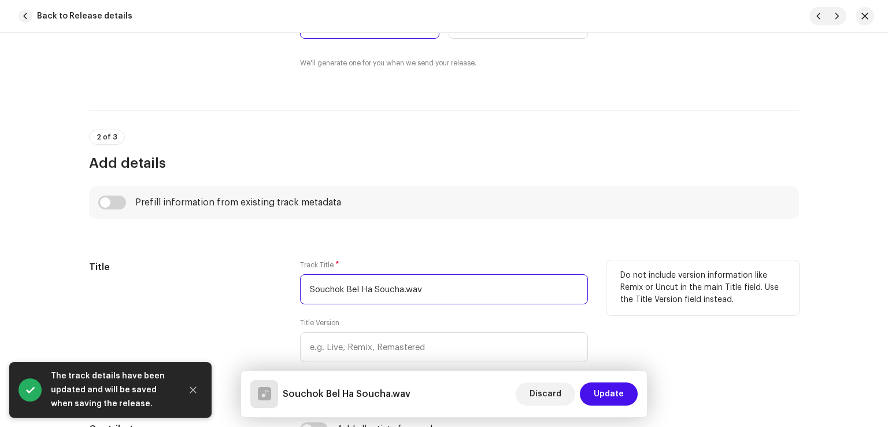
click at [442, 281] on input "Souchok Bel Ha Soucha.wav" at bounding box center [444, 289] width 288 height 30
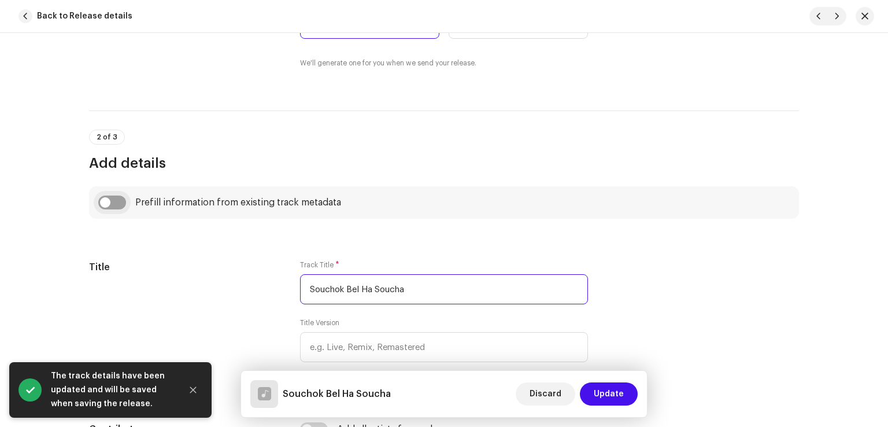
type input "Souchok Bel Ha Soucha"
click at [117, 200] on input "checkbox" at bounding box center [112, 202] width 28 height 14
checkbox input "true"
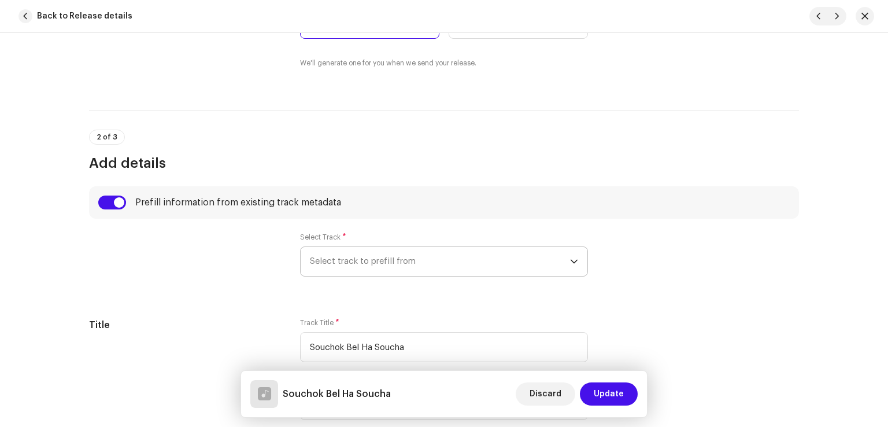
click at [349, 257] on span "Select track to prefill from" at bounding box center [440, 261] width 260 height 29
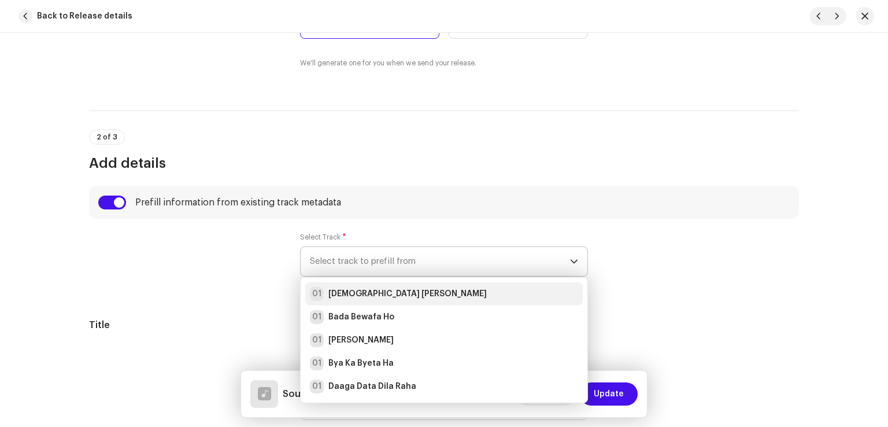
click at [398, 295] on strong "[DEMOGRAPHIC_DATA] [PERSON_NAME]" at bounding box center [408, 294] width 158 height 12
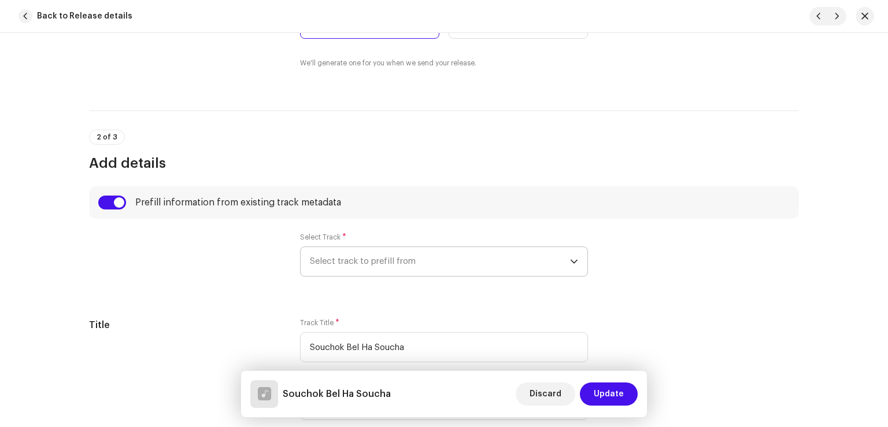
radio input "true"
type input "Sahir Gold"
checkbox input "true"
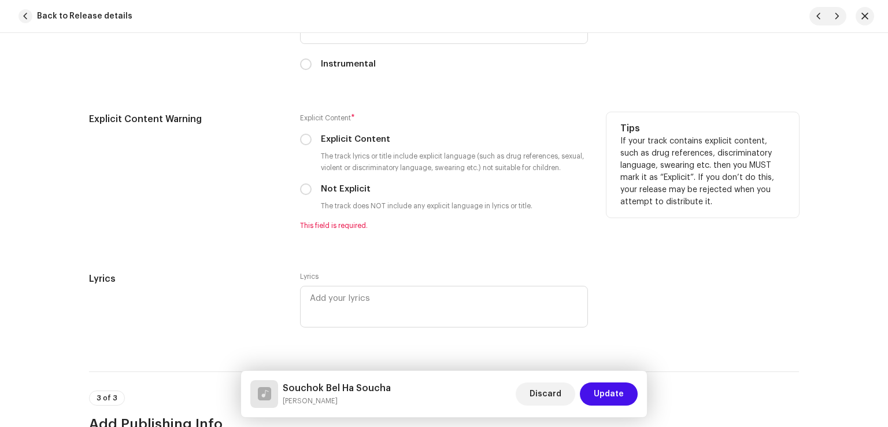
scroll to position [2140, 0]
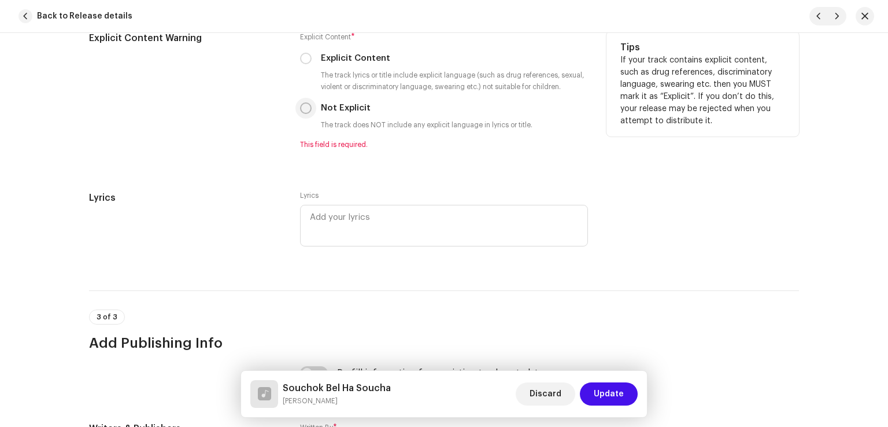
click at [301, 109] on input "Not Explicit" at bounding box center [306, 108] width 12 height 12
radio input "true"
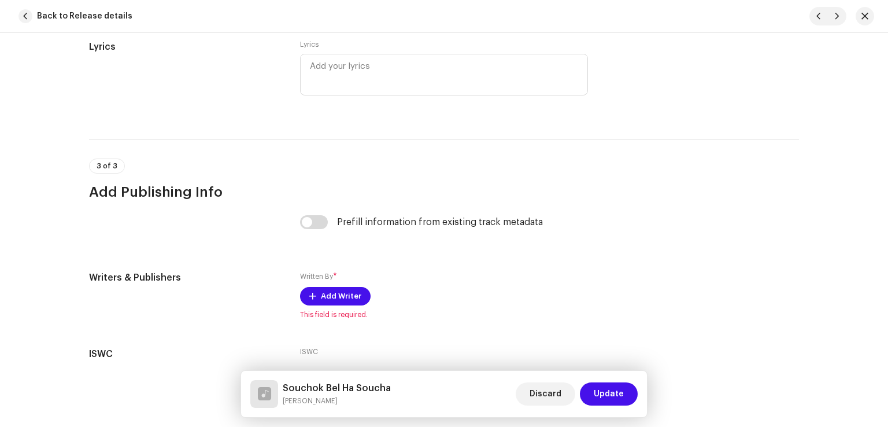
scroll to position [2363, 0]
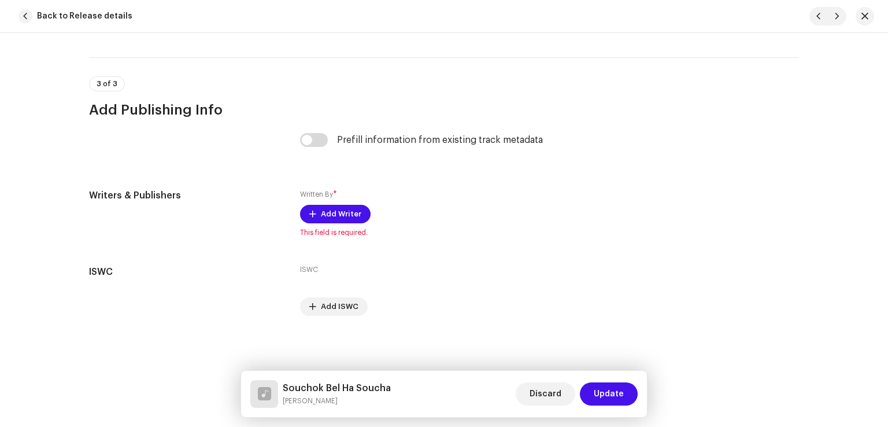
click at [321, 147] on div "Prefill information from existing track metadata" at bounding box center [444, 147] width 288 height 28
click at [318, 139] on input "checkbox" at bounding box center [314, 140] width 28 height 14
checkbox input "true"
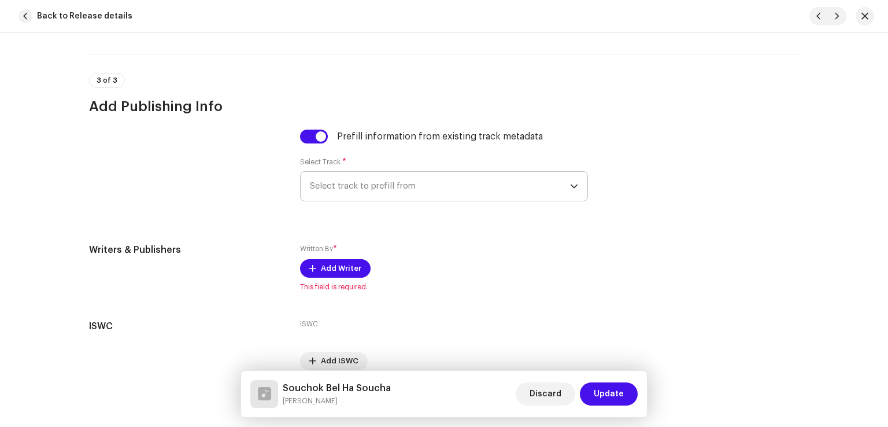
click at [435, 190] on span "Select track to prefill from" at bounding box center [440, 186] width 260 height 29
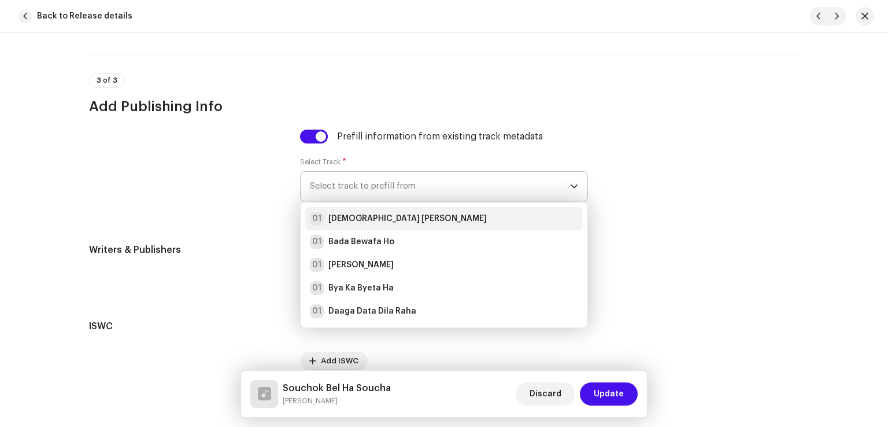
click at [434, 216] on div "01 Allah Tara Abad Beka" at bounding box center [444, 219] width 268 height 14
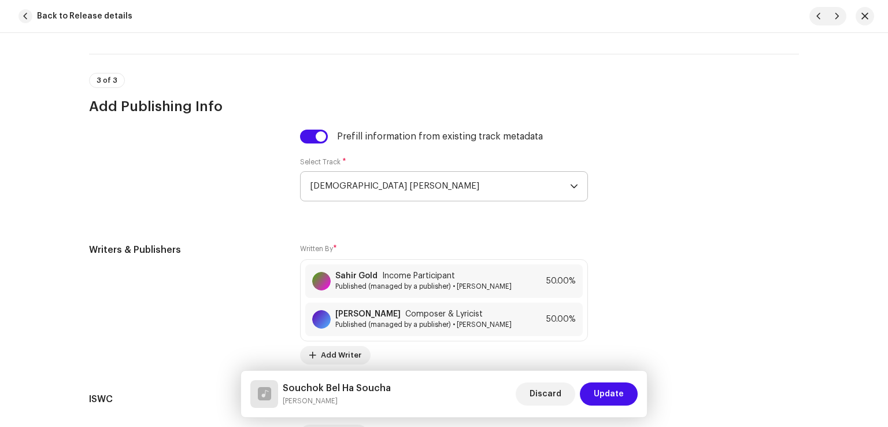
drag, startPoint x: 599, startPoint y: 396, endPoint x: 533, endPoint y: 345, distance: 83.3
click at [599, 393] on span "Update" at bounding box center [609, 393] width 30 height 23
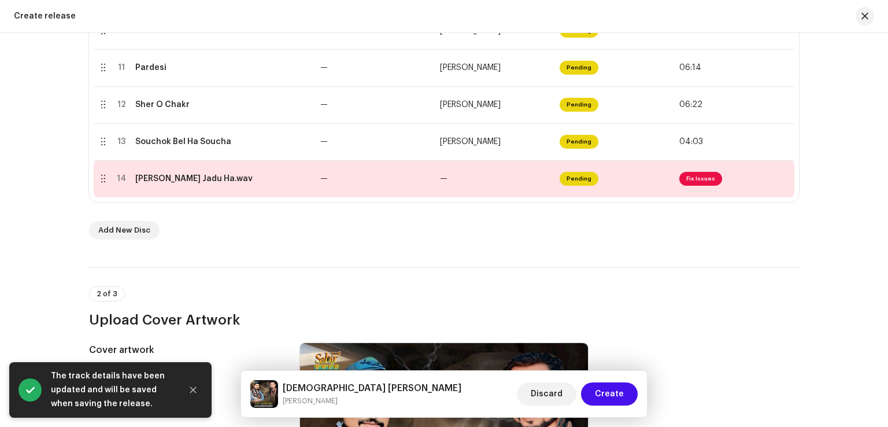
scroll to position [694, 0]
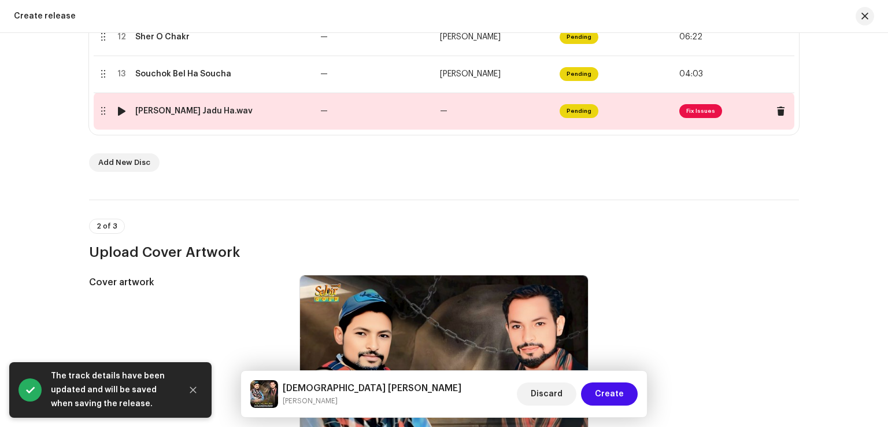
click at [404, 122] on td "—" at bounding box center [376, 111] width 120 height 37
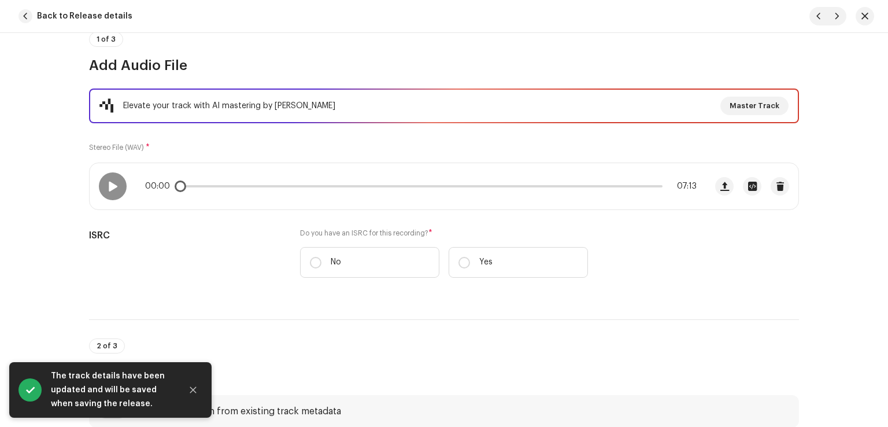
scroll to position [116, 0]
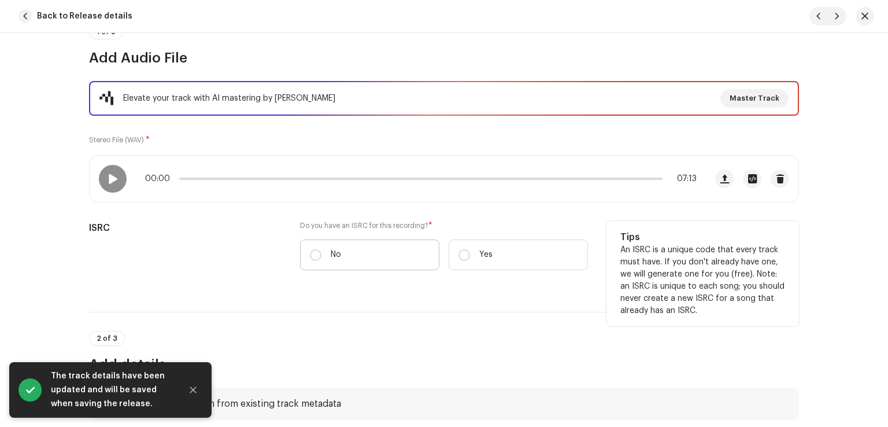
click at [342, 249] on label "No" at bounding box center [369, 254] width 139 height 31
click at [322, 249] on input "No" at bounding box center [316, 255] width 12 height 12
radio input "true"
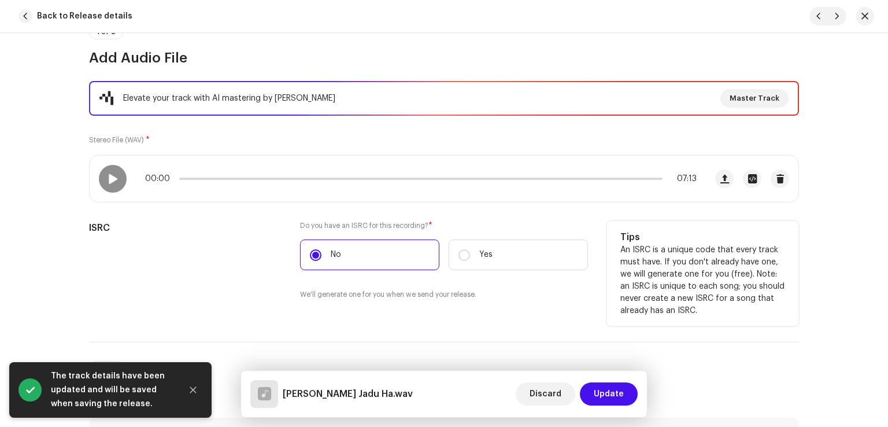
scroll to position [347, 0]
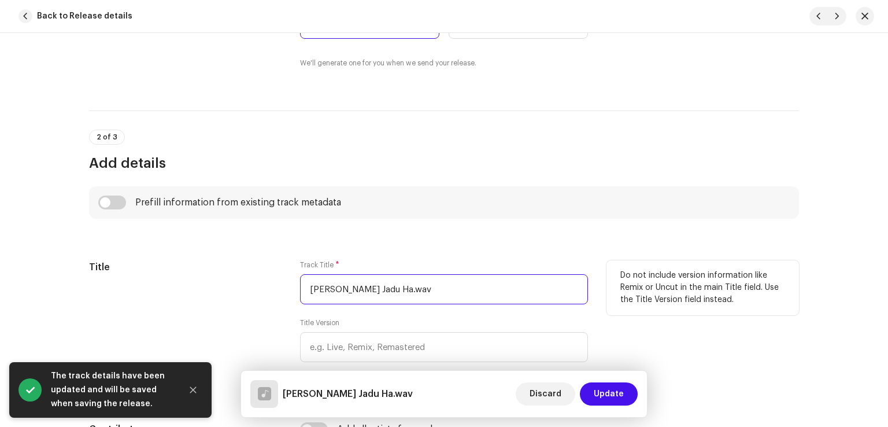
click at [447, 294] on input "Tae Sehr Jadu Ha.wav" at bounding box center [444, 289] width 288 height 30
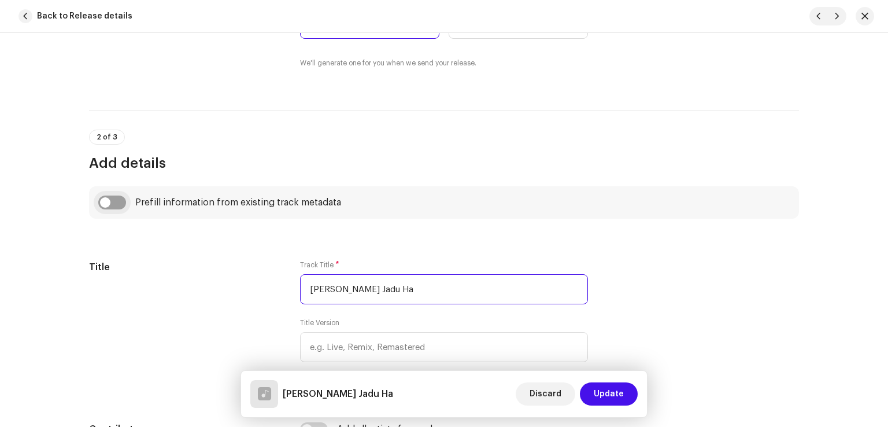
type input "Tae Sehr Jadu Ha"
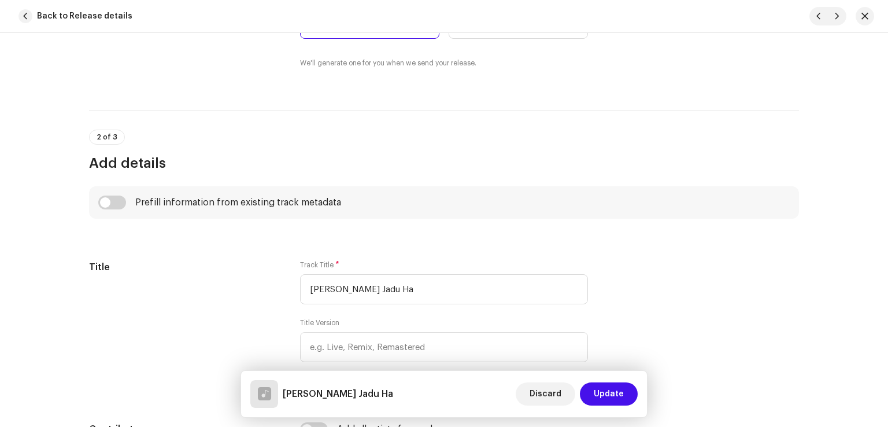
drag, startPoint x: 110, startPoint y: 197, endPoint x: 209, endPoint y: 260, distance: 117.6
click at [111, 198] on input "checkbox" at bounding box center [112, 202] width 28 height 14
checkbox input "true"
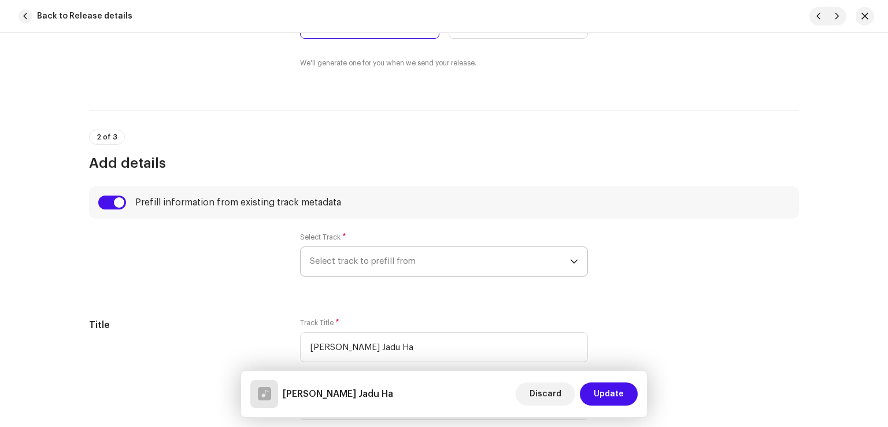
click at [360, 264] on span "Select track to prefill from" at bounding box center [440, 261] width 260 height 29
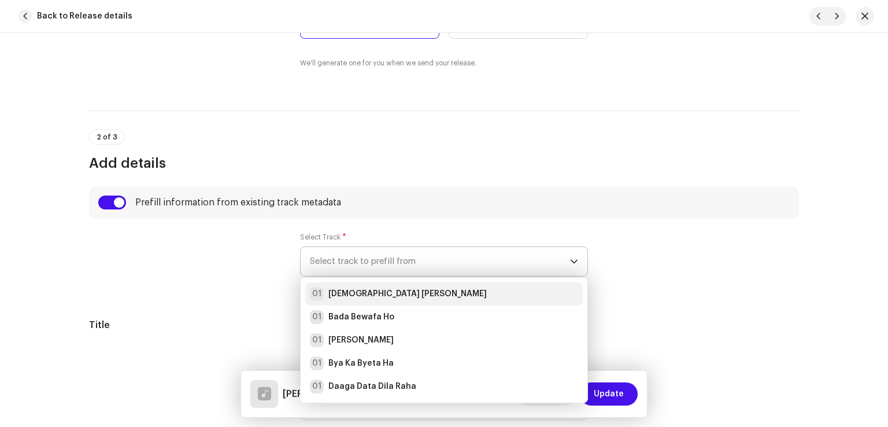
click at [367, 289] on strong "[DEMOGRAPHIC_DATA] [PERSON_NAME]" at bounding box center [408, 294] width 158 height 12
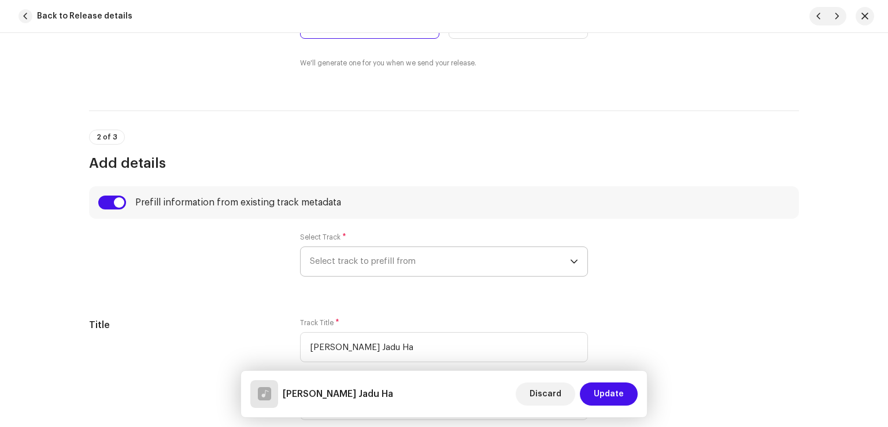
radio input "true"
type input "Sahir Gold"
checkbox input "true"
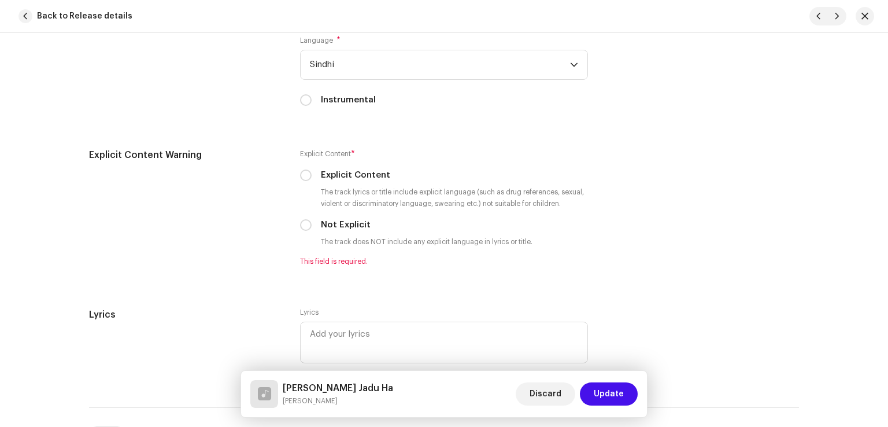
scroll to position [2024, 0]
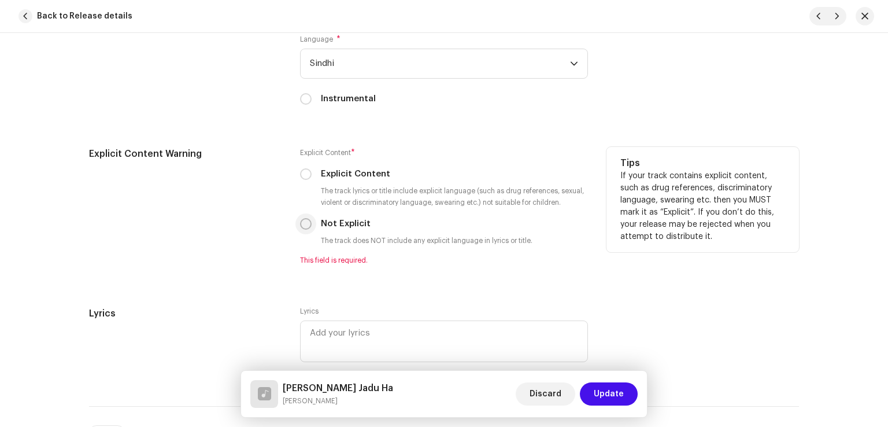
click at [305, 230] on input "Not Explicit" at bounding box center [306, 224] width 12 height 12
radio input "true"
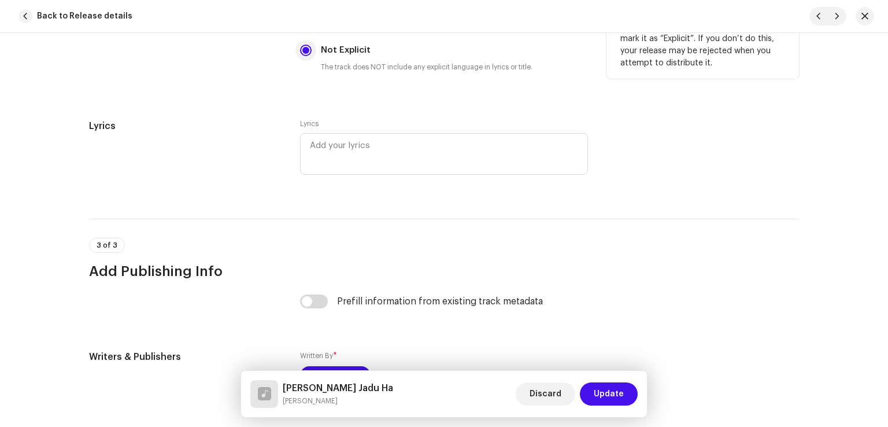
scroll to position [2363, 0]
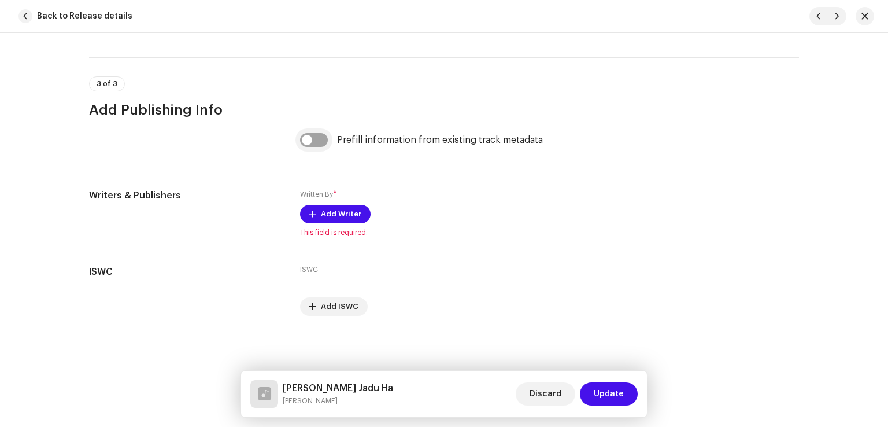
click at [323, 138] on input "checkbox" at bounding box center [314, 140] width 28 height 14
checkbox input "true"
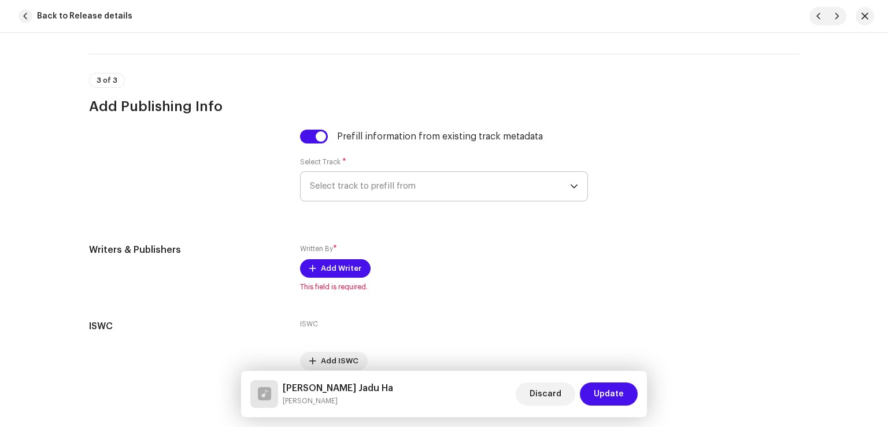
click at [386, 192] on span "Select track to prefill from" at bounding box center [440, 186] width 260 height 29
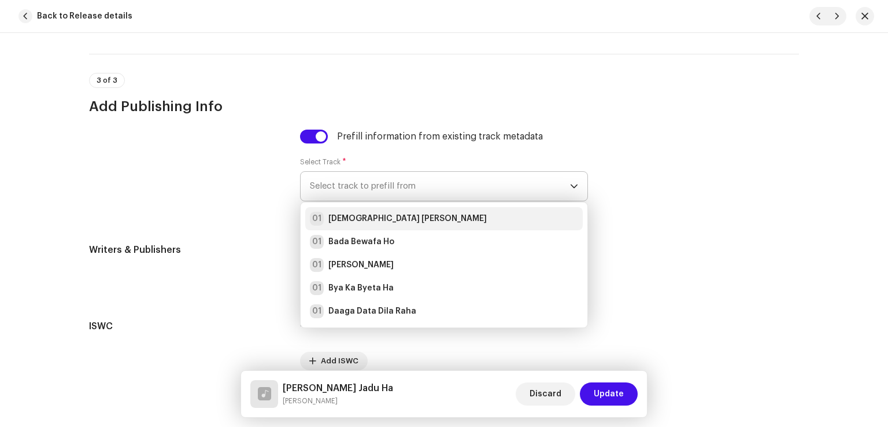
click at [388, 212] on li "01 Allah Tara Abad Beka" at bounding box center [444, 218] width 278 height 23
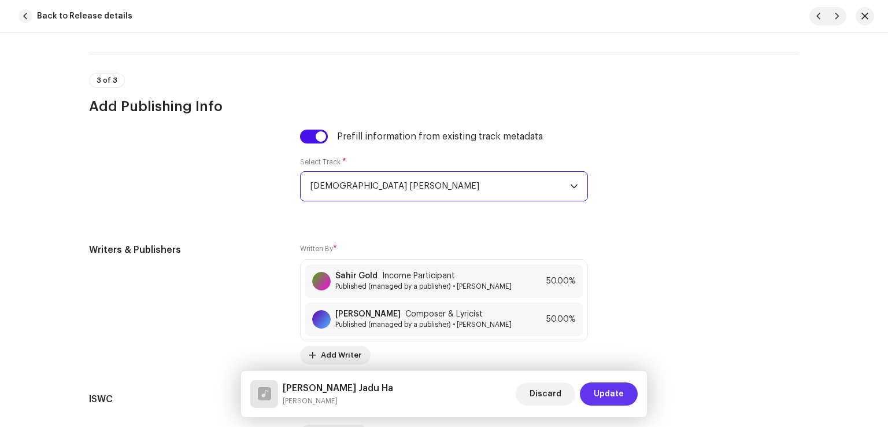
click at [607, 382] on span "Update" at bounding box center [609, 393] width 30 height 23
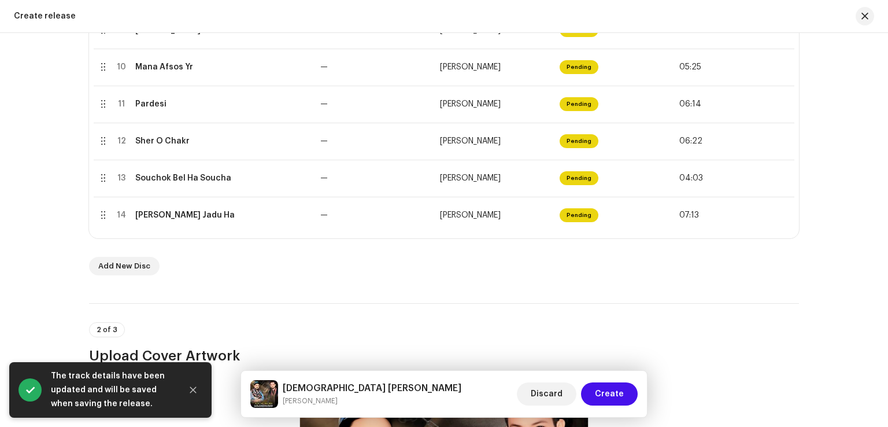
scroll to position [578, 0]
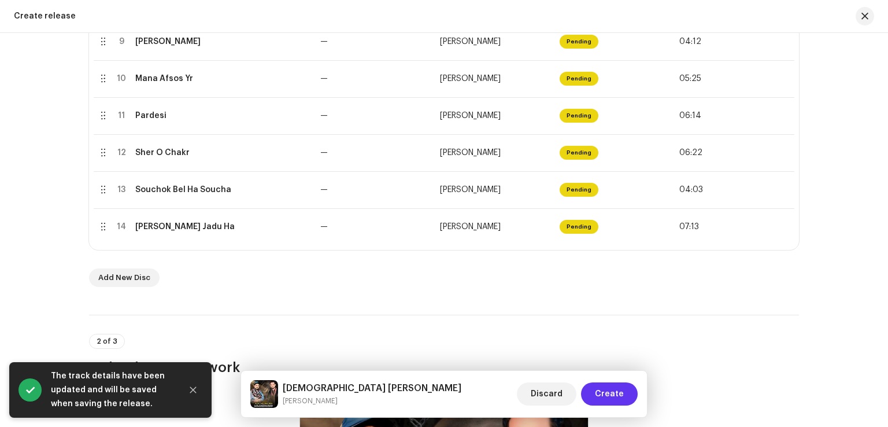
click at [606, 390] on span "Create" at bounding box center [609, 393] width 29 height 23
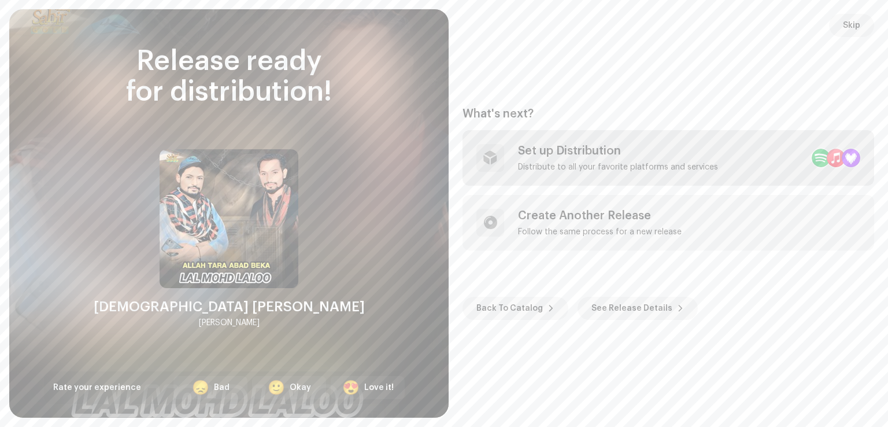
click at [628, 160] on div "Set up Distribution Distribute to all your favorite platforms and services" at bounding box center [618, 158] width 200 height 28
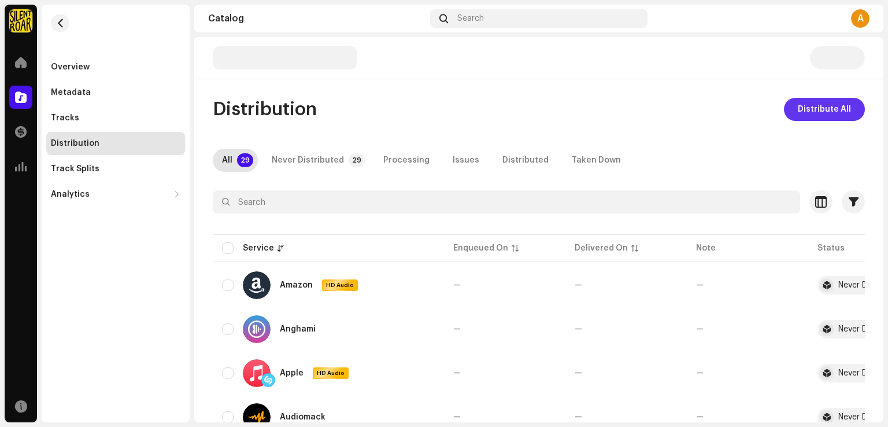
click at [820, 112] on span "Distribute All" at bounding box center [824, 109] width 53 height 23
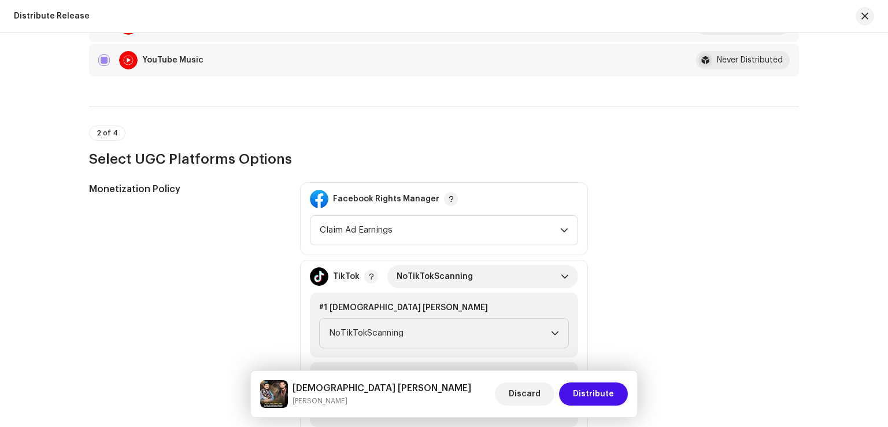
scroll to position [1330, 0]
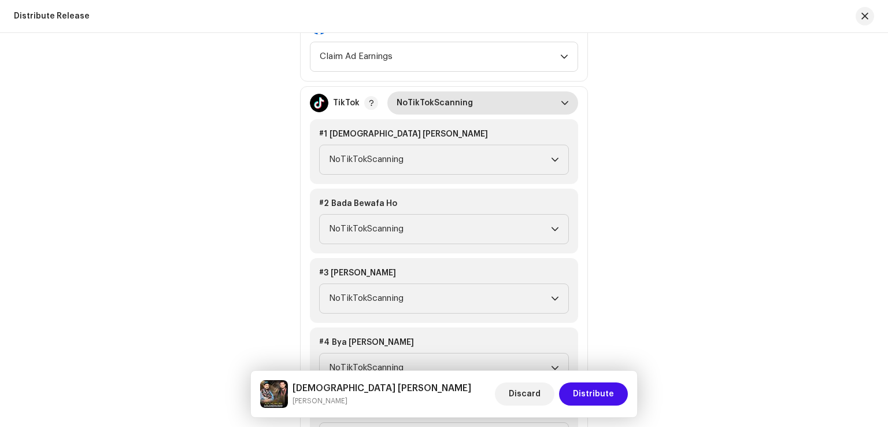
click at [464, 93] on span "NoTikTokScanning" at bounding box center [479, 102] width 164 height 23
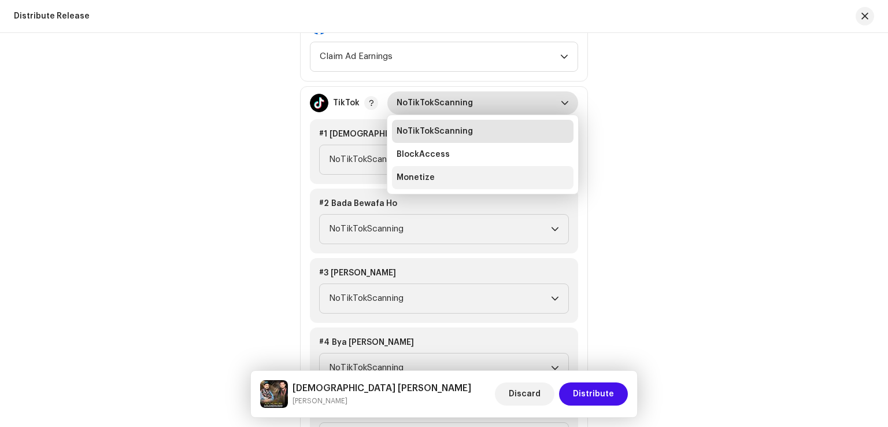
click at [454, 177] on li "Monetize" at bounding box center [483, 177] width 182 height 23
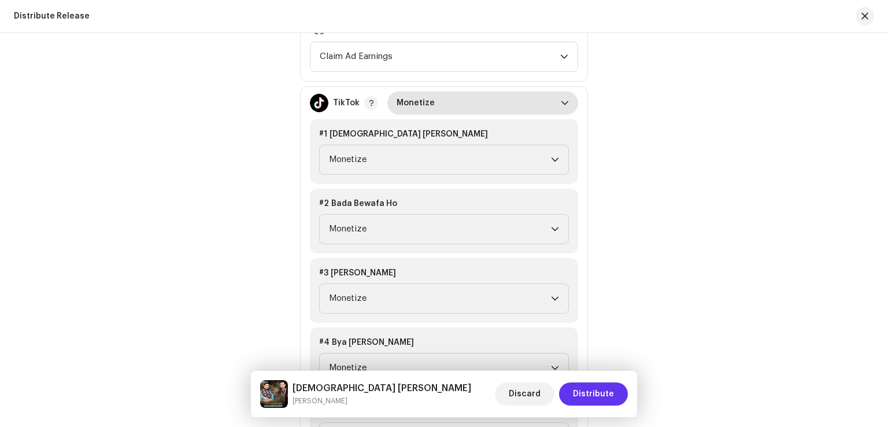
click at [595, 388] on span "Distribute" at bounding box center [593, 393] width 41 height 23
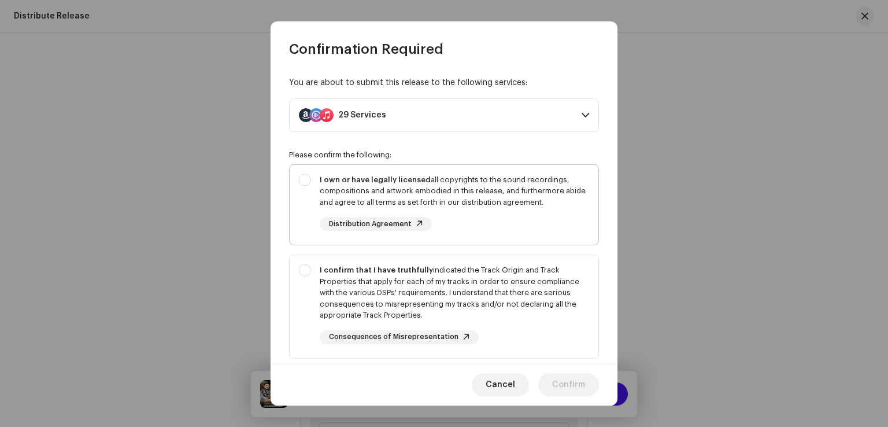
click at [476, 191] on div "I own or have legally licensed all copyrights to the sound recordings, composit…" at bounding box center [455, 191] width 270 height 34
checkbox input "true"
click at [479, 285] on div "I confirm that I have truthfully indicated the Track Origin and Track Propertie…" at bounding box center [455, 292] width 270 height 57
checkbox input "true"
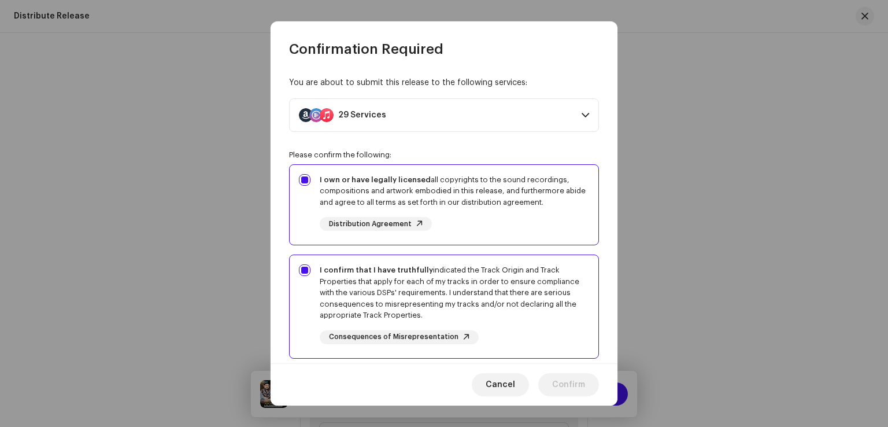
scroll to position [116, 0]
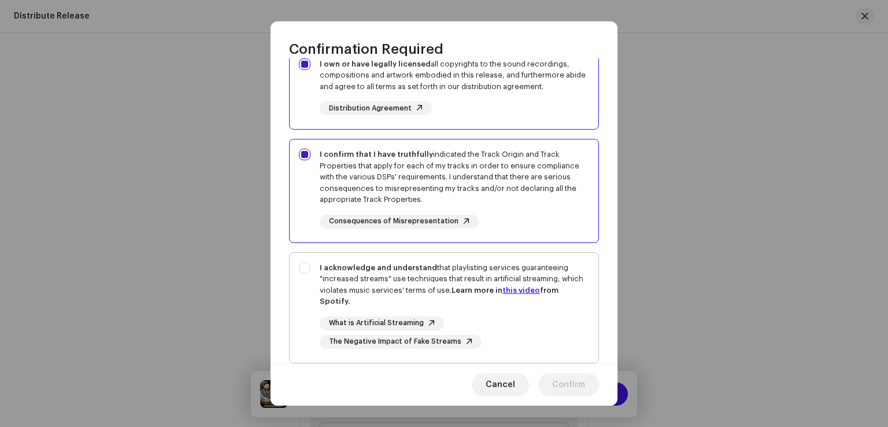
click at [481, 264] on div "I acknowledge and understand that playlisting services guaranteeing "increased …" at bounding box center [455, 284] width 270 height 45
checkbox input "true"
click at [576, 383] on span "Confirm" at bounding box center [568, 384] width 33 height 23
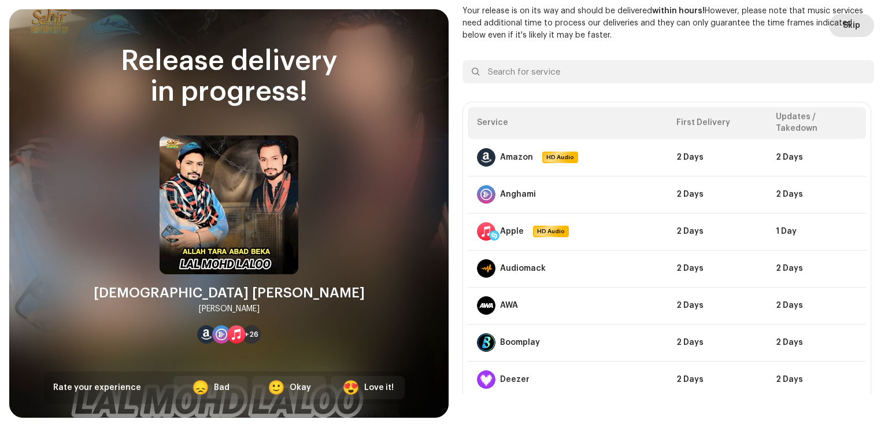
click at [847, 25] on span "Skip" at bounding box center [851, 25] width 17 height 23
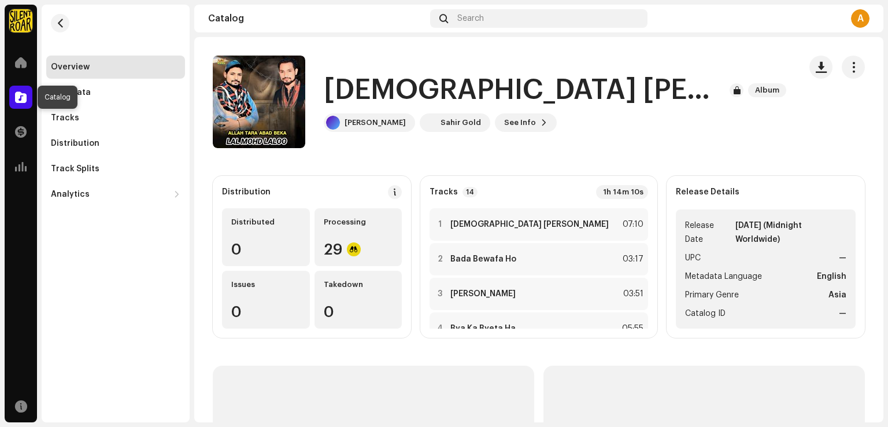
click at [21, 100] on span at bounding box center [21, 97] width 12 height 9
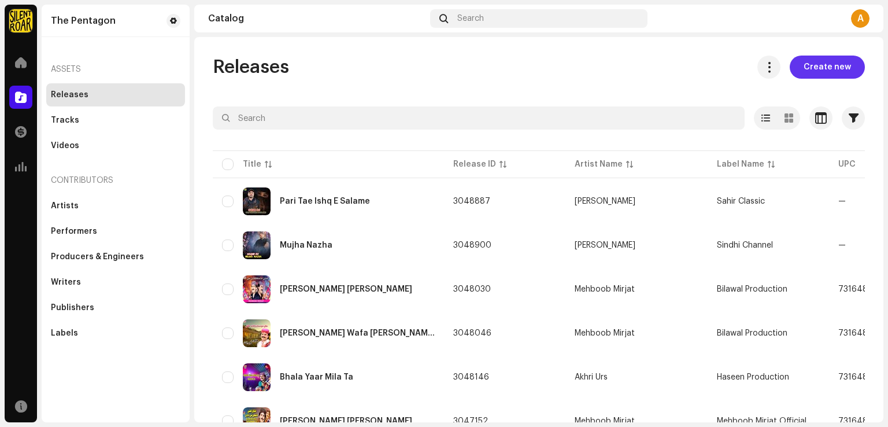
click at [818, 75] on span "Create new" at bounding box center [827, 67] width 47 height 23
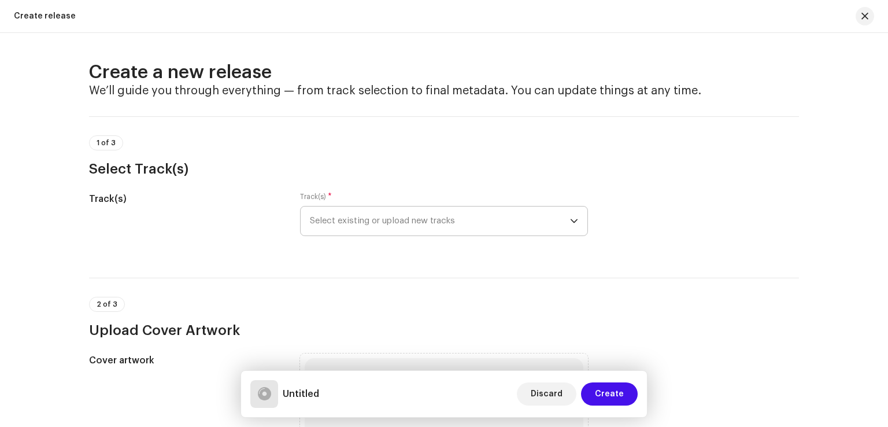
click at [484, 223] on span "Select existing or upload new tracks" at bounding box center [440, 220] width 260 height 29
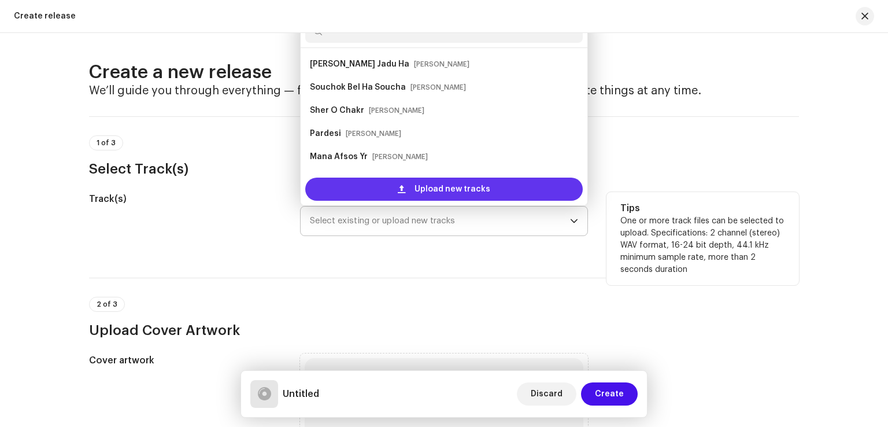
click at [431, 189] on span "Upload new tracks" at bounding box center [453, 189] width 76 height 23
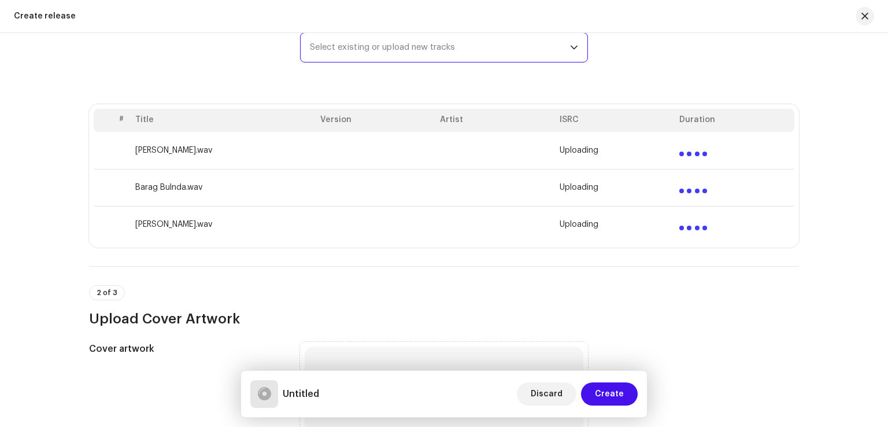
scroll to position [463, 0]
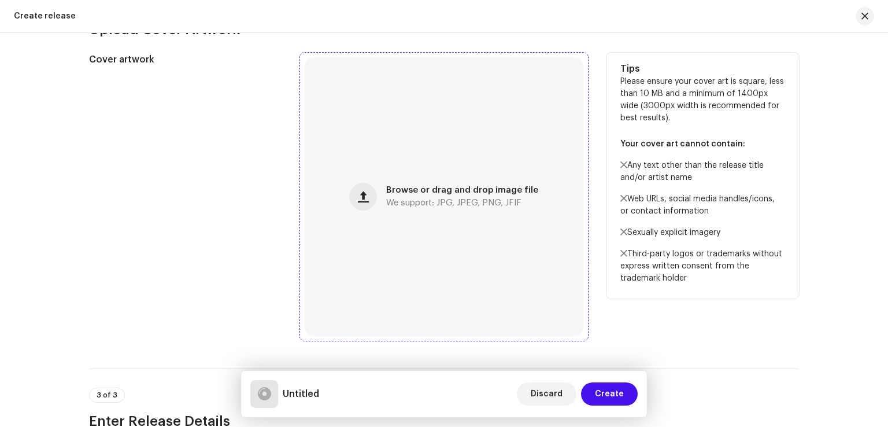
click at [449, 205] on span "We support: JPG, JPEG, PNG, JFIF" at bounding box center [453, 203] width 135 height 8
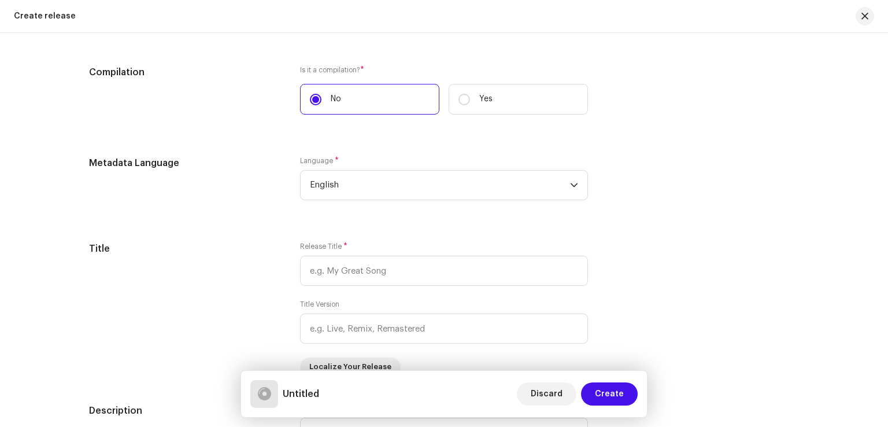
scroll to position [983, 0]
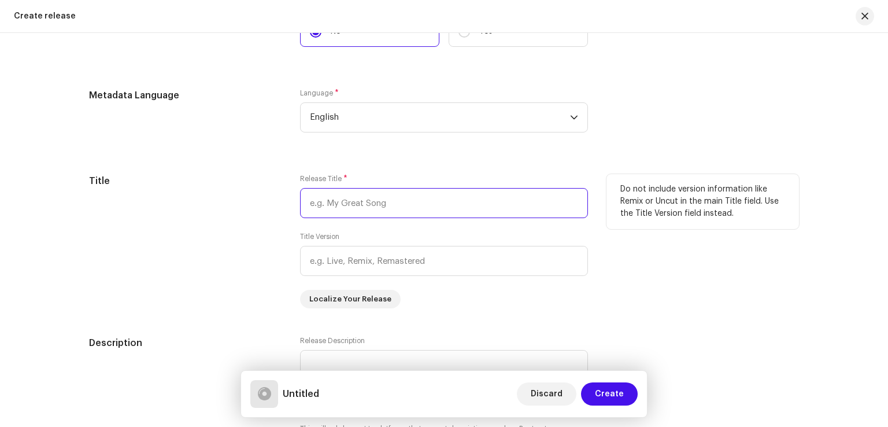
click at [319, 201] on input "text" at bounding box center [444, 203] width 288 height 30
paste input "Yar Bedardiya"
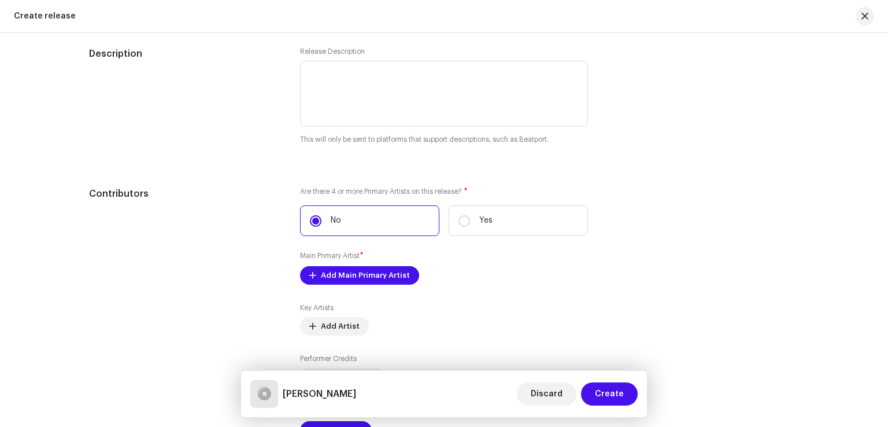
scroll to position [1330, 0]
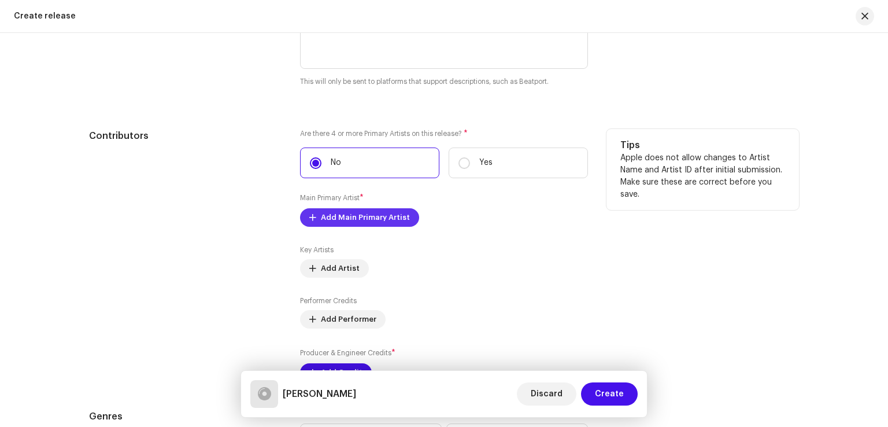
type input "Yar Bedardiya"
click at [382, 216] on span "Add Main Primary Artist" at bounding box center [365, 217] width 89 height 23
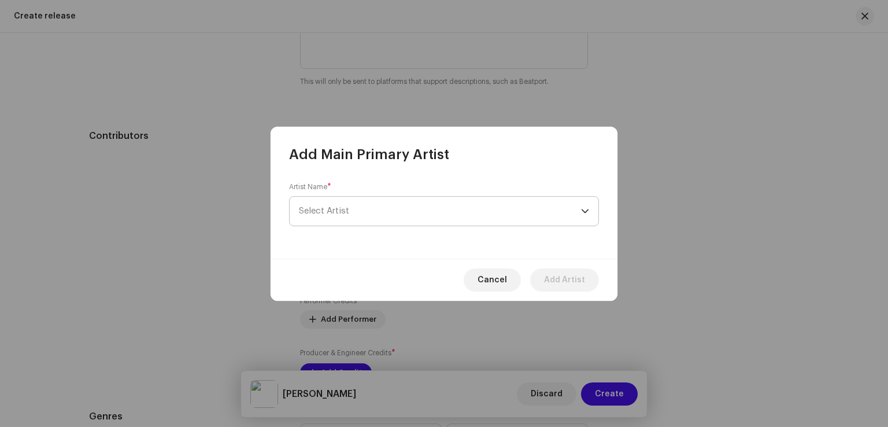
click at [382, 213] on span "Select Artist" at bounding box center [440, 211] width 282 height 29
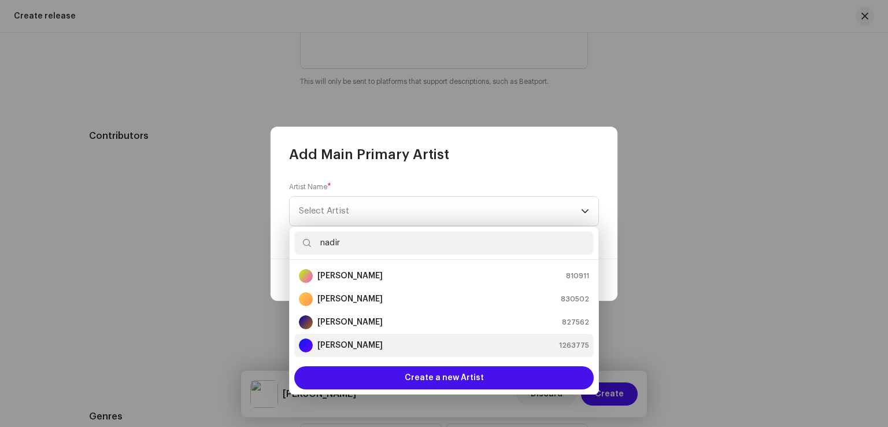
type input "nadir"
click at [374, 348] on div "Nadir Maliri 1263775" at bounding box center [444, 345] width 290 height 14
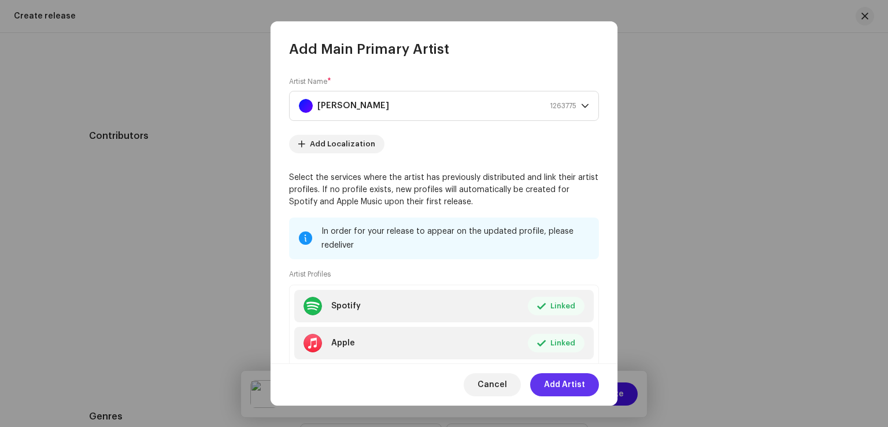
click at [553, 385] on span "Add Artist" at bounding box center [564, 384] width 41 height 23
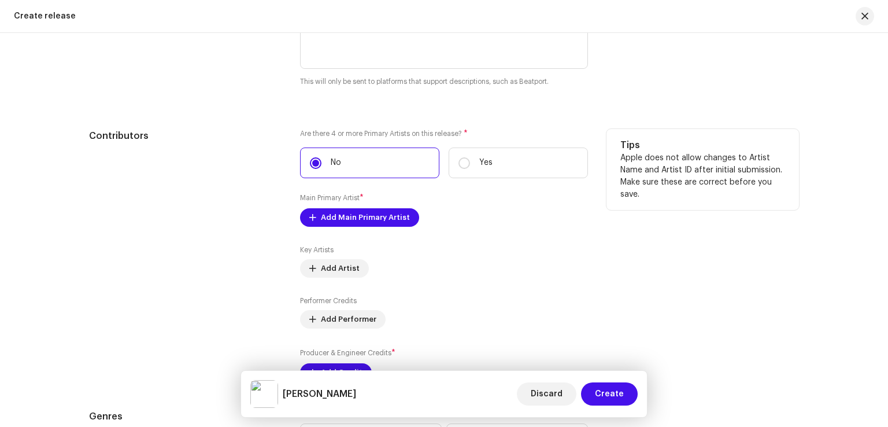
scroll to position [1446, 0]
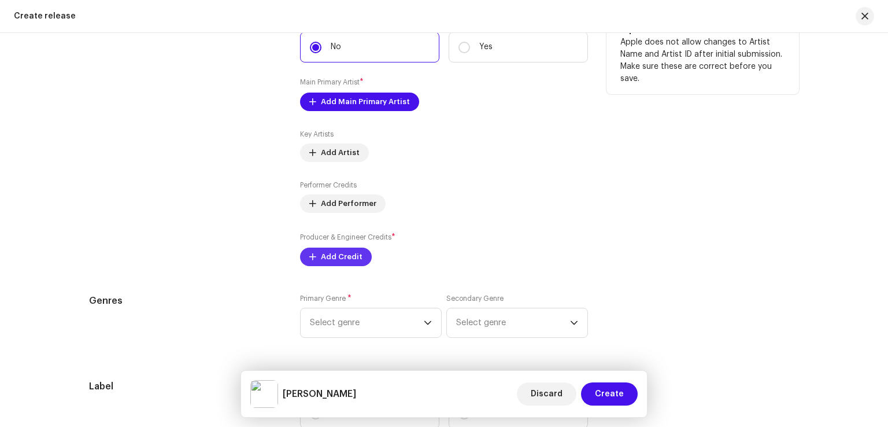
click at [350, 256] on span "Add Credit" at bounding box center [342, 256] width 42 height 23
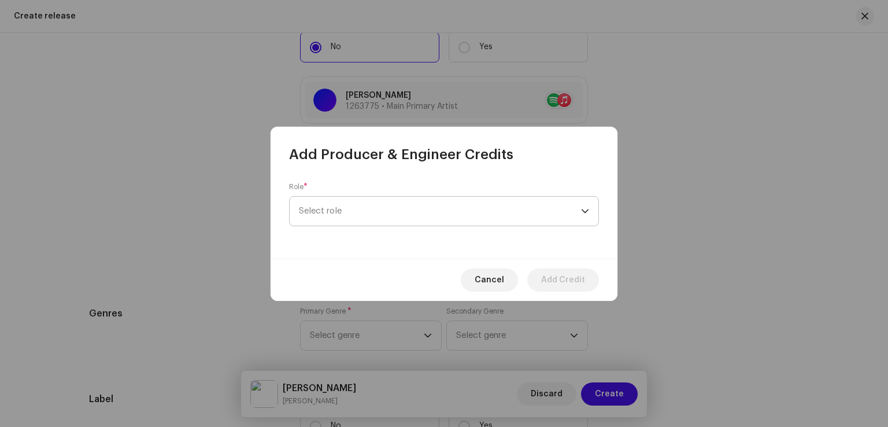
click at [423, 213] on span "Select role" at bounding box center [440, 211] width 282 height 29
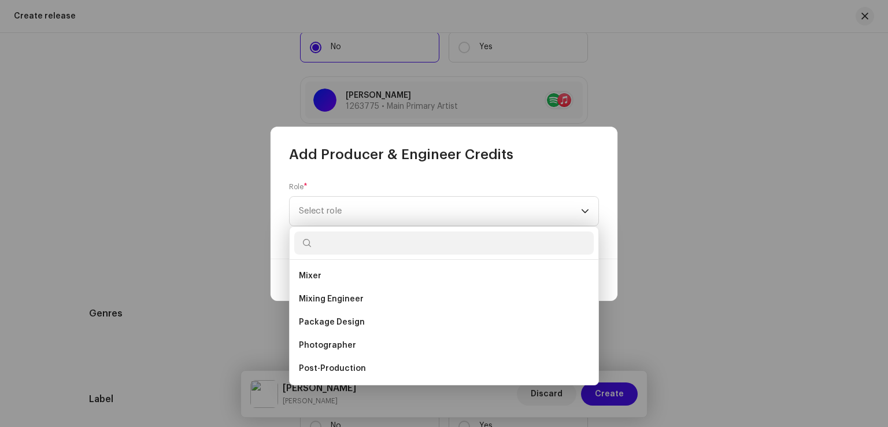
scroll to position [405, 0]
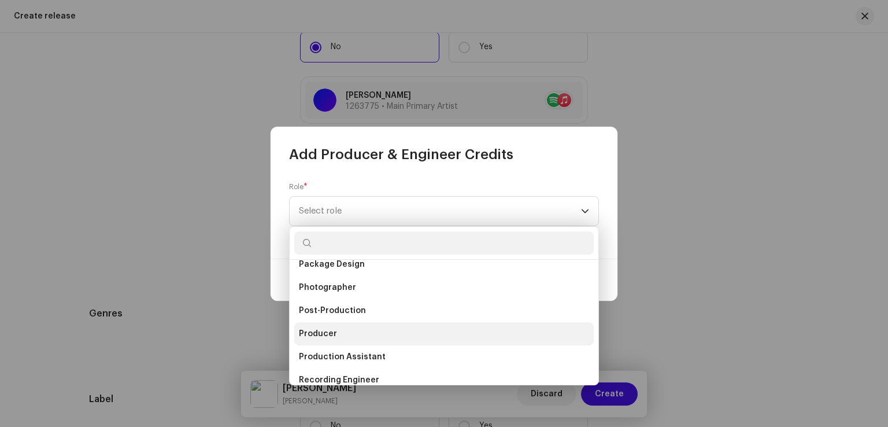
click at [333, 334] on span "Producer" at bounding box center [318, 334] width 38 height 12
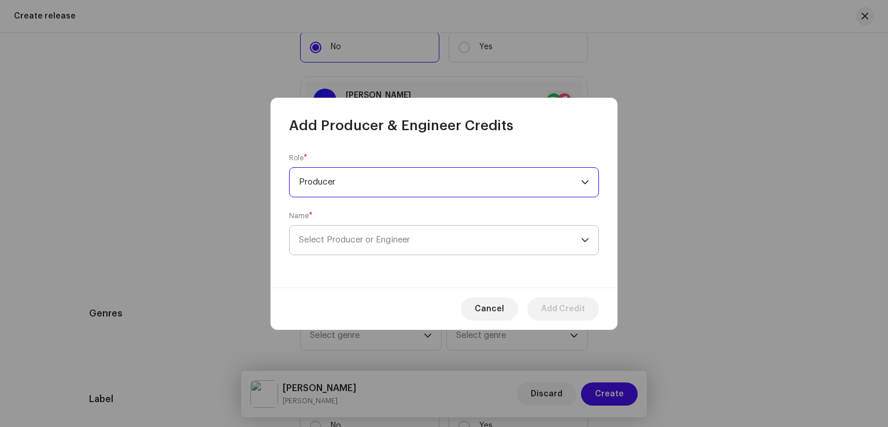
click at [393, 234] on span "Select Producer or Engineer" at bounding box center [440, 240] width 282 height 29
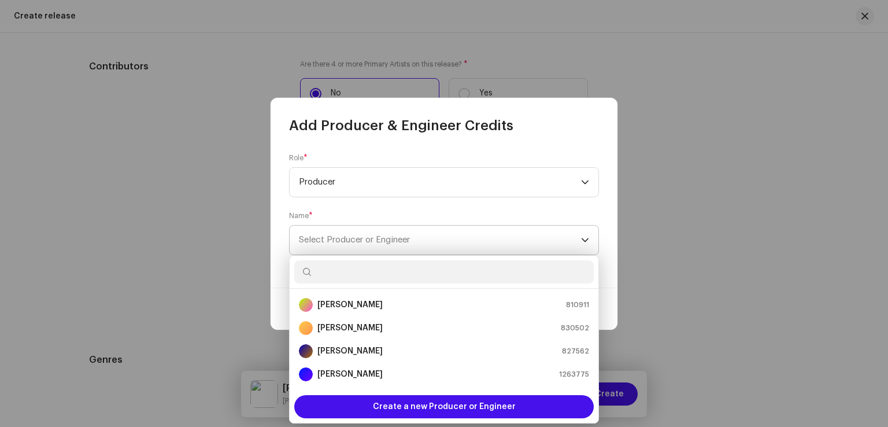
scroll to position [1492, 0]
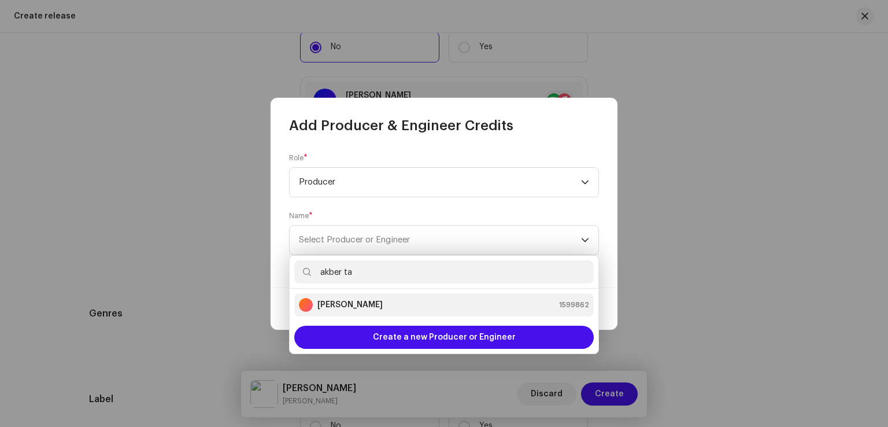
type input "akber ta"
click at [353, 305] on div "Akber Taj 1599862" at bounding box center [444, 305] width 290 height 14
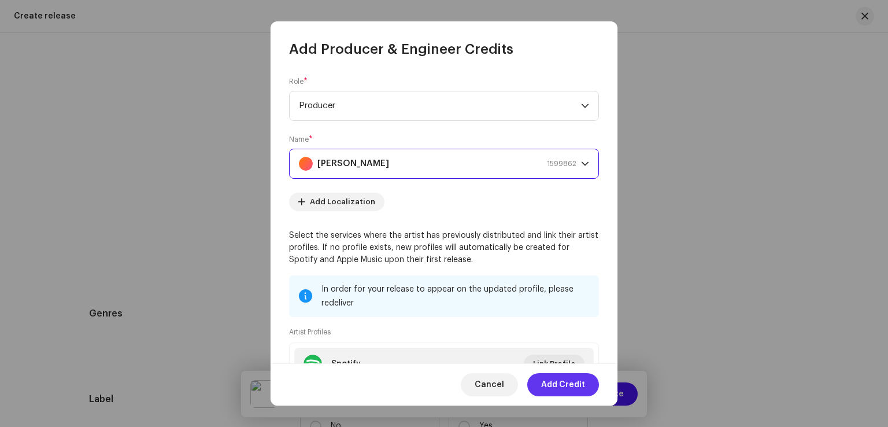
click at [566, 389] on span "Add Credit" at bounding box center [563, 384] width 44 height 23
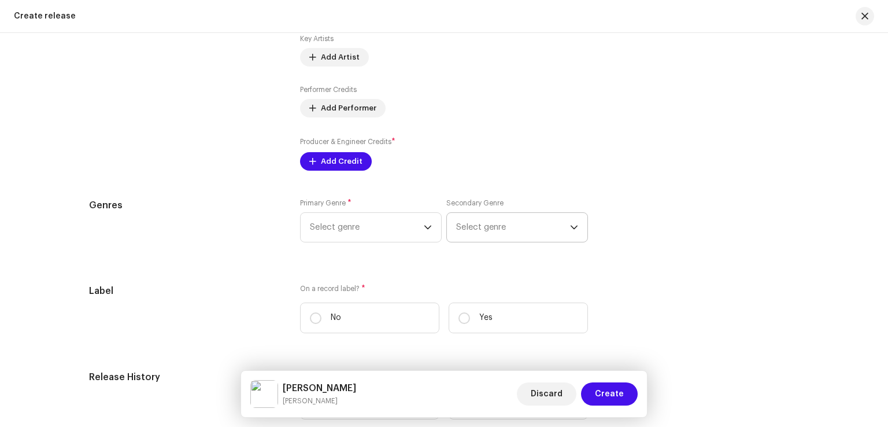
scroll to position [1608, 0]
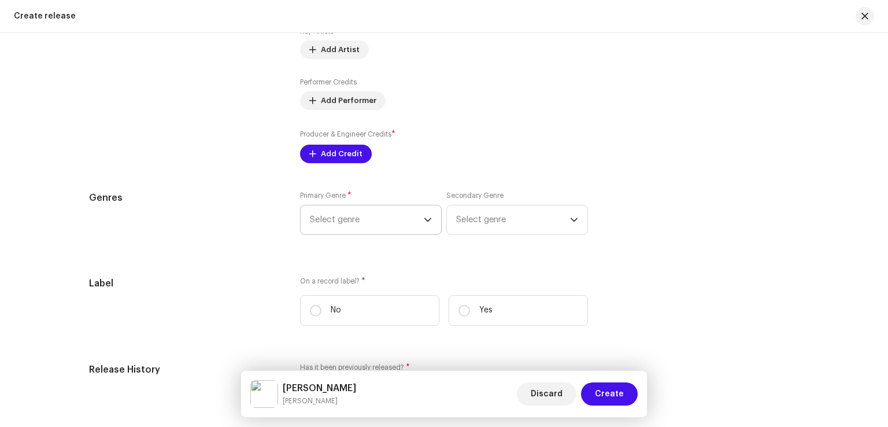
click at [371, 231] on div "Prefill release information from track metadata Compilation Is it a compilation…" at bounding box center [444, 40] width 710 height 1390
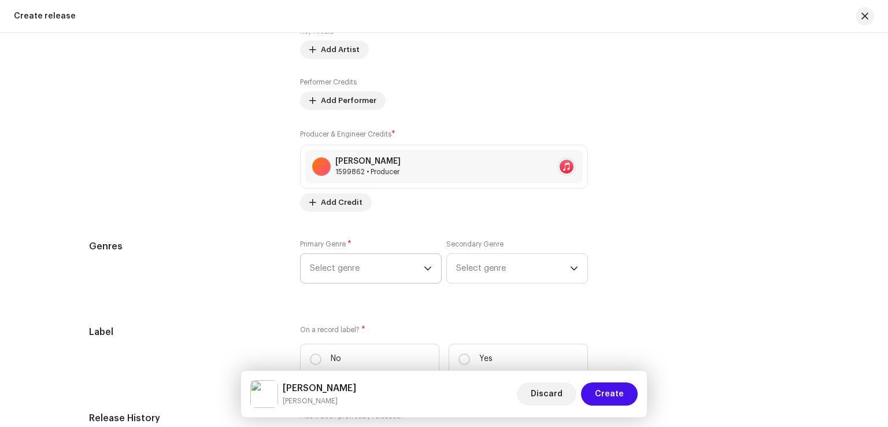
click at [374, 268] on span "Select genre" at bounding box center [367, 268] width 114 height 29
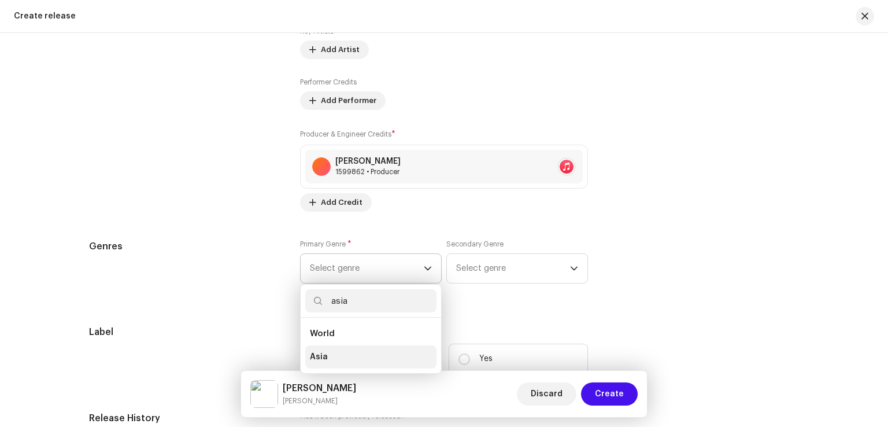
type input "asia"
click at [329, 357] on li "Asia" at bounding box center [370, 356] width 131 height 23
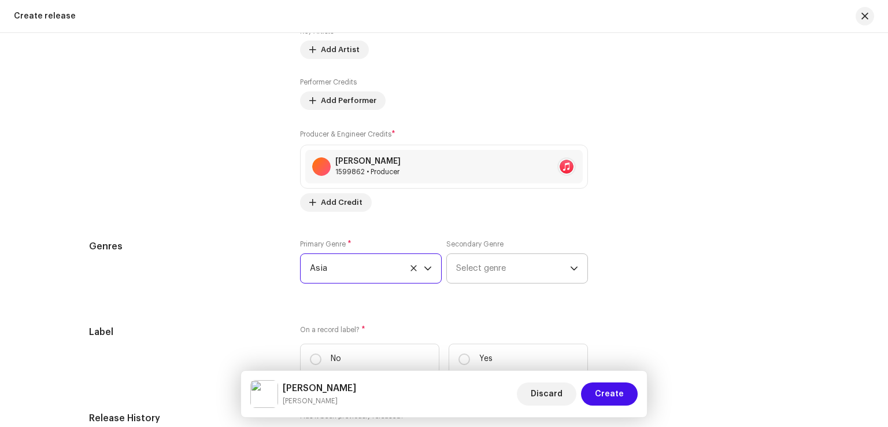
click at [487, 269] on span "Select genre" at bounding box center [513, 268] width 114 height 29
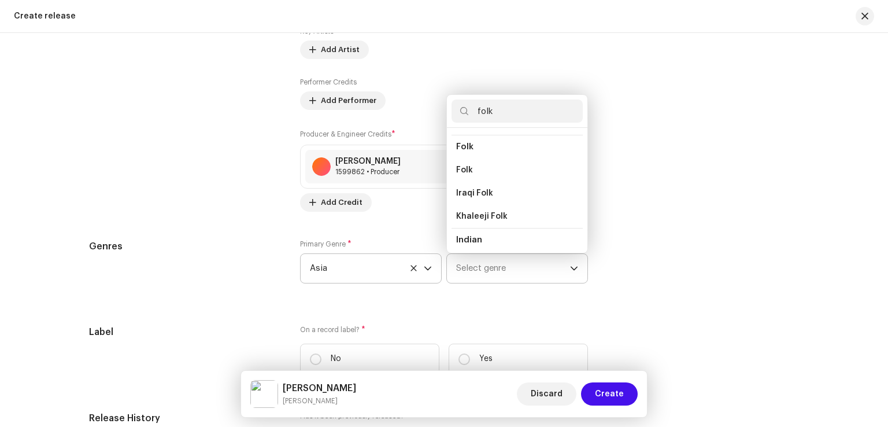
scroll to position [116, 0]
type input "folk"
click at [481, 169] on li "Folk" at bounding box center [517, 168] width 131 height 23
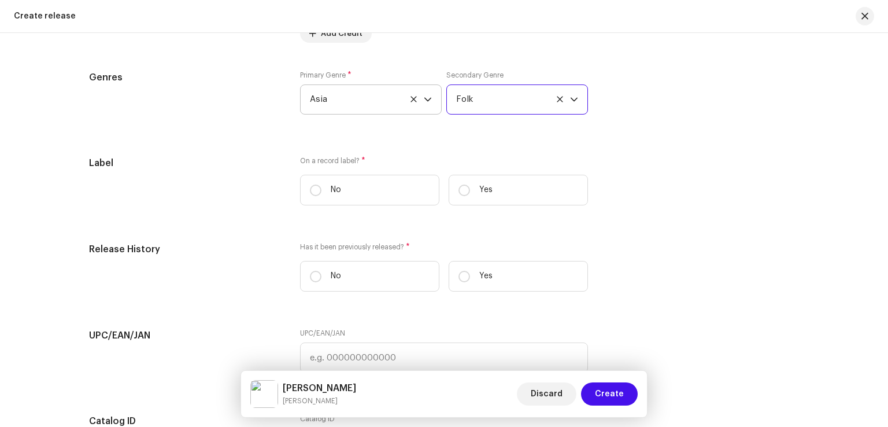
scroll to position [1781, 0]
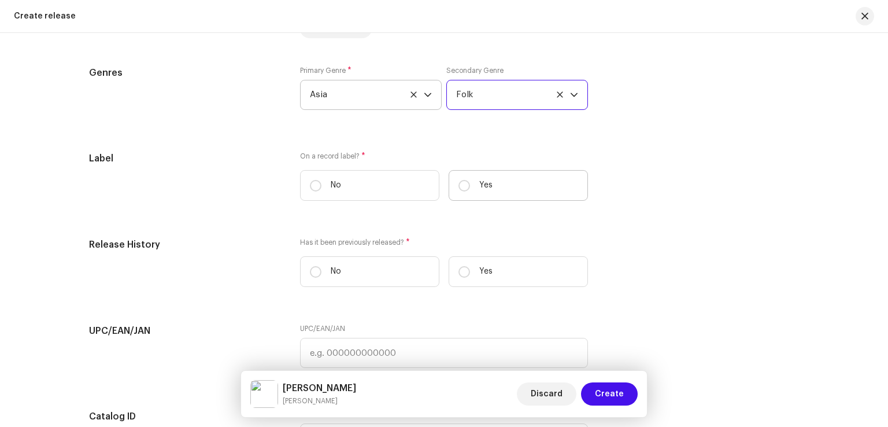
click at [486, 195] on label "Yes" at bounding box center [518, 185] width 139 height 31
click at [470, 191] on input "Yes" at bounding box center [465, 186] width 12 height 12
radio input "true"
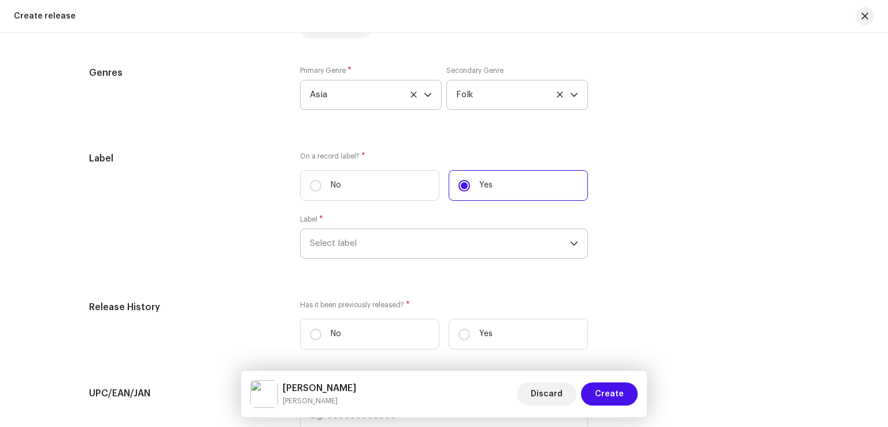
click at [412, 250] on span "Select label" at bounding box center [440, 243] width 260 height 29
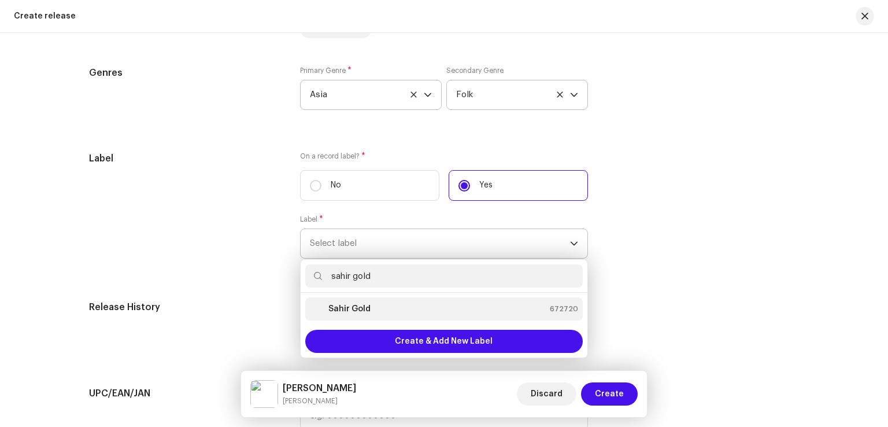
type input "sahir gold"
click at [364, 313] on strong "Sahir Gold" at bounding box center [350, 309] width 42 height 12
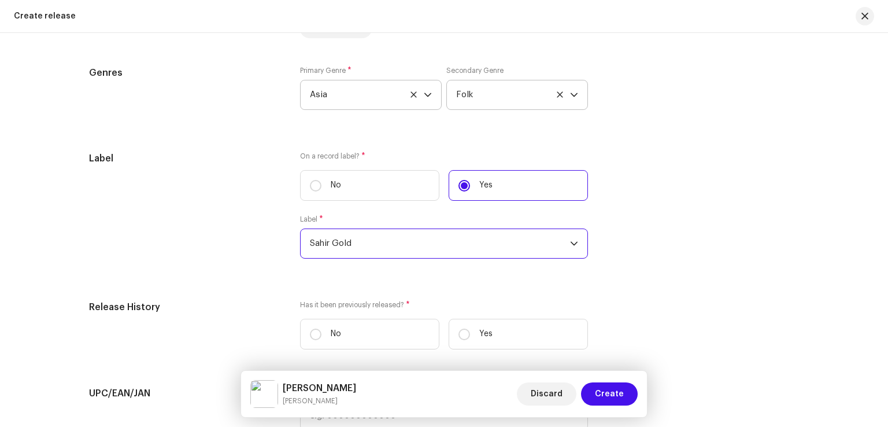
scroll to position [1897, 0]
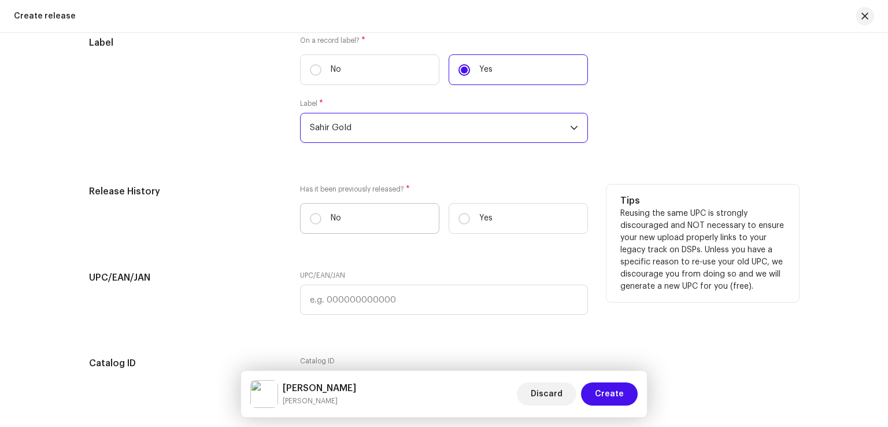
click at [369, 226] on label "No" at bounding box center [369, 218] width 139 height 31
click at [322, 224] on input "No" at bounding box center [316, 219] width 12 height 12
radio input "true"
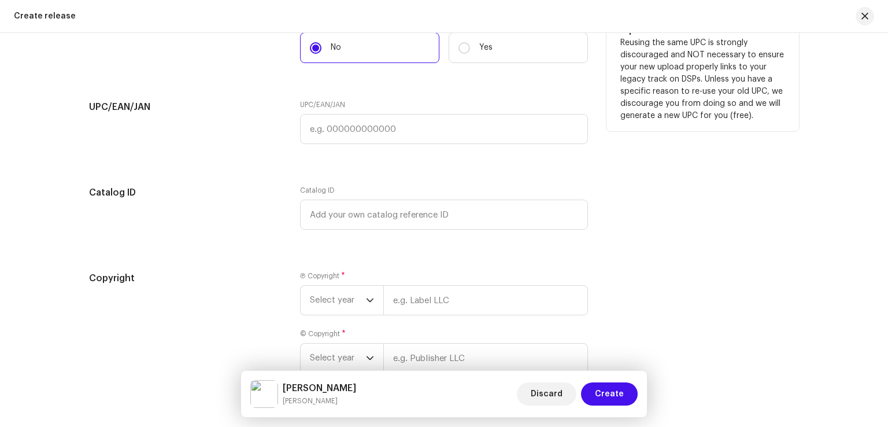
scroll to position [2071, 0]
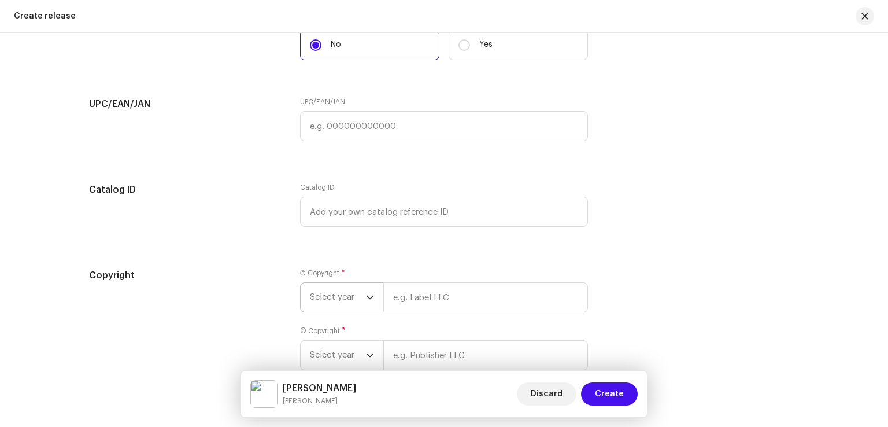
click at [349, 308] on span "Select year" at bounding box center [338, 297] width 56 height 29
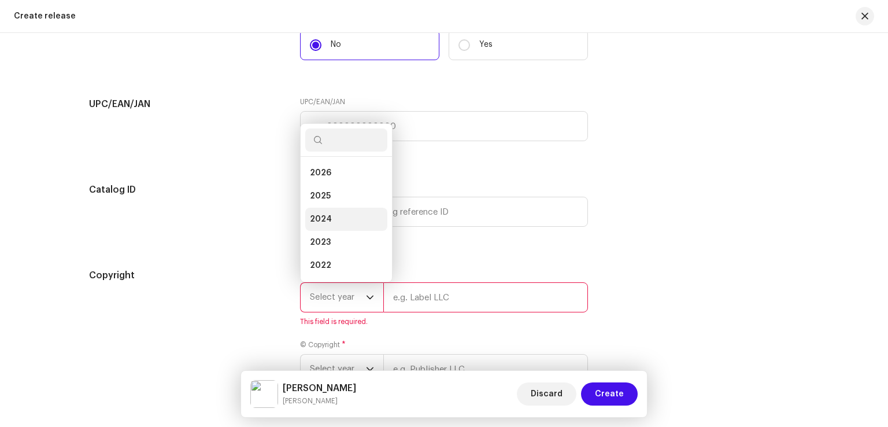
scroll to position [19, 0]
click at [324, 183] on span "2025" at bounding box center [320, 178] width 21 height 12
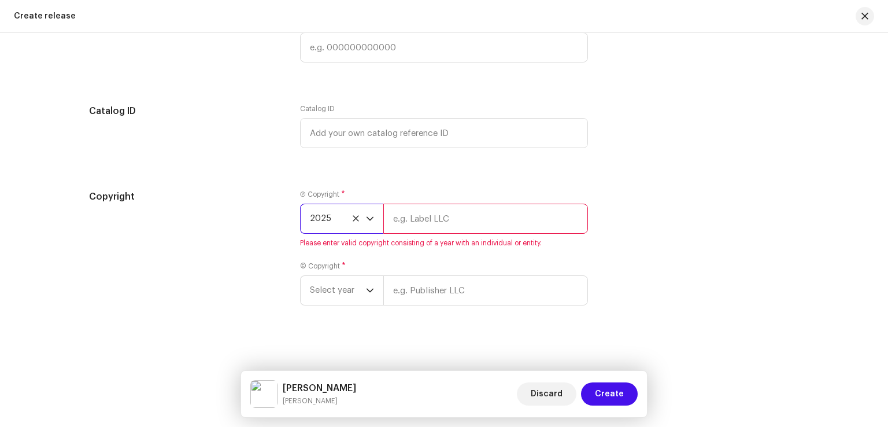
scroll to position [2157, 0]
click at [346, 285] on span "Select year" at bounding box center [338, 286] width 56 height 29
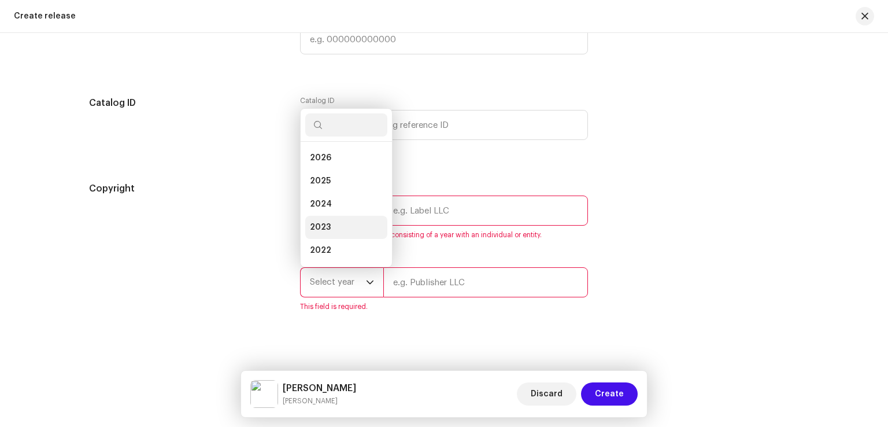
scroll to position [19, 0]
click at [334, 170] on li "2025" at bounding box center [346, 162] width 82 height 23
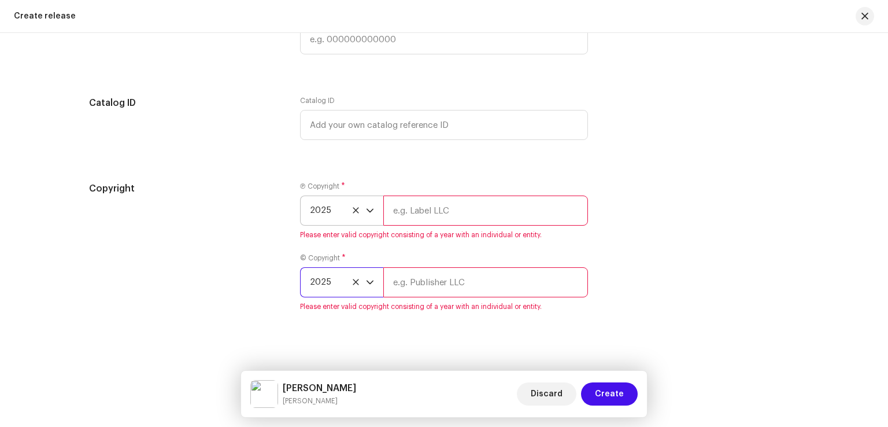
click at [423, 215] on input "text" at bounding box center [485, 210] width 205 height 30
type input "Sahir Gold"
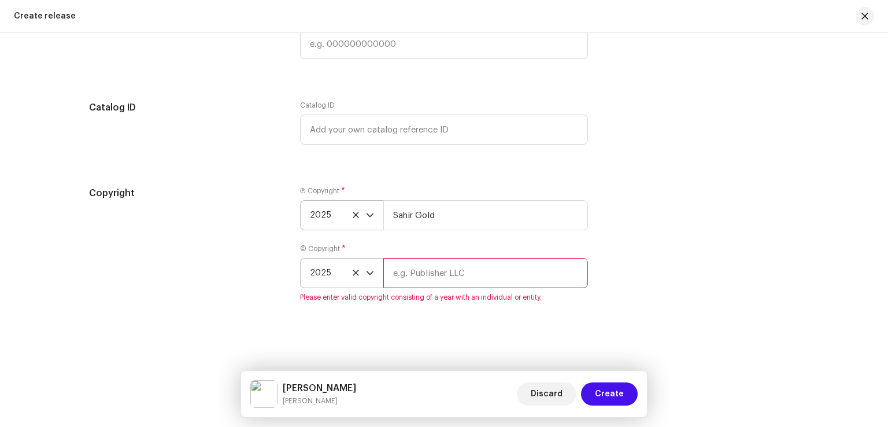
click at [442, 274] on input "text" at bounding box center [485, 273] width 205 height 30
type input "Sahir Gold"
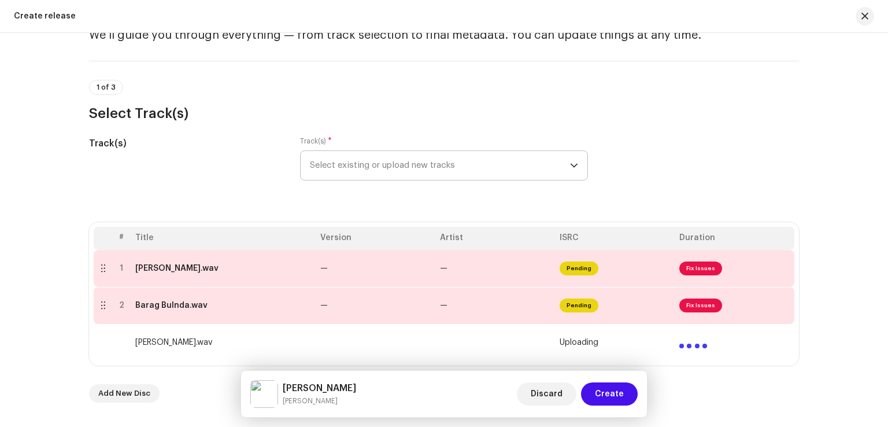
scroll to position [116, 0]
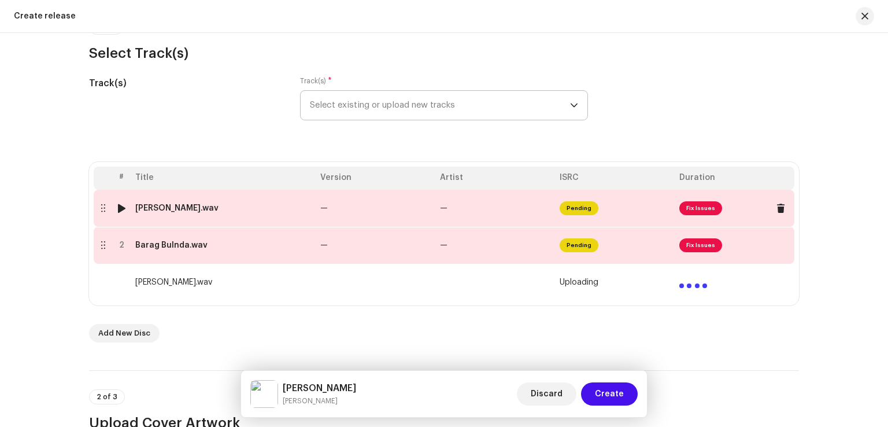
click at [358, 209] on td "—" at bounding box center [376, 208] width 120 height 37
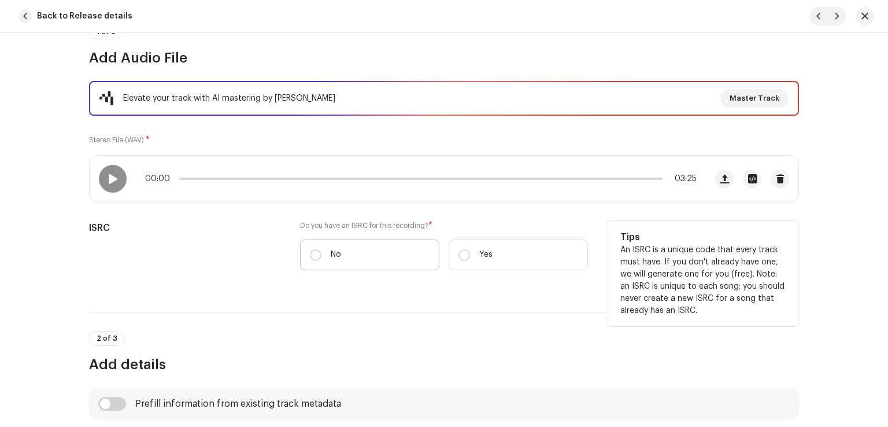
click at [319, 253] on label "No" at bounding box center [369, 254] width 139 height 31
click at [319, 253] on input "No" at bounding box center [316, 255] width 12 height 12
radio input "true"
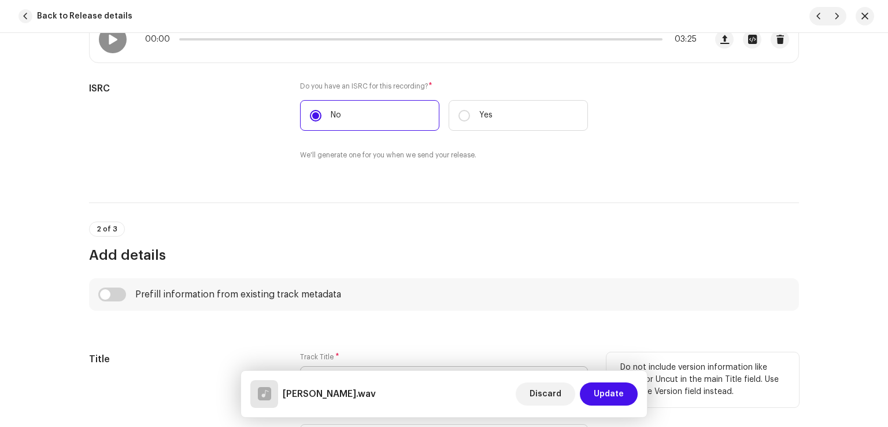
scroll to position [347, 0]
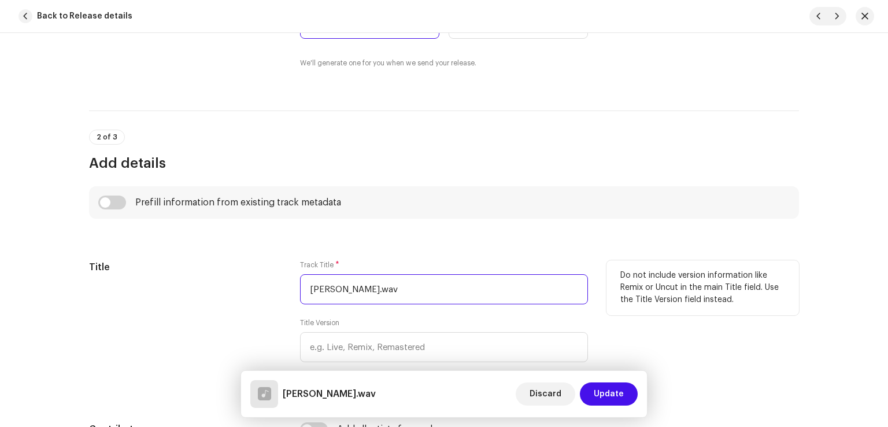
click at [383, 294] on input "Awali Murada.wav" at bounding box center [444, 289] width 288 height 30
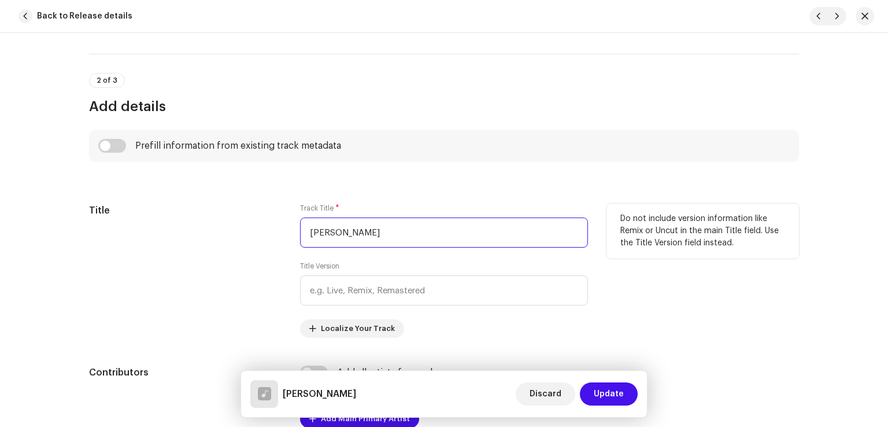
scroll to position [521, 0]
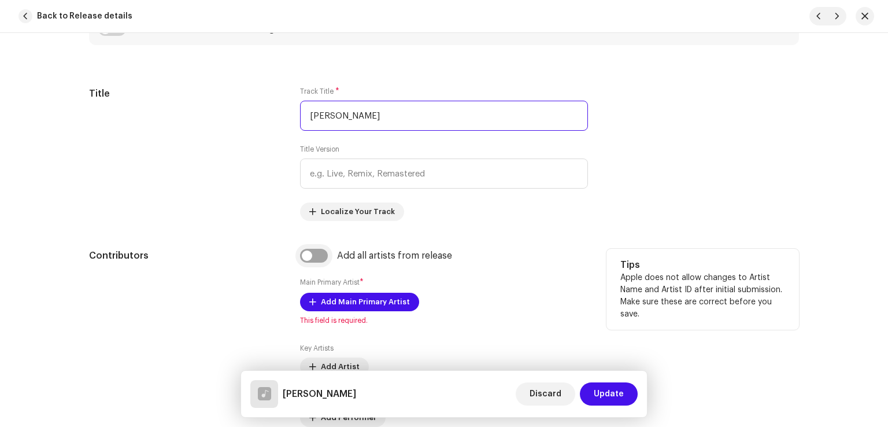
type input "Awali Murada"
click at [315, 254] on input "checkbox" at bounding box center [314, 256] width 28 height 14
checkbox input "true"
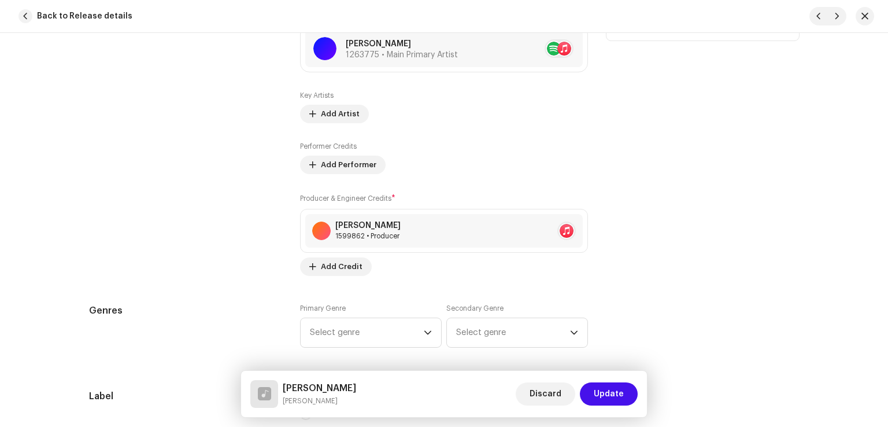
scroll to position [983, 0]
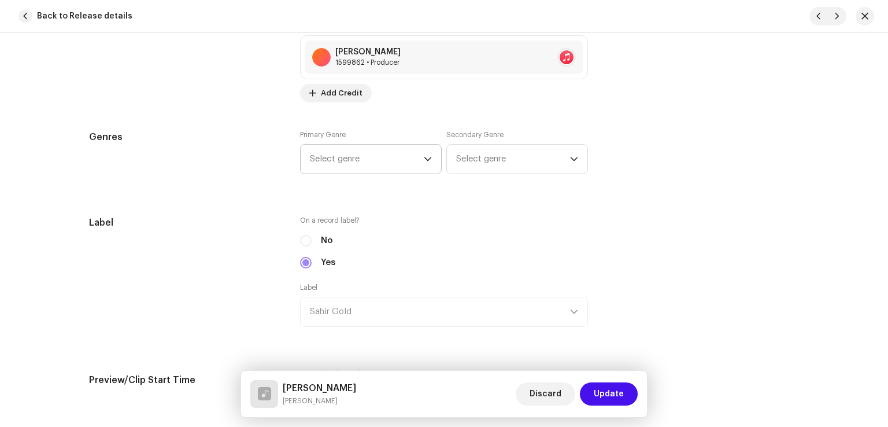
click at [354, 161] on span "Select genre" at bounding box center [367, 159] width 114 height 29
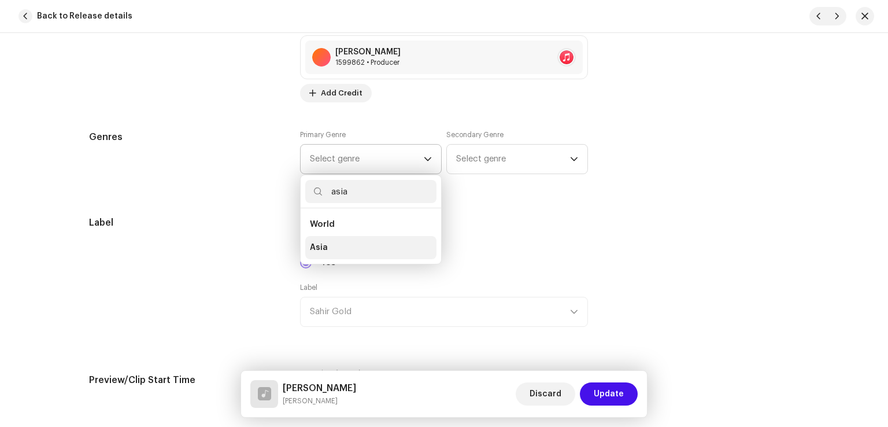
type input "asia"
click at [326, 241] on li "Asia" at bounding box center [370, 247] width 131 height 23
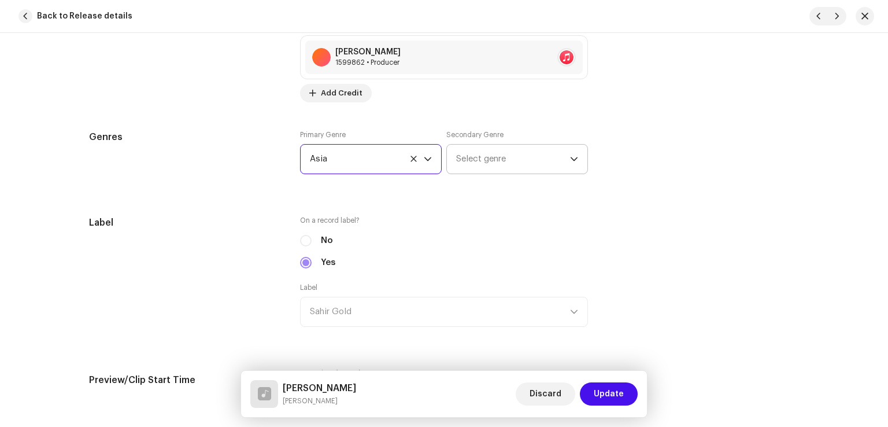
click at [506, 158] on span "Select genre" at bounding box center [513, 159] width 114 height 29
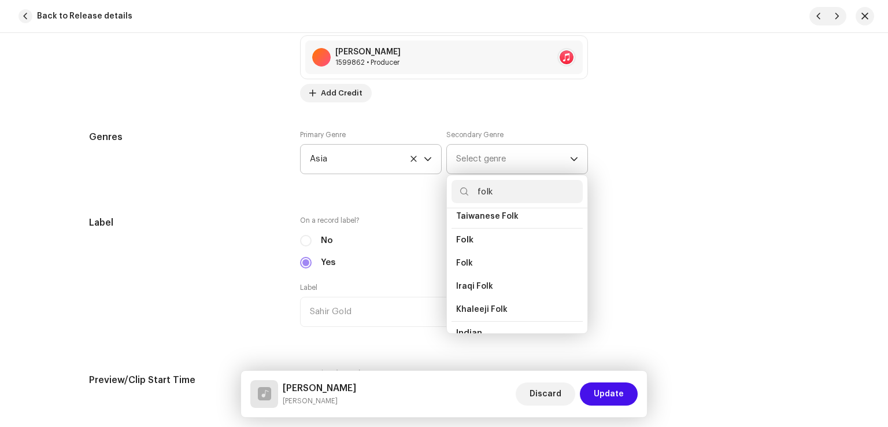
scroll to position [116, 0]
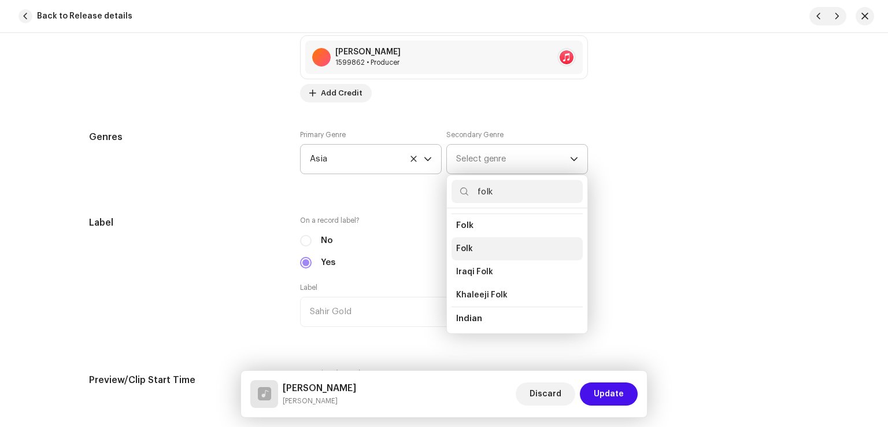
type input "folk"
click at [472, 242] on li "Folk" at bounding box center [517, 248] width 131 height 23
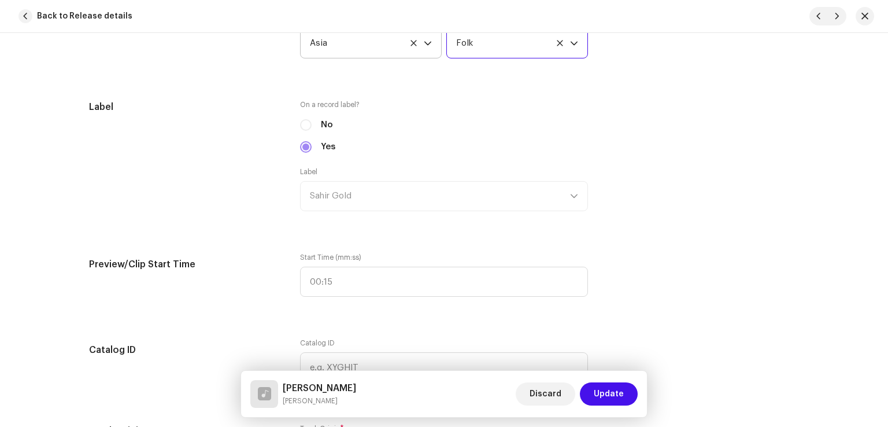
scroll to position [1272, 0]
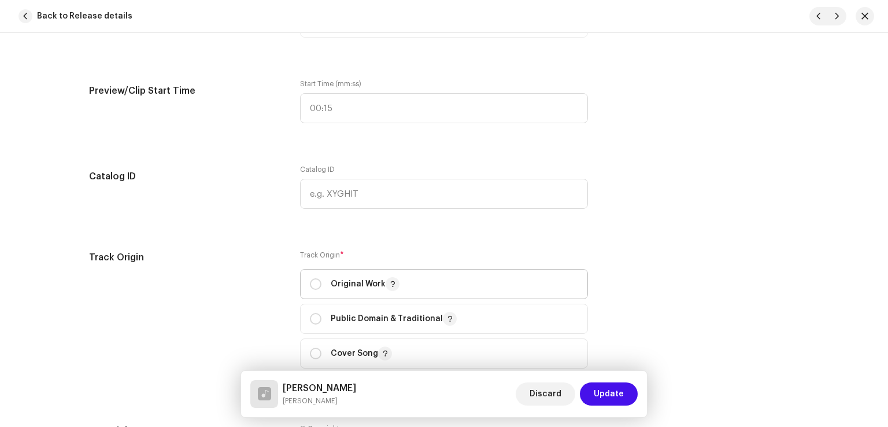
click at [338, 283] on p "Original Work" at bounding box center [365, 284] width 69 height 14
radio input "true"
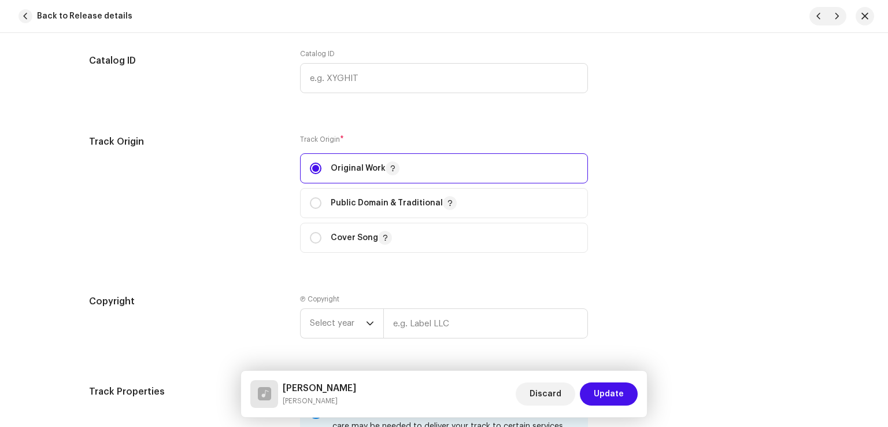
scroll to position [1562, 0]
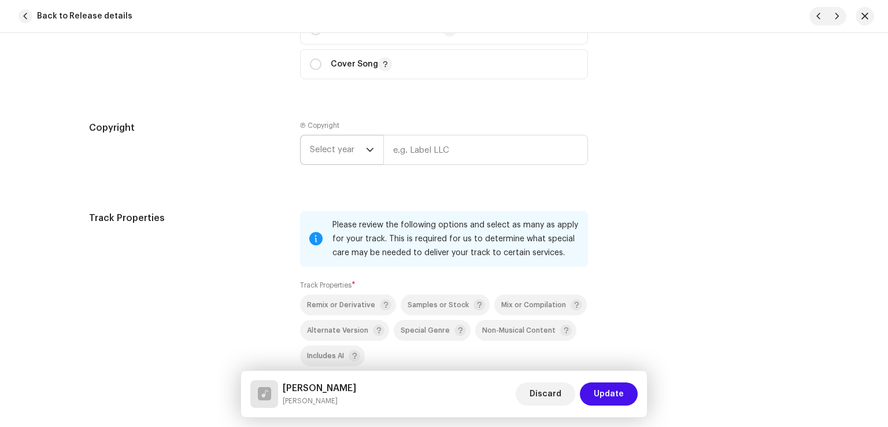
click at [355, 154] on span "Select year" at bounding box center [338, 149] width 56 height 29
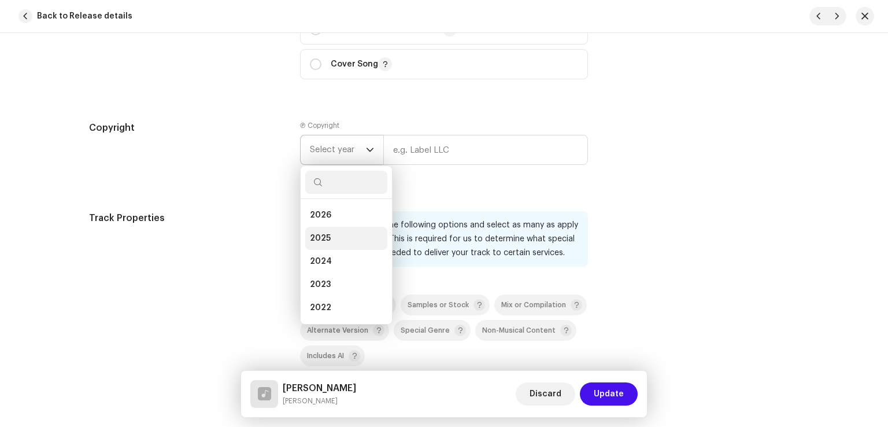
click at [319, 239] on span "2025" at bounding box center [320, 239] width 21 height 12
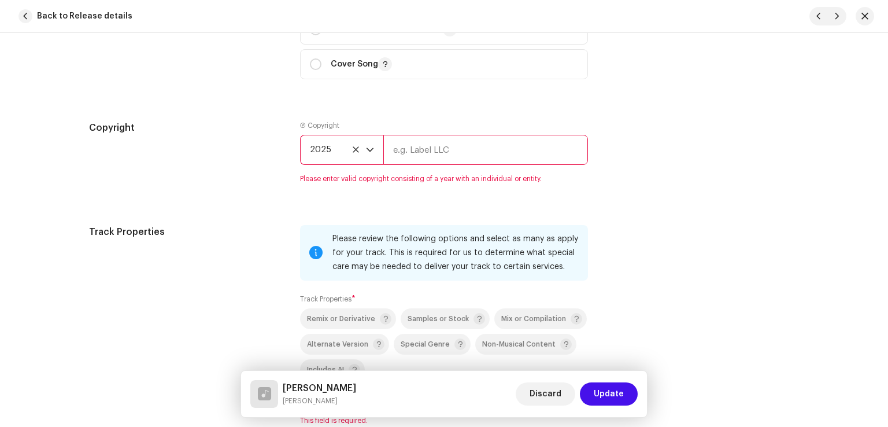
click at [408, 152] on input "text" at bounding box center [485, 150] width 205 height 30
type input "Sahir Gold"
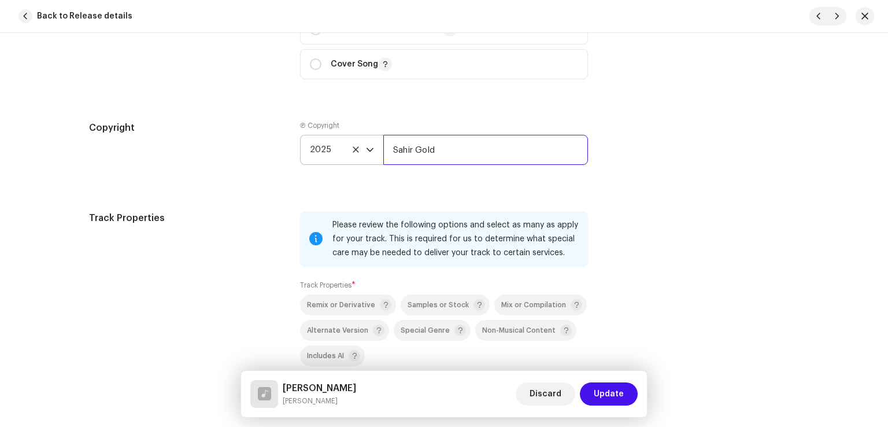
scroll to position [1677, 0]
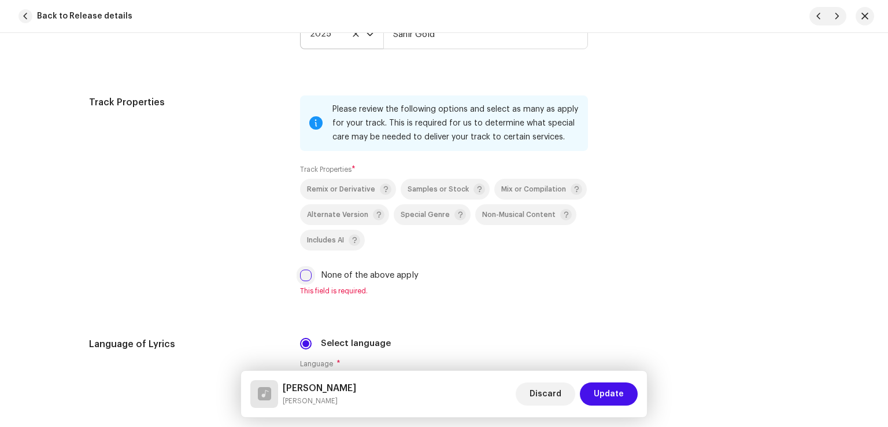
click at [306, 281] on input "None of the above apply" at bounding box center [306, 276] width 12 height 12
checkbox input "true"
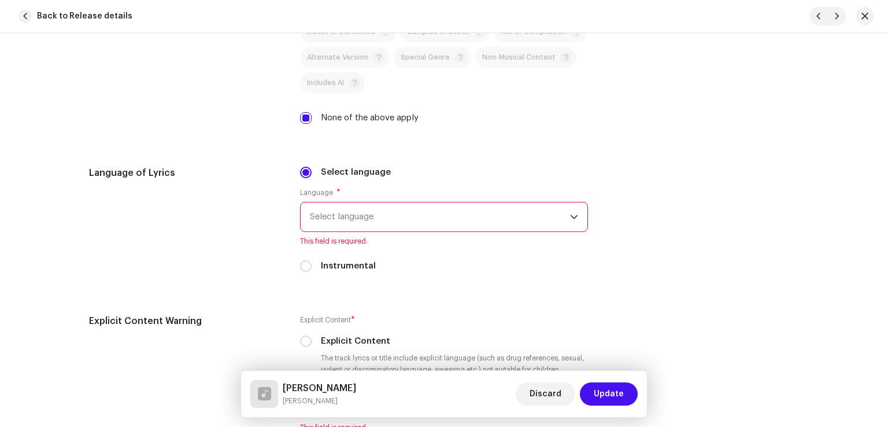
scroll to position [1851, 0]
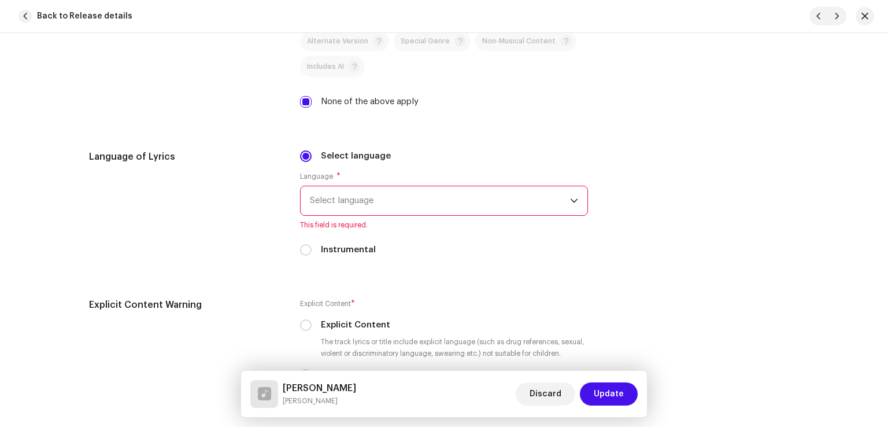
click at [399, 209] on span "Select language" at bounding box center [440, 200] width 260 height 29
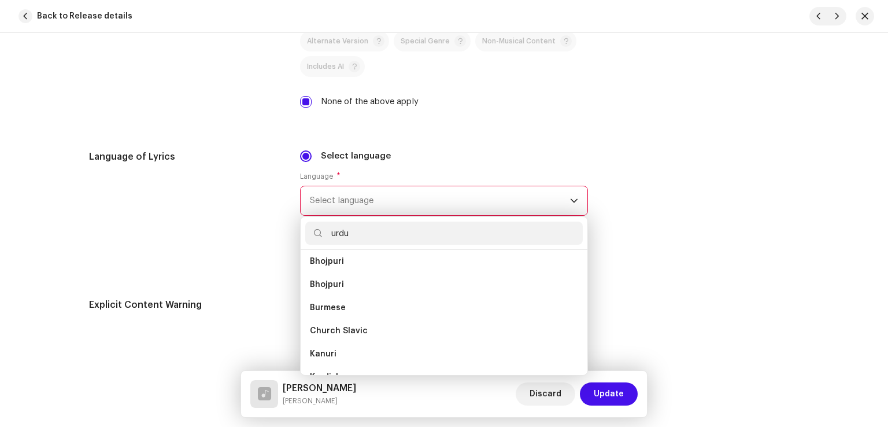
scroll to position [0, 0]
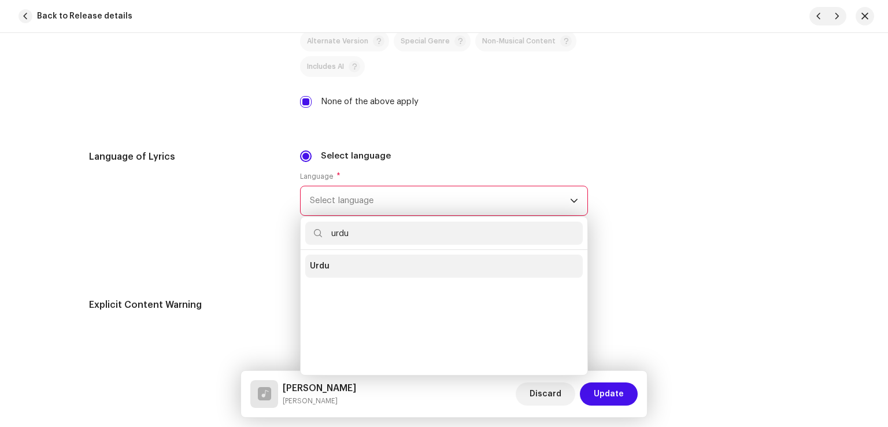
type input "urdu"
click at [351, 264] on li "Urdu" at bounding box center [444, 265] width 278 height 23
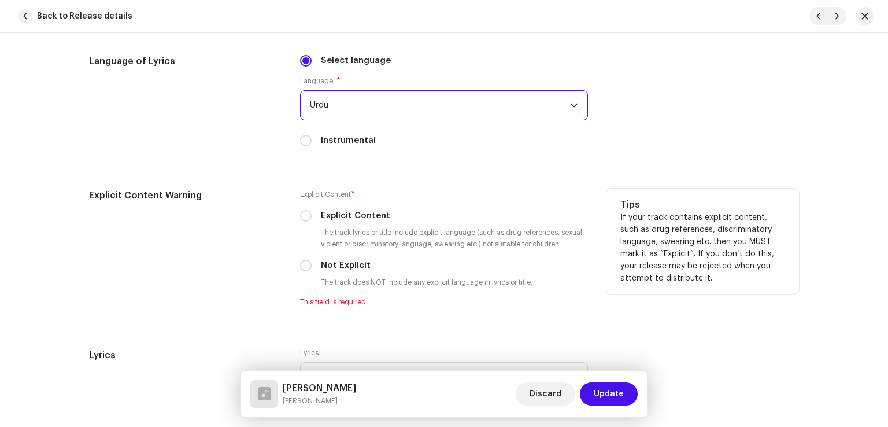
scroll to position [1967, 0]
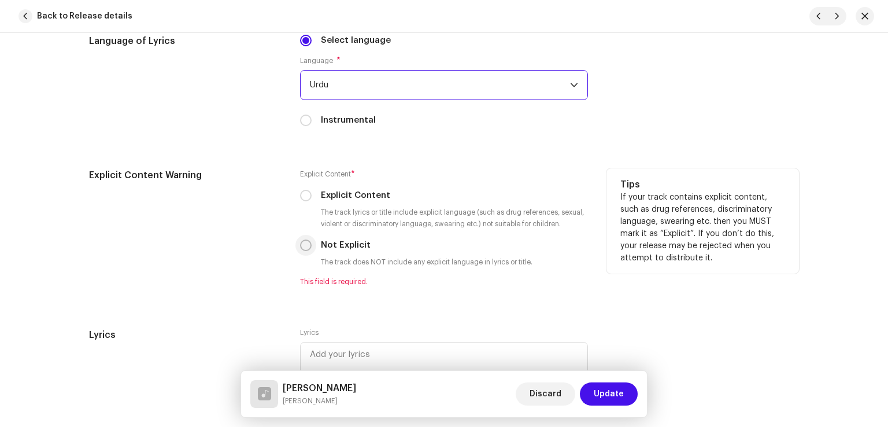
click at [300, 250] on input "Not Explicit" at bounding box center [306, 245] width 12 height 12
radio input "true"
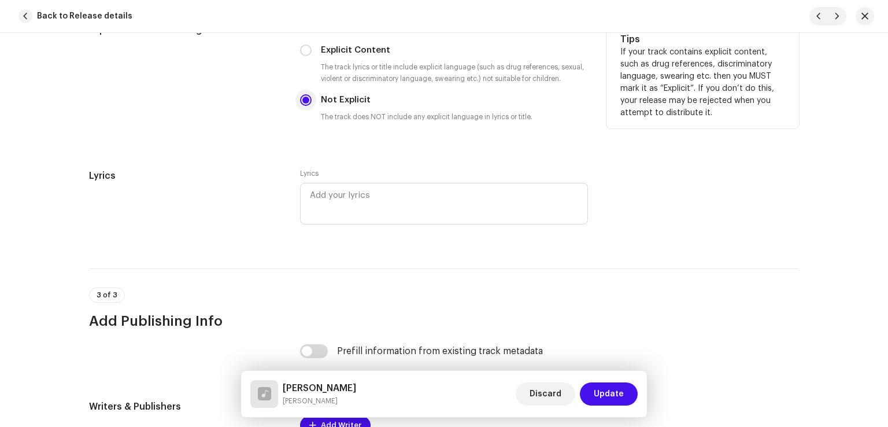
scroll to position [2198, 0]
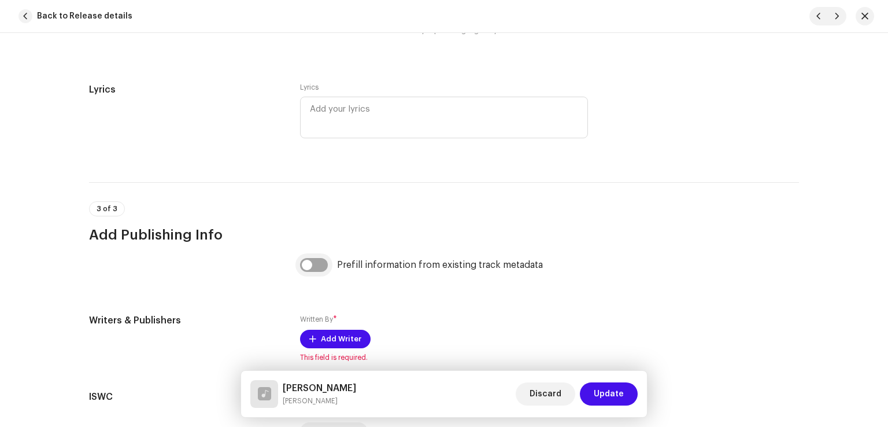
click at [319, 272] on input "checkbox" at bounding box center [314, 265] width 28 height 14
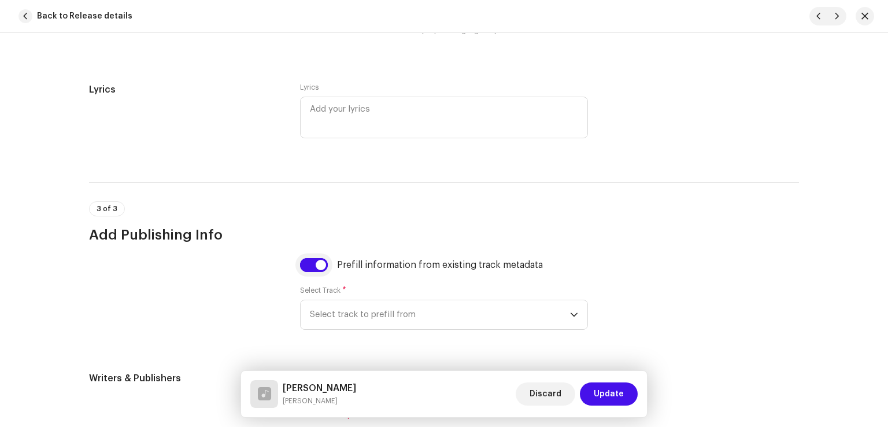
click at [316, 272] on input "checkbox" at bounding box center [314, 265] width 28 height 14
checkbox input "false"
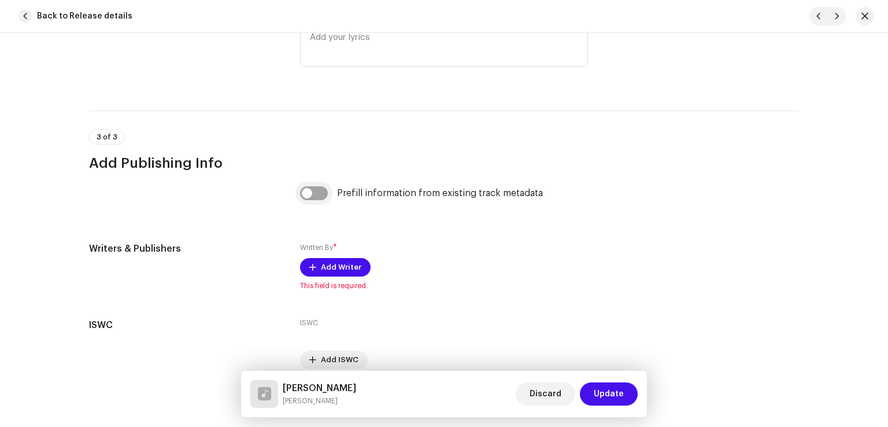
scroll to position [2326, 0]
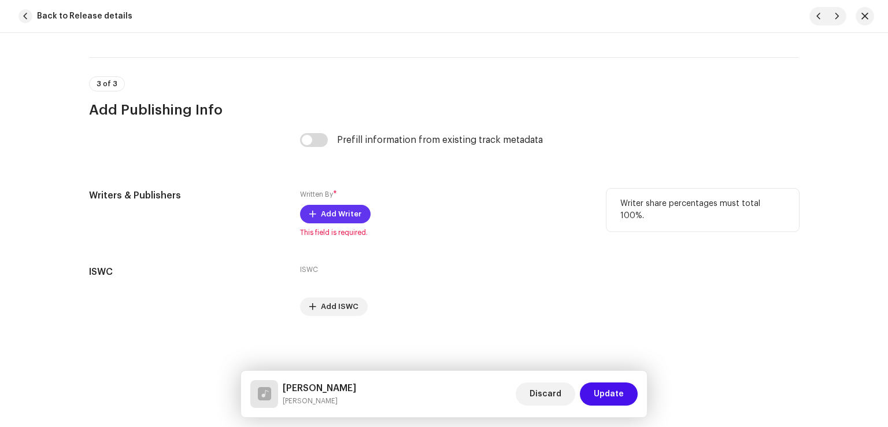
click at [340, 213] on span "Add Writer" at bounding box center [341, 213] width 40 height 23
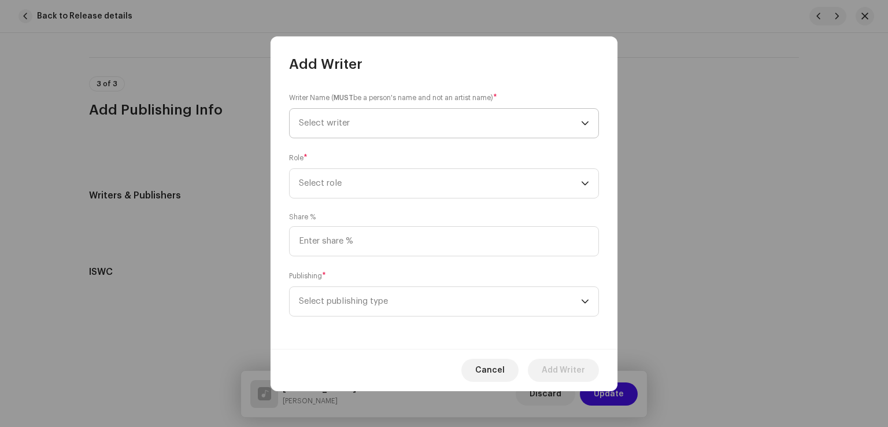
click at [378, 120] on span "Select writer" at bounding box center [440, 123] width 282 height 29
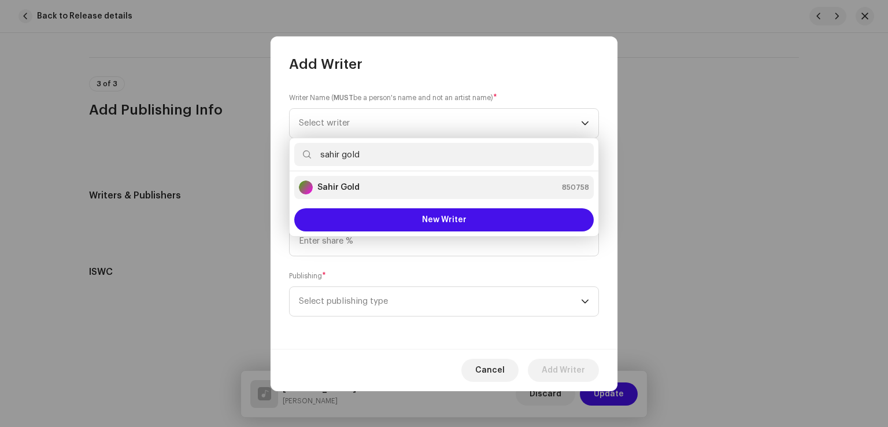
type input "sahir gold"
click at [352, 182] on strong "Sahir Gold" at bounding box center [339, 188] width 42 height 12
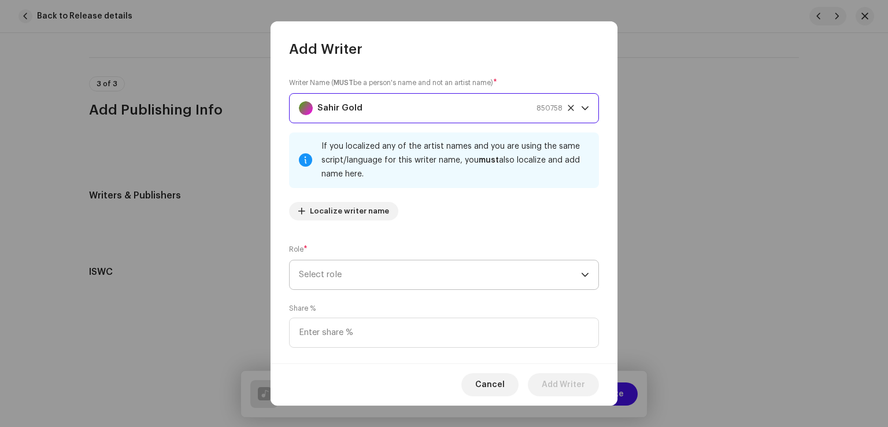
click at [369, 274] on span "Select role" at bounding box center [440, 274] width 282 height 29
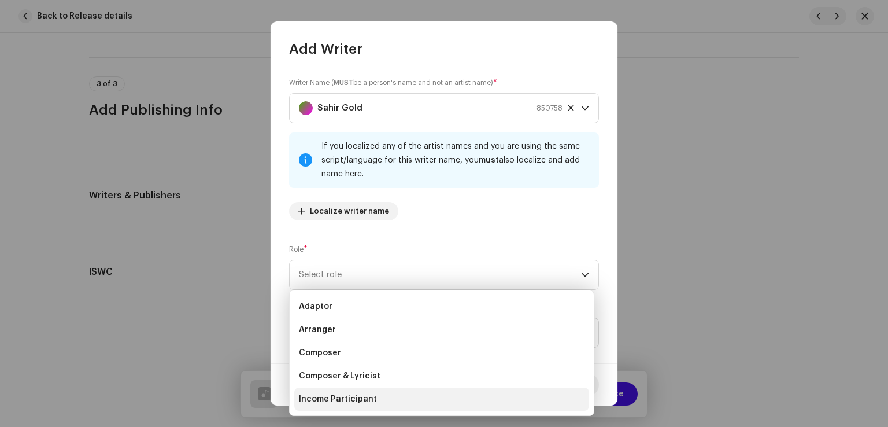
click at [341, 400] on span "Income Participant" at bounding box center [338, 399] width 78 height 12
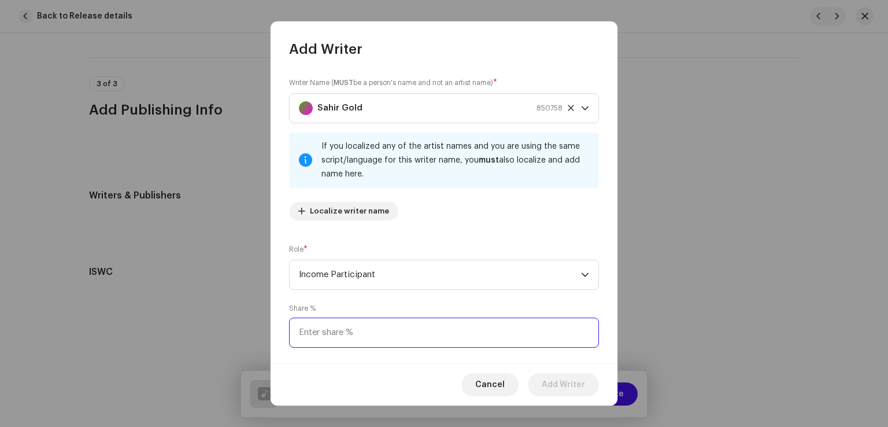
click at [393, 331] on input at bounding box center [444, 333] width 310 height 30
type input "50.00"
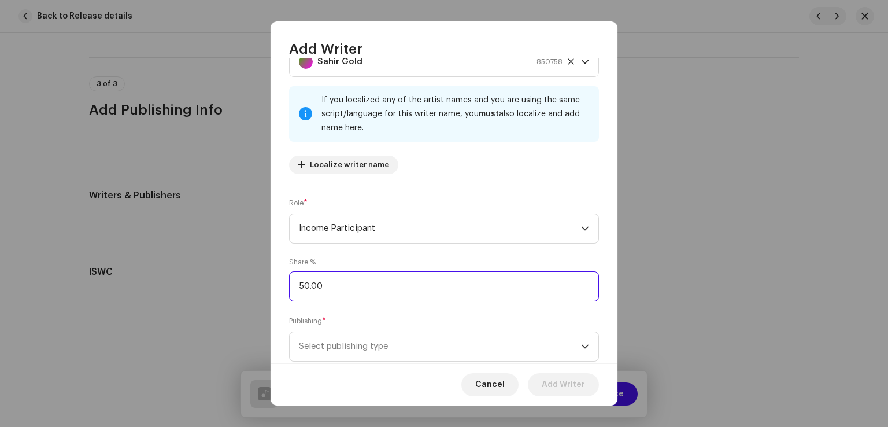
scroll to position [77, 0]
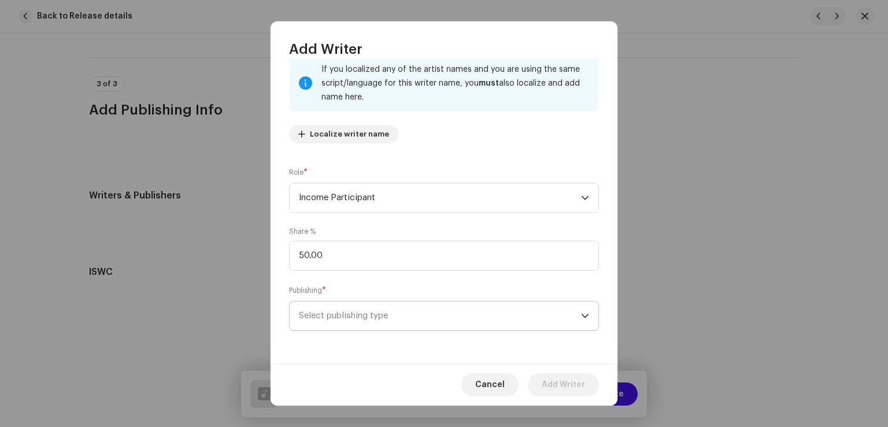
click at [391, 327] on span "Select publishing type" at bounding box center [440, 315] width 282 height 29
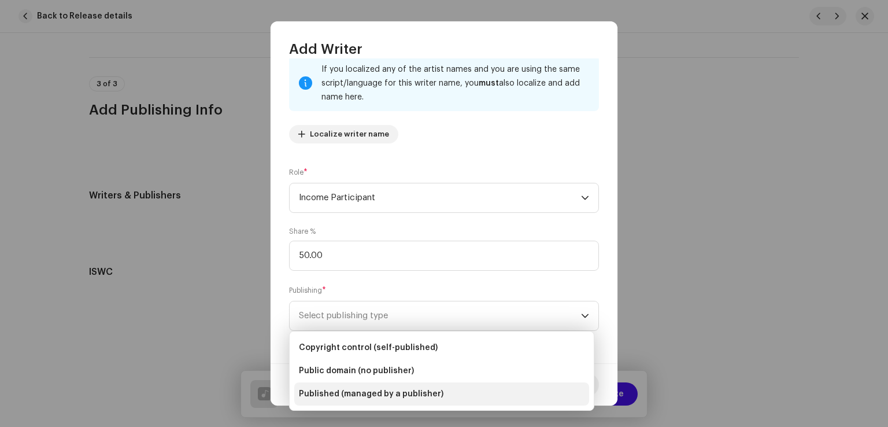
drag, startPoint x: 363, startPoint y: 398, endPoint x: 363, endPoint y: 390, distance: 8.1
click at [363, 396] on span "Published (managed by a publisher)" at bounding box center [371, 394] width 145 height 12
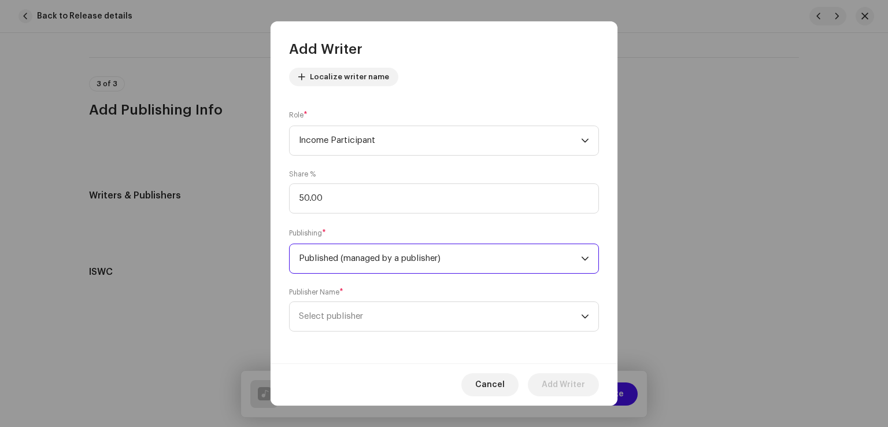
scroll to position [135, 0]
click at [369, 323] on span "Select publisher" at bounding box center [440, 315] width 282 height 29
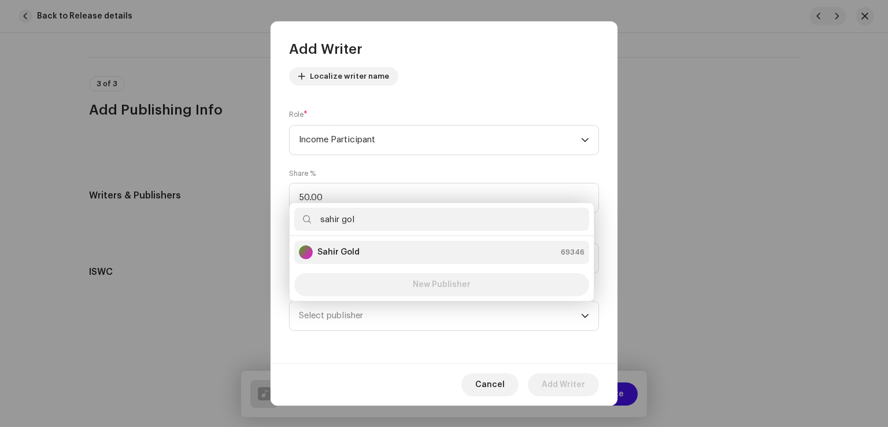
type input "sahir gol"
click at [349, 249] on strong "Sahir Gold" at bounding box center [339, 252] width 42 height 12
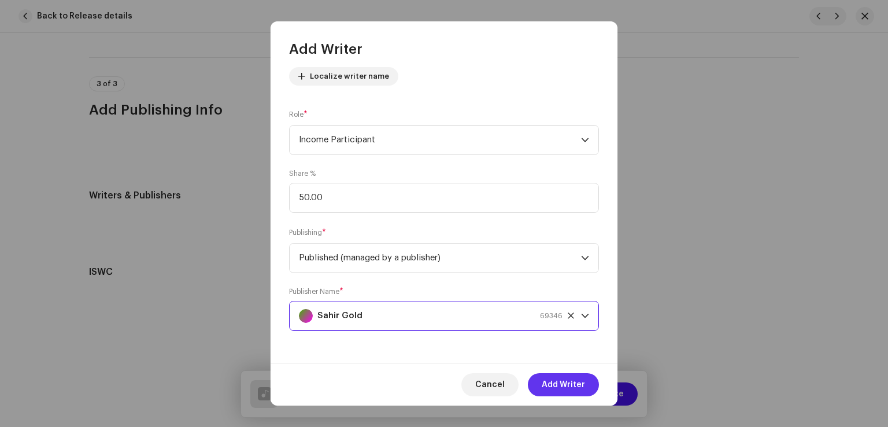
click at [555, 386] on span "Add Writer" at bounding box center [563, 384] width 43 height 23
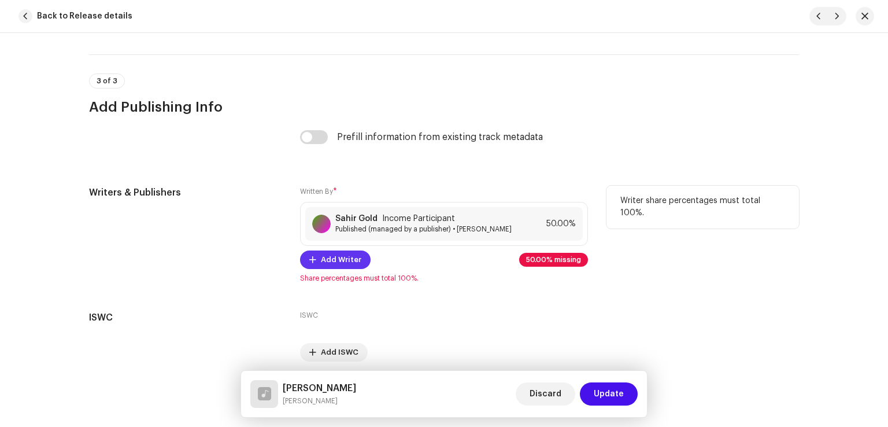
click at [359, 264] on button "Add Writer" at bounding box center [335, 259] width 71 height 19
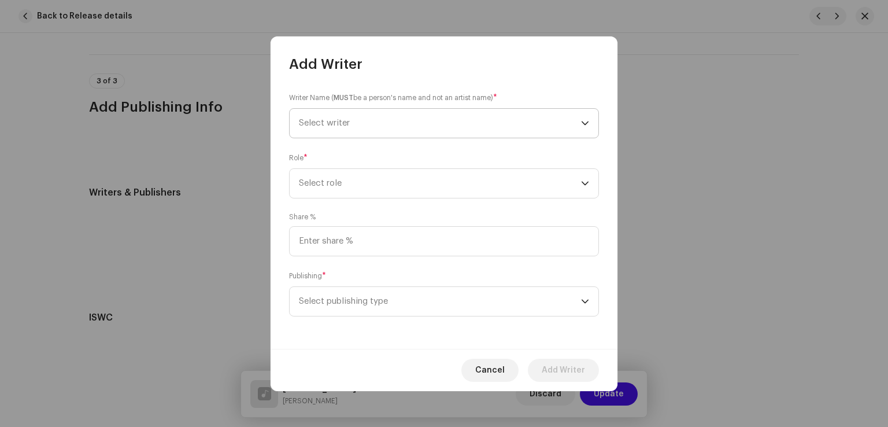
click at [420, 123] on span "Select writer" at bounding box center [440, 123] width 282 height 29
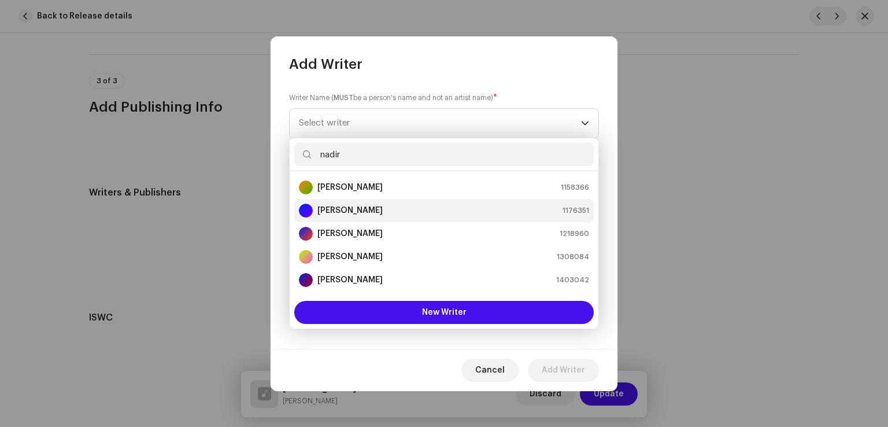
type input "nadir"
click at [359, 209] on strong "[PERSON_NAME]" at bounding box center [350, 211] width 65 height 12
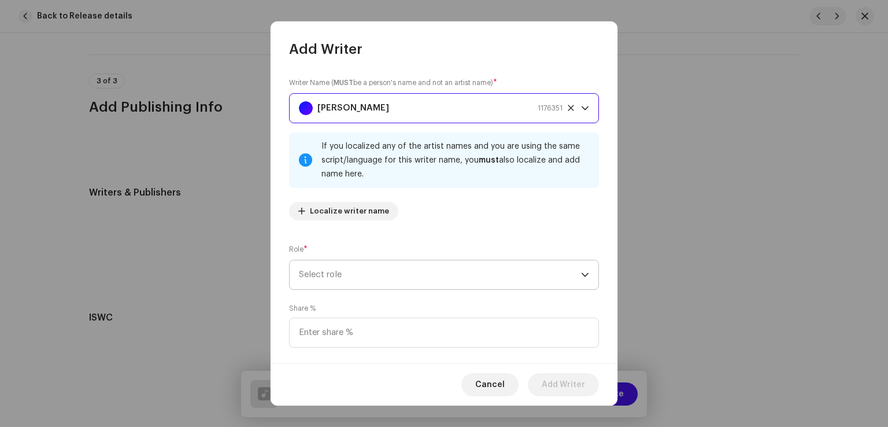
click at [393, 264] on span "Select role" at bounding box center [440, 274] width 282 height 29
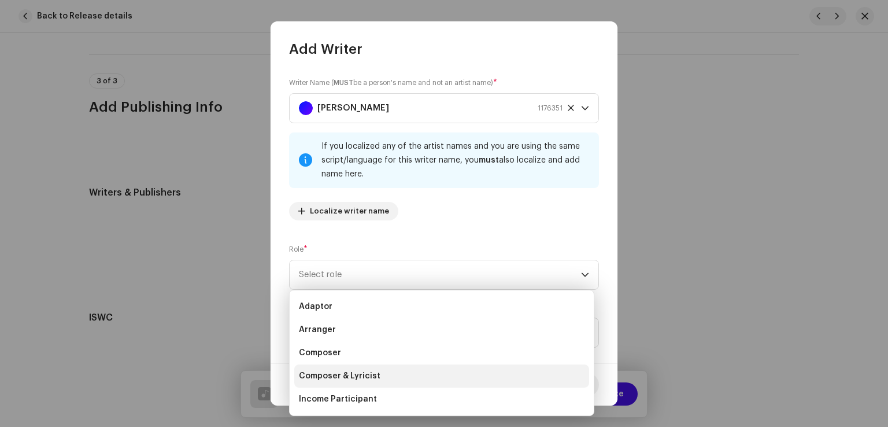
click at [345, 379] on span "Composer & Lyricist" at bounding box center [340, 376] width 82 height 12
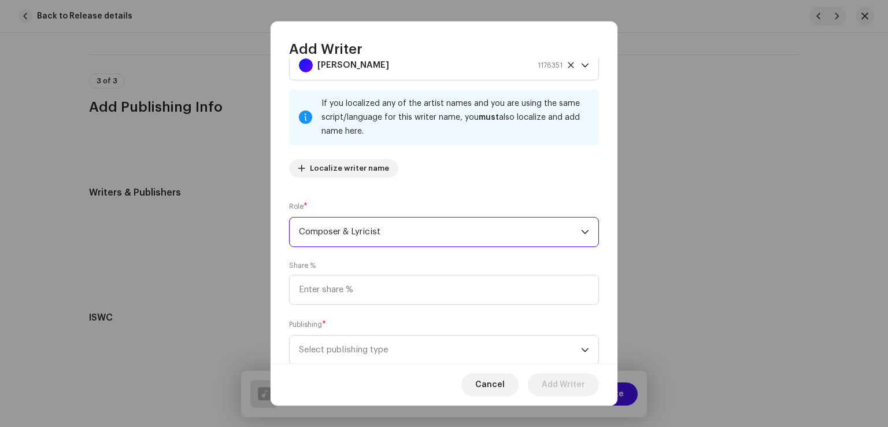
scroll to position [77, 0]
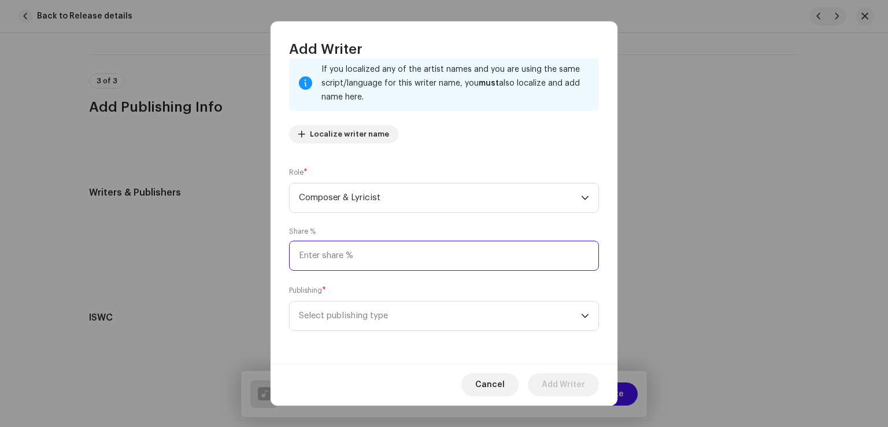
click at [381, 256] on input at bounding box center [444, 256] width 310 height 30
type input "50.00"
click at [364, 330] on div "Writer Name ( MUST be a person's name and not an artist name) * Nadir Maliri 11…" at bounding box center [444, 210] width 347 height 305
click at [366, 323] on span "Select publishing type" at bounding box center [440, 315] width 282 height 29
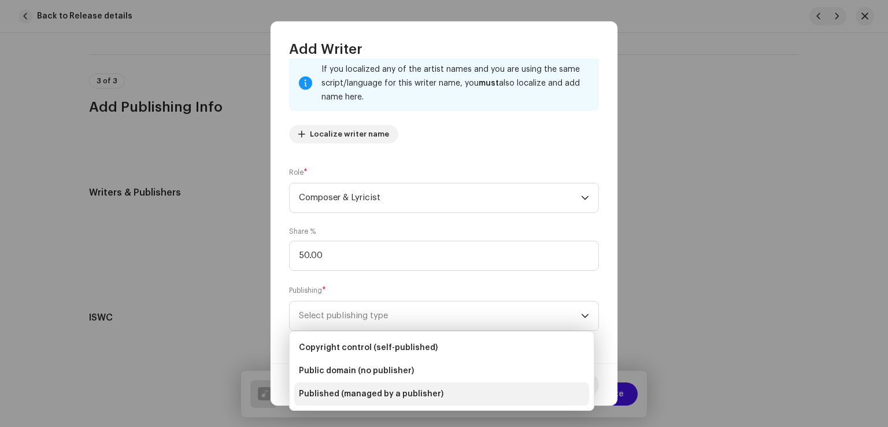
drag, startPoint x: 351, startPoint y: 396, endPoint x: 351, endPoint y: 386, distance: 10.4
click at [351, 394] on span "Published (managed by a publisher)" at bounding box center [371, 394] width 145 height 12
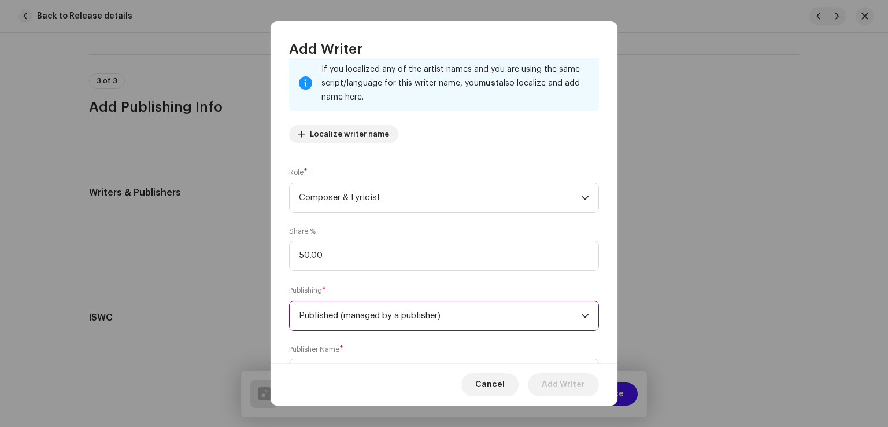
scroll to position [135, 0]
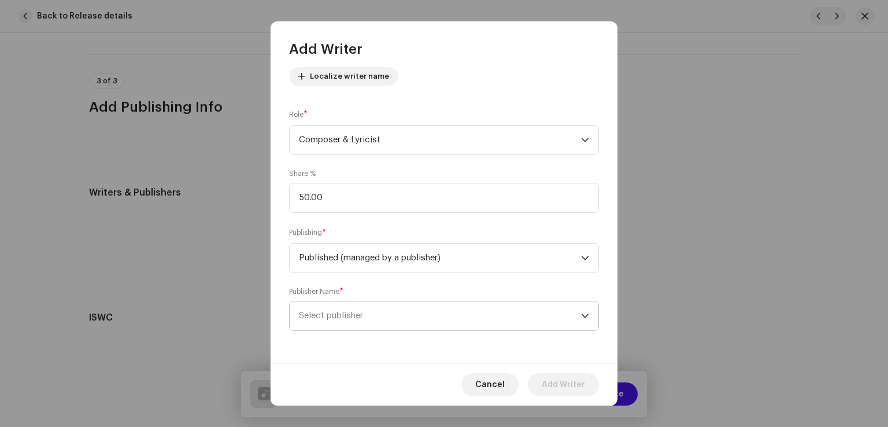
click at [359, 320] on span "Select publisher" at bounding box center [440, 315] width 282 height 29
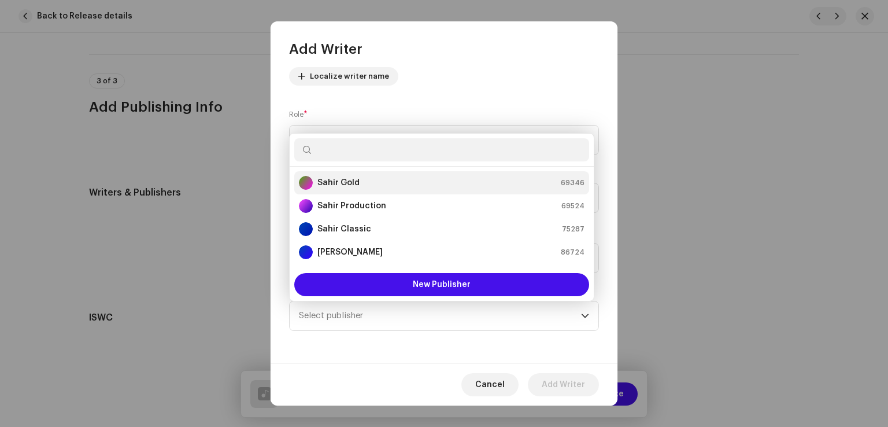
click at [341, 179] on strong "Sahir Gold" at bounding box center [339, 183] width 42 height 12
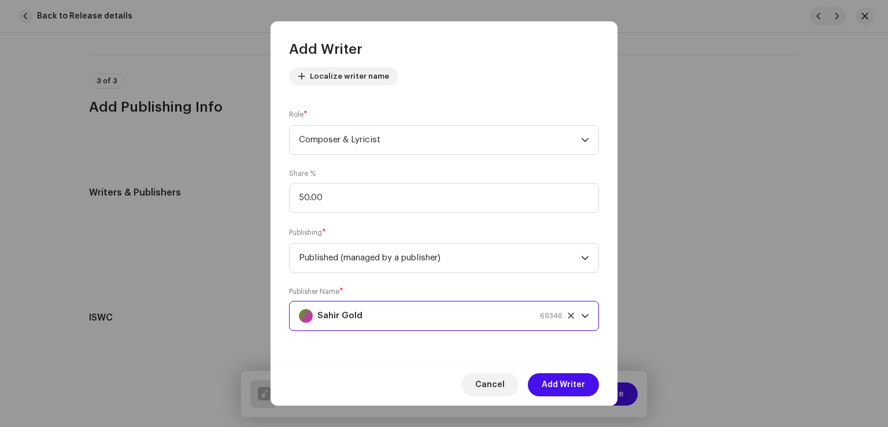
drag, startPoint x: 551, startPoint y: 386, endPoint x: 558, endPoint y: 385, distance: 7.0
click at [551, 385] on span "Add Writer" at bounding box center [563, 384] width 43 height 23
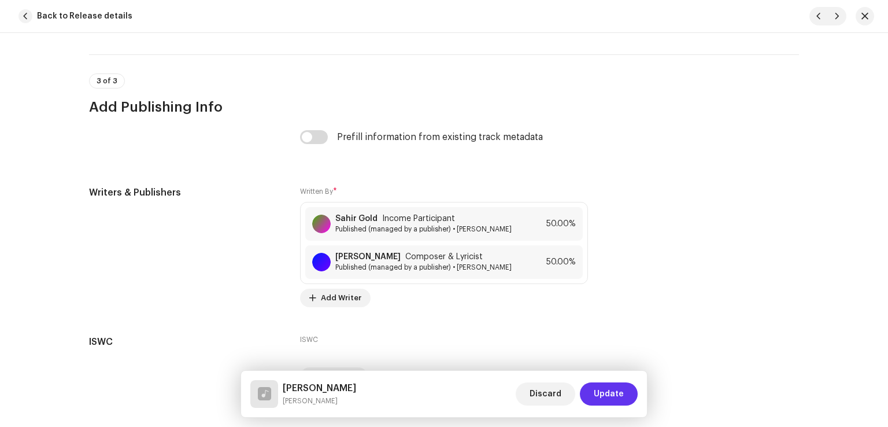
click at [600, 393] on span "Update" at bounding box center [609, 393] width 30 height 23
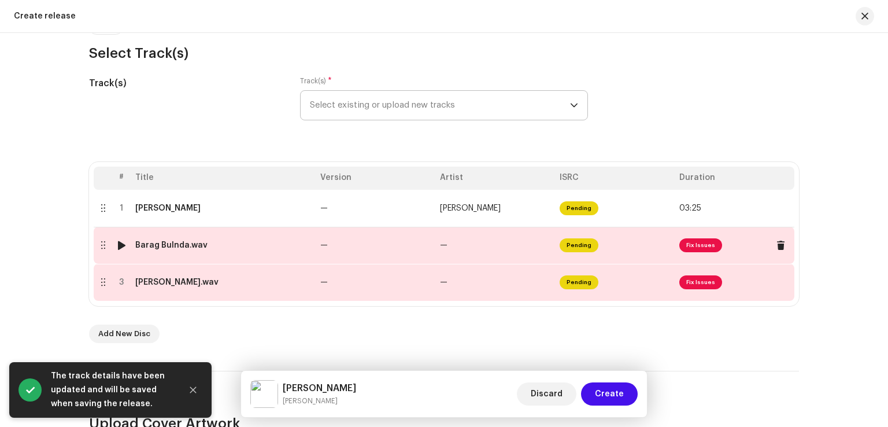
click at [396, 253] on td "—" at bounding box center [376, 245] width 120 height 37
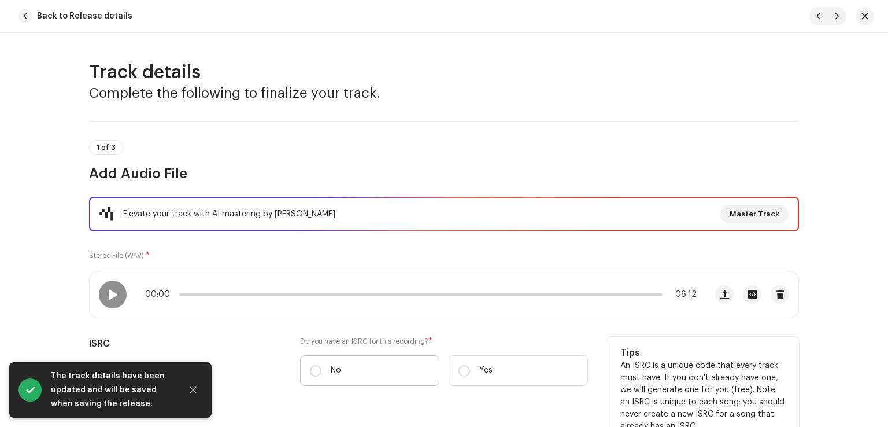
click at [345, 364] on label "No" at bounding box center [369, 370] width 139 height 31
click at [322, 365] on input "No" at bounding box center [316, 371] width 12 height 12
radio input "true"
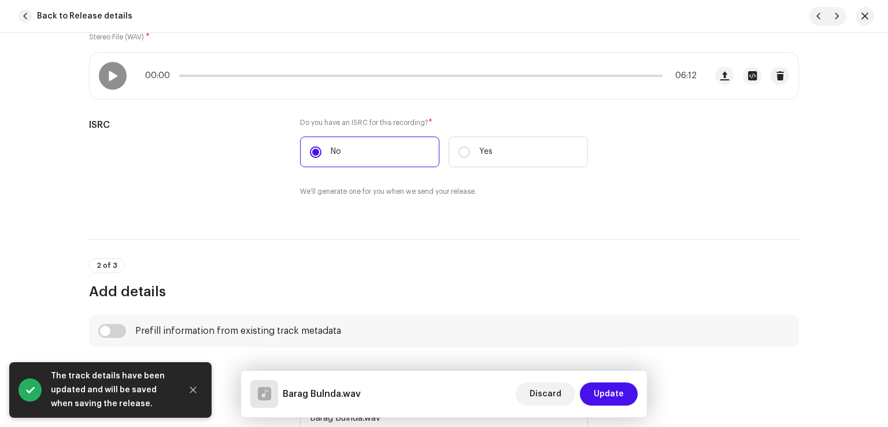
scroll to position [289, 0]
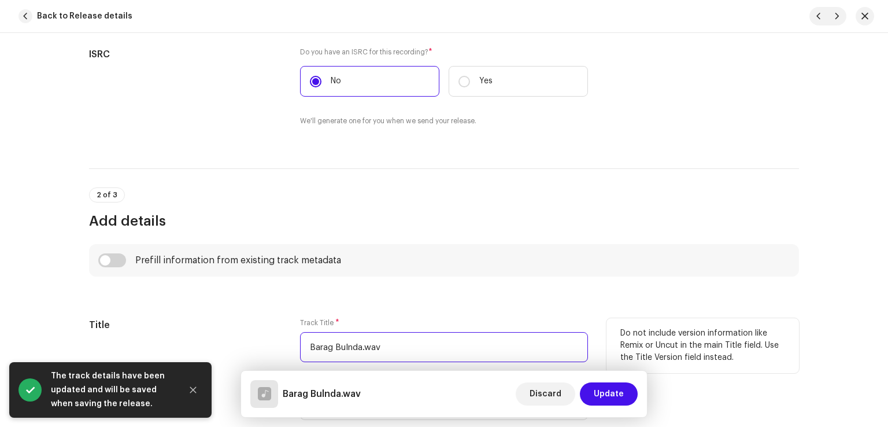
click at [434, 348] on input "Barag Bulnda.wav" at bounding box center [444, 347] width 288 height 30
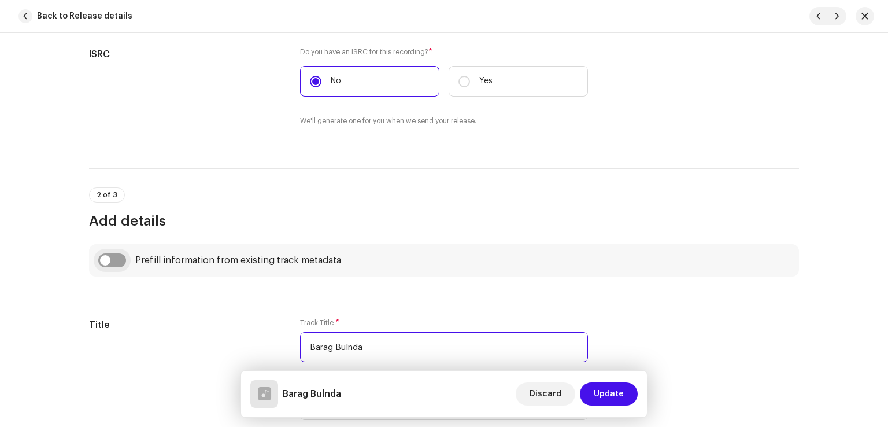
type input "Barag Bulnda"
click at [113, 261] on input "checkbox" at bounding box center [112, 260] width 28 height 14
checkbox input "true"
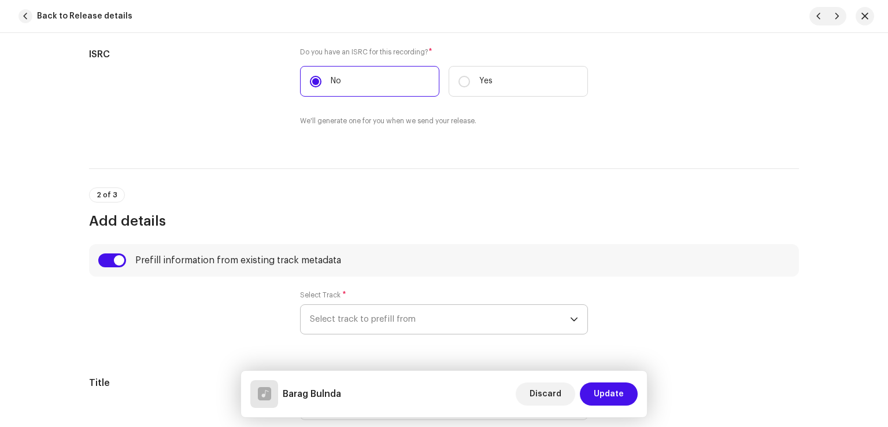
click at [414, 316] on span "Select track to prefill from" at bounding box center [440, 319] width 260 height 29
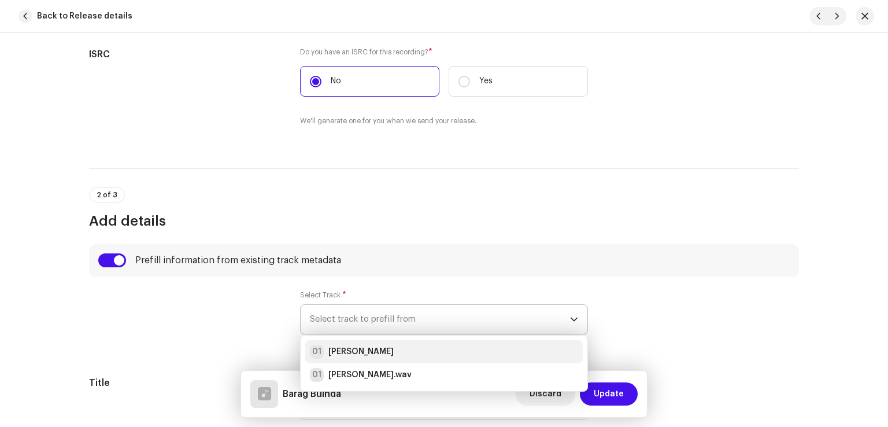
click at [393, 352] on div "01 Awali Murada" at bounding box center [444, 352] width 268 height 14
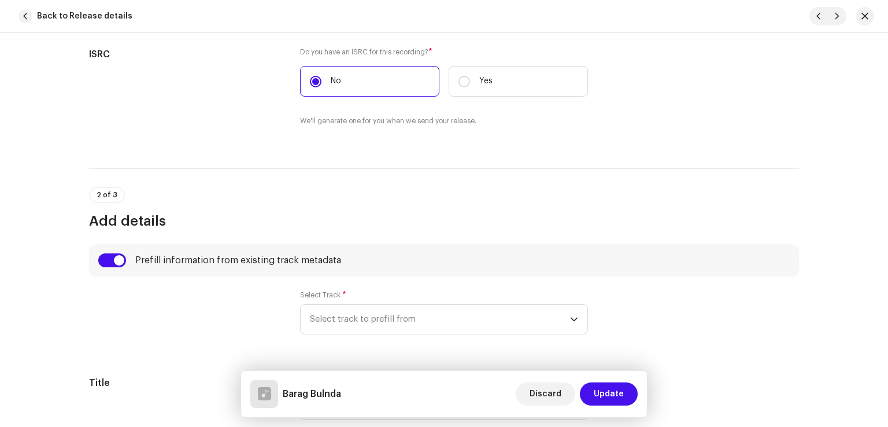
radio input "true"
type input "Sahir Gold"
checkbox input "true"
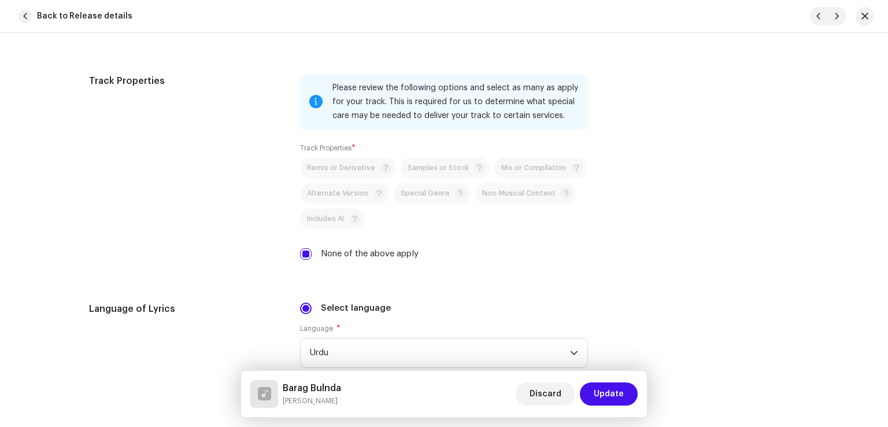
scroll to position [2140, 0]
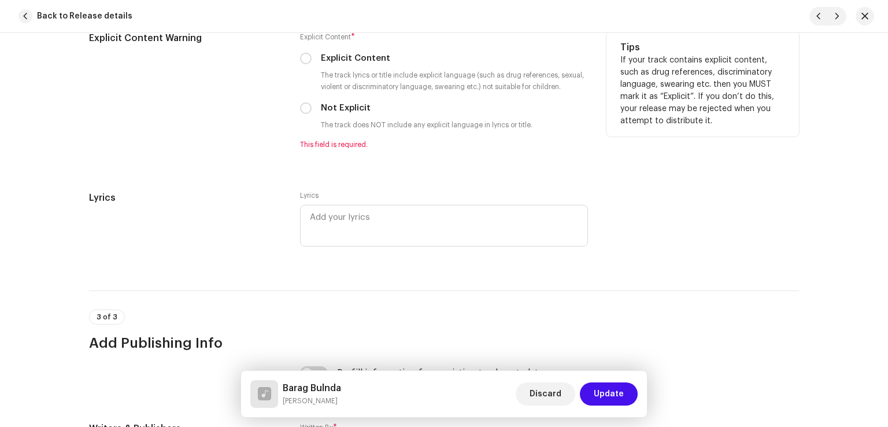
click at [302, 120] on div "Explicit Content * Explicit Content The track lyrics or title include explicit …" at bounding box center [444, 90] width 288 height 118
click at [304, 114] on input "Not Explicit" at bounding box center [306, 108] width 12 height 12
radio input "true"
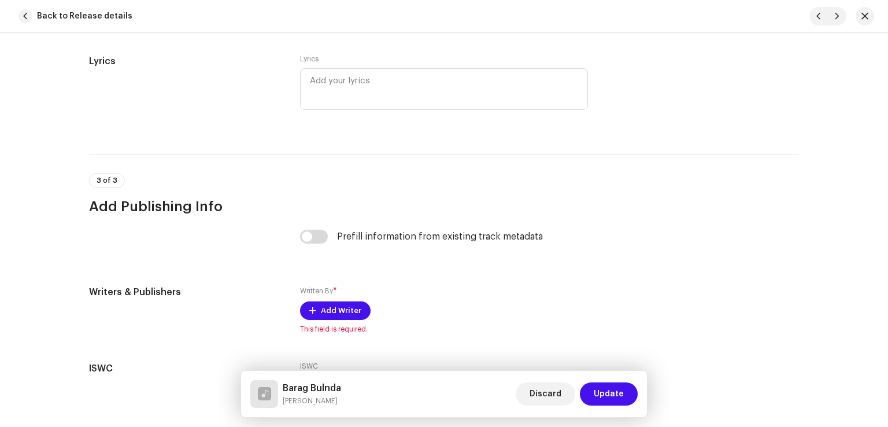
scroll to position [2363, 0]
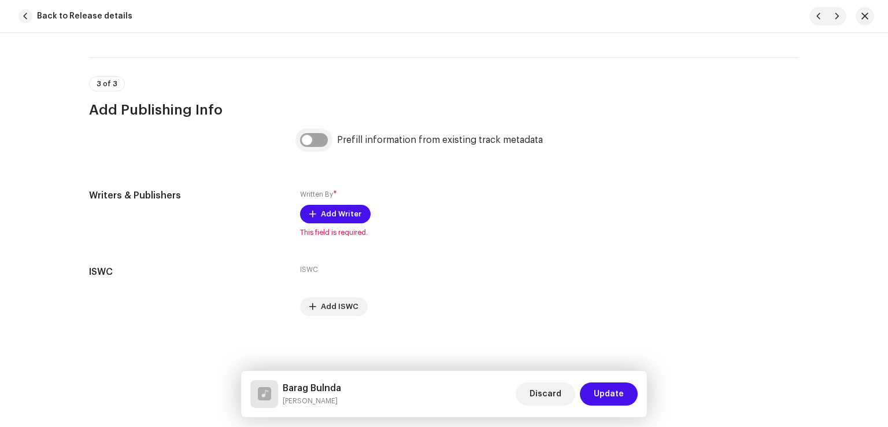
click at [317, 135] on input "checkbox" at bounding box center [314, 140] width 28 height 14
checkbox input "true"
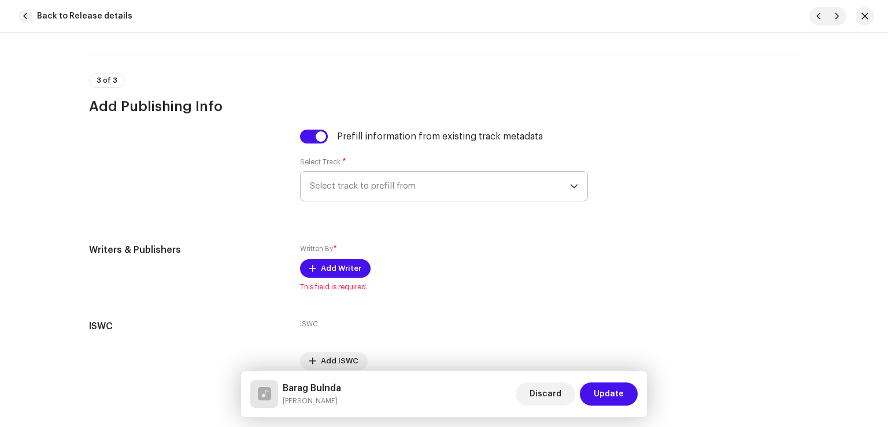
drag, startPoint x: 371, startPoint y: 183, endPoint x: 382, endPoint y: 204, distance: 23.5
click at [372, 184] on span "Select track to prefill from" at bounding box center [440, 186] width 260 height 29
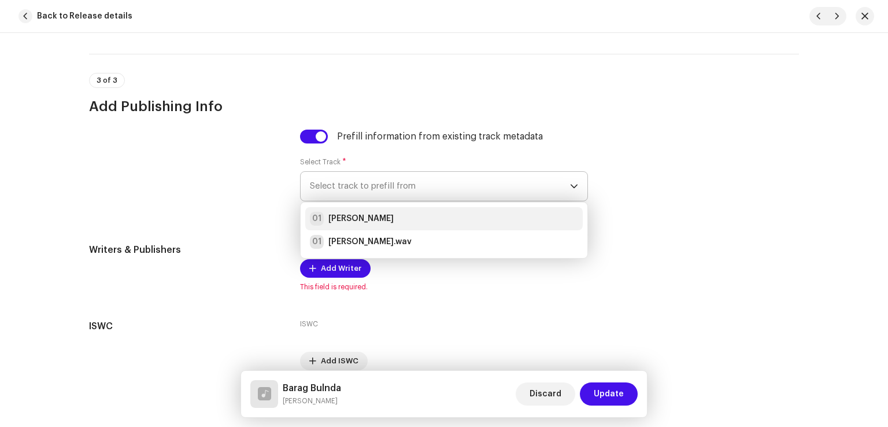
click at [388, 220] on div "01 Awali Murada" at bounding box center [444, 219] width 268 height 14
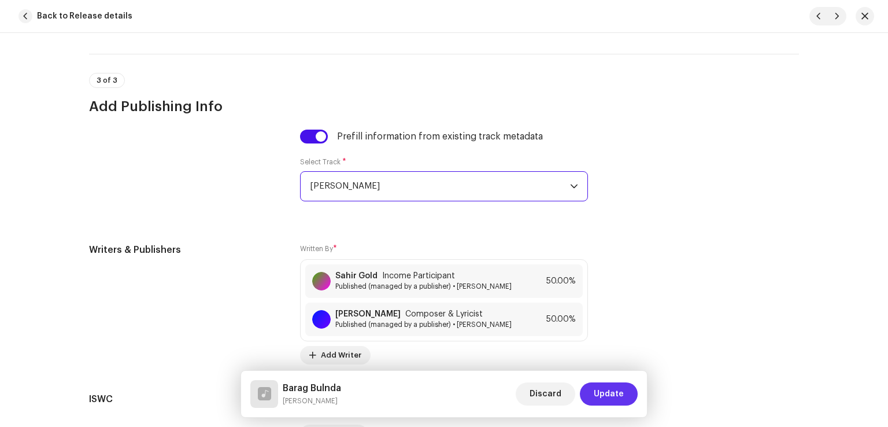
drag, startPoint x: 606, startPoint y: 397, endPoint x: 599, endPoint y: 388, distance: 11.5
click at [606, 396] on span "Update" at bounding box center [609, 393] width 30 height 23
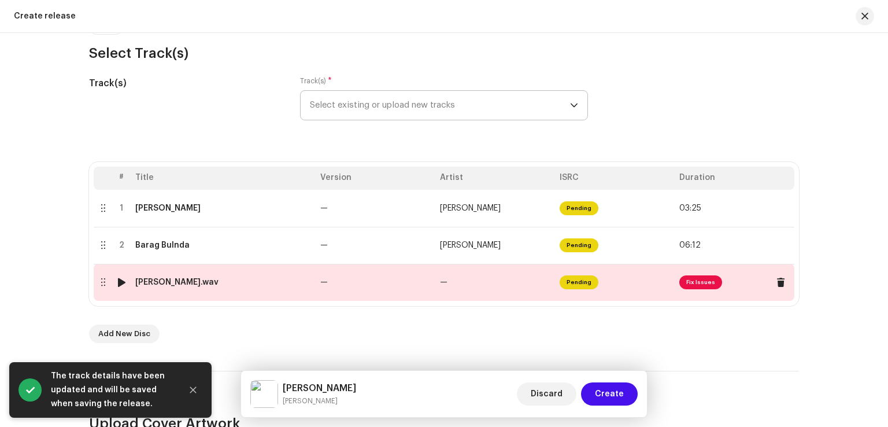
click at [400, 278] on td "—" at bounding box center [376, 282] width 120 height 37
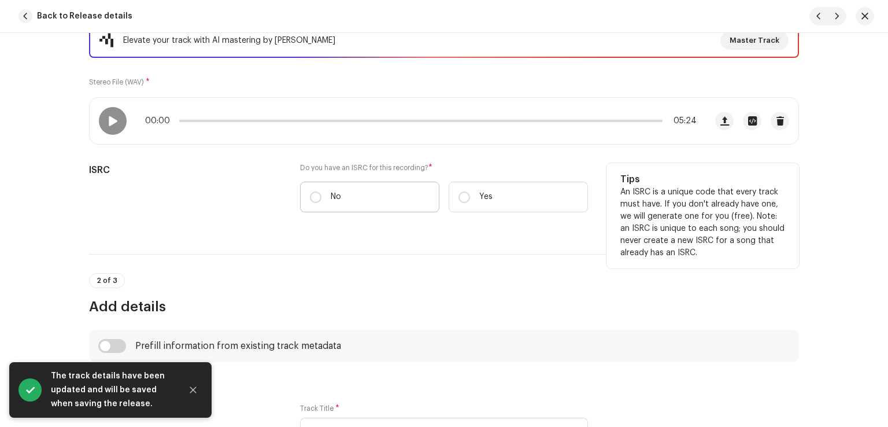
click at [342, 196] on label "No" at bounding box center [369, 197] width 139 height 31
click at [322, 196] on input "No" at bounding box center [316, 197] width 12 height 12
radio input "true"
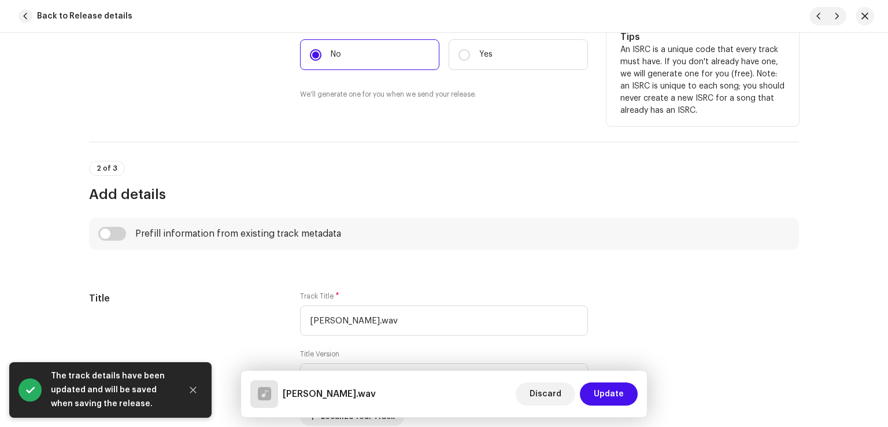
scroll to position [405, 0]
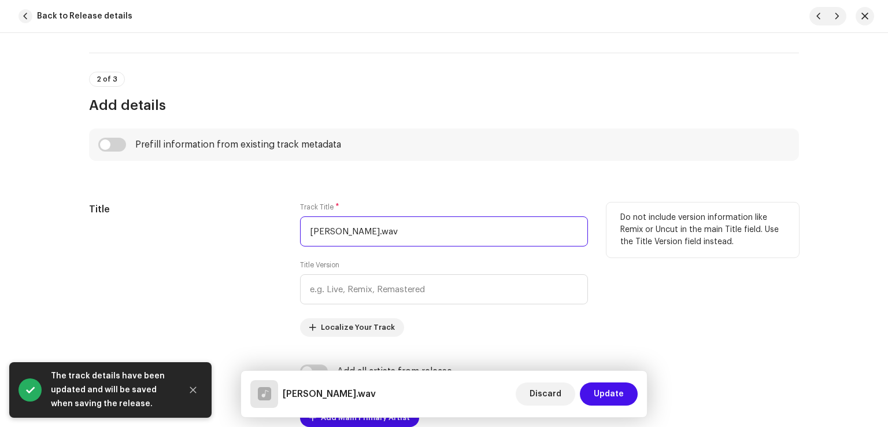
click at [426, 237] on input "Yar Bedardiya.wav" at bounding box center [444, 231] width 288 height 30
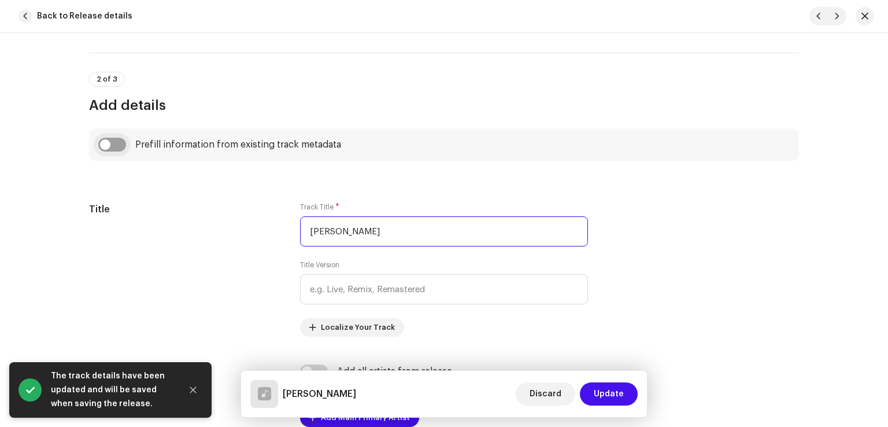
type input "[PERSON_NAME]"
click at [105, 139] on input "checkbox" at bounding box center [112, 145] width 28 height 14
checkbox input "true"
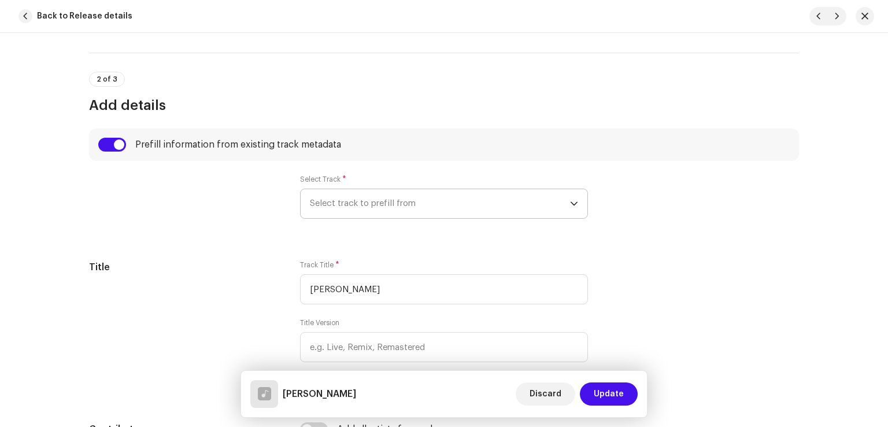
click at [359, 206] on span "Select track to prefill from" at bounding box center [440, 203] width 260 height 29
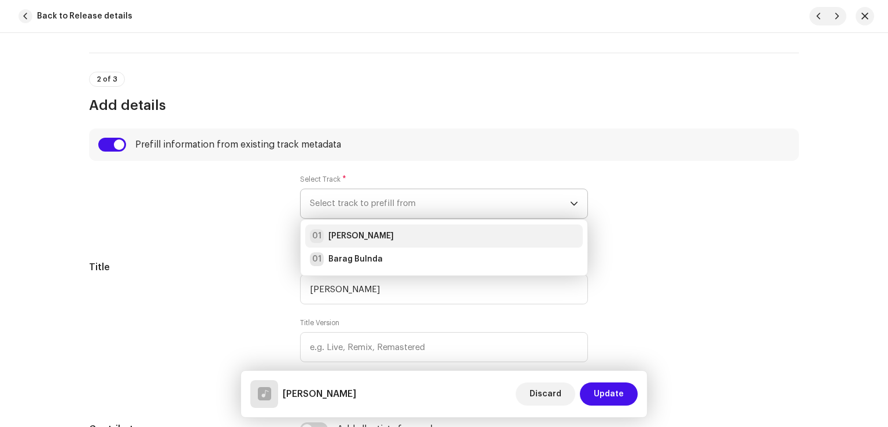
drag, startPoint x: 367, startPoint y: 227, endPoint x: 375, endPoint y: 249, distance: 22.9
click at [367, 227] on li "01 Awali Murada" at bounding box center [444, 235] width 278 height 23
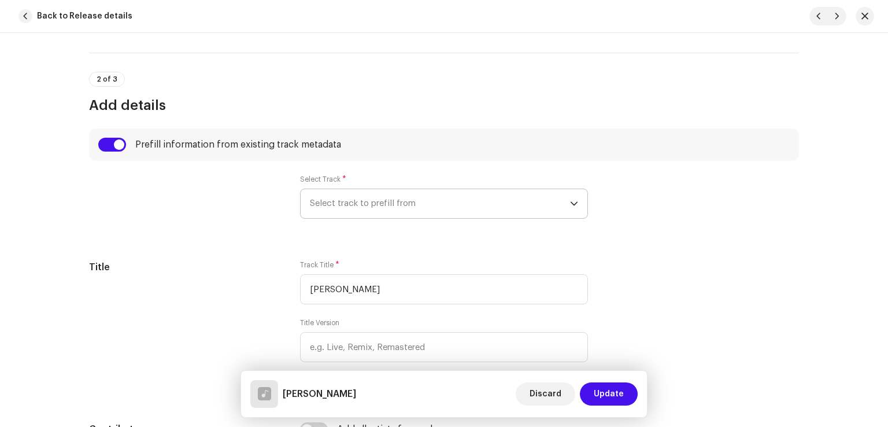
radio input "true"
type input "Sahir Gold"
checkbox input "true"
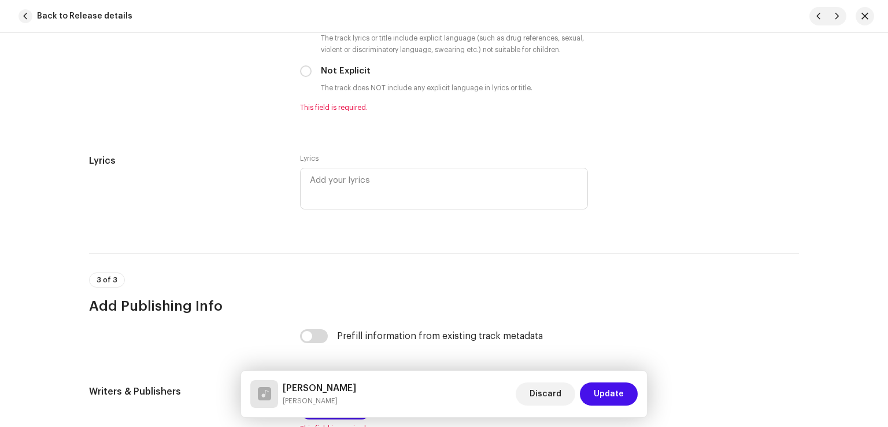
scroll to position [2082, 0]
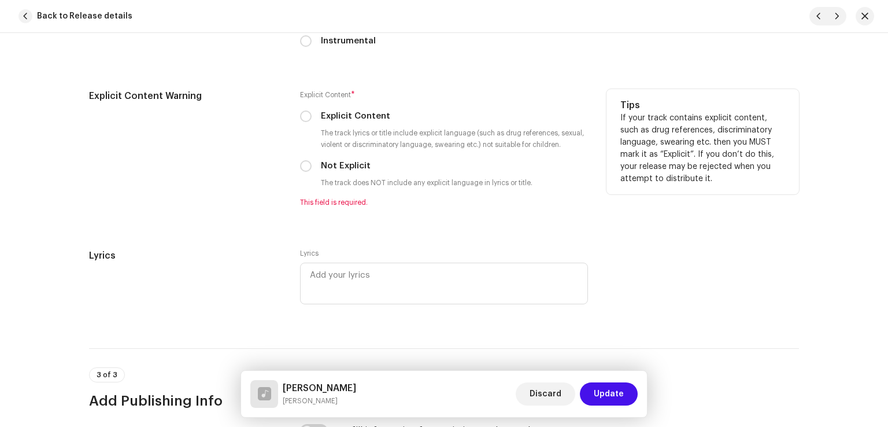
click at [303, 162] on div "Explicit Content * Explicit Content The track lyrics or title include explicit …" at bounding box center [444, 148] width 288 height 118
click at [303, 170] on input "Not Explicit" at bounding box center [306, 166] width 12 height 12
radio input "true"
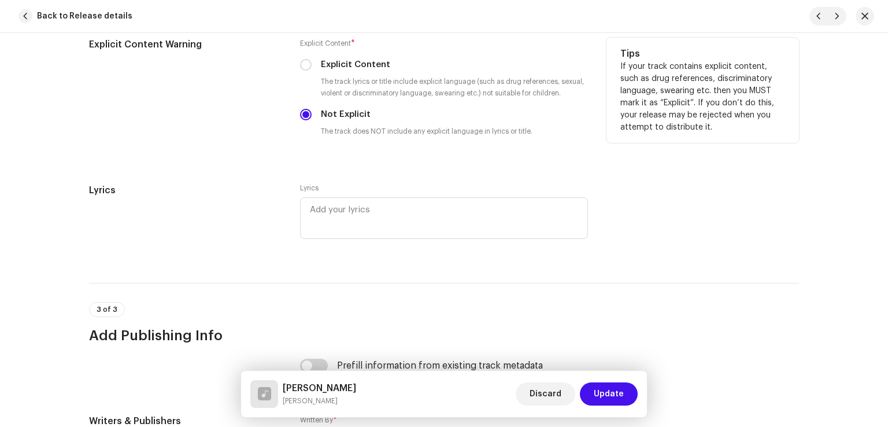
scroll to position [2314, 0]
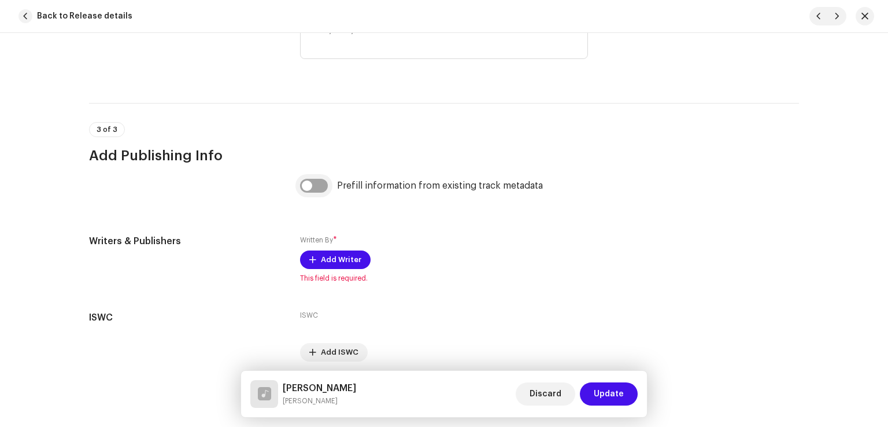
click at [312, 183] on input "checkbox" at bounding box center [314, 186] width 28 height 14
checkbox input "true"
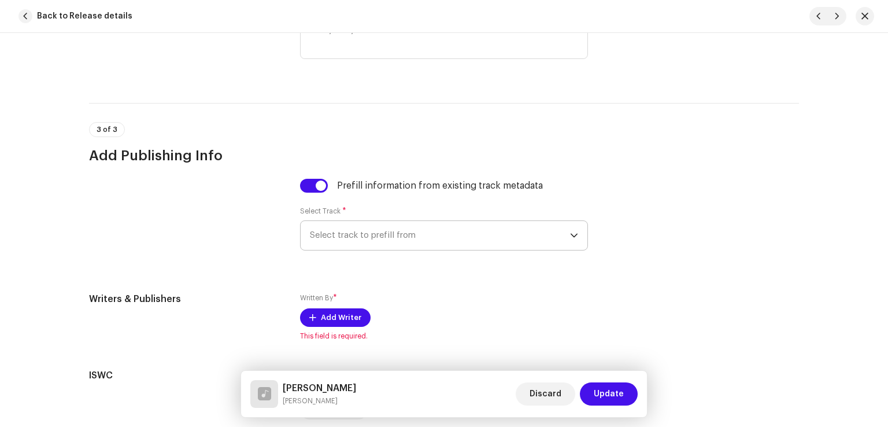
click at [383, 246] on span "Select track to prefill from" at bounding box center [440, 235] width 260 height 29
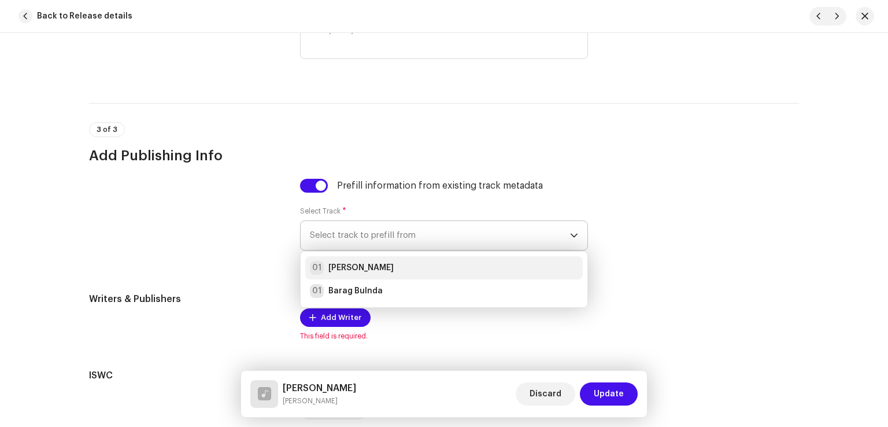
click at [388, 260] on li "01 Awali Murada" at bounding box center [444, 267] width 278 height 23
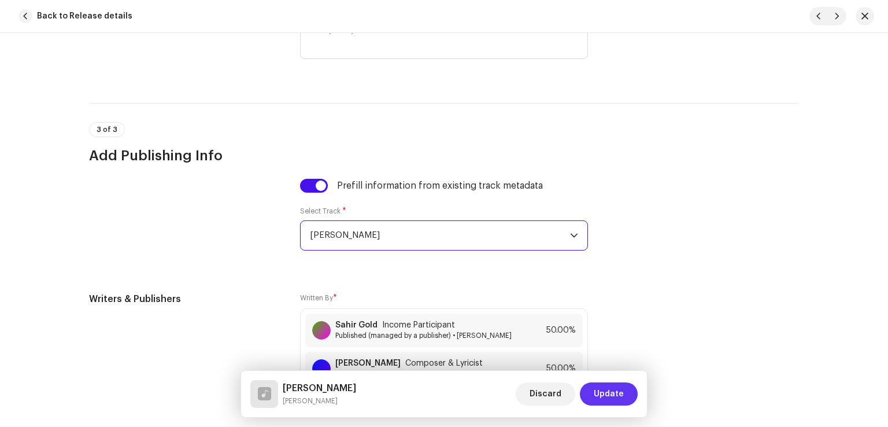
drag, startPoint x: 604, startPoint y: 397, endPoint x: 600, endPoint y: 392, distance: 7.4
click at [604, 397] on span "Update" at bounding box center [609, 393] width 30 height 23
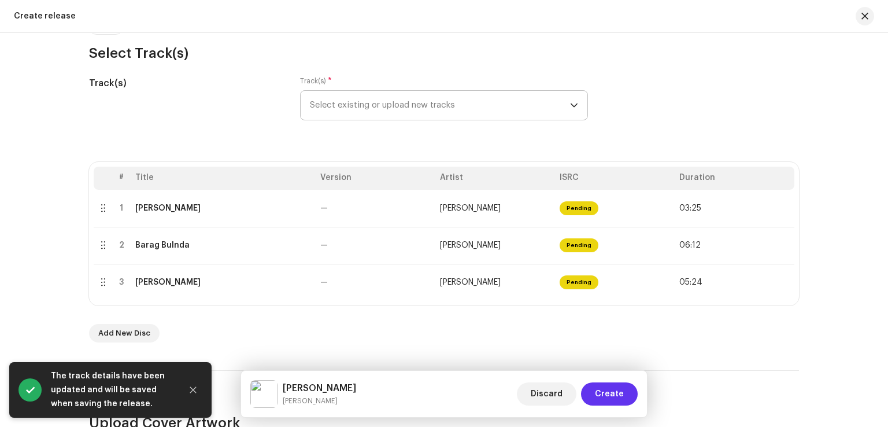
click at [602, 393] on span "Create" at bounding box center [609, 393] width 29 height 23
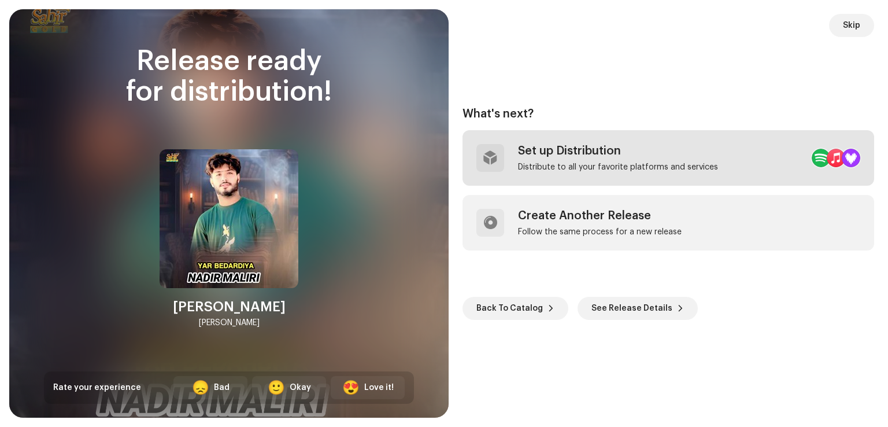
click at [629, 151] on div "Set up Distribution" at bounding box center [618, 151] width 200 height 14
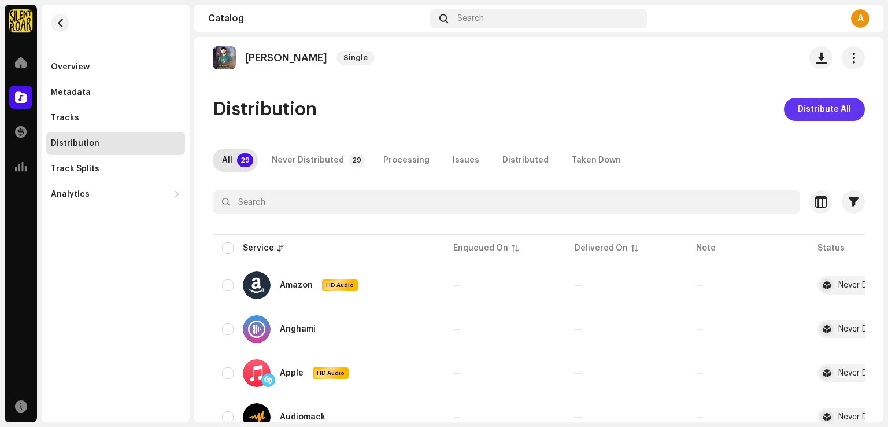
click at [817, 113] on span "Distribute All" at bounding box center [824, 109] width 53 height 23
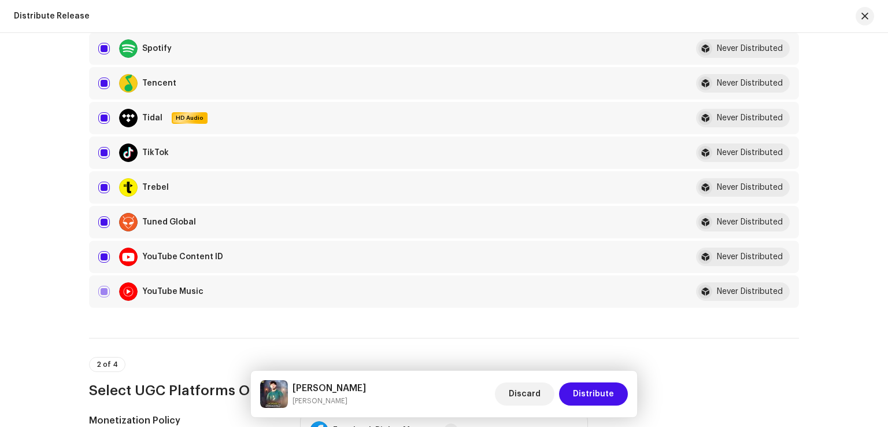
scroll to position [1272, 0]
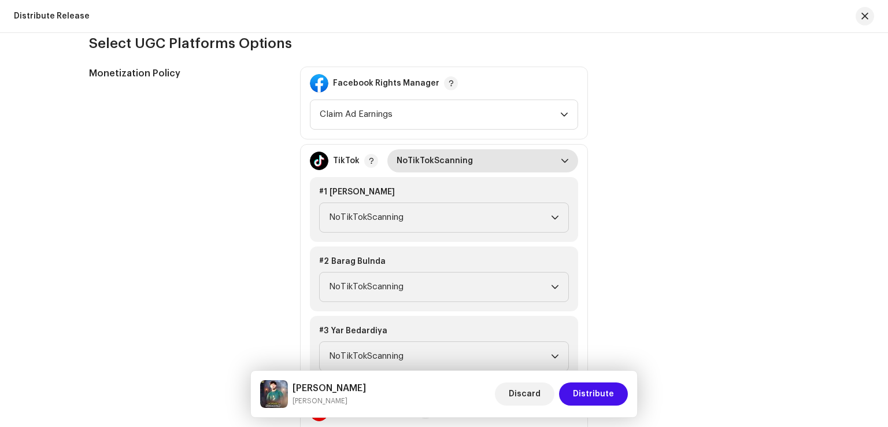
click at [495, 157] on span "NoTikTokScanning" at bounding box center [479, 160] width 164 height 23
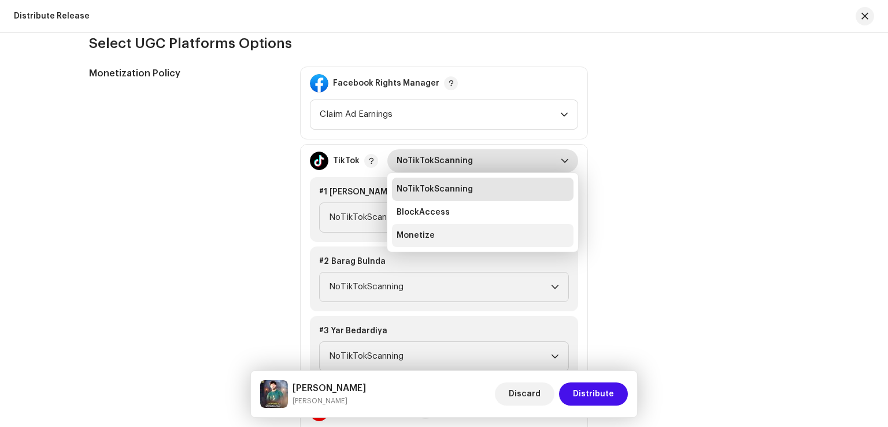
click at [459, 235] on li "Monetize" at bounding box center [483, 235] width 182 height 23
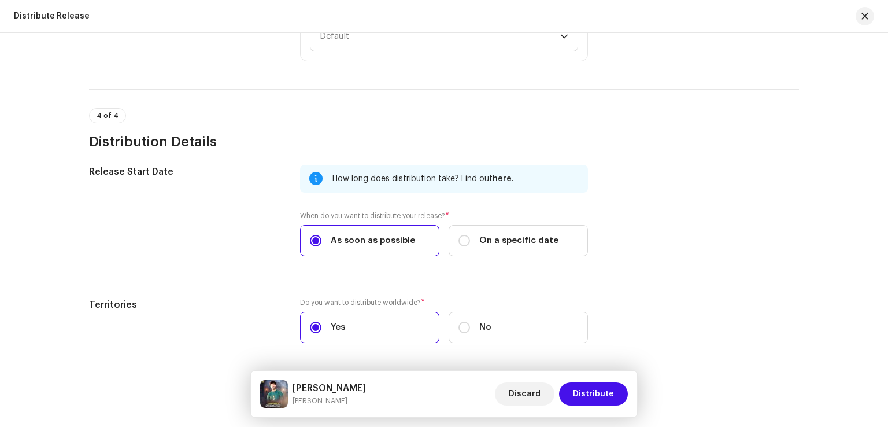
scroll to position [1963, 0]
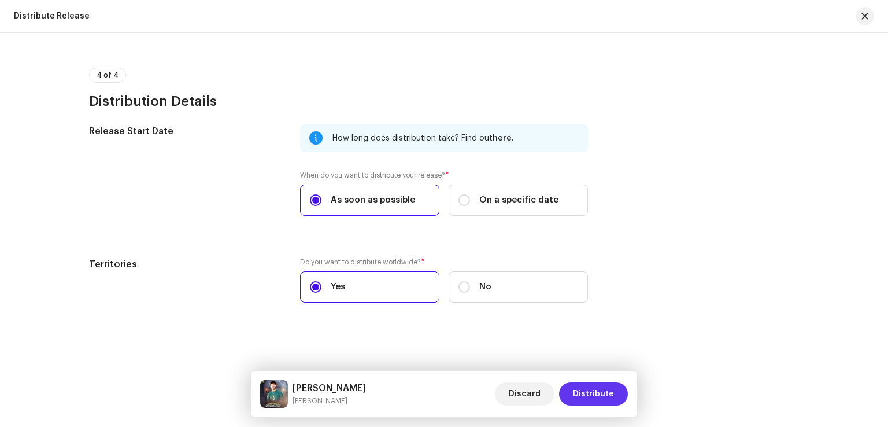
click at [612, 393] on span "Distribute" at bounding box center [593, 393] width 41 height 23
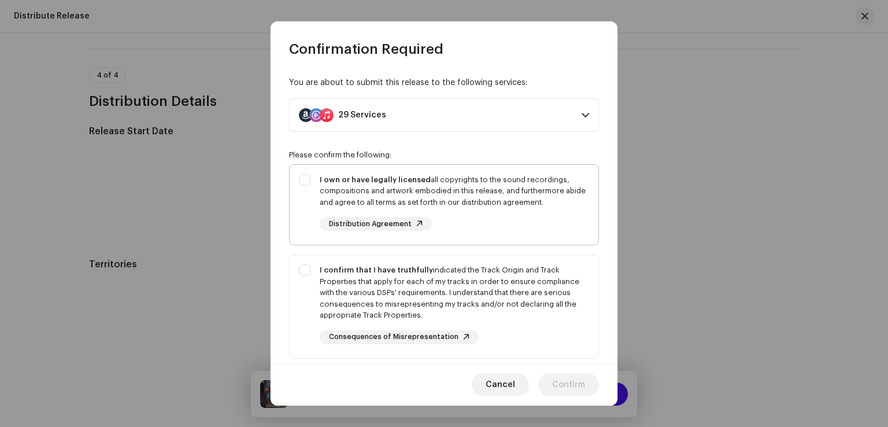
click at [463, 173] on div "I own or have legally licensed all copyrights to the sound recordings, composit…" at bounding box center [444, 203] width 309 height 76
checkbox input "true"
click at [490, 271] on div "I confirm that I have truthfully indicated the Track Origin and Track Propertie…" at bounding box center [455, 292] width 270 height 57
checkbox input "true"
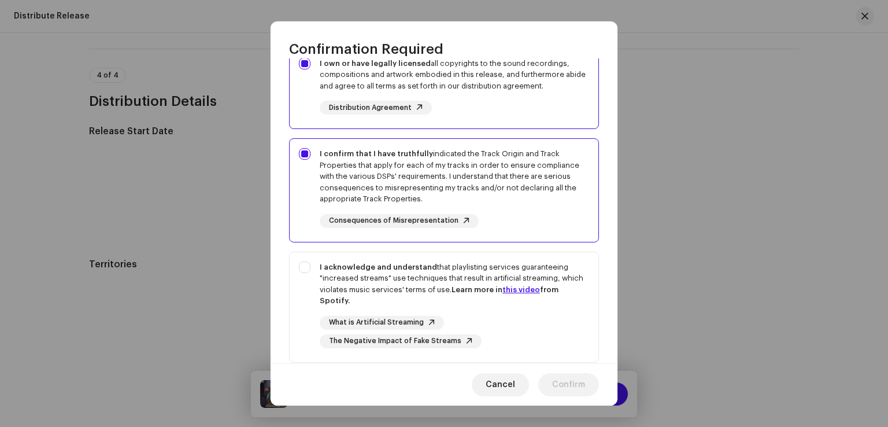
scroll to position [193, 0]
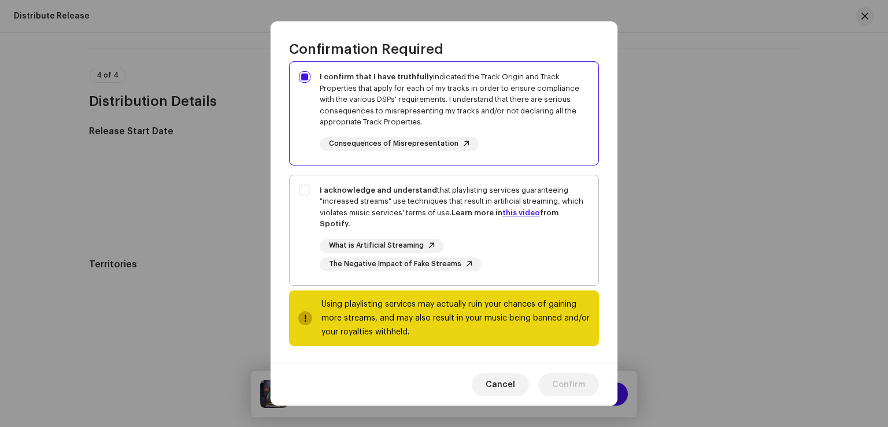
click at [491, 190] on div "I acknowledge and understand that playlisting services guaranteeing "increased …" at bounding box center [455, 207] width 270 height 45
checkbox input "true"
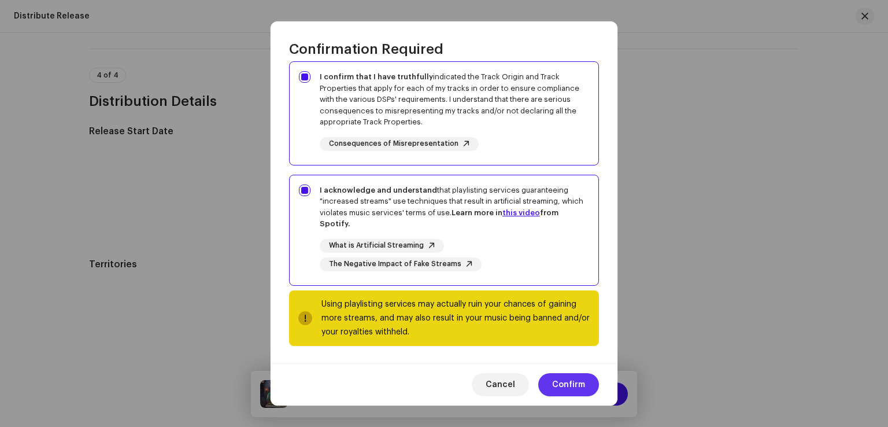
click at [559, 379] on span "Confirm" at bounding box center [568, 384] width 33 height 23
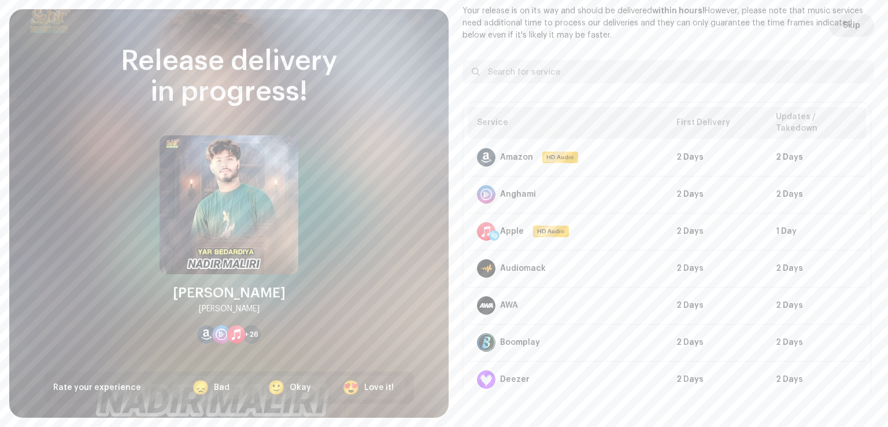
click at [855, 28] on span "Skip" at bounding box center [851, 25] width 17 height 23
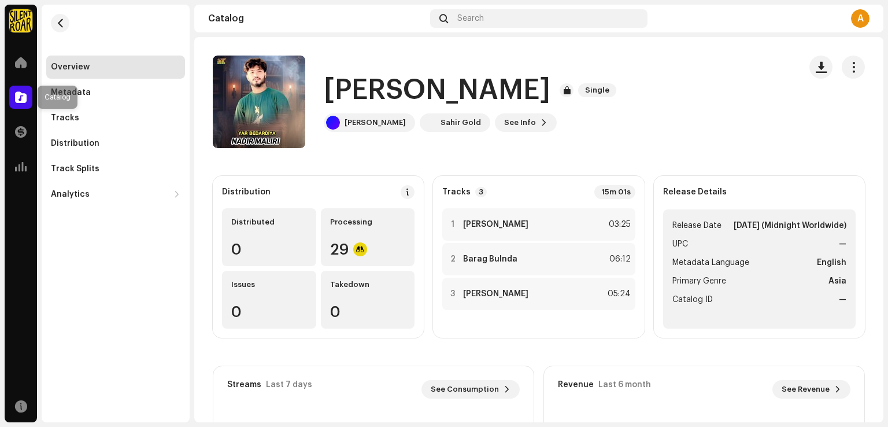
click at [23, 102] on span at bounding box center [21, 97] width 12 height 9
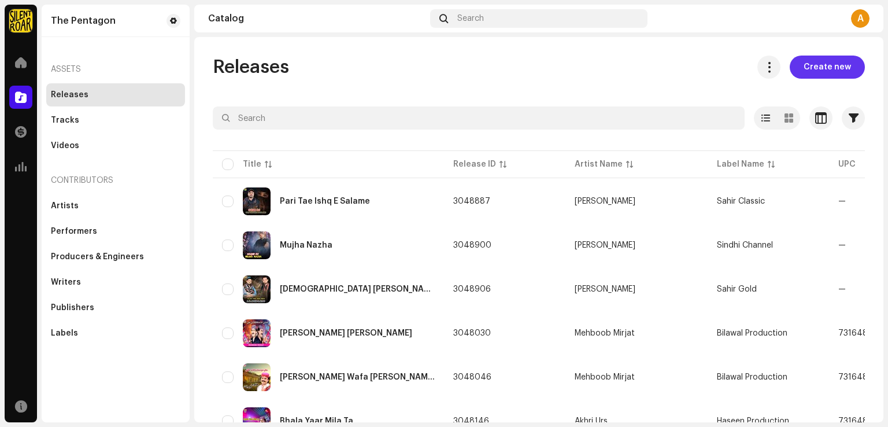
click at [810, 71] on span "Create new" at bounding box center [827, 67] width 47 height 23
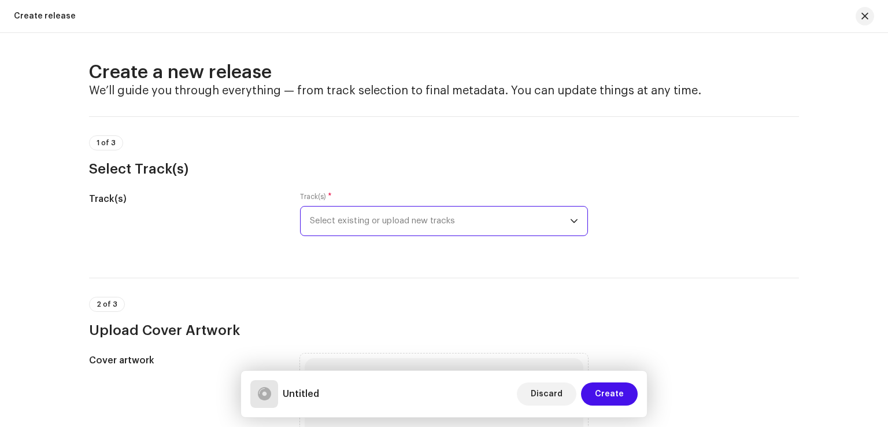
click at [423, 216] on span "Select existing or upload new tracks" at bounding box center [440, 220] width 260 height 29
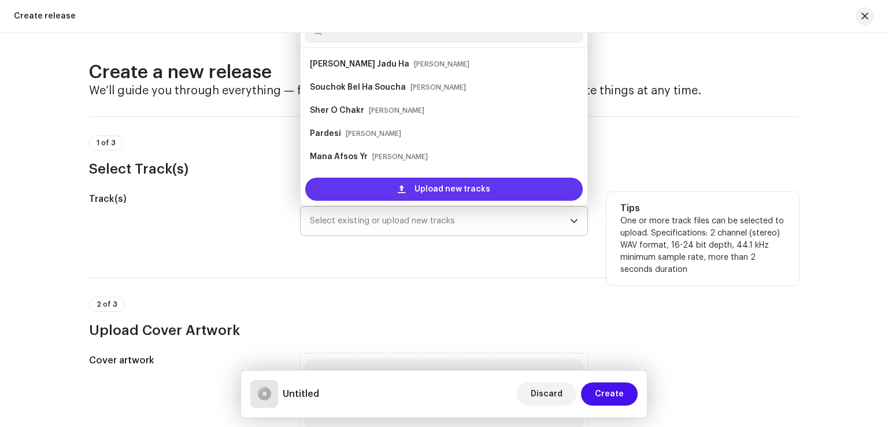
click at [435, 185] on span "Upload new tracks" at bounding box center [453, 189] width 76 height 23
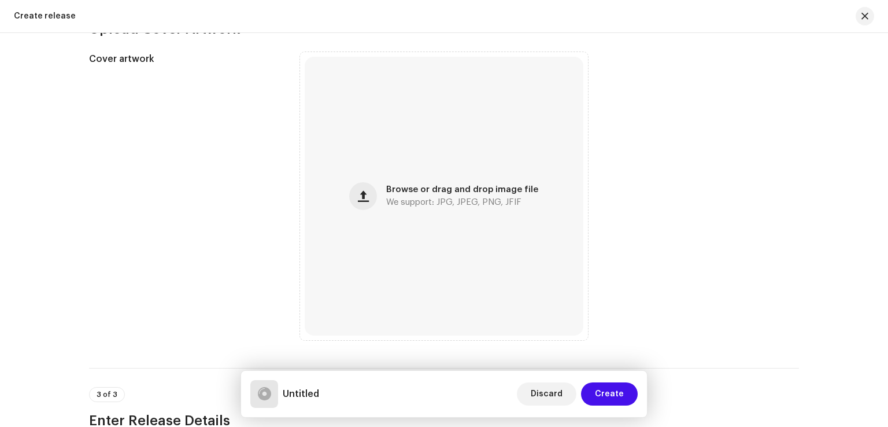
scroll to position [463, 0]
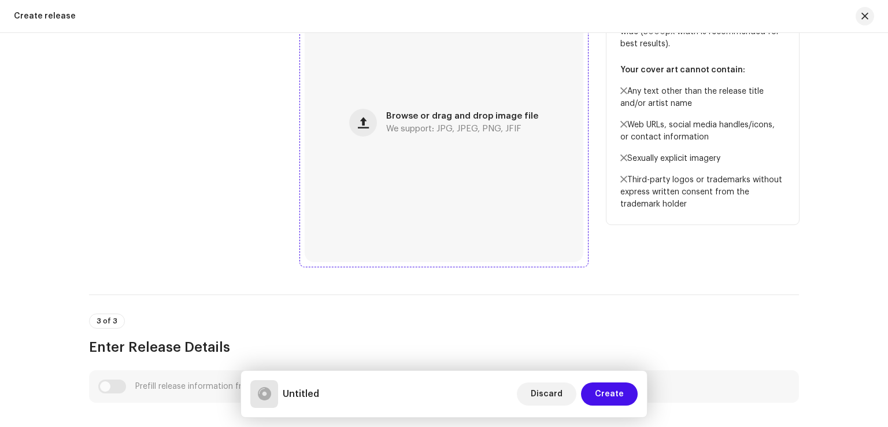
click at [411, 131] on span "We support: JPG, JPEG, PNG, JFIF" at bounding box center [453, 129] width 135 height 8
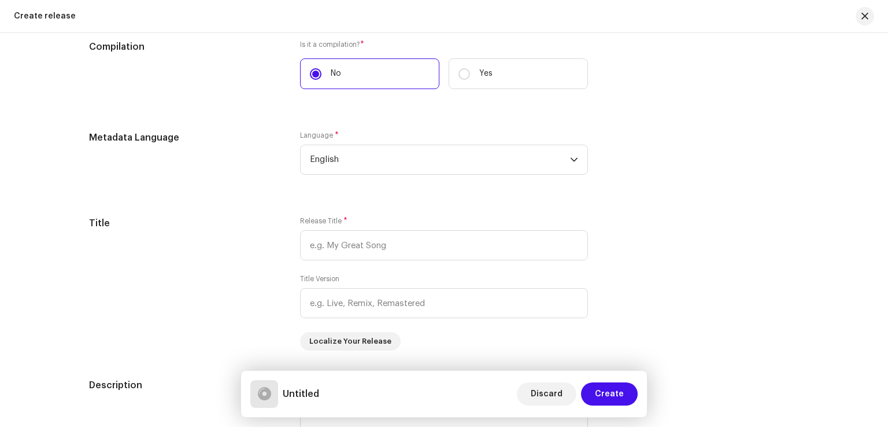
scroll to position [868, 0]
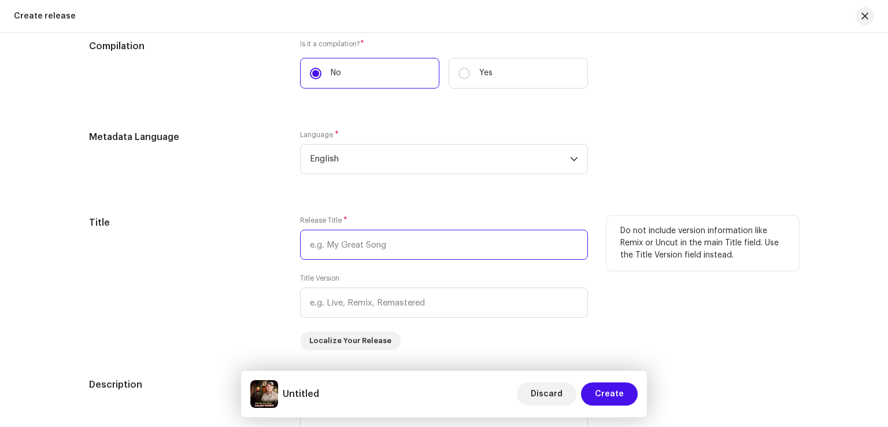
click at [444, 253] on input "text" at bounding box center [444, 245] width 288 height 30
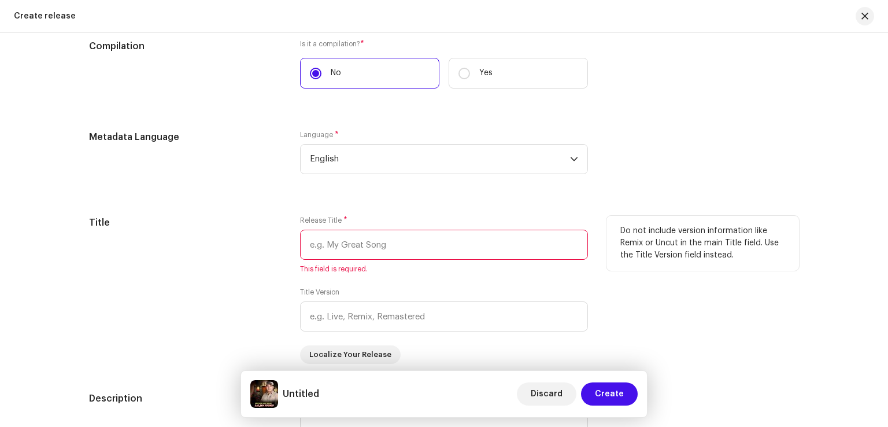
paste input "Mehtaga [PERSON_NAME]"
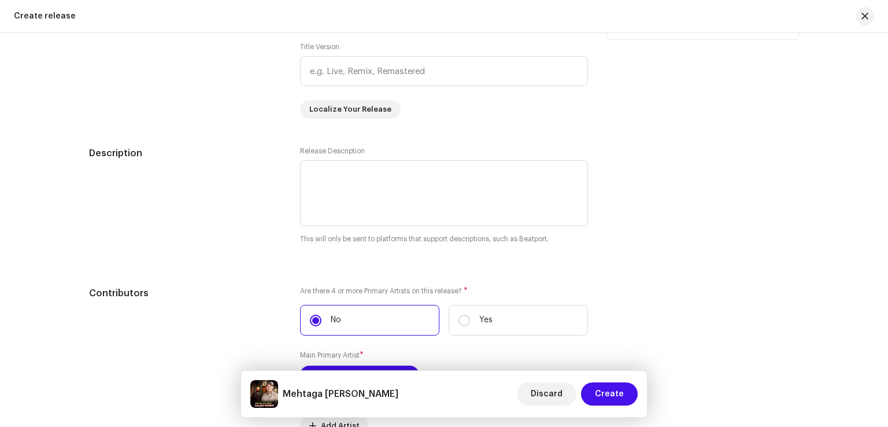
scroll to position [1330, 0]
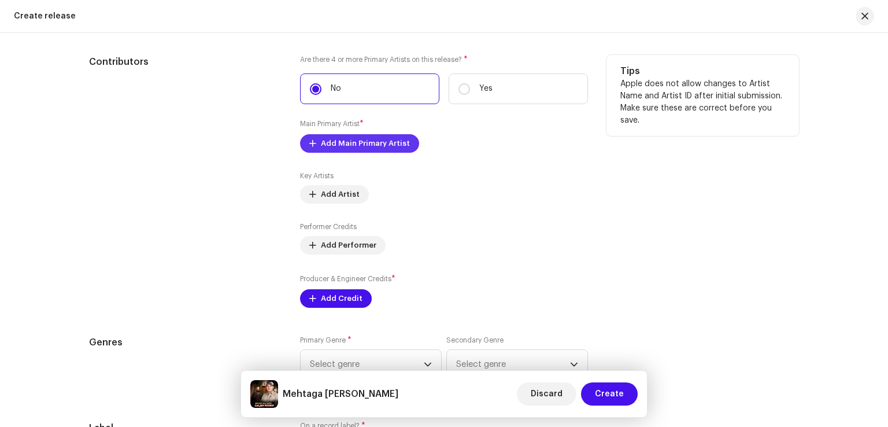
type input "Mehtaga [PERSON_NAME]"
click at [365, 149] on span "Add Main Primary Artist" at bounding box center [365, 143] width 89 height 23
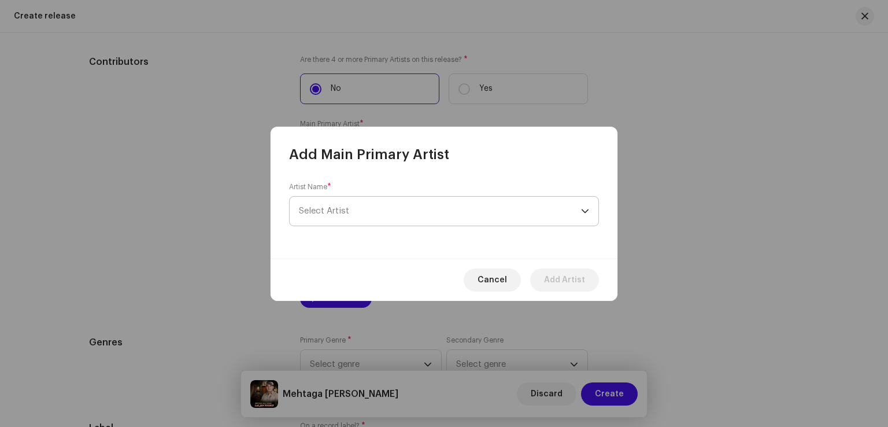
click at [366, 208] on span "Select Artist" at bounding box center [440, 211] width 282 height 29
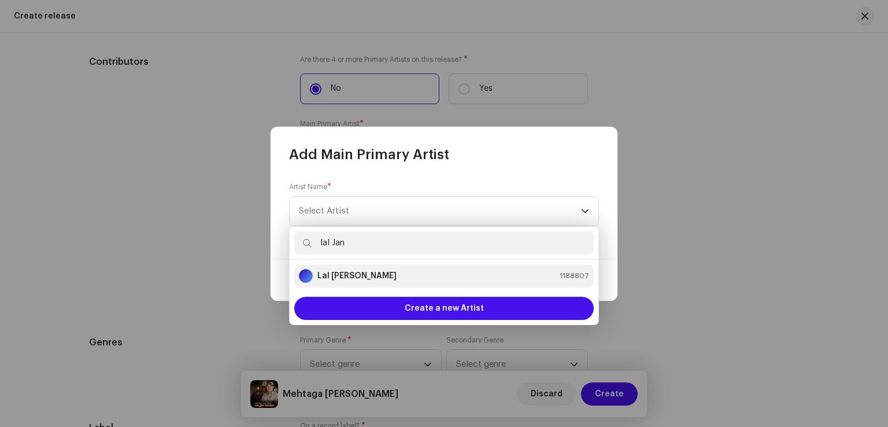
type input "lal Jan"
click at [367, 274] on strong "Lal [PERSON_NAME]" at bounding box center [357, 276] width 79 height 12
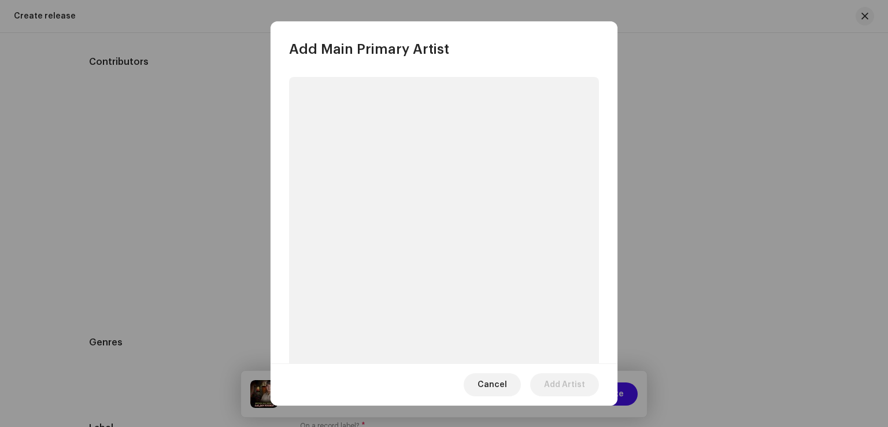
scroll to position [1377, 0]
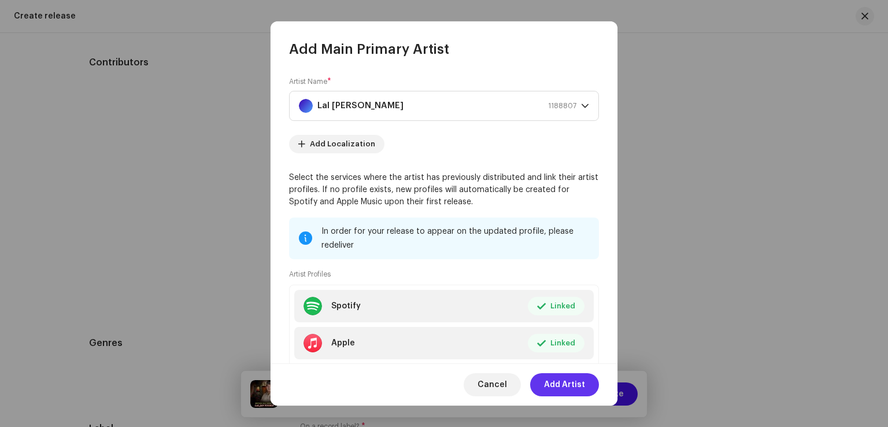
click at [549, 387] on span "Add Artist" at bounding box center [564, 384] width 41 height 23
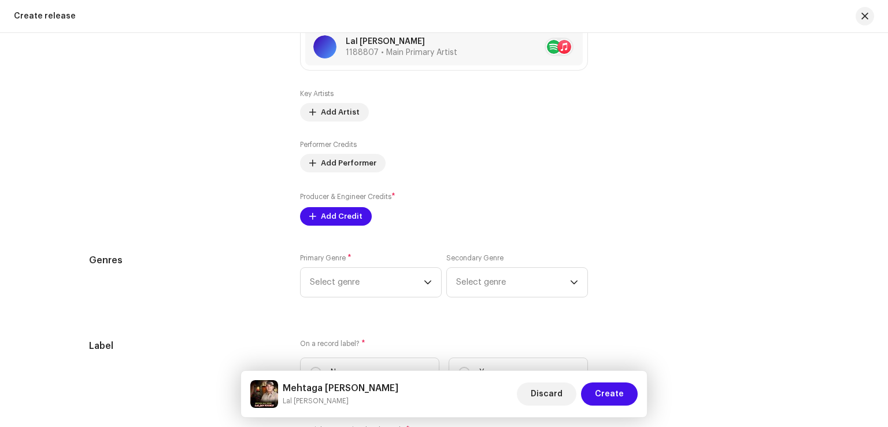
scroll to position [1492, 0]
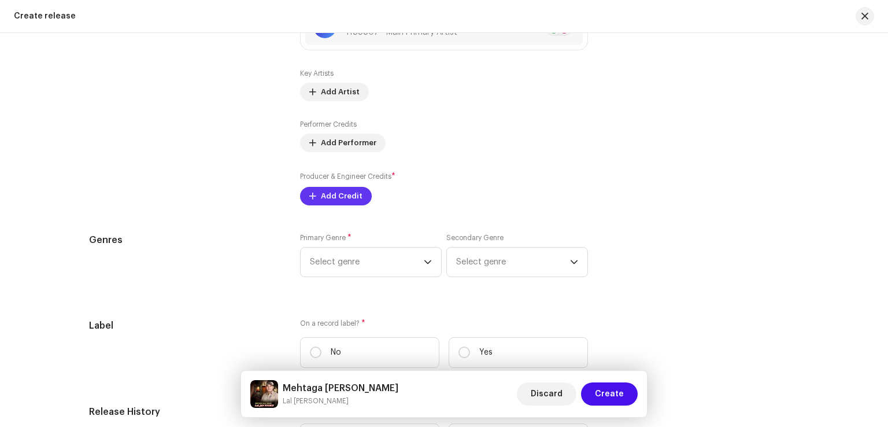
click at [346, 200] on span "Add Credit" at bounding box center [342, 196] width 42 height 23
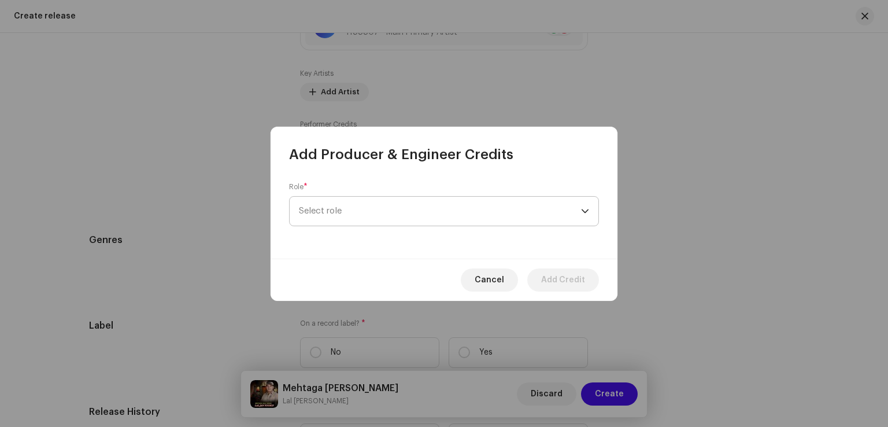
click at [397, 215] on span "Select role" at bounding box center [440, 211] width 282 height 29
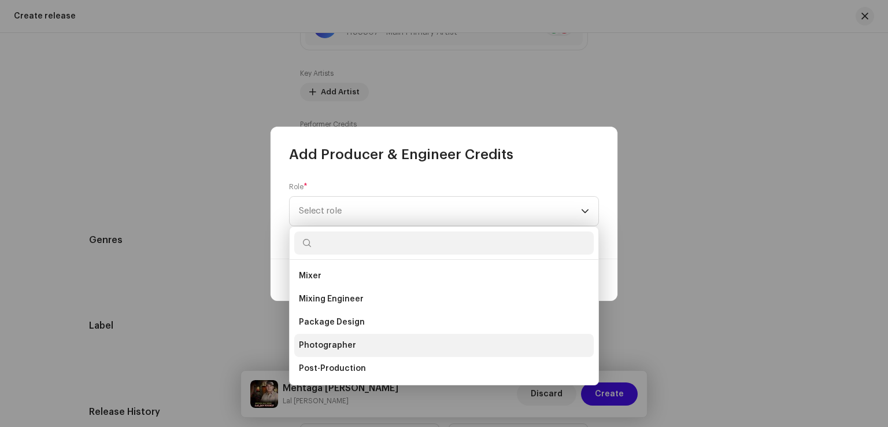
scroll to position [405, 0]
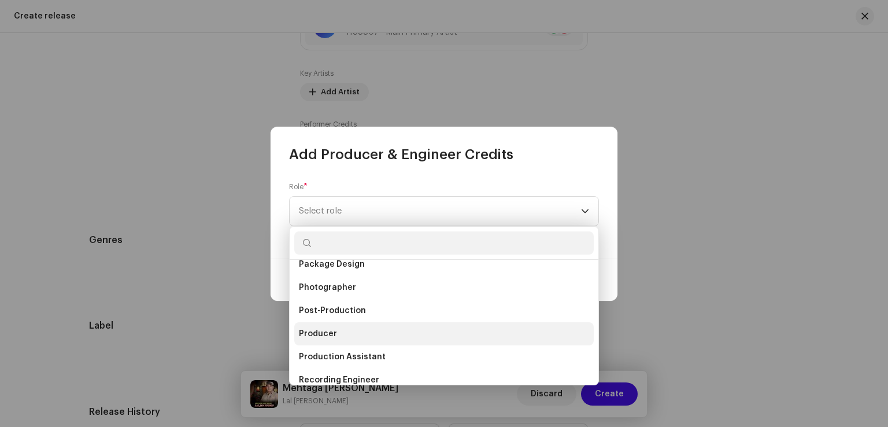
click at [337, 336] on li "Producer" at bounding box center [444, 333] width 300 height 23
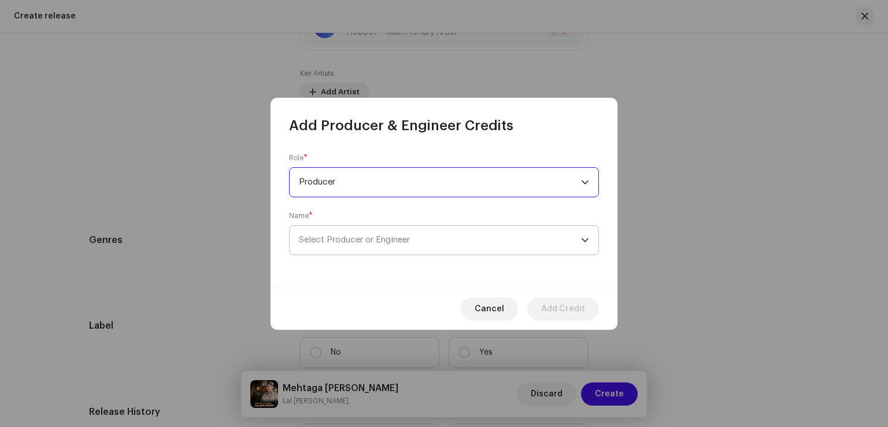
click at [376, 239] on span "Select Producer or Engineer" at bounding box center [354, 239] width 111 height 9
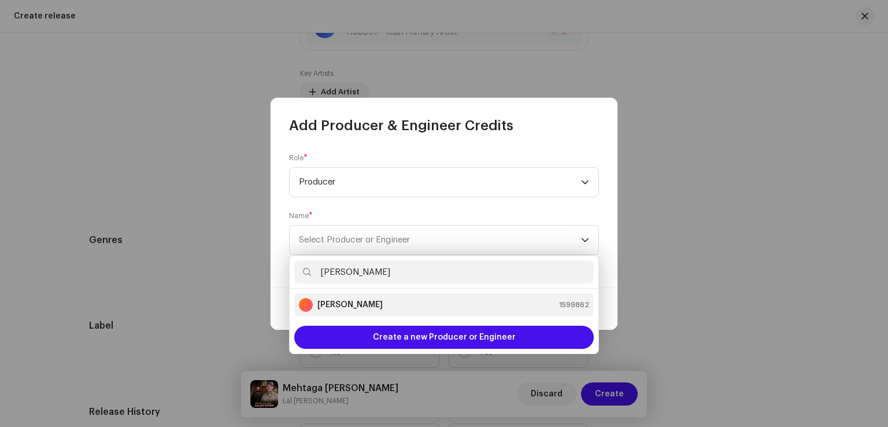
type input "akber taj"
click at [363, 309] on div "Akber Taj 1599862" at bounding box center [444, 305] width 290 height 14
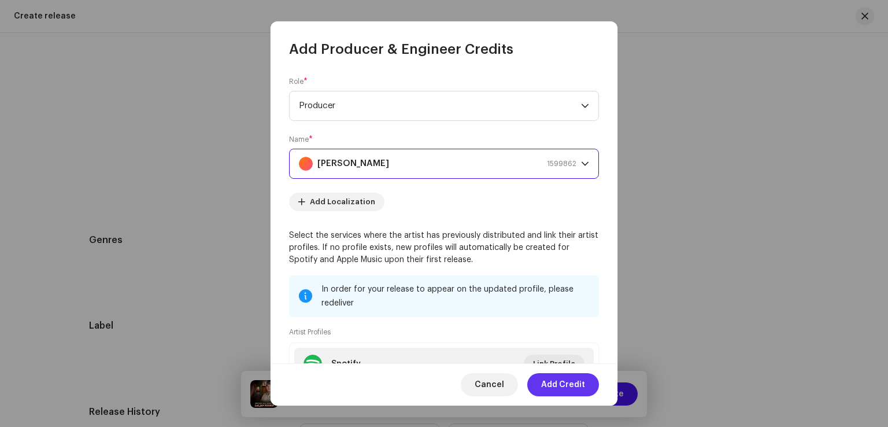
click at [548, 386] on span "Add Credit" at bounding box center [563, 384] width 44 height 23
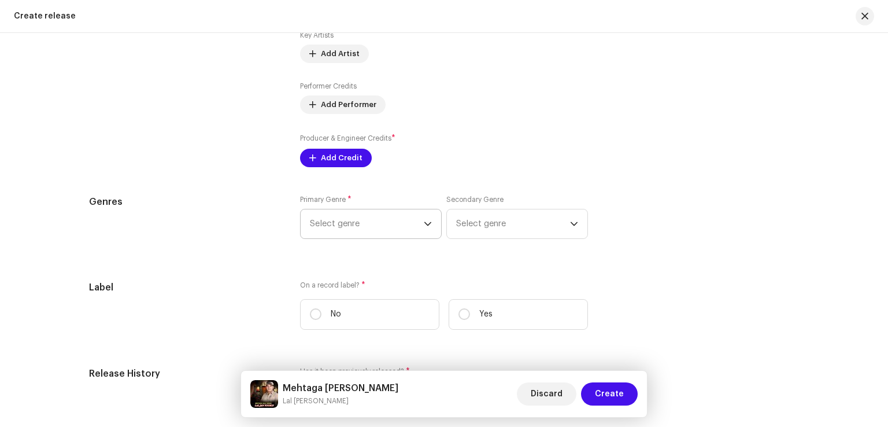
scroll to position [1550, 0]
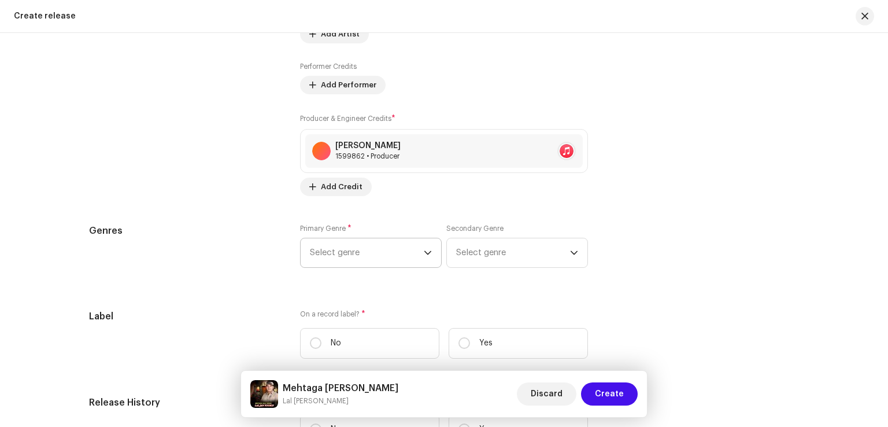
click at [390, 252] on span "Select genre" at bounding box center [367, 252] width 114 height 29
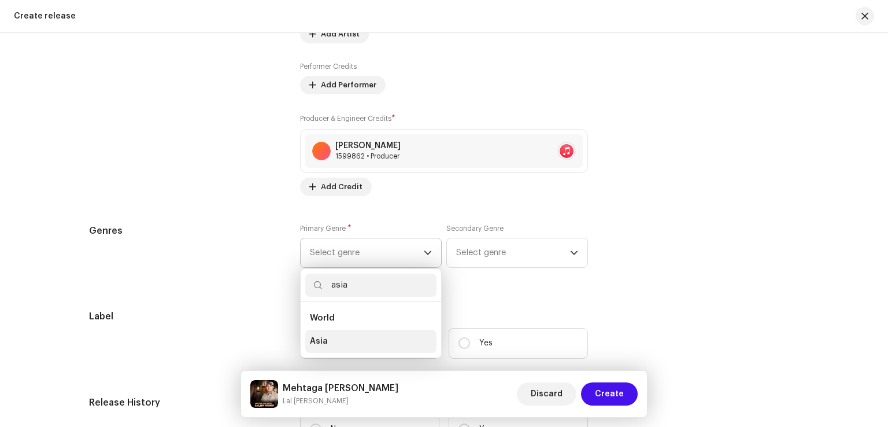
type input "asia"
click at [313, 340] on span "Asia" at bounding box center [319, 341] width 18 height 12
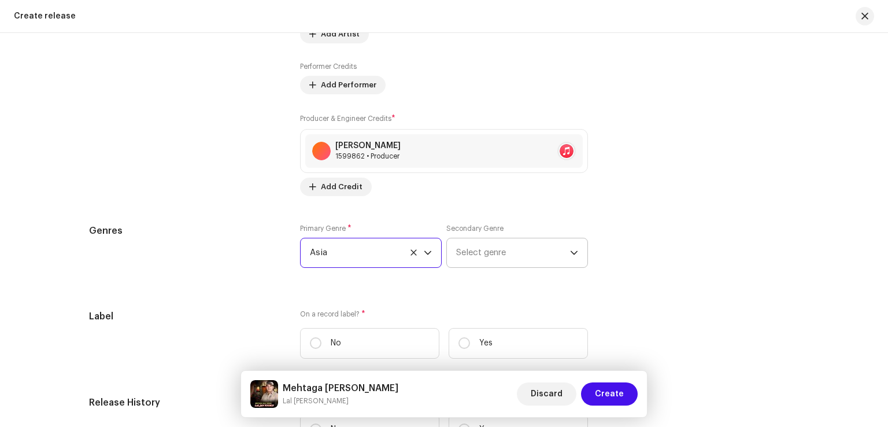
click at [504, 253] on span "Select genre" at bounding box center [513, 252] width 114 height 29
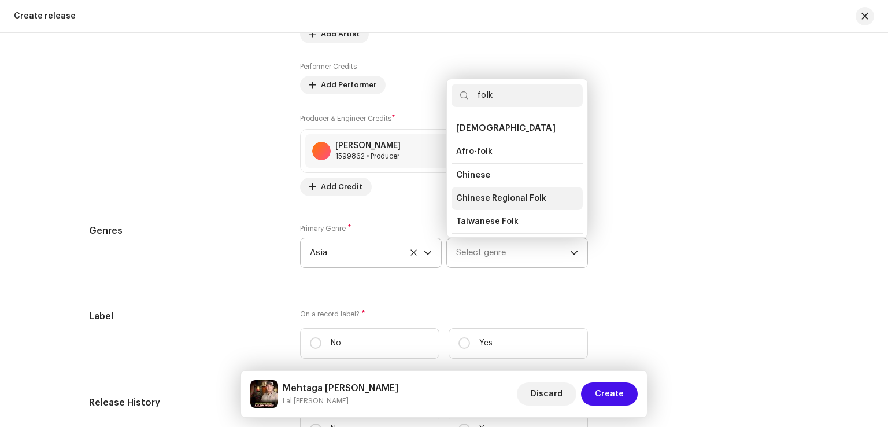
scroll to position [58, 0]
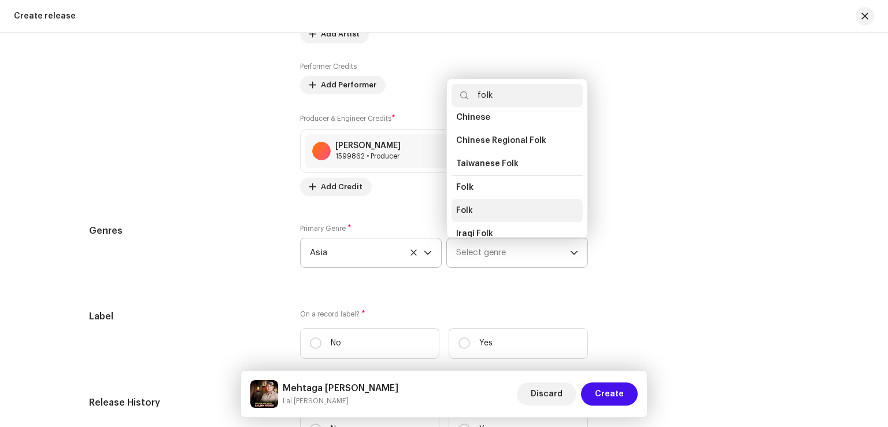
type input "folk"
click at [477, 209] on li "Folk" at bounding box center [517, 210] width 131 height 23
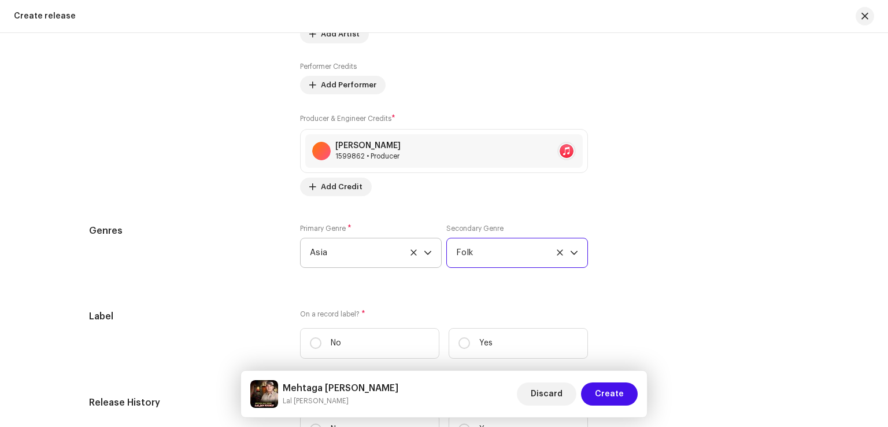
scroll to position [1666, 0]
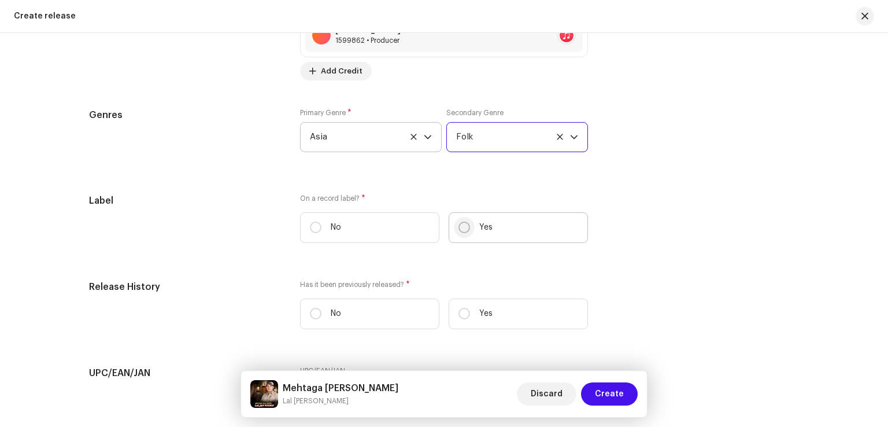
click at [461, 224] on input "Yes" at bounding box center [465, 228] width 12 height 12
radio input "true"
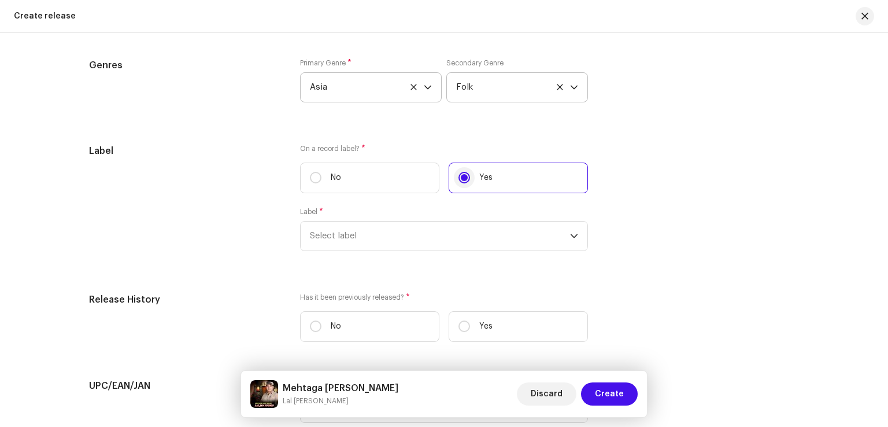
scroll to position [1781, 0]
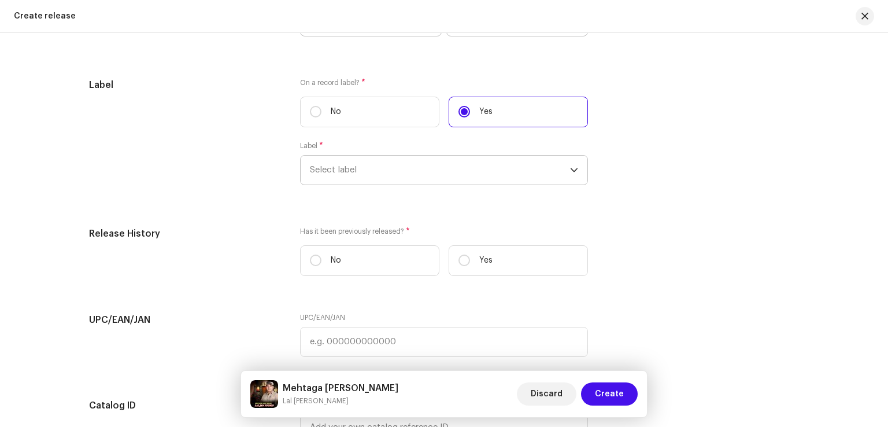
click at [403, 172] on span "Select label" at bounding box center [440, 170] width 260 height 29
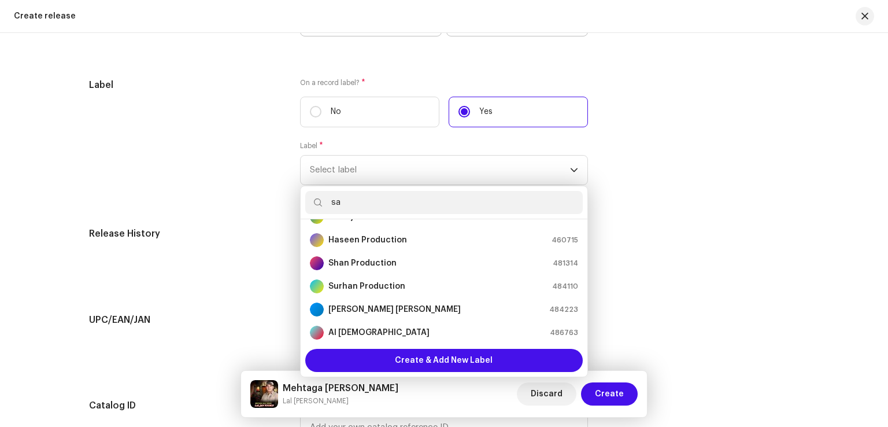
scroll to position [0, 0]
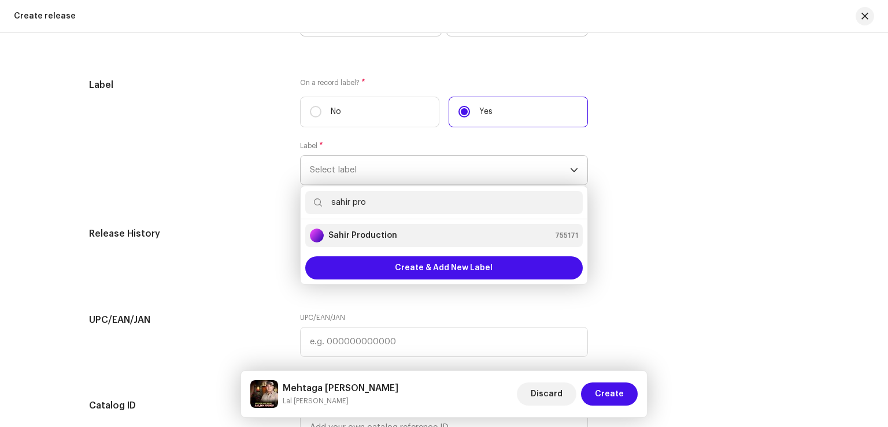
type input "sahir pro"
click at [377, 238] on strong "Sahir Production" at bounding box center [363, 236] width 69 height 12
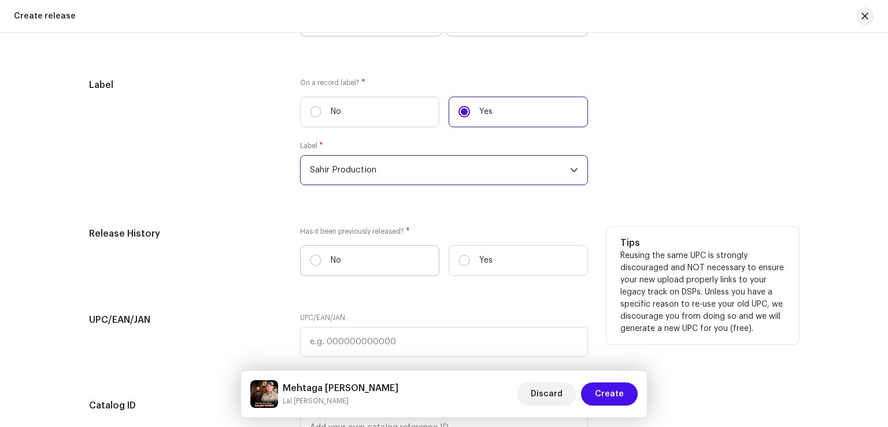
click at [367, 259] on label "No" at bounding box center [369, 260] width 139 height 31
click at [322, 259] on input "No" at bounding box center [316, 260] width 12 height 12
radio input "true"
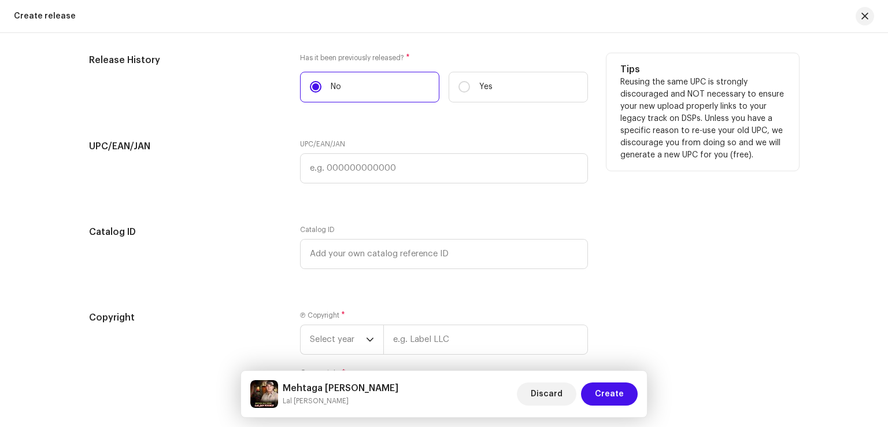
scroll to position [2070, 0]
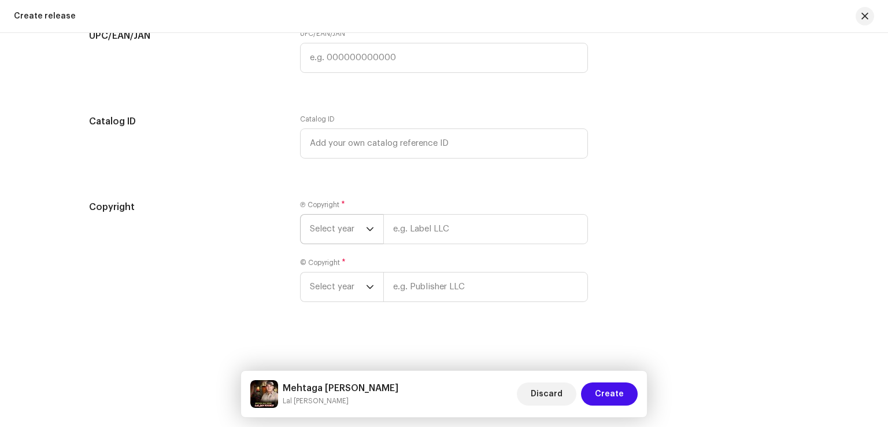
click at [359, 229] on span "Select year" at bounding box center [338, 229] width 56 height 29
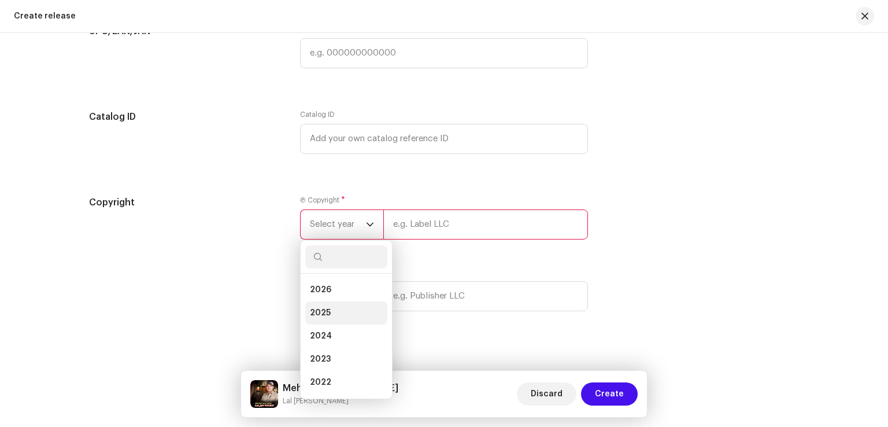
click at [330, 315] on li "2025" at bounding box center [346, 312] width 82 height 23
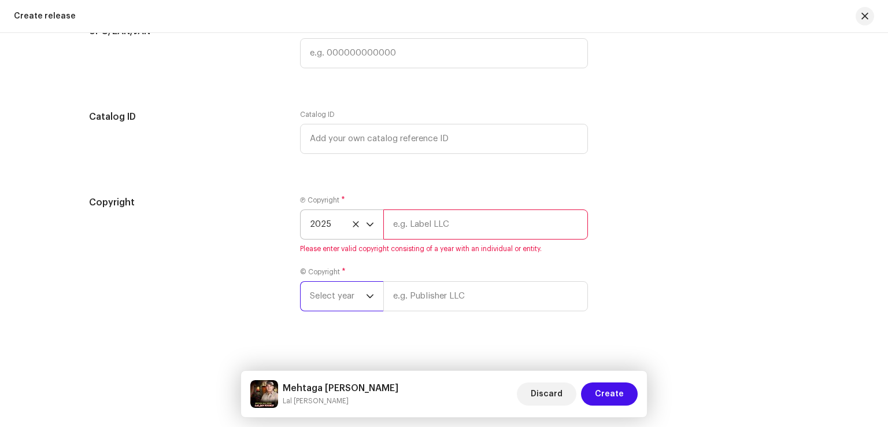
click at [339, 301] on span "Select year" at bounding box center [338, 296] width 56 height 29
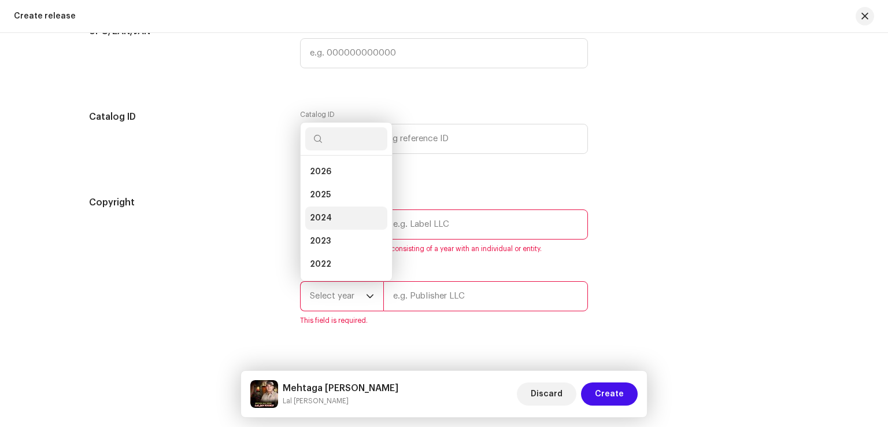
scroll to position [19, 0]
click at [333, 180] on li "2025" at bounding box center [346, 176] width 82 height 23
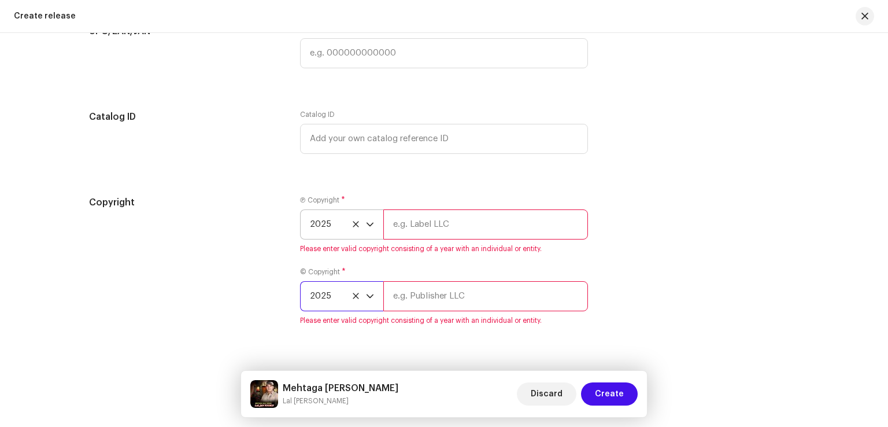
click at [435, 230] on input "text" at bounding box center [485, 224] width 205 height 30
type input "Sahir Production"
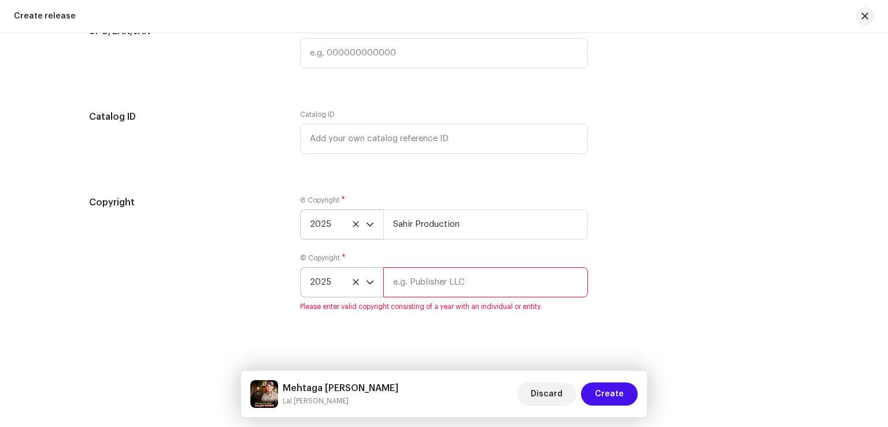
click at [426, 291] on input "text" at bounding box center [485, 282] width 205 height 30
paste input "Sahir Production"
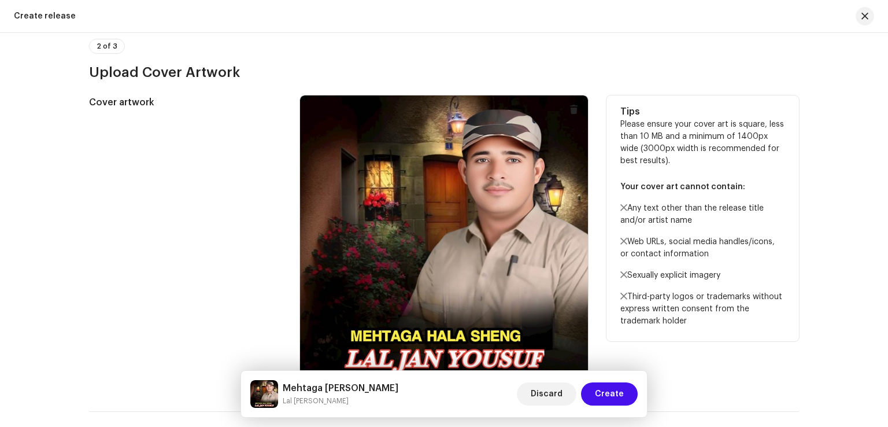
scroll to position [104, 0]
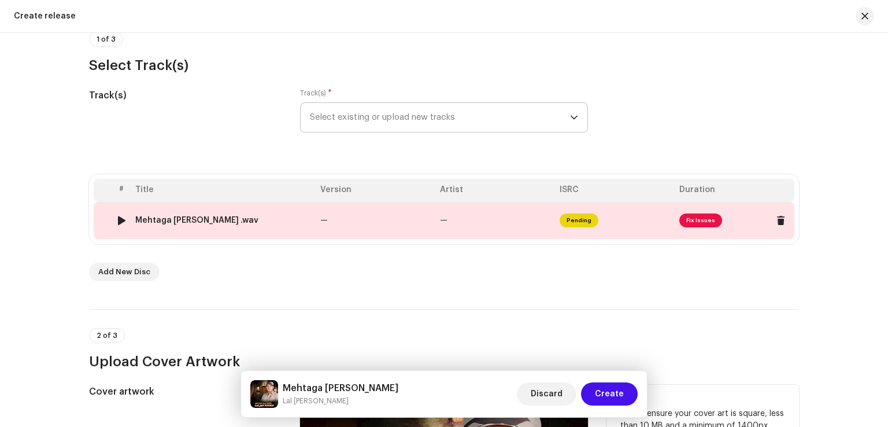
type input "Sahir Production"
click at [429, 213] on td "—" at bounding box center [376, 220] width 120 height 37
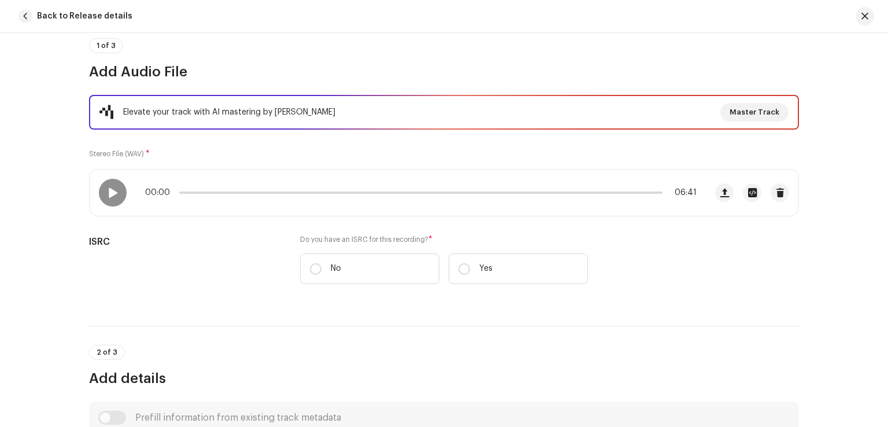
scroll to position [231, 0]
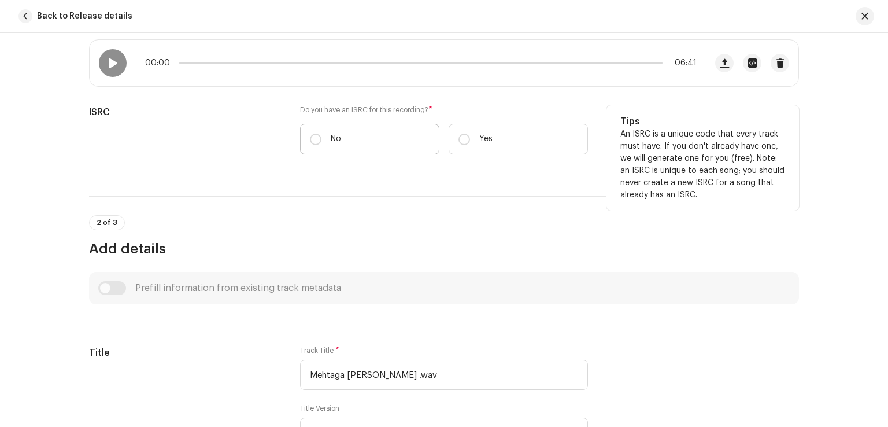
click at [324, 138] on label "No" at bounding box center [369, 139] width 139 height 31
click at [322, 138] on input "No" at bounding box center [316, 140] width 12 height 12
radio input "true"
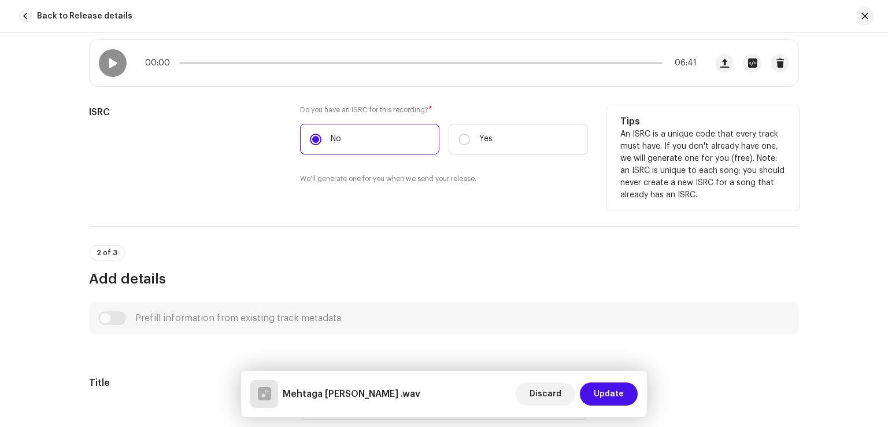
scroll to position [405, 0]
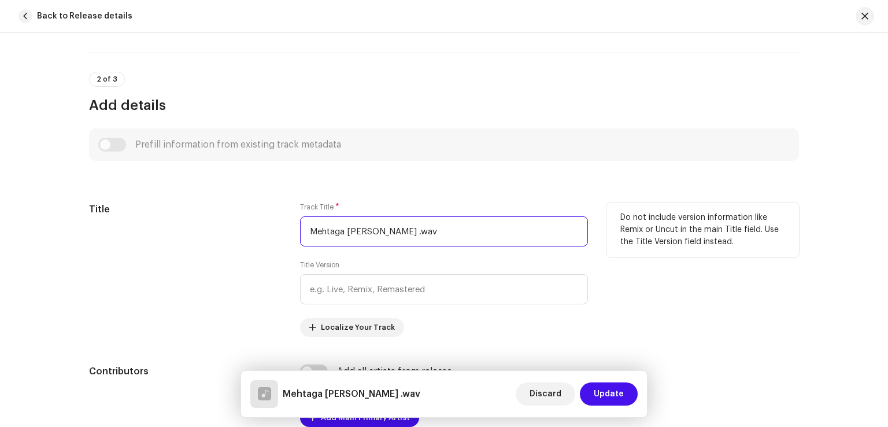
click at [458, 234] on input "Mehtaga Hala Sheng .wav" at bounding box center [444, 231] width 288 height 30
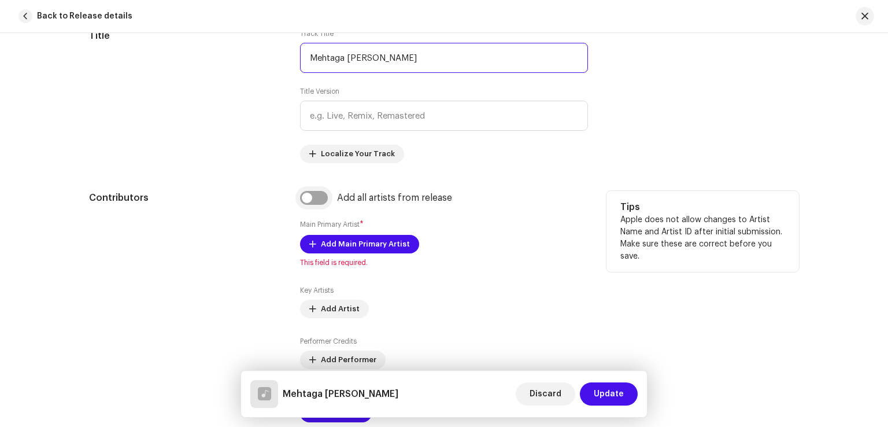
type input "Mehtaga [PERSON_NAME]"
click at [313, 200] on input "checkbox" at bounding box center [314, 198] width 28 height 14
checkbox input "true"
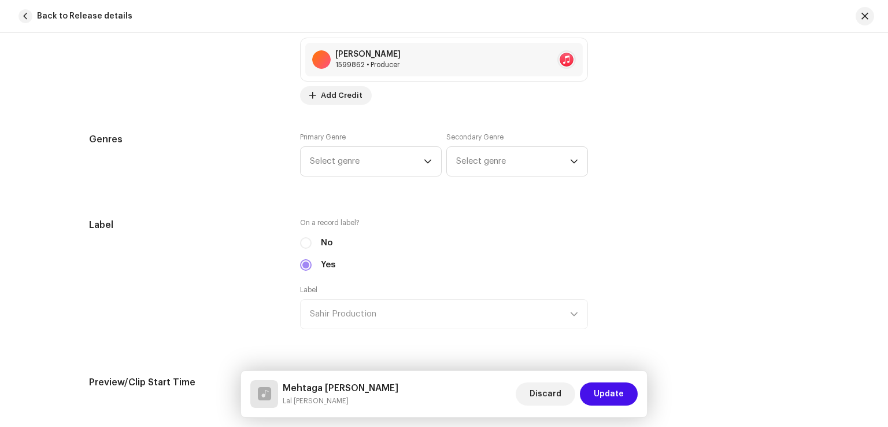
scroll to position [983, 0]
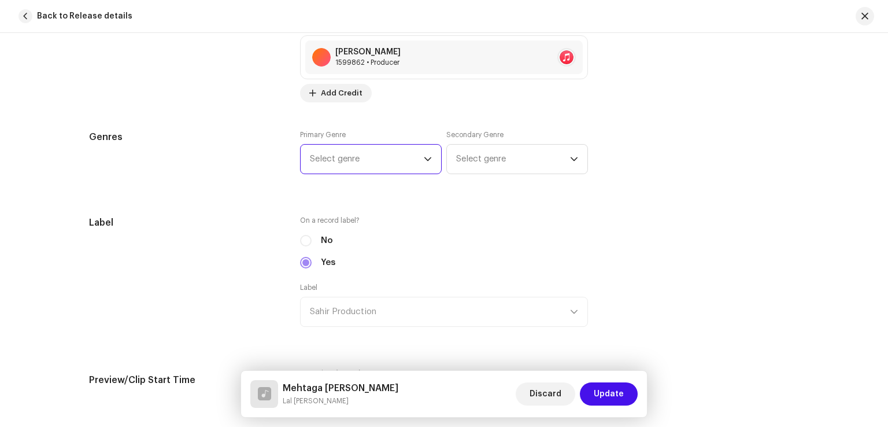
click at [366, 158] on span "Select genre" at bounding box center [367, 159] width 114 height 29
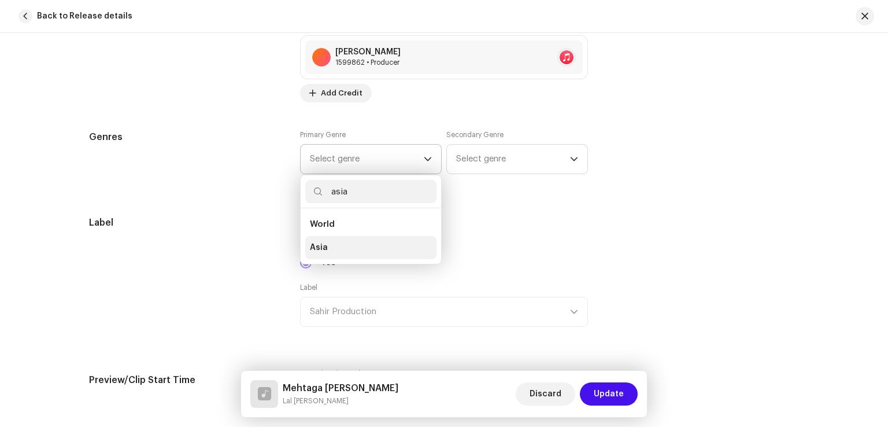
type input "asia"
drag, startPoint x: 342, startPoint y: 241, endPoint x: 403, endPoint y: 224, distance: 62.6
click at [342, 242] on li "Asia" at bounding box center [370, 247] width 131 height 23
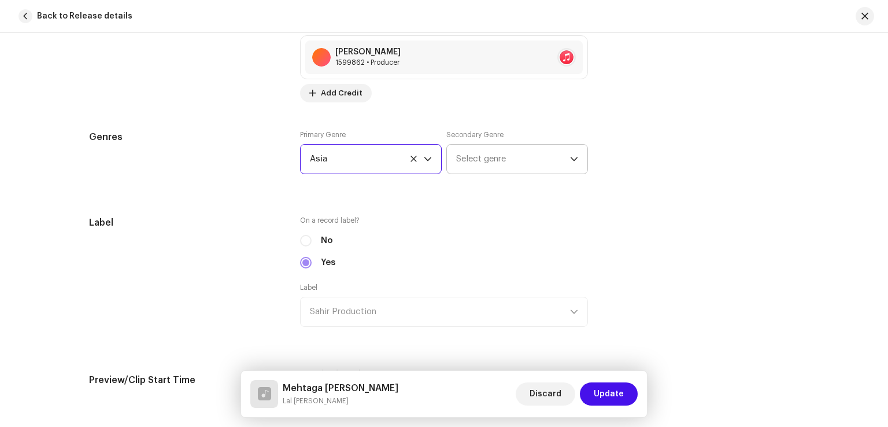
click at [485, 159] on span "Select genre" at bounding box center [513, 159] width 114 height 29
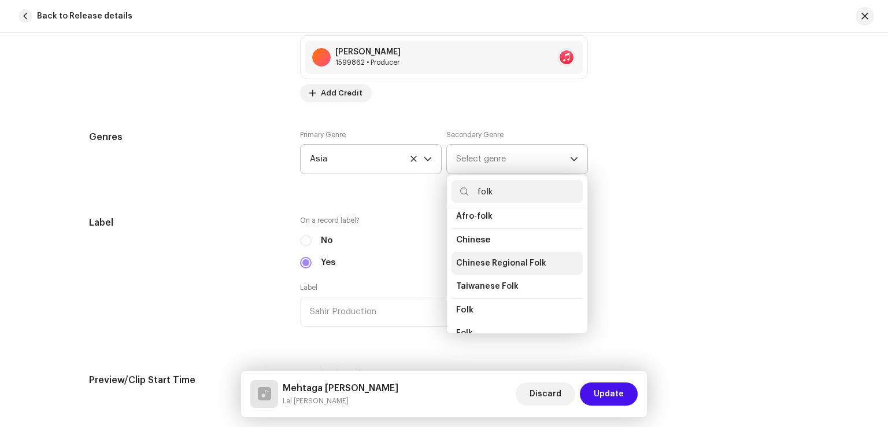
scroll to position [58, 0]
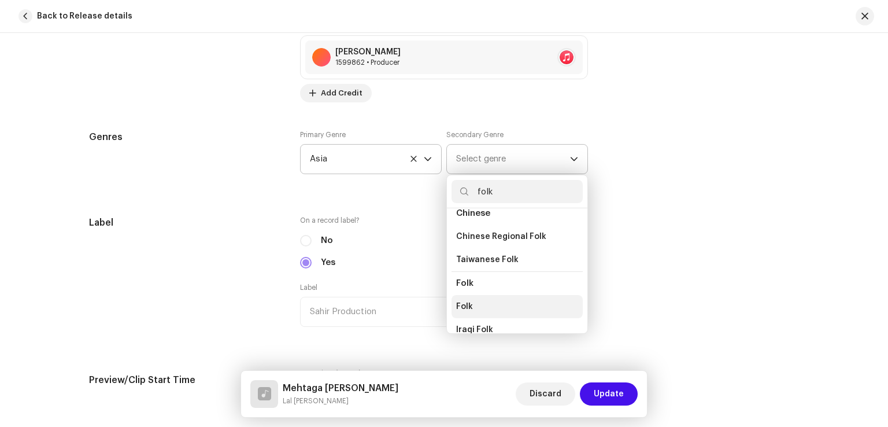
type input "folk"
click at [470, 307] on li "Folk" at bounding box center [517, 306] width 131 height 23
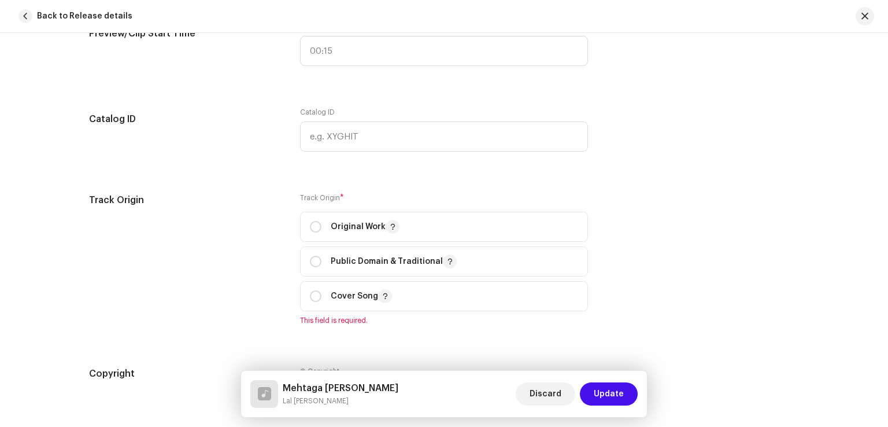
scroll to position [1330, 0]
click at [318, 220] on div "Original Work" at bounding box center [355, 226] width 90 height 14
radio input "true"
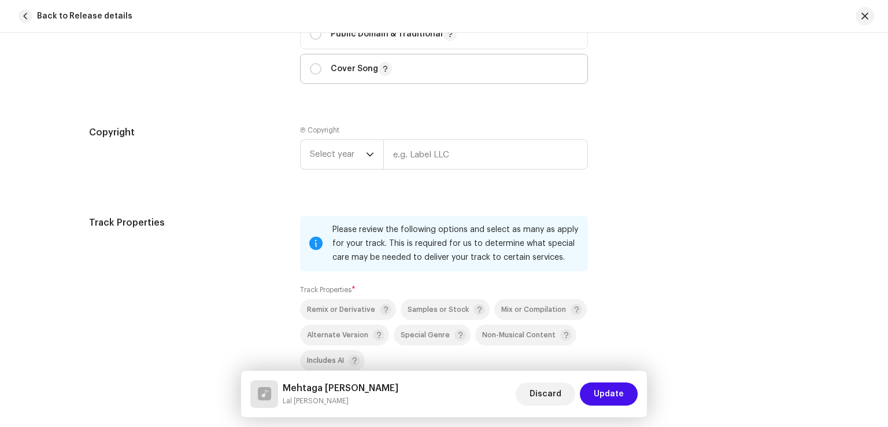
scroll to position [1562, 0]
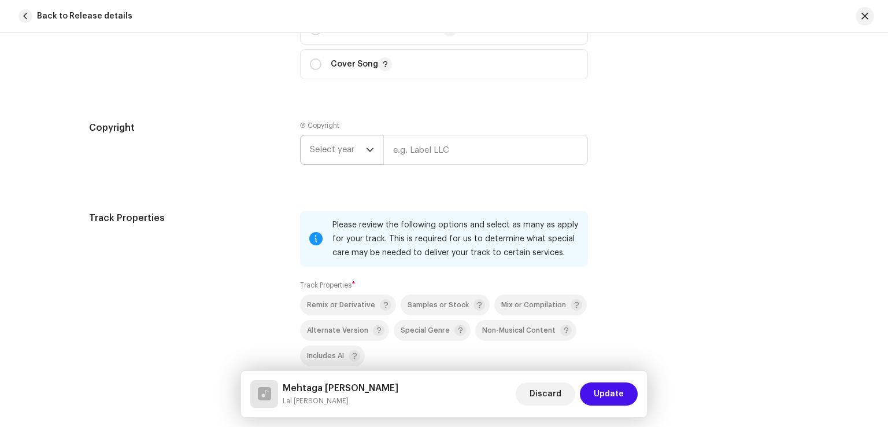
click at [368, 158] on div "dropdown trigger" at bounding box center [370, 149] width 8 height 29
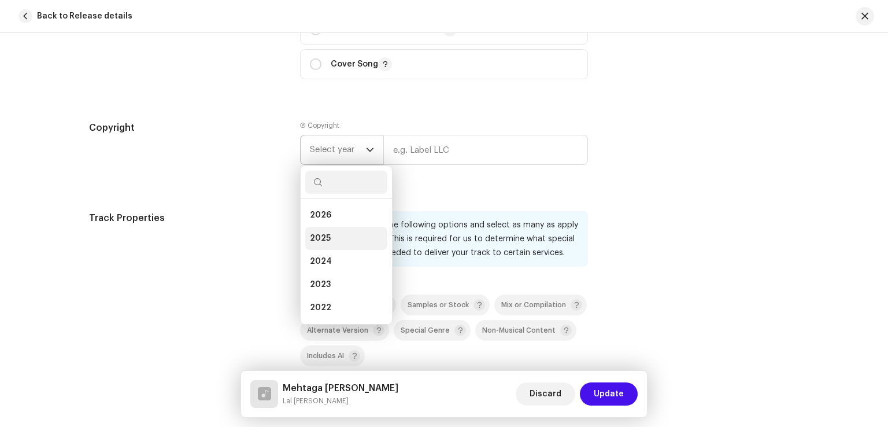
click at [320, 238] on span "2025" at bounding box center [320, 239] width 21 height 12
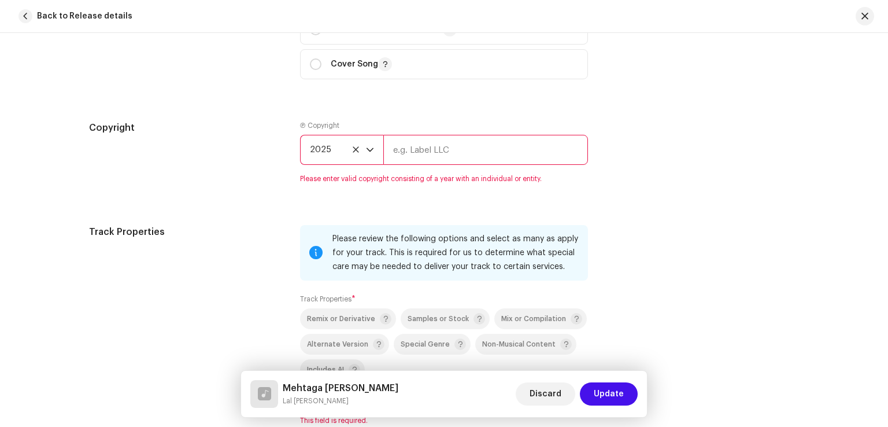
click at [415, 153] on input "text" at bounding box center [485, 150] width 205 height 30
type input "Sahir Production"
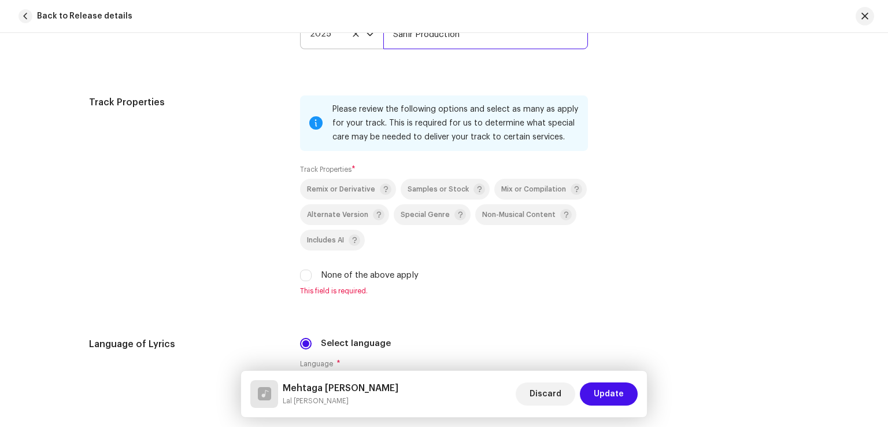
scroll to position [1793, 0]
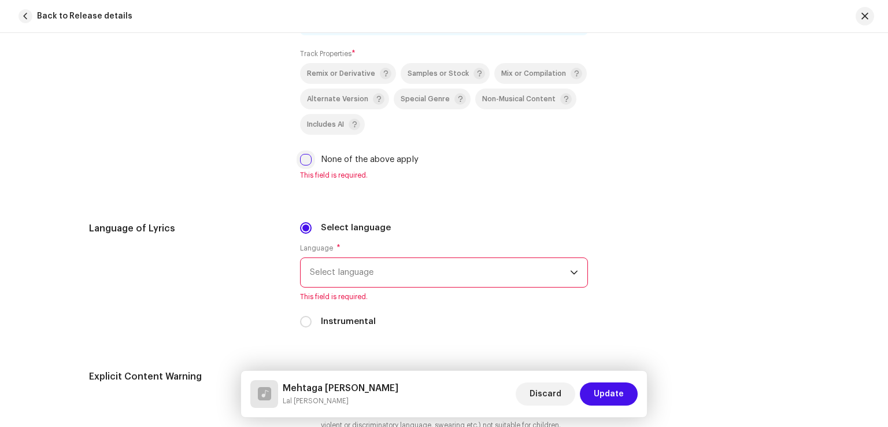
click at [305, 163] on input "None of the above apply" at bounding box center [306, 160] width 12 height 12
checkbox input "true"
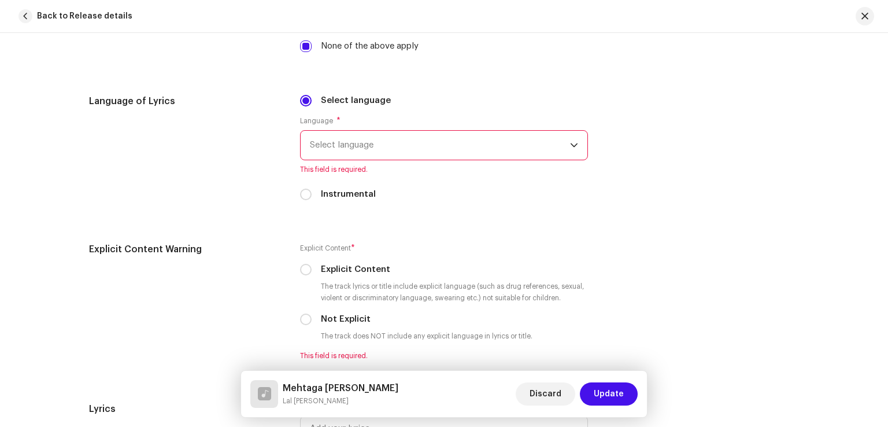
scroll to position [1909, 0]
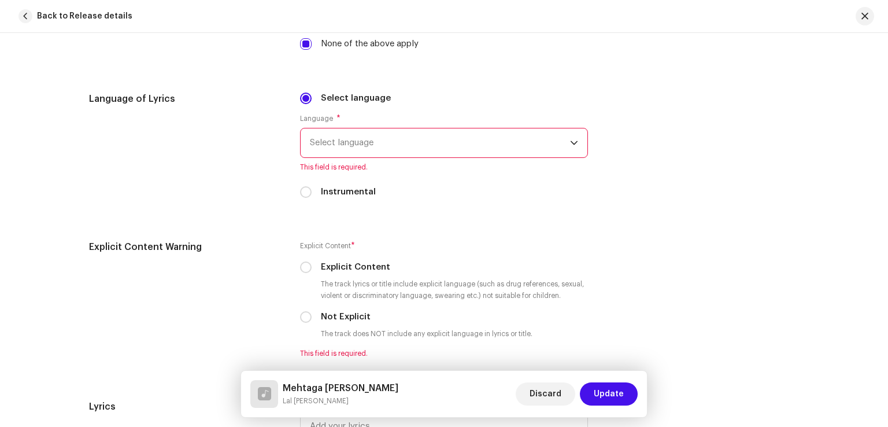
click at [479, 149] on span "Select language" at bounding box center [440, 142] width 260 height 29
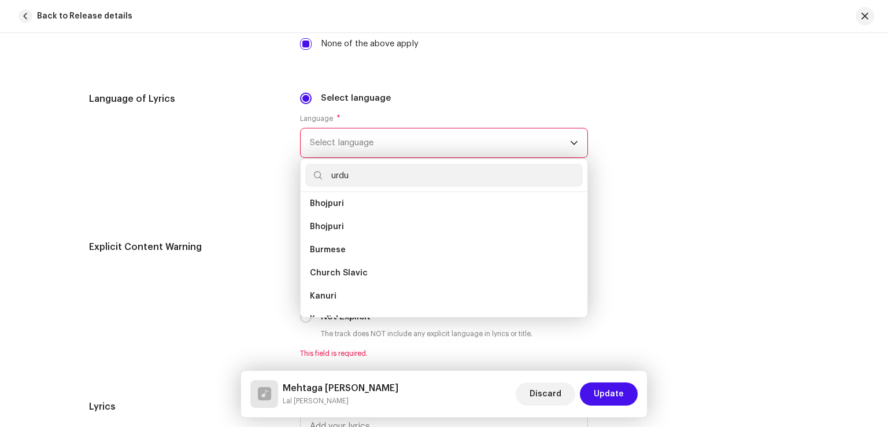
scroll to position [0, 0]
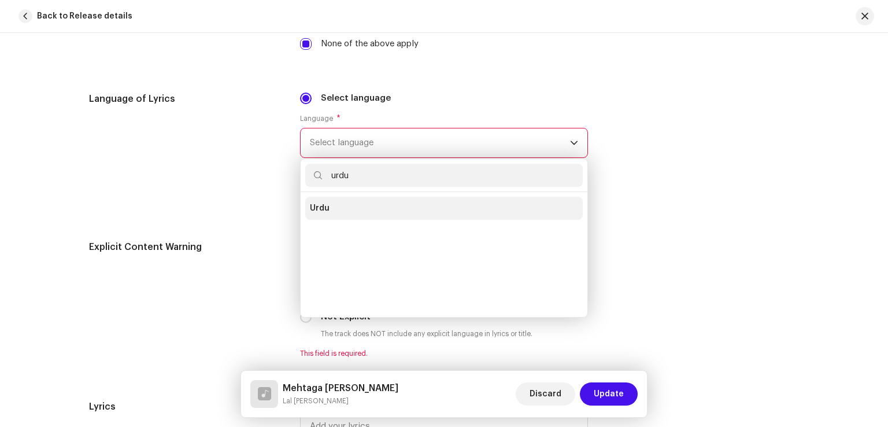
type input "urdu"
click at [329, 204] on li "Urdu" at bounding box center [444, 208] width 278 height 23
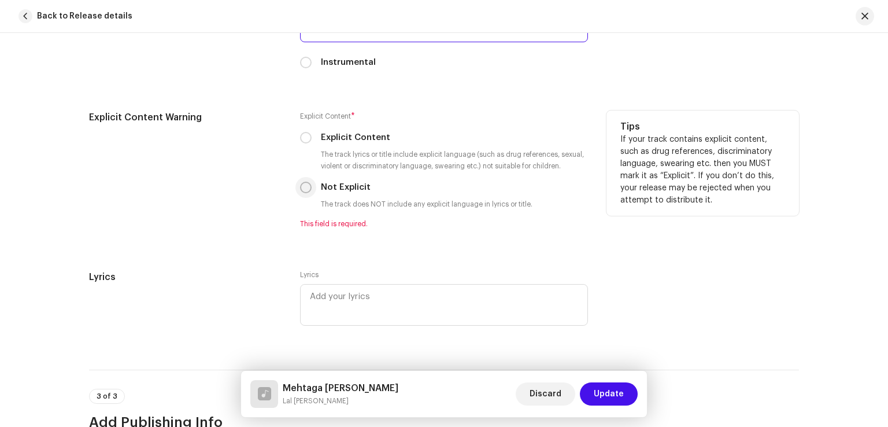
click at [302, 193] on input "Not Explicit" at bounding box center [306, 188] width 12 height 12
radio input "true"
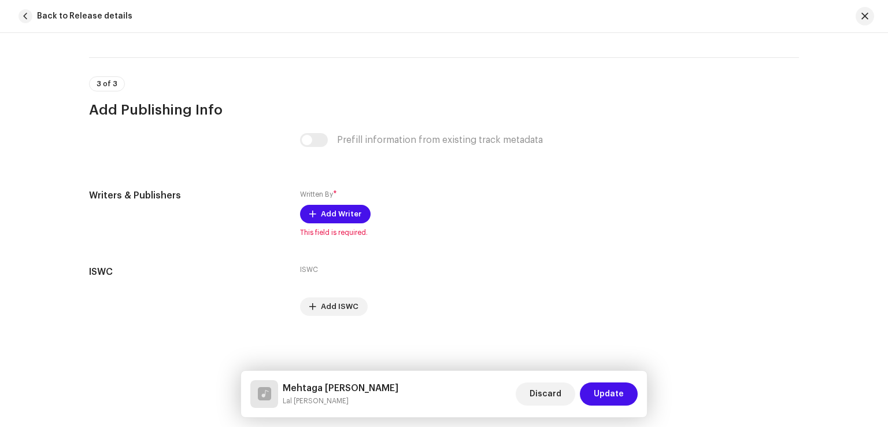
scroll to position [2326, 0]
click at [344, 219] on span "Add Writer" at bounding box center [341, 213] width 40 height 23
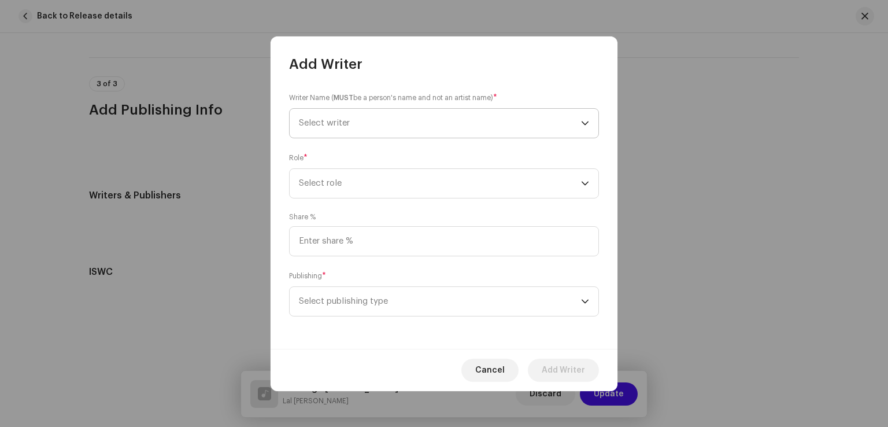
click at [397, 121] on span "Select writer" at bounding box center [440, 123] width 282 height 29
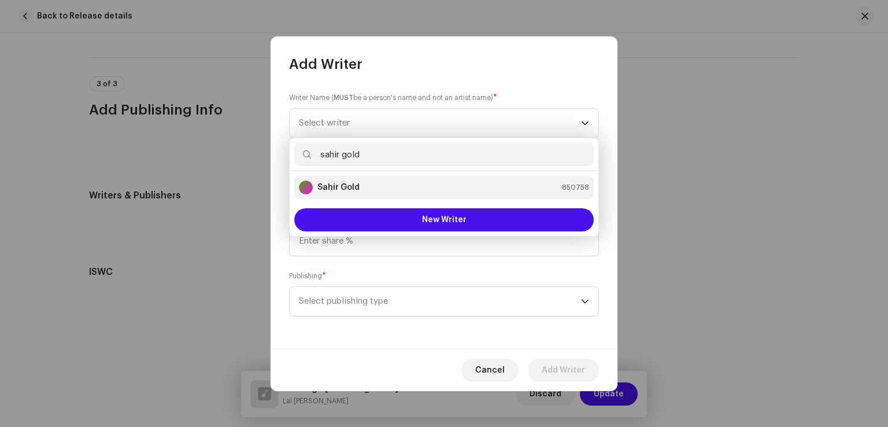
type input "sahir gold"
click at [356, 185] on strong "Sahir Gold" at bounding box center [339, 188] width 42 height 12
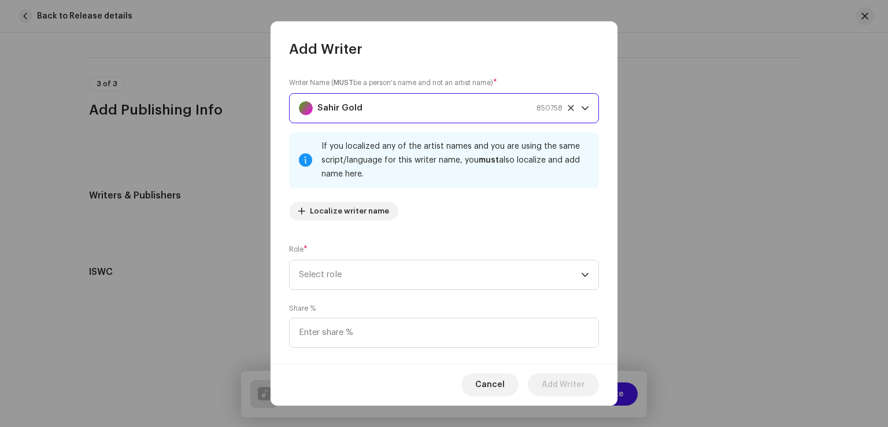
click at [567, 106] on icon at bounding box center [571, 108] width 8 height 8
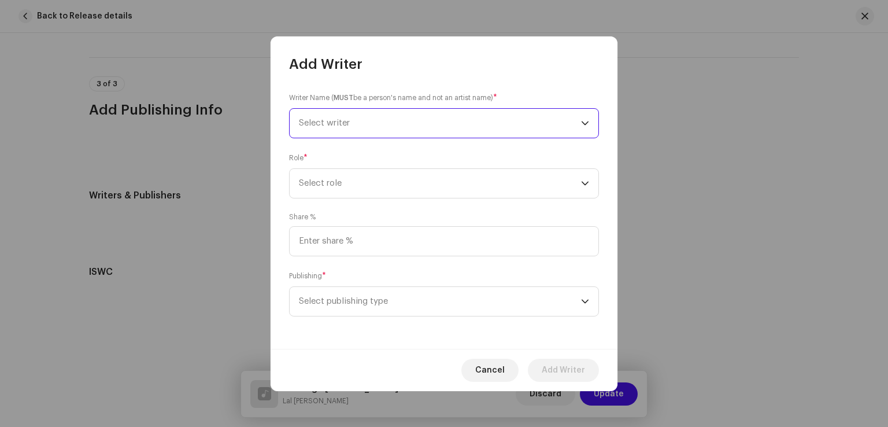
click at [393, 126] on span "Select writer" at bounding box center [440, 123] width 282 height 29
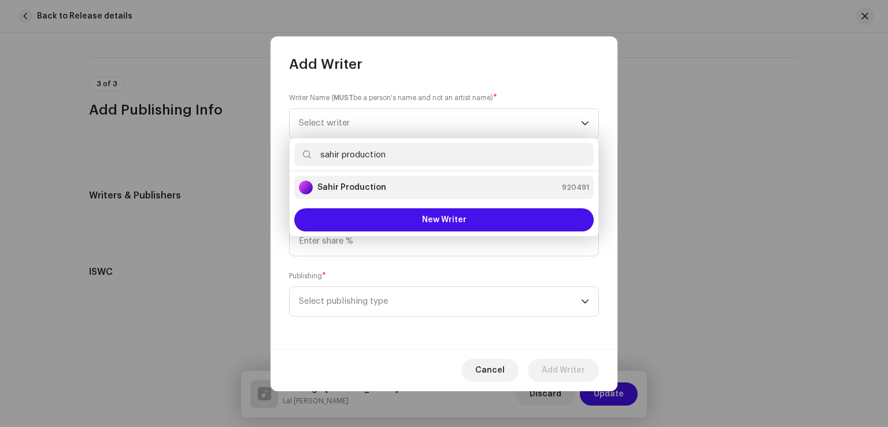
type input "sahir production"
click at [357, 186] on strong "Sahir Production" at bounding box center [352, 188] width 69 height 12
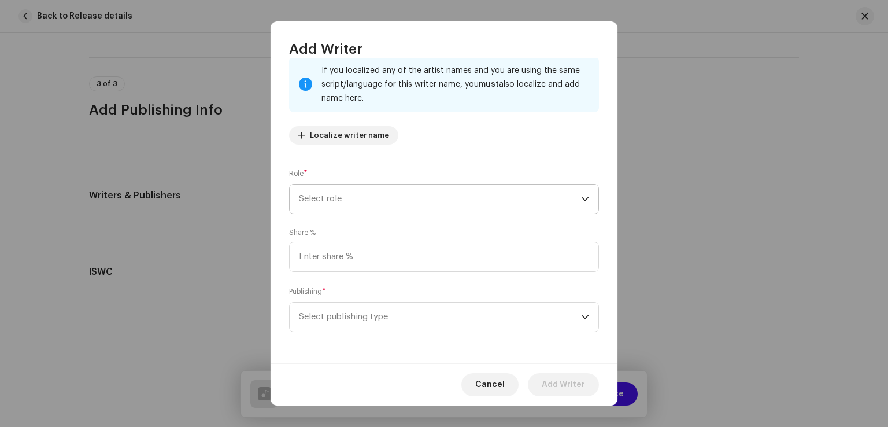
scroll to position [77, 0]
click at [357, 210] on span "Select role" at bounding box center [440, 197] width 282 height 29
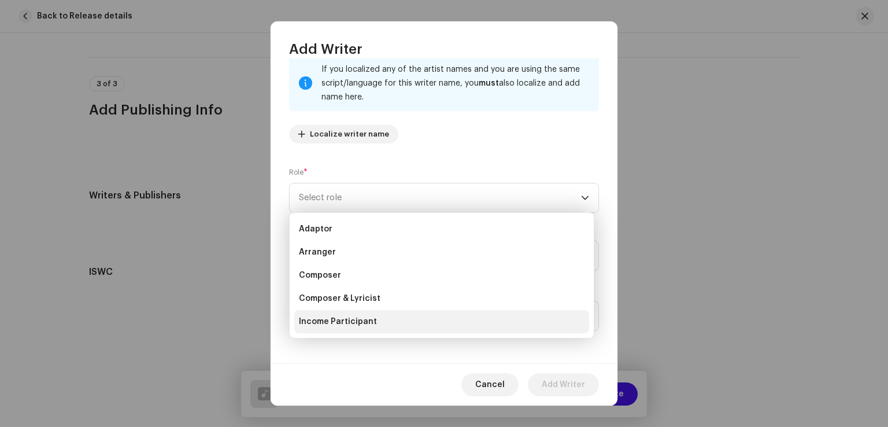
click at [348, 322] on span "Income Participant" at bounding box center [338, 322] width 78 height 12
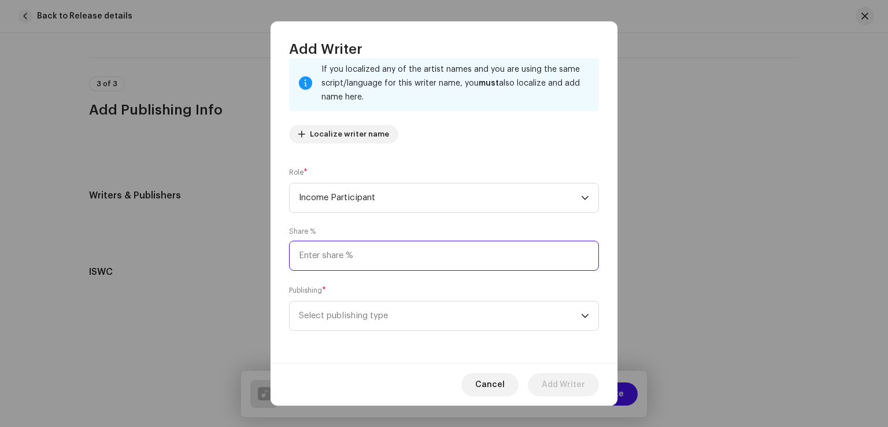
click at [369, 264] on input at bounding box center [444, 256] width 310 height 30
type input "50.00"
click at [345, 308] on span "Select publishing type" at bounding box center [440, 315] width 282 height 29
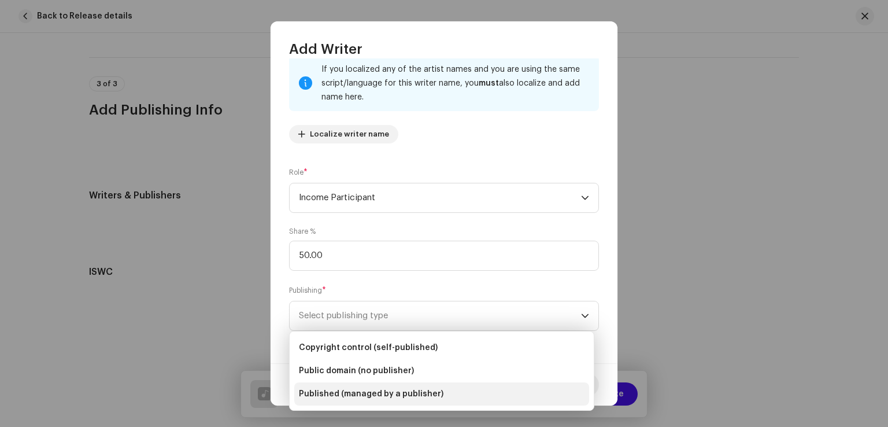
drag, startPoint x: 348, startPoint y: 399, endPoint x: 348, endPoint y: 389, distance: 9.8
click at [348, 397] on span "Published (managed by a publisher)" at bounding box center [371, 394] width 145 height 12
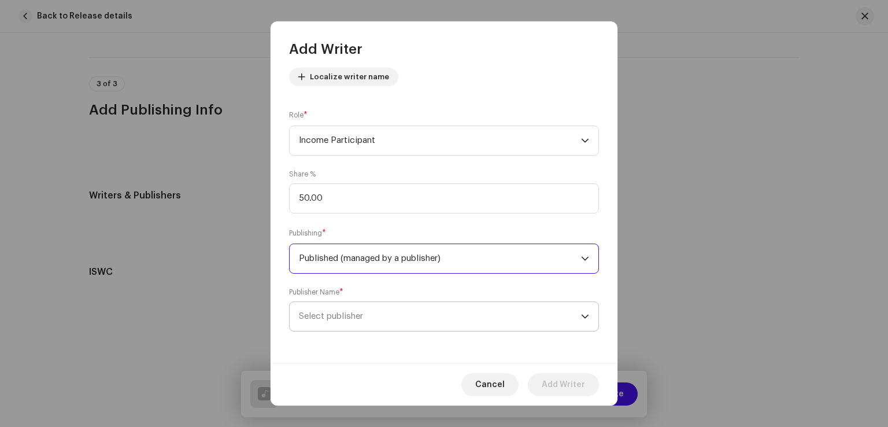
scroll to position [135, 0]
click at [351, 315] on span "Select publisher" at bounding box center [331, 315] width 64 height 9
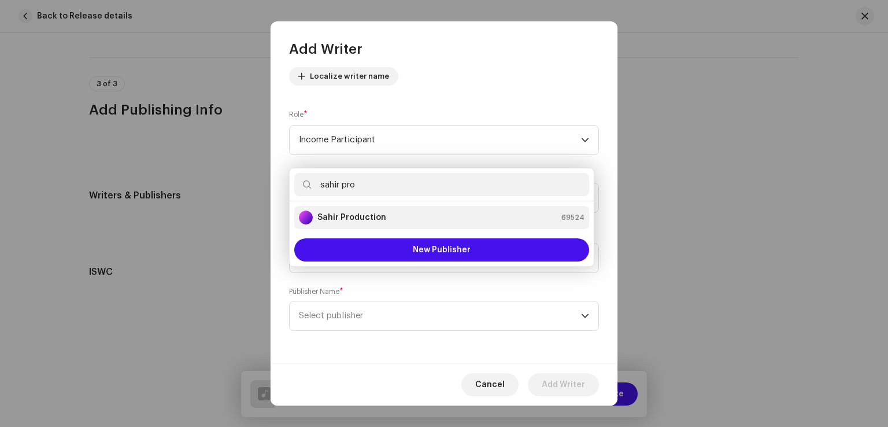
type input "sahir pro"
click at [361, 212] on strong "Sahir Production" at bounding box center [352, 218] width 69 height 12
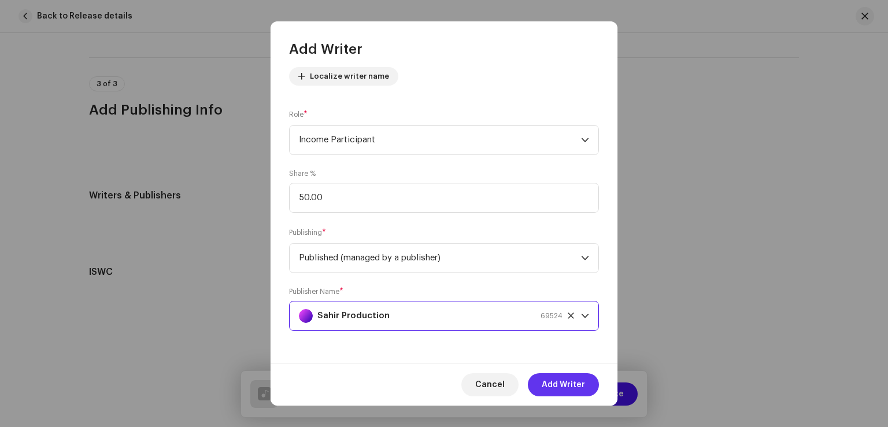
click at [558, 382] on span "Add Writer" at bounding box center [563, 384] width 43 height 23
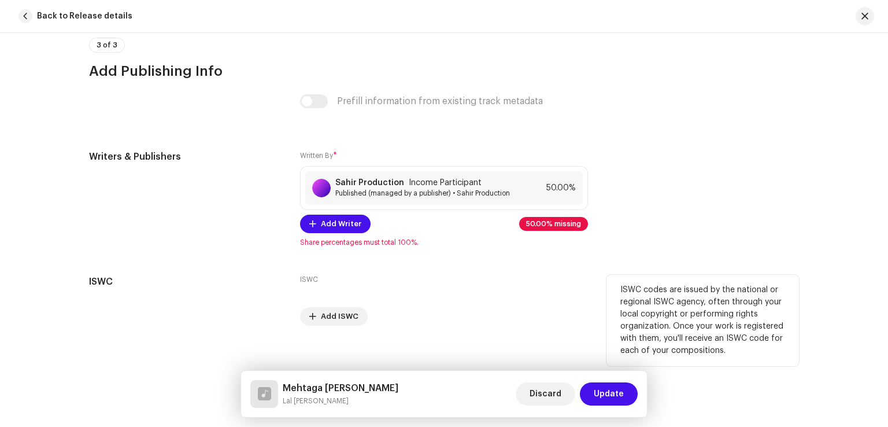
scroll to position [2374, 0]
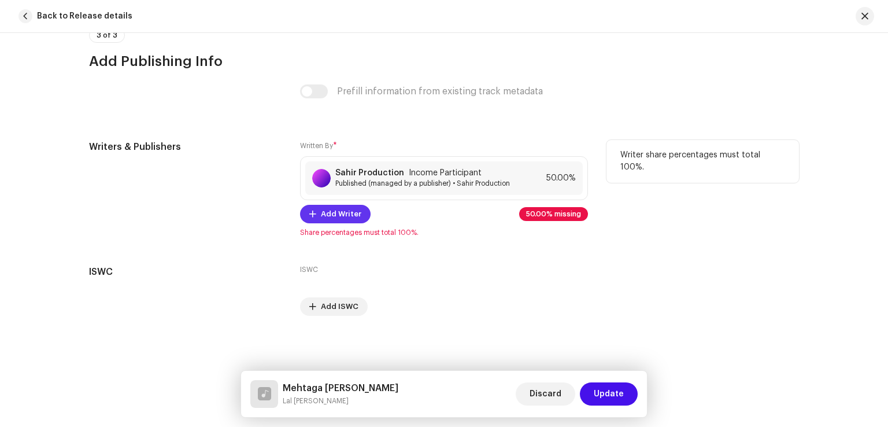
click at [338, 214] on span "Add Writer" at bounding box center [341, 213] width 40 height 23
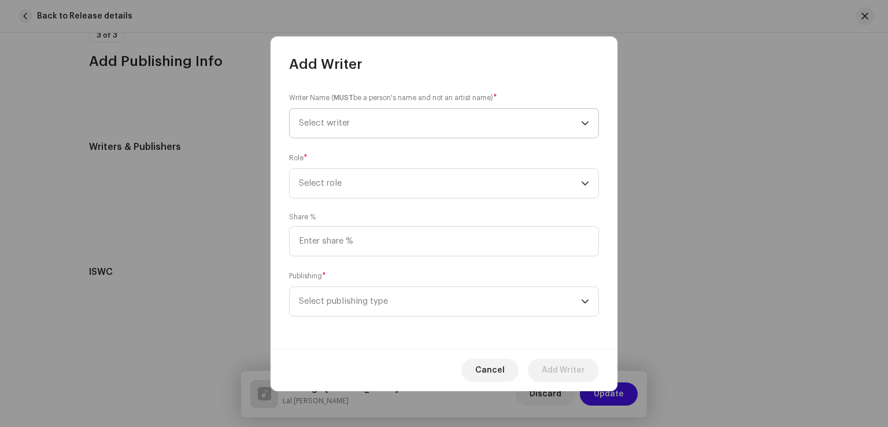
click at [383, 123] on span "Select writer" at bounding box center [440, 123] width 282 height 29
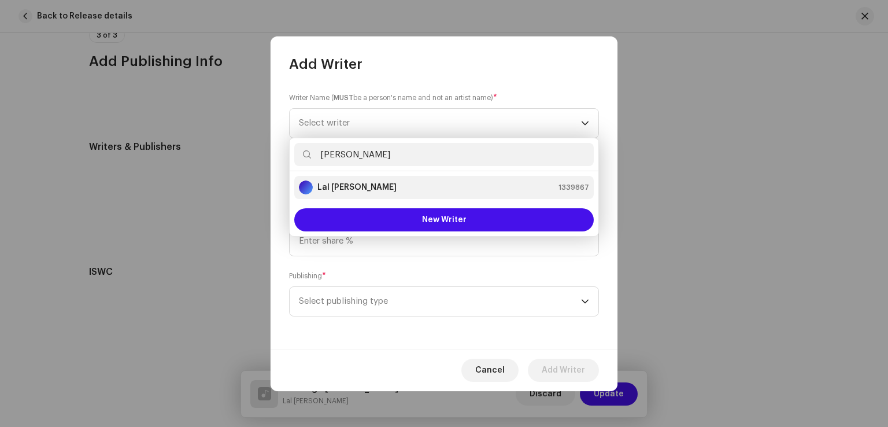
type input "lal jan"
click at [351, 183] on strong "Lal [PERSON_NAME]" at bounding box center [357, 188] width 79 height 12
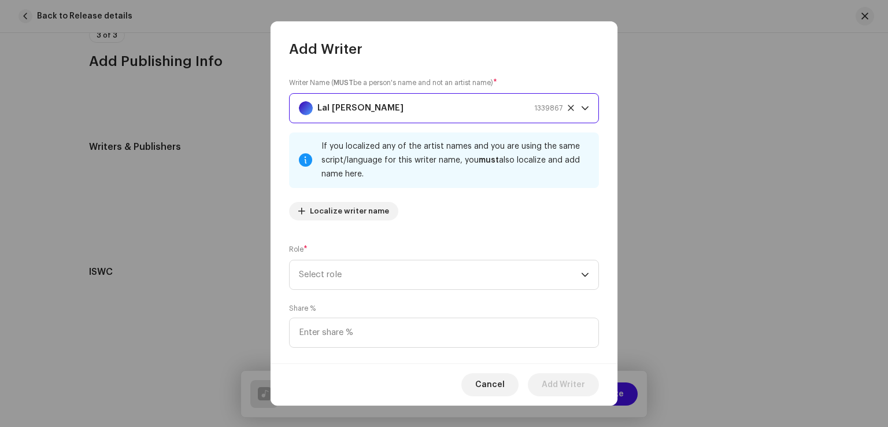
scroll to position [77, 0]
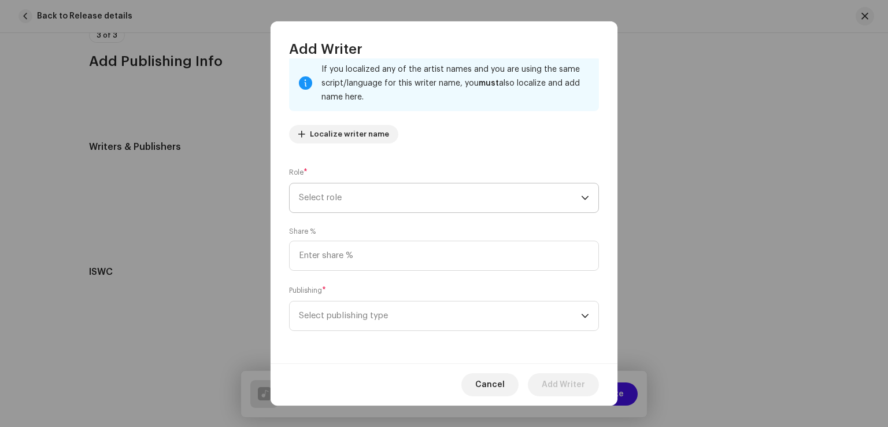
click at [379, 204] on span "Select role" at bounding box center [440, 197] width 282 height 29
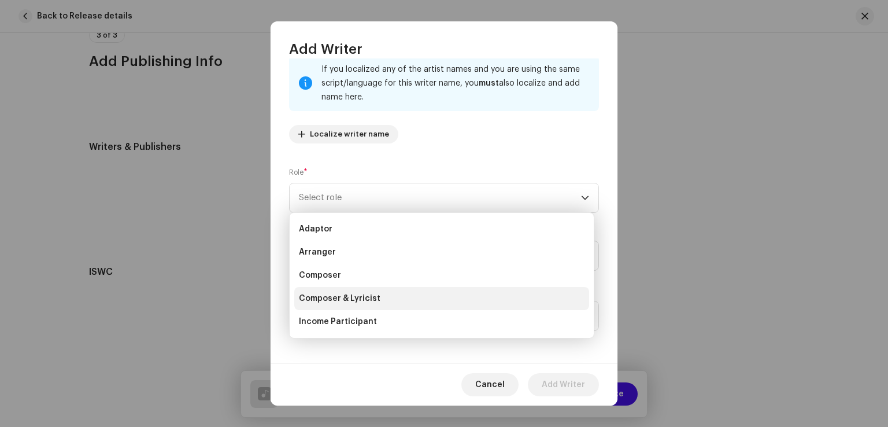
click at [359, 302] on span "Composer & Lyricist" at bounding box center [340, 299] width 82 height 12
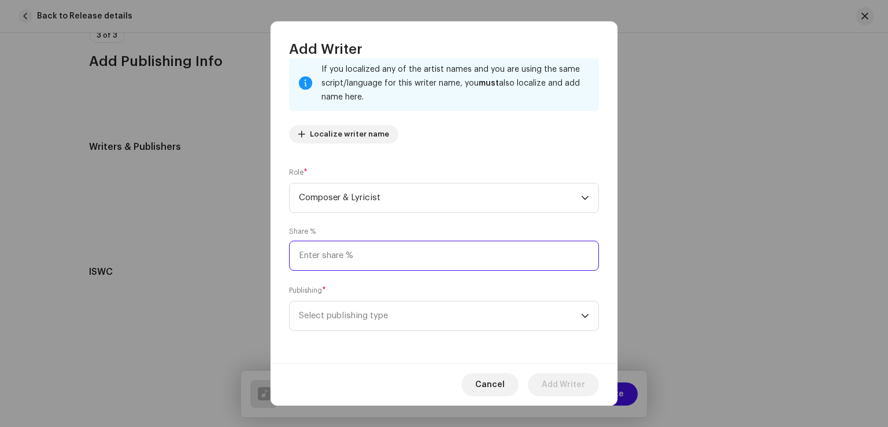
click at [403, 252] on input at bounding box center [444, 256] width 310 height 30
type input "50.00"
click at [390, 320] on span "Select publishing type" at bounding box center [440, 315] width 282 height 29
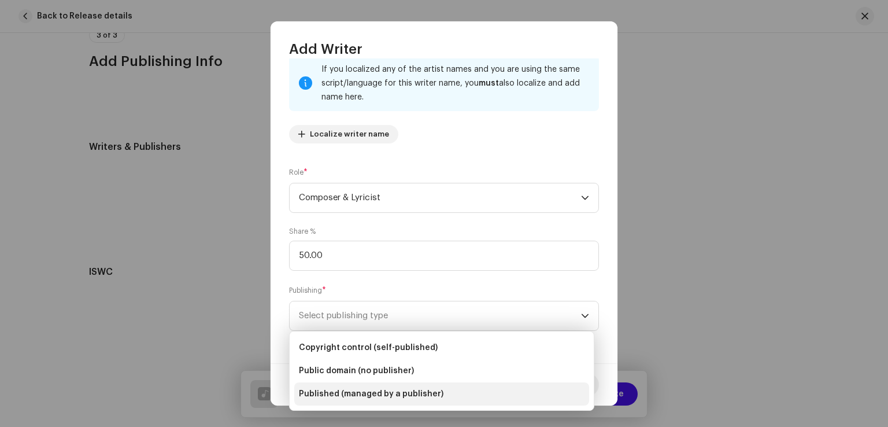
click at [368, 394] on span "Published (managed by a publisher)" at bounding box center [371, 394] width 145 height 12
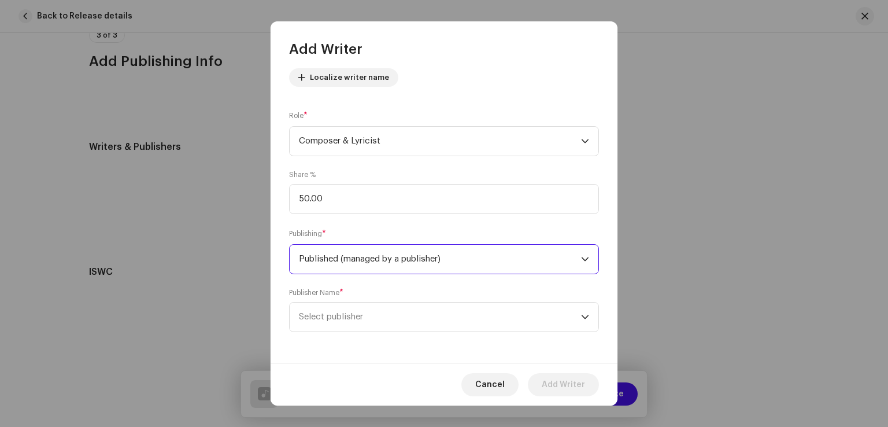
scroll to position [135, 0]
click at [374, 315] on span "Select publisher" at bounding box center [440, 315] width 282 height 29
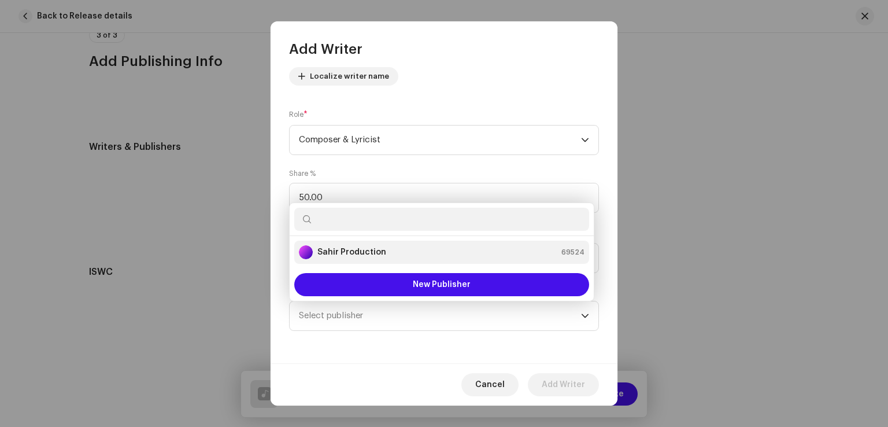
click at [356, 255] on strong "Sahir Production" at bounding box center [352, 252] width 69 height 12
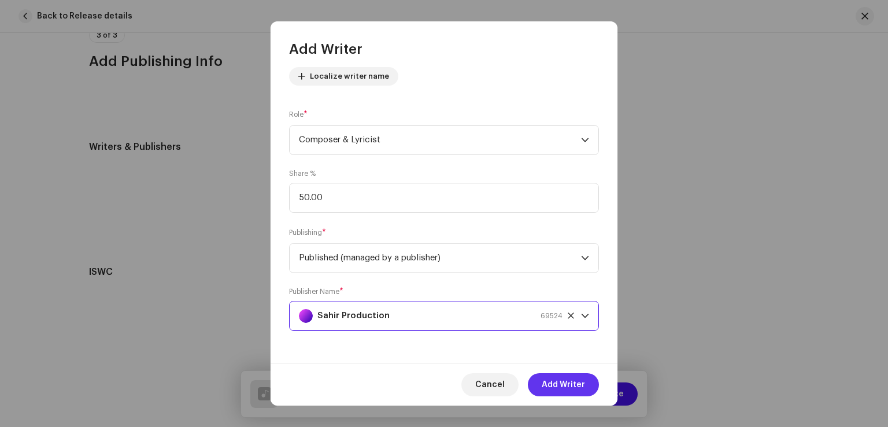
click at [555, 381] on span "Add Writer" at bounding box center [563, 384] width 43 height 23
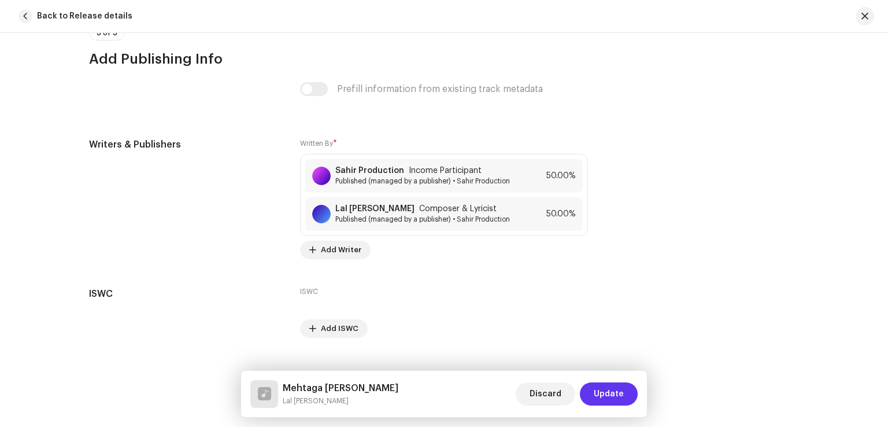
click at [608, 389] on span "Update" at bounding box center [609, 393] width 30 height 23
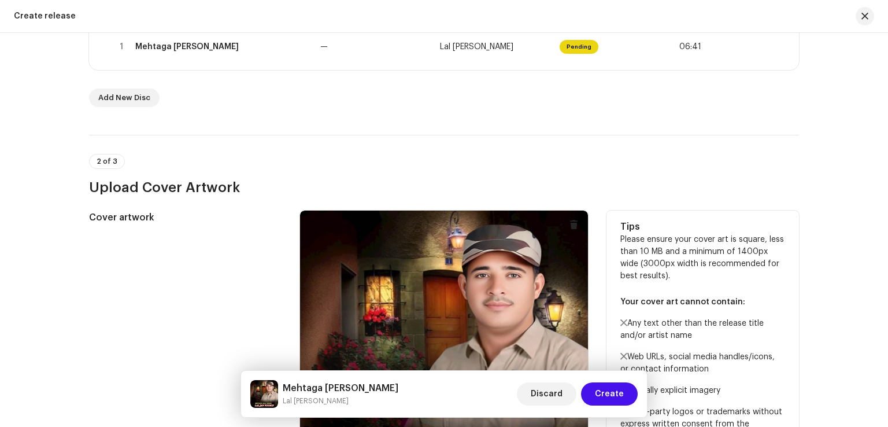
scroll to position [46, 0]
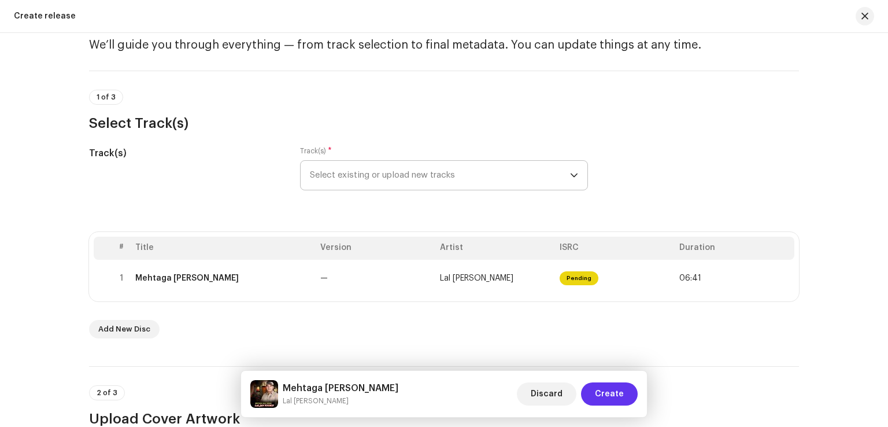
click at [597, 387] on button "Create" at bounding box center [609, 393] width 57 height 23
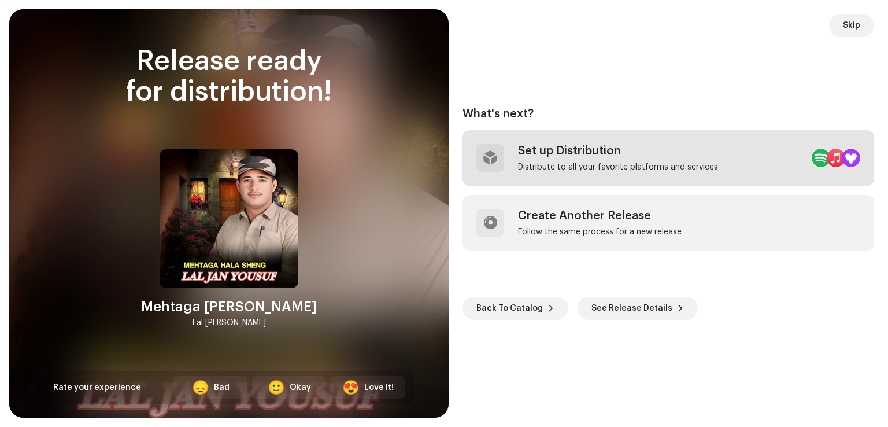
click at [574, 160] on div "Set up Distribution Distribute to all your favorite platforms and services" at bounding box center [618, 158] width 200 height 28
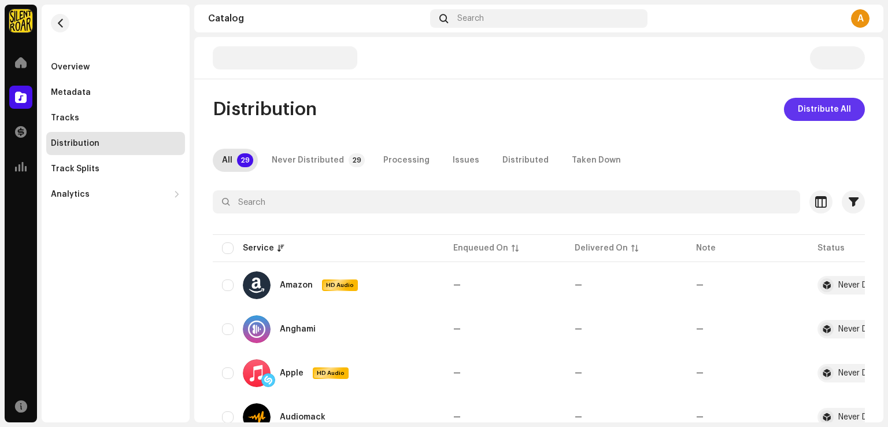
click at [824, 113] on span "Distribute All" at bounding box center [824, 109] width 53 height 23
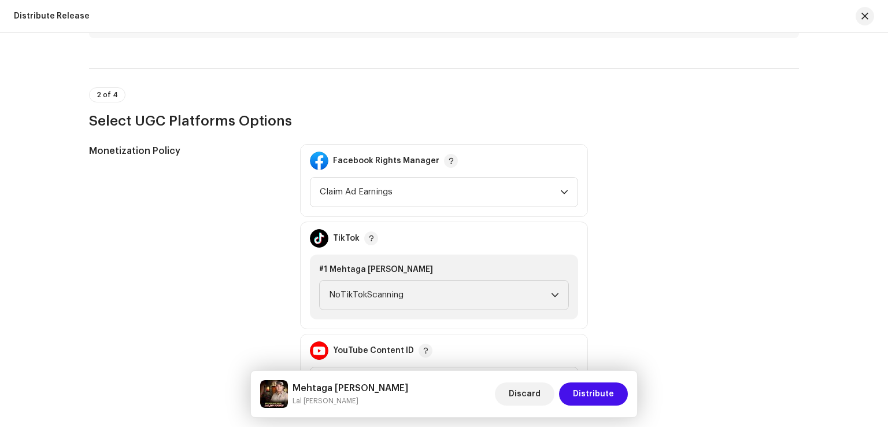
scroll to position [1215, 0]
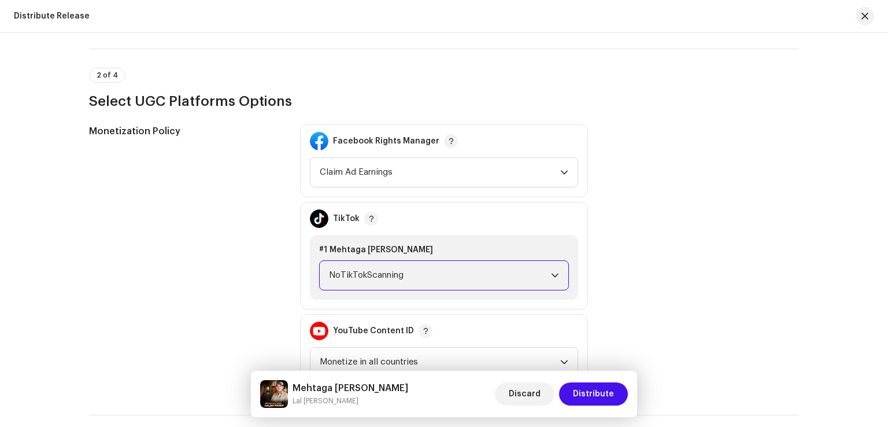
click at [493, 279] on span "NoTikTokScanning" at bounding box center [440, 275] width 222 height 29
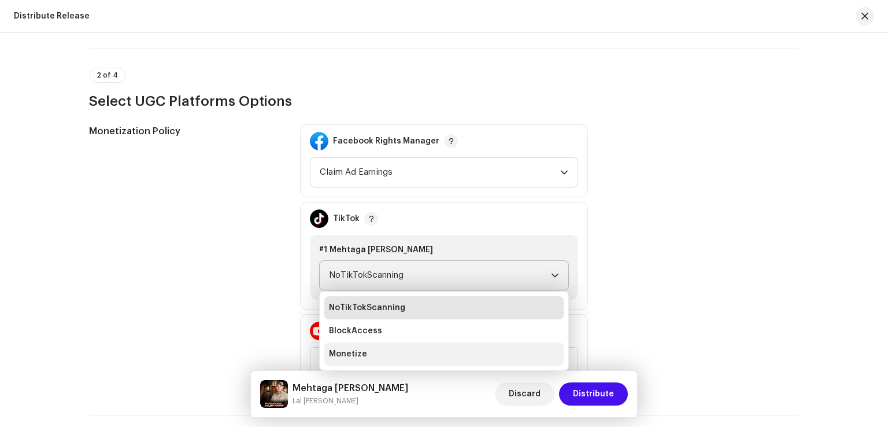
click at [393, 346] on li "Monetize" at bounding box center [443, 353] width 239 height 23
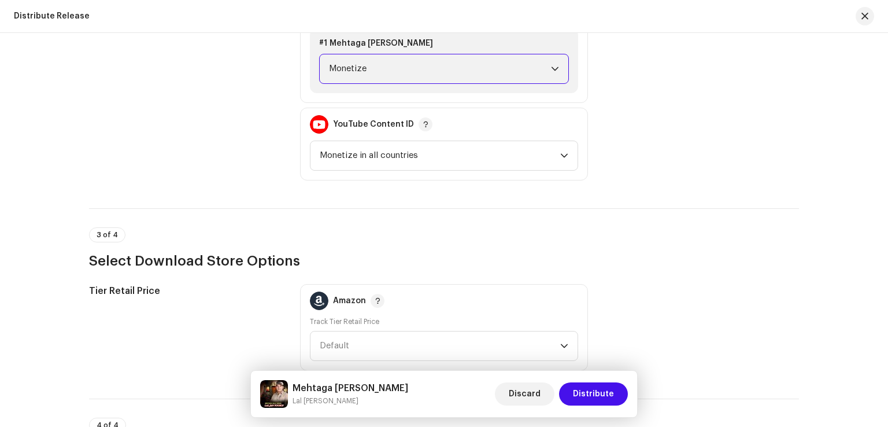
scroll to position [1504, 0]
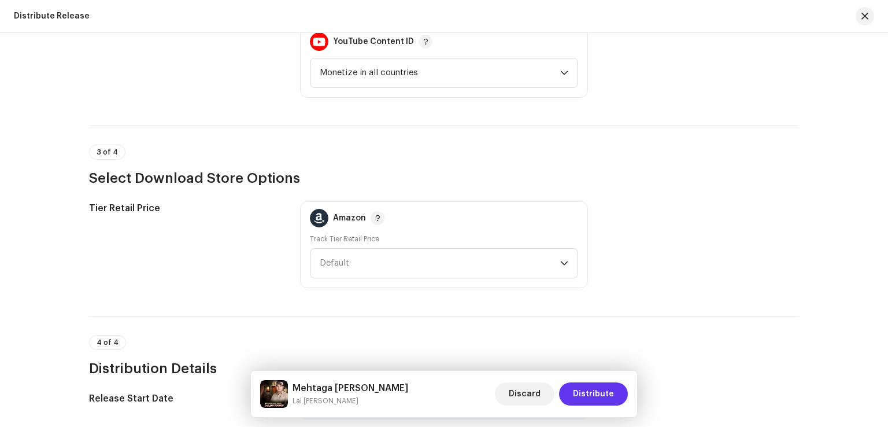
click at [590, 396] on span "Distribute" at bounding box center [593, 393] width 41 height 23
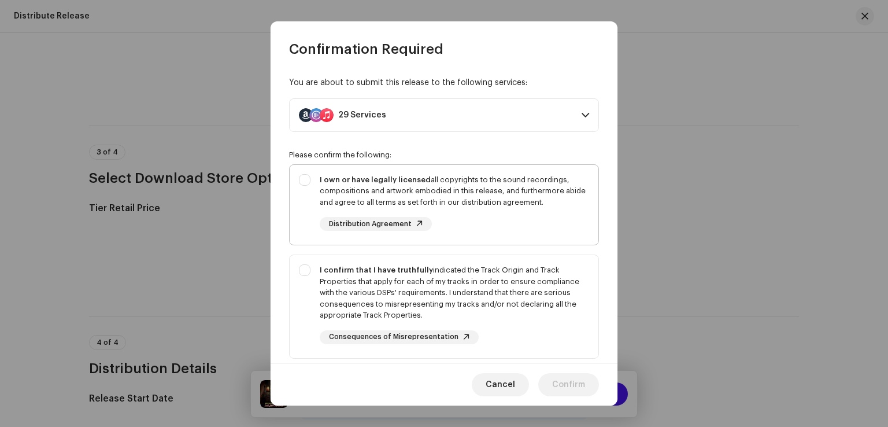
click at [488, 198] on div "I own or have legally licensed all copyrights to the sound recordings, composit…" at bounding box center [455, 191] width 270 height 34
checkbox input "true"
click at [497, 285] on div "I confirm that I have truthfully indicated the Track Origin and Track Propertie…" at bounding box center [455, 292] width 270 height 57
checkbox input "true"
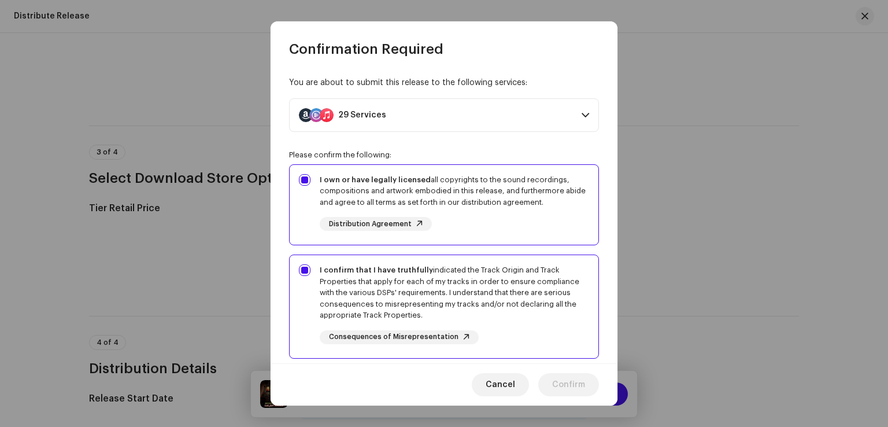
scroll to position [174, 0]
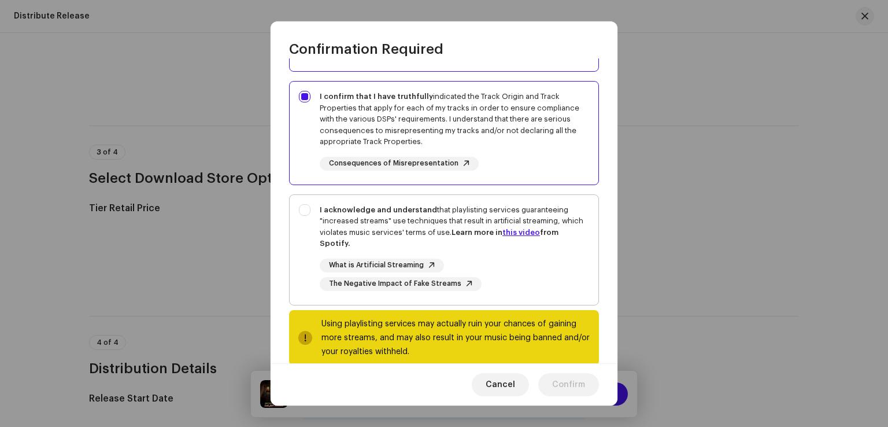
click at [493, 223] on div "I acknowledge and understand that playlisting services guaranteeing "increased …" at bounding box center [455, 226] width 270 height 45
checkbox input "true"
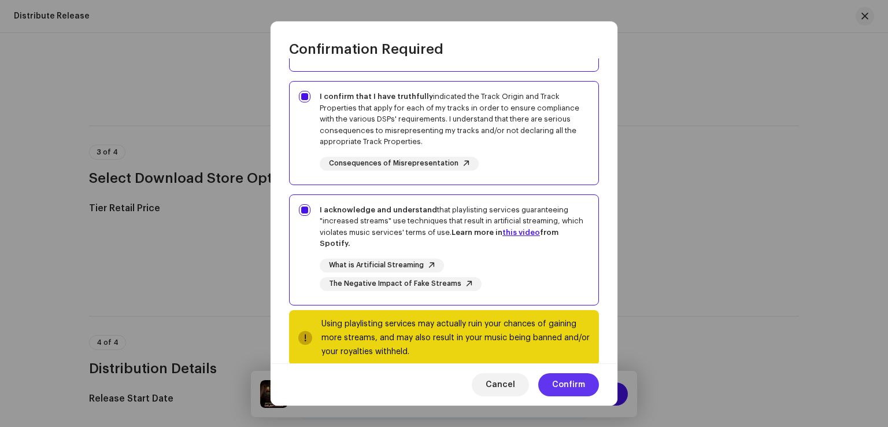
click at [570, 382] on span "Confirm" at bounding box center [568, 384] width 33 height 23
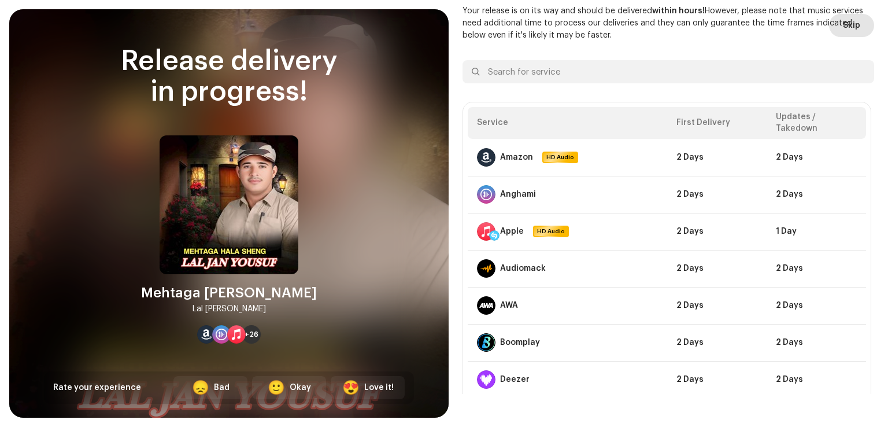
click at [844, 25] on span "Skip" at bounding box center [851, 25] width 17 height 23
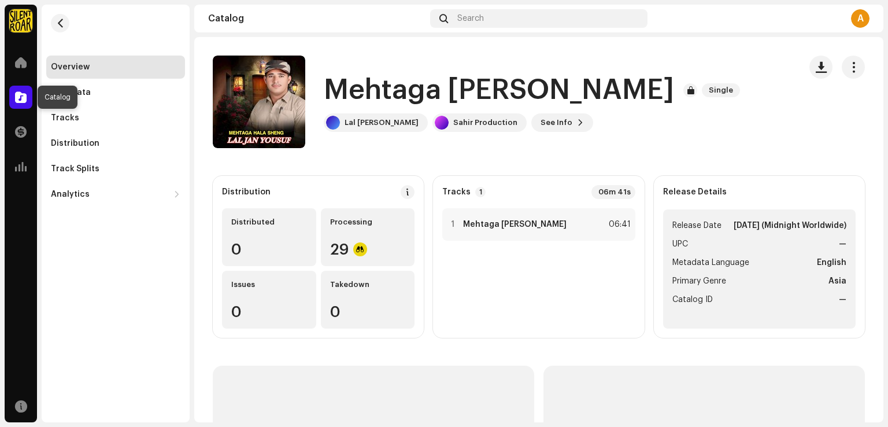
click at [21, 98] on span at bounding box center [21, 97] width 12 height 9
